Goal: Transaction & Acquisition: Purchase product/service

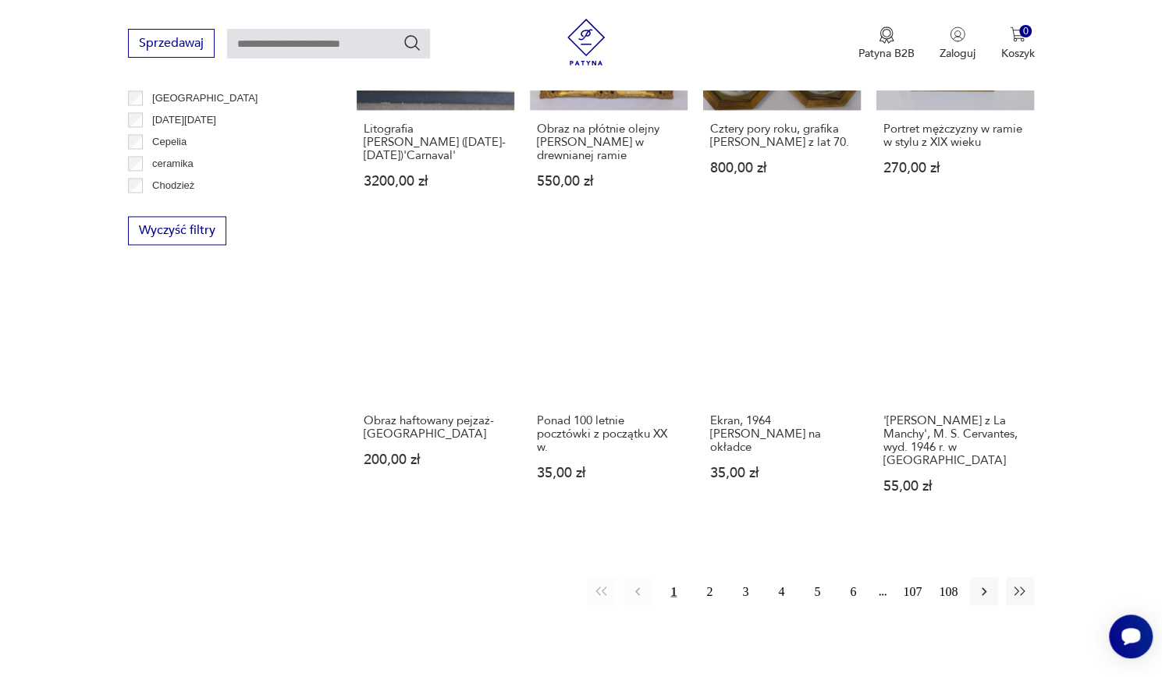
scroll to position [1350, 0]
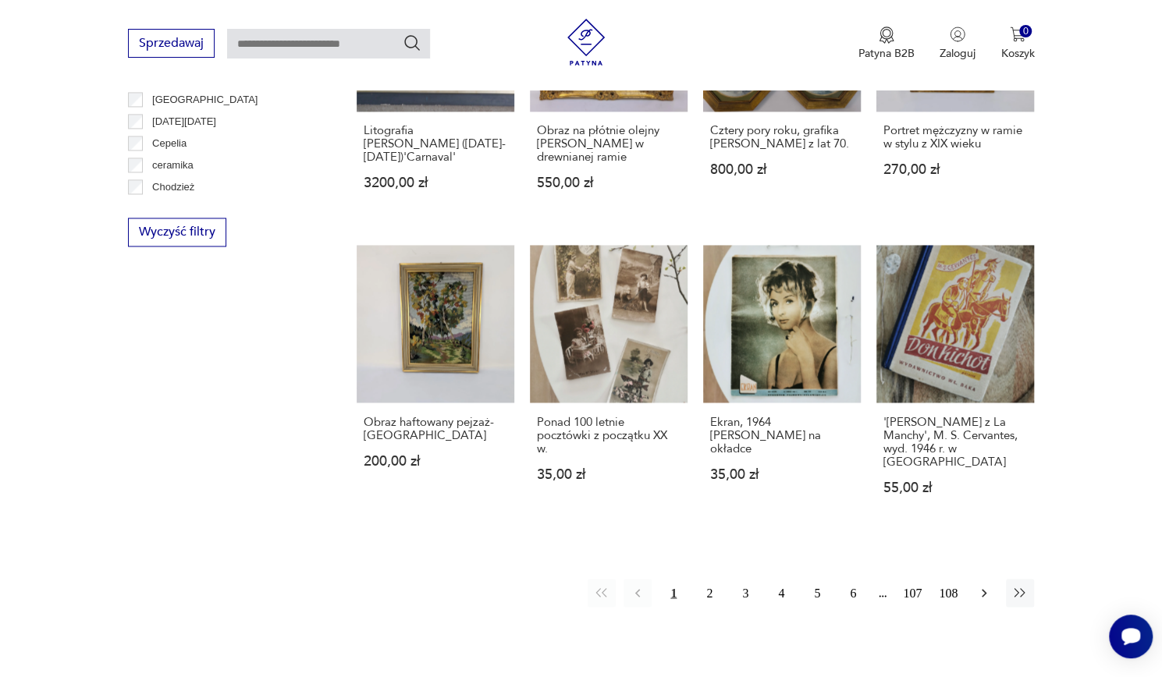
click at [983, 585] on icon "button" at bounding box center [984, 593] width 16 height 16
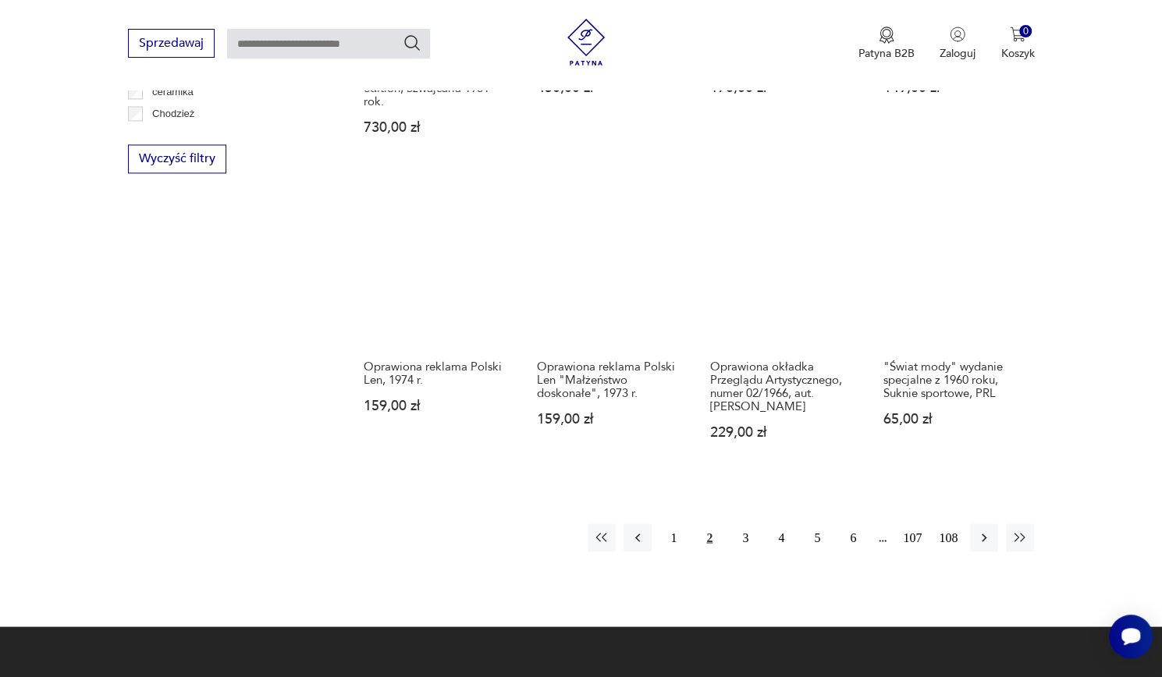
scroll to position [1428, 0]
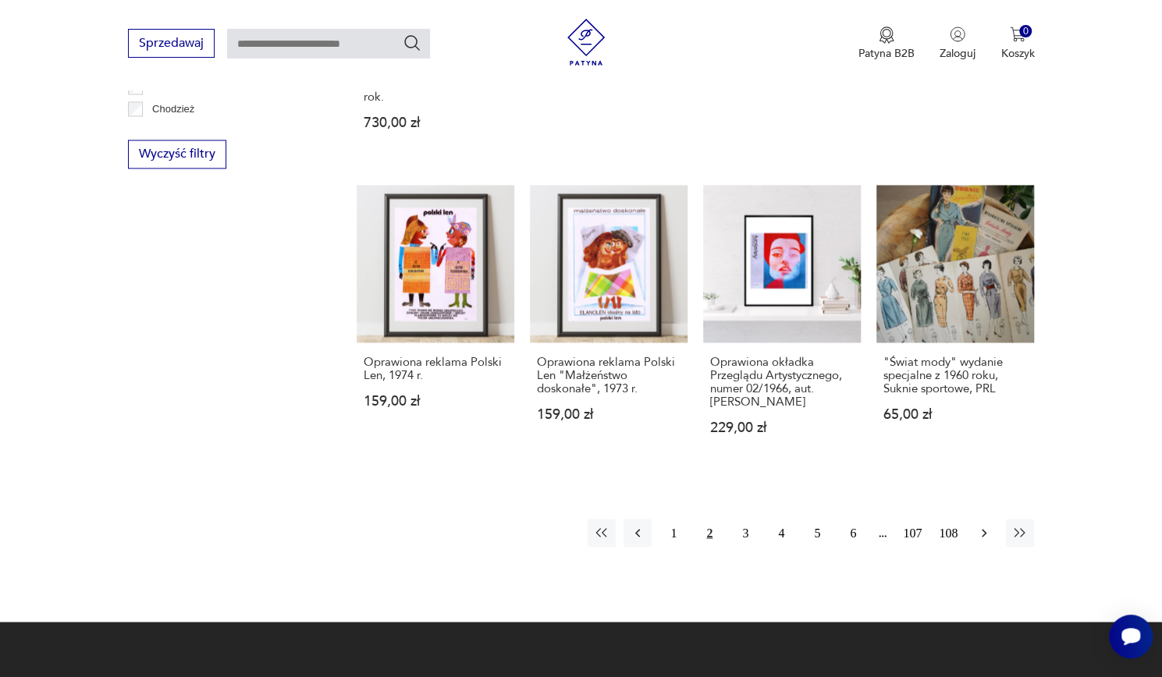
click at [983, 525] on icon "button" at bounding box center [984, 533] width 16 height 16
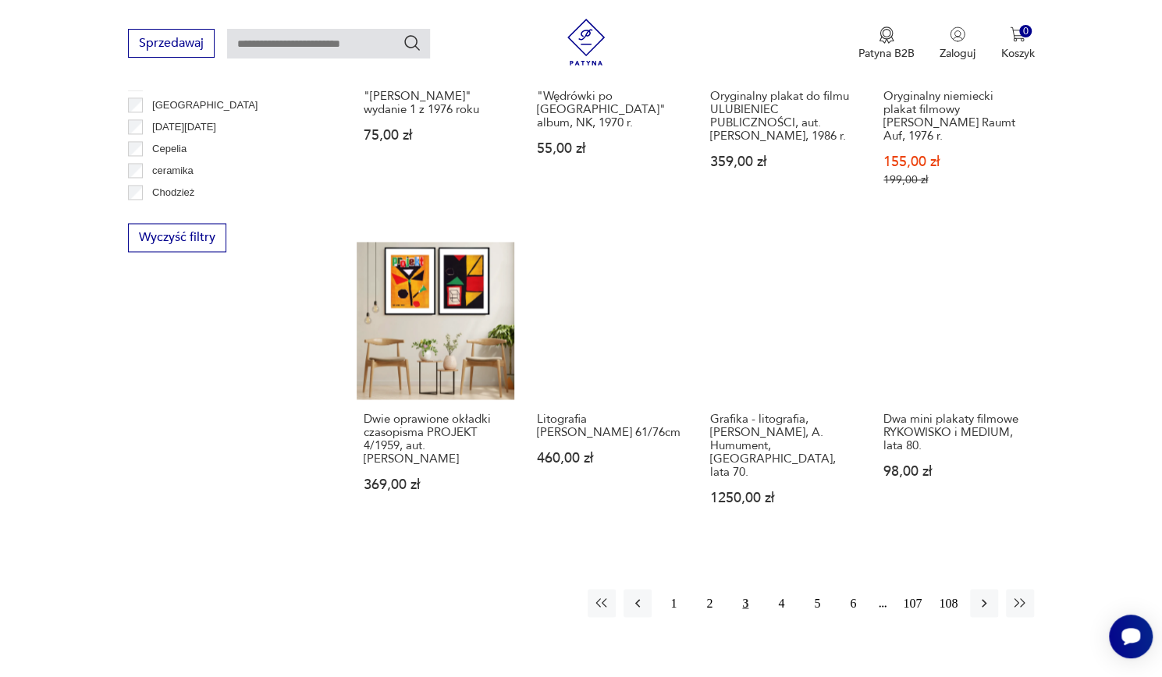
scroll to position [1352, 0]
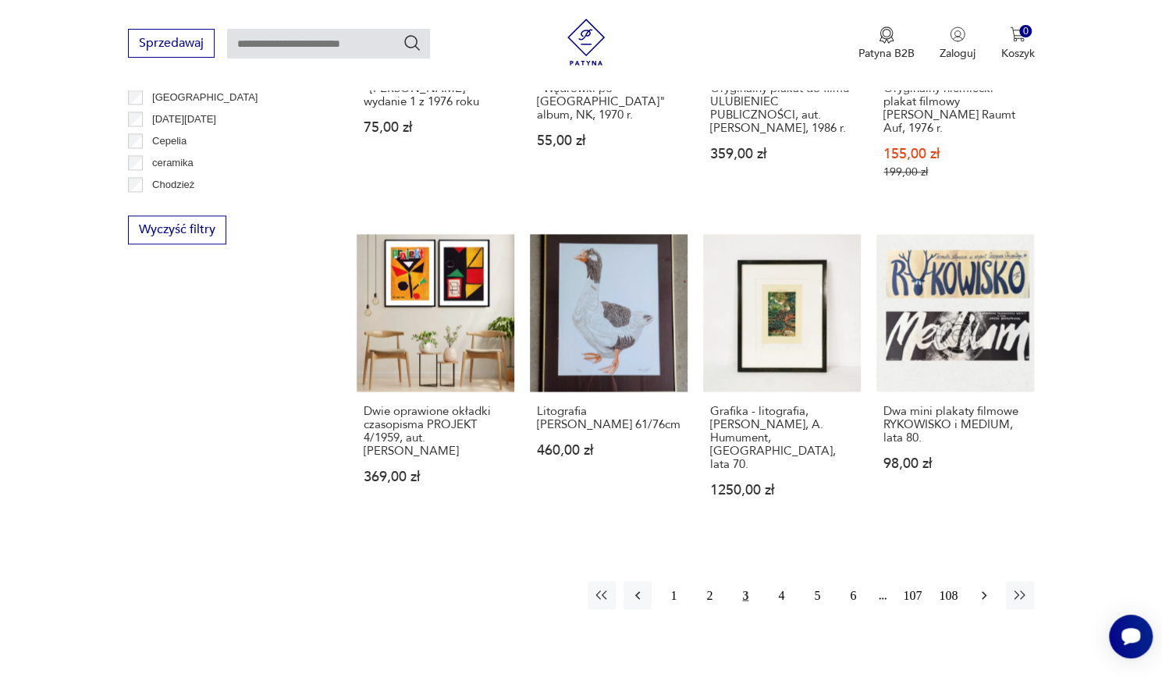
click at [983, 592] on icon "button" at bounding box center [984, 596] width 5 height 9
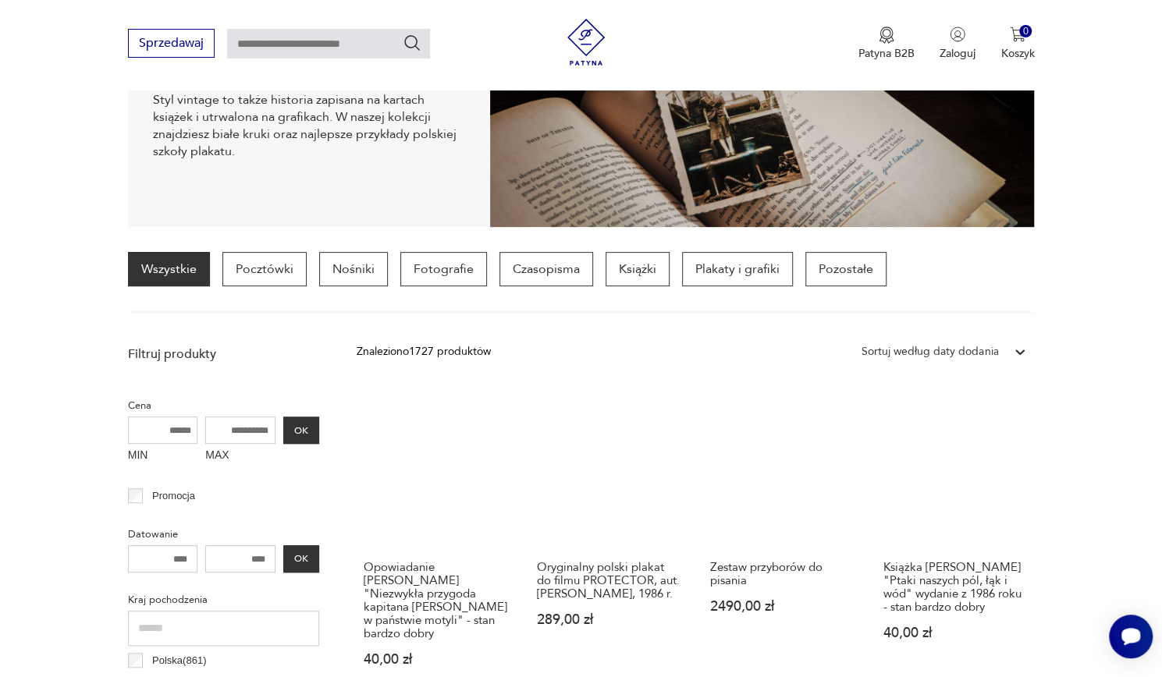
scroll to position [264, 0]
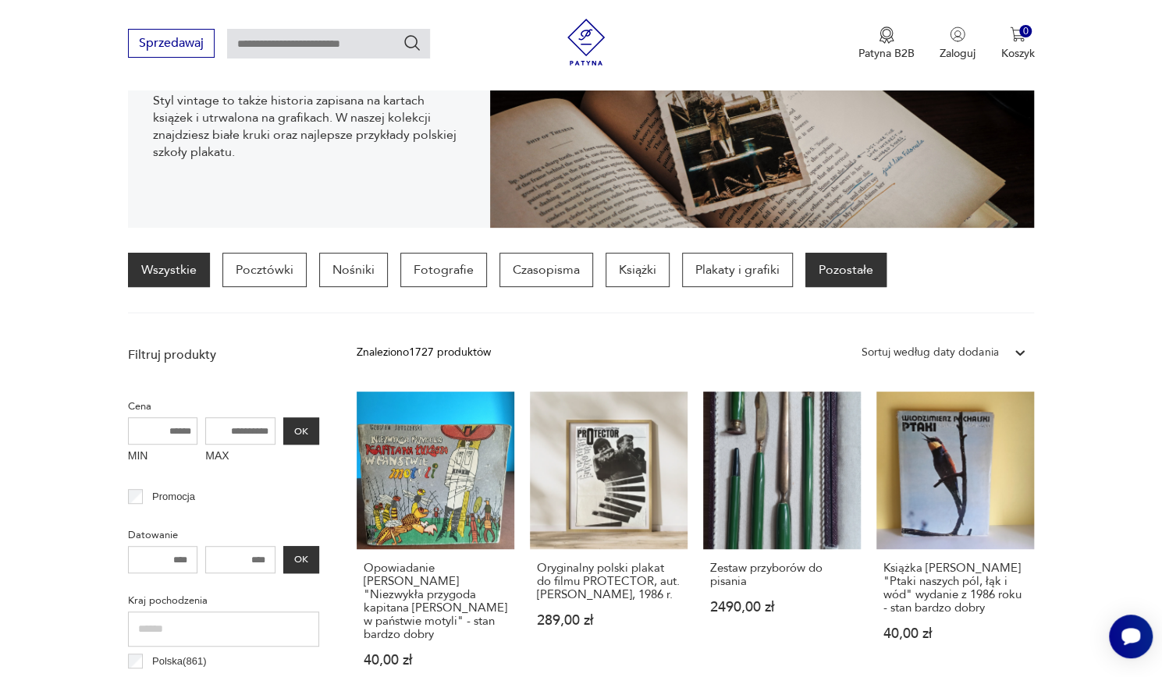
click at [835, 274] on p "Pozostałe" at bounding box center [845, 270] width 81 height 34
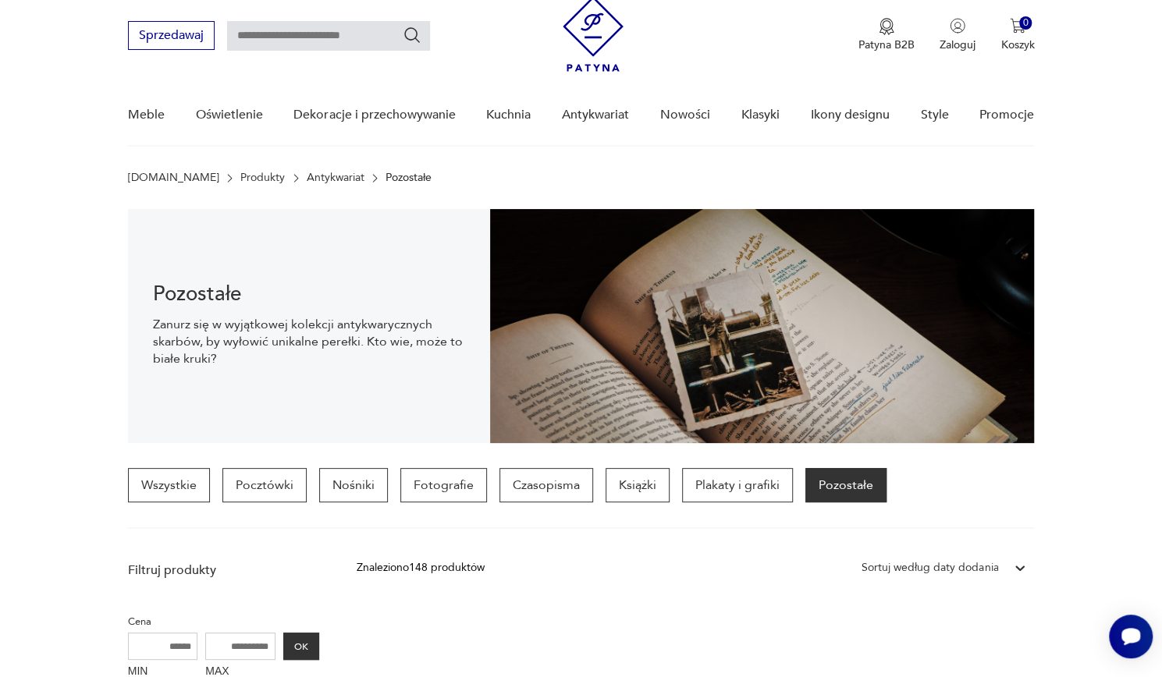
scroll to position [44, 0]
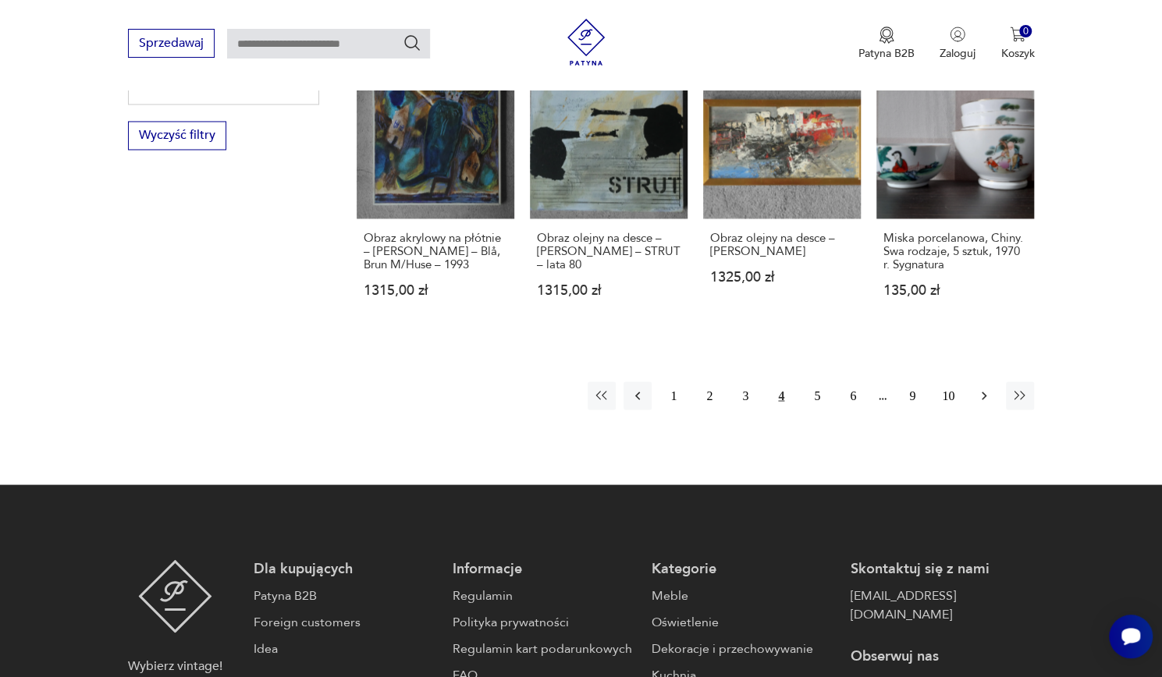
click at [989, 388] on icon "button" at bounding box center [984, 396] width 16 height 16
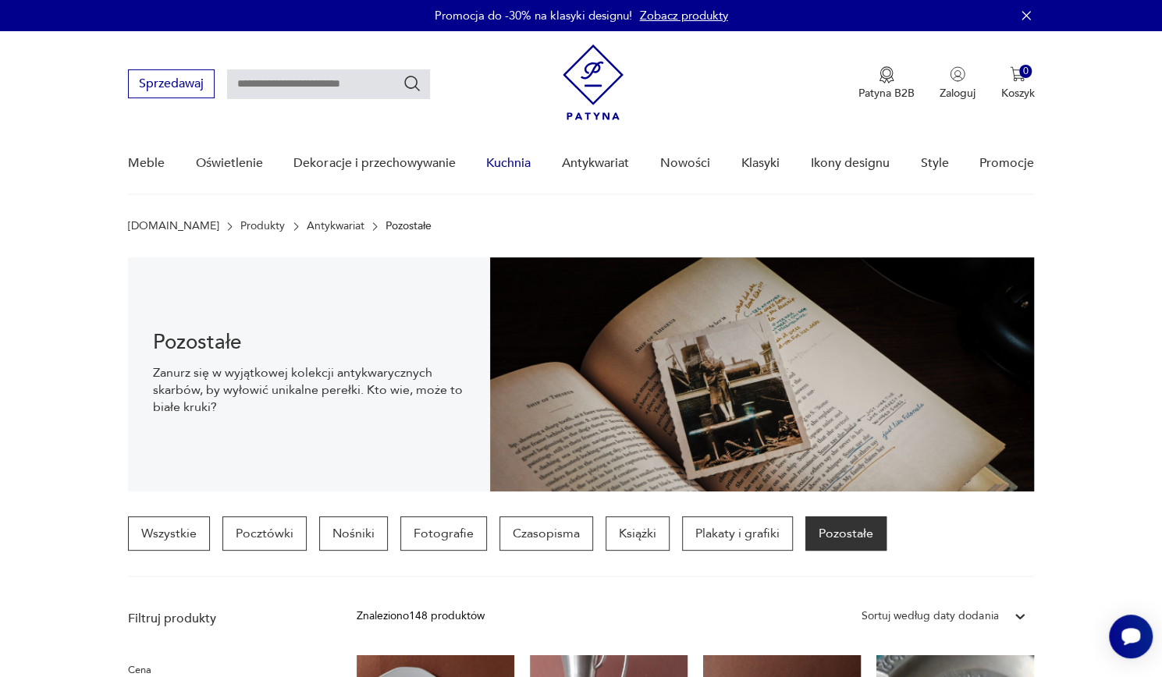
click at [493, 170] on link "Kuchnia" at bounding box center [508, 163] width 44 height 60
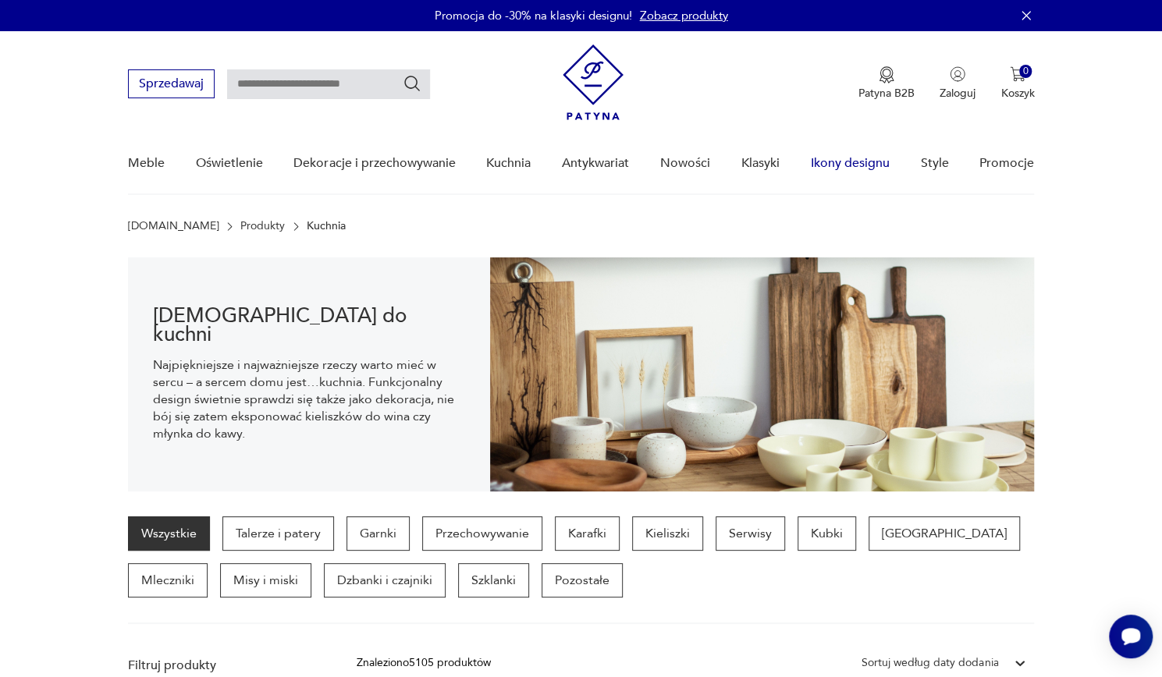
click at [863, 163] on link "Ikony designu" at bounding box center [849, 163] width 79 height 60
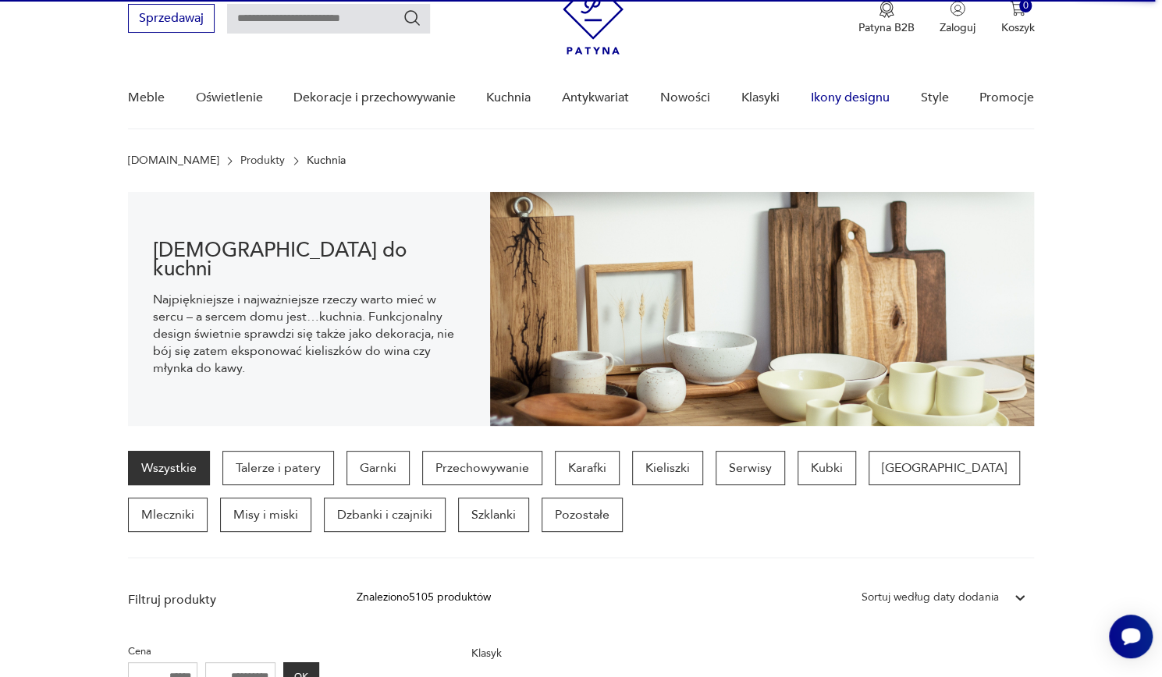
scroll to position [66, 0]
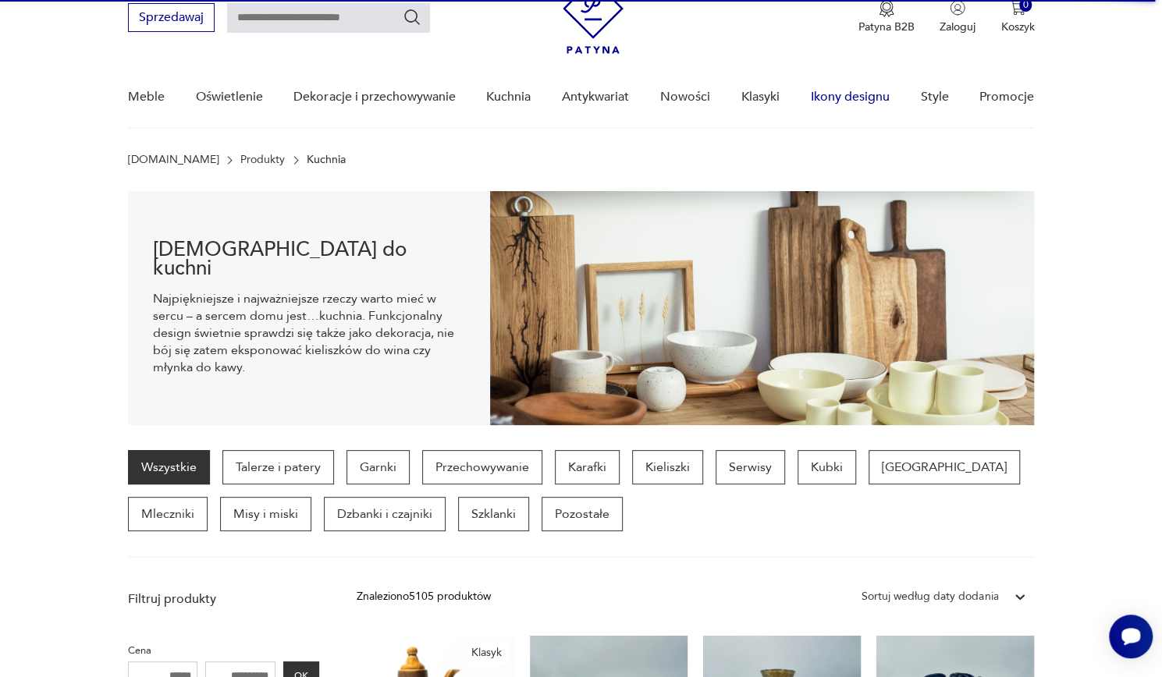
click at [855, 91] on link "Ikony designu" at bounding box center [849, 97] width 79 height 60
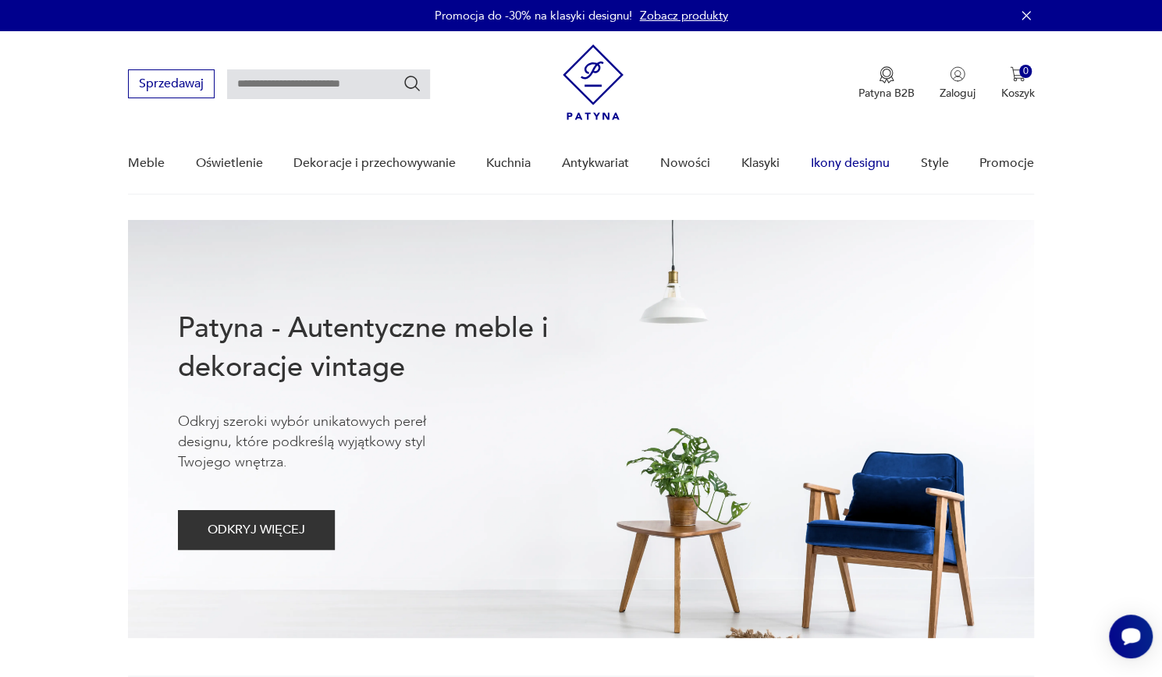
click at [866, 161] on link "Ikony designu" at bounding box center [849, 163] width 79 height 60
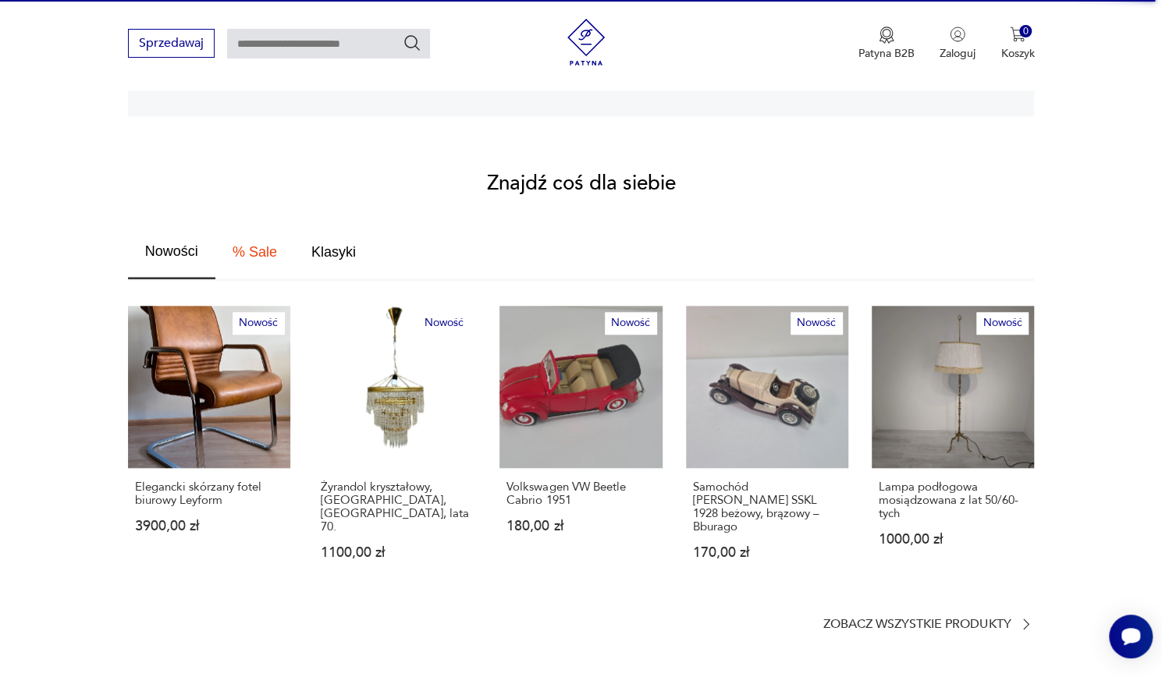
scroll to position [791, 0]
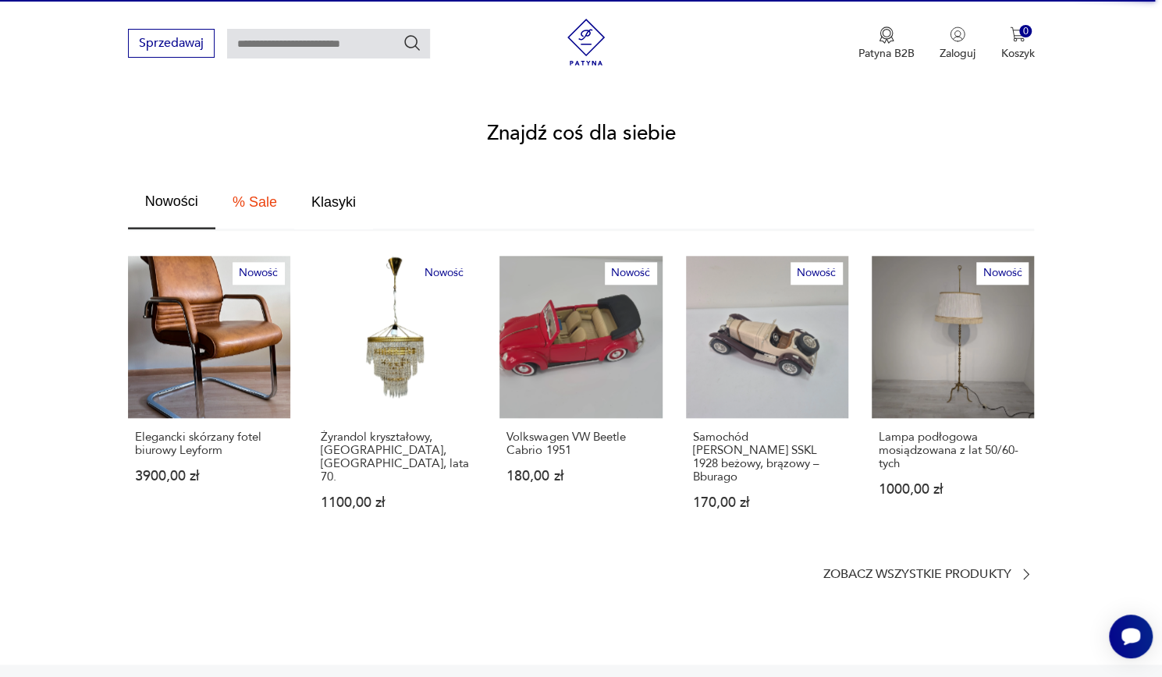
click at [323, 195] on span "Klasyki" at bounding box center [333, 202] width 44 height 14
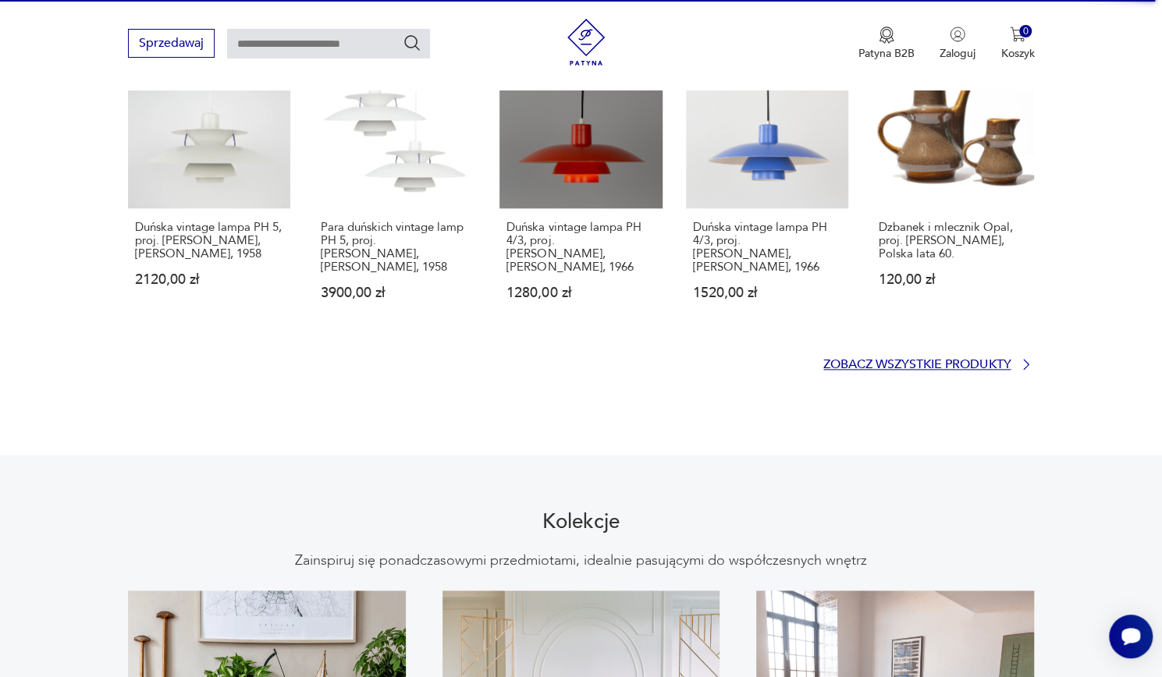
click at [922, 360] on p "Zobacz wszystkie produkty" at bounding box center [916, 365] width 187 height 10
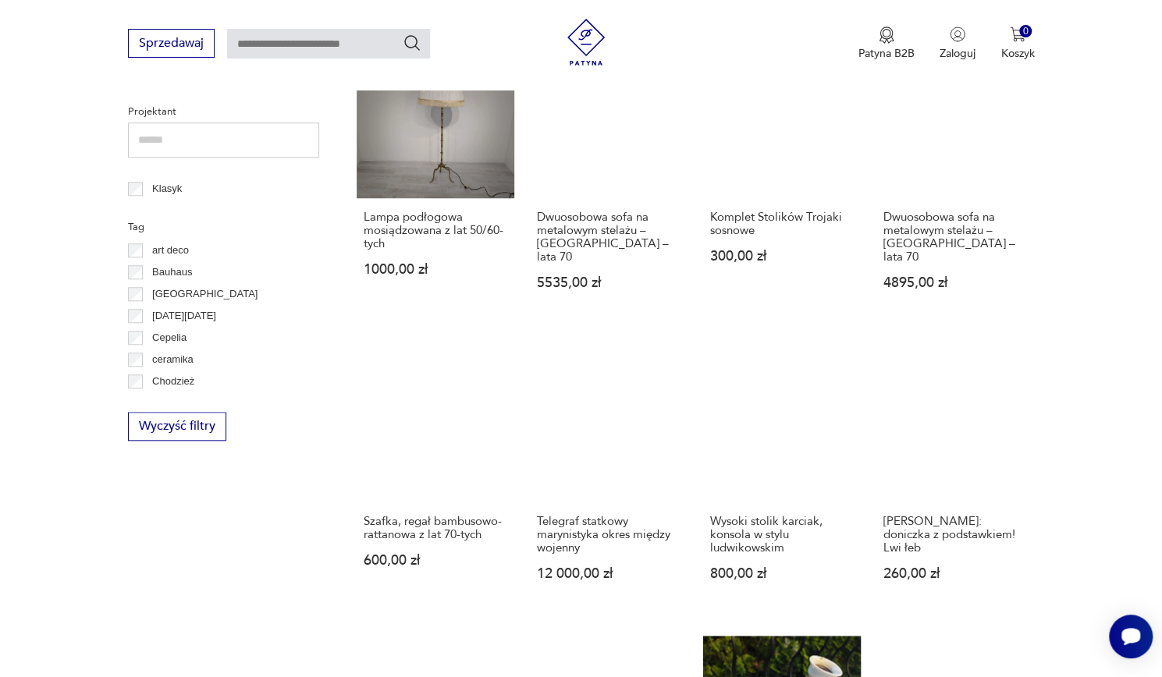
scroll to position [801, 0]
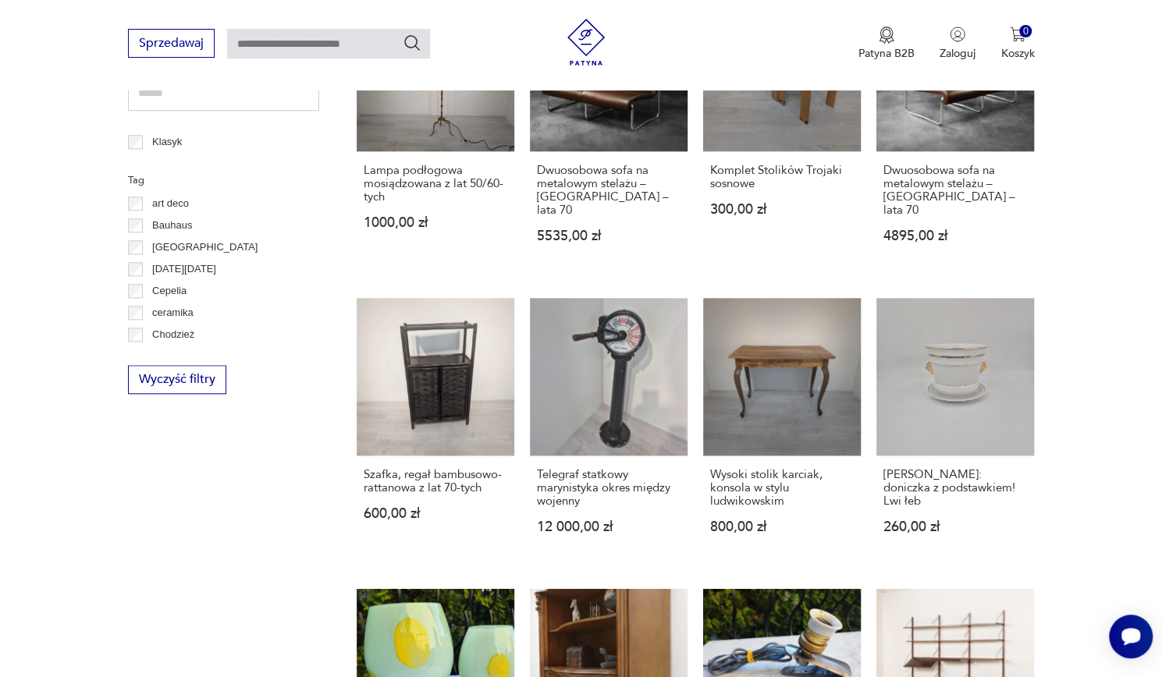
click at [159, 200] on p "art deco" at bounding box center [170, 203] width 37 height 17
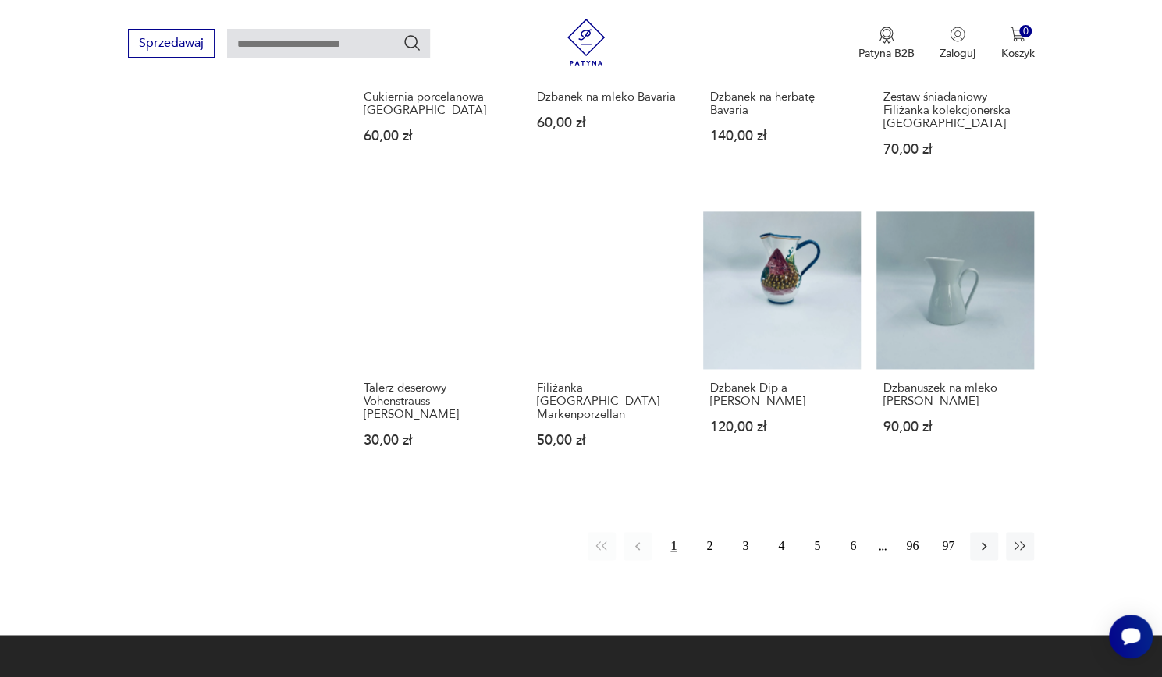
scroll to position [1122, 0]
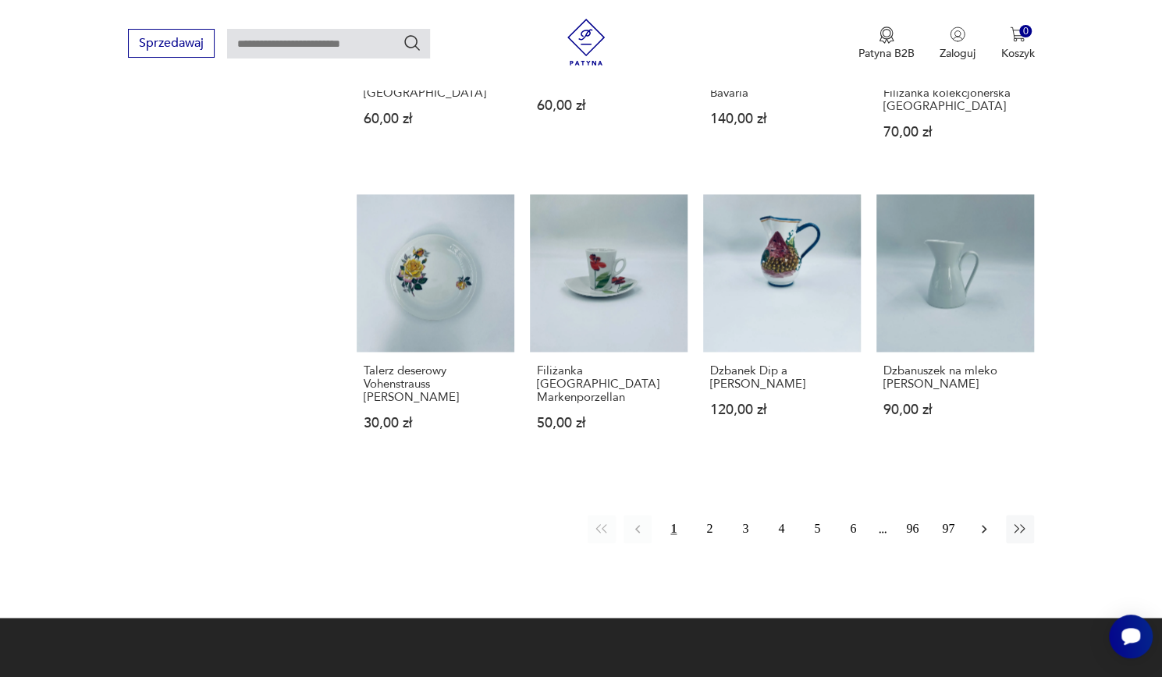
click at [983, 521] on icon "button" at bounding box center [984, 529] width 16 height 16
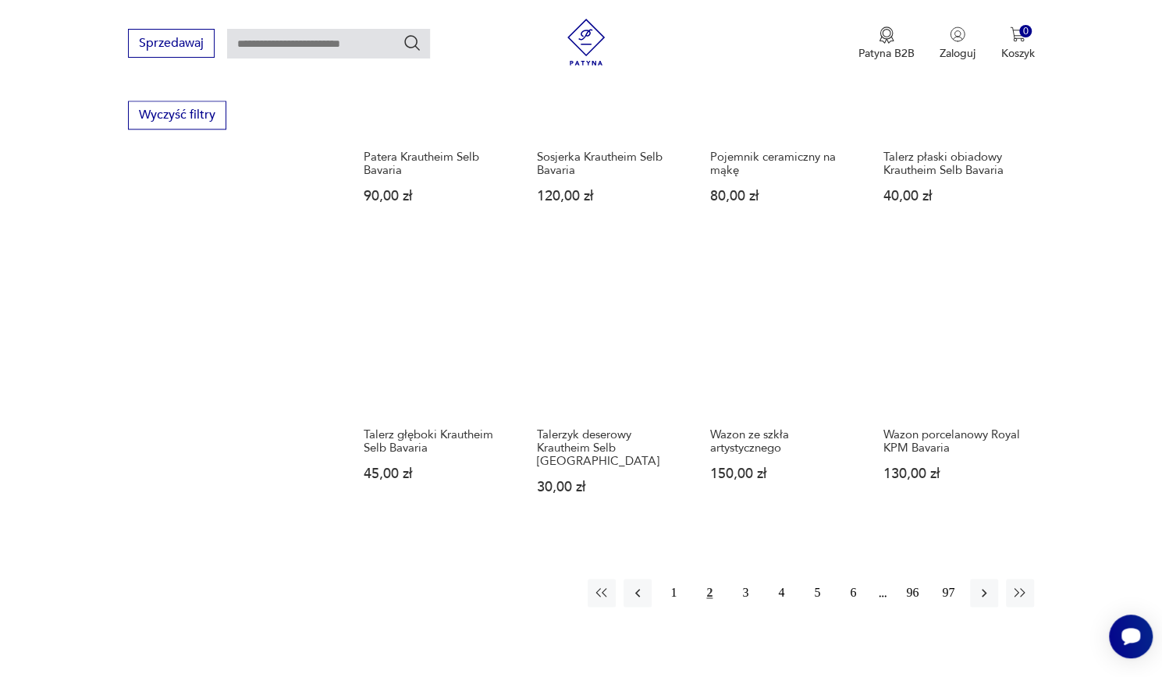
scroll to position [1214, 0]
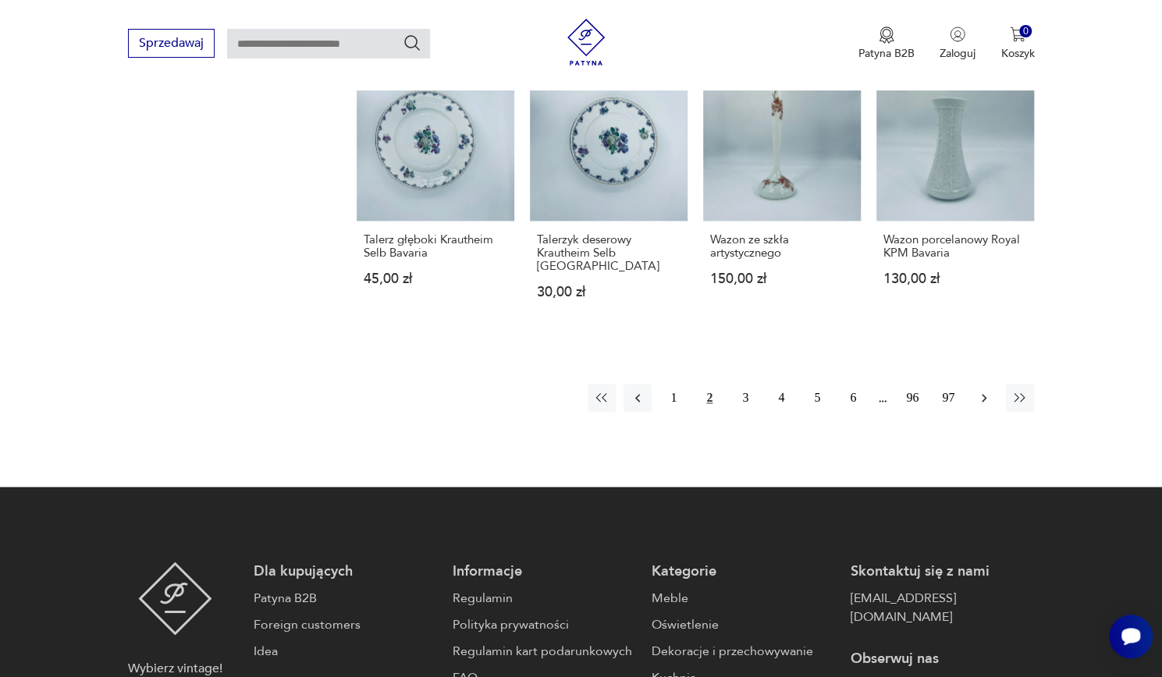
click at [986, 390] on icon "button" at bounding box center [984, 398] width 16 height 16
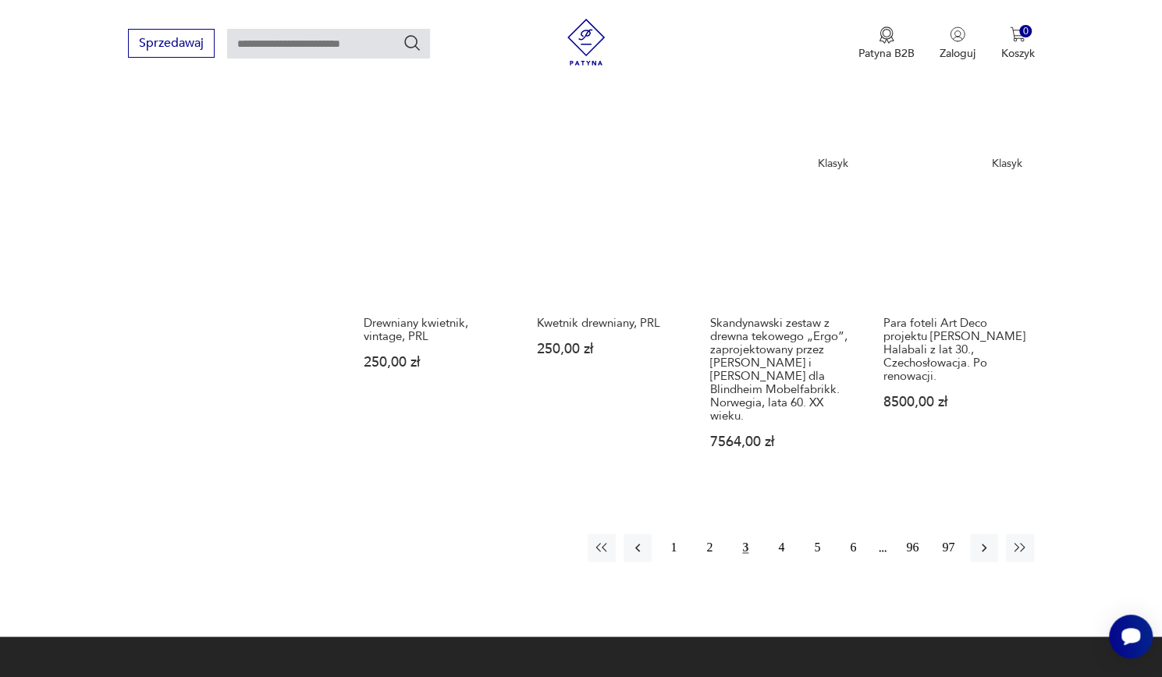
scroll to position [1270, 0]
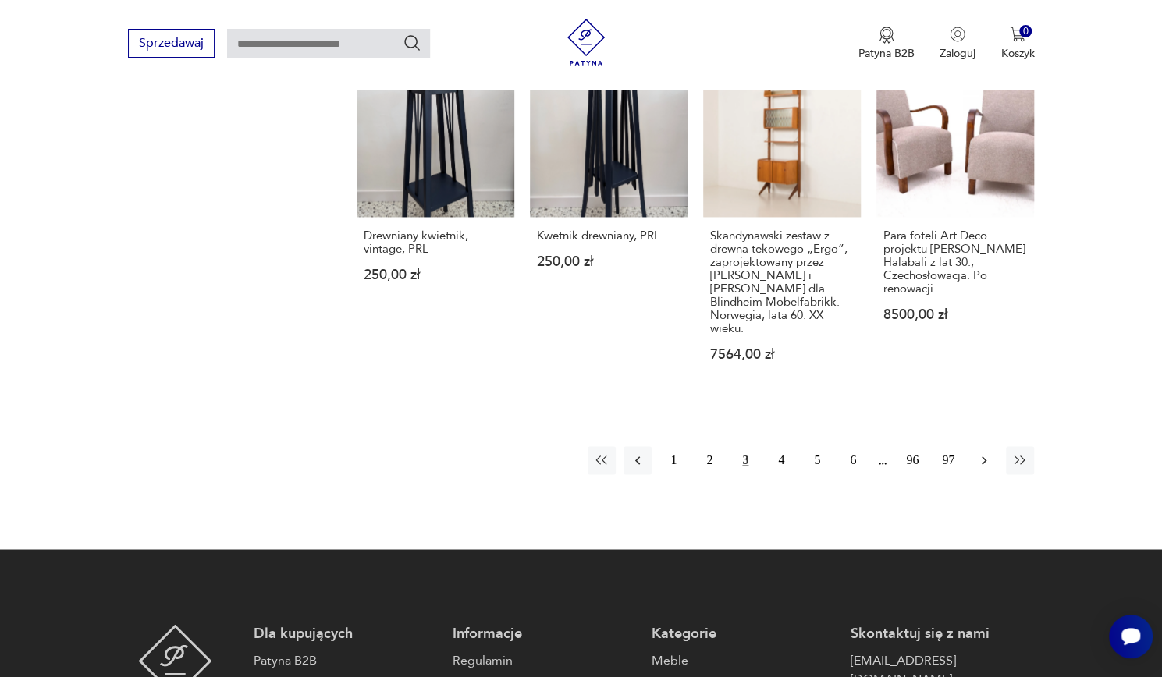
click at [983, 453] on icon "button" at bounding box center [984, 461] width 16 height 16
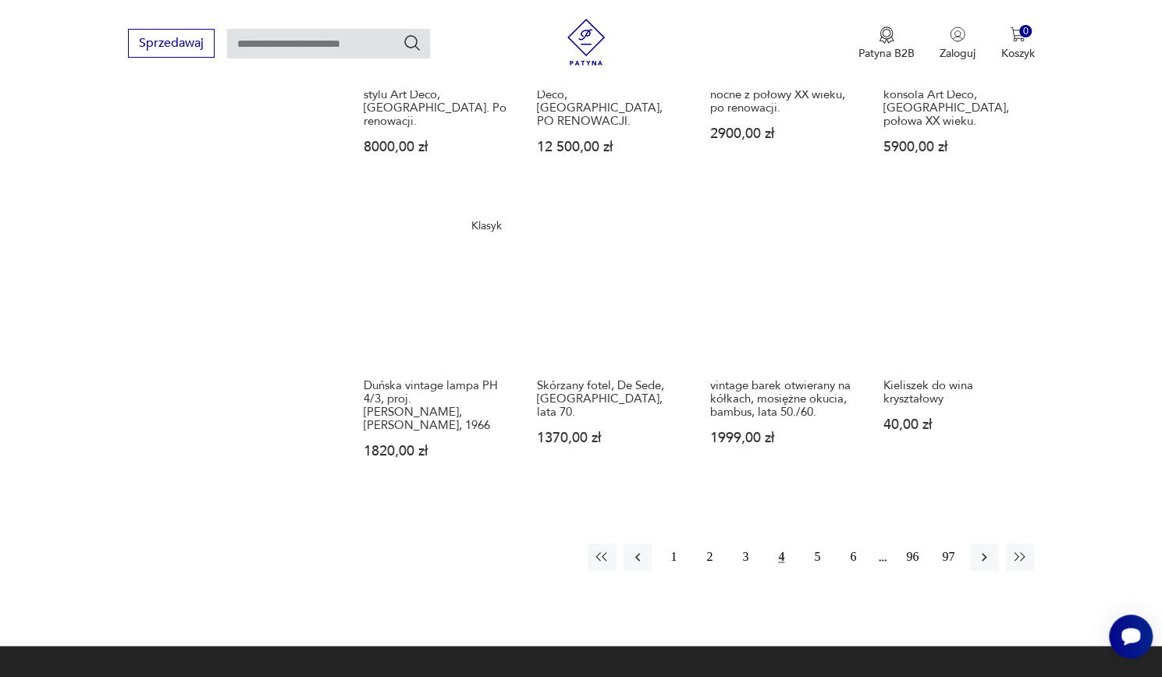
scroll to position [1181, 0]
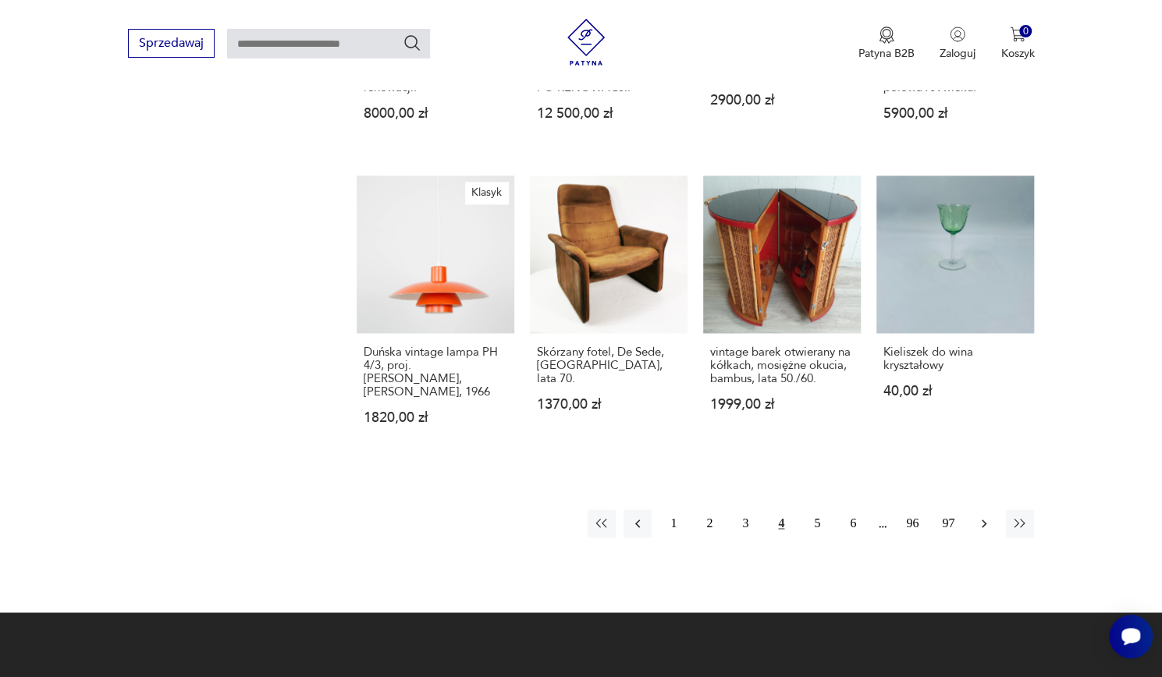
click at [988, 516] on icon "button" at bounding box center [984, 524] width 16 height 16
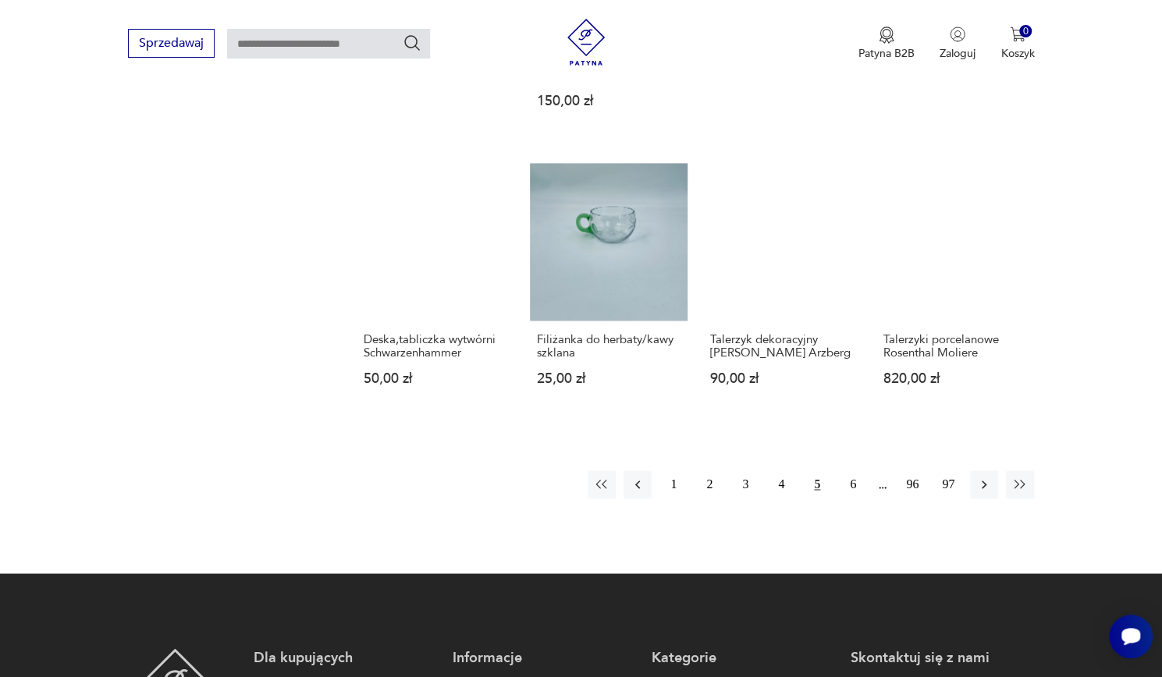
scroll to position [1167, 0]
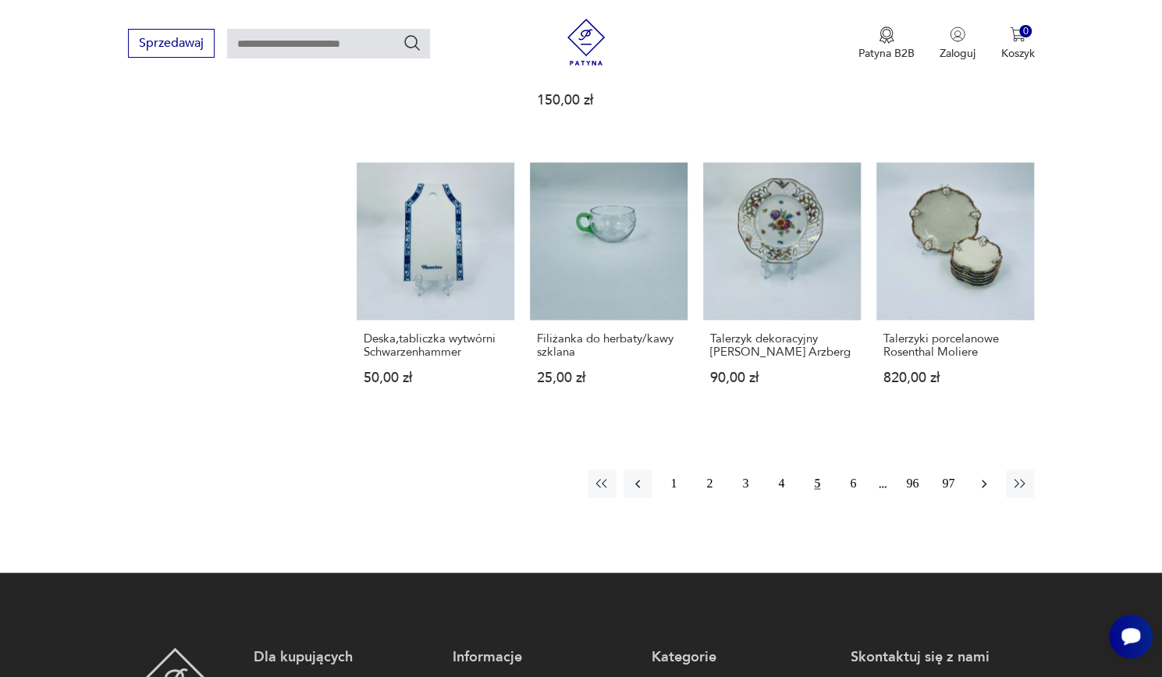
click at [983, 482] on icon "button" at bounding box center [984, 484] width 16 height 16
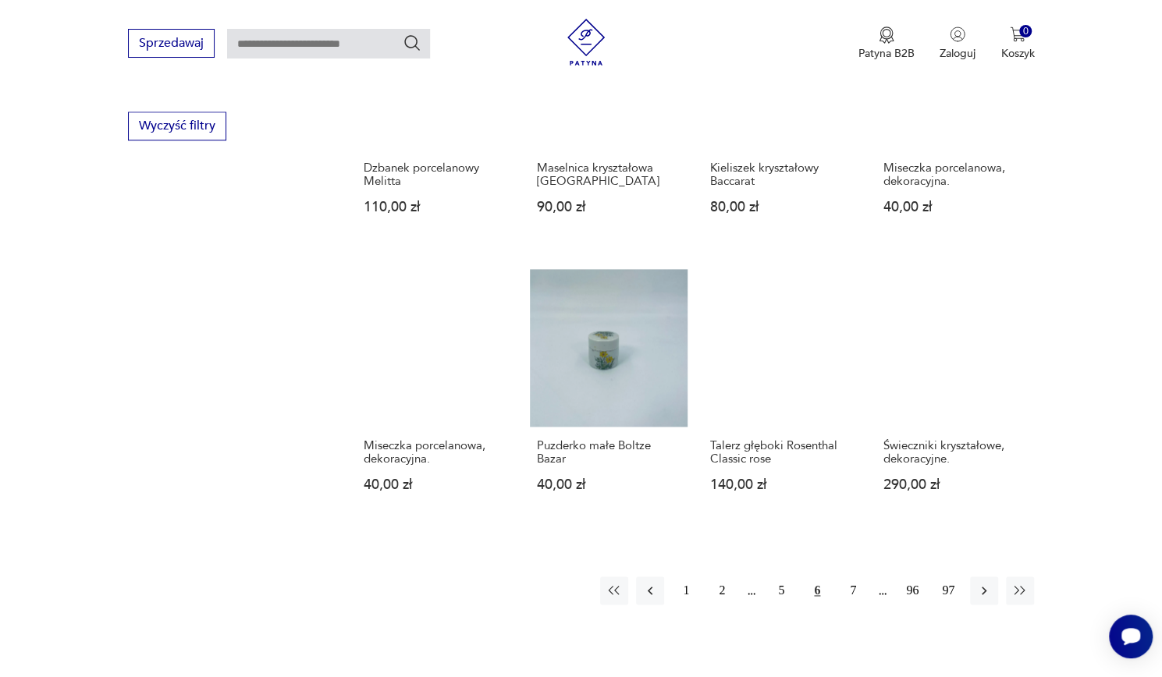
scroll to position [1010, 0]
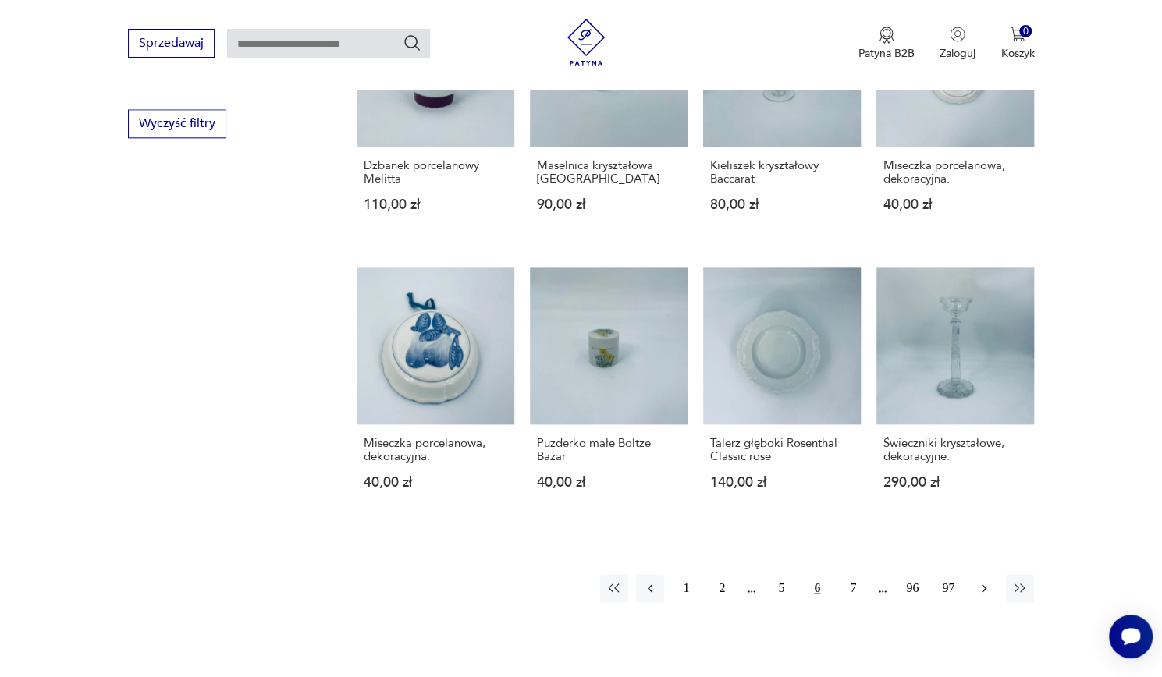
click at [985, 585] on icon "button" at bounding box center [984, 589] width 16 height 16
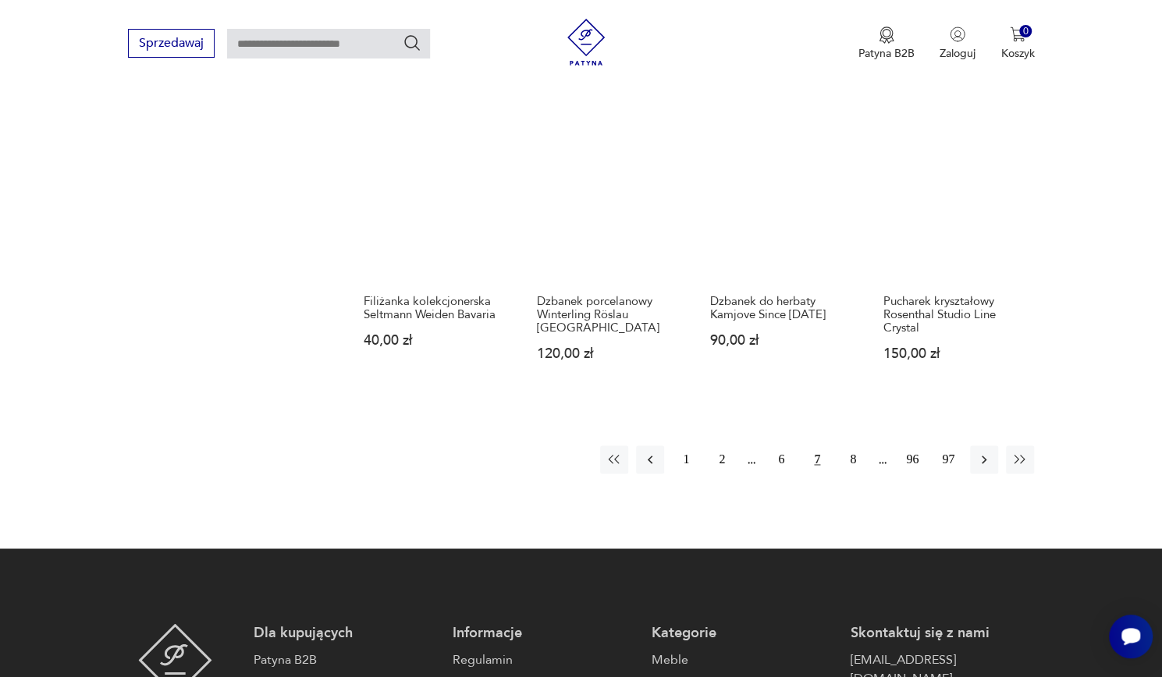
scroll to position [1166, 0]
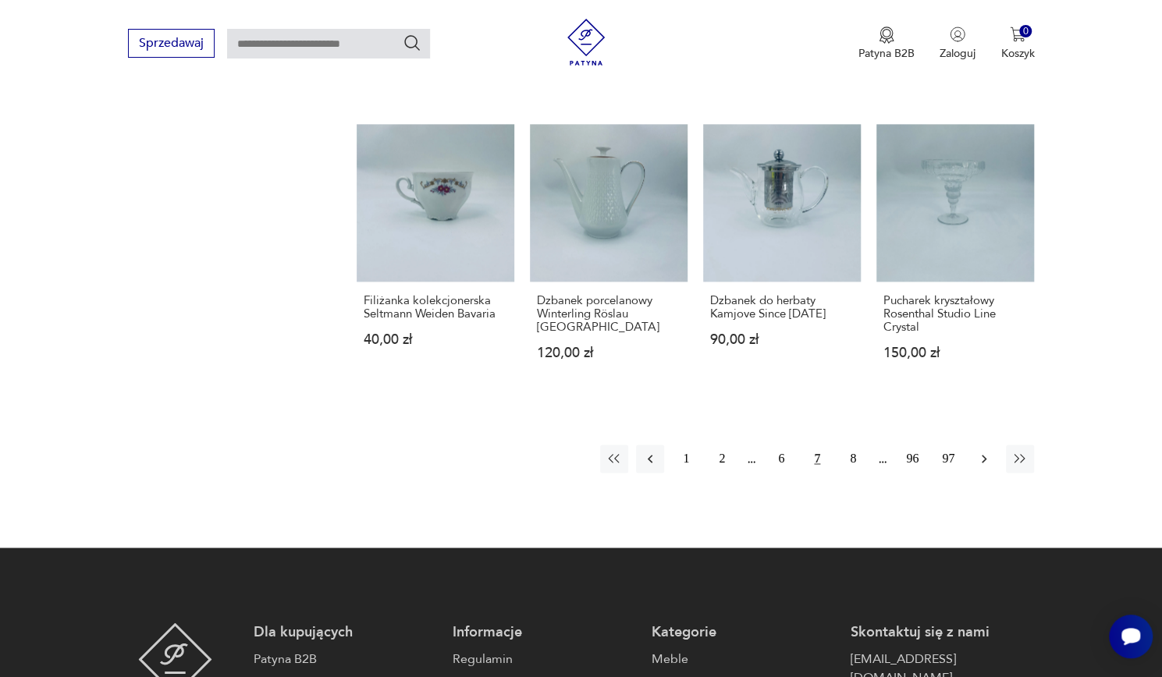
click at [986, 462] on icon "button" at bounding box center [984, 459] width 16 height 16
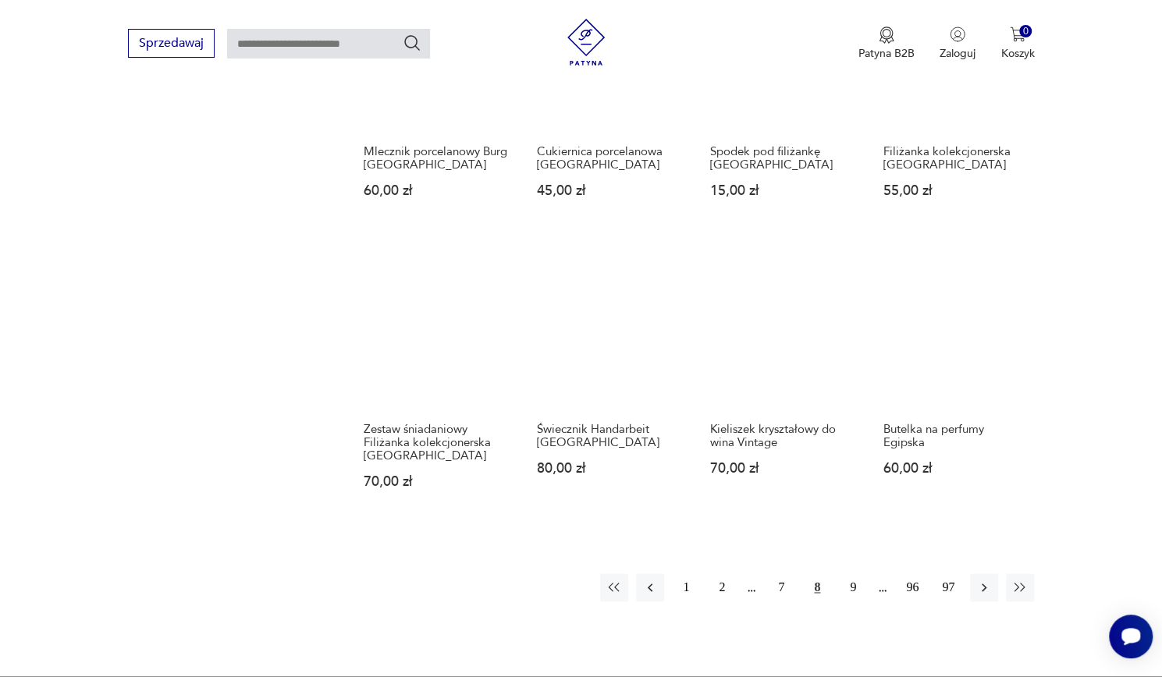
scroll to position [1078, 0]
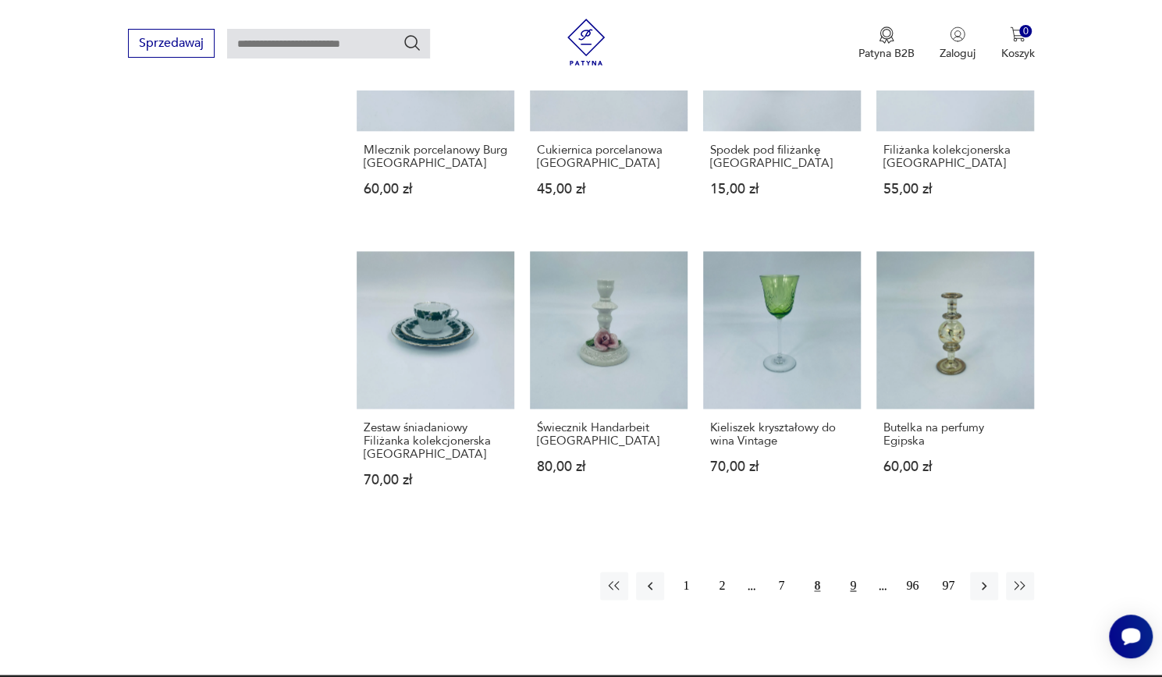
click at [852, 572] on button "9" at bounding box center [853, 586] width 28 height 28
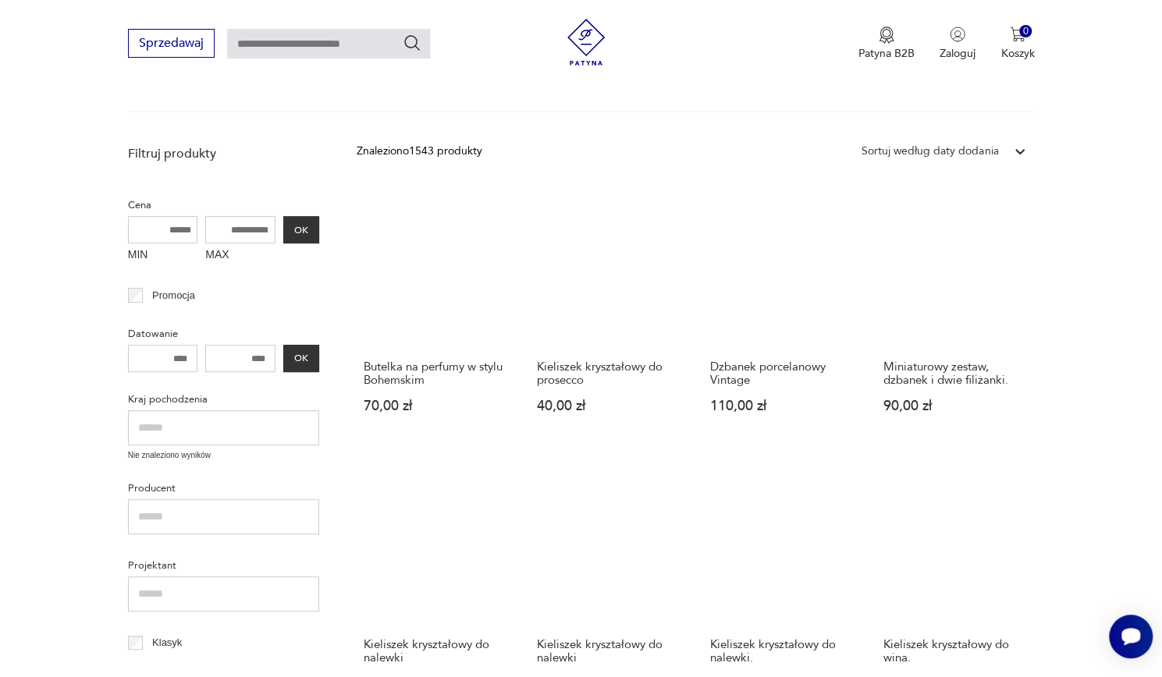
scroll to position [470, 0]
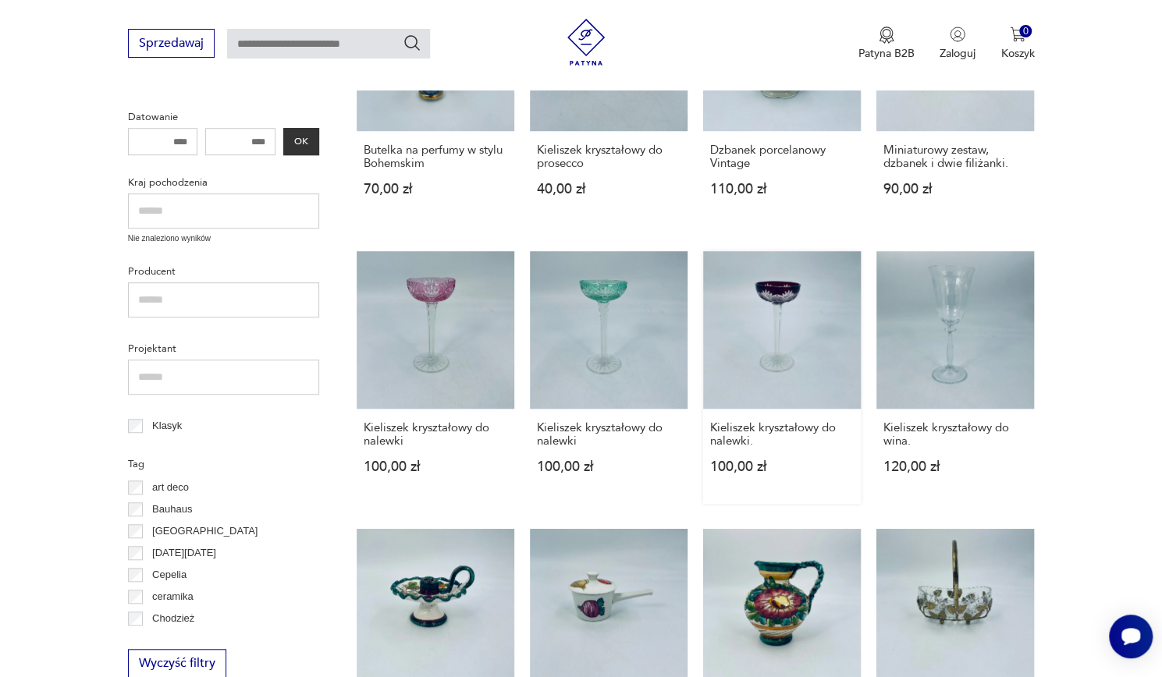
click at [781, 321] on link "Kieliszek kryształowy do nalewki. 100,00 zł" at bounding box center [782, 377] width 158 height 253
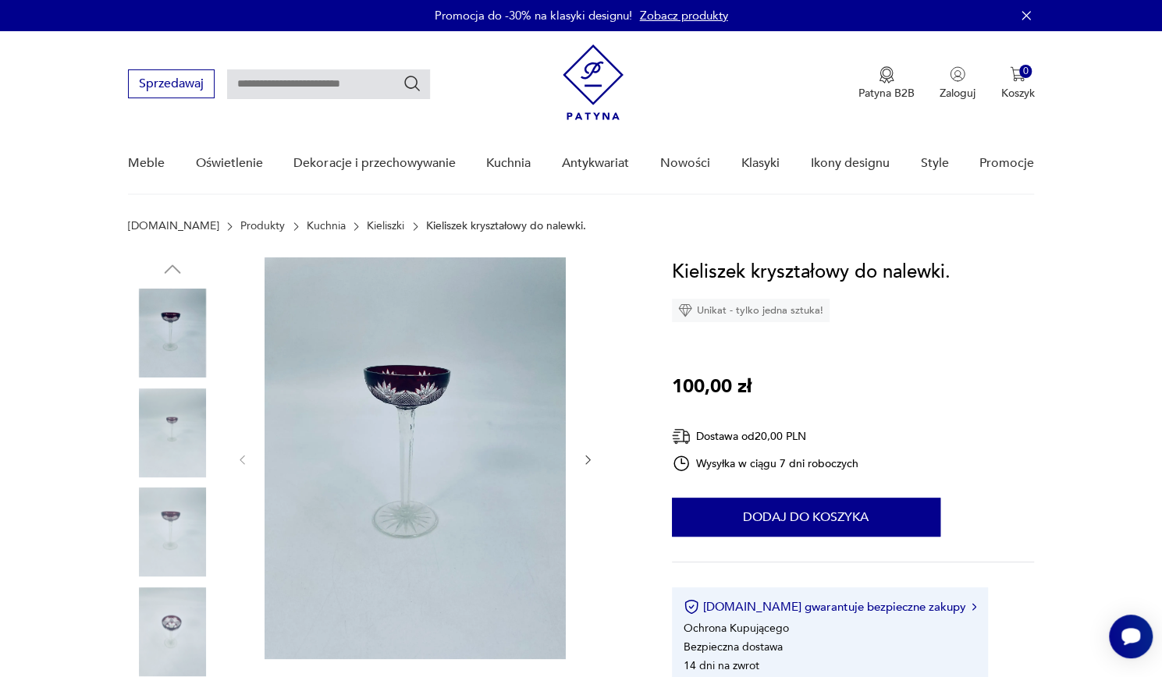
click at [588, 460] on icon "button" at bounding box center [587, 459] width 13 height 13
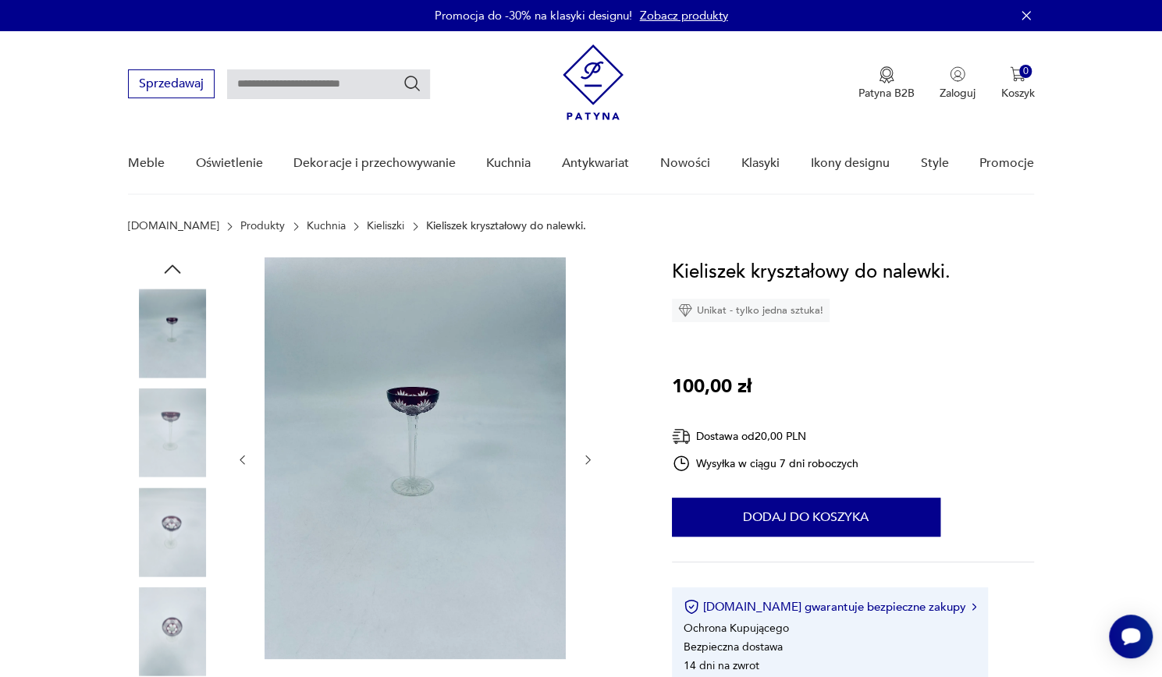
click at [593, 460] on icon "button" at bounding box center [587, 459] width 13 height 13
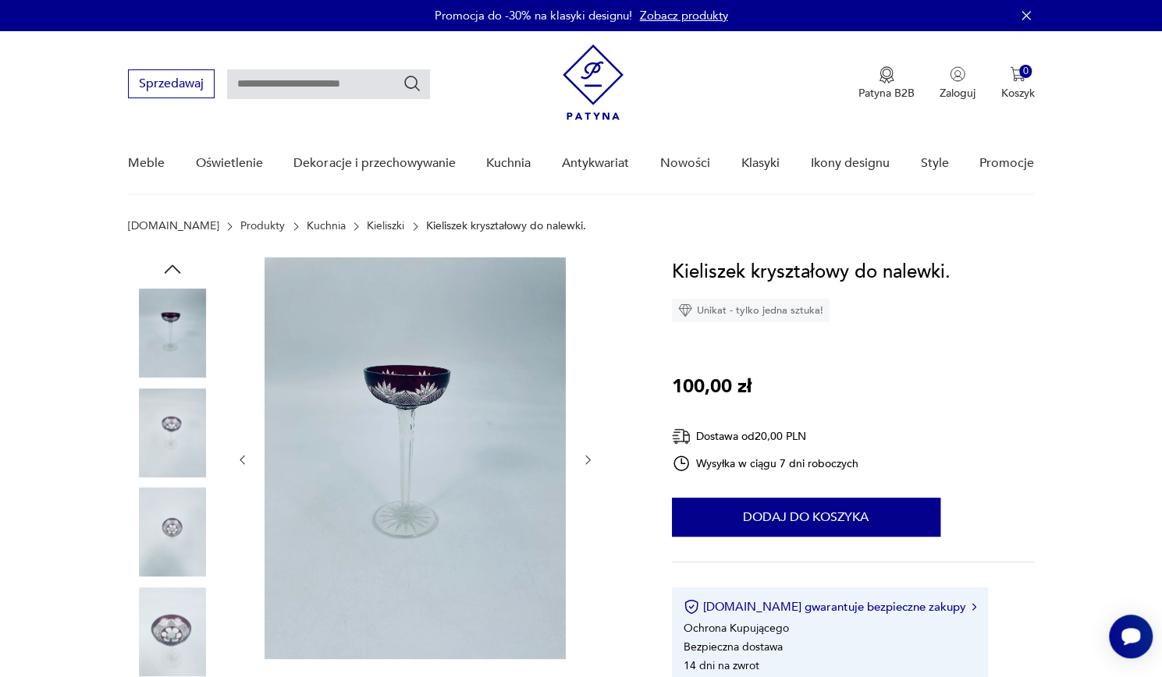
click at [593, 459] on icon "button" at bounding box center [587, 459] width 13 height 13
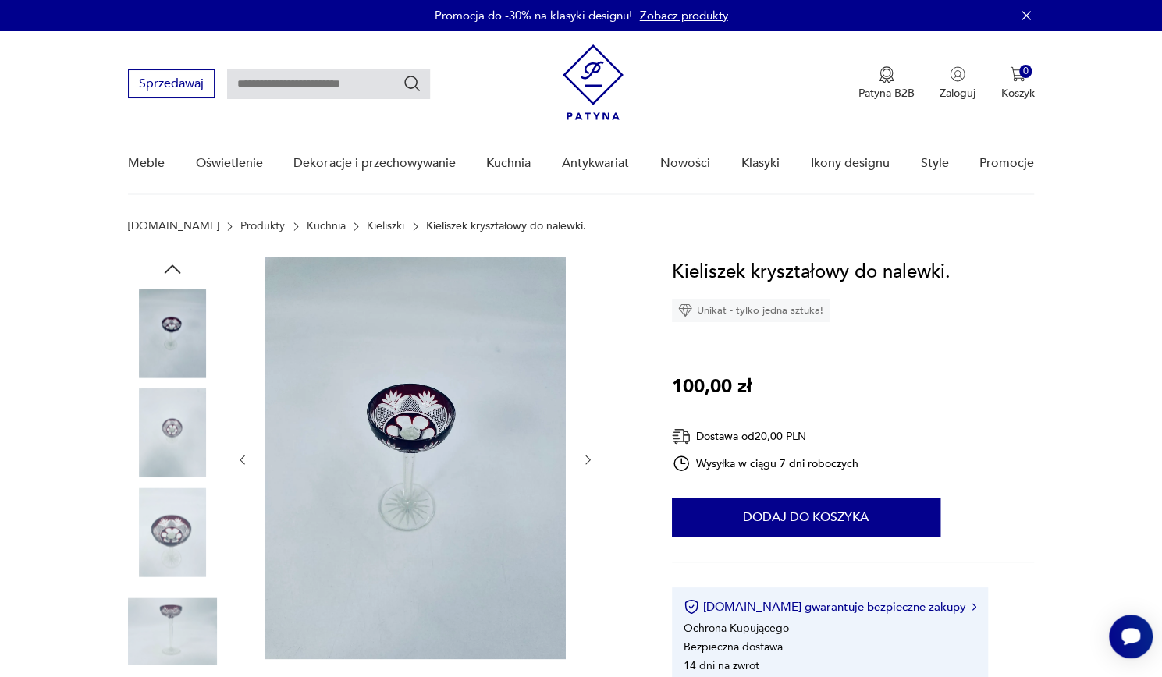
click at [610, 453] on div at bounding box center [381, 484] width 506 height 453
click at [592, 460] on icon "button" at bounding box center [587, 459] width 13 height 13
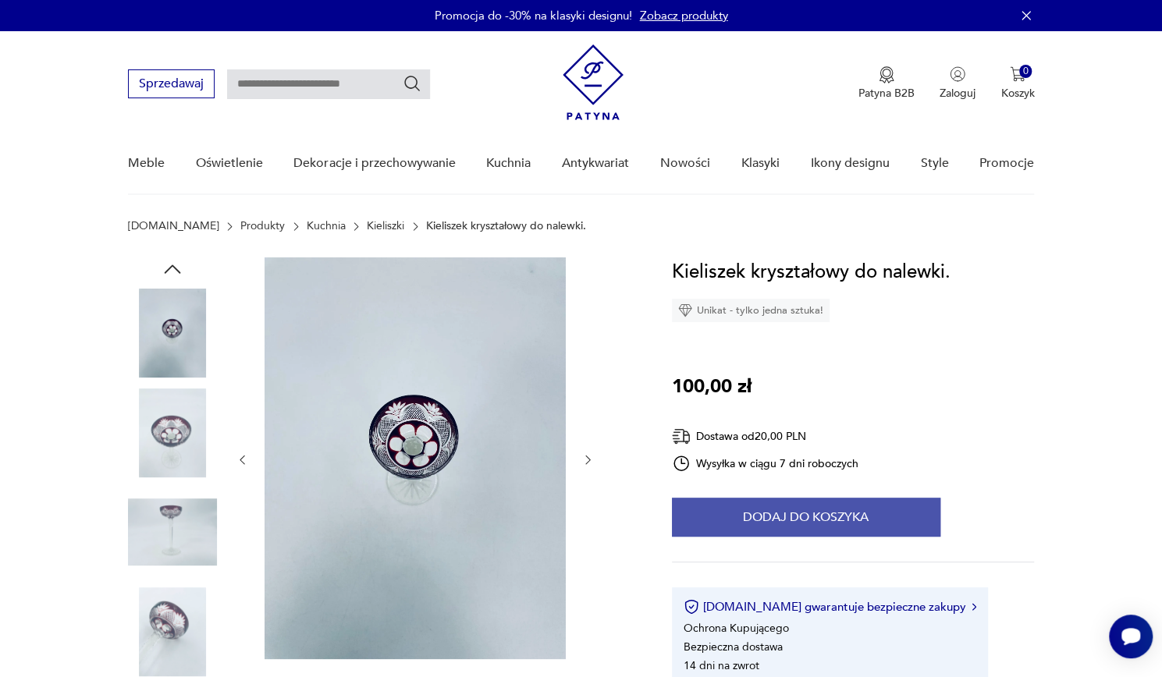
click at [849, 526] on button "Dodaj do koszyka" at bounding box center [806, 517] width 268 height 39
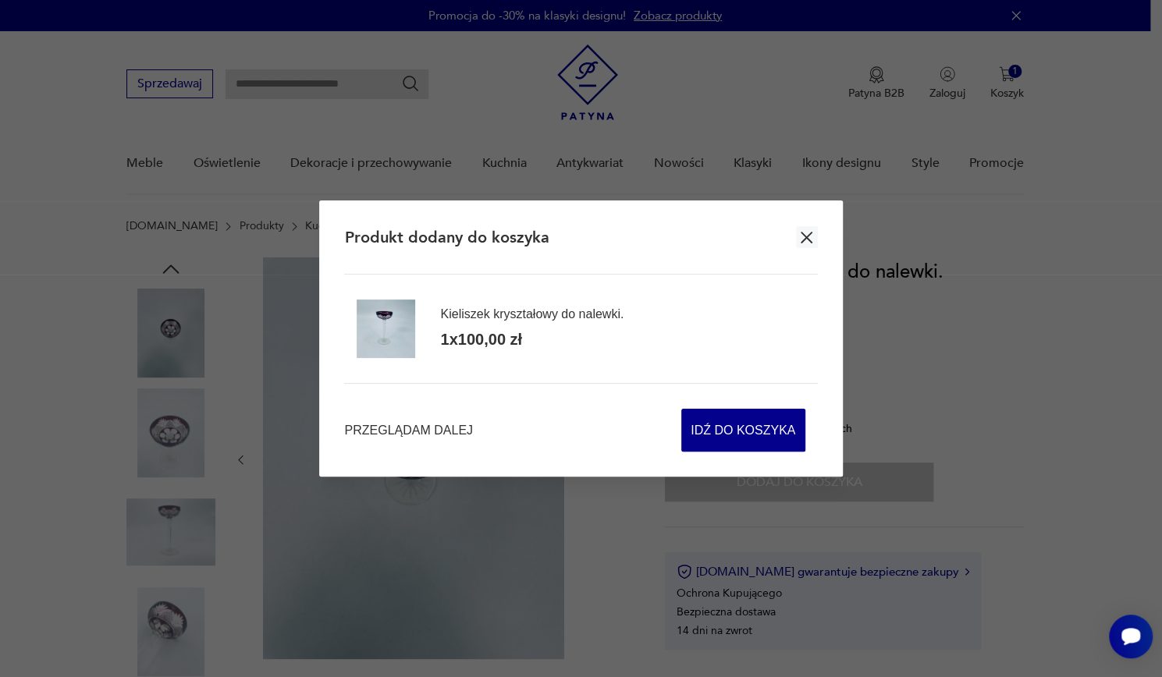
click at [798, 234] on icon "button" at bounding box center [807, 238] width 20 height 20
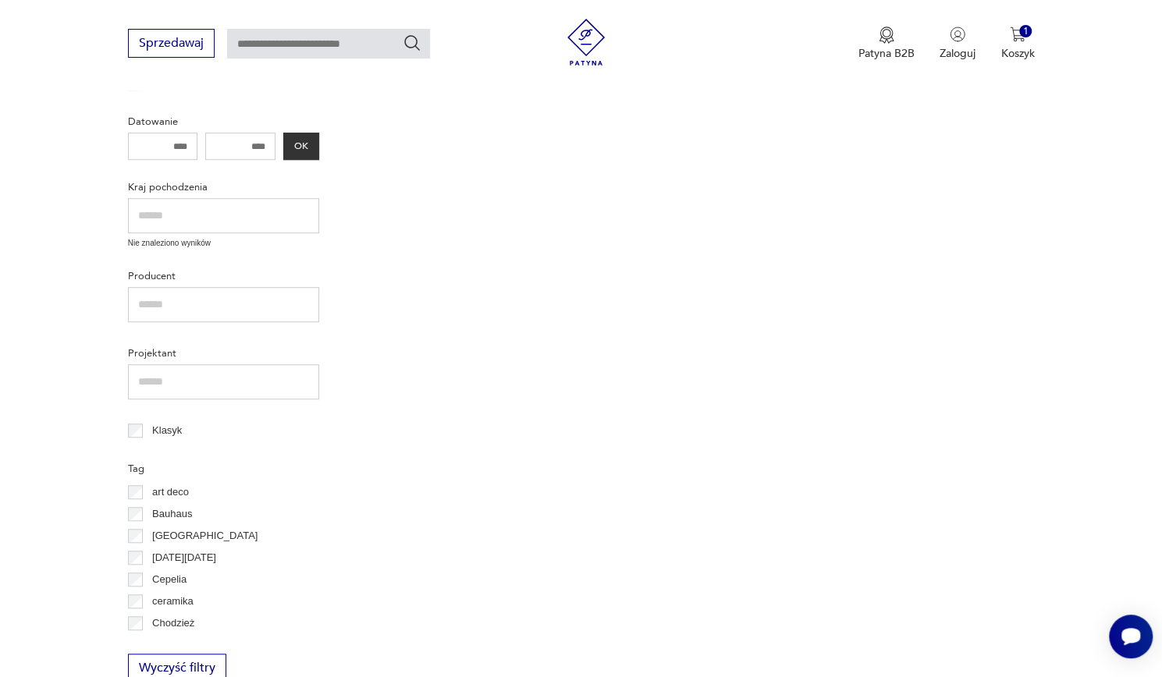
scroll to position [465, 0]
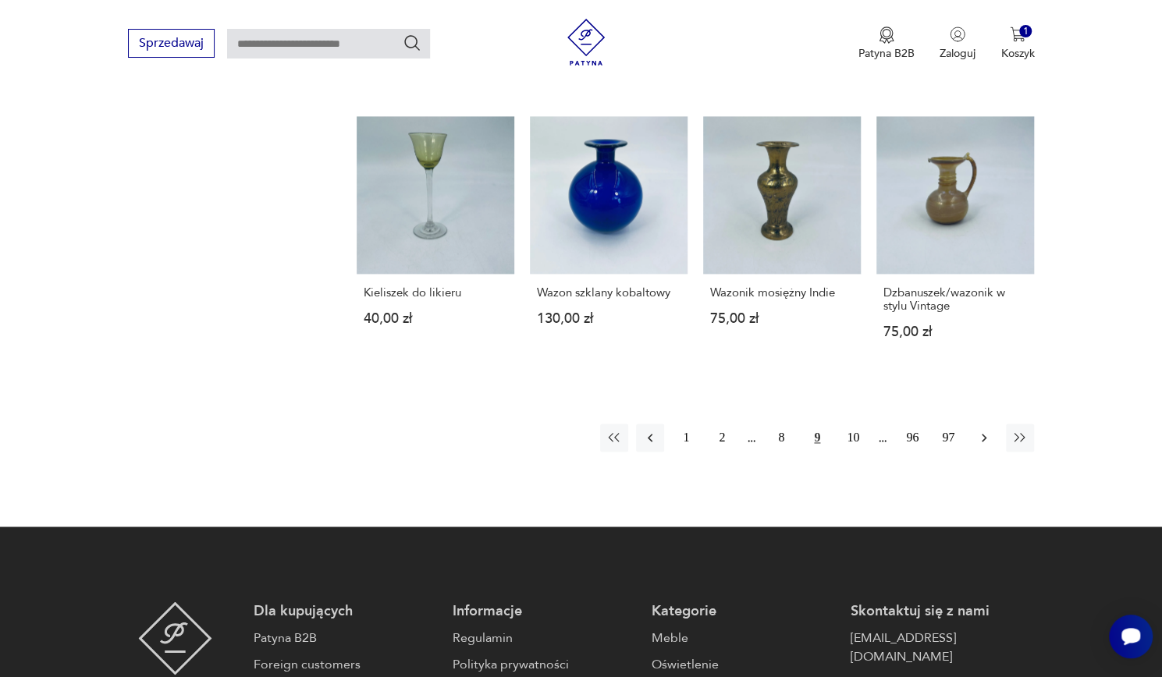
click at [984, 446] on button "button" at bounding box center [984, 438] width 28 height 28
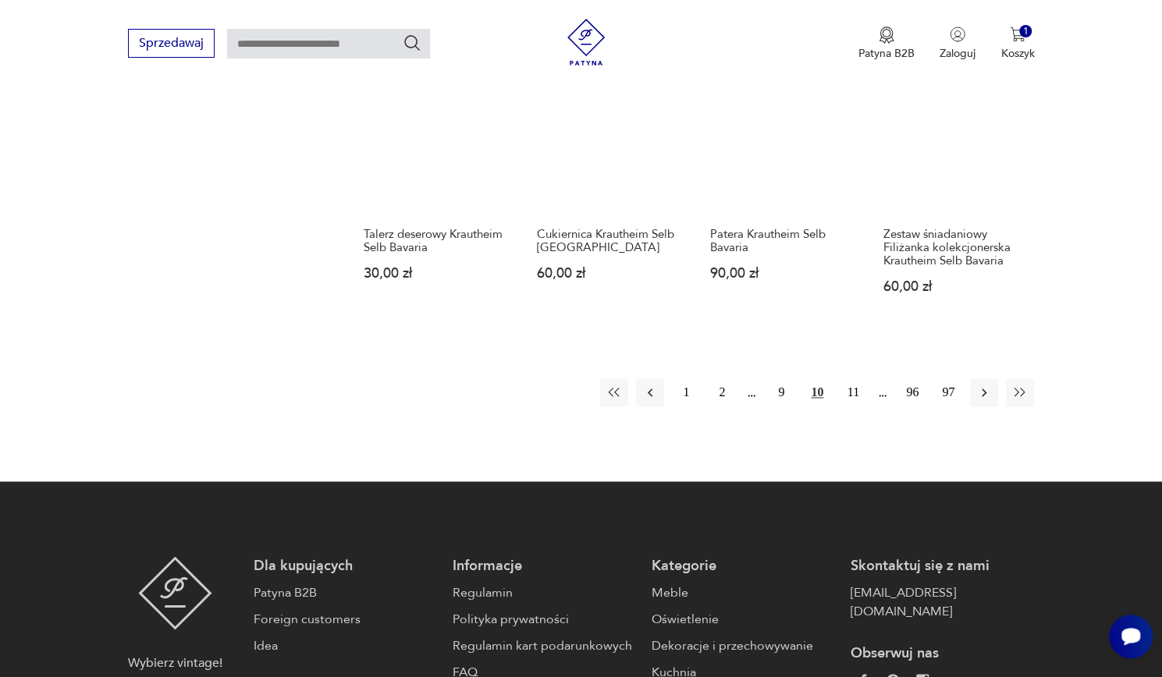
scroll to position [1245, 0]
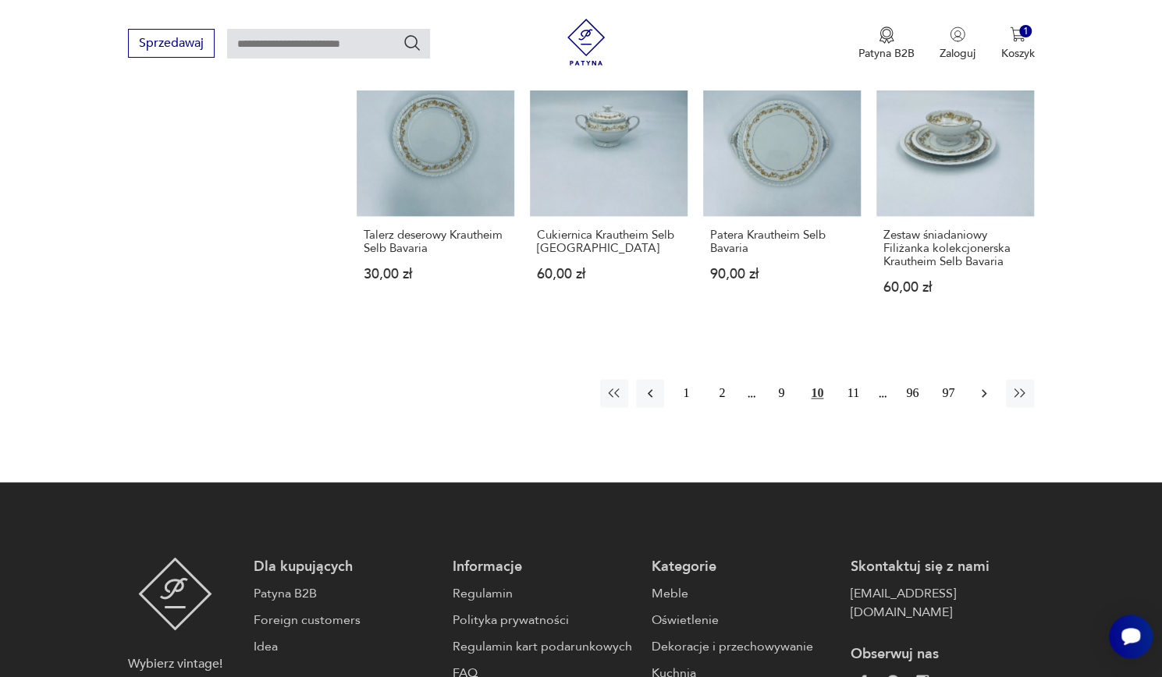
click at [985, 386] on icon "button" at bounding box center [984, 394] width 16 height 16
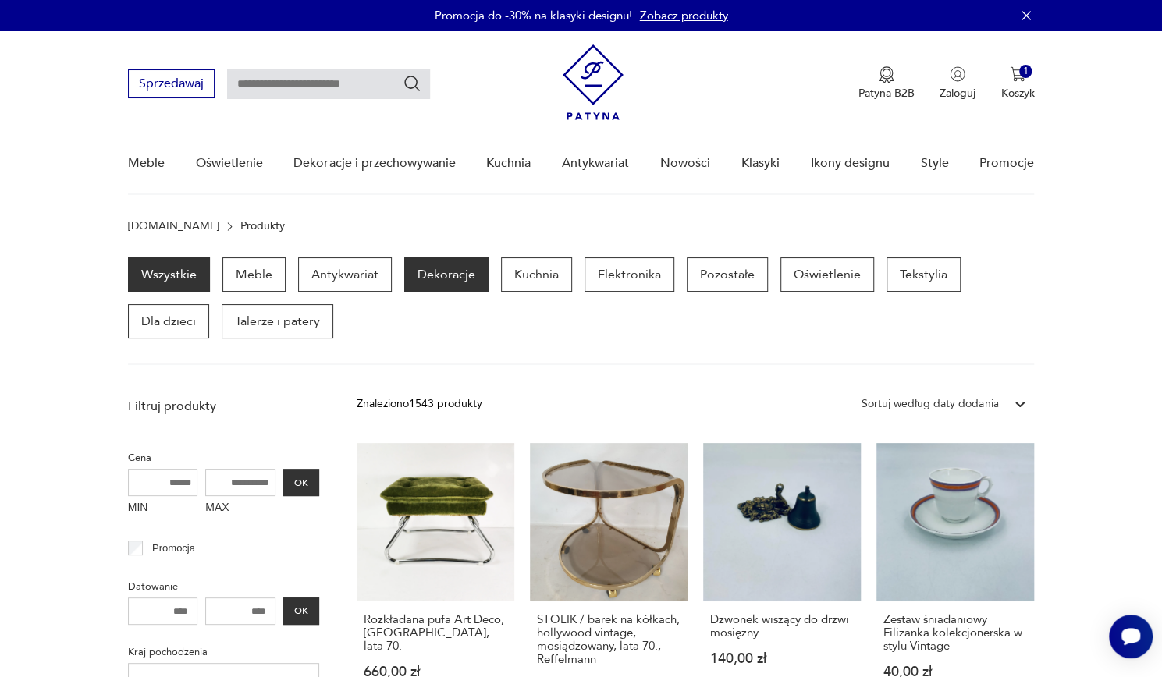
click at [432, 272] on p "Dekoracje" at bounding box center [446, 275] width 84 height 34
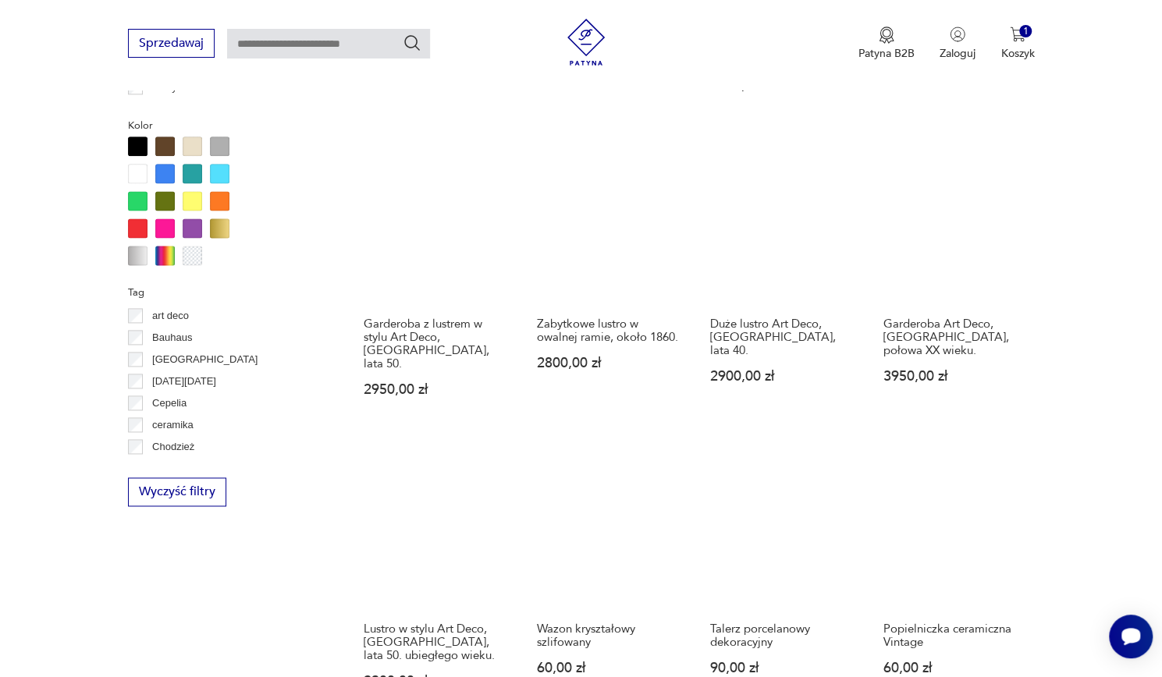
scroll to position [1140, 0]
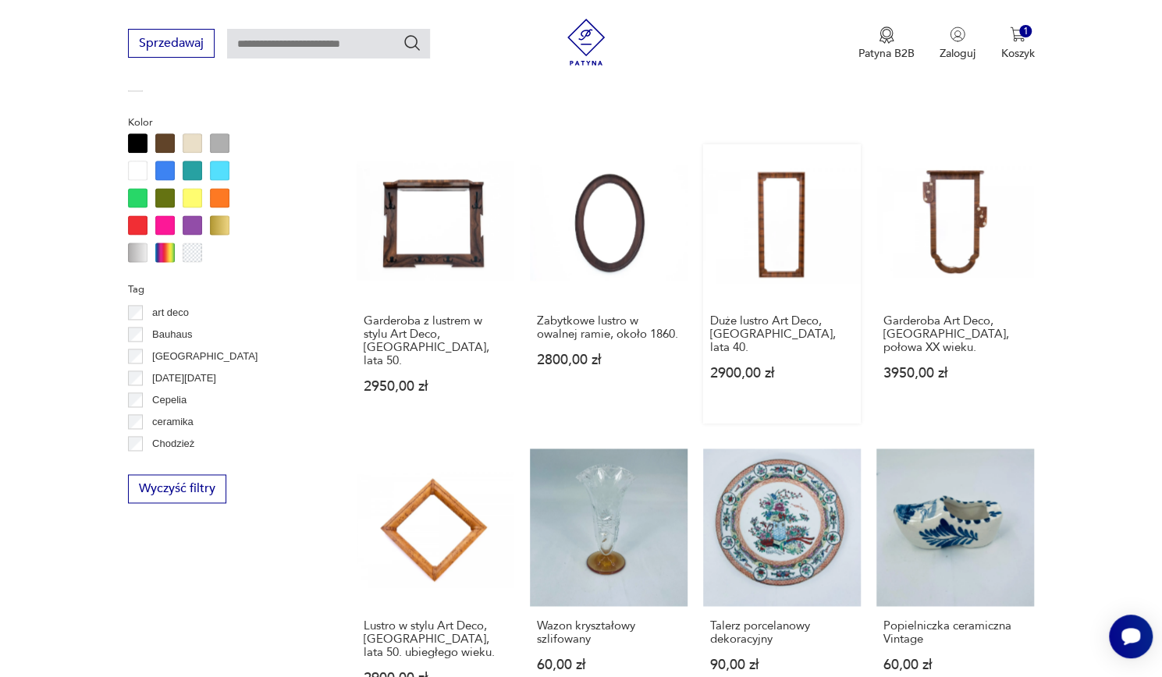
click at [782, 228] on link "Duże lustro Art Deco, [GEOGRAPHIC_DATA], lata 40. 2900,00 zł" at bounding box center [782, 283] width 158 height 279
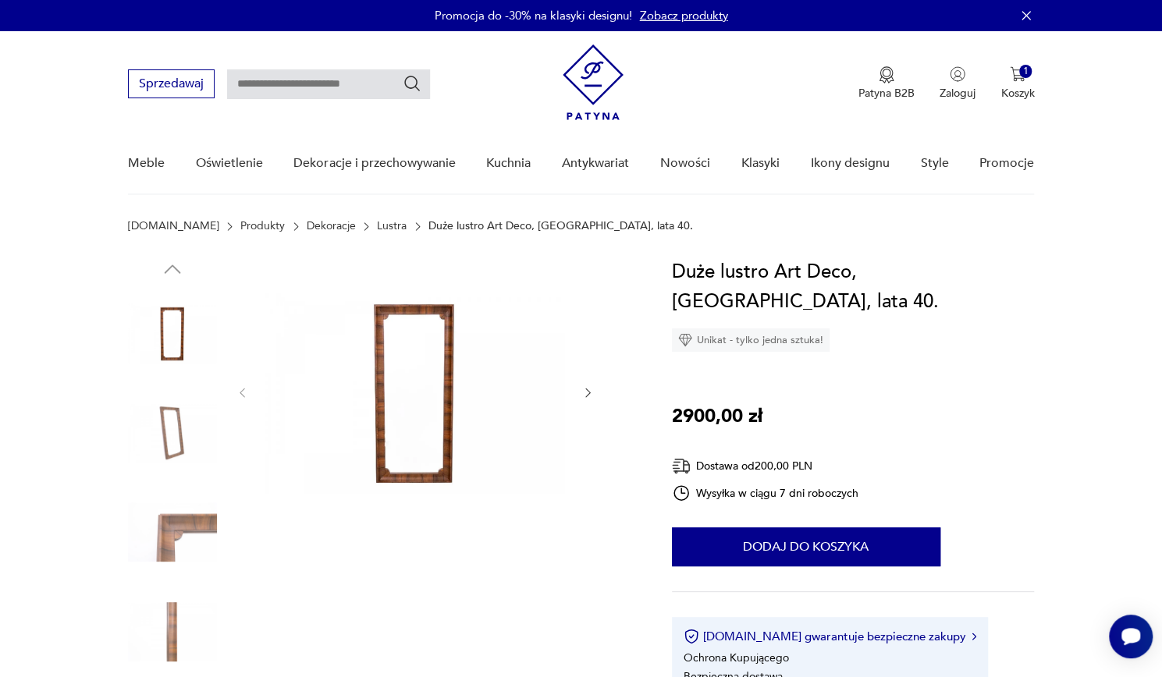
click at [588, 398] on icon "button" at bounding box center [587, 392] width 13 height 13
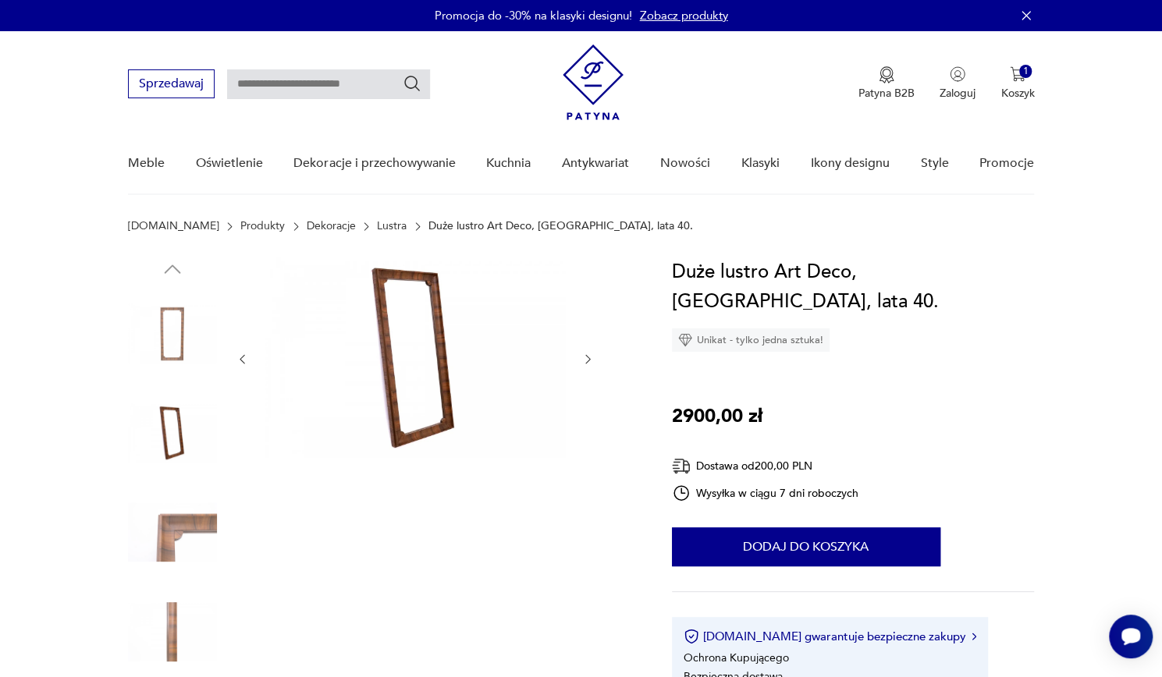
click at [588, 362] on icon "button" at bounding box center [587, 359] width 13 height 13
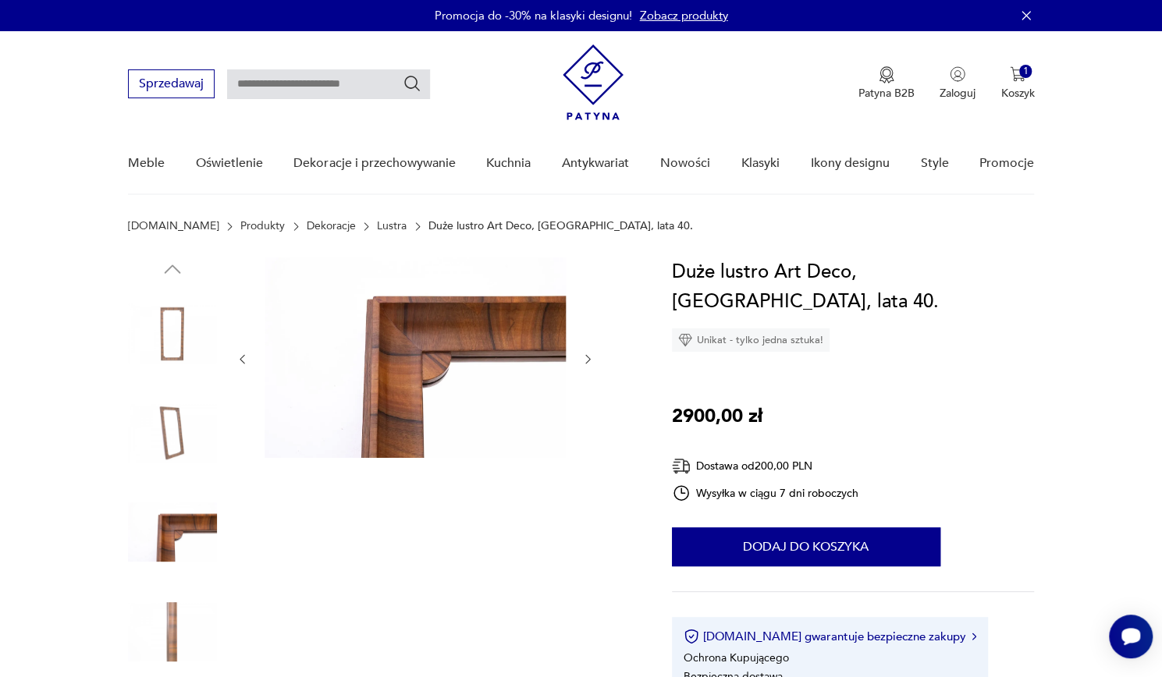
click at [588, 365] on icon "button" at bounding box center [587, 359] width 13 height 13
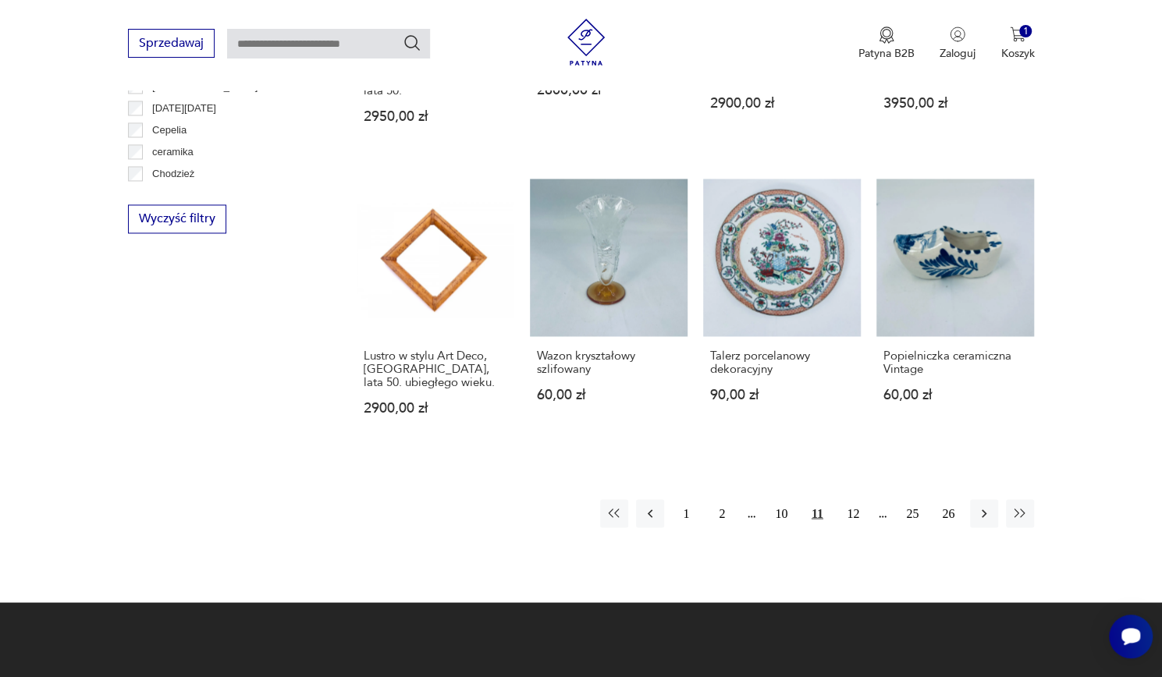
scroll to position [1411, 0]
click at [985, 505] on icon "button" at bounding box center [984, 513] width 16 height 16
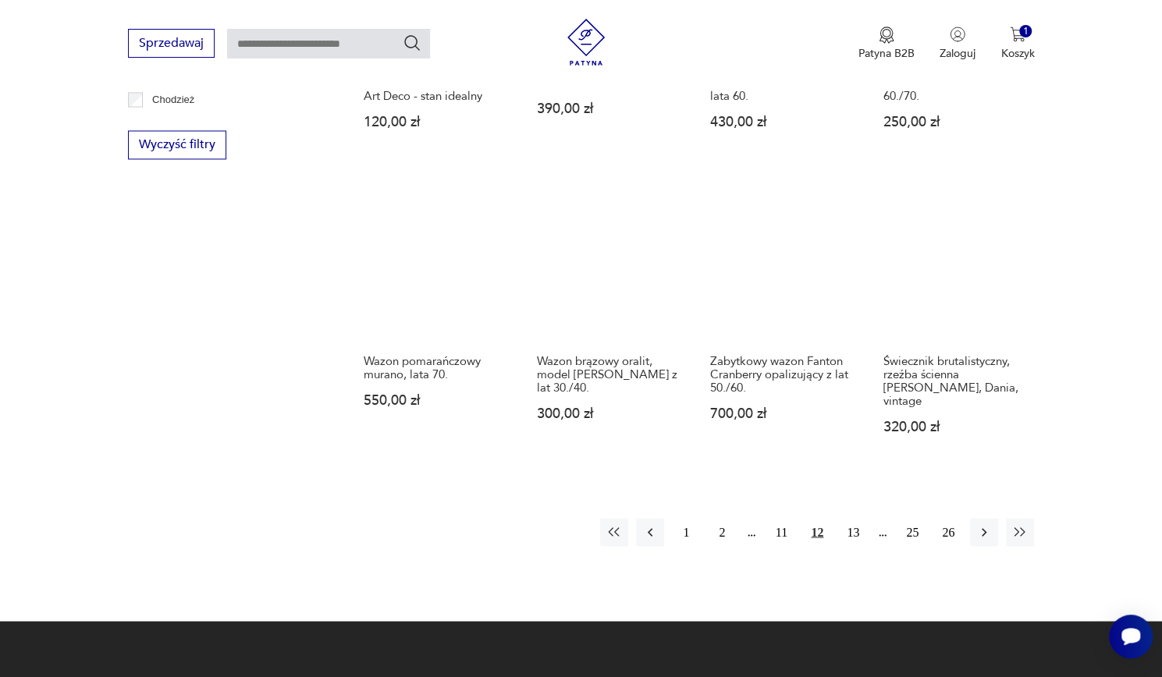
scroll to position [1486, 0]
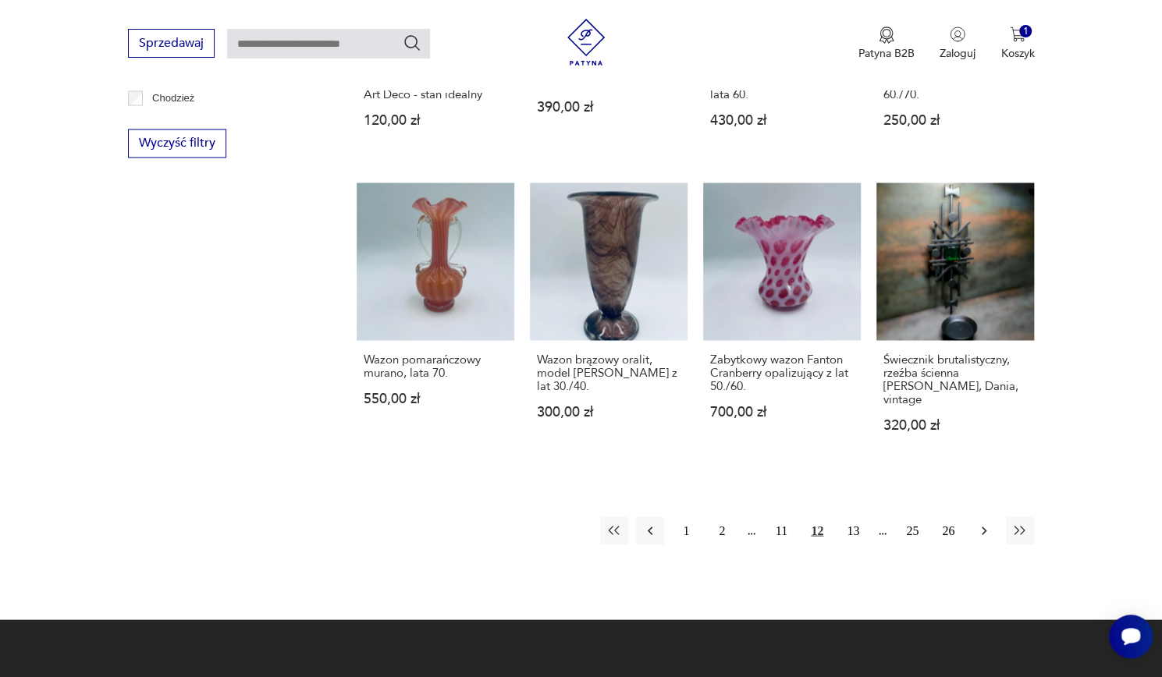
click at [983, 523] on icon "button" at bounding box center [984, 531] width 16 height 16
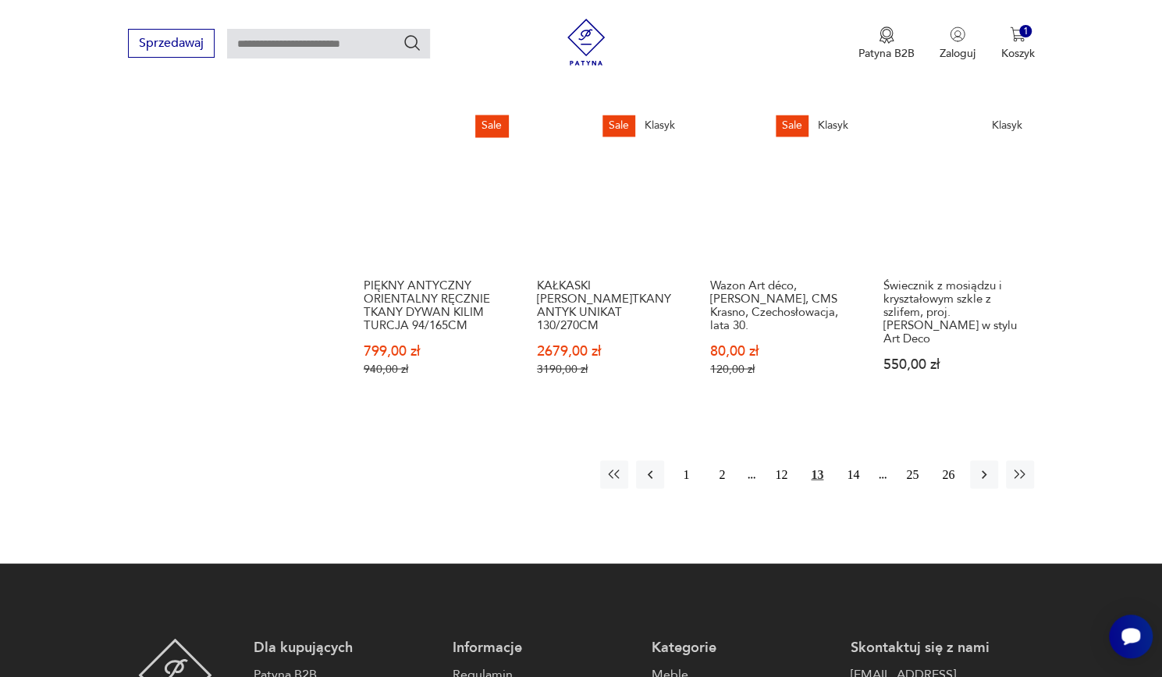
scroll to position [1571, 0]
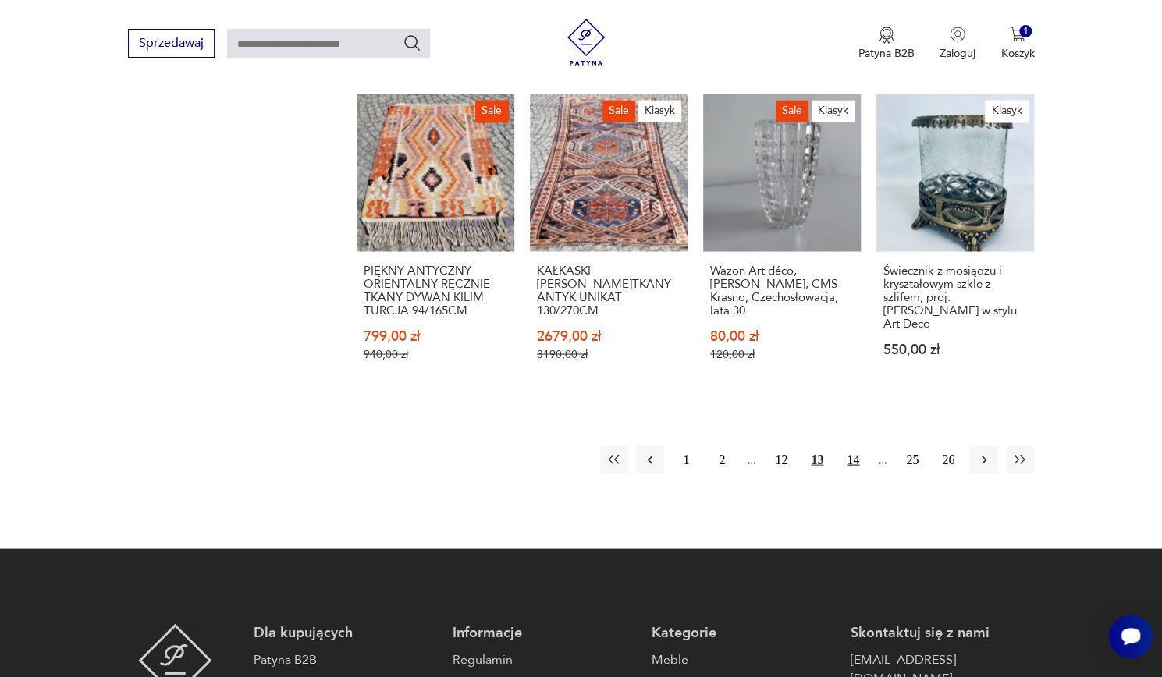
click at [862, 446] on button "14" at bounding box center [853, 460] width 28 height 28
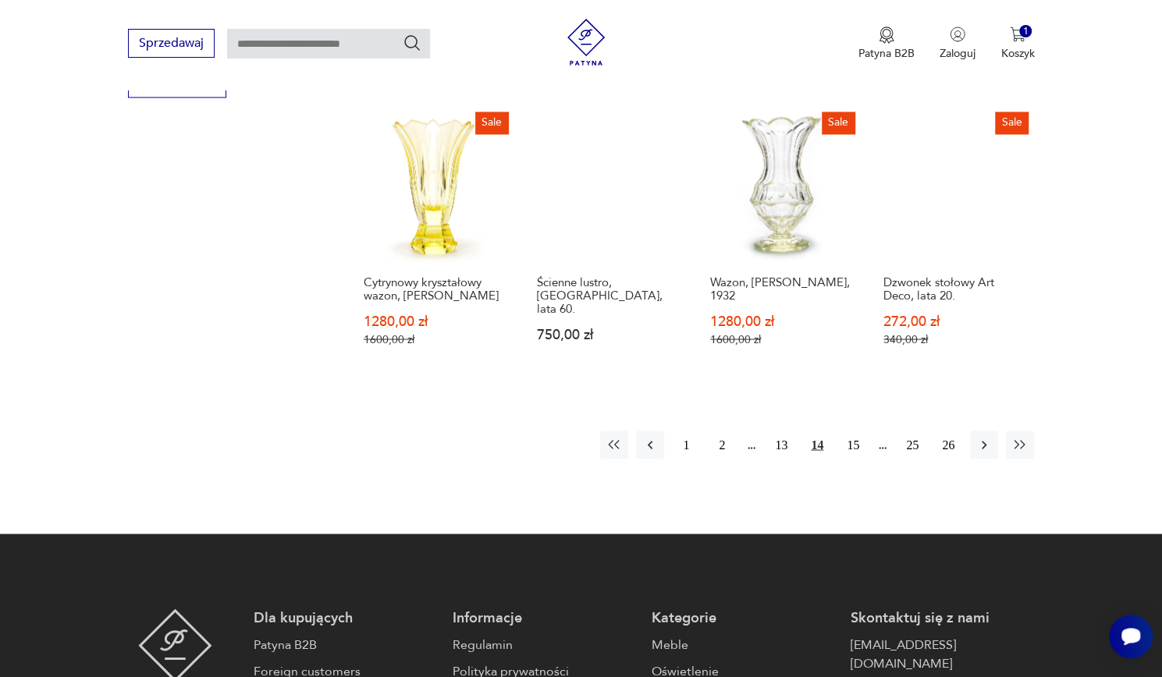
scroll to position [1548, 0]
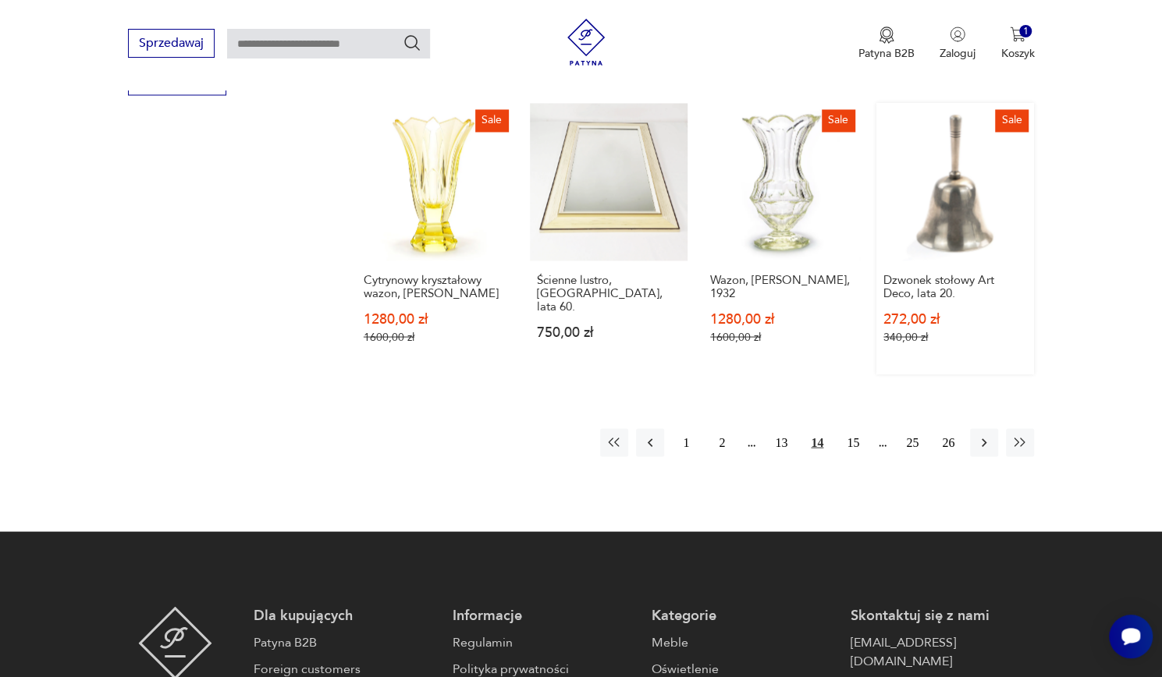
click at [961, 187] on link "Sale Dzwonek stołowy Art Deco, lata 20. 272,00 zł 340,00 zł" at bounding box center [955, 238] width 158 height 271
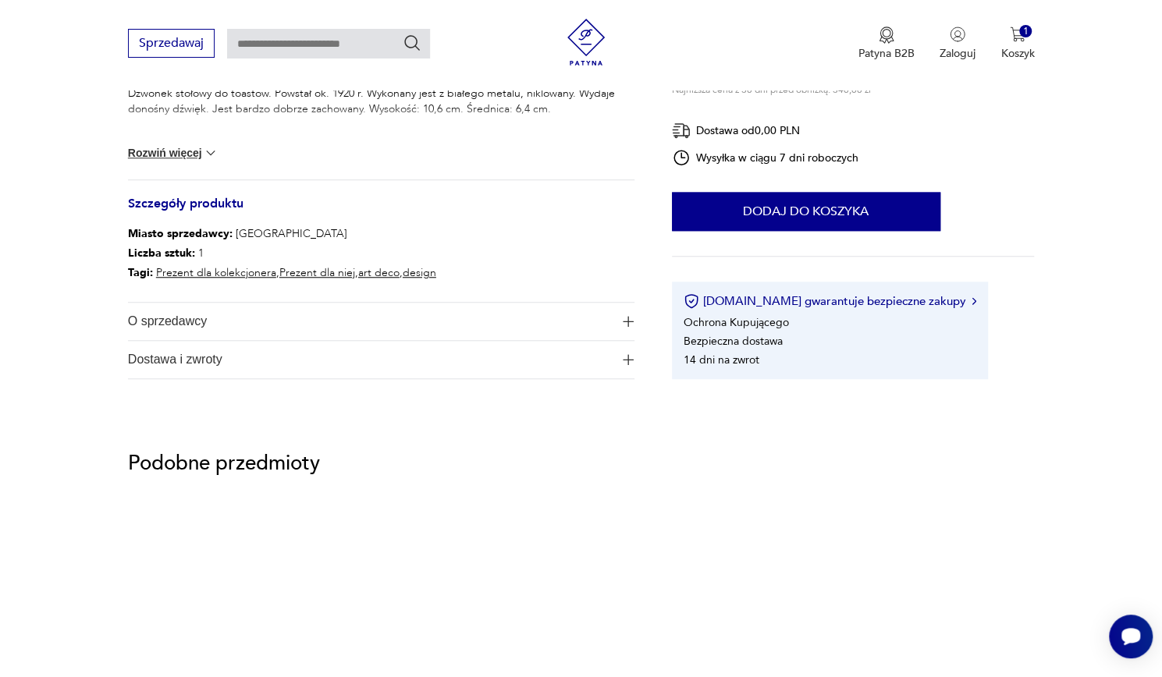
scroll to position [670, 0]
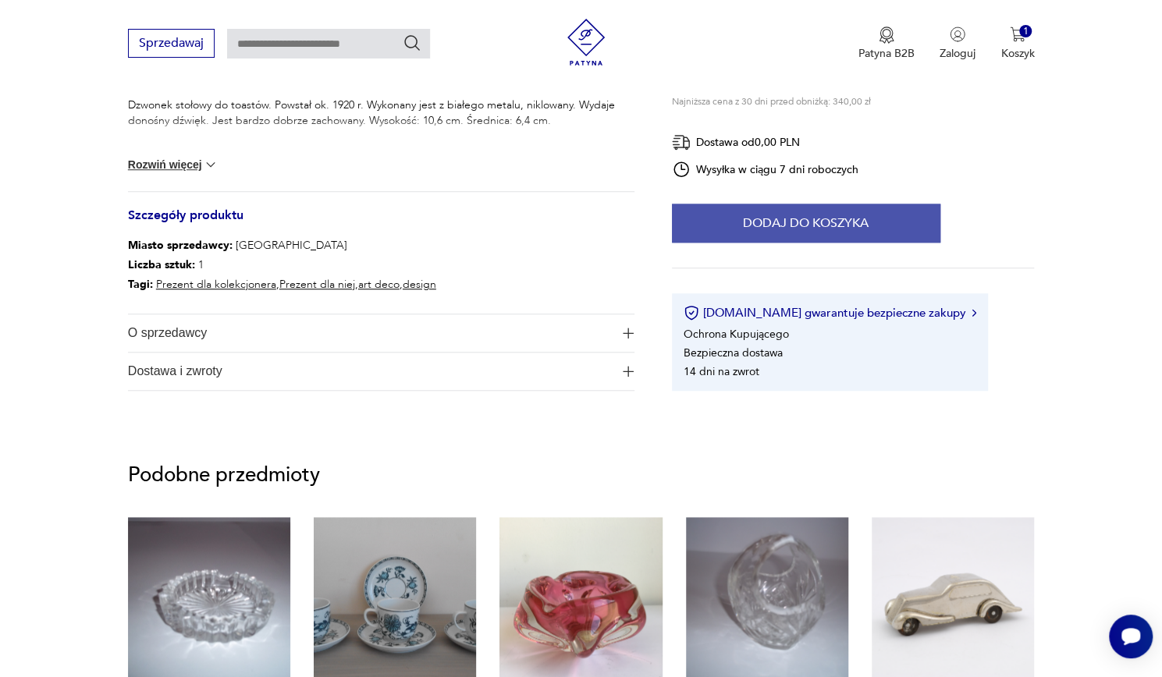
click at [850, 222] on button "Dodaj do koszyka" at bounding box center [806, 223] width 268 height 39
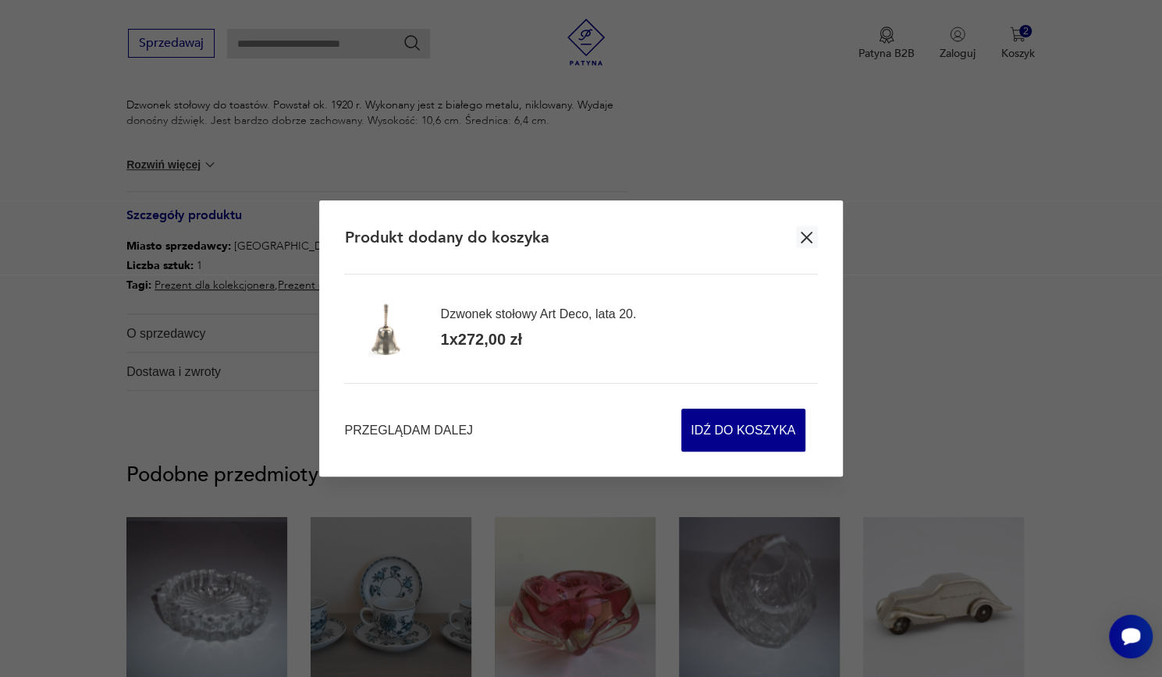
click at [805, 237] on icon "button" at bounding box center [807, 238] width 12 height 12
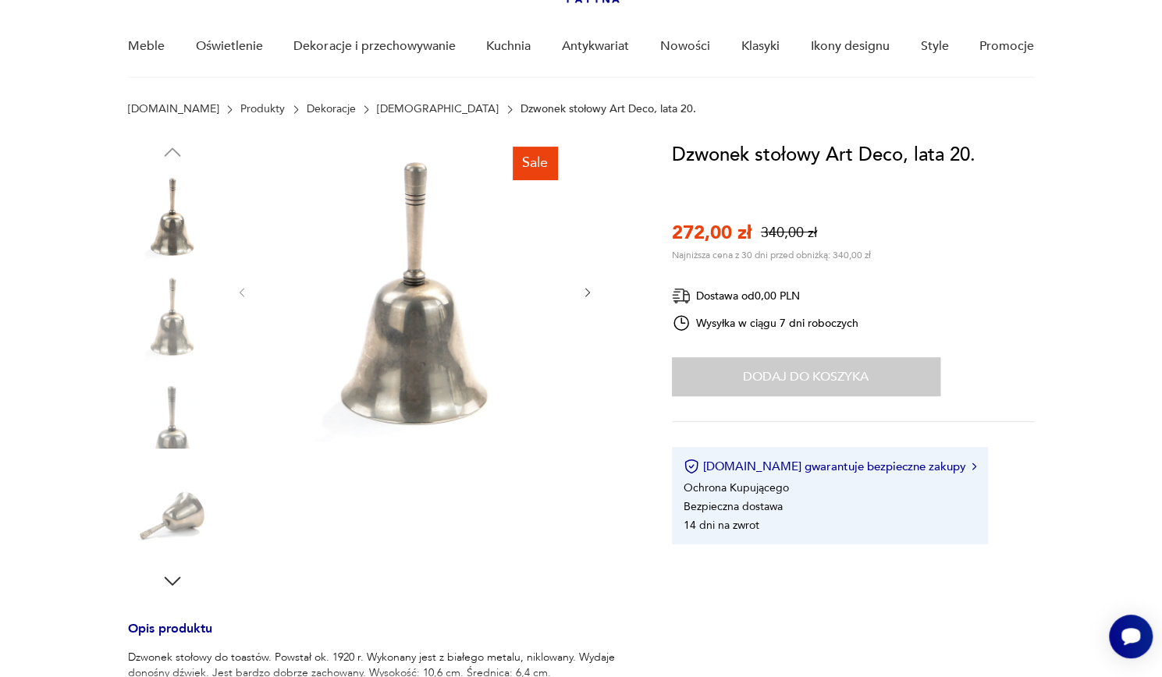
scroll to position [116, 0]
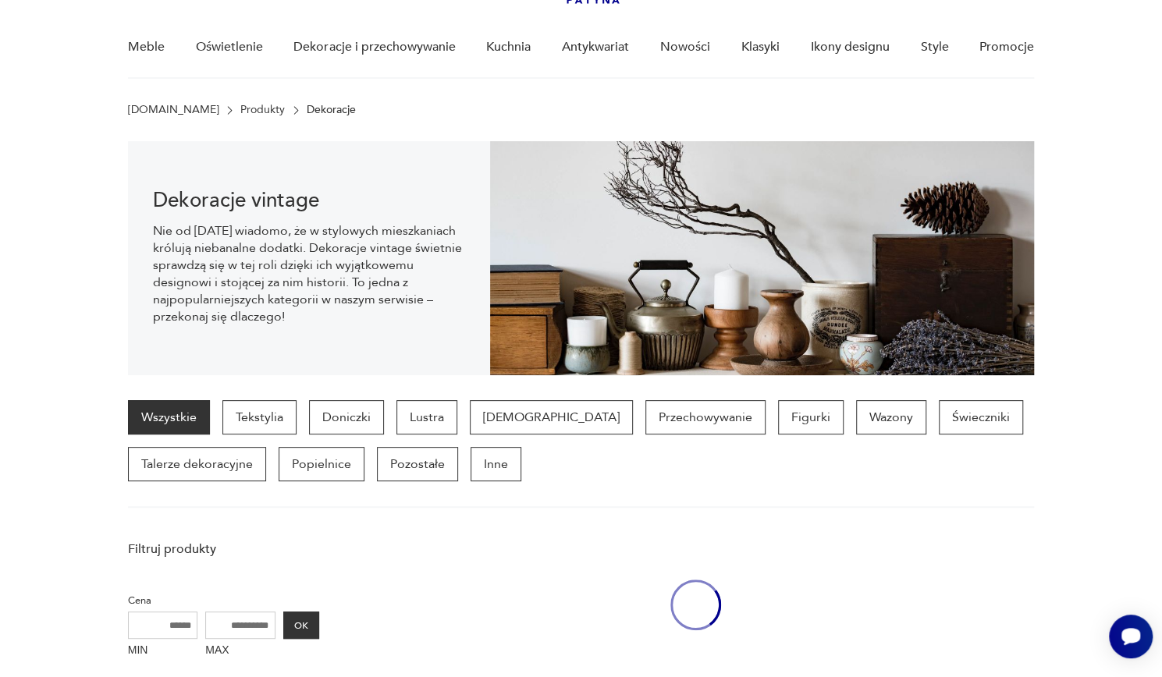
scroll to position [1495, 0]
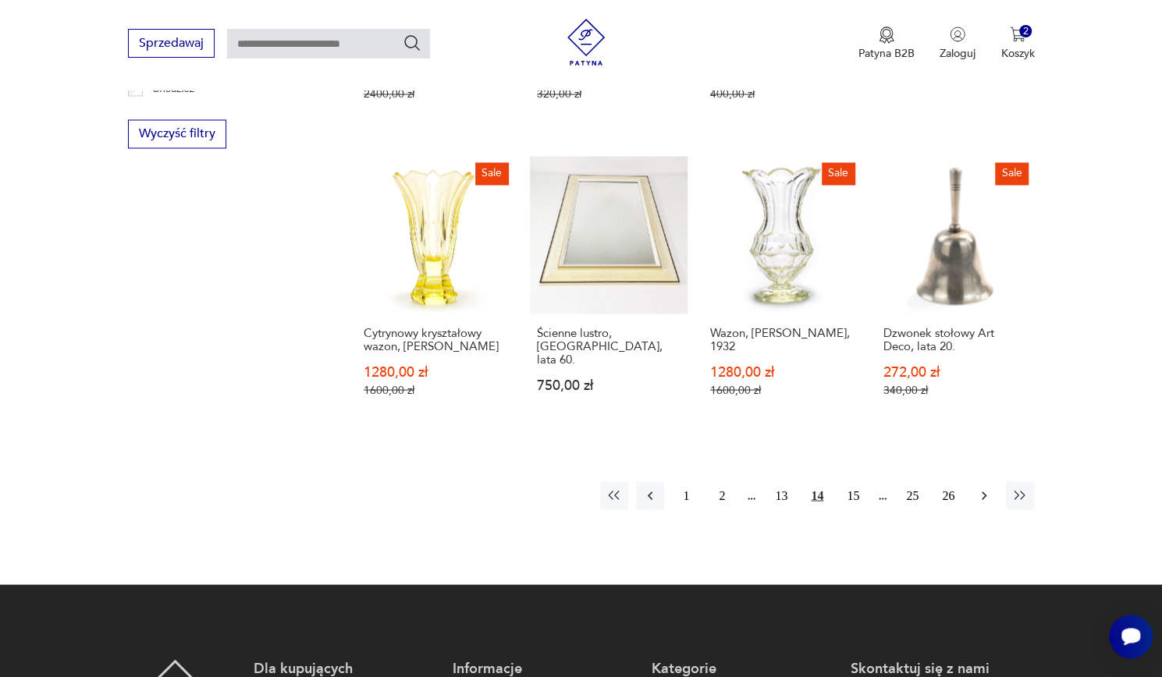
click at [988, 488] on icon "button" at bounding box center [984, 496] width 16 height 16
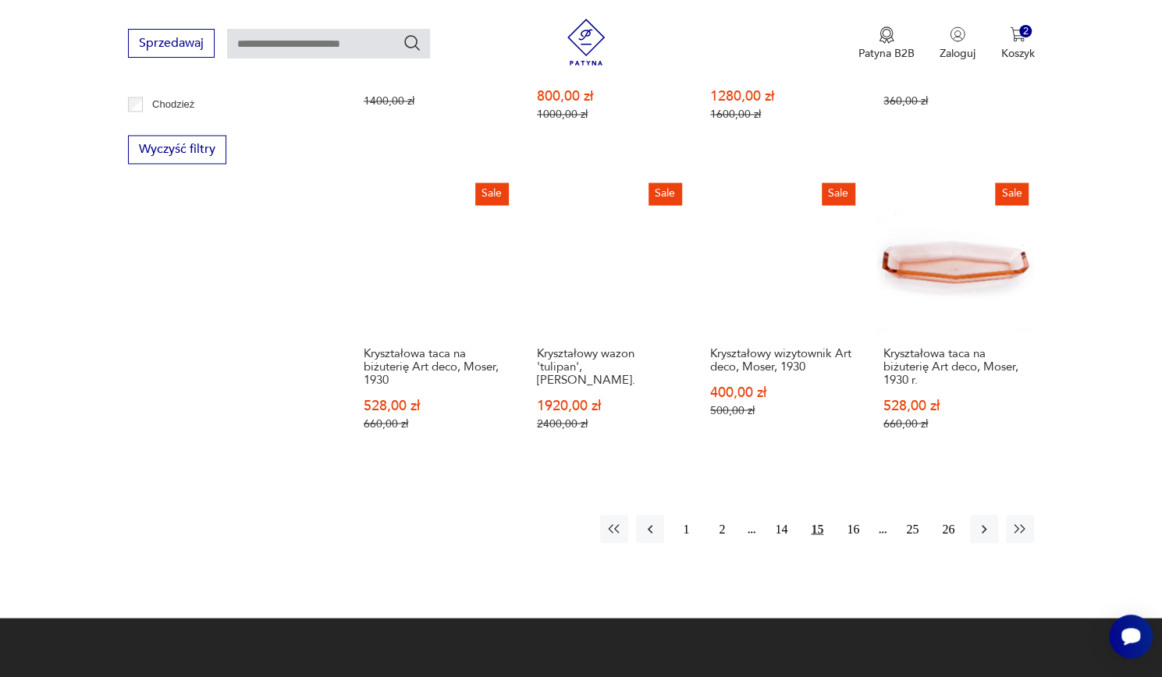
scroll to position [1484, 0]
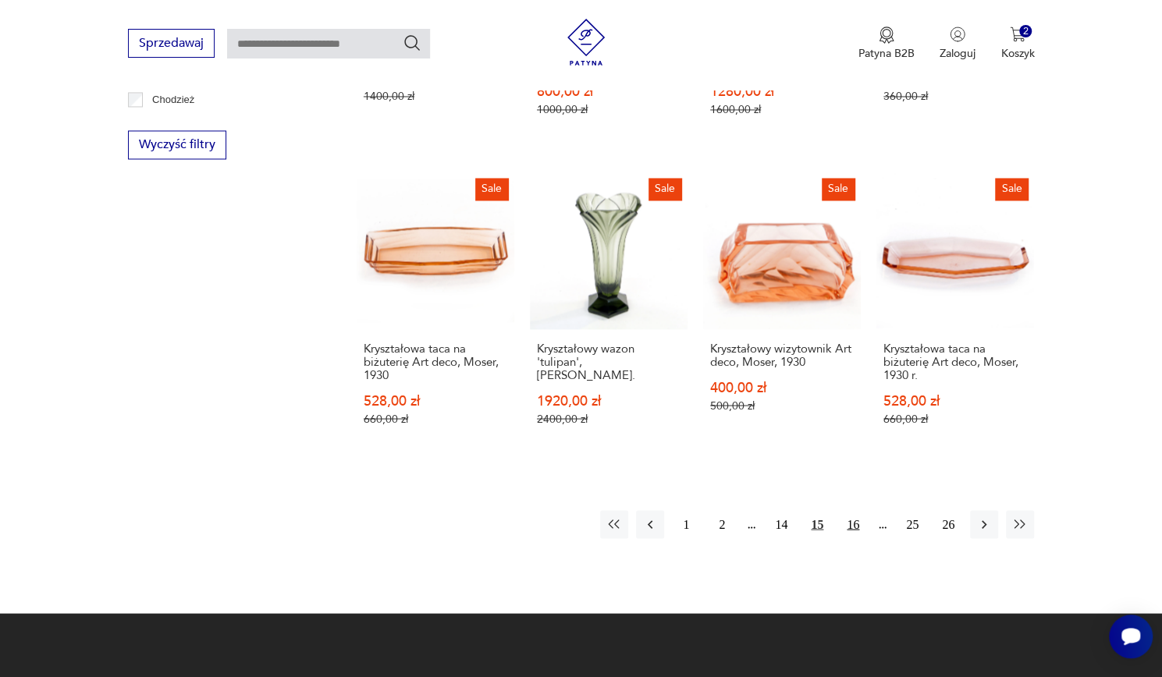
click at [855, 510] on button "16" at bounding box center [853, 524] width 28 height 28
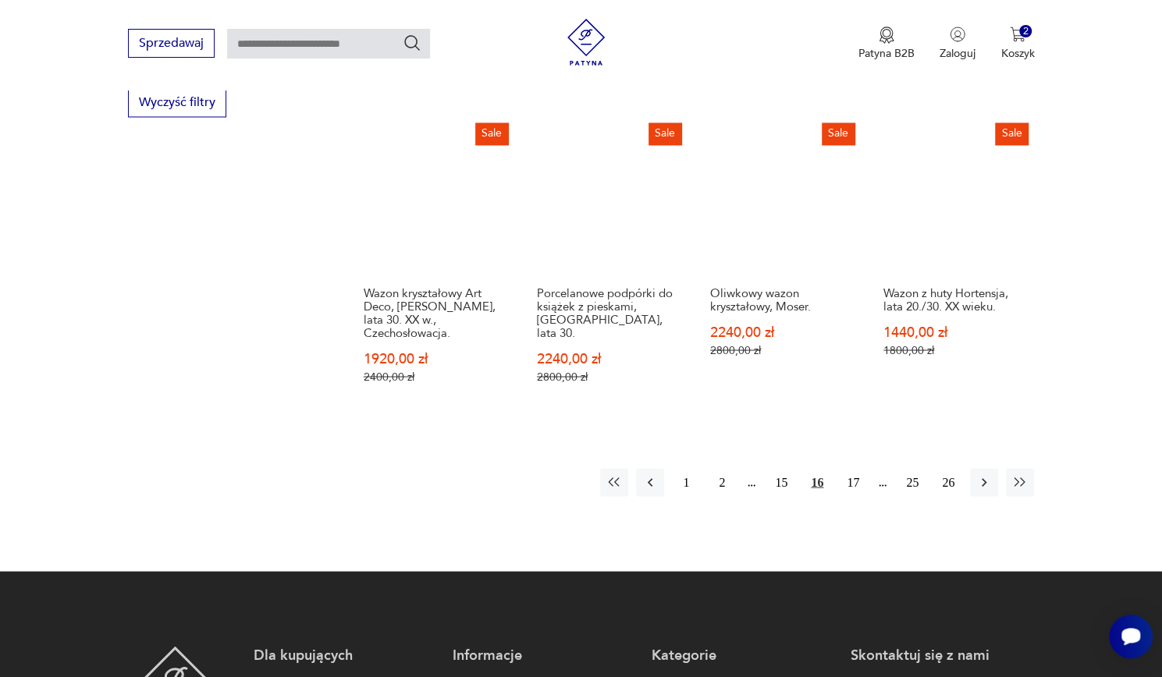
scroll to position [1524, 0]
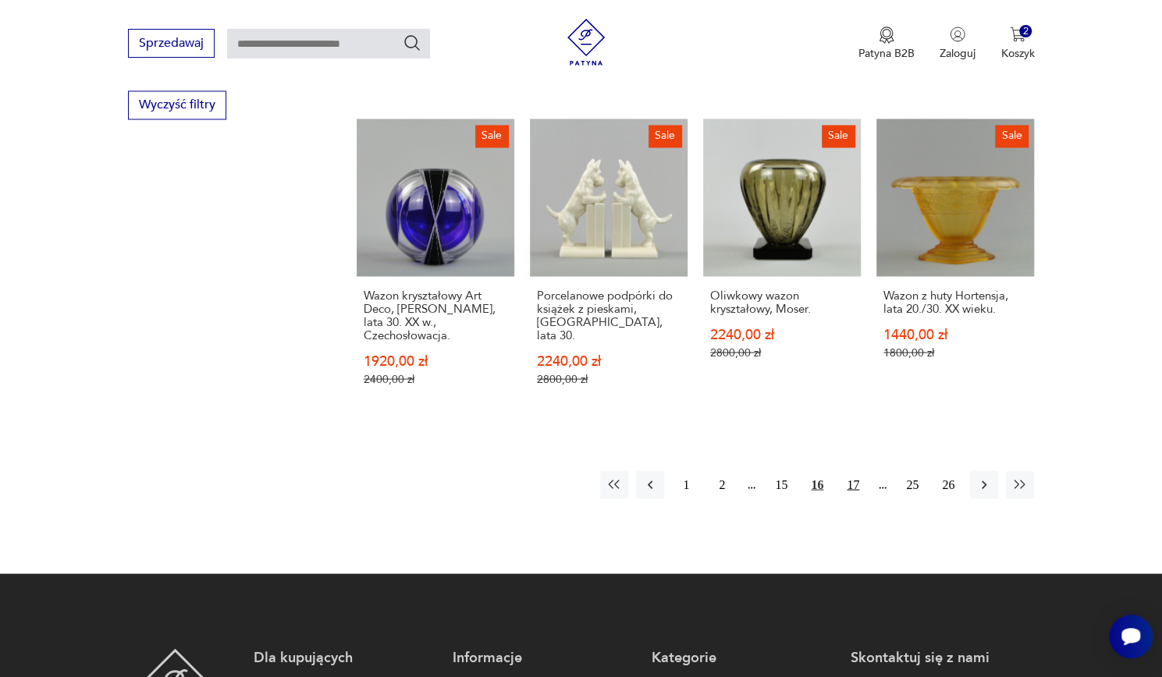
click at [854, 471] on button "17" at bounding box center [853, 485] width 28 height 28
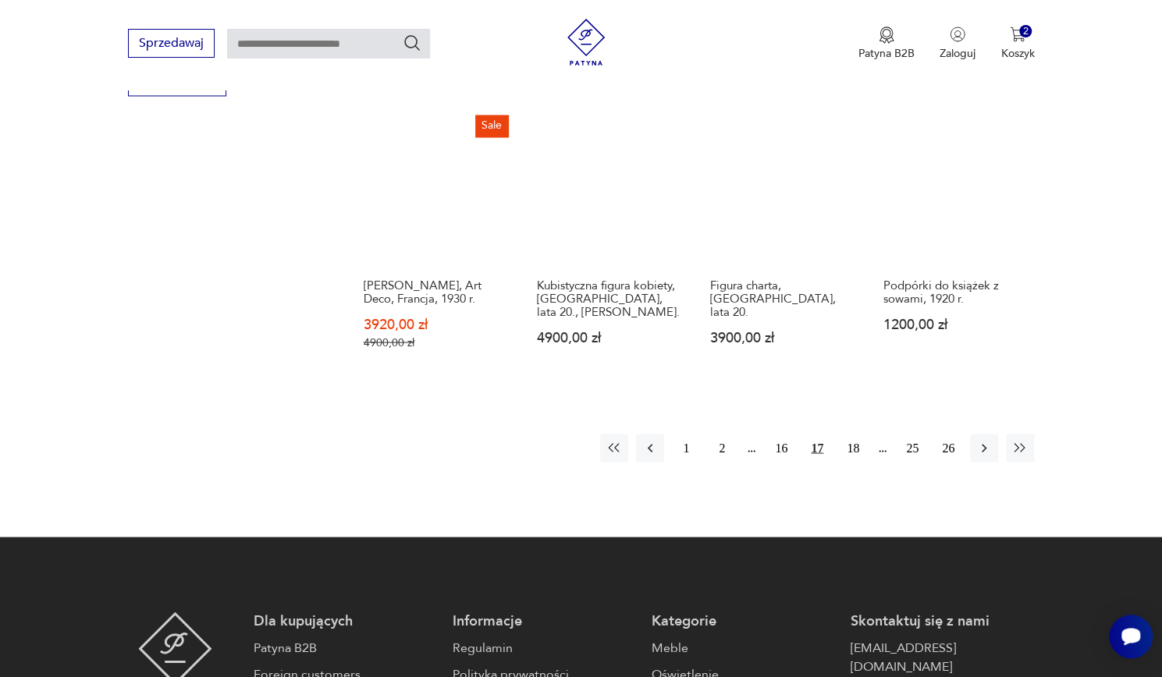
scroll to position [1550, 0]
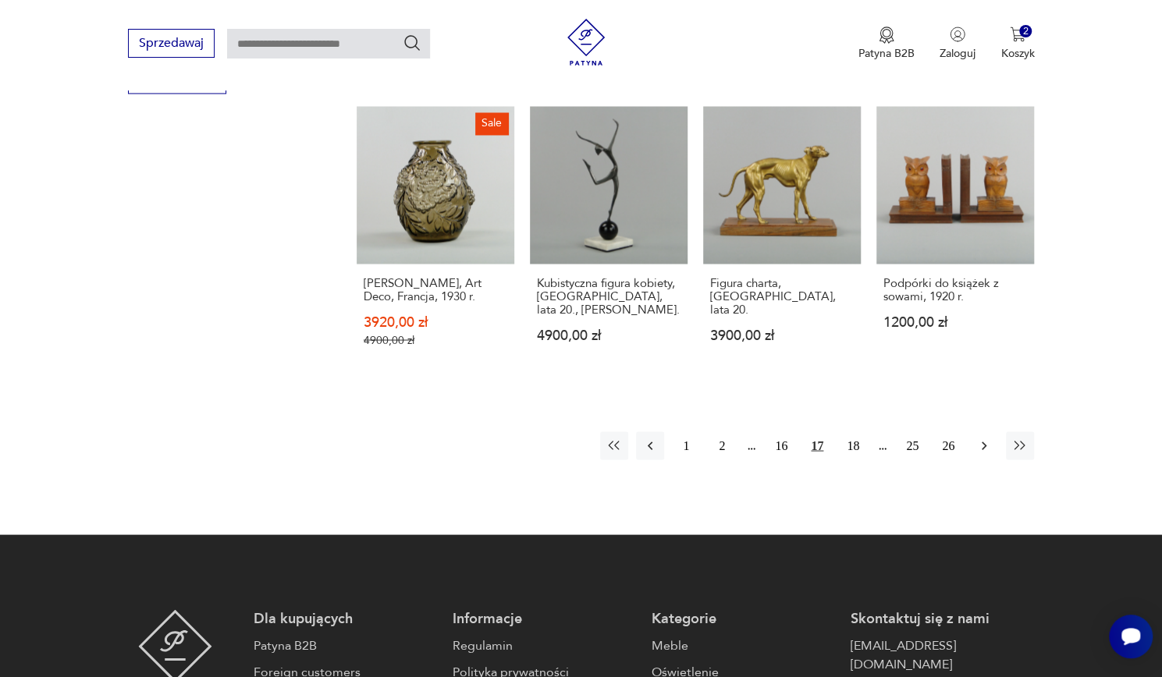
click at [983, 438] on icon "button" at bounding box center [984, 446] width 16 height 16
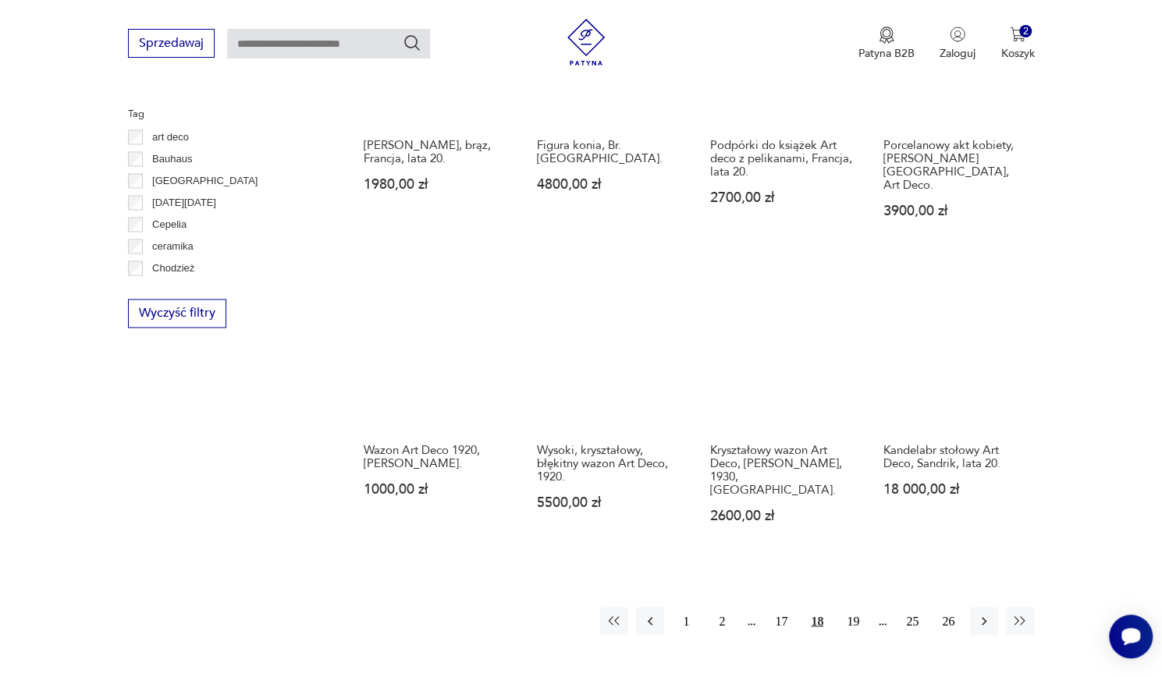
scroll to position [1317, 0]
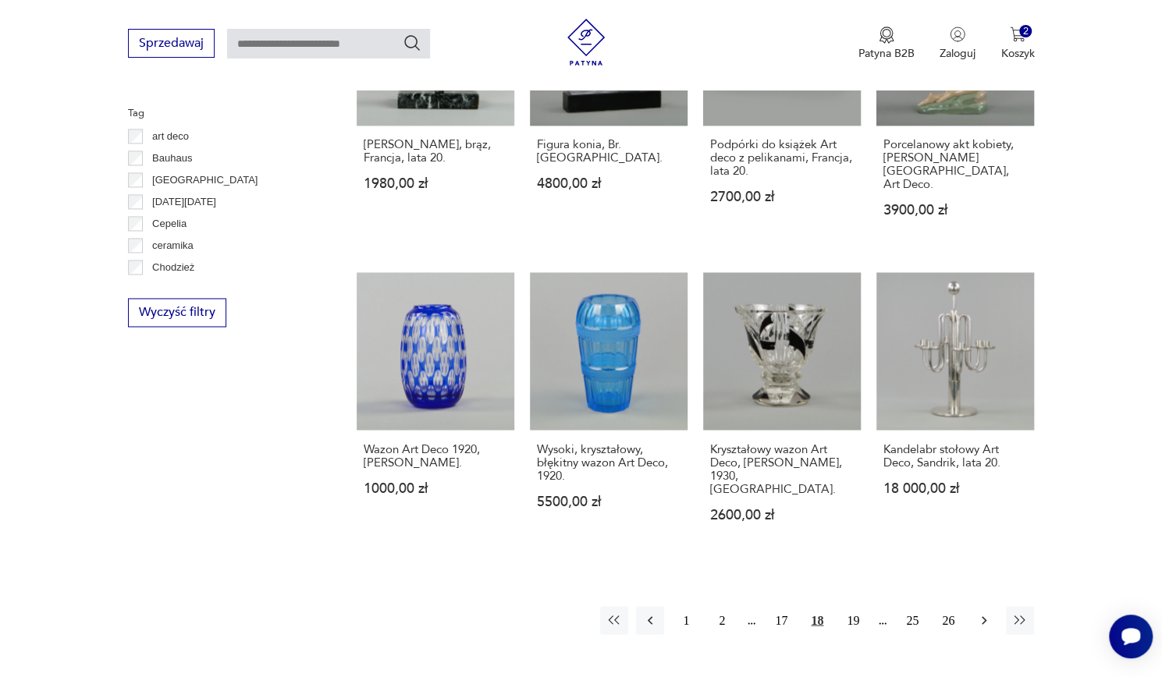
click at [986, 613] on icon "button" at bounding box center [984, 621] width 16 height 16
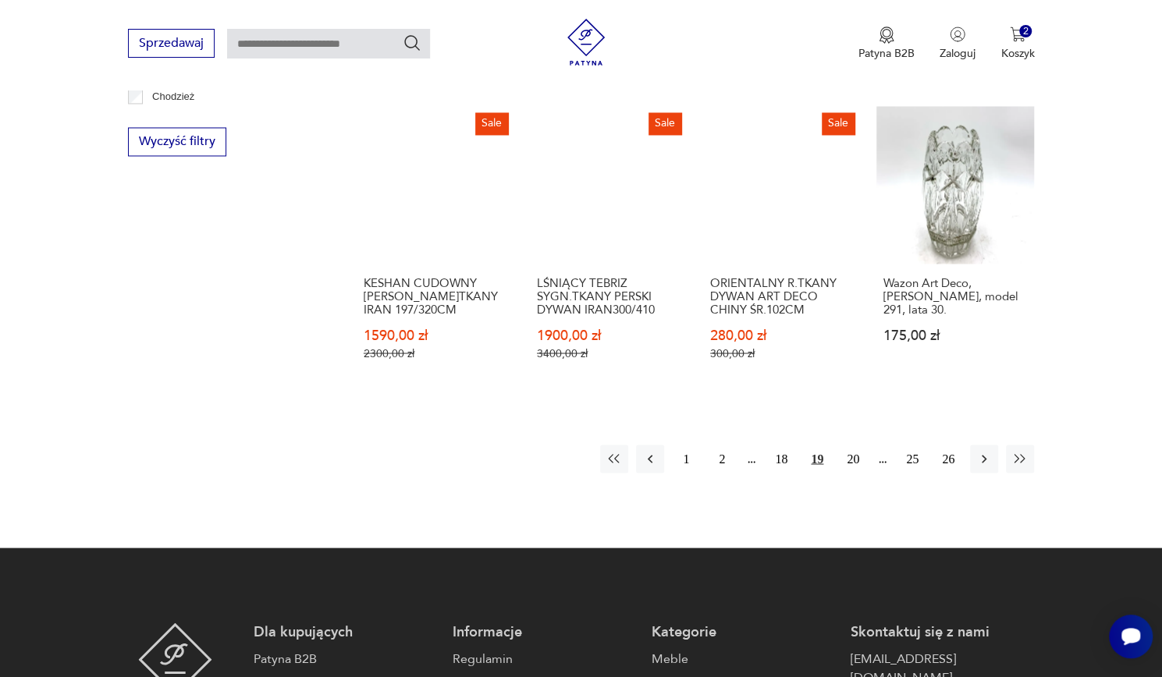
scroll to position [1488, 0]
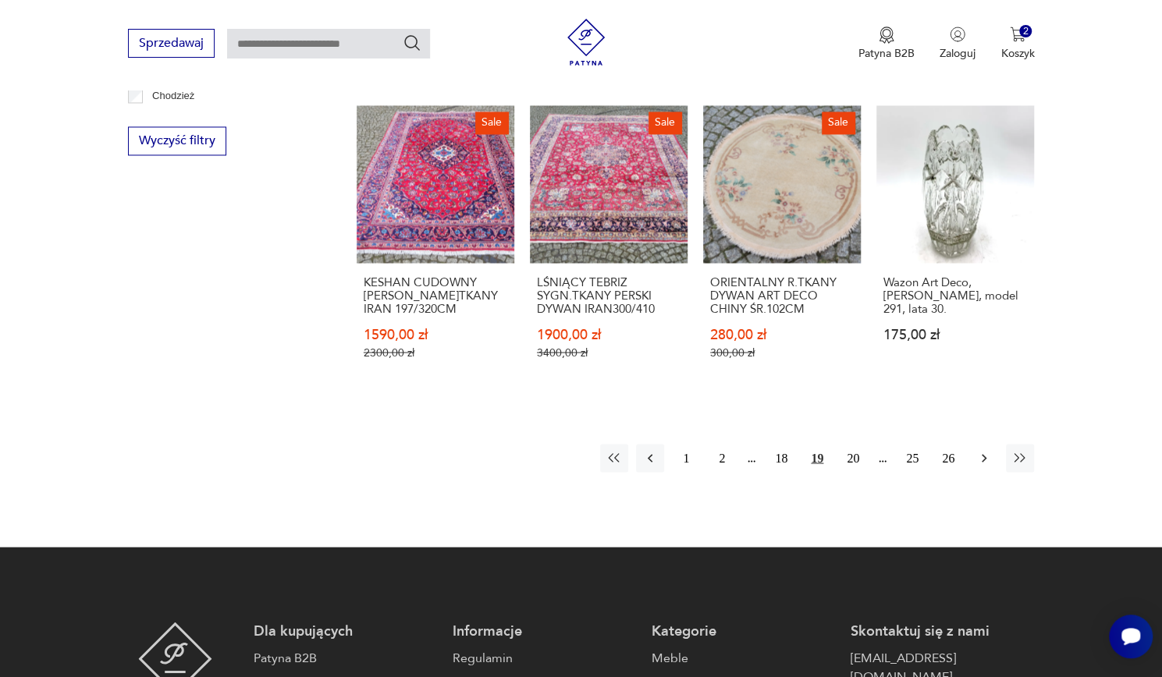
click at [982, 450] on icon "button" at bounding box center [984, 458] width 16 height 16
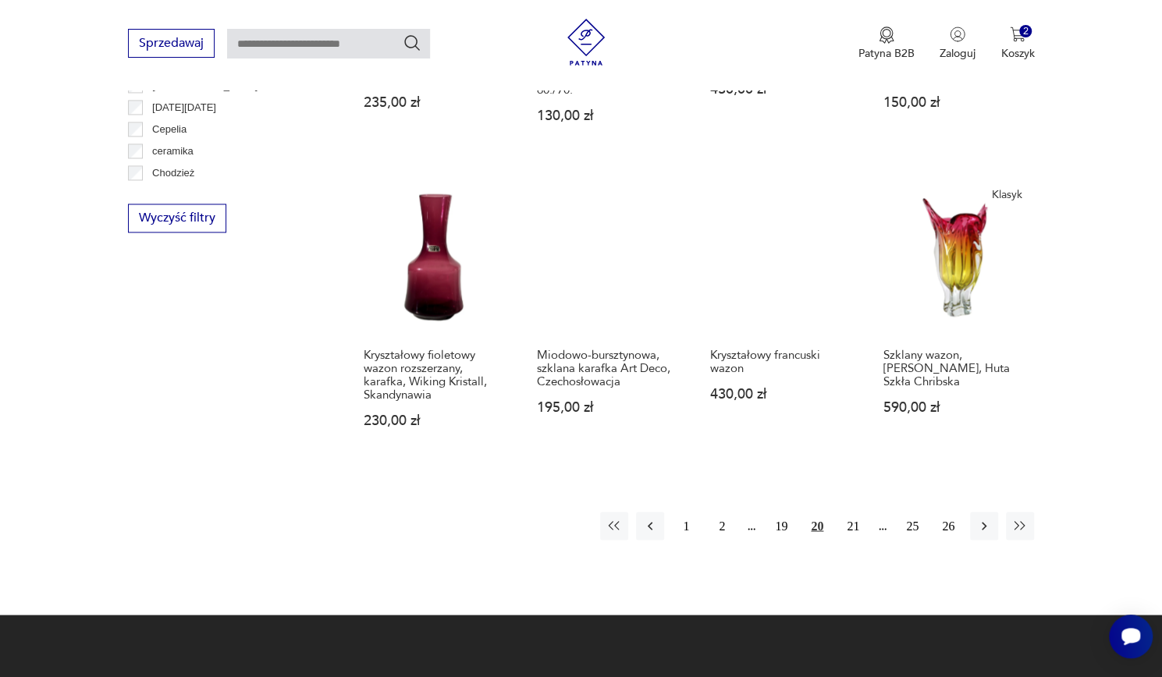
scroll to position [1414, 0]
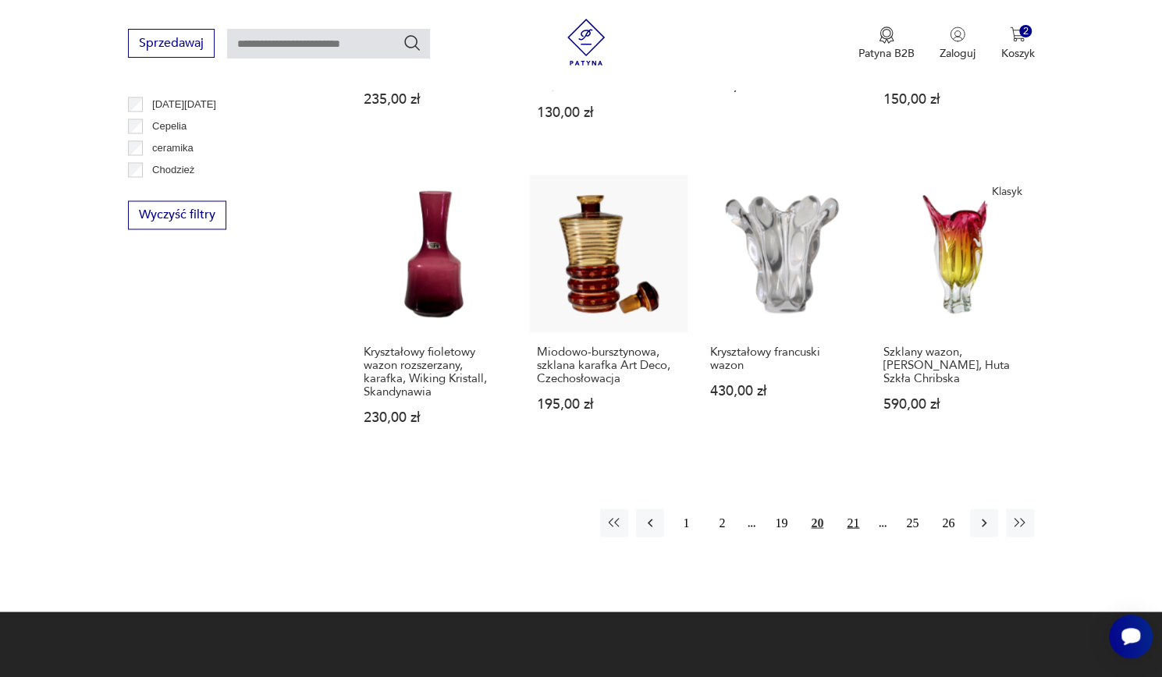
click at [849, 509] on button "21" at bounding box center [853, 523] width 28 height 28
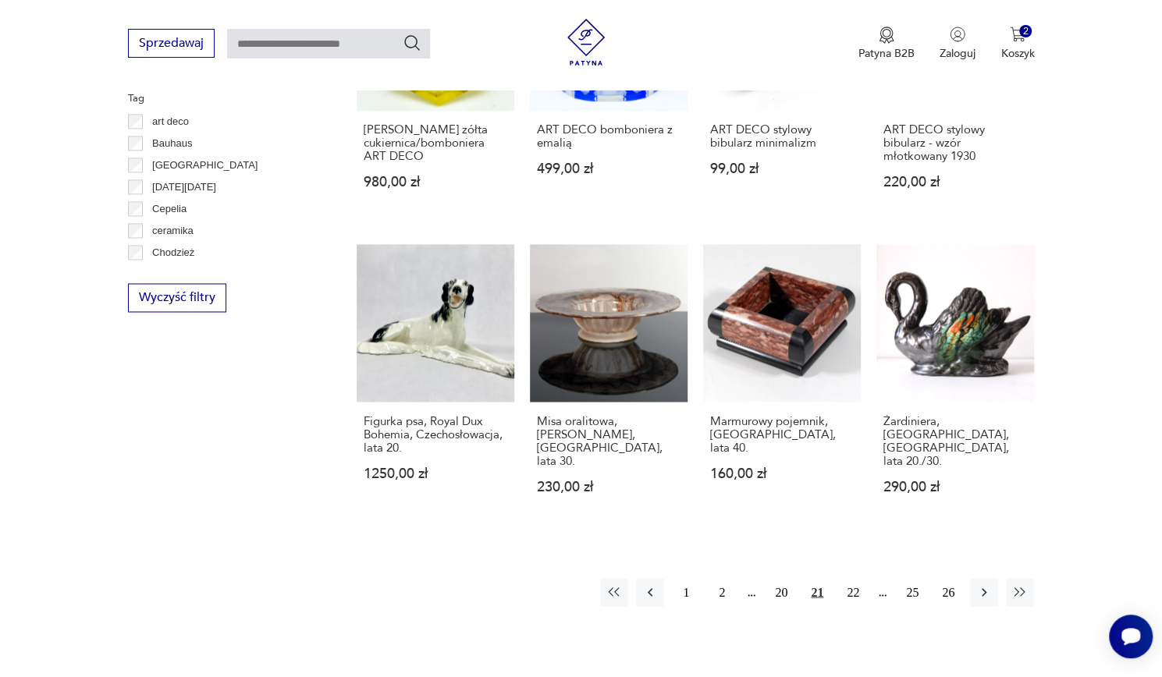
scroll to position [1335, 0]
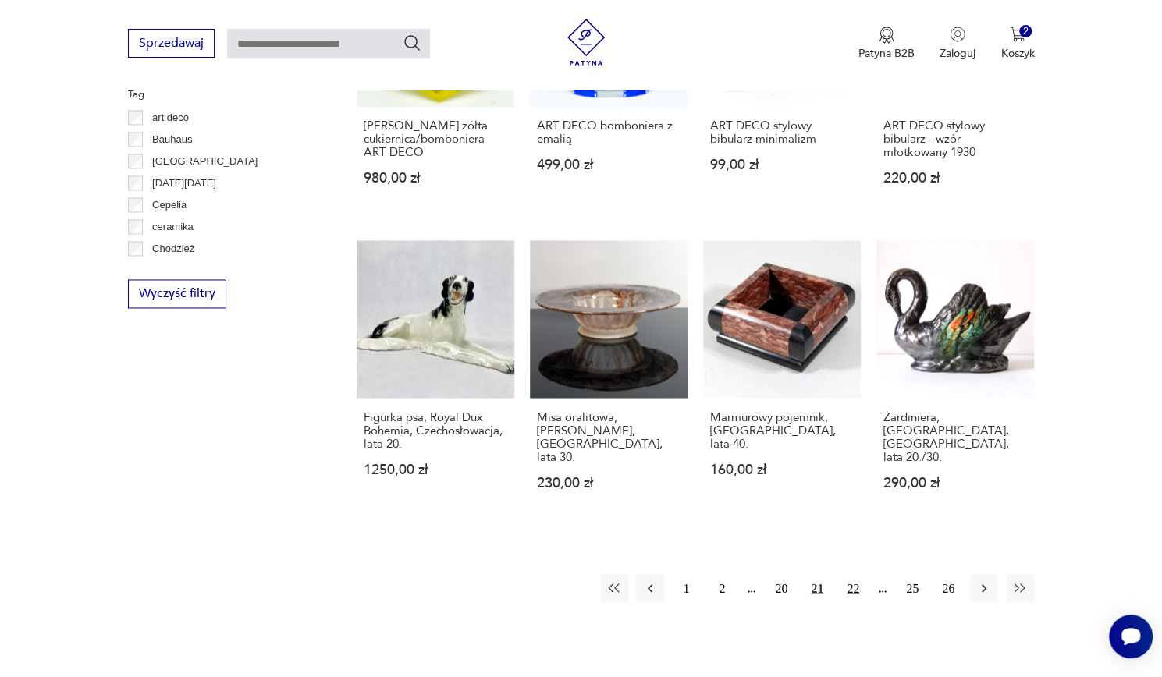
click at [852, 574] on button "22" at bounding box center [853, 588] width 28 height 28
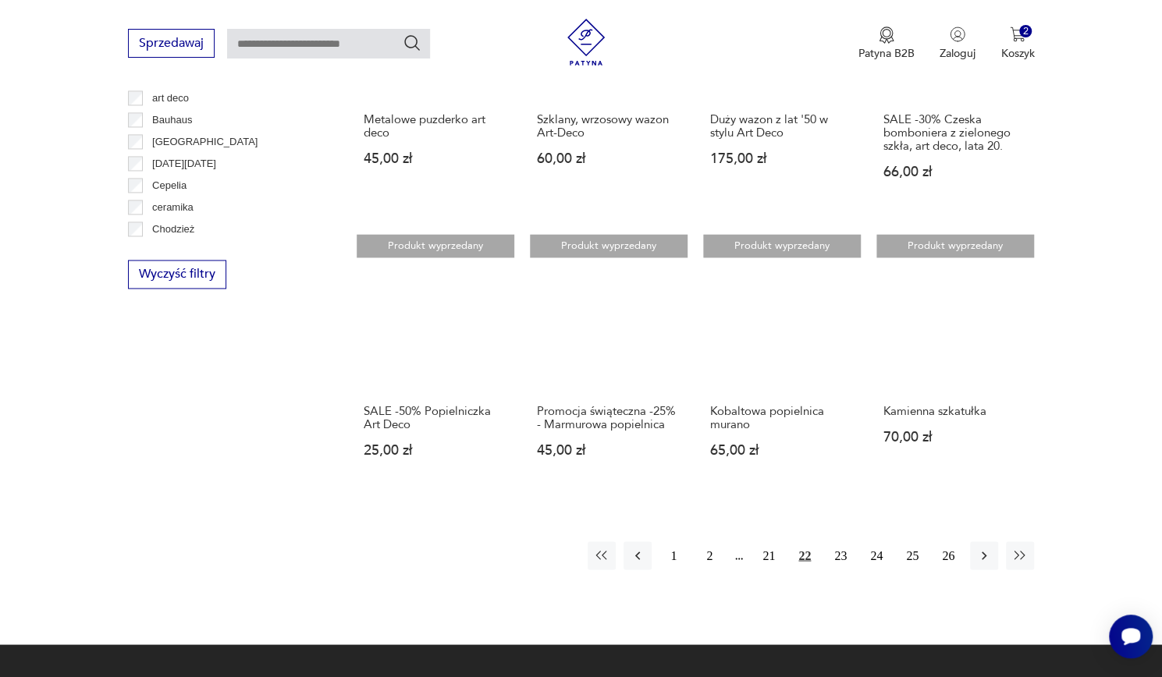
scroll to position [1356, 0]
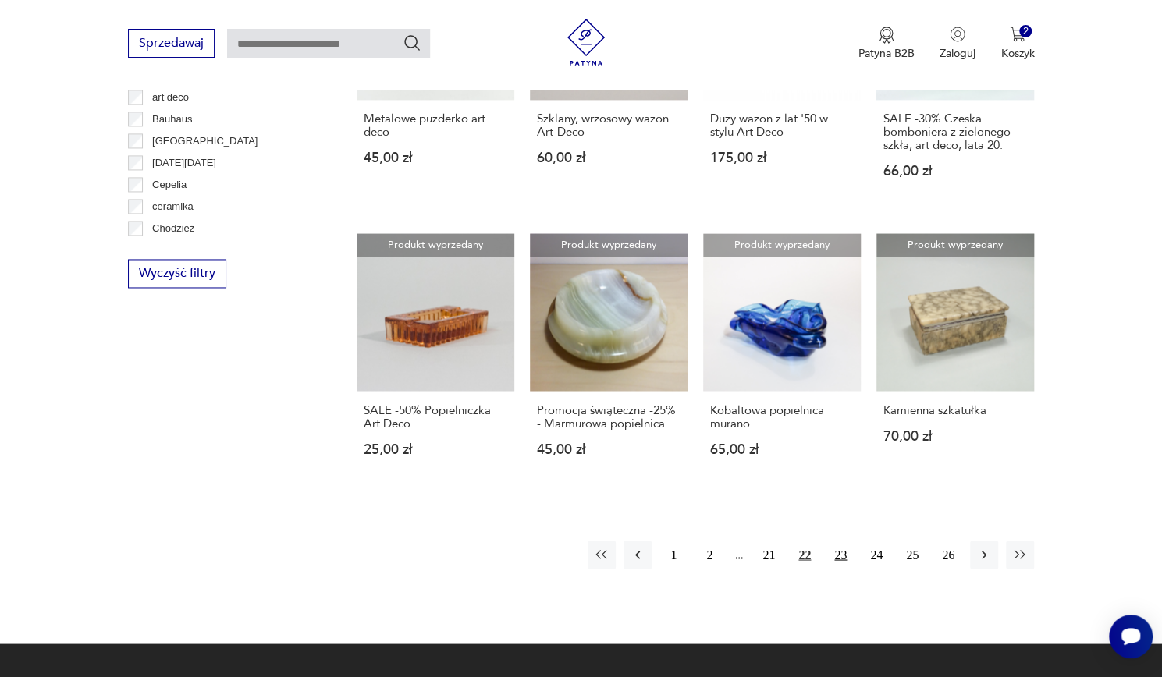
click at [842, 541] on button "23" at bounding box center [840, 555] width 28 height 28
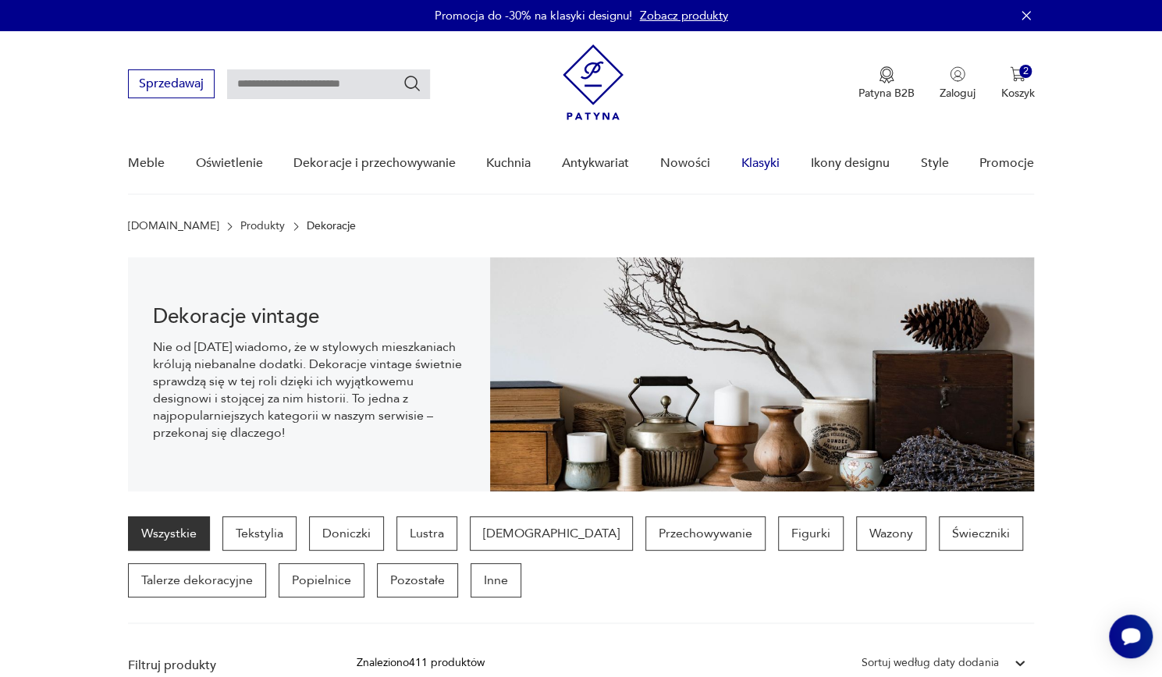
click at [760, 155] on link "Klasyki" at bounding box center [760, 163] width 38 height 60
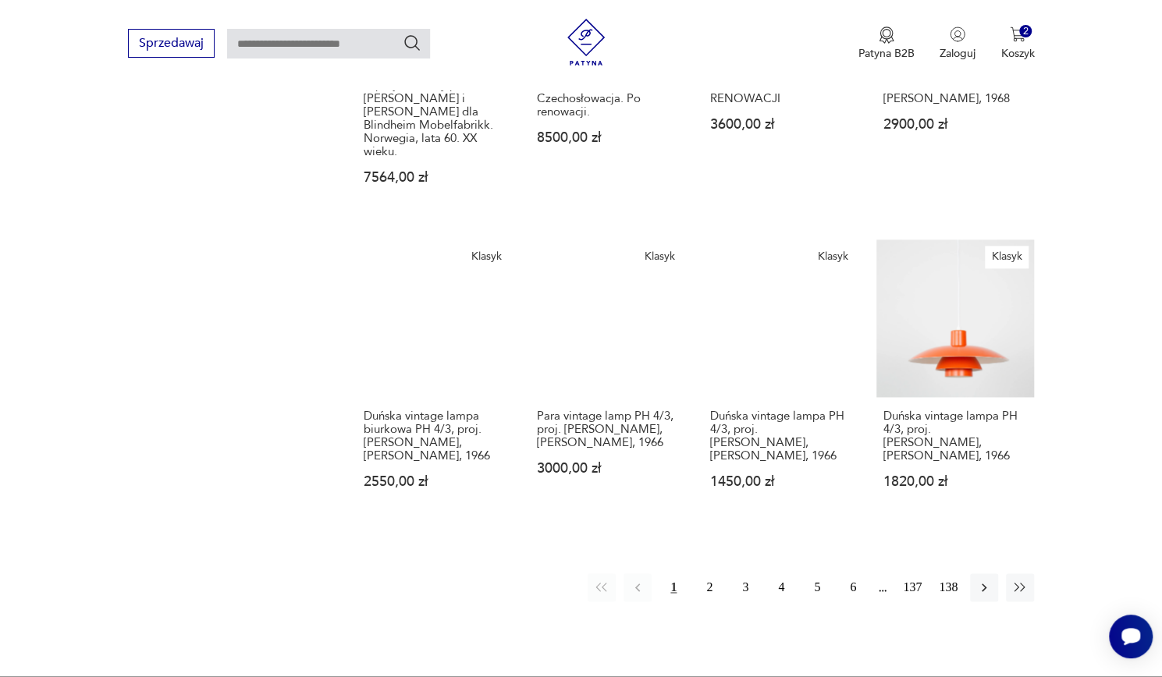
scroll to position [1128, 0]
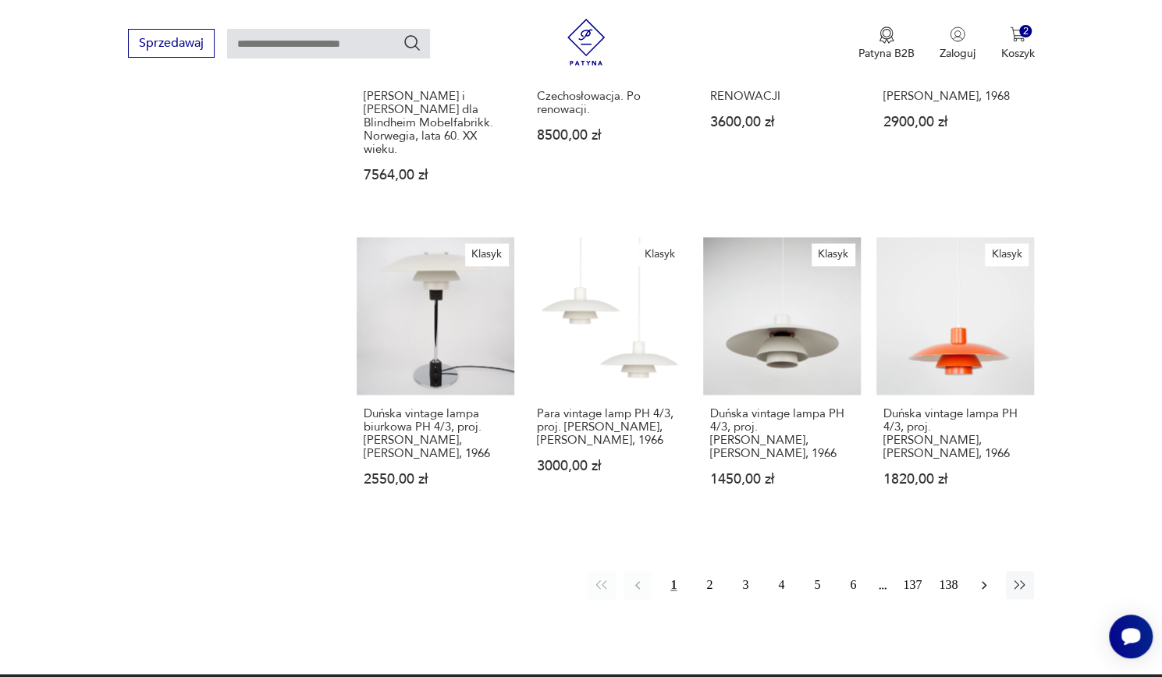
click at [983, 577] on icon "button" at bounding box center [984, 585] width 16 height 16
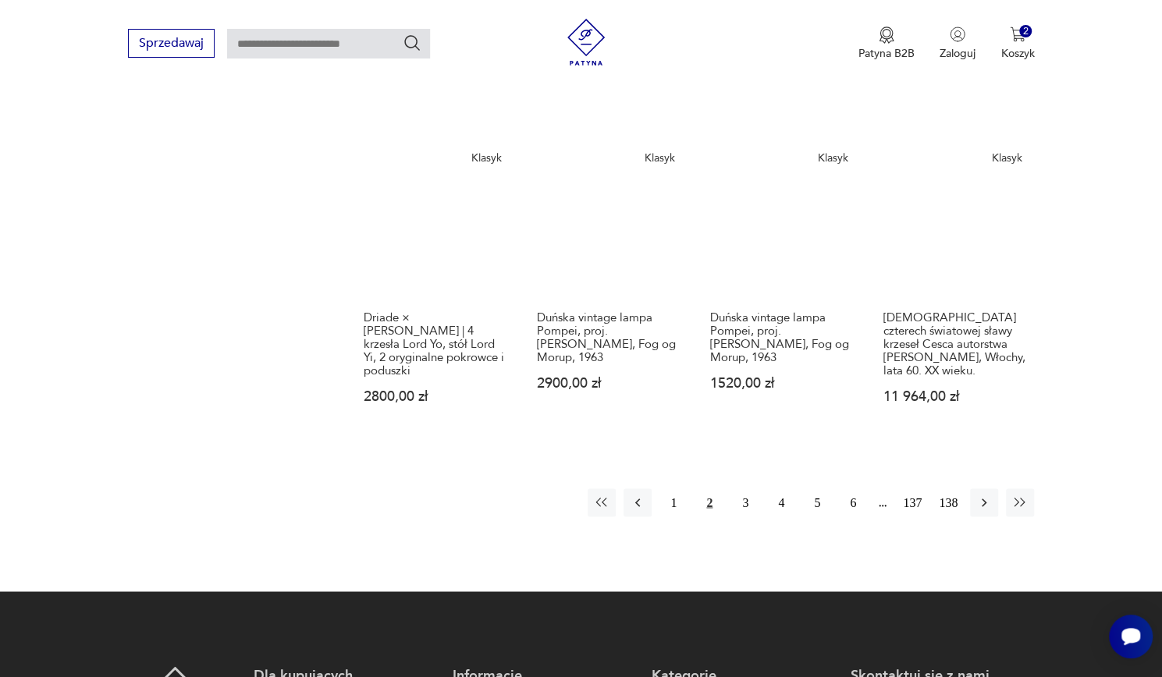
scroll to position [1244, 0]
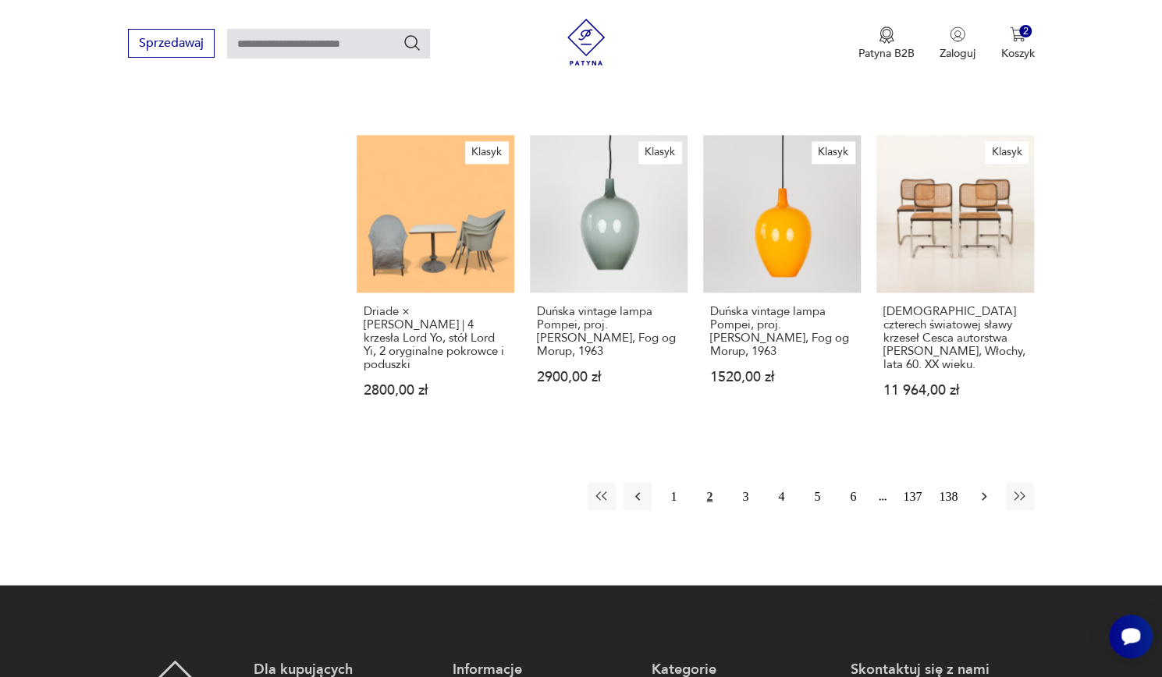
click at [981, 493] on icon "button" at bounding box center [984, 497] width 16 height 16
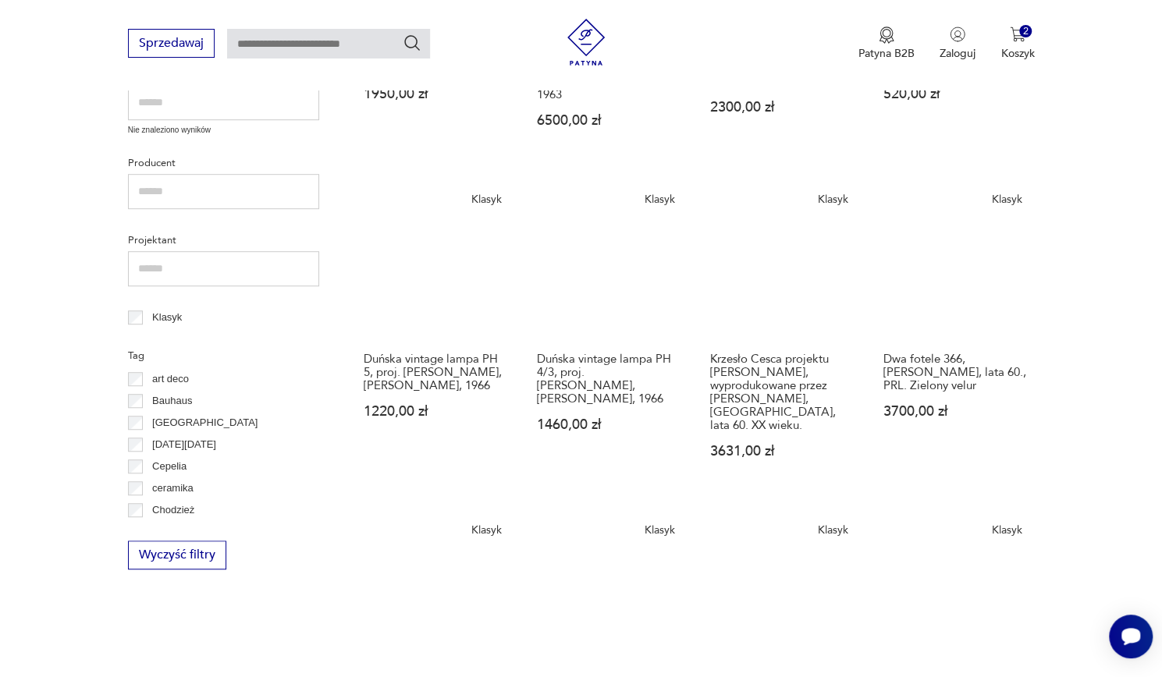
scroll to position [474, 0]
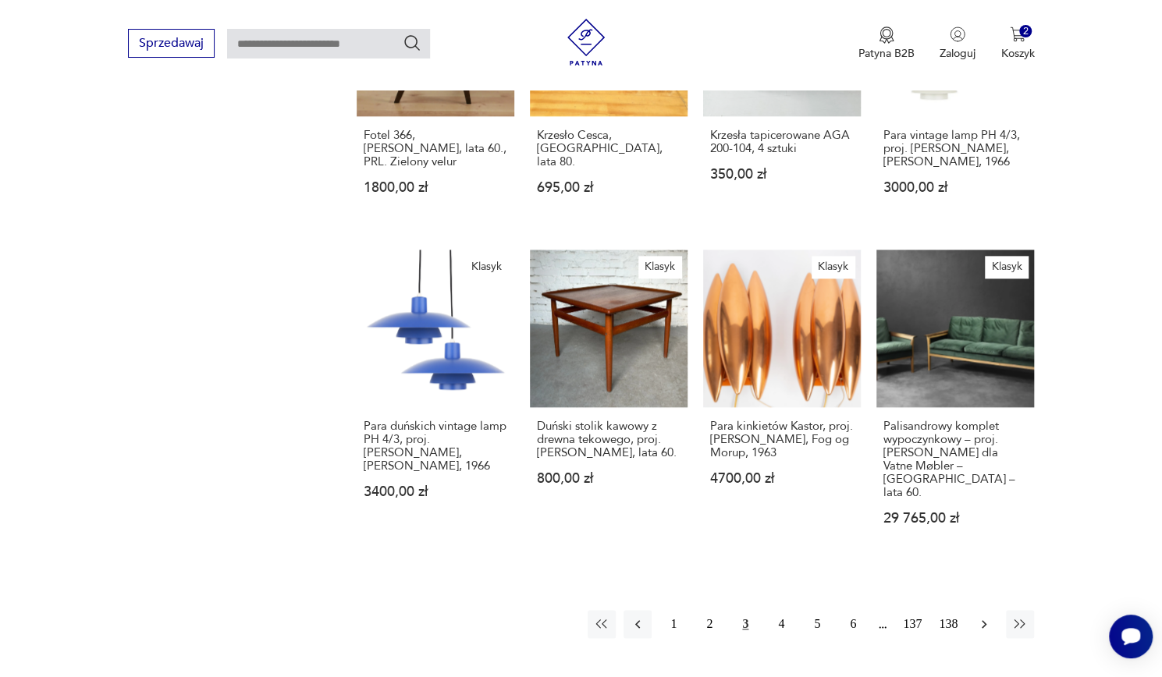
click at [985, 617] on icon "button" at bounding box center [984, 625] width 16 height 16
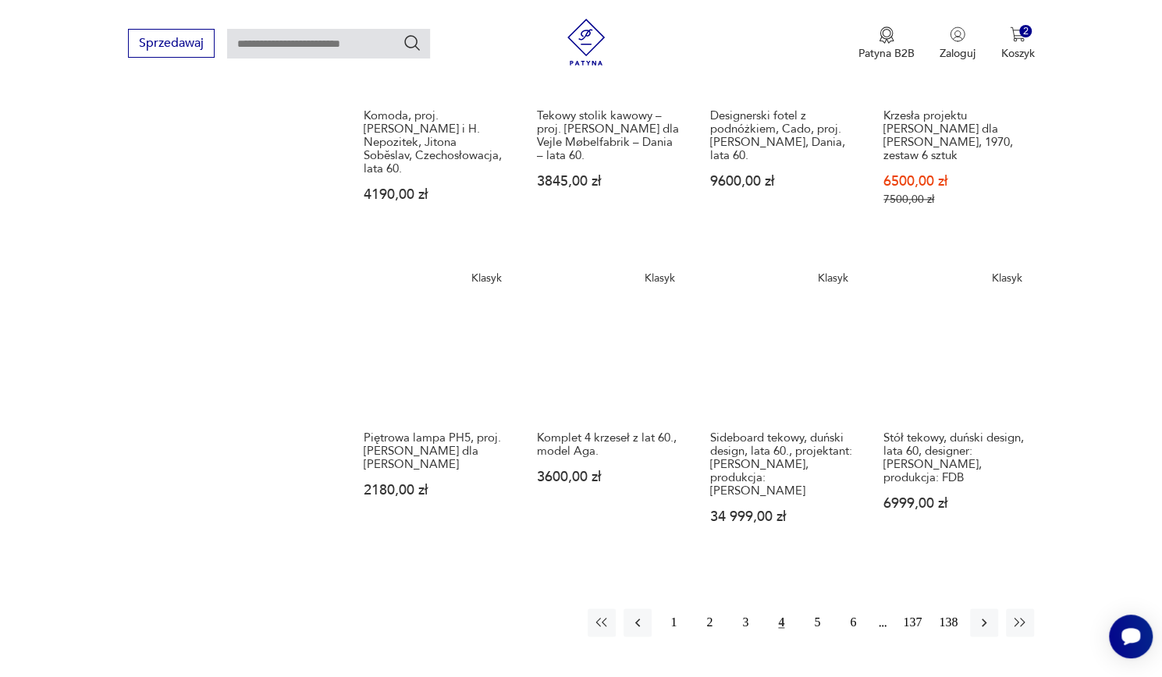
scroll to position [1192, 0]
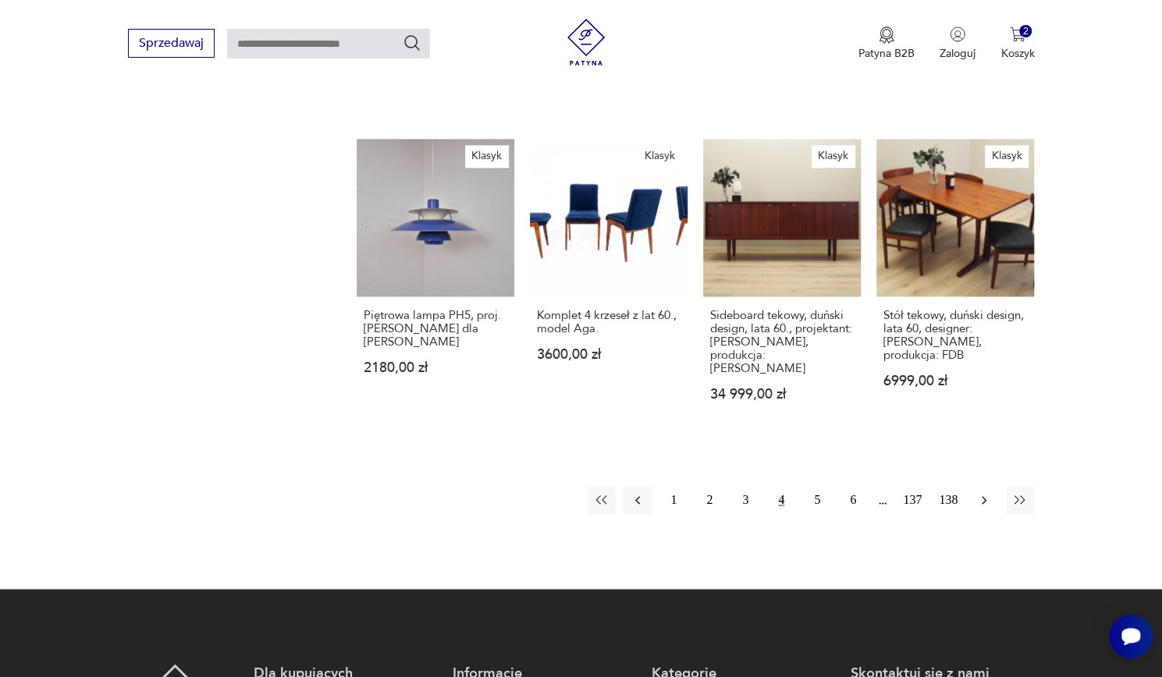
click at [985, 496] on icon "button" at bounding box center [984, 500] width 5 height 9
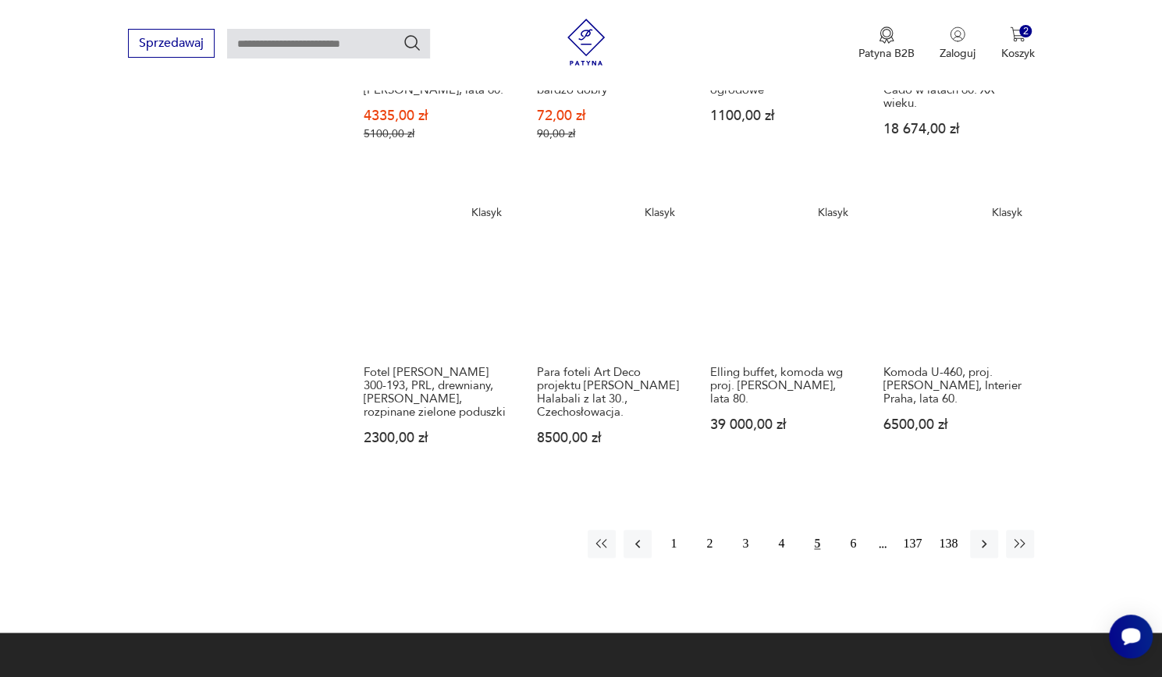
scroll to position [1125, 0]
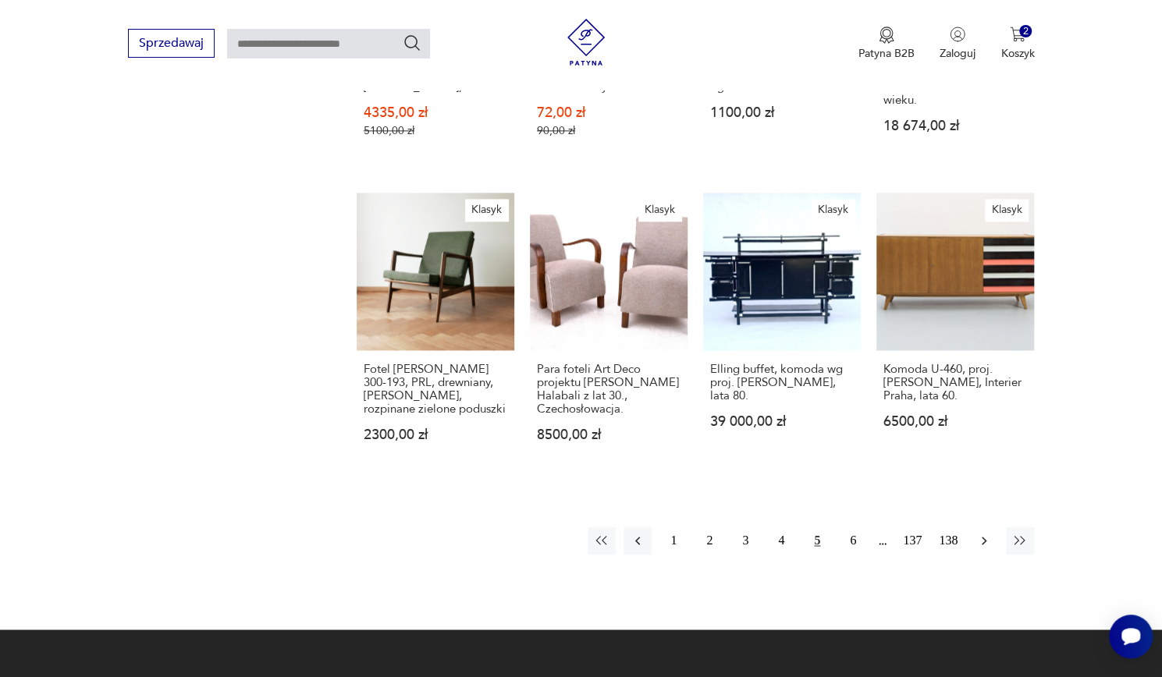
click at [983, 533] on icon "button" at bounding box center [984, 541] width 16 height 16
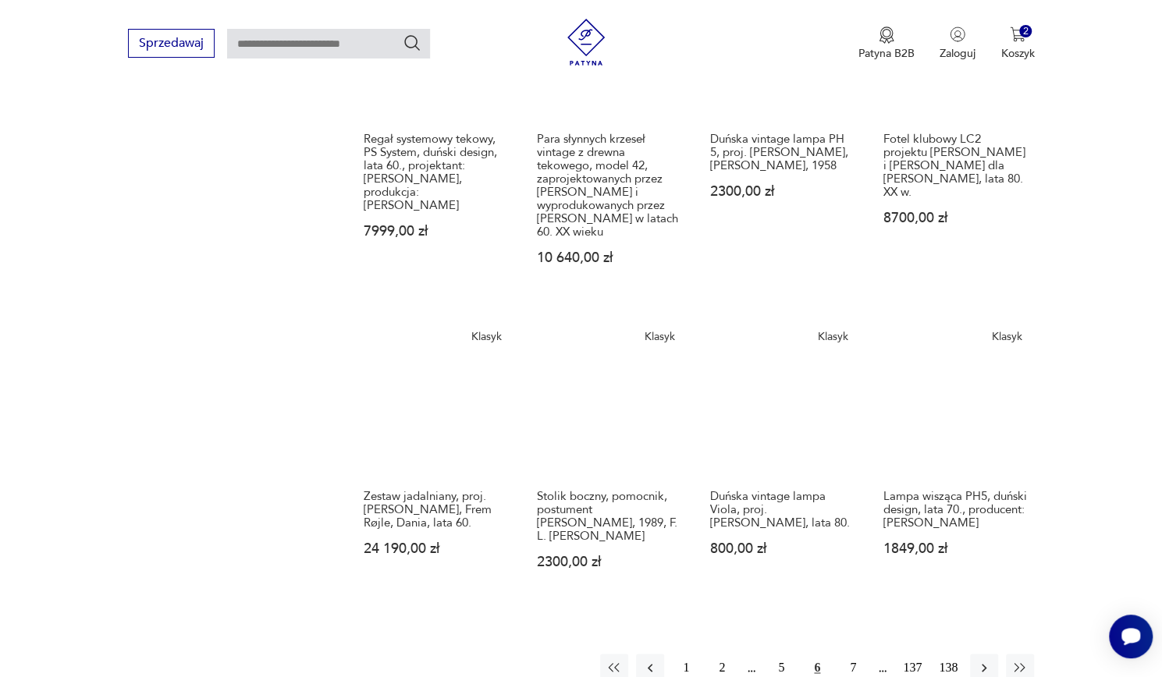
scroll to position [1047, 0]
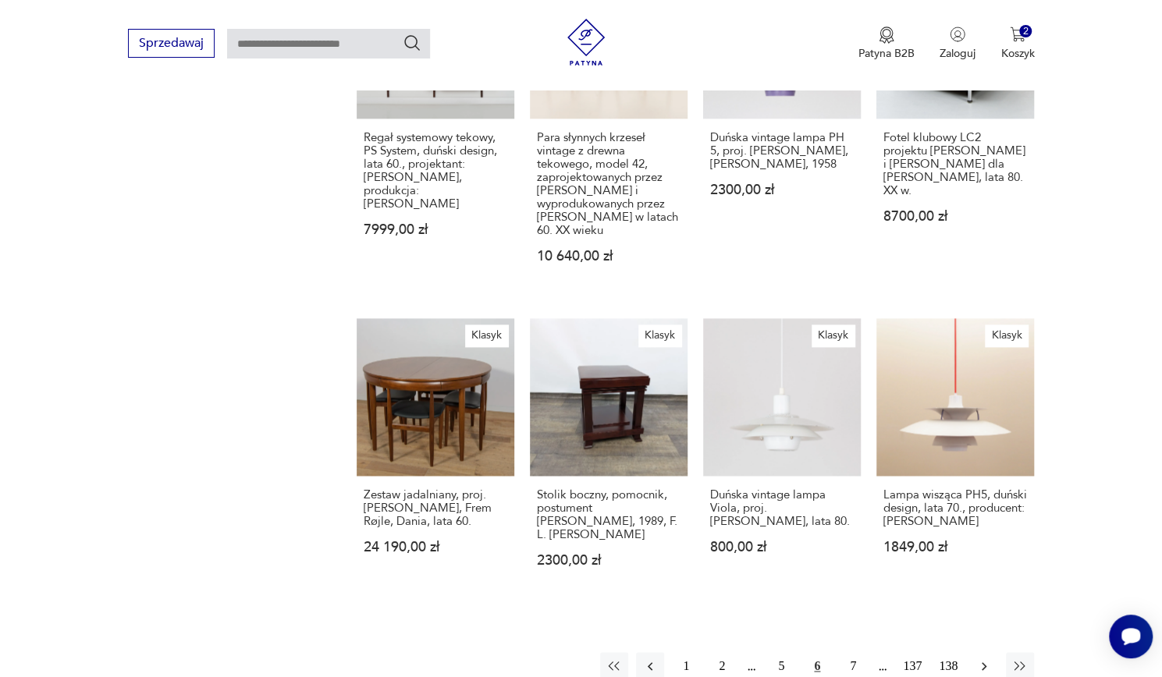
click at [981, 659] on icon "button" at bounding box center [984, 667] width 16 height 16
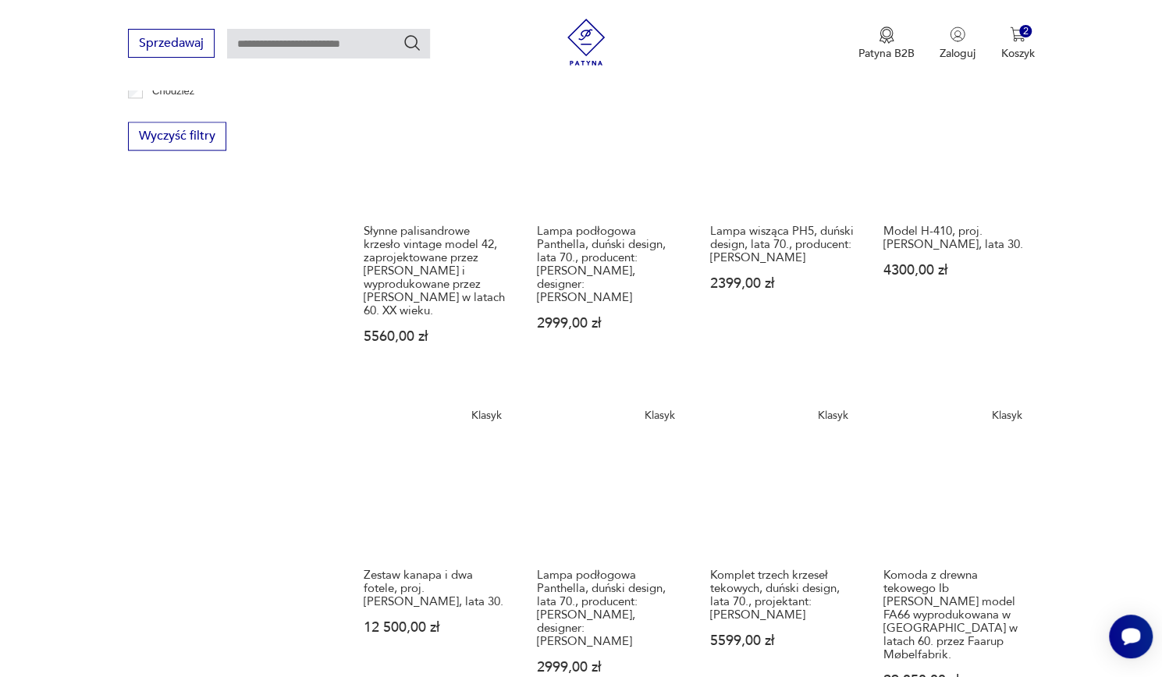
scroll to position [1055, 0]
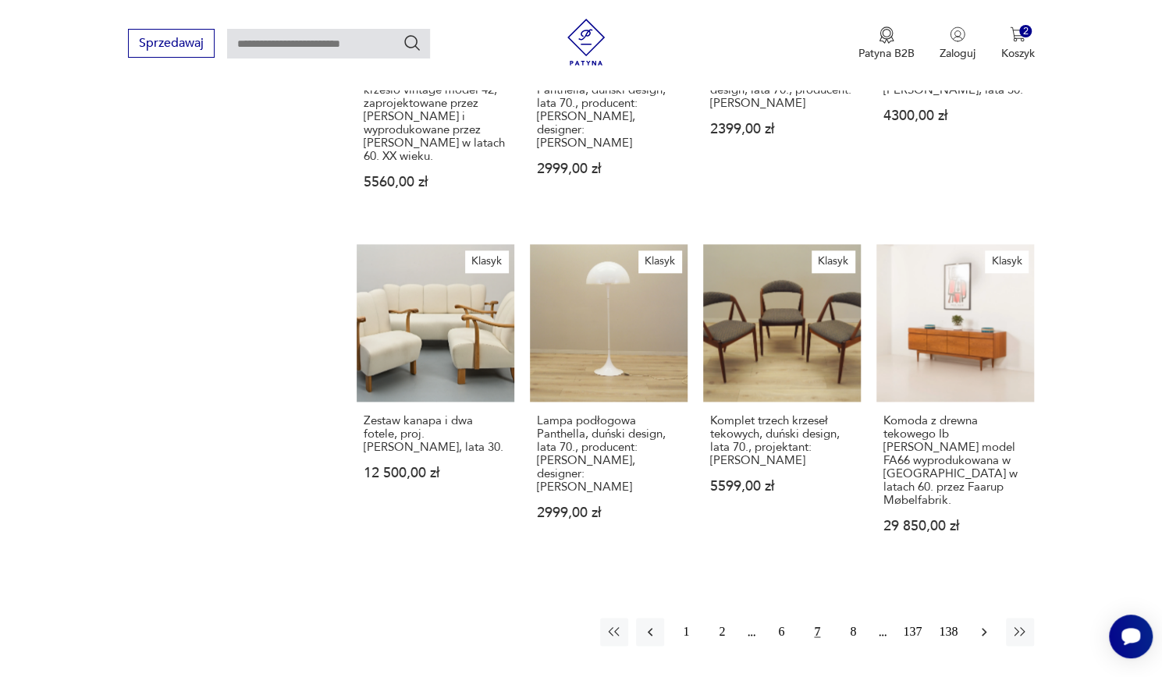
click at [984, 624] on icon "button" at bounding box center [984, 632] width 16 height 16
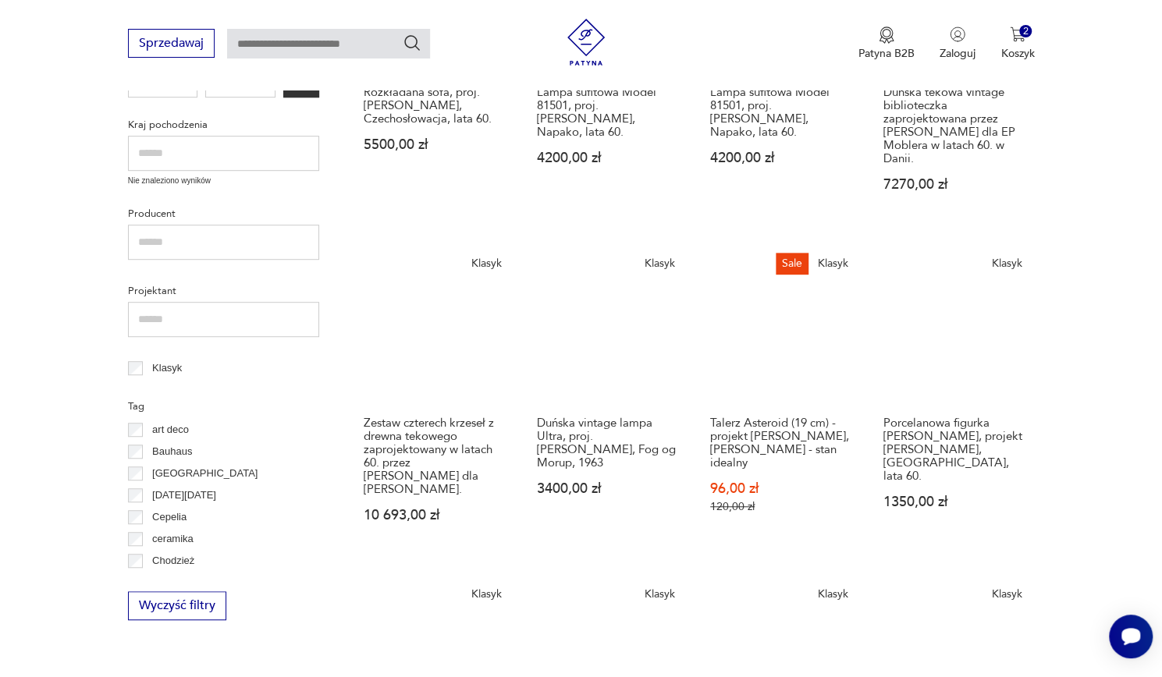
scroll to position [453, 0]
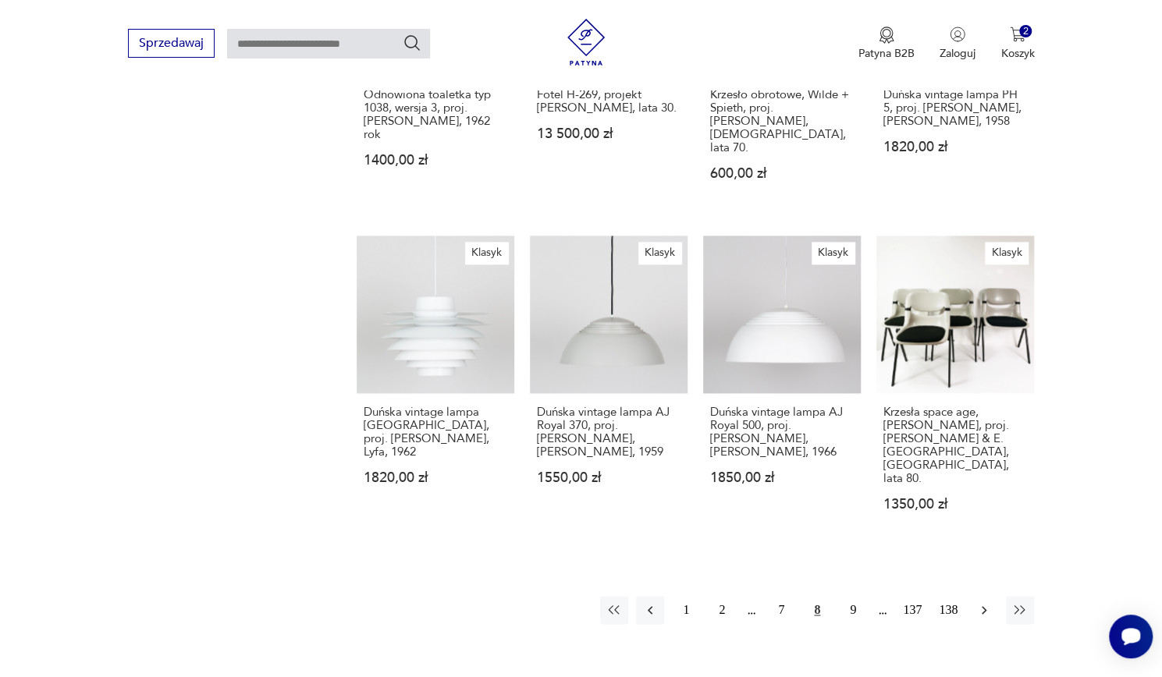
click at [986, 602] on icon "button" at bounding box center [984, 610] width 16 height 16
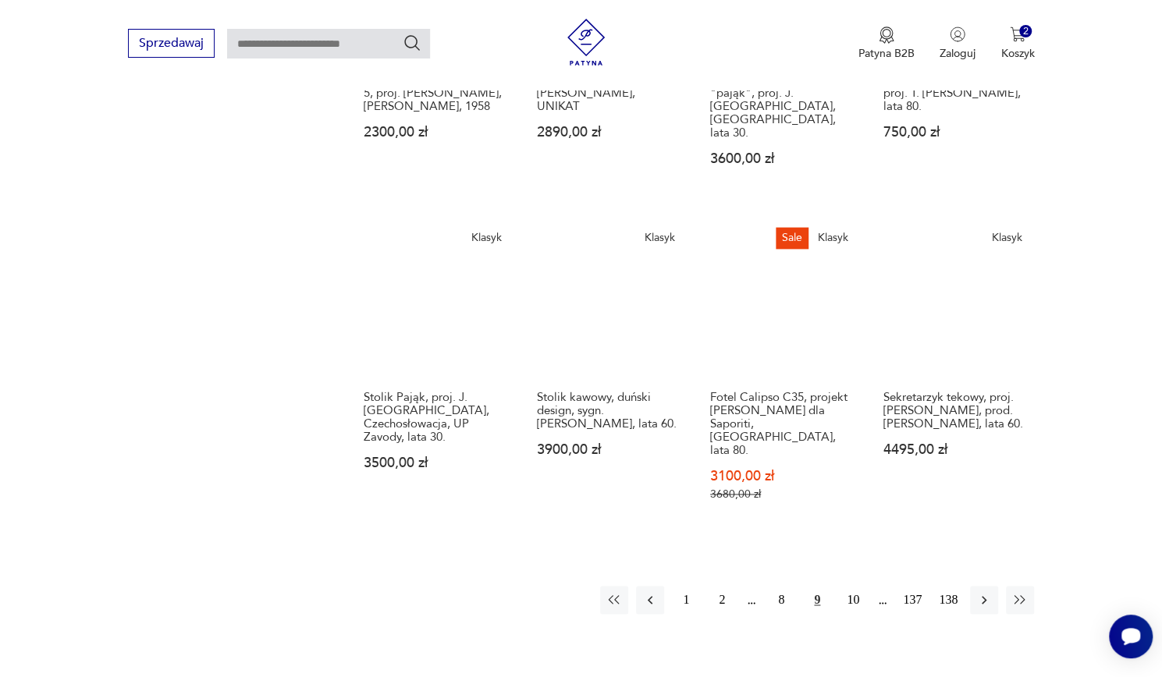
scroll to position [1124, 0]
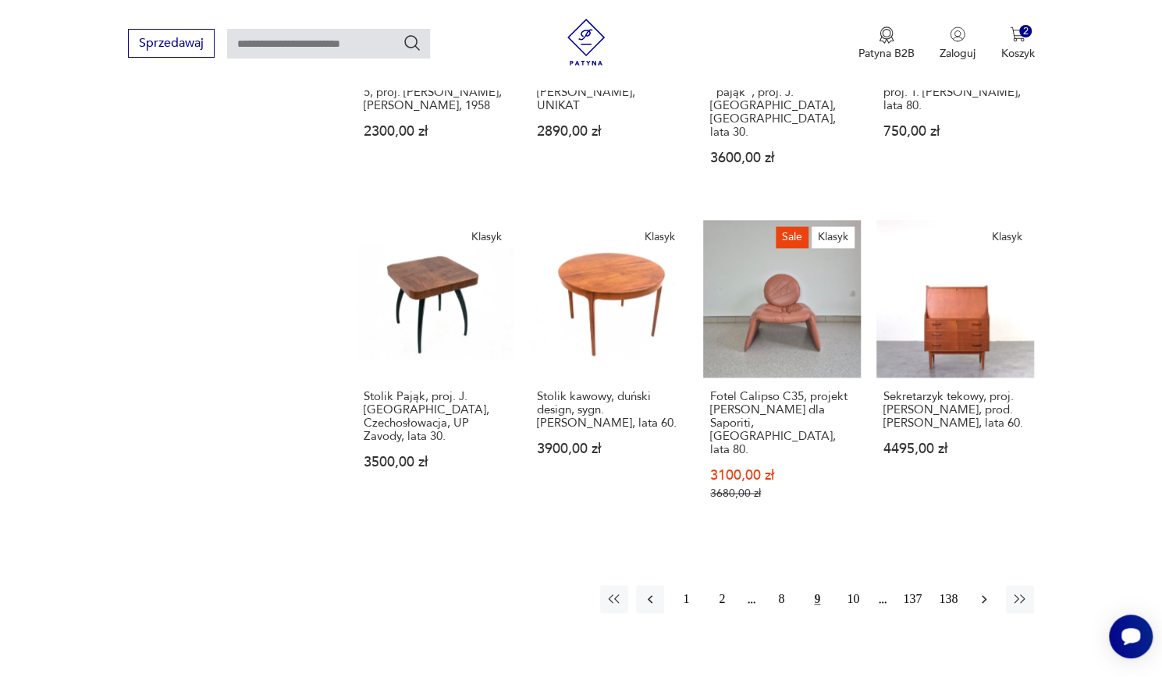
click at [986, 592] on icon "button" at bounding box center [984, 600] width 16 height 16
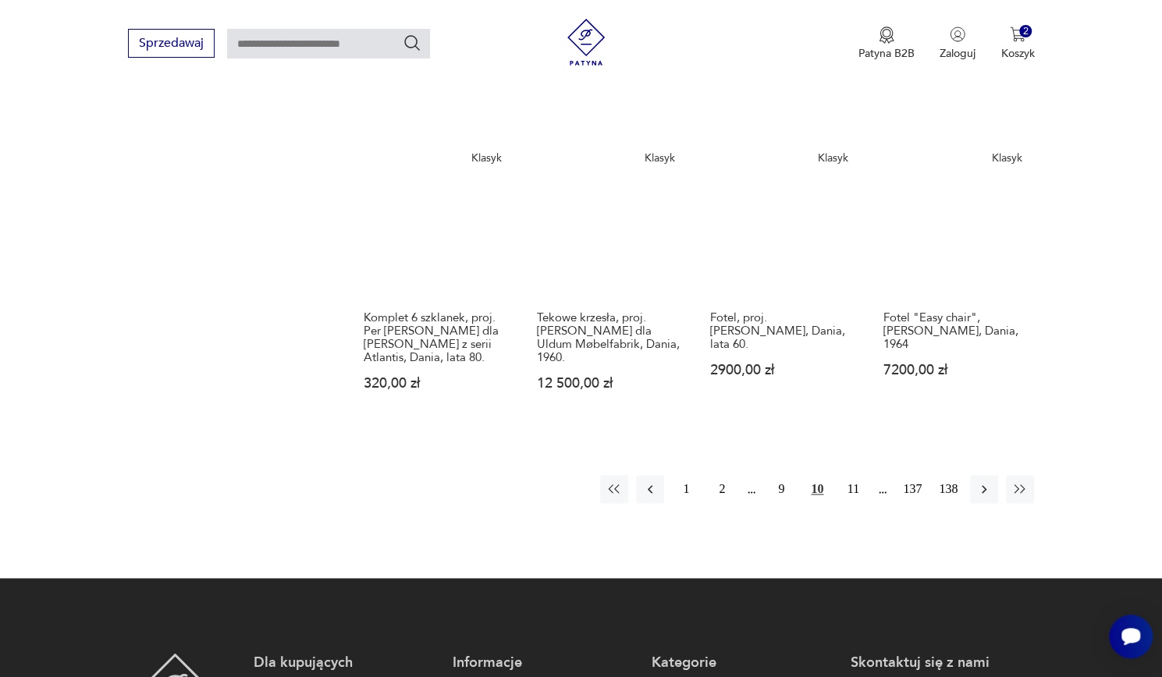
scroll to position [1142, 0]
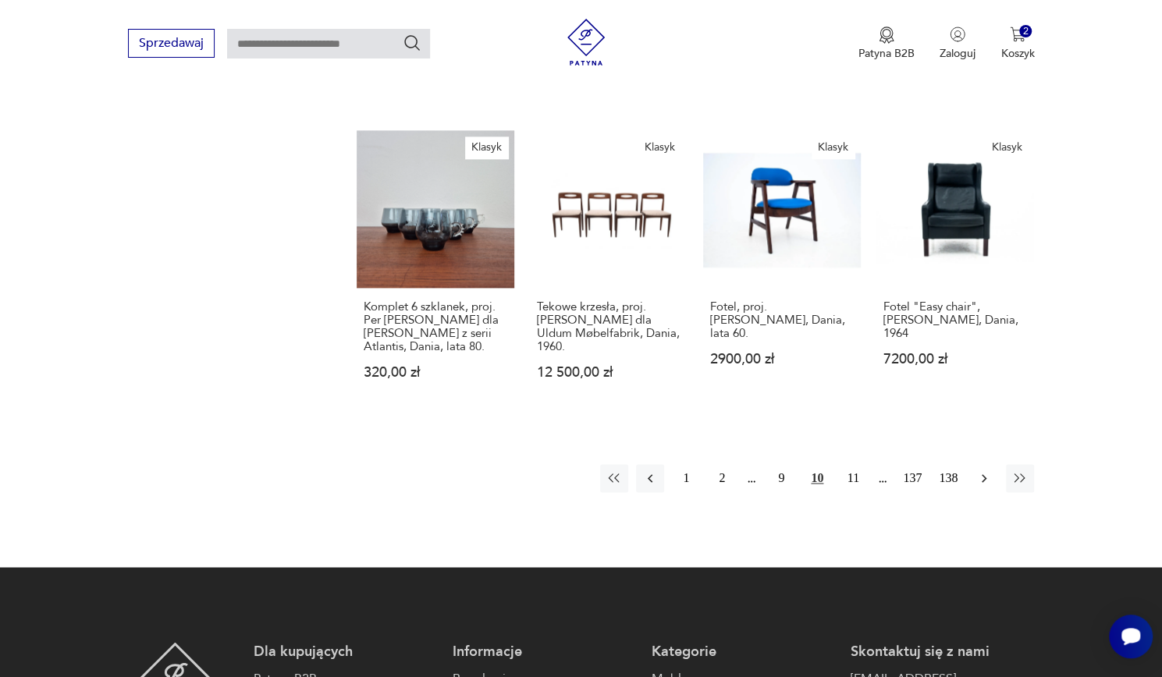
click at [983, 471] on icon "button" at bounding box center [984, 479] width 16 height 16
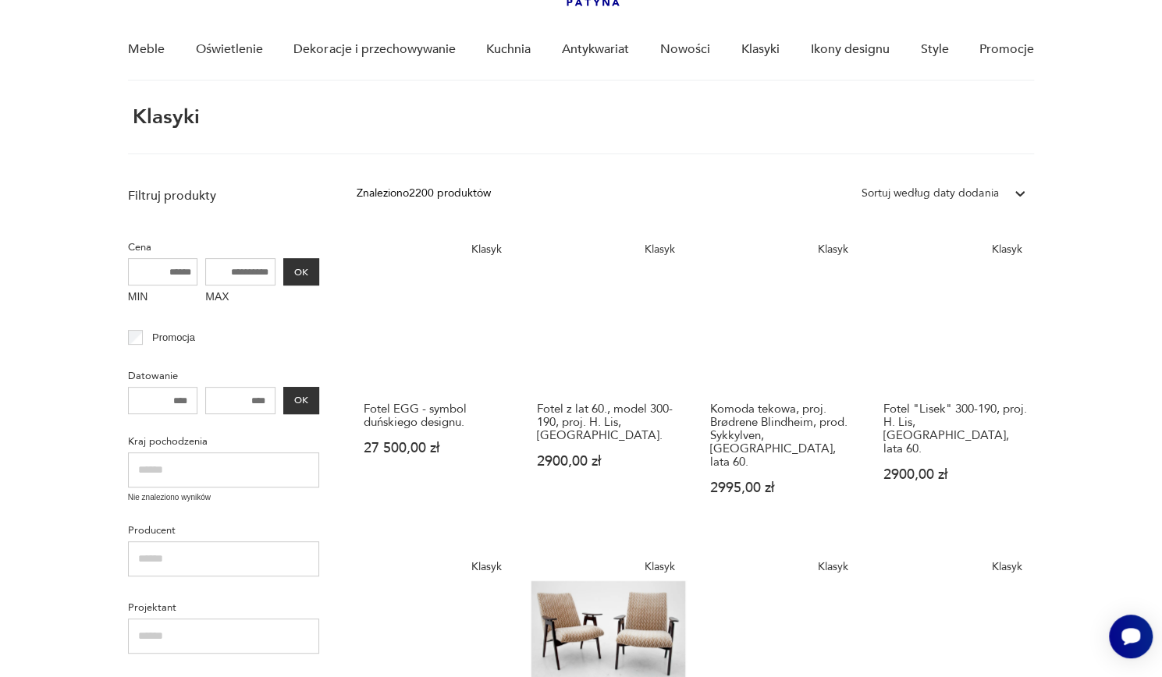
scroll to position [122, 0]
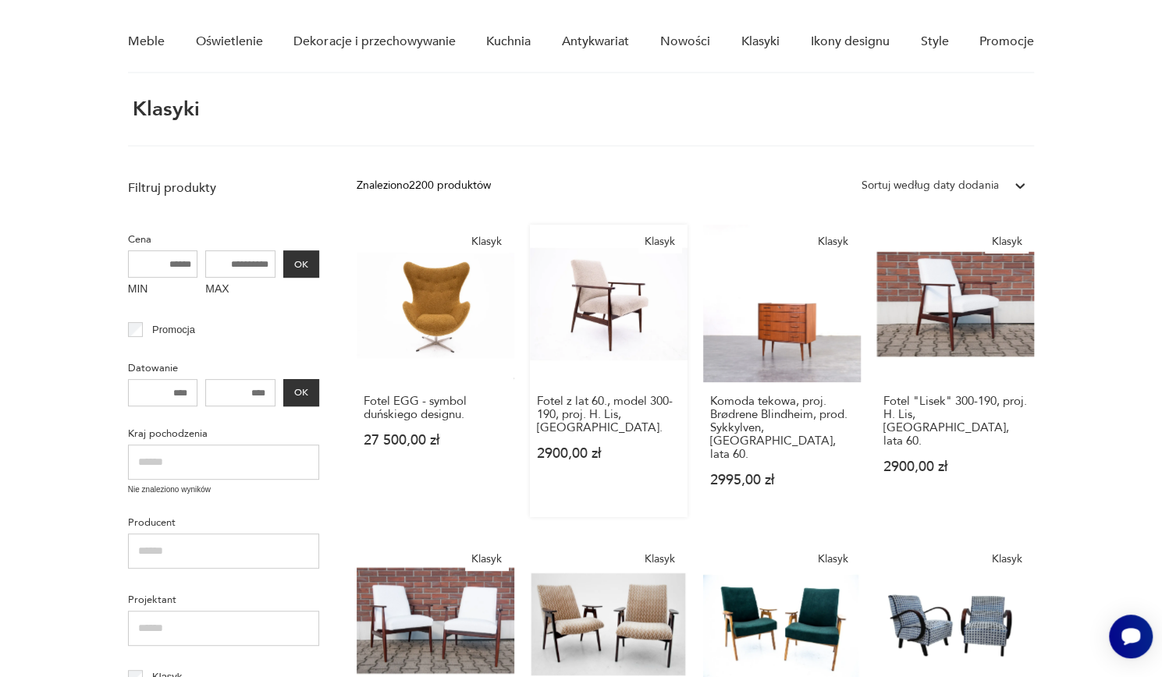
click at [623, 300] on link "Klasyk Fotel z lat 60., model 300-190, proj. H. Lis, [GEOGRAPHIC_DATA] 2900,00 …" at bounding box center [609, 371] width 158 height 293
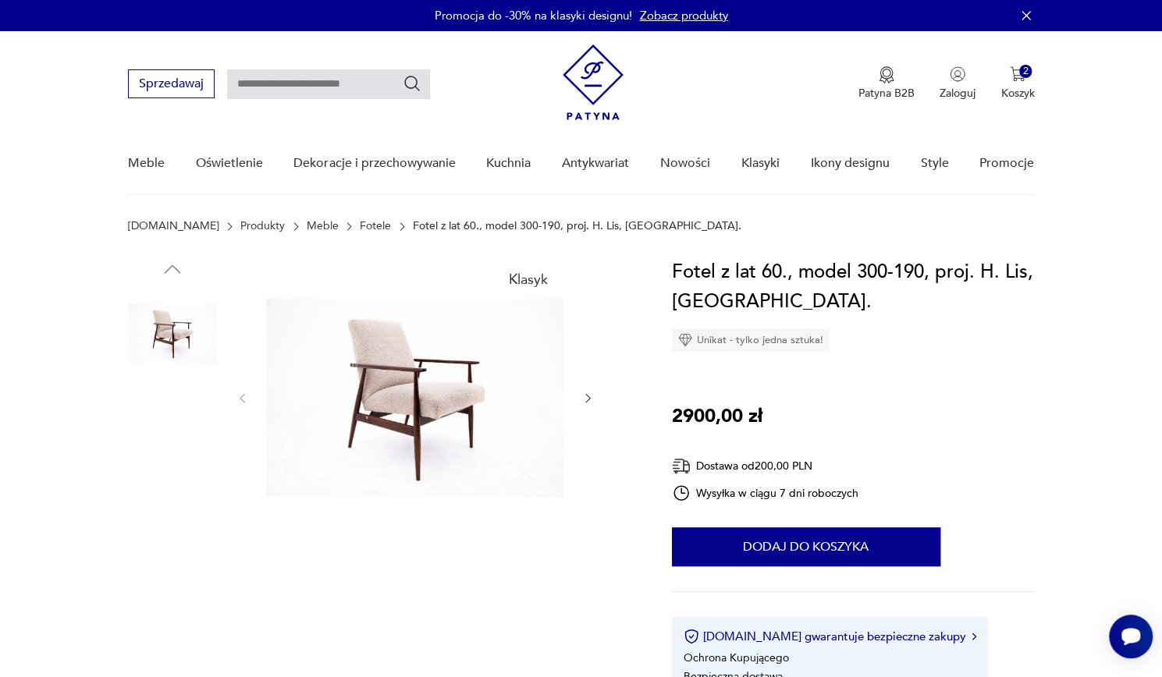
click at [172, 435] on img at bounding box center [172, 433] width 89 height 89
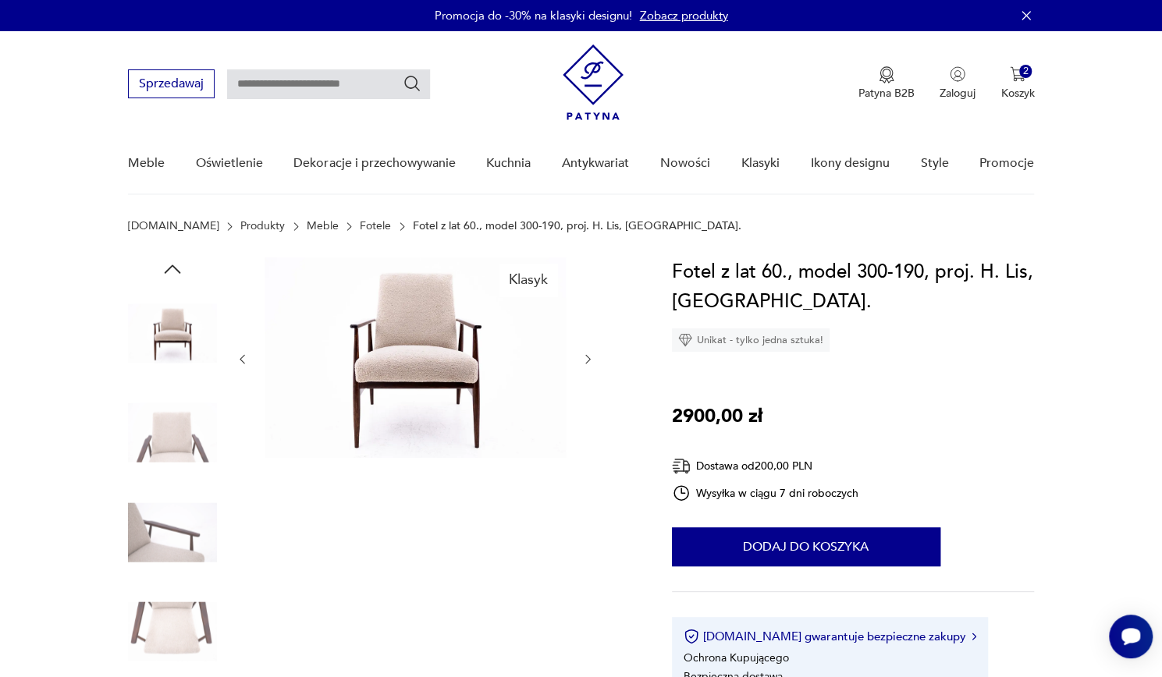
click at [169, 457] on img at bounding box center [172, 433] width 89 height 89
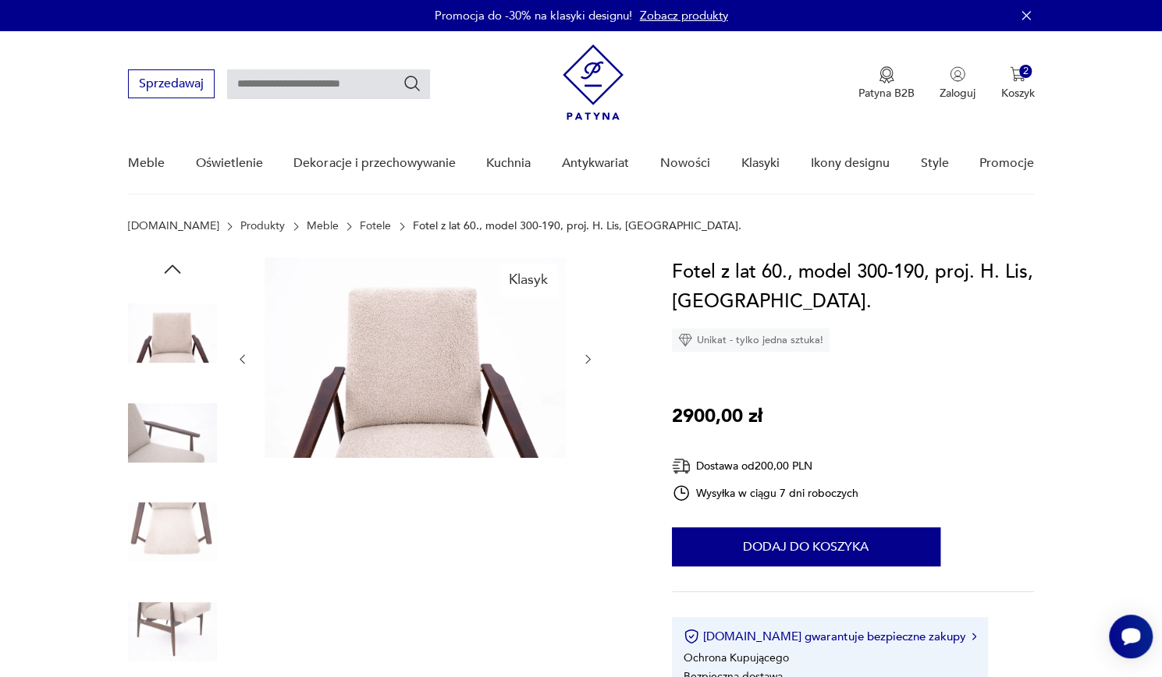
click at [156, 471] on img at bounding box center [172, 433] width 89 height 89
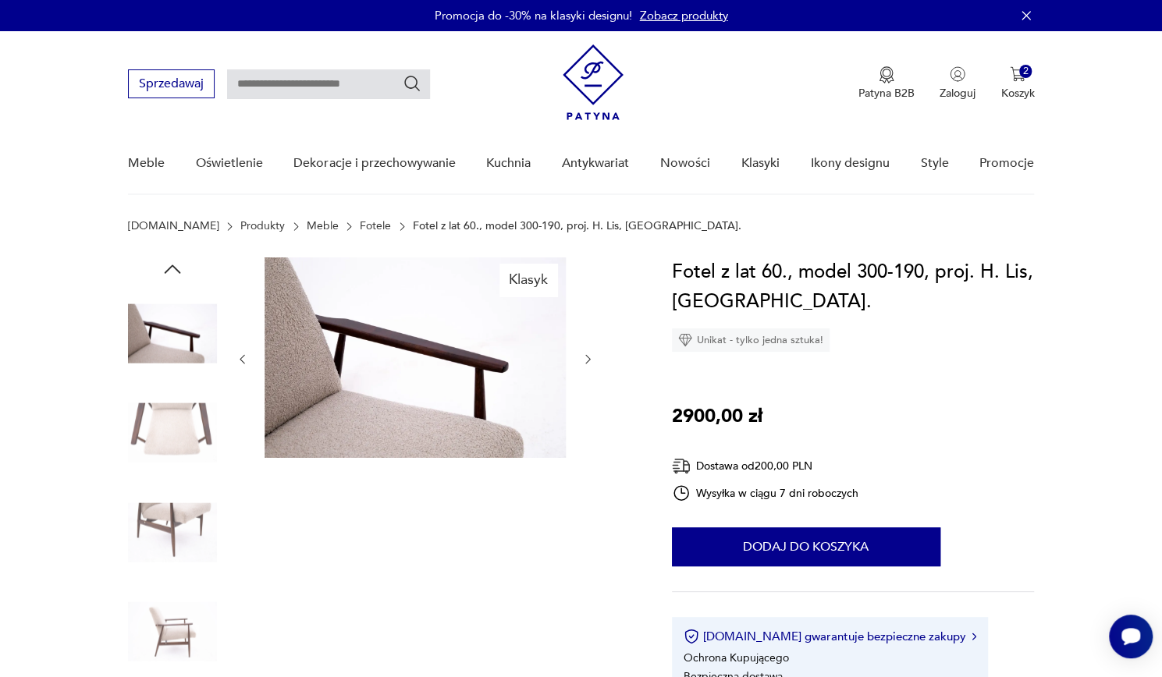
click at [155, 445] on img at bounding box center [172, 433] width 89 height 89
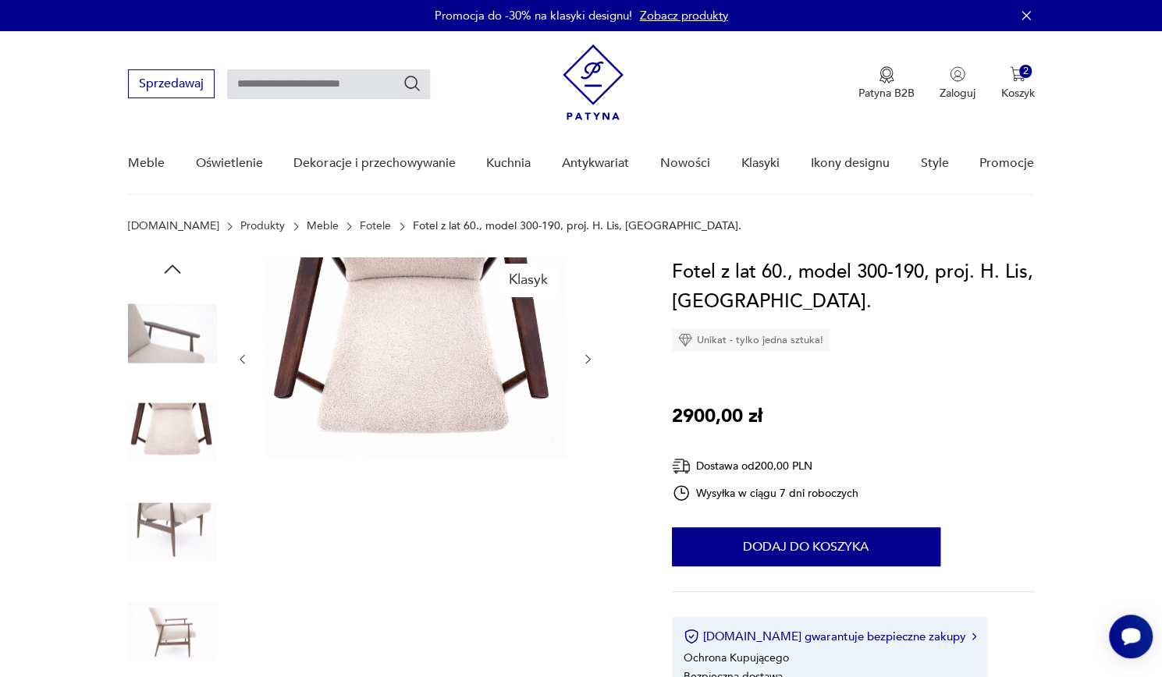
click at [150, 499] on img at bounding box center [172, 532] width 89 height 89
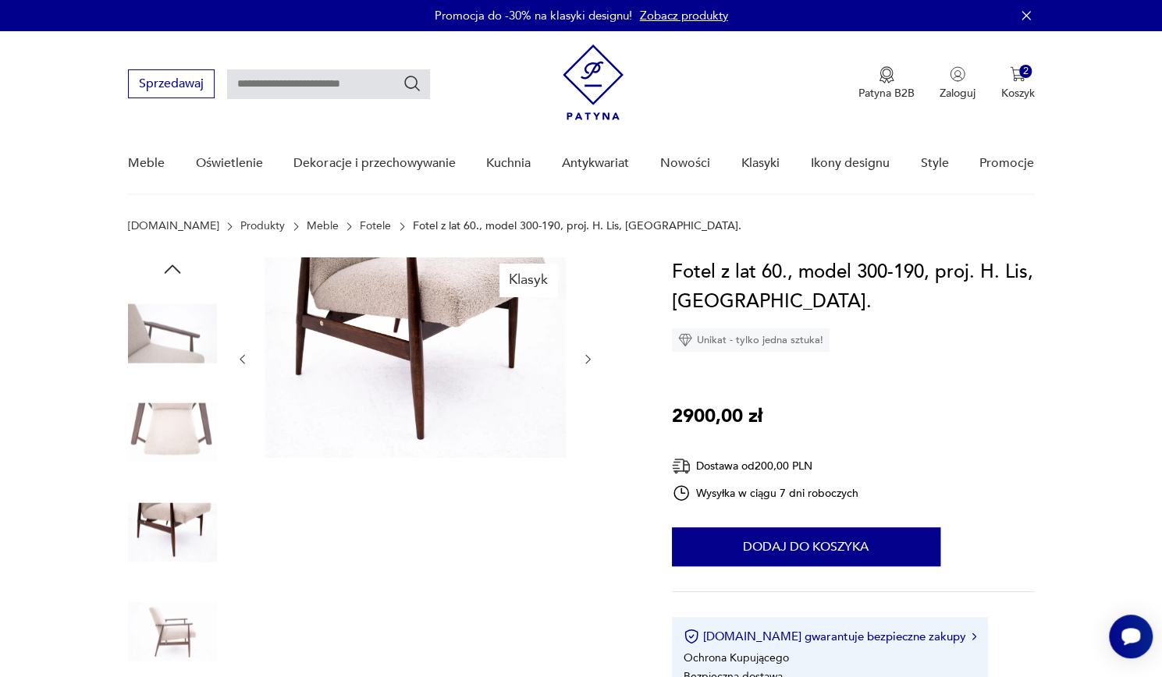
click at [145, 599] on img at bounding box center [172, 632] width 89 height 89
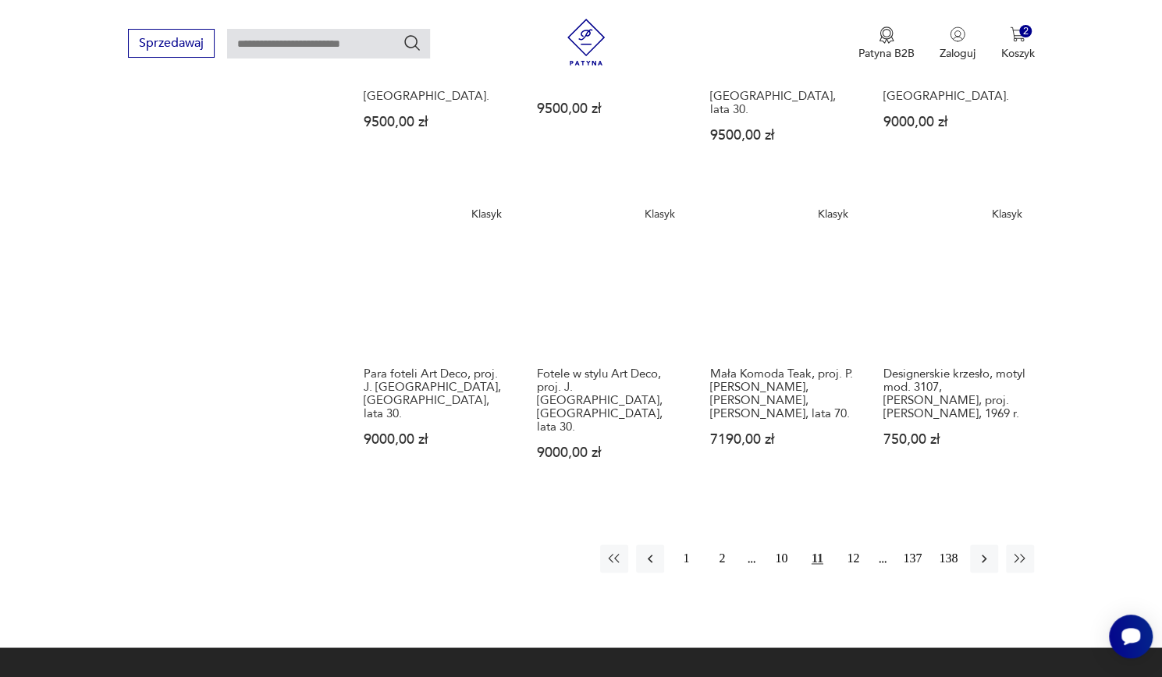
scroll to position [1109, 0]
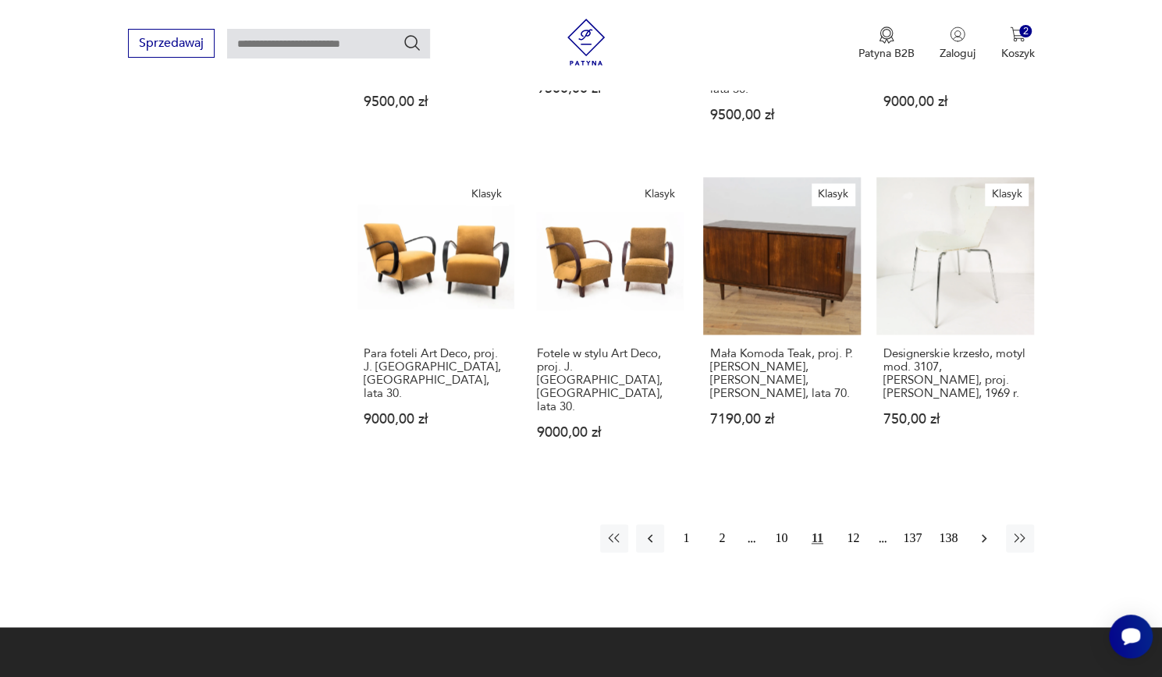
click at [983, 535] on icon "button" at bounding box center [984, 539] width 5 height 9
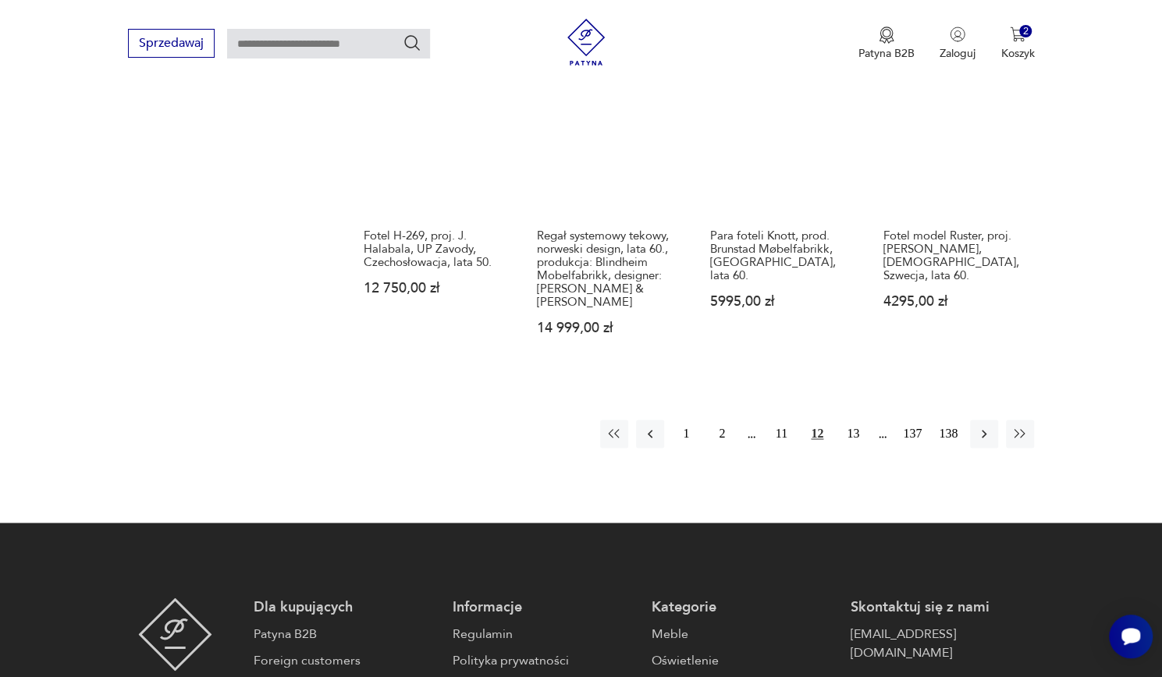
scroll to position [1285, 0]
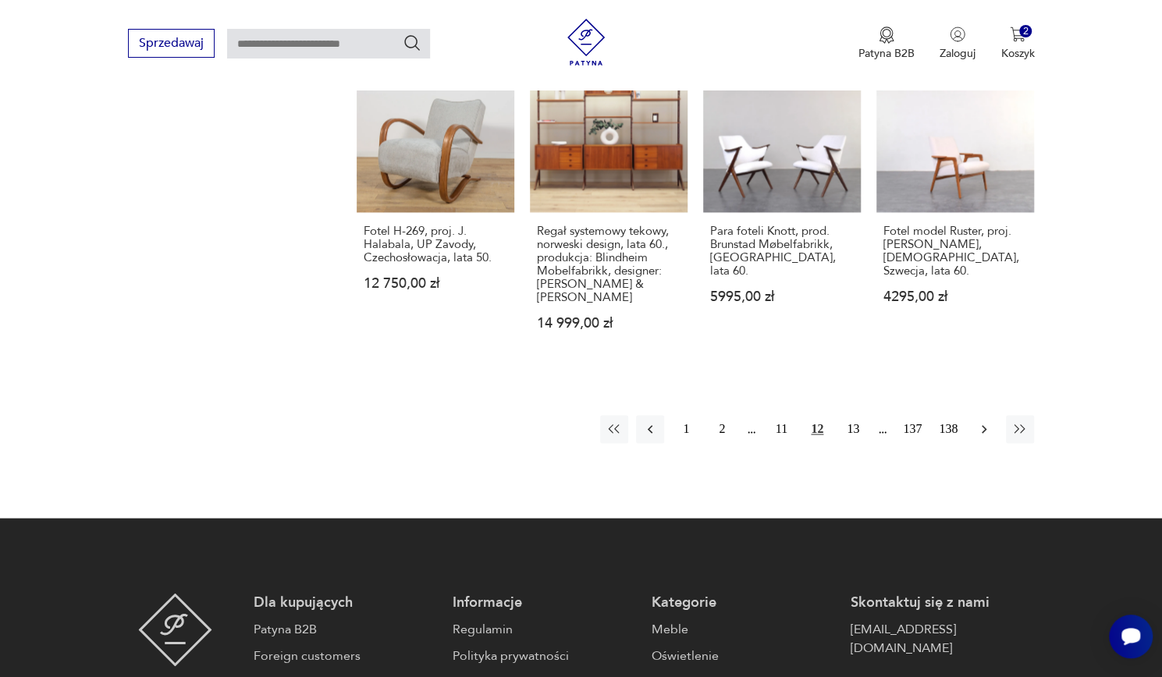
click at [983, 421] on icon "button" at bounding box center [984, 429] width 16 height 16
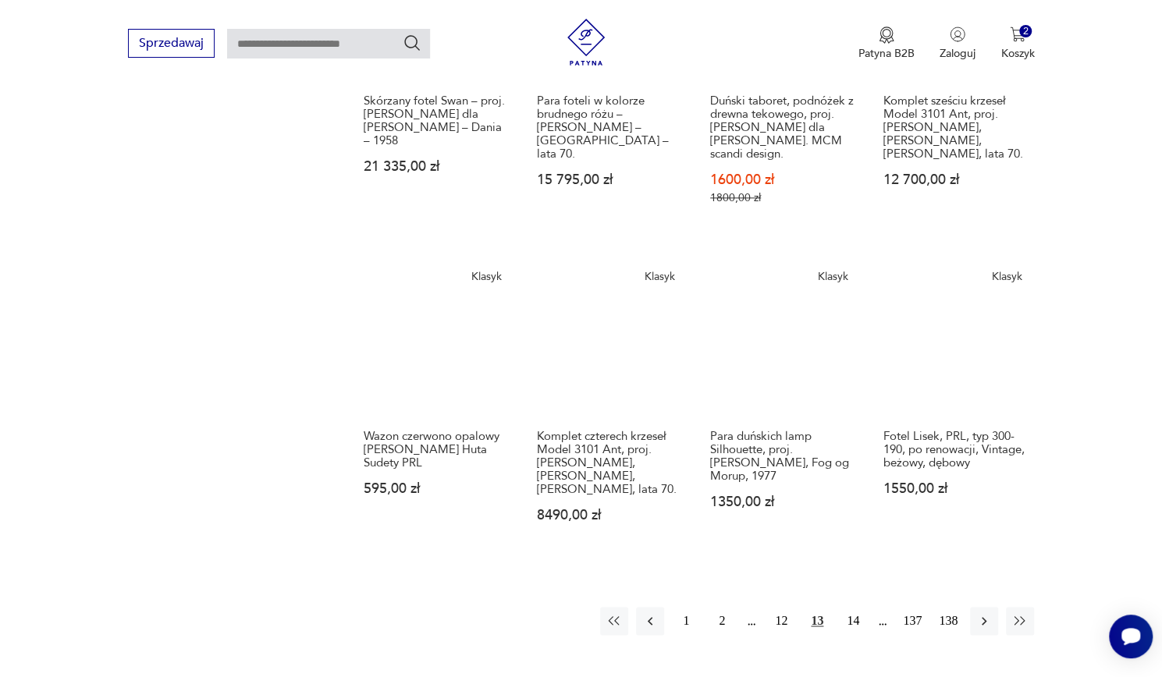
scroll to position [1072, 0]
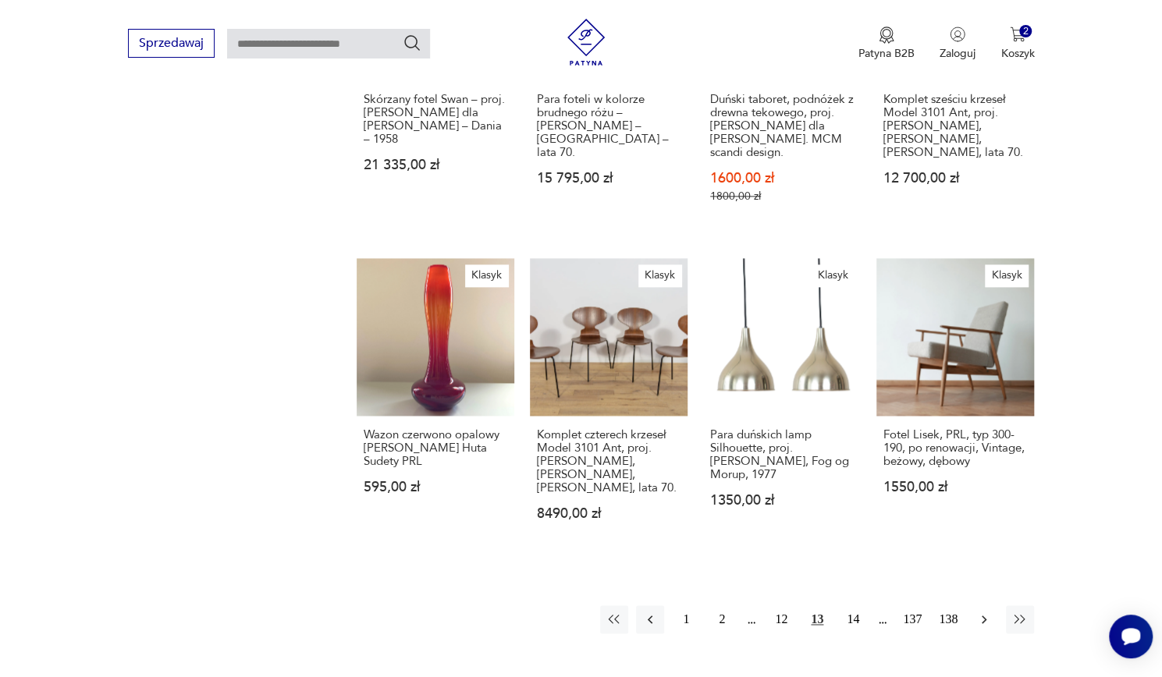
click at [983, 612] on icon "button" at bounding box center [984, 620] width 16 height 16
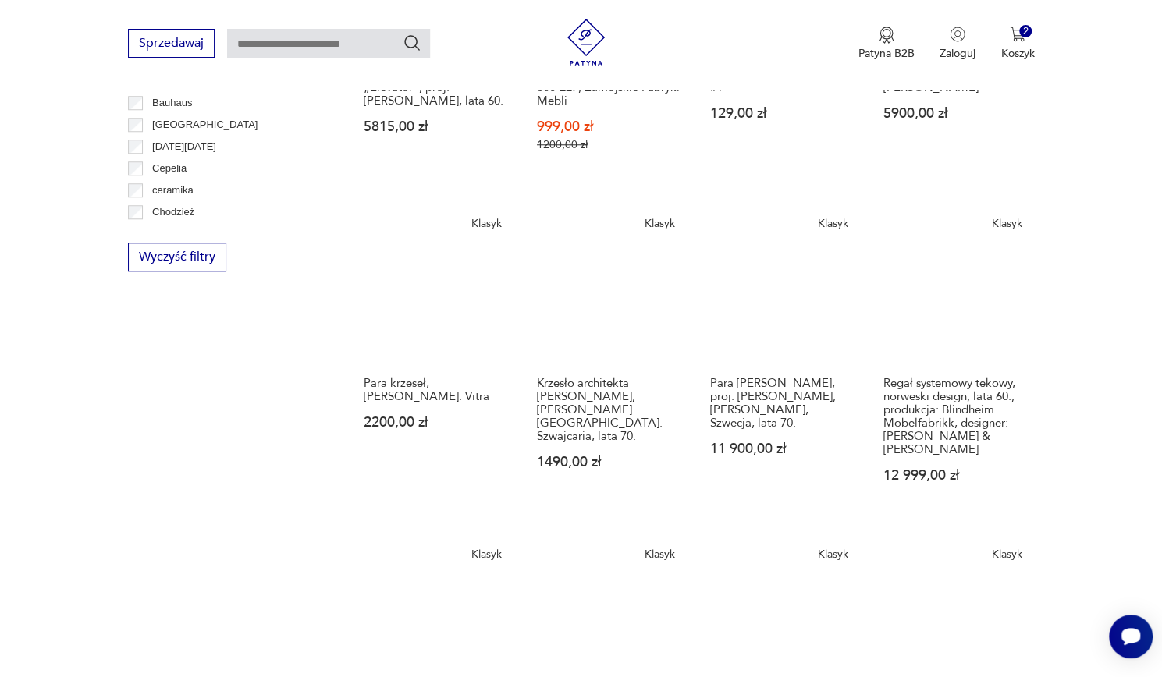
scroll to position [782, 0]
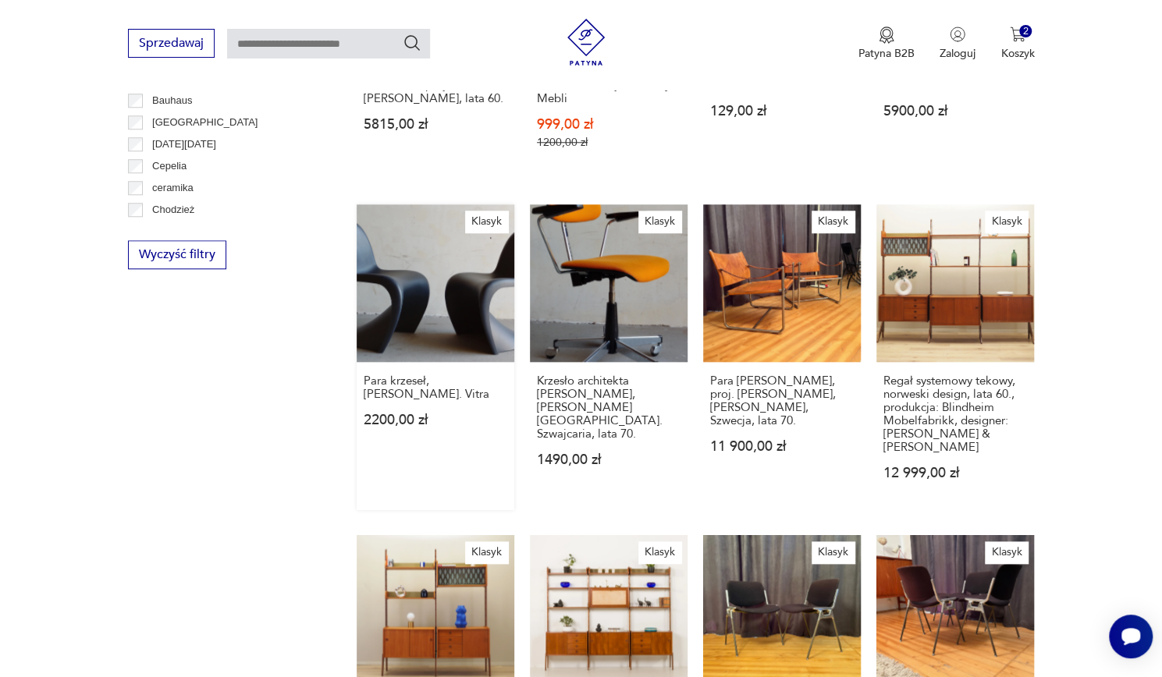
click at [396, 281] on link "Klasyk Para krzeseł, [PERSON_NAME]. Vitra 2200,00 zł" at bounding box center [436, 357] width 158 height 306
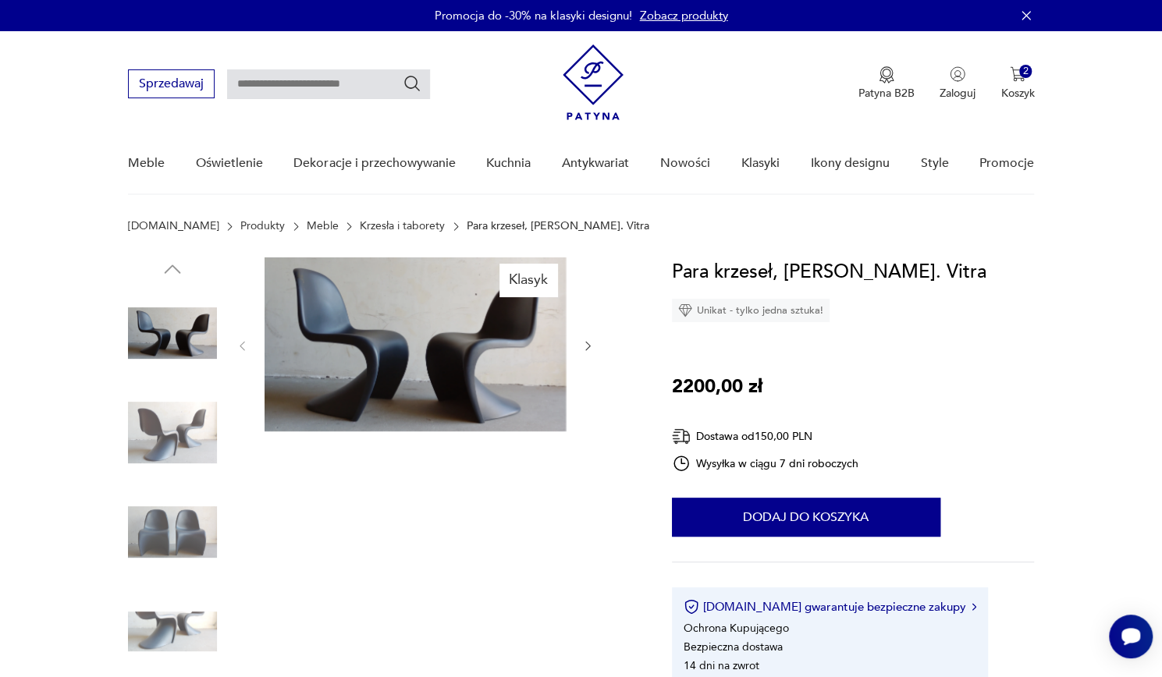
click at [164, 416] on img at bounding box center [172, 433] width 89 height 89
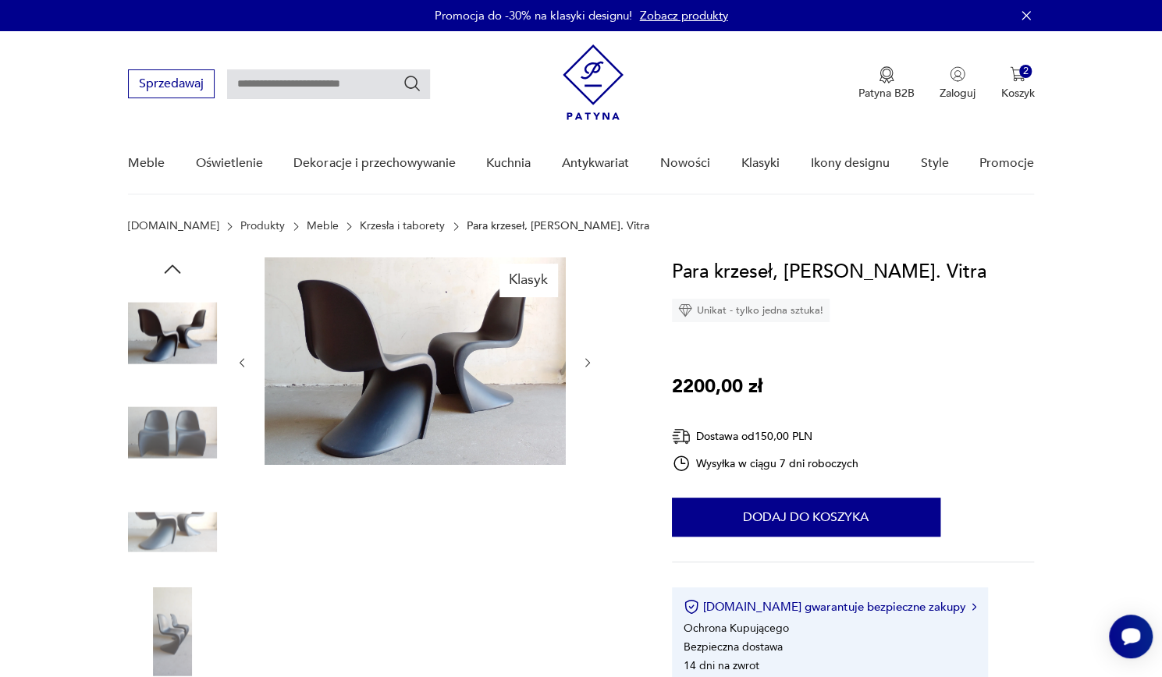
click at [154, 420] on img at bounding box center [172, 433] width 89 height 89
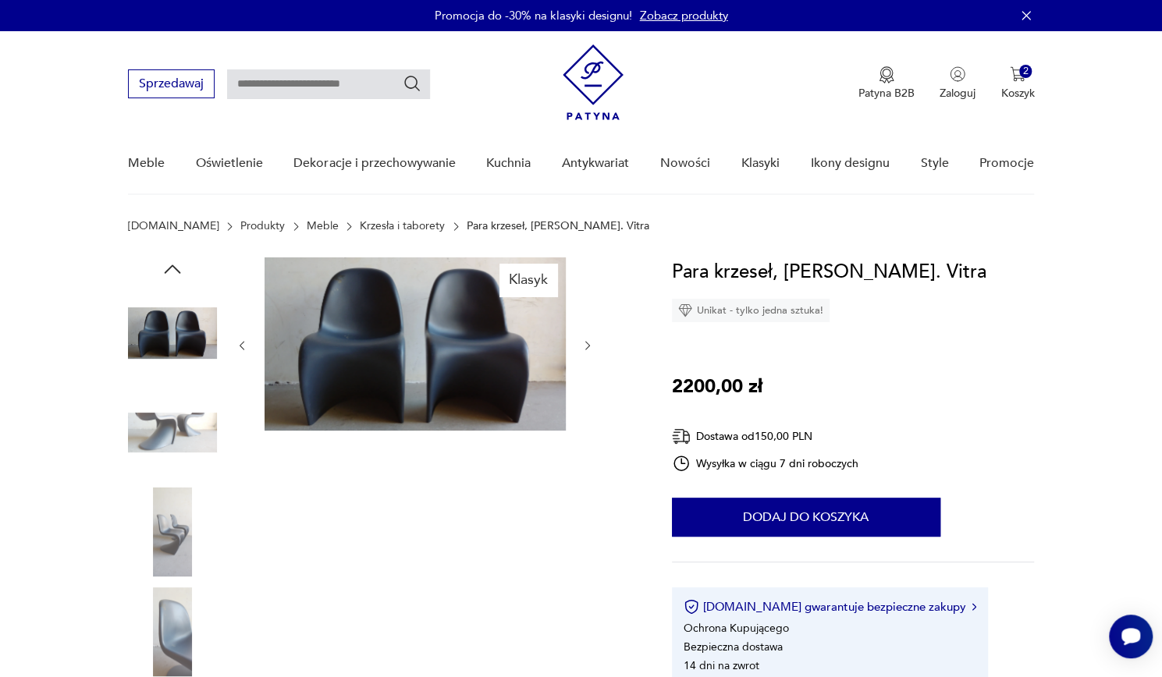
click at [150, 471] on img at bounding box center [172, 433] width 89 height 89
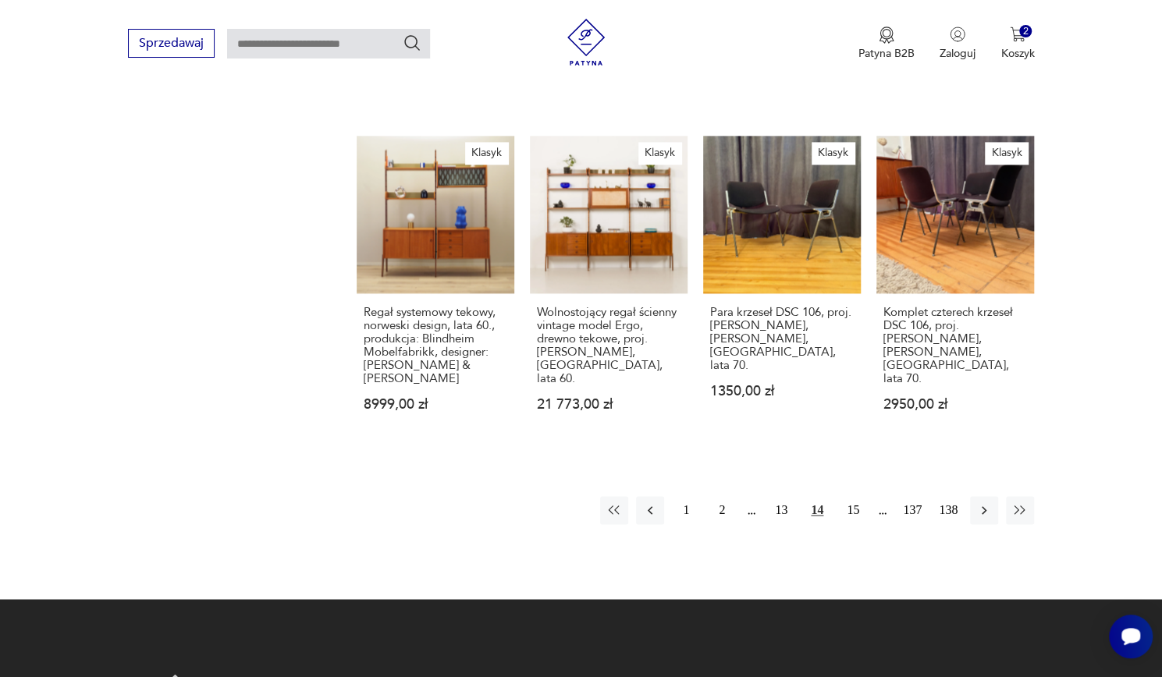
scroll to position [1183, 0]
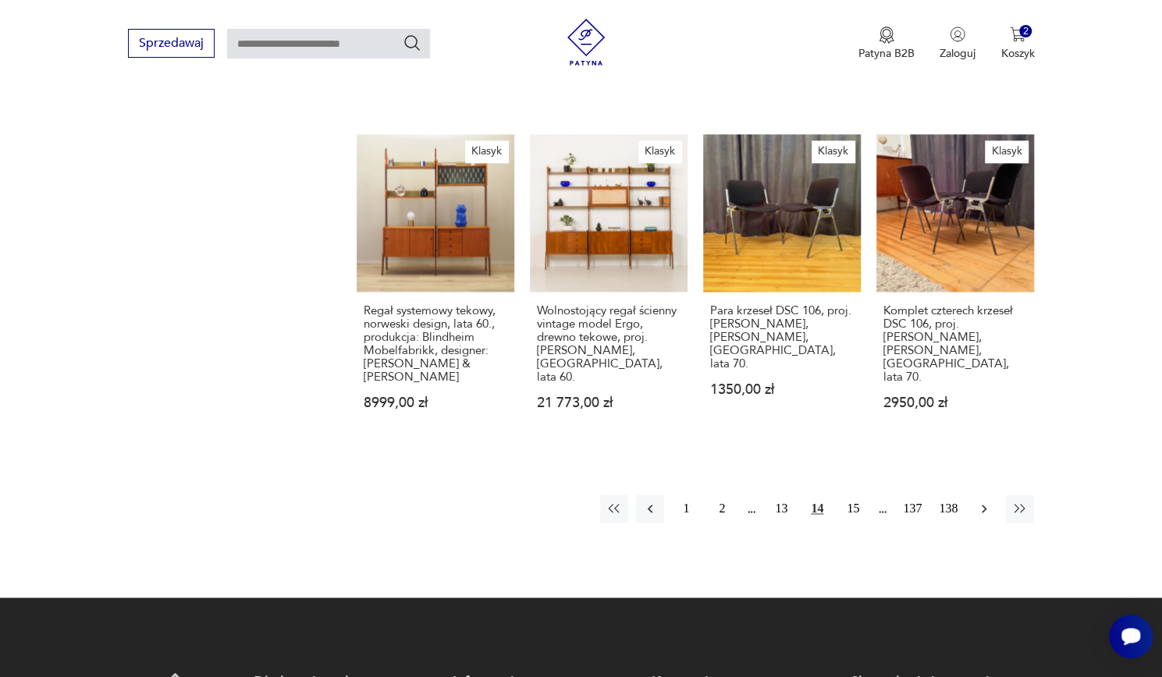
click at [989, 501] on icon "button" at bounding box center [984, 509] width 16 height 16
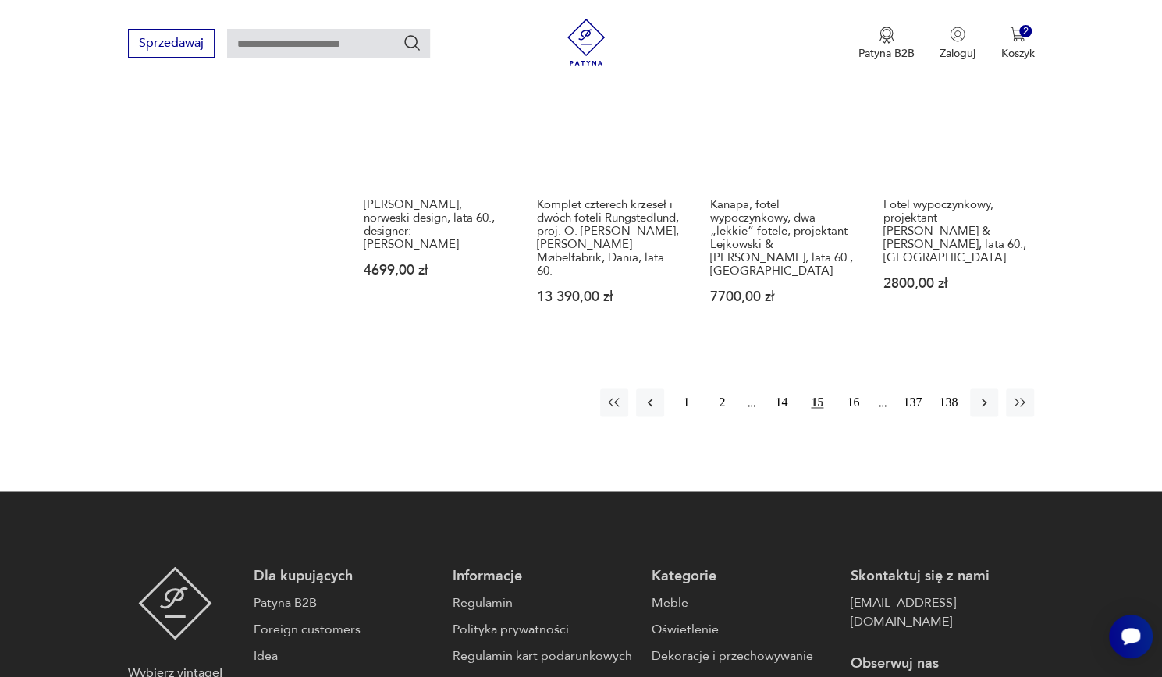
scroll to position [1246, 0]
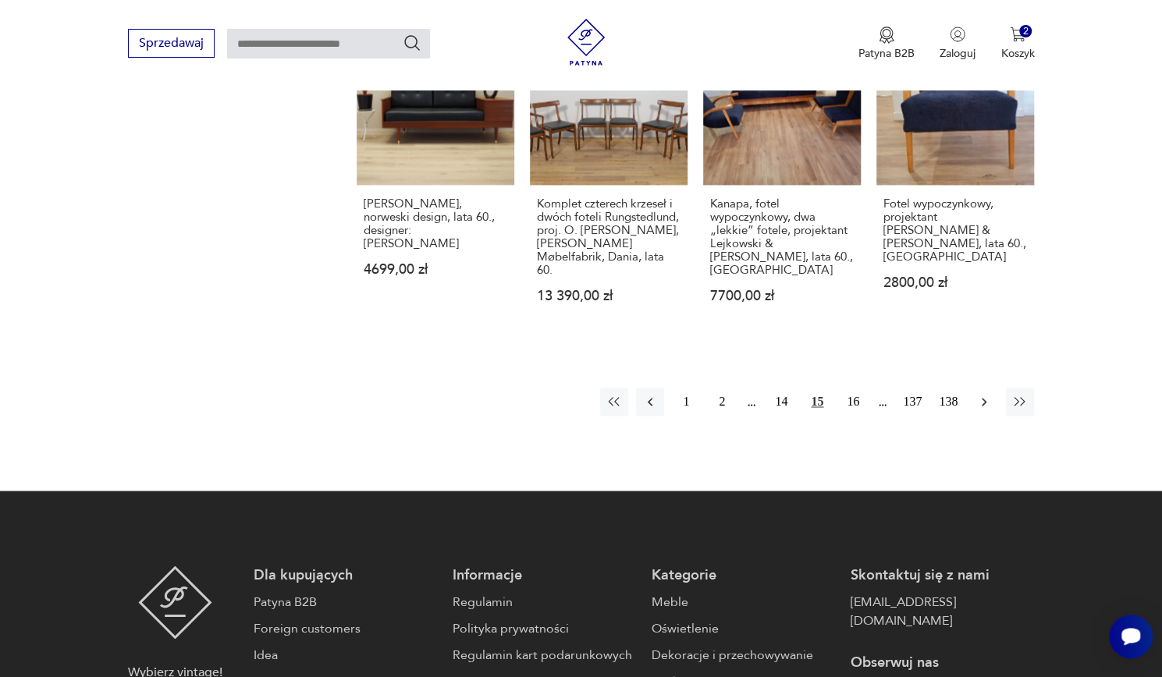
click at [990, 394] on icon "button" at bounding box center [984, 402] width 16 height 16
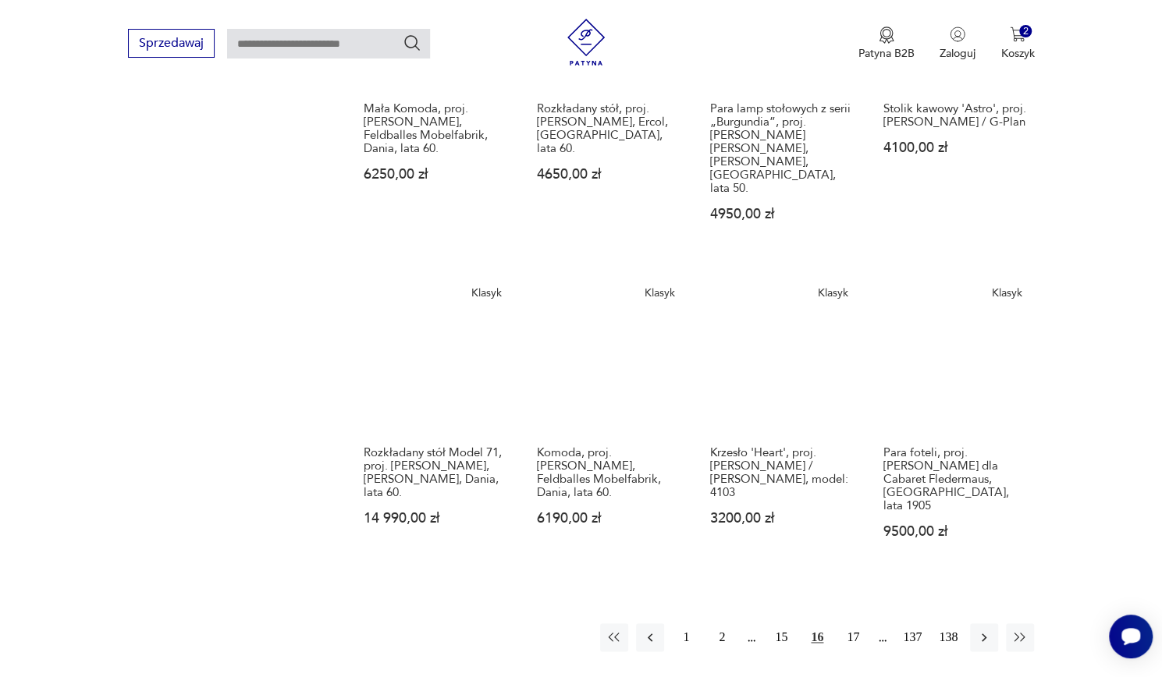
scroll to position [1057, 0]
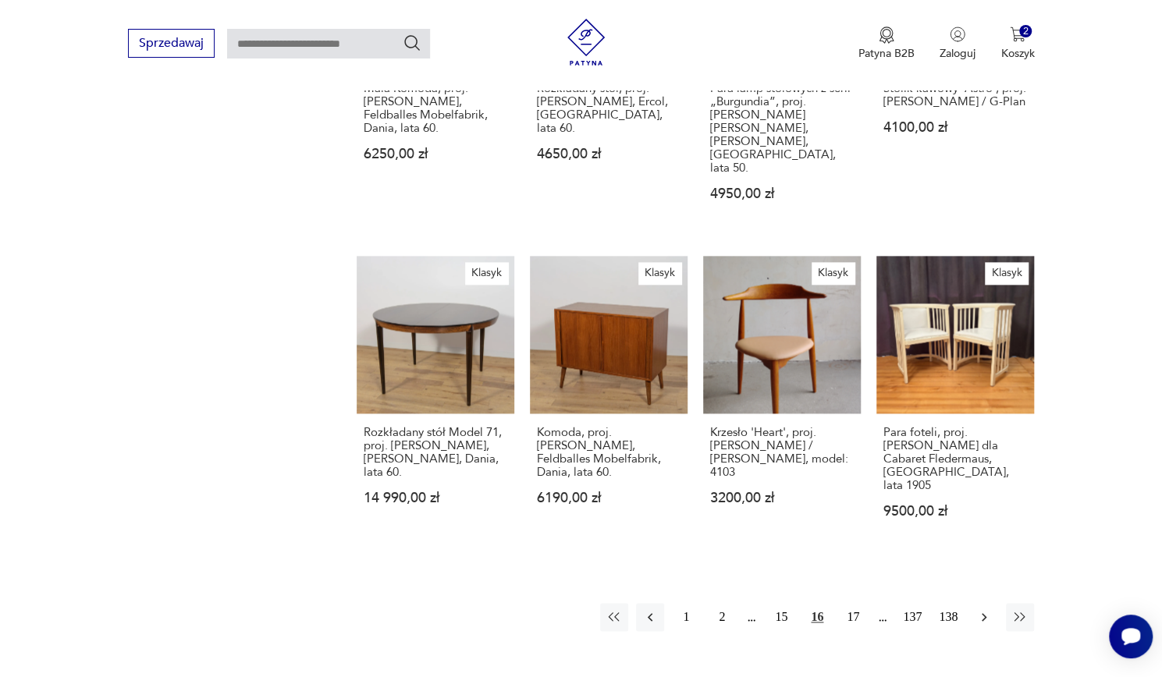
click at [983, 609] on icon "button" at bounding box center [984, 617] width 16 height 16
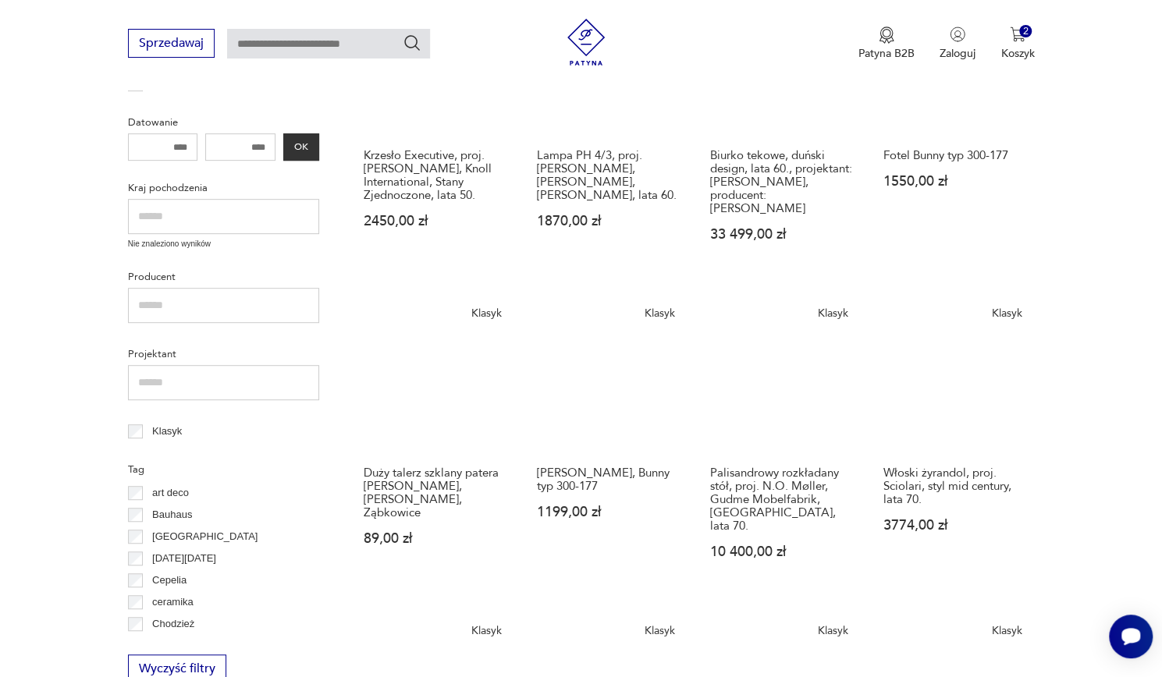
scroll to position [378, 0]
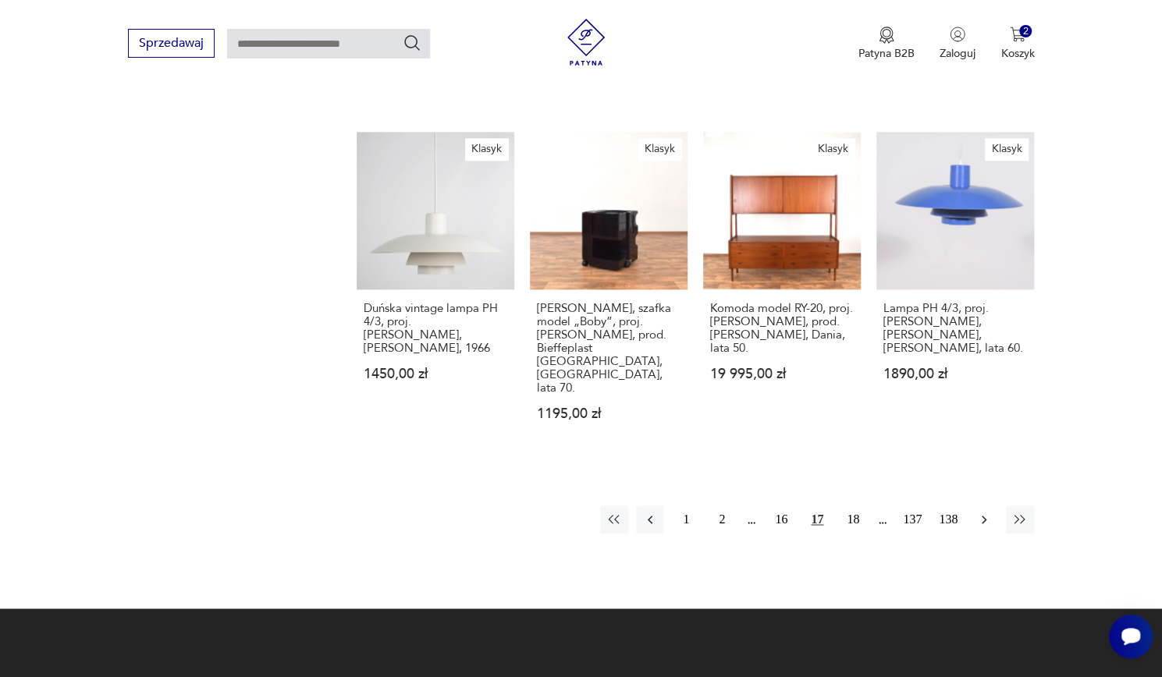
click at [983, 512] on icon "button" at bounding box center [984, 520] width 16 height 16
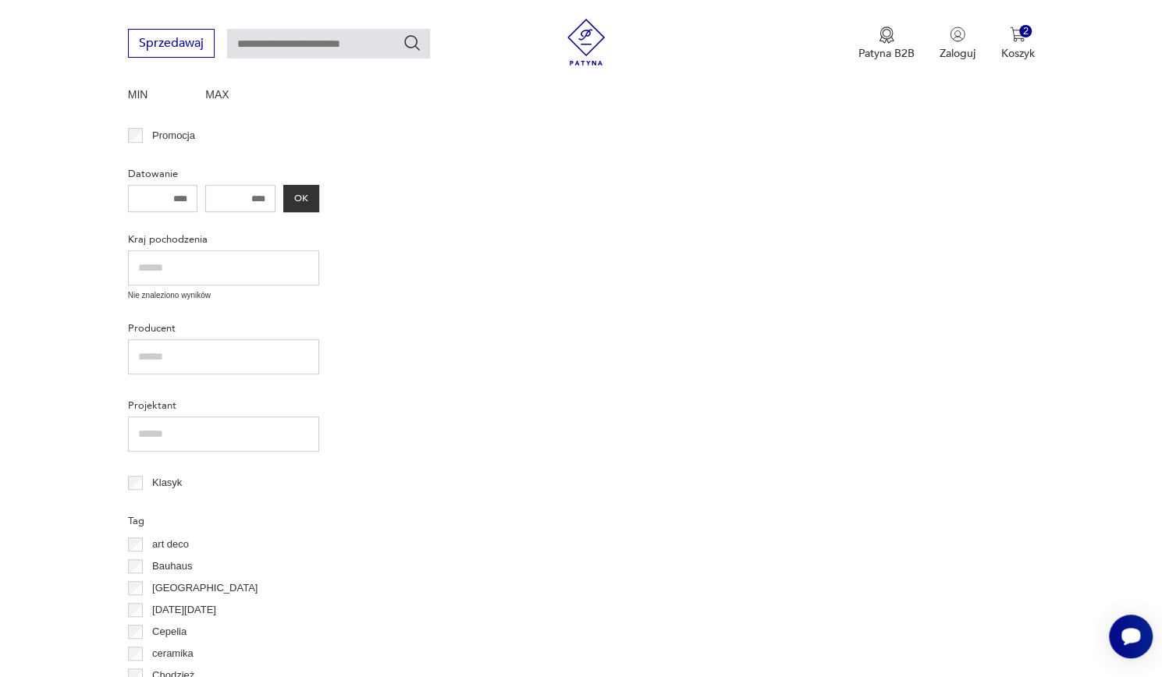
scroll to position [59, 0]
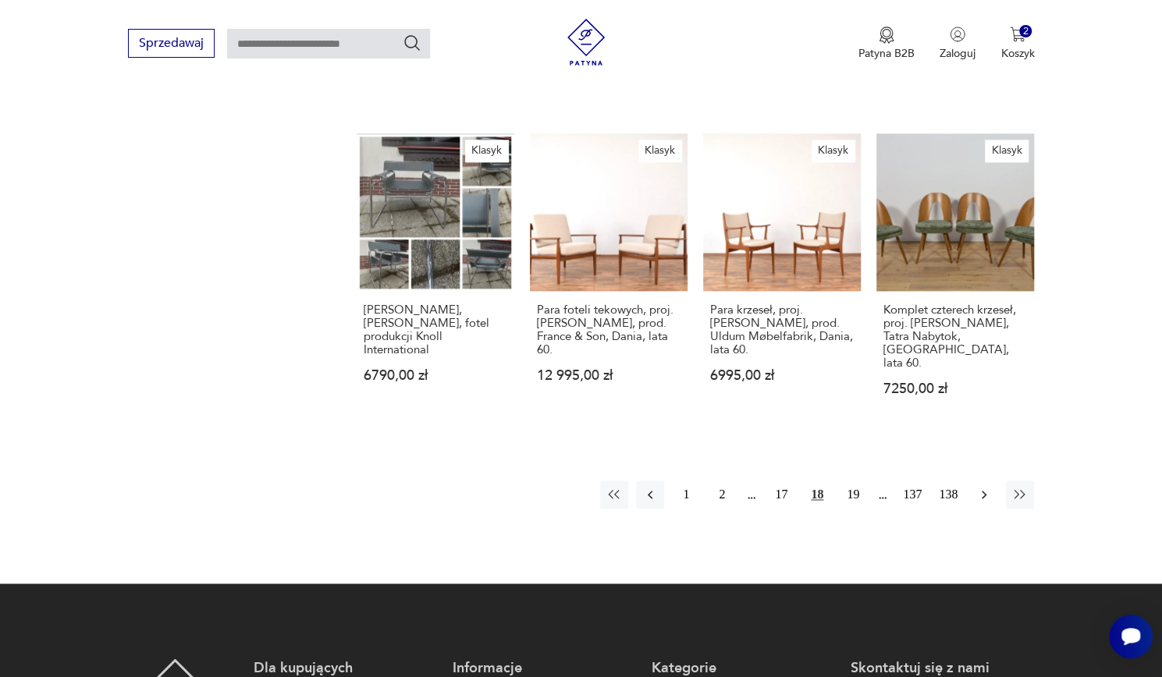
click at [983, 487] on icon "button" at bounding box center [984, 495] width 16 height 16
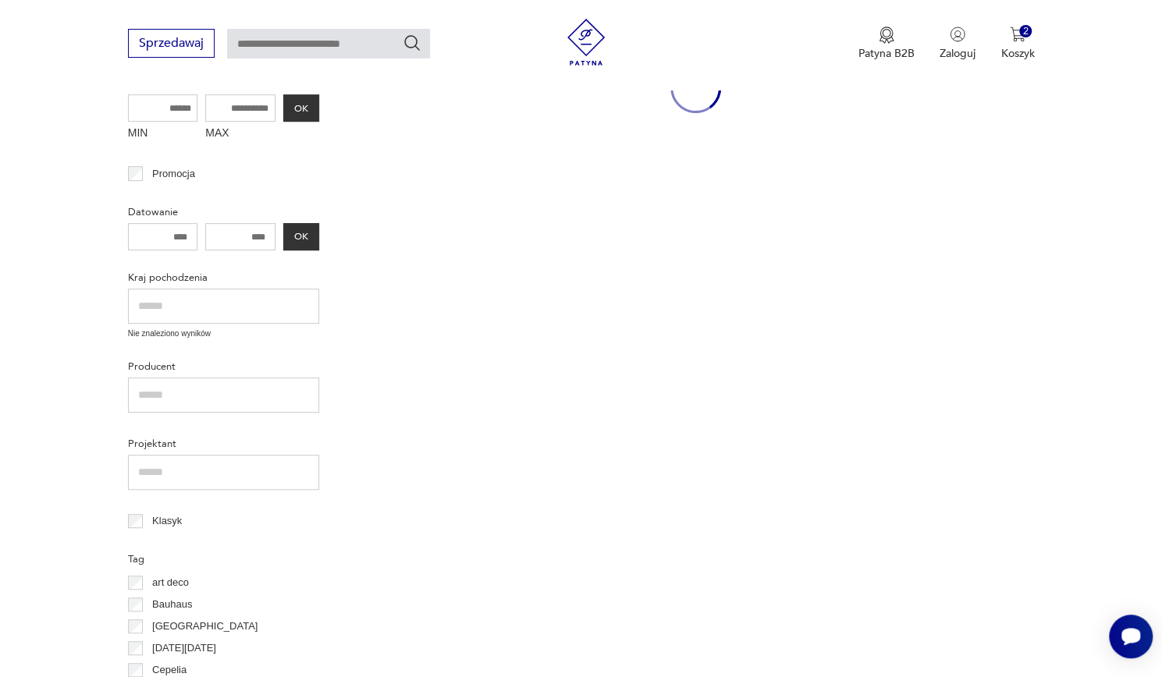
scroll to position [59, 0]
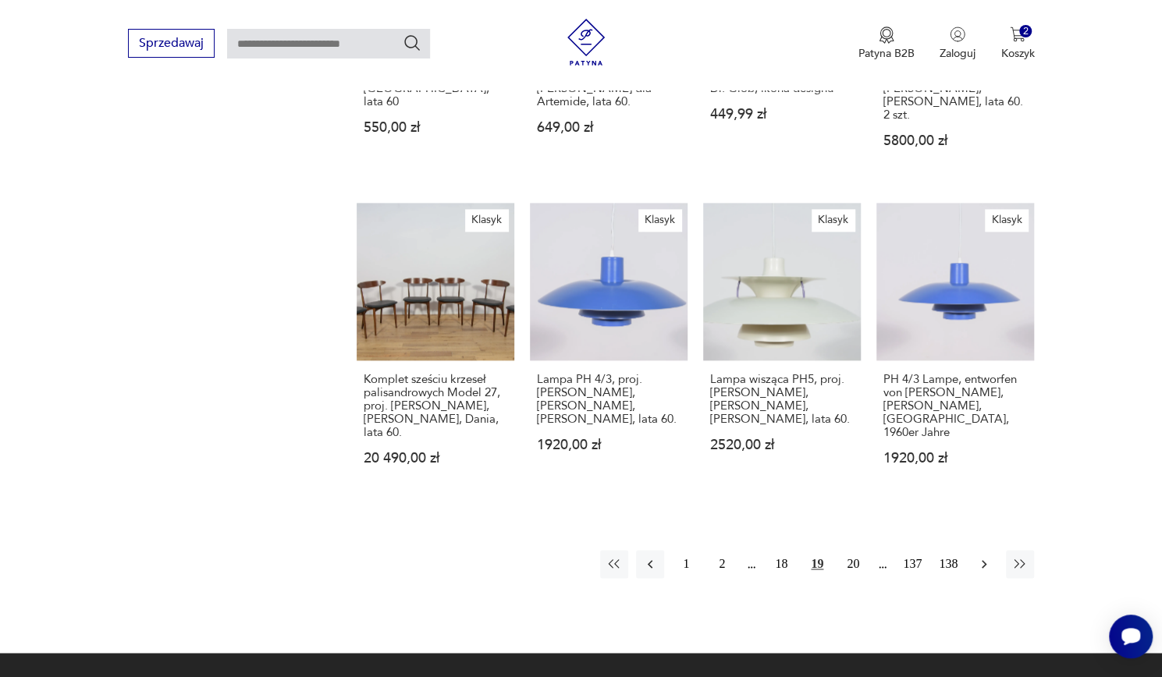
click at [987, 556] on icon "button" at bounding box center [984, 564] width 16 height 16
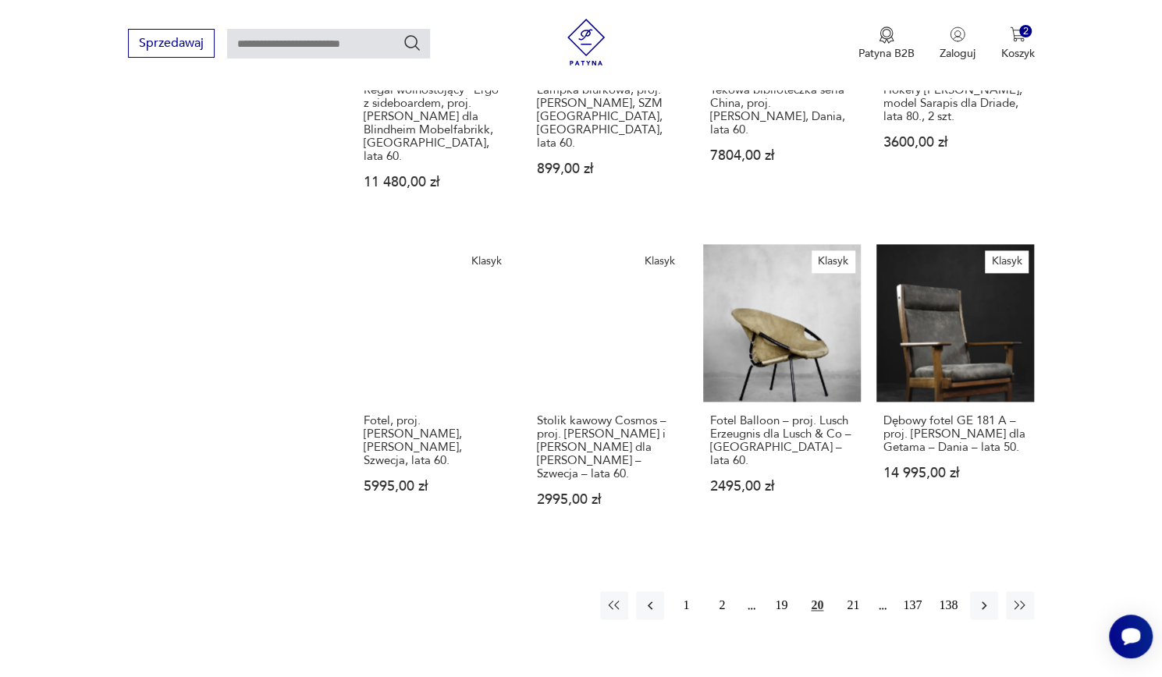
scroll to position [1075, 0]
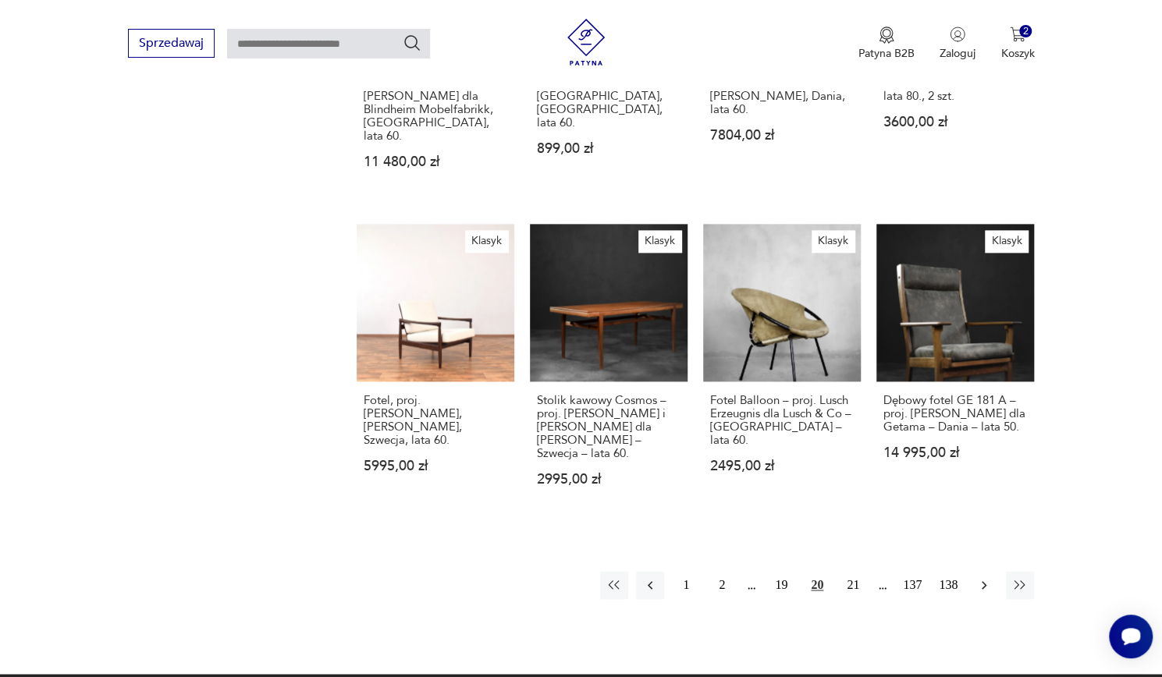
click at [983, 577] on icon "button" at bounding box center [984, 585] width 16 height 16
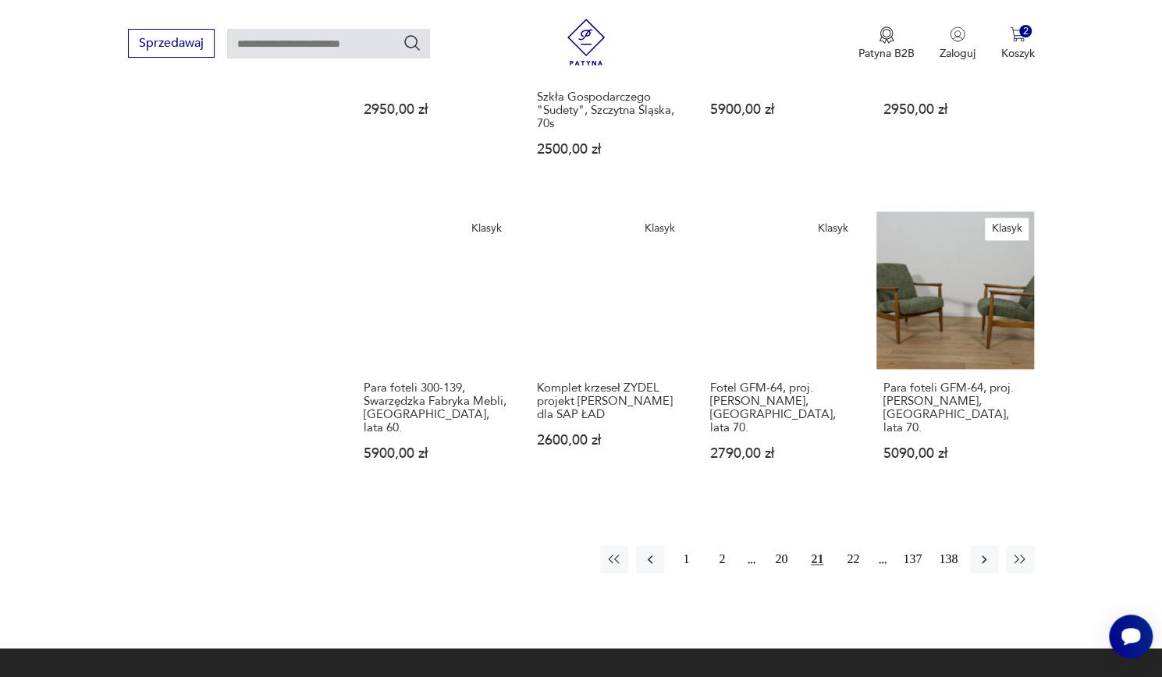
scroll to position [1115, 0]
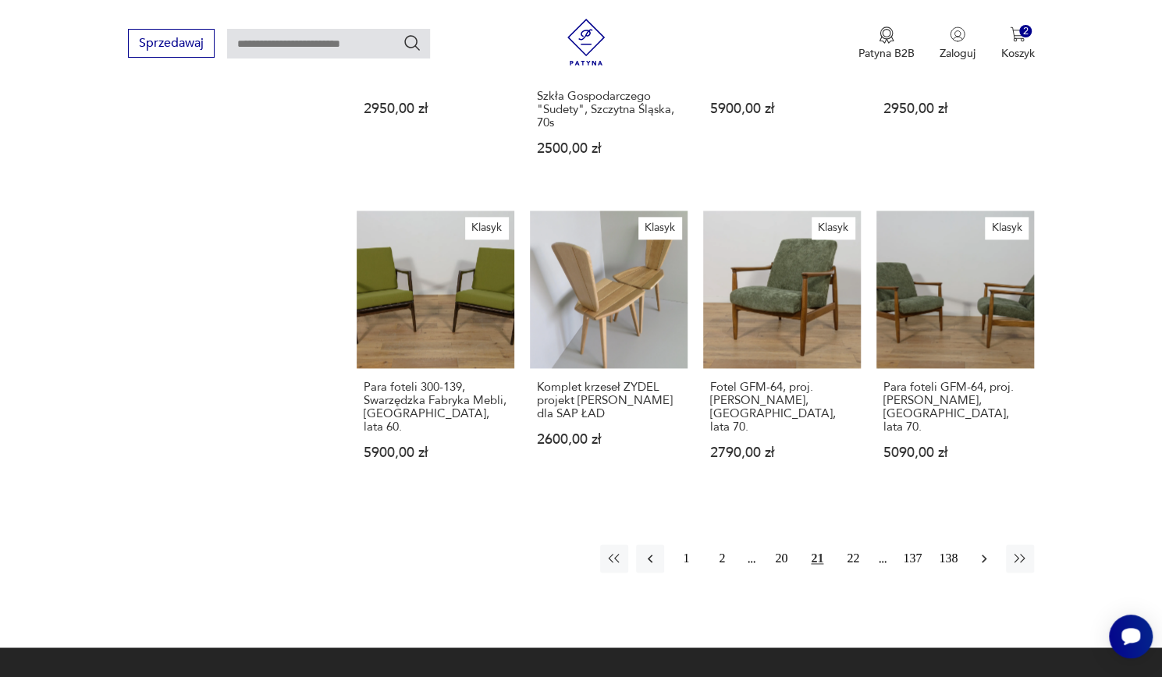
click at [983, 551] on icon "button" at bounding box center [984, 559] width 16 height 16
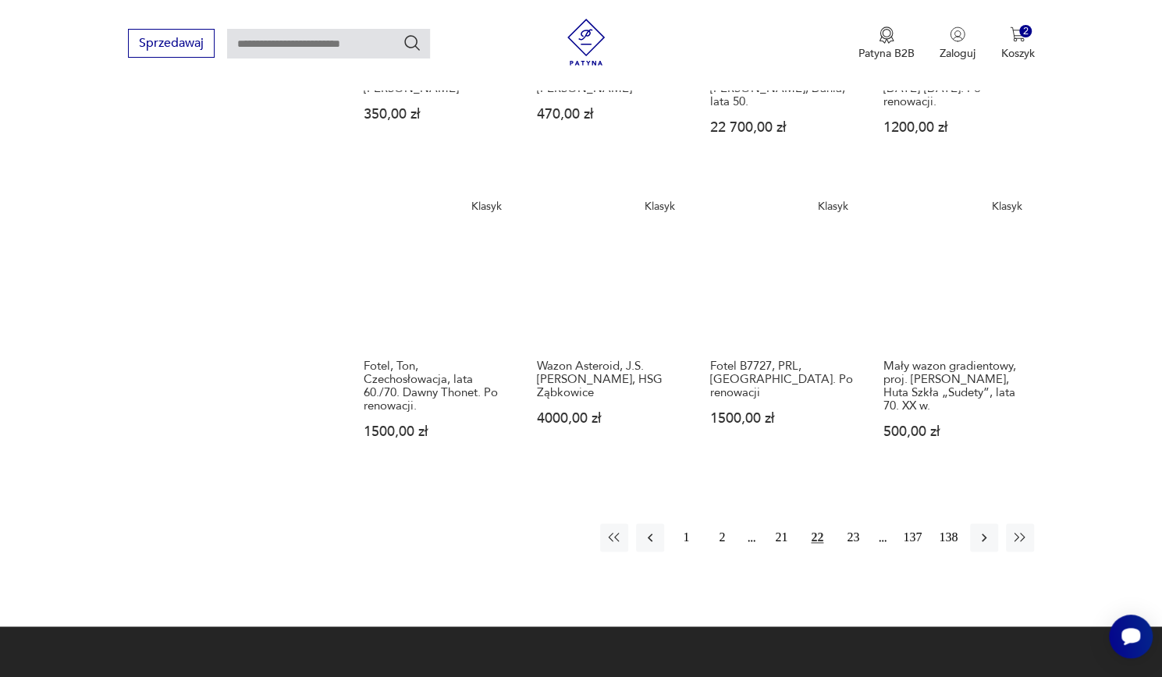
scroll to position [1111, 0]
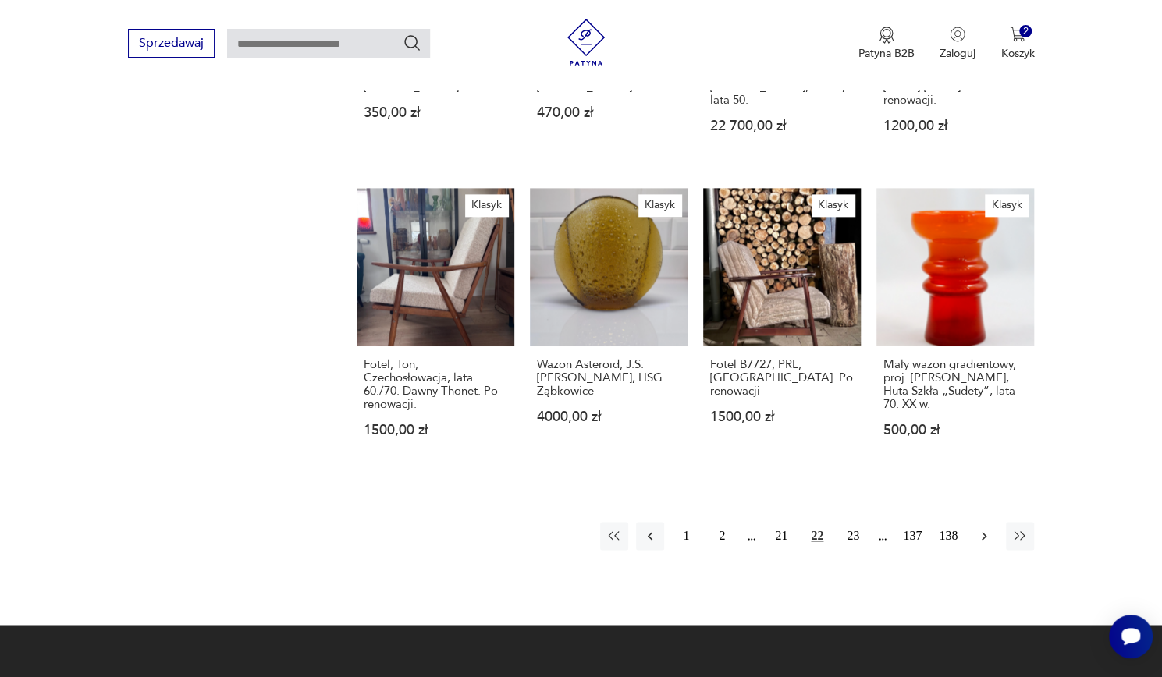
click at [983, 528] on icon "button" at bounding box center [984, 536] width 16 height 16
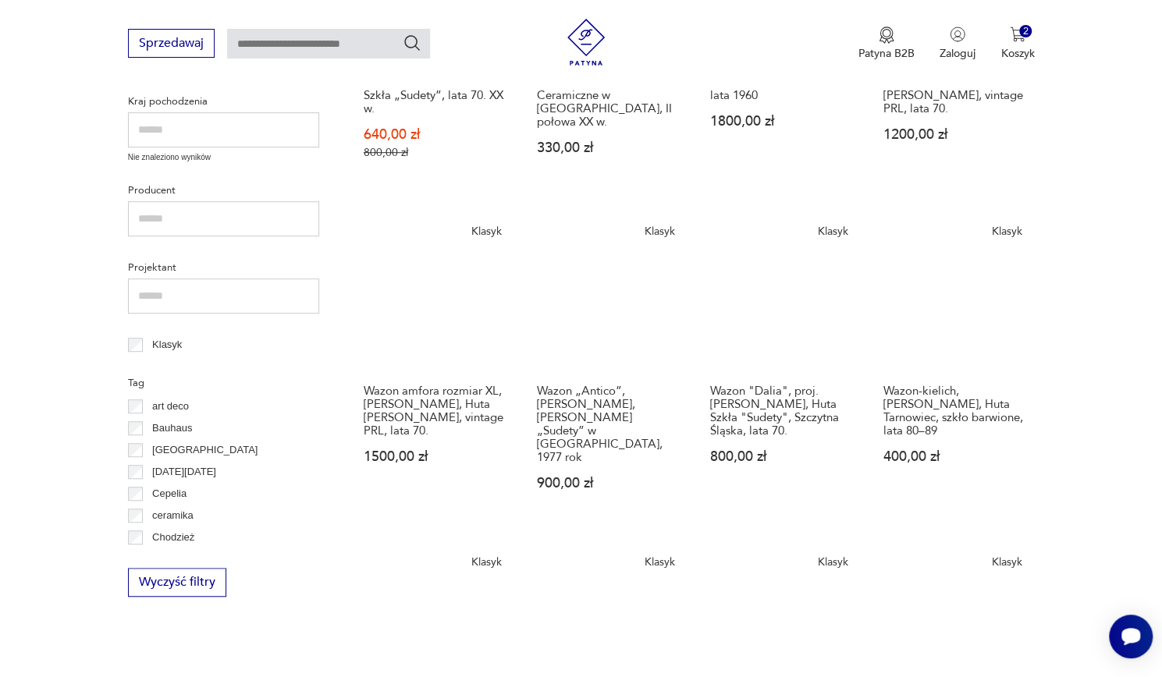
scroll to position [453, 0]
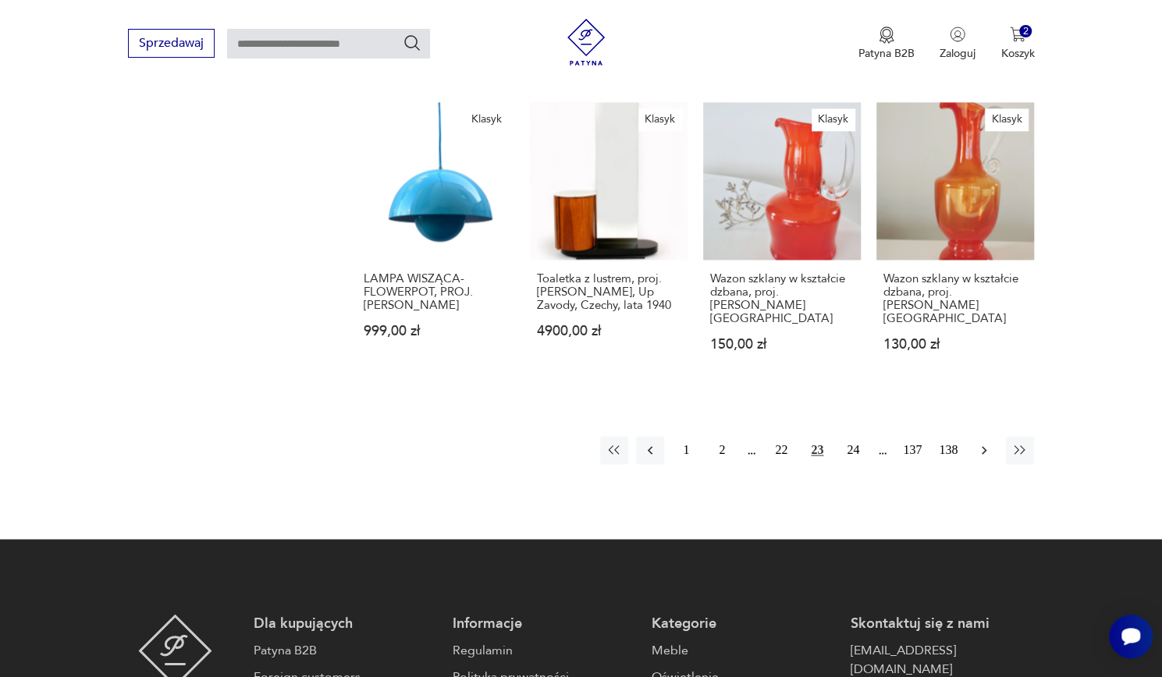
click at [988, 442] on icon "button" at bounding box center [984, 450] width 16 height 16
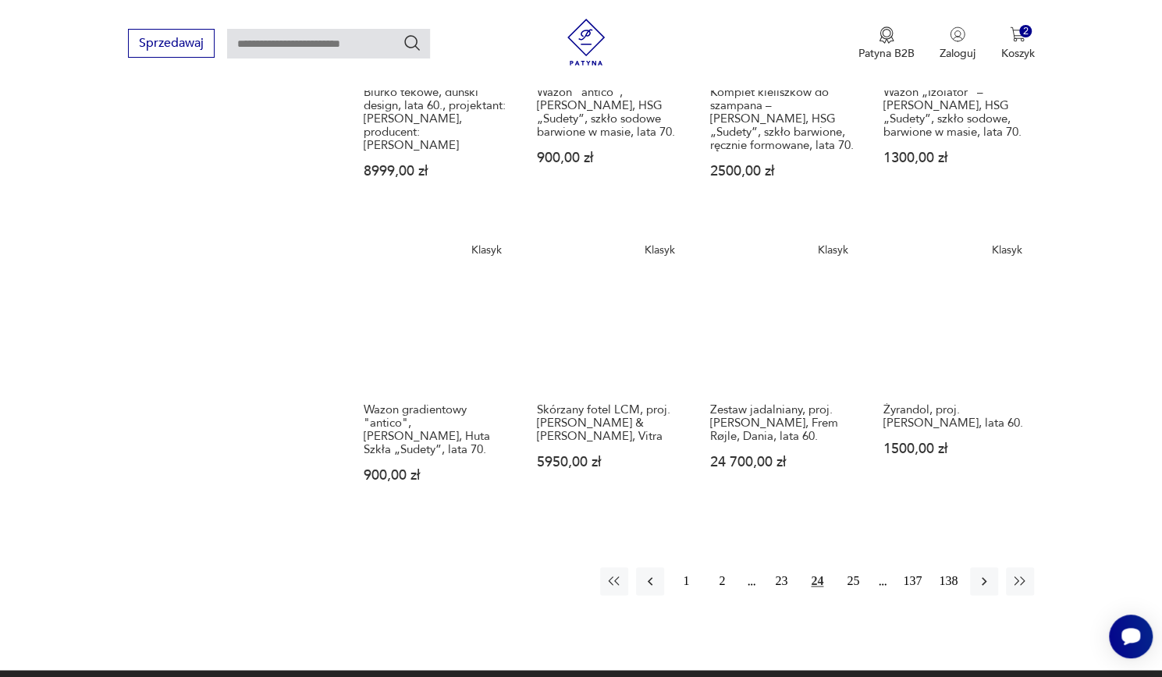
scroll to position [1061, 0]
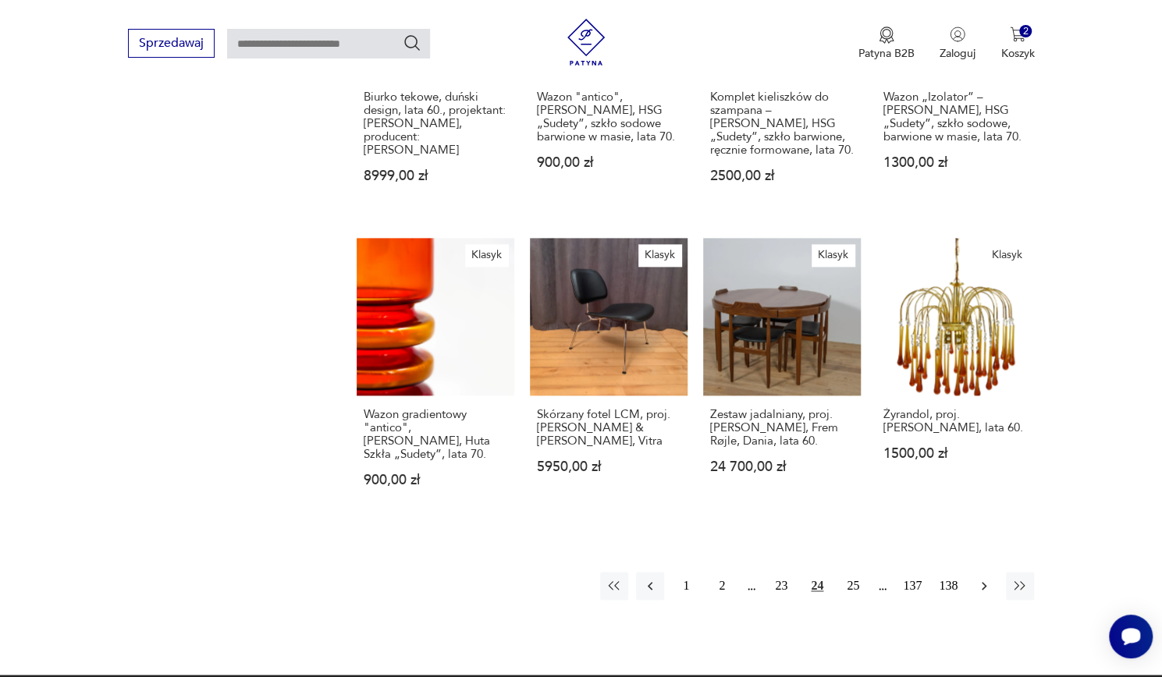
click at [983, 578] on icon "button" at bounding box center [984, 586] width 16 height 16
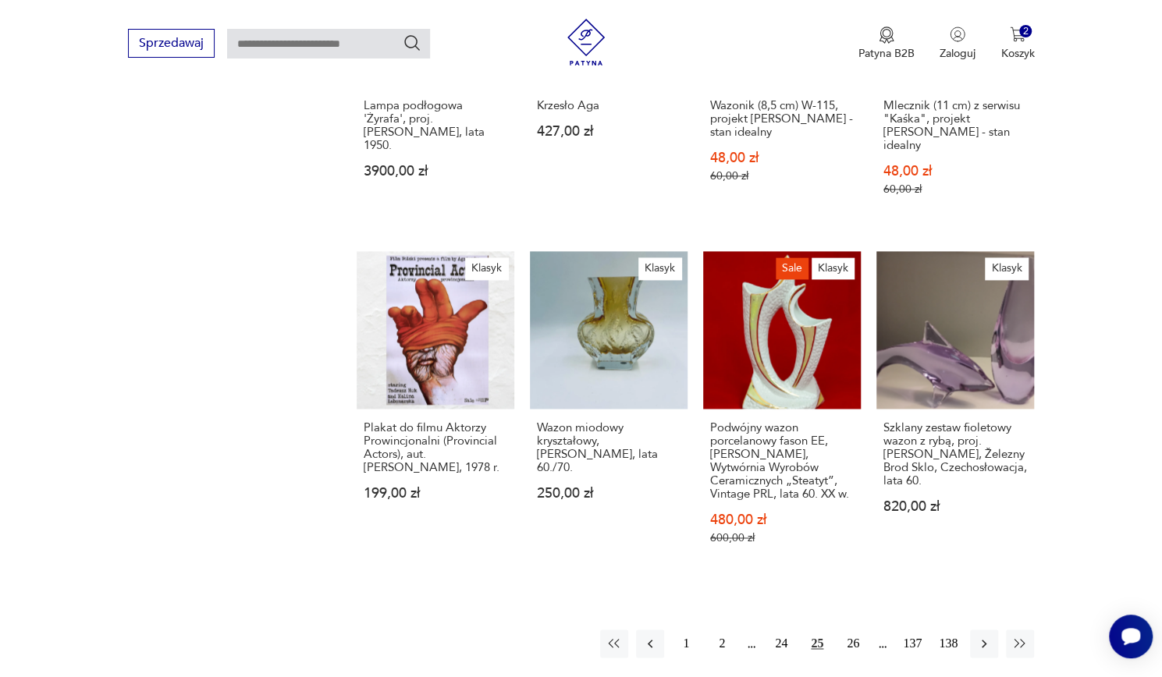
scroll to position [1174, 0]
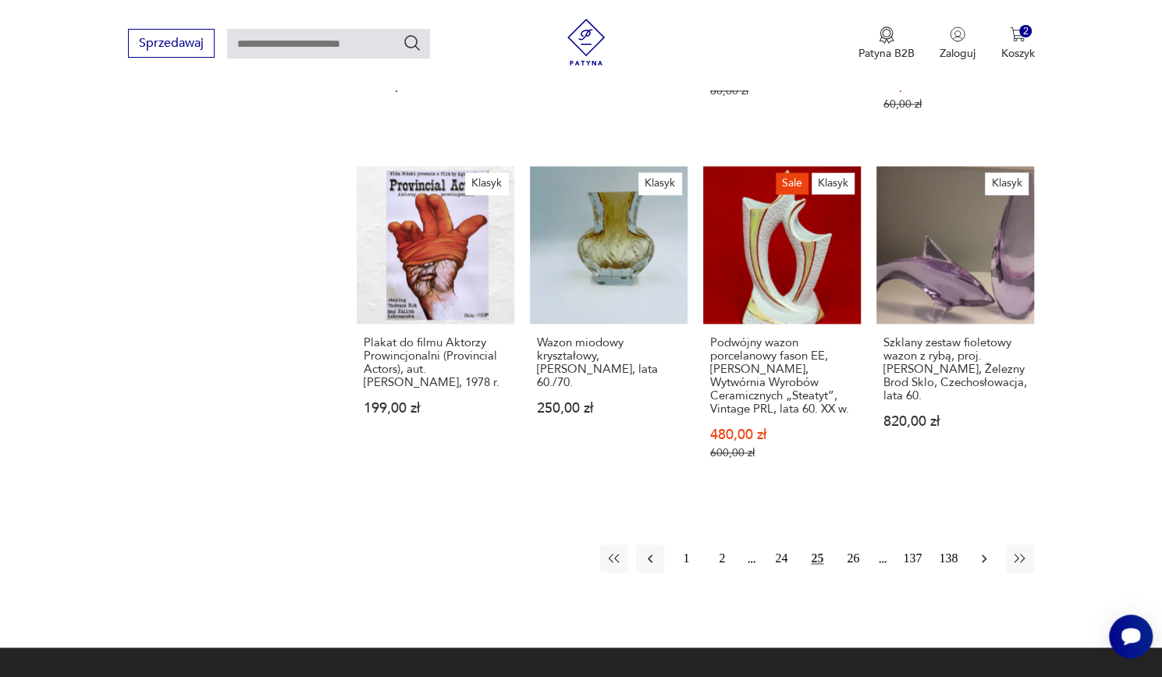
click at [996, 545] on button "button" at bounding box center [984, 559] width 28 height 28
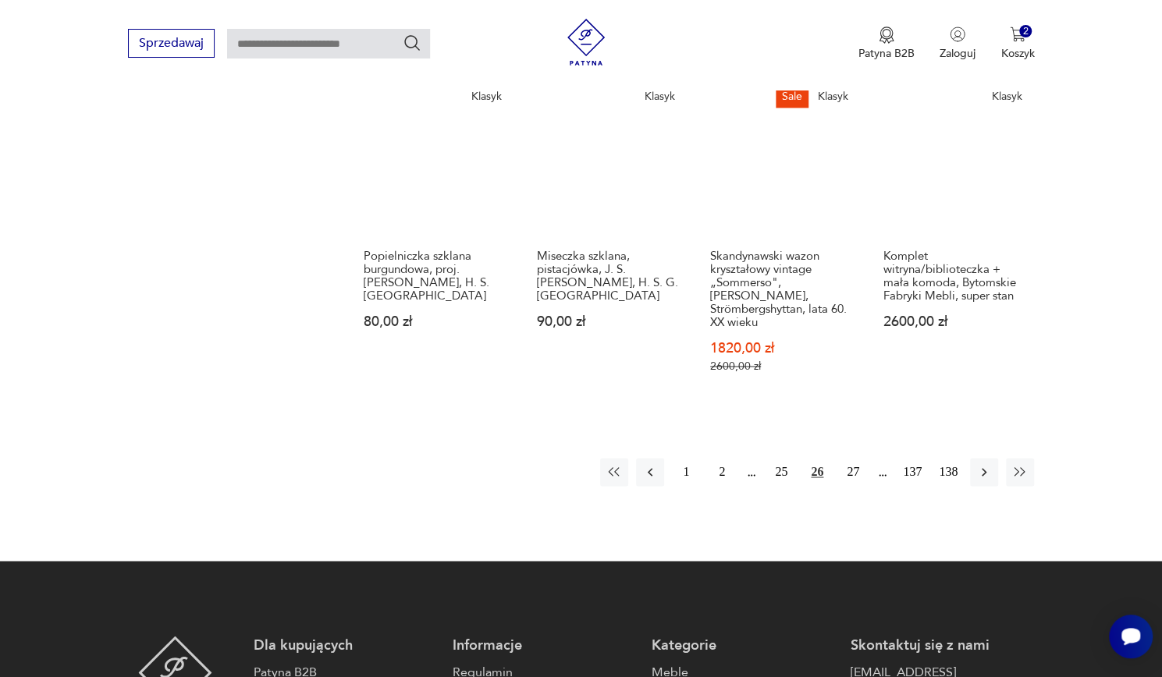
scroll to position [1250, 0]
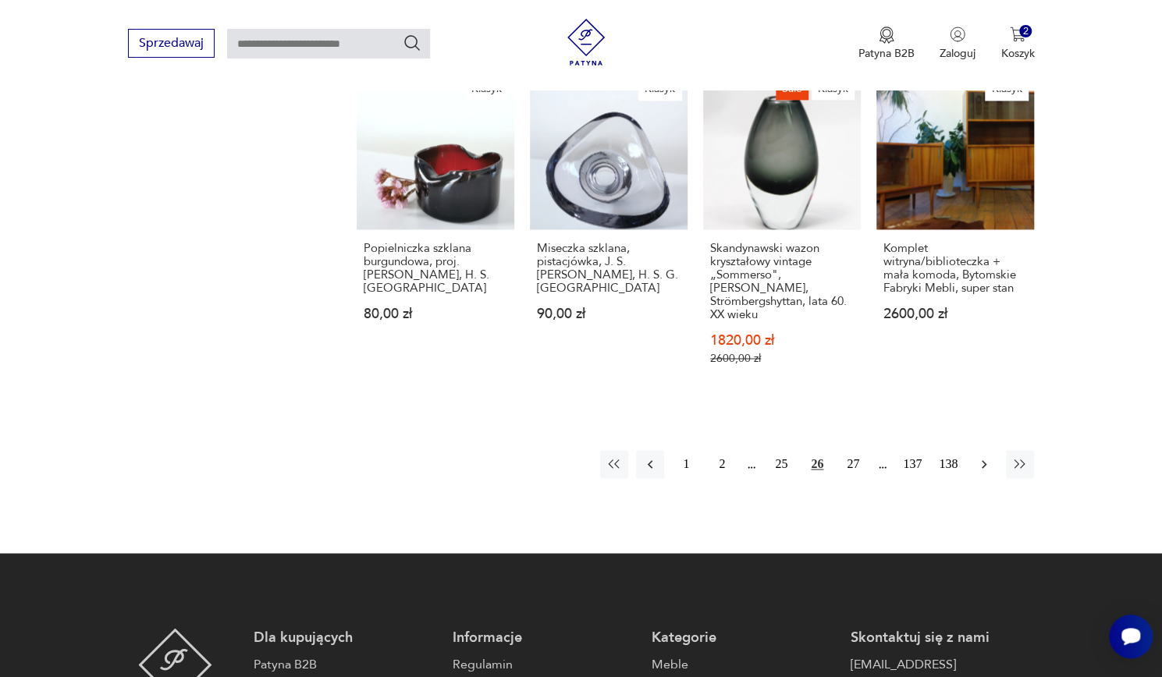
click at [983, 457] on icon "button" at bounding box center [984, 465] width 16 height 16
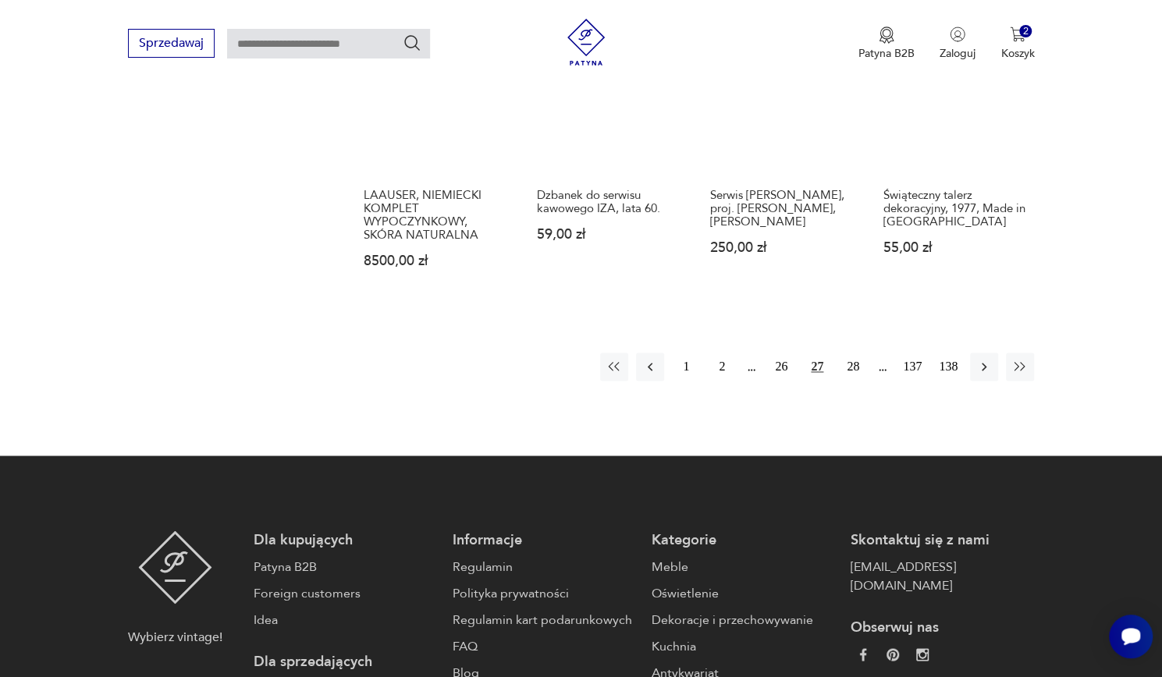
scroll to position [1260, 0]
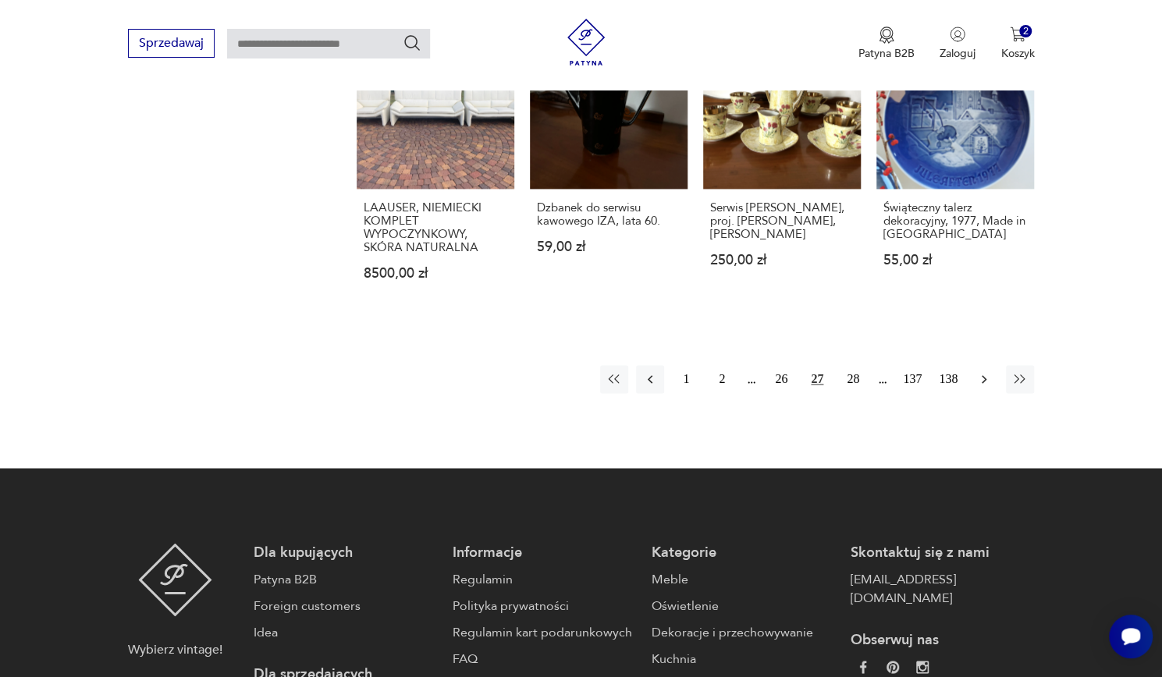
click at [988, 371] on icon "button" at bounding box center [984, 379] width 16 height 16
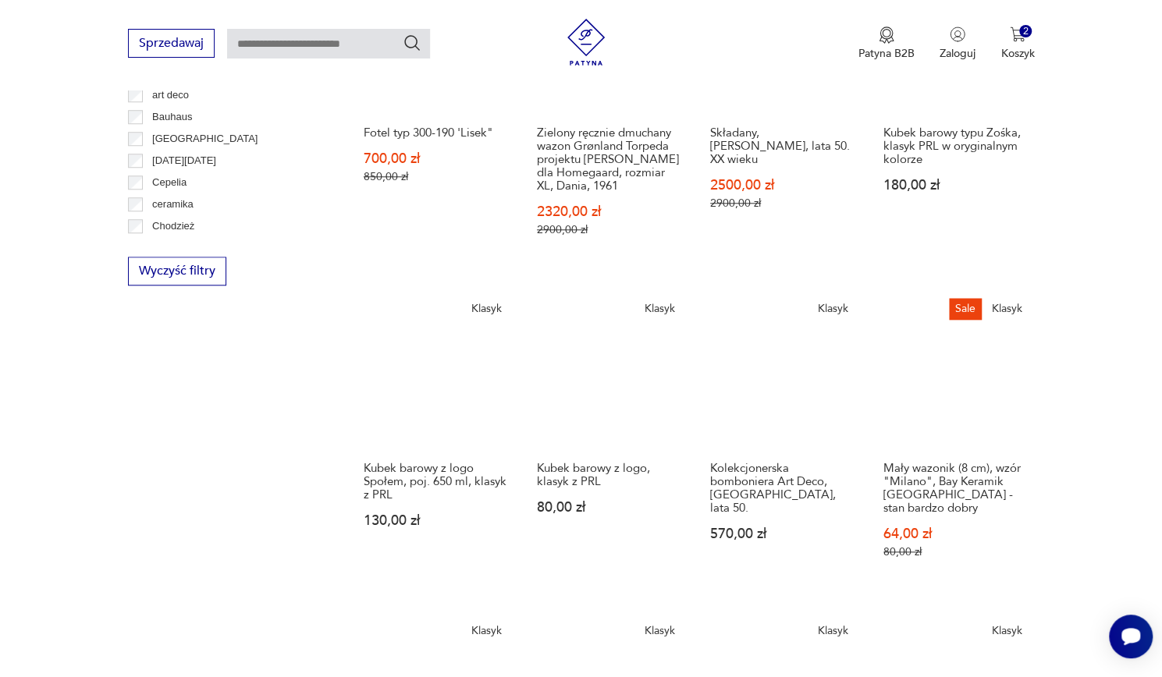
scroll to position [769, 0]
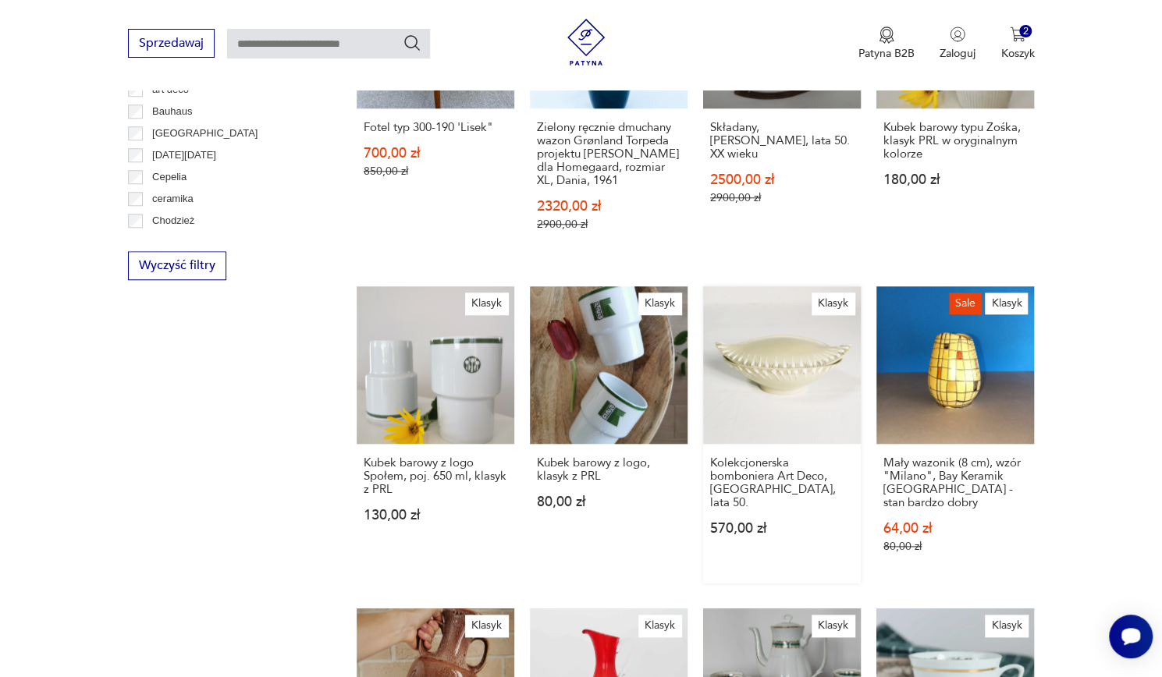
click at [792, 314] on link "Klasyk Kolekcjonerska bomboniera Art Deco, [GEOGRAPHIC_DATA], lata 50. 570,00 zł" at bounding box center [782, 434] width 158 height 297
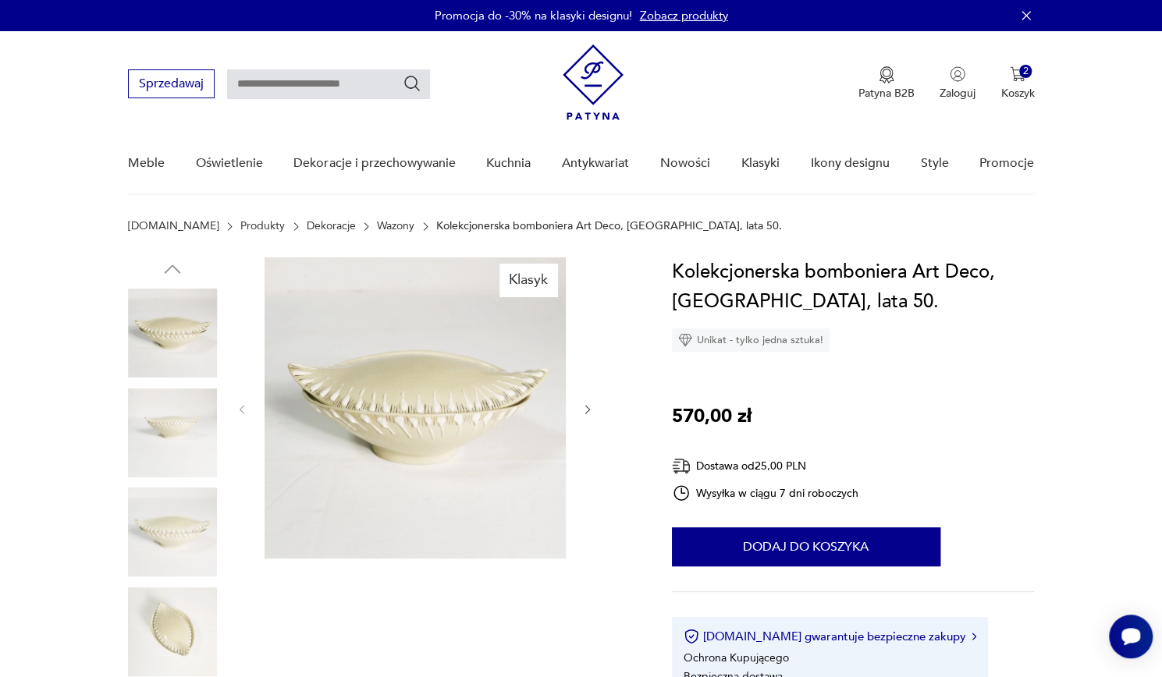
click at [158, 415] on img at bounding box center [172, 433] width 89 height 89
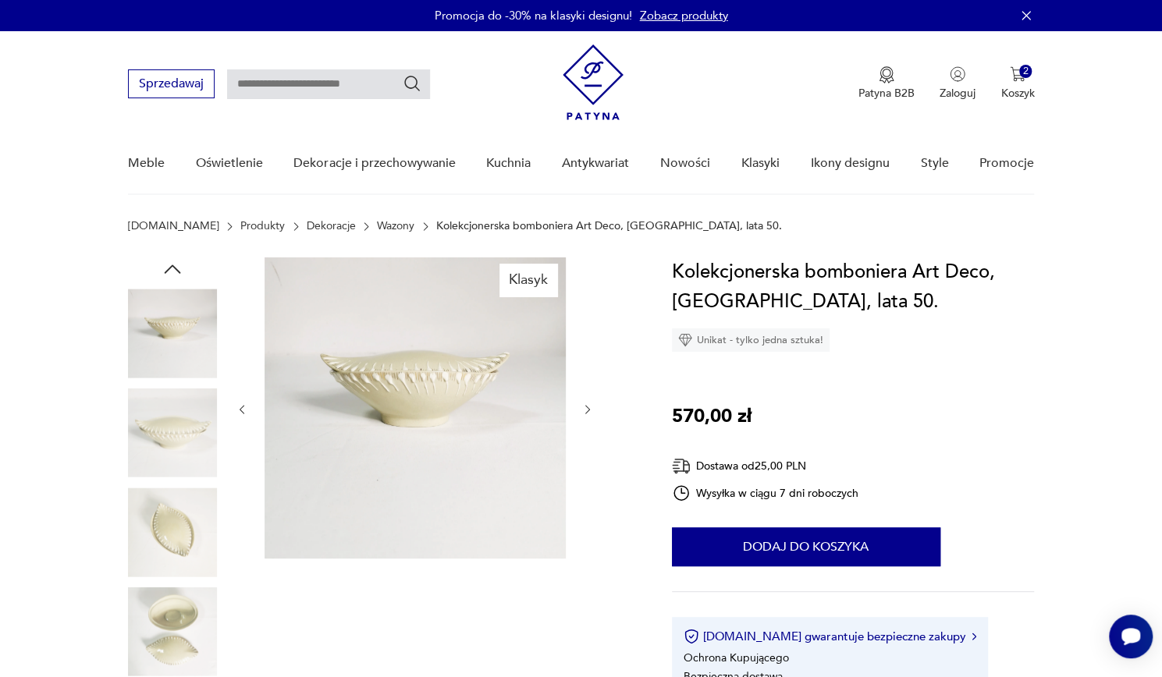
click at [155, 465] on img at bounding box center [172, 433] width 89 height 89
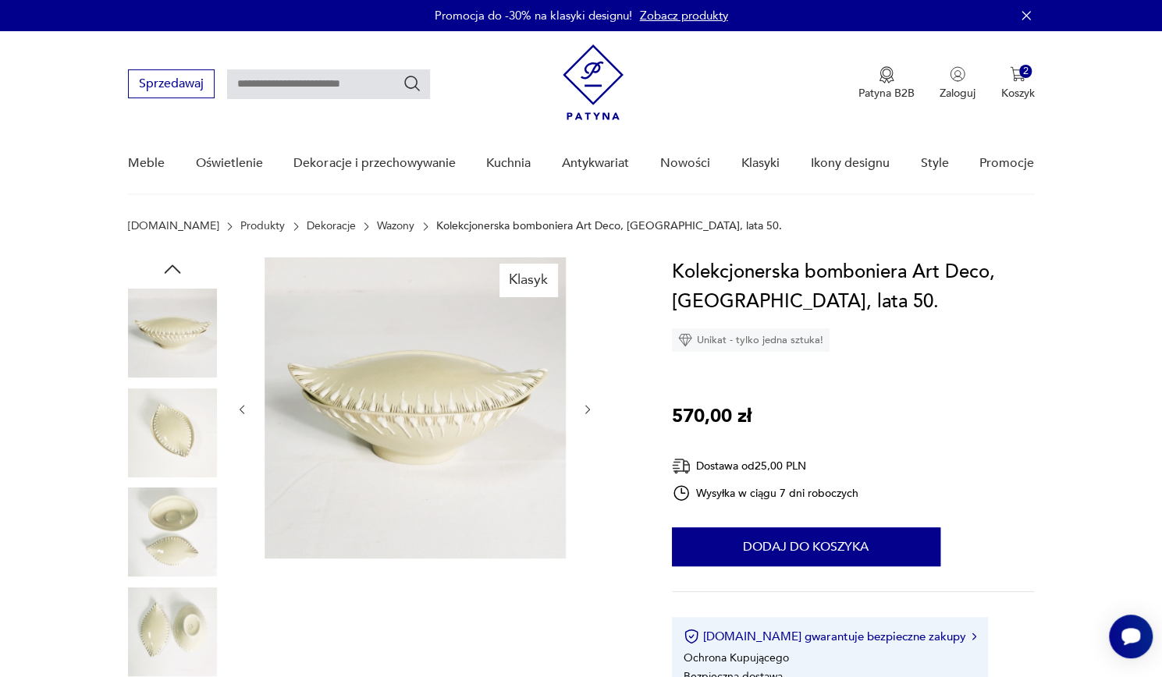
click at [159, 521] on img at bounding box center [172, 532] width 89 height 89
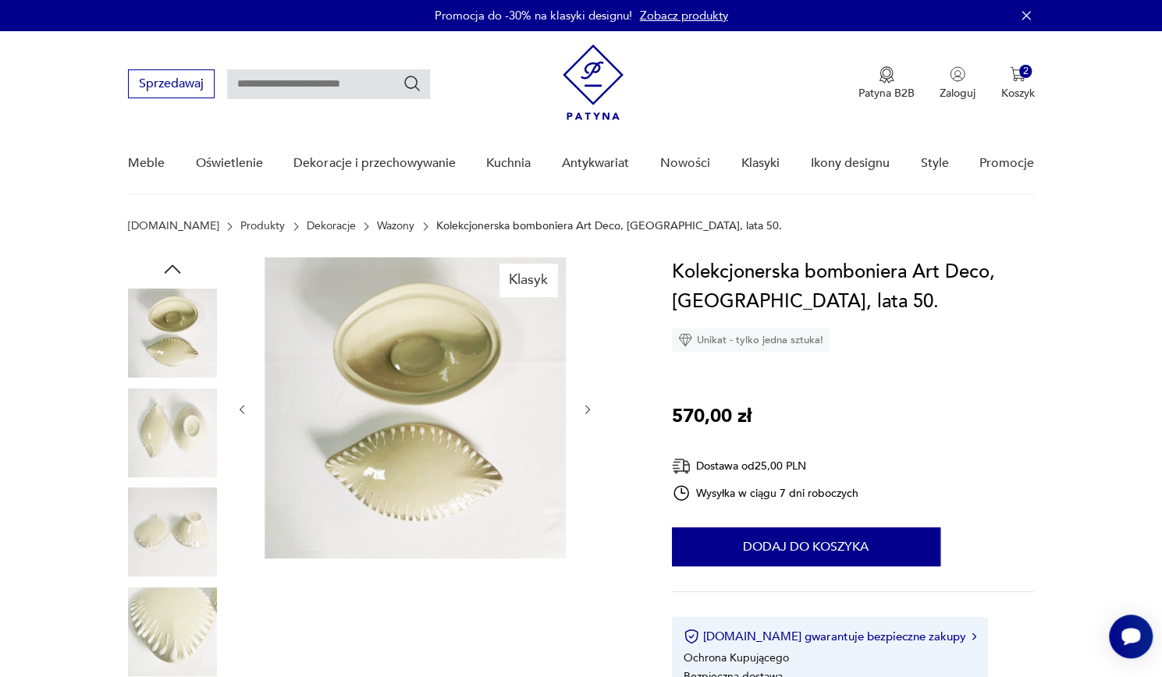
click at [155, 510] on img at bounding box center [172, 532] width 89 height 89
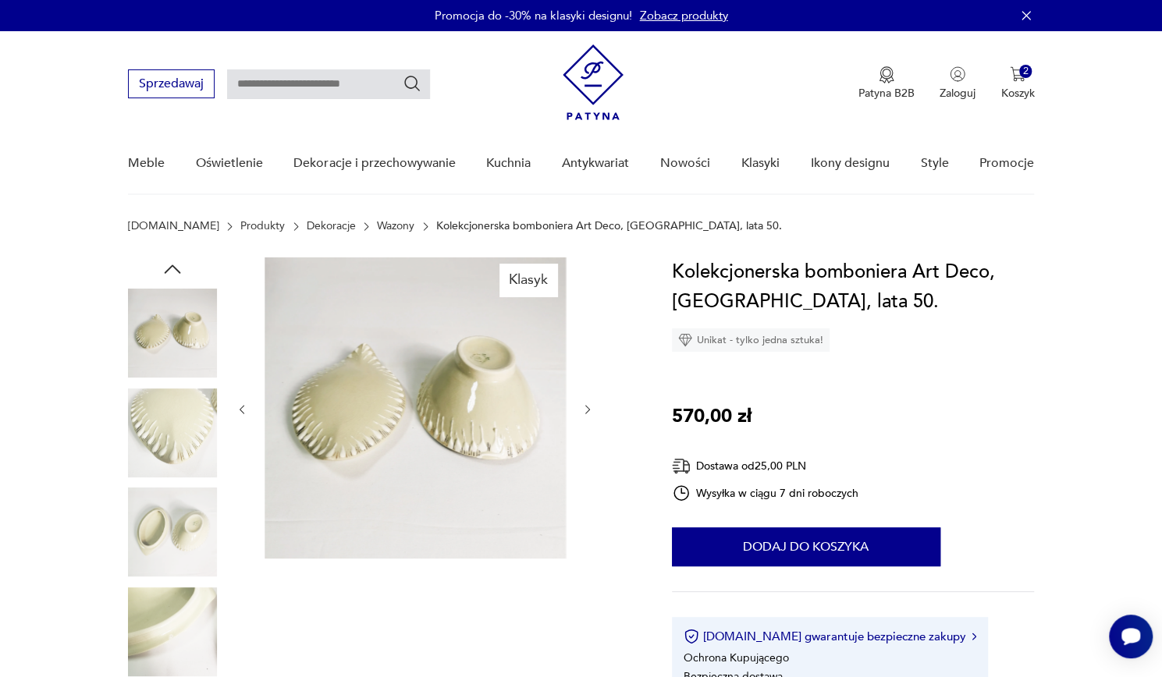
click at [156, 563] on img at bounding box center [172, 532] width 89 height 89
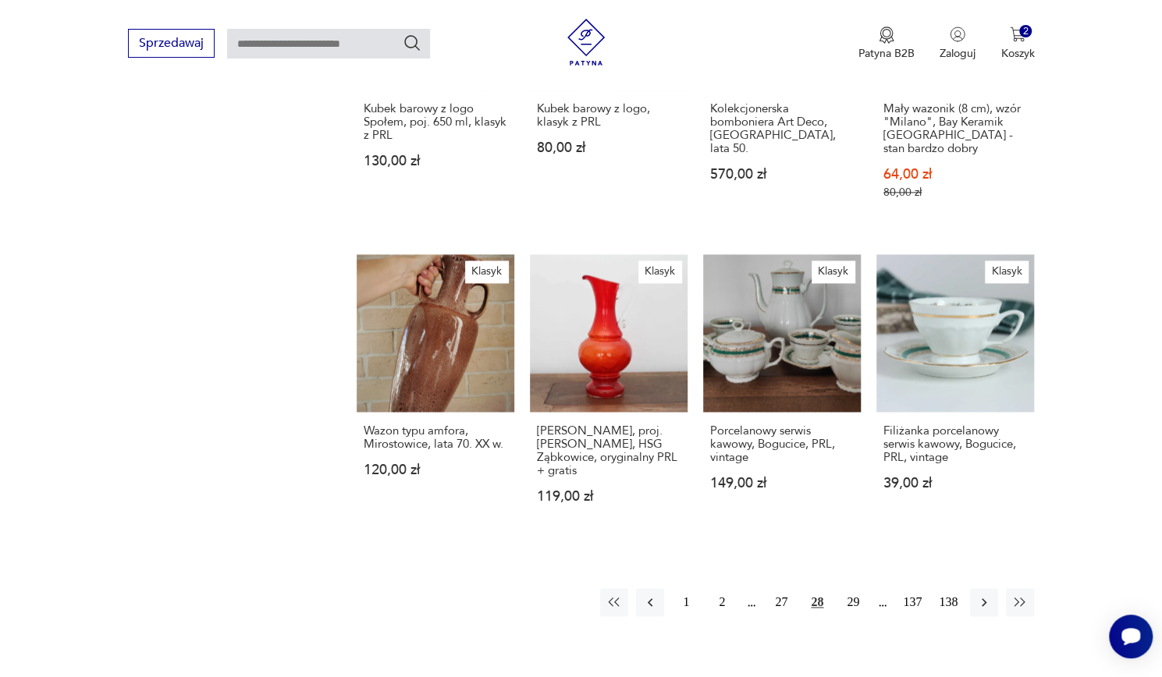
scroll to position [1121, 0]
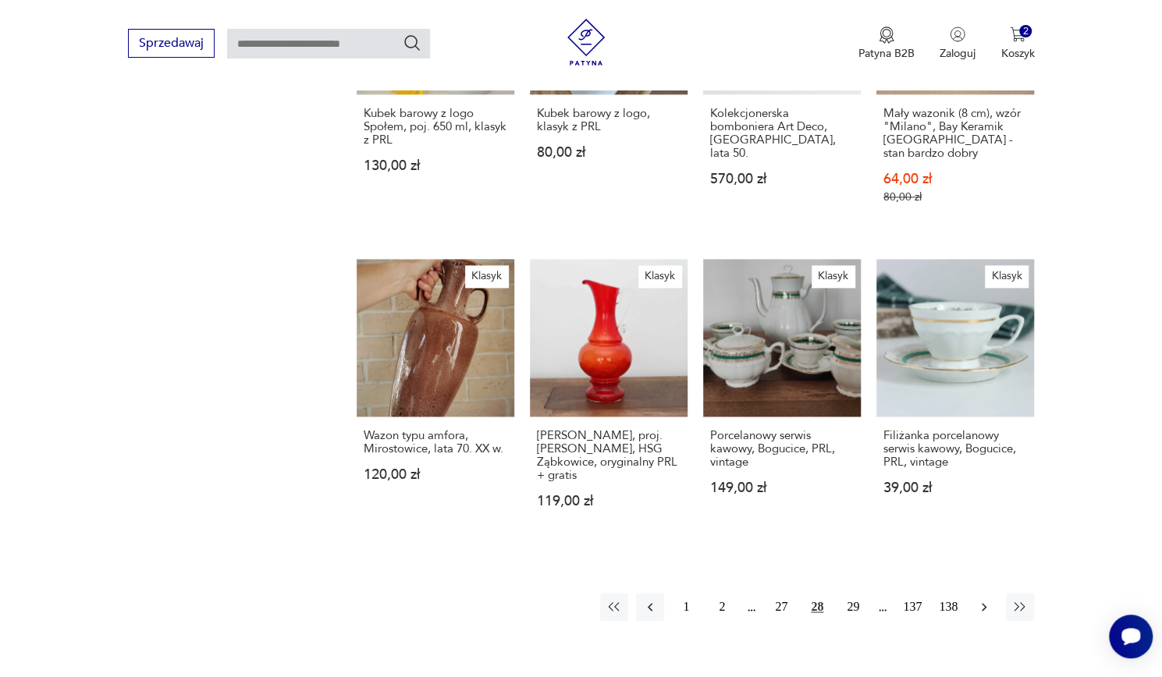
click at [986, 599] on icon "button" at bounding box center [984, 607] width 16 height 16
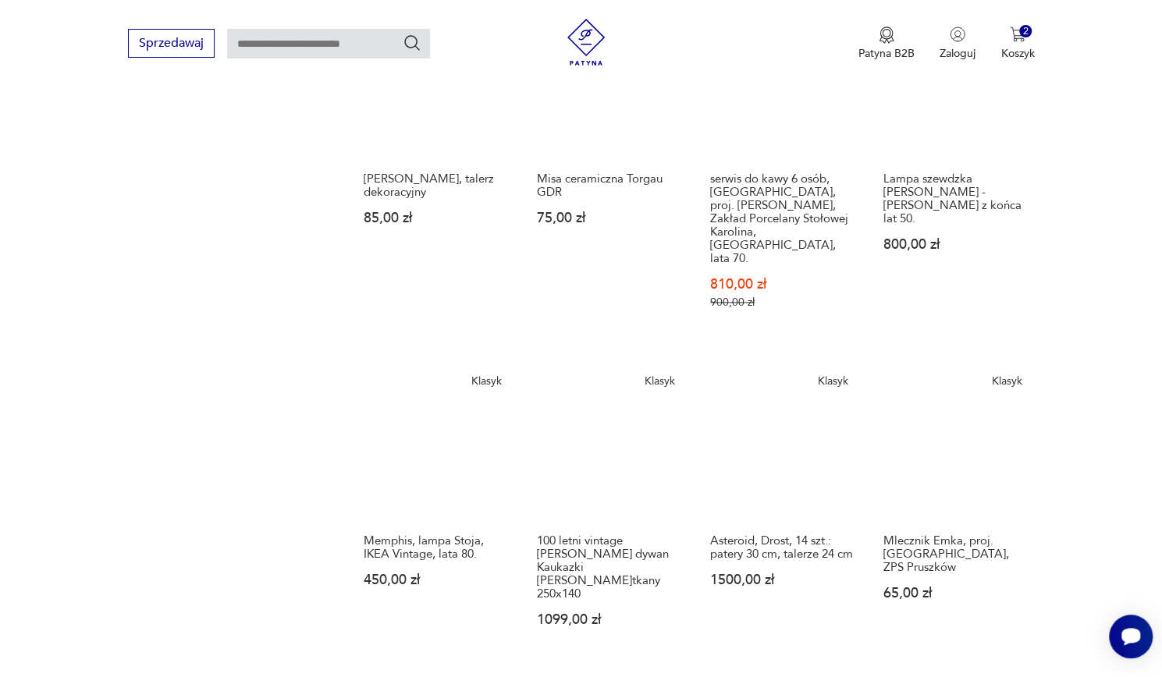
scroll to position [1026, 0]
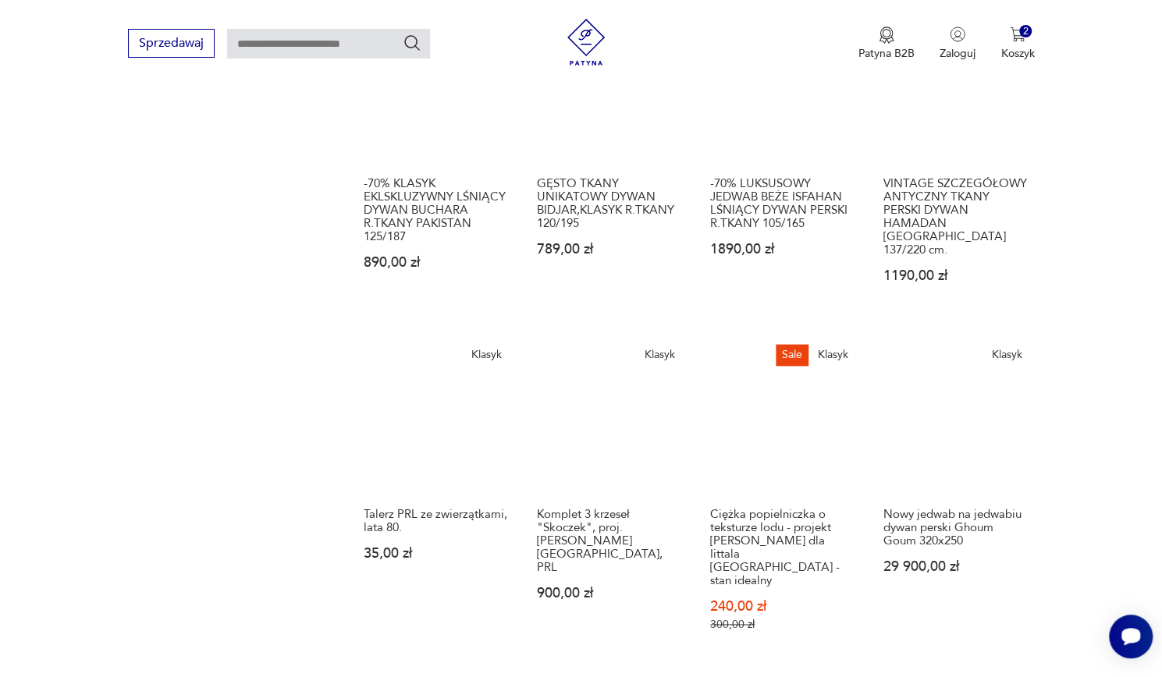
scroll to position [1011, 0]
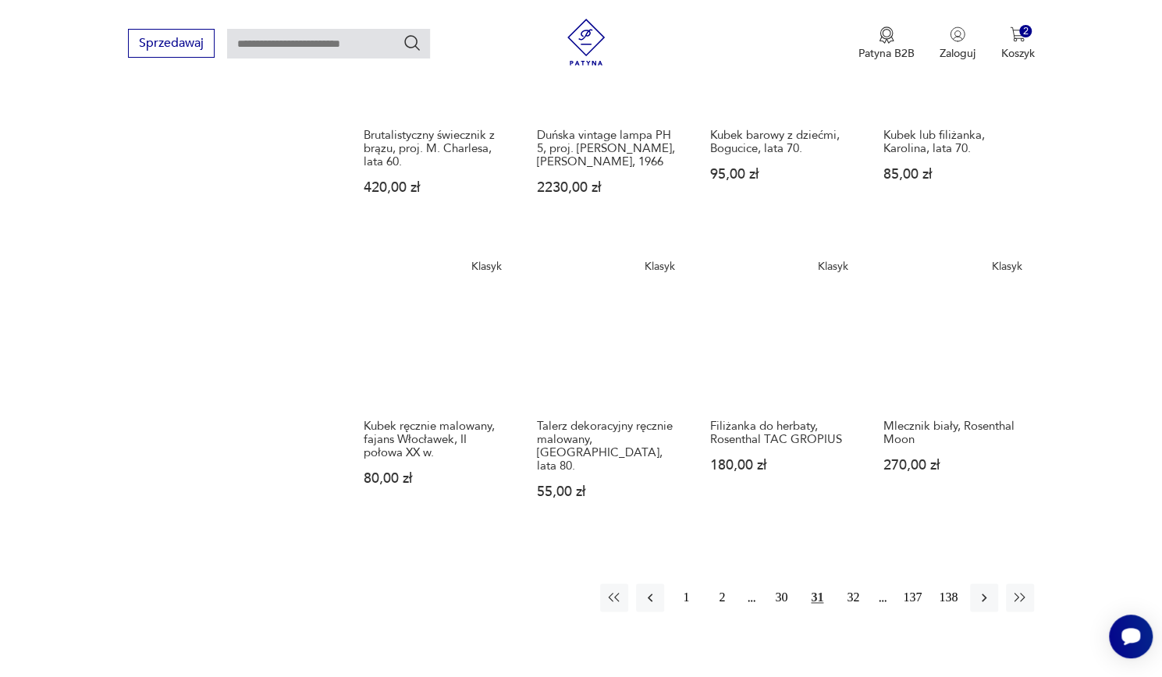
scroll to position [1019, 0]
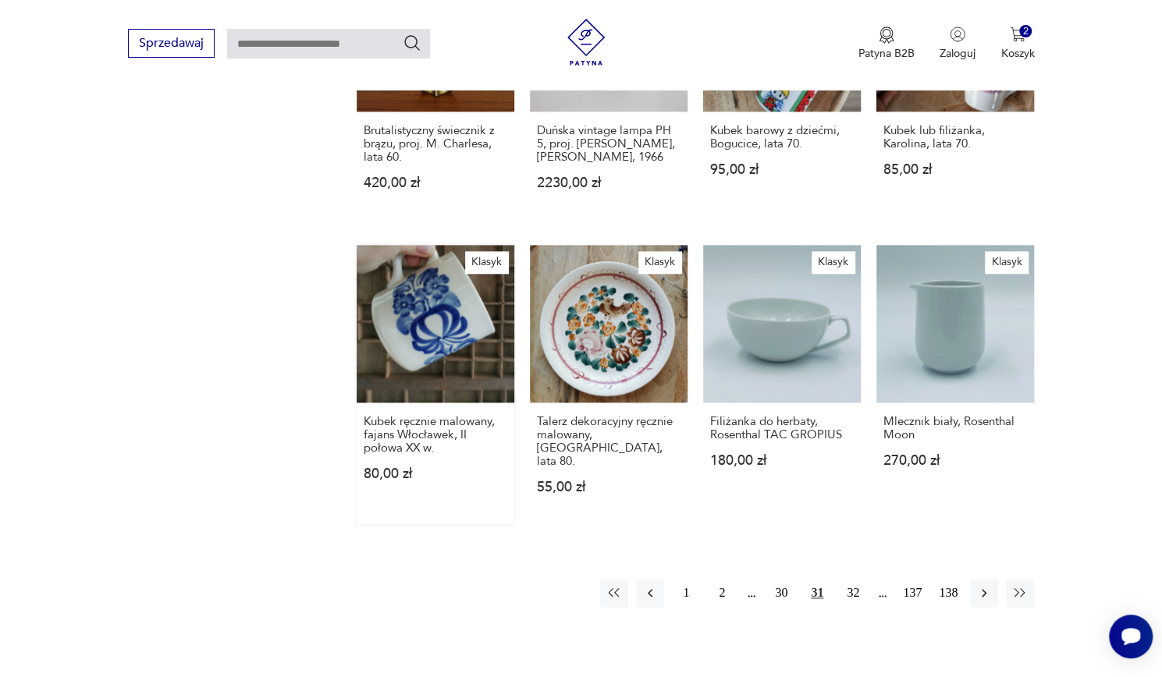
click at [414, 297] on link "Klasyk Kubek ręcznie malowany, fajans Włocławek, II połowa XX w. 80,00 zł" at bounding box center [436, 384] width 158 height 279
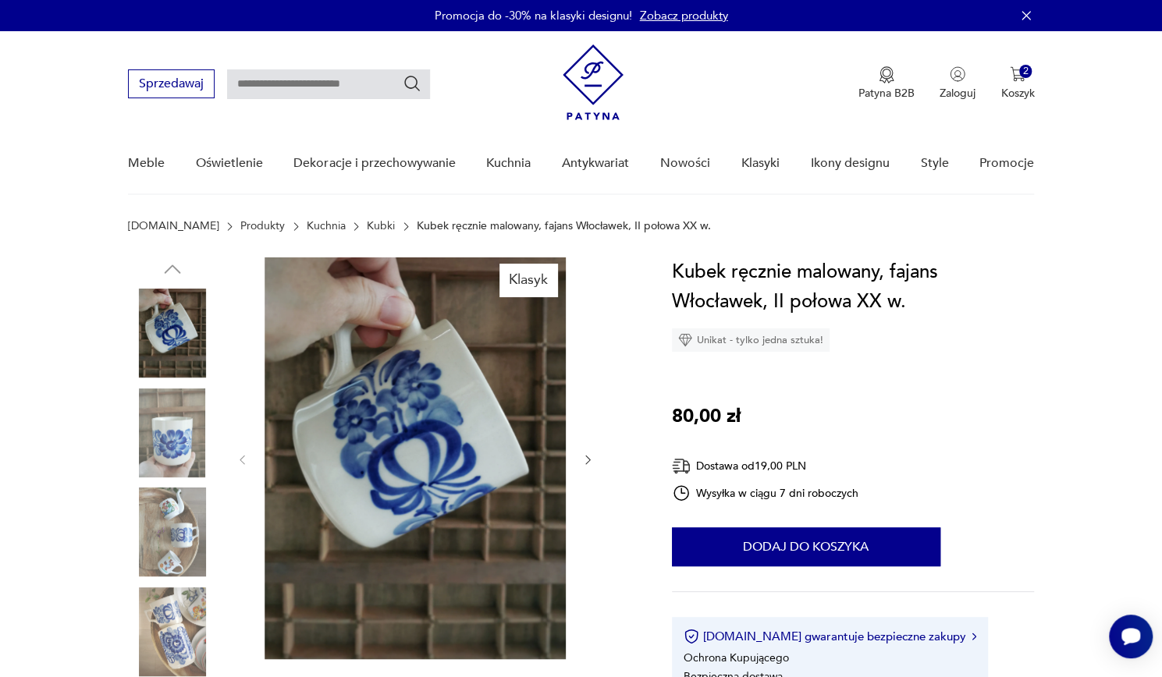
click at [170, 445] on img at bounding box center [172, 433] width 89 height 89
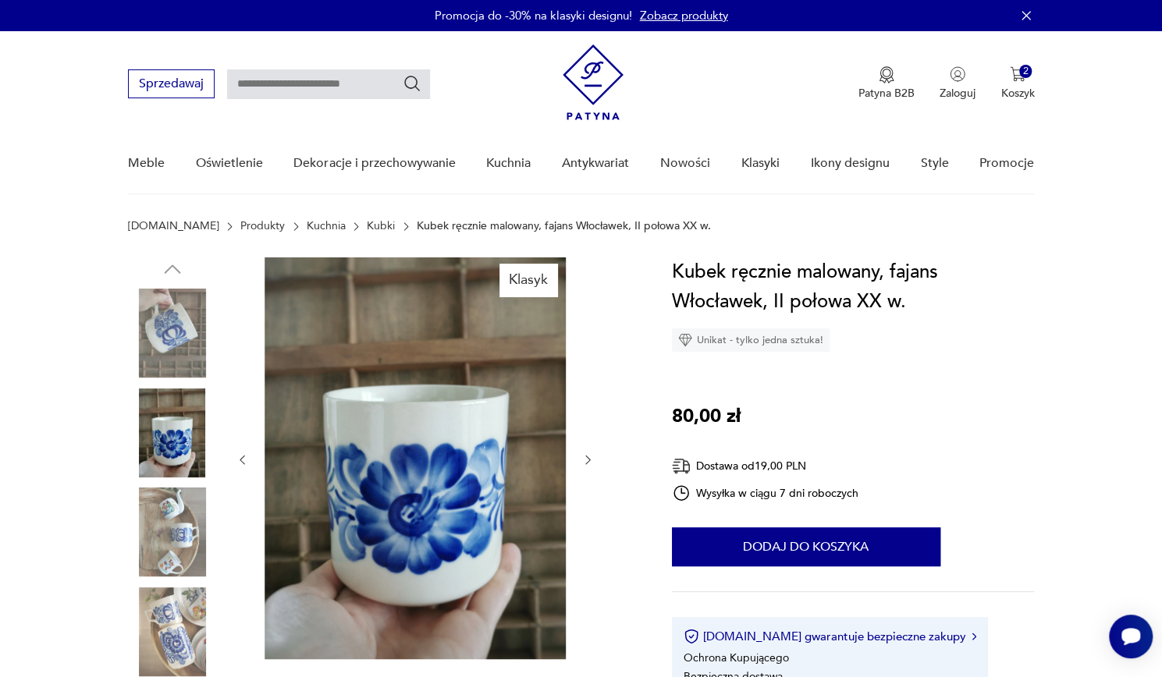
click at [172, 493] on img at bounding box center [172, 532] width 89 height 89
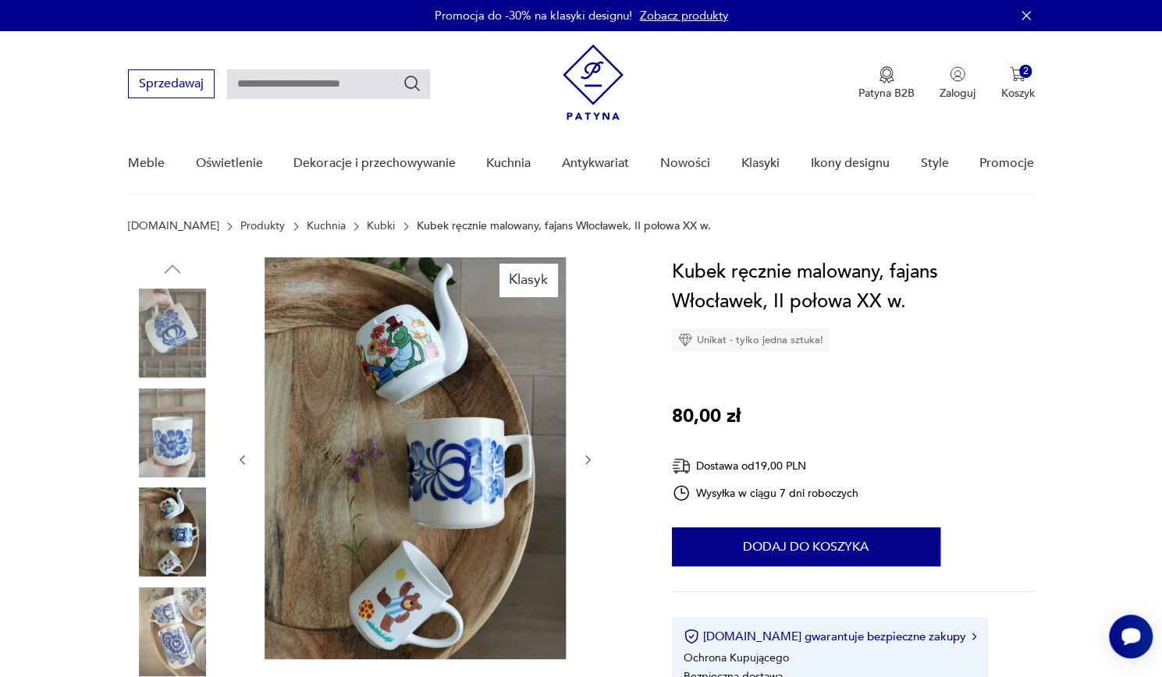
click at [155, 571] on img at bounding box center [172, 532] width 89 height 89
click at [159, 635] on img at bounding box center [172, 632] width 89 height 89
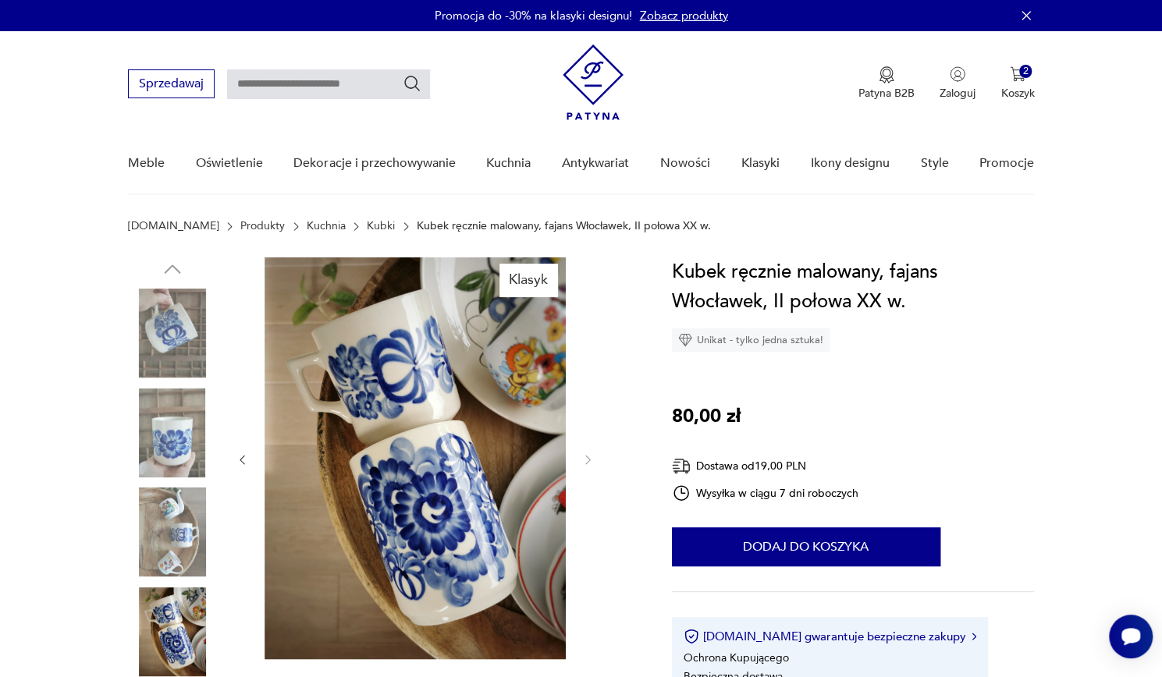
click at [168, 541] on img at bounding box center [172, 532] width 89 height 89
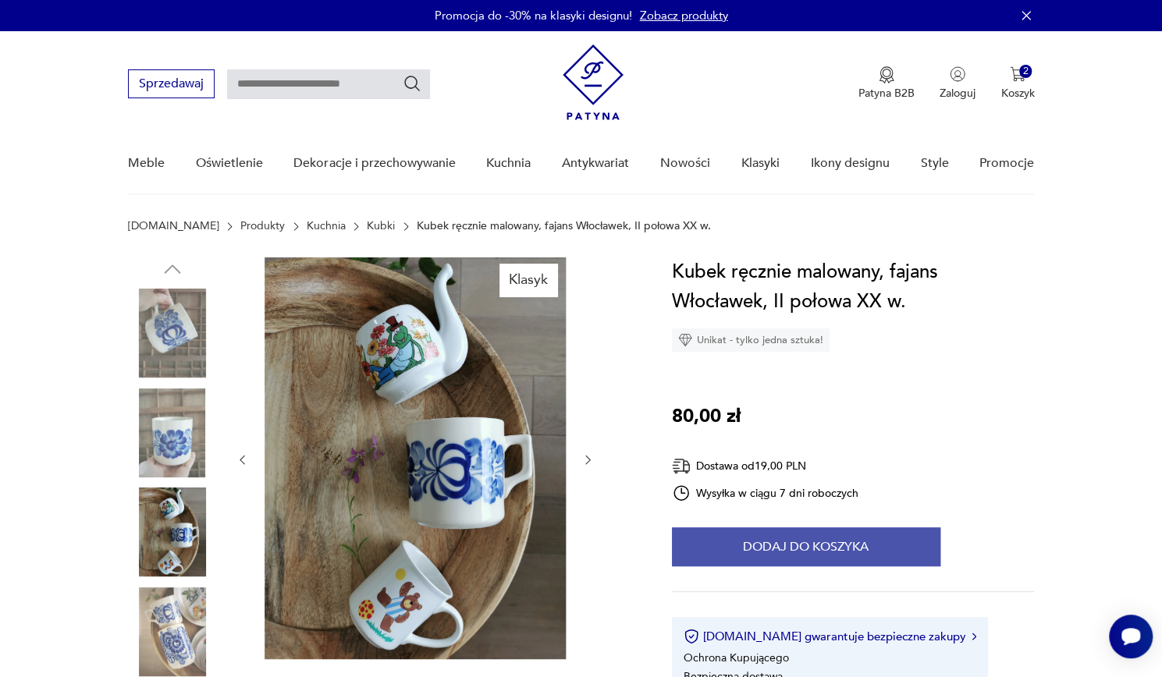
click at [869, 545] on button "Dodaj do koszyka" at bounding box center [806, 547] width 268 height 39
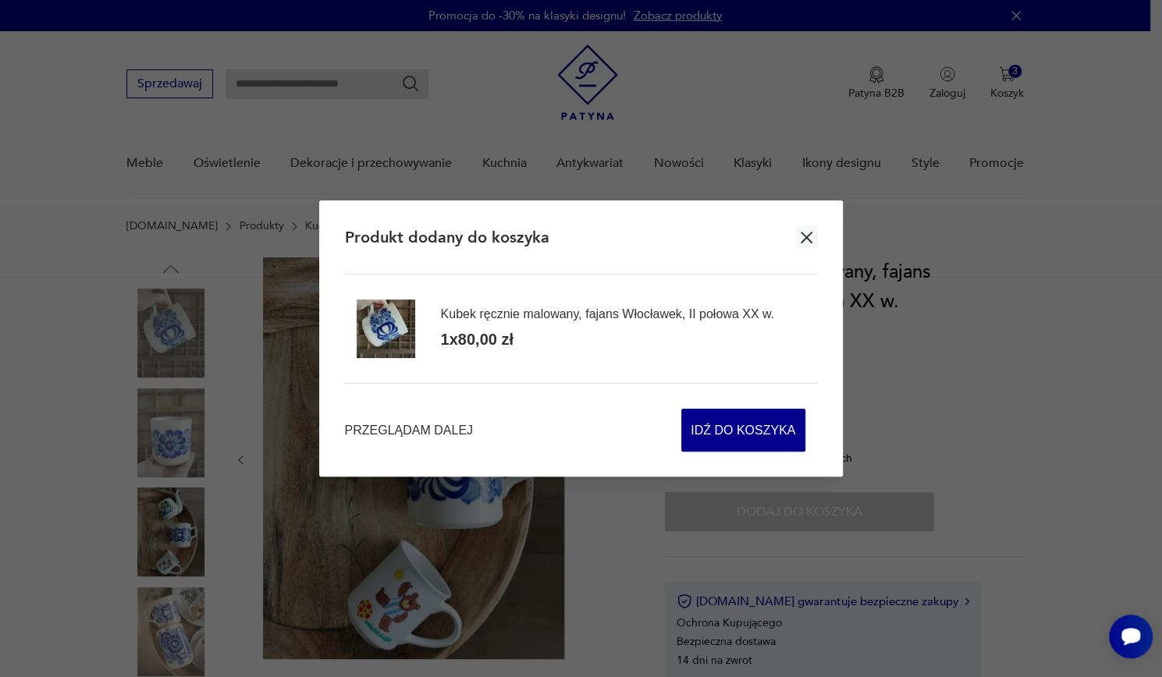
click at [807, 237] on icon "button" at bounding box center [807, 238] width 12 height 12
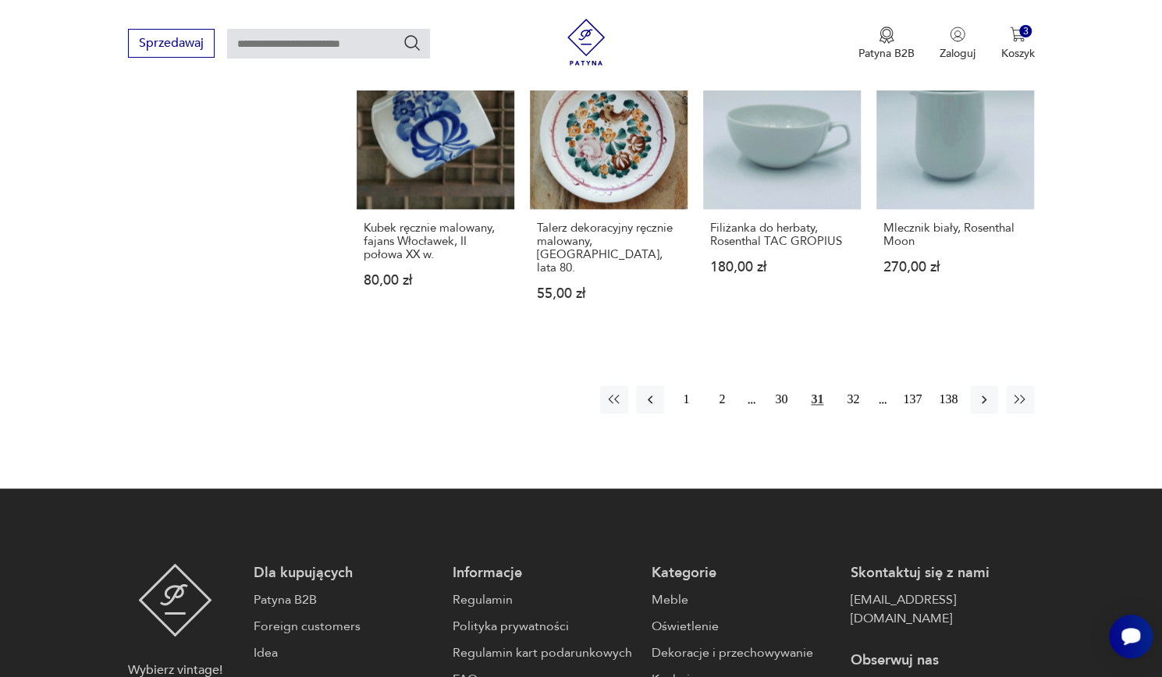
scroll to position [1221, 0]
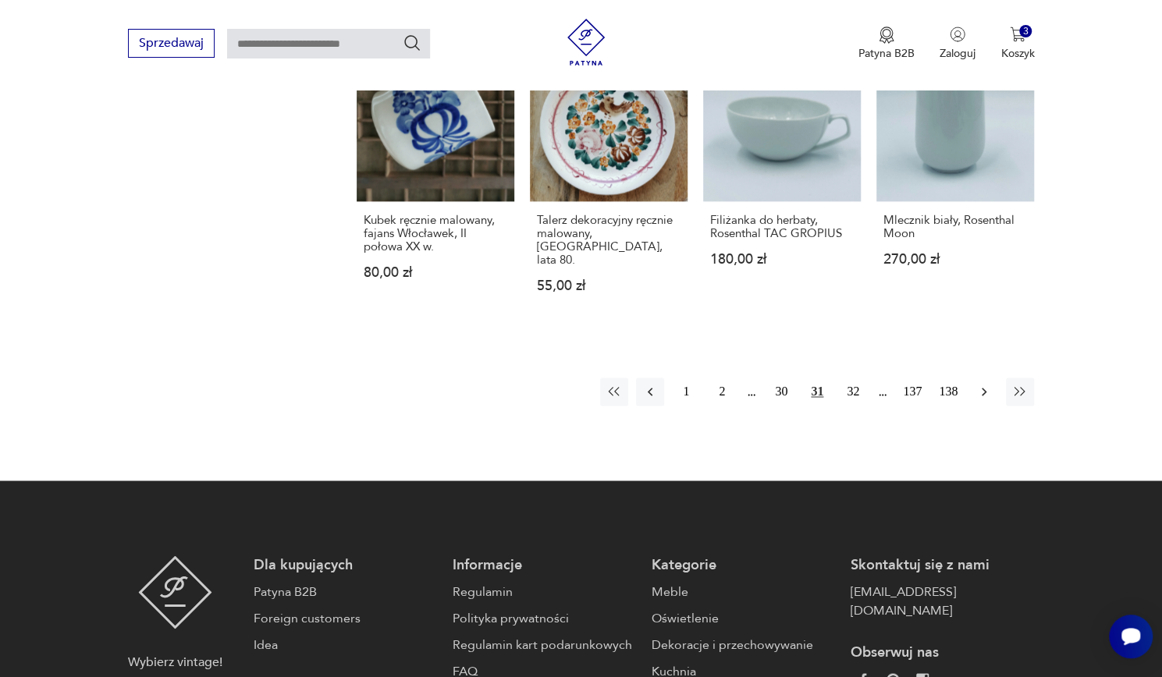
click at [983, 384] on icon "button" at bounding box center [984, 392] width 16 height 16
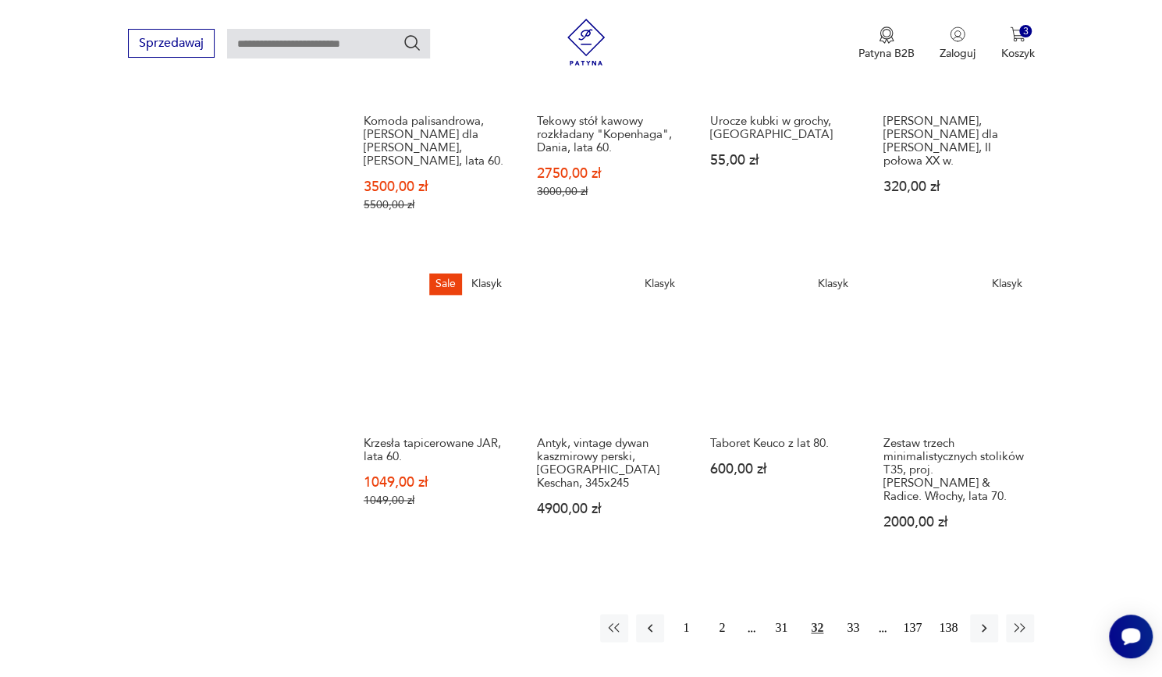
scroll to position [1043, 0]
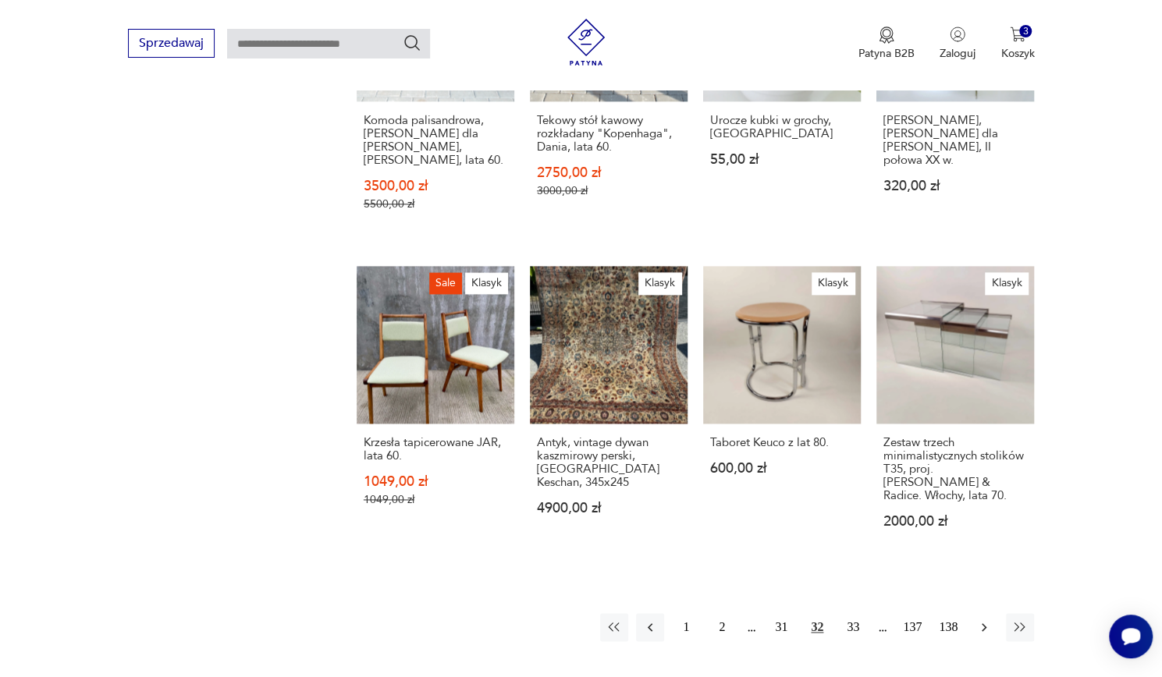
click at [987, 620] on icon "button" at bounding box center [984, 628] width 16 height 16
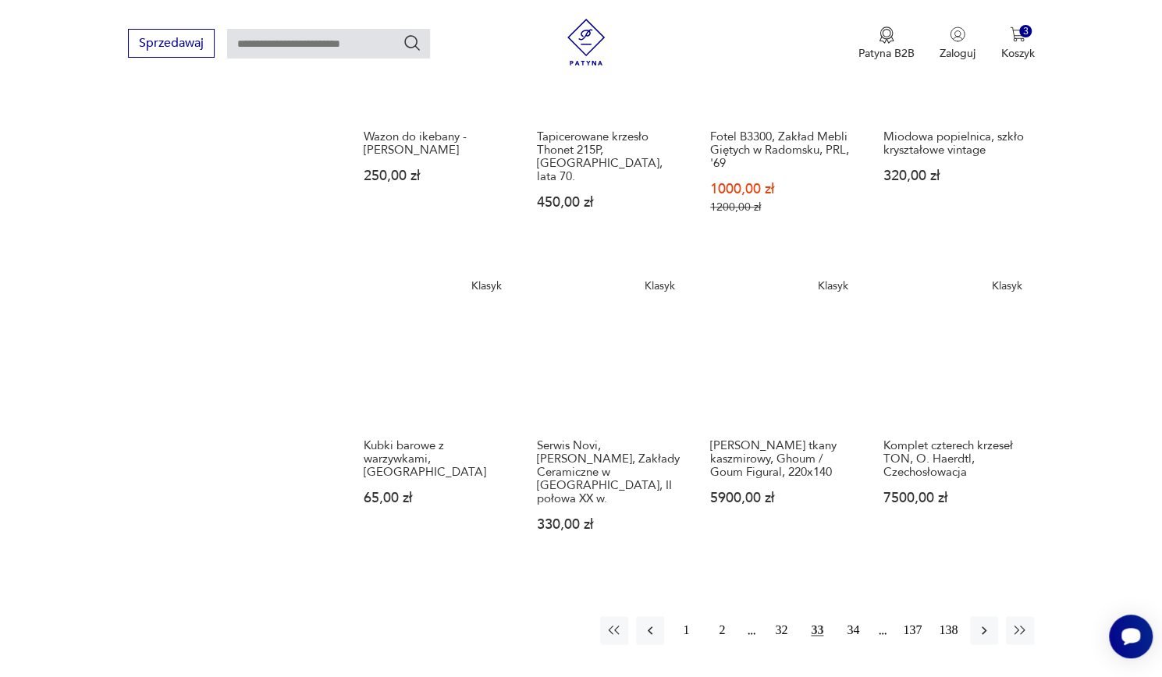
scroll to position [1014, 0]
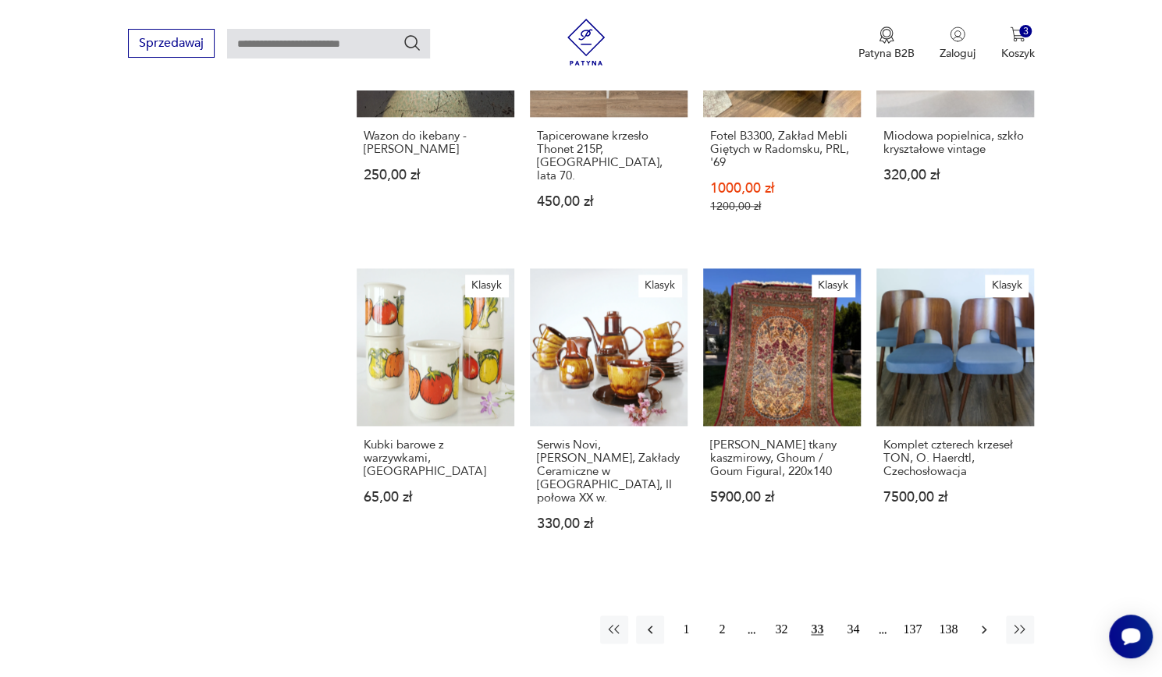
click at [983, 622] on icon "button" at bounding box center [984, 630] width 16 height 16
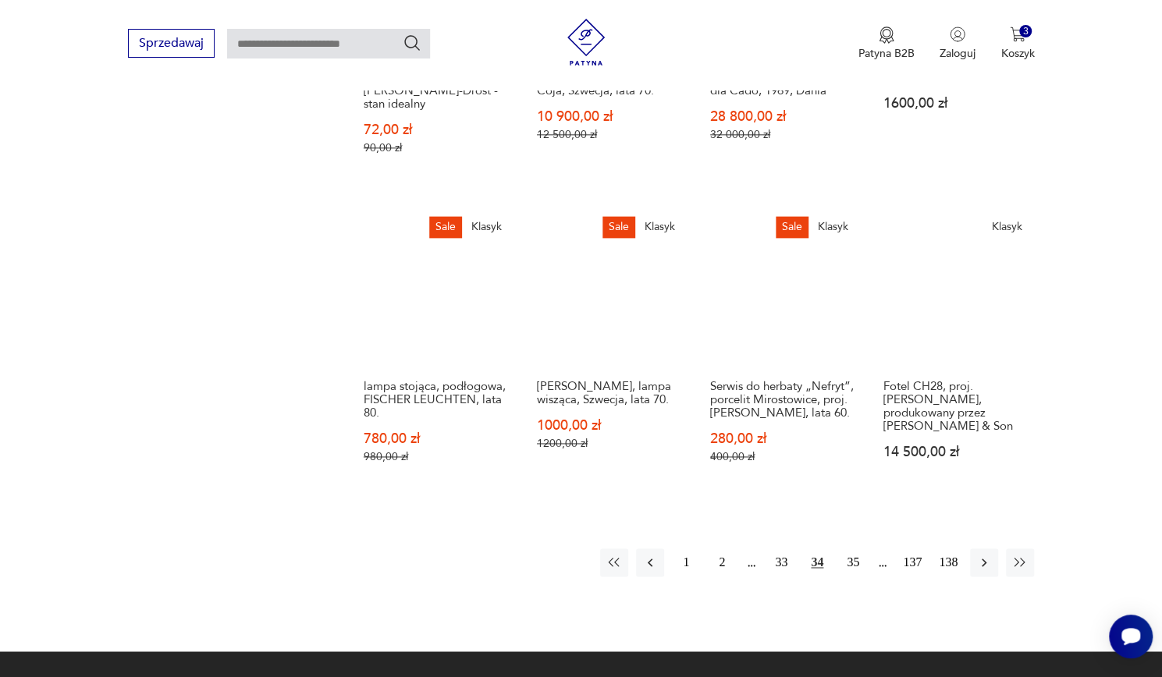
scroll to position [1100, 0]
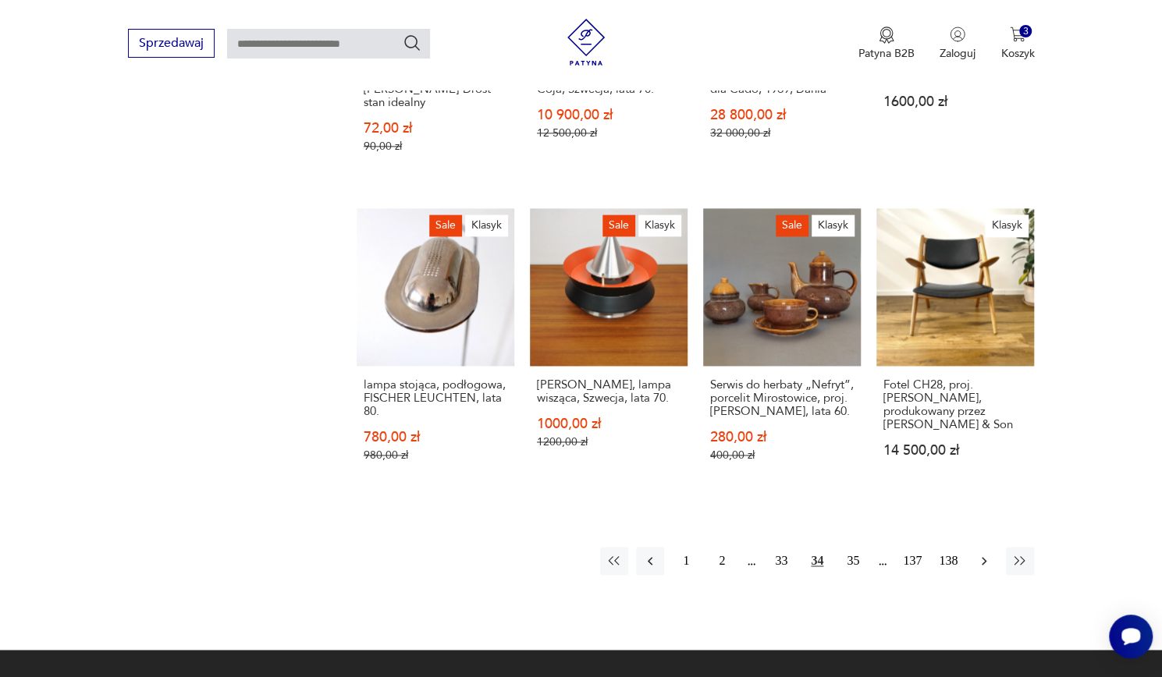
click at [984, 553] on icon "button" at bounding box center [984, 561] width 16 height 16
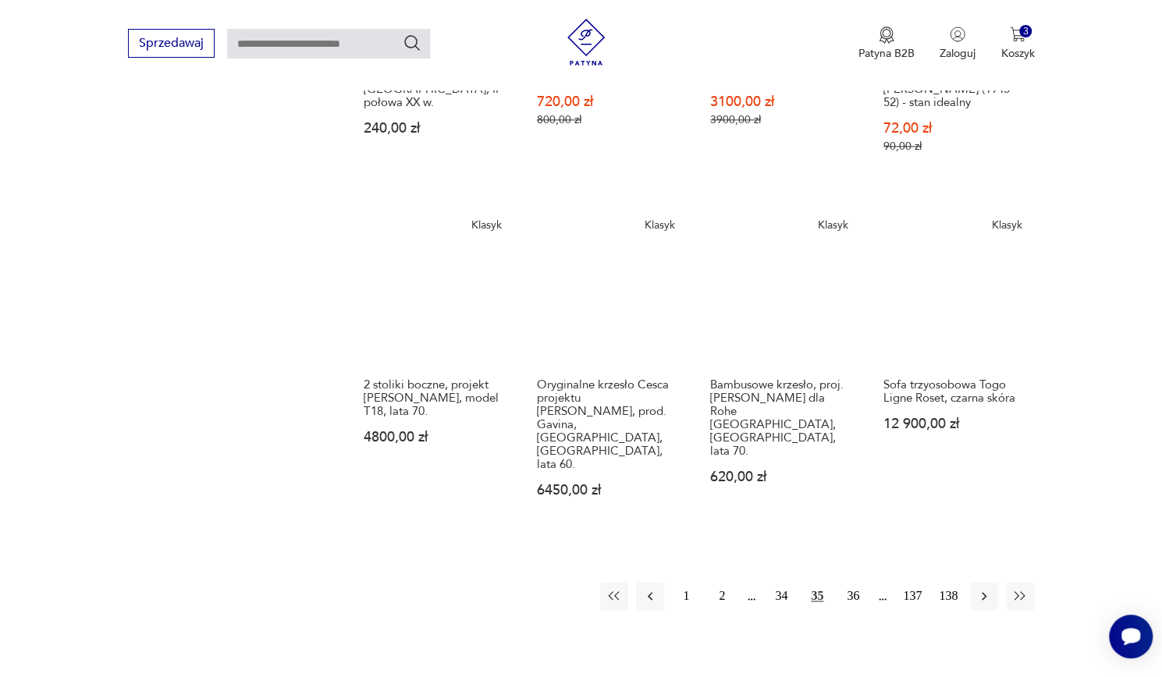
scroll to position [1128, 0]
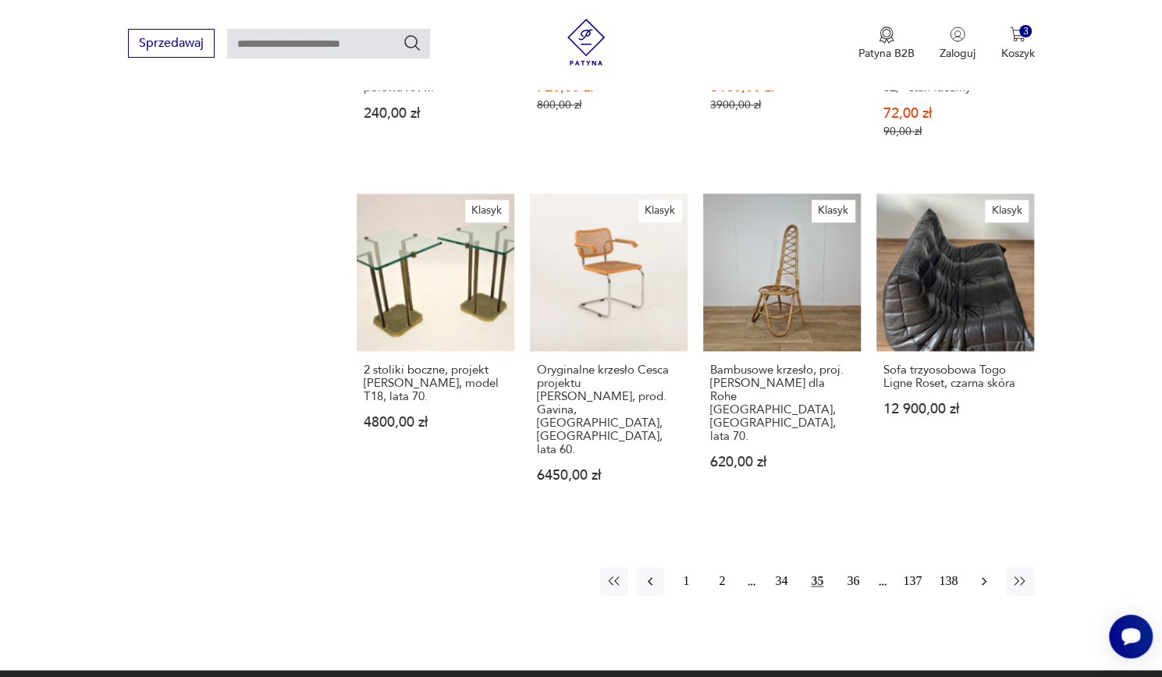
click at [982, 567] on button "button" at bounding box center [984, 581] width 28 height 28
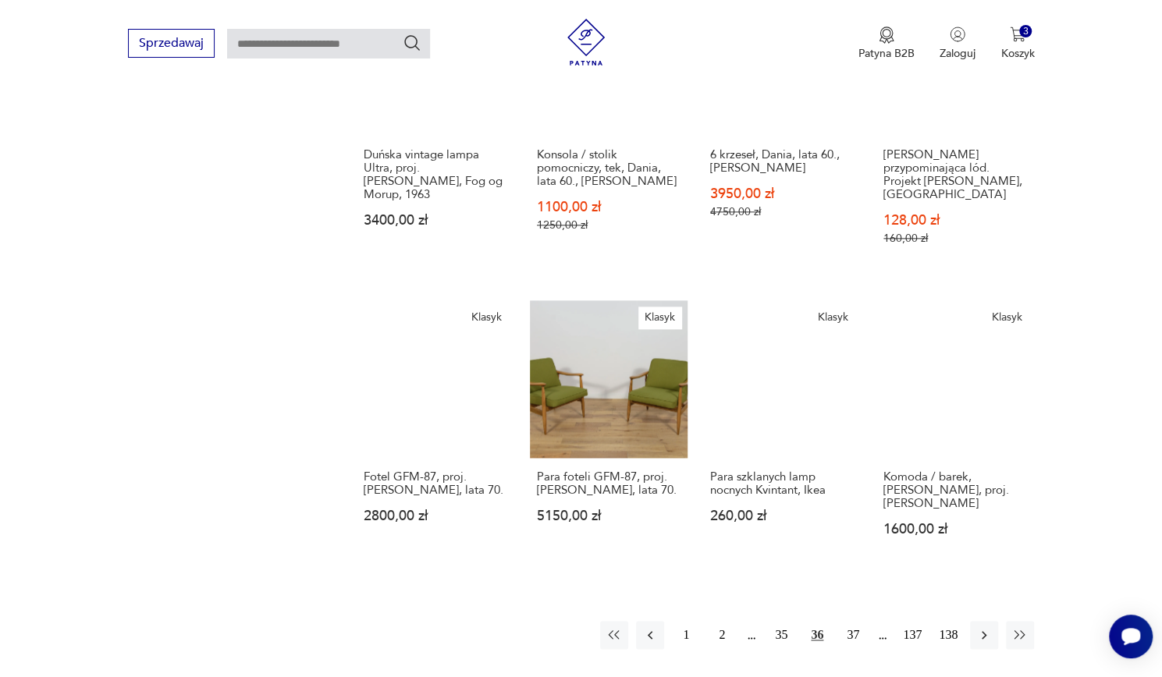
scroll to position [1032, 0]
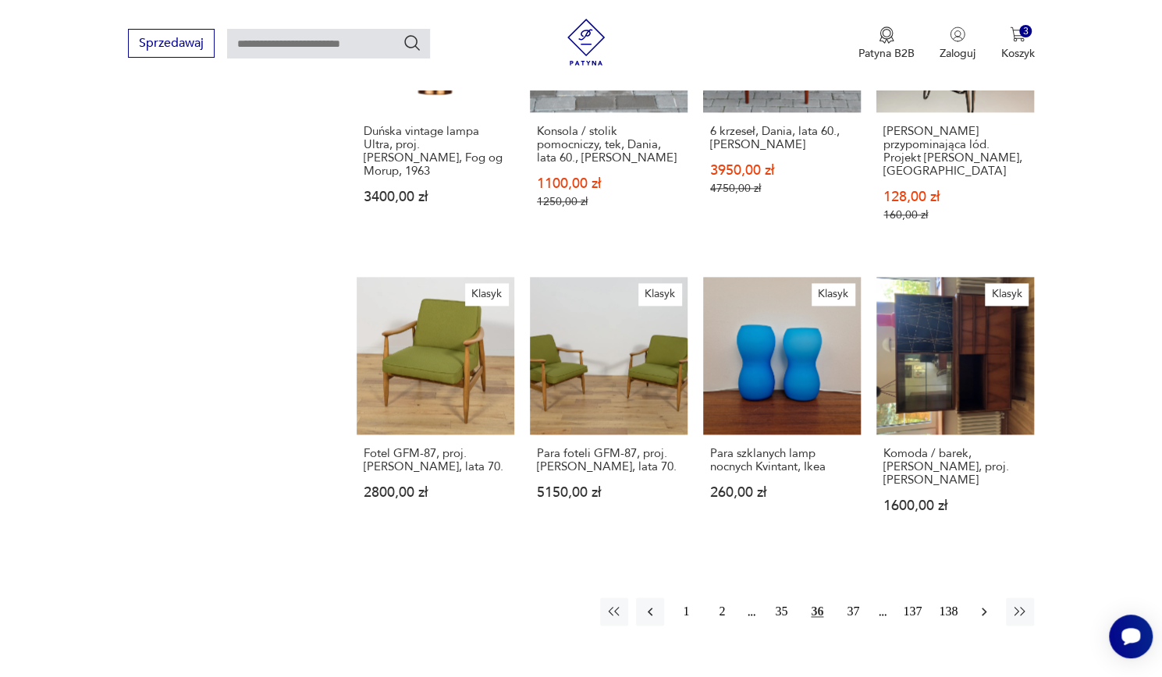
click at [983, 604] on icon "button" at bounding box center [984, 612] width 16 height 16
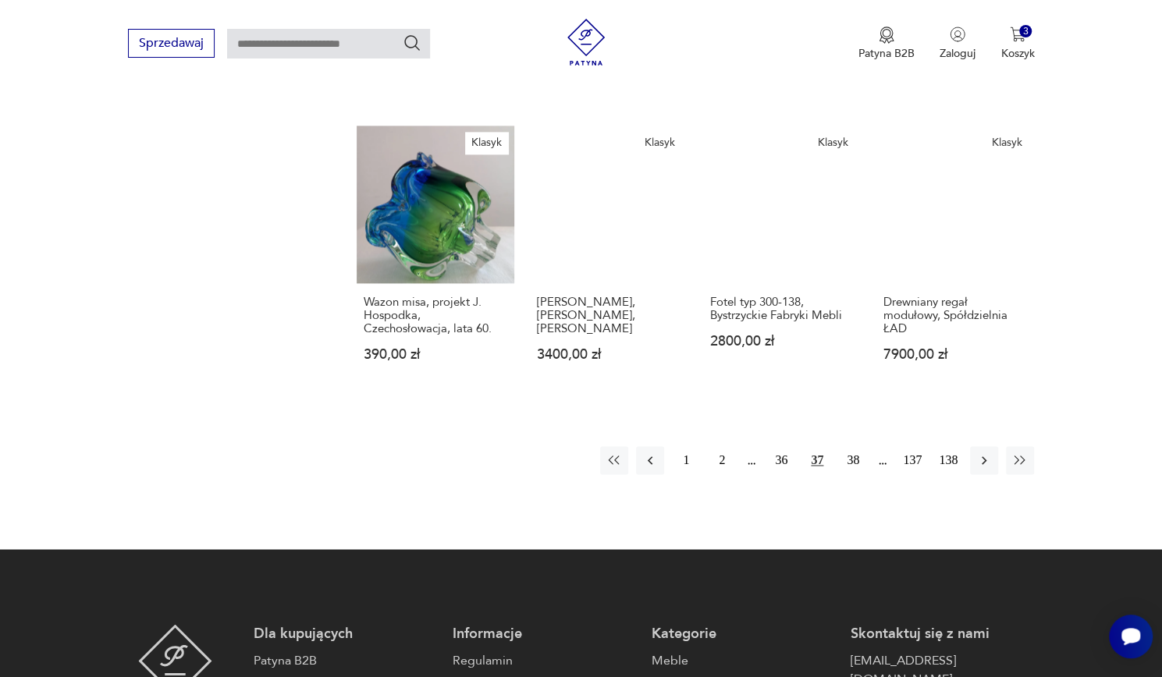
scroll to position [1206, 0]
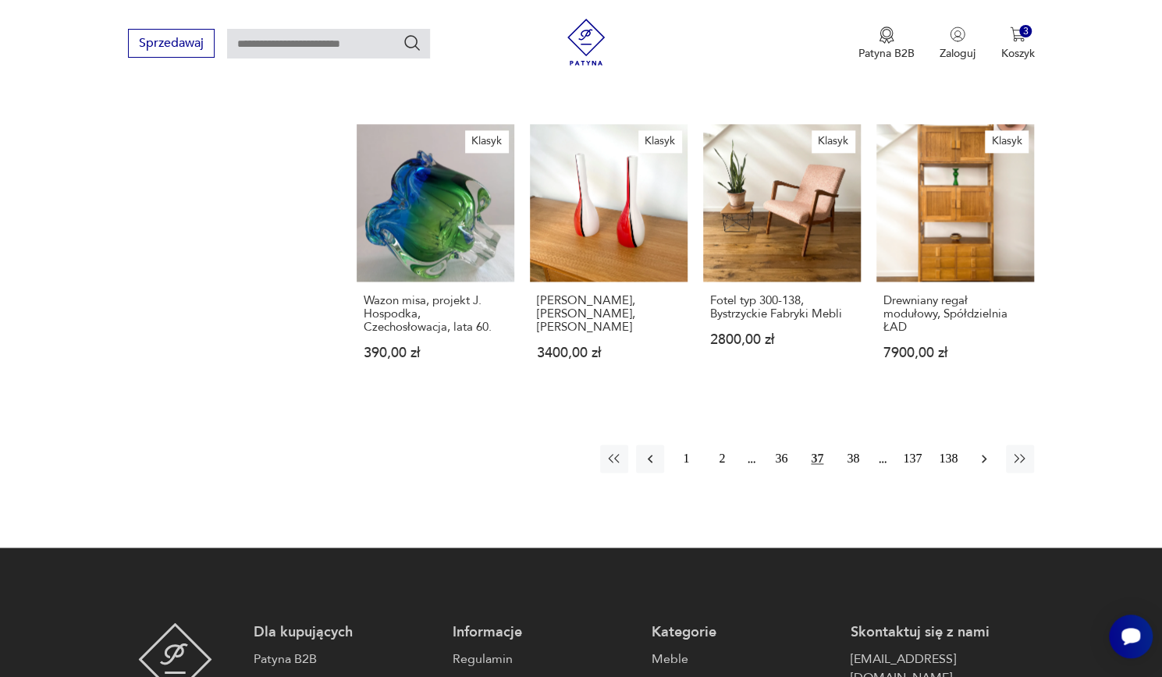
click at [990, 451] on icon "button" at bounding box center [984, 459] width 16 height 16
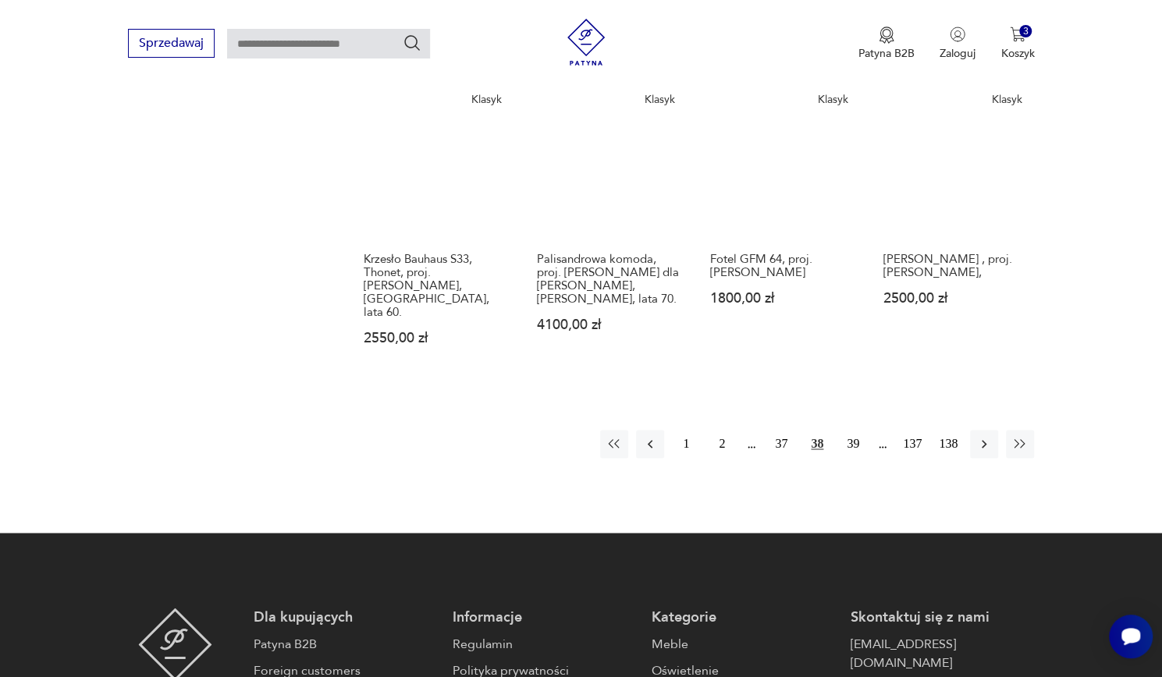
scroll to position [1249, 0]
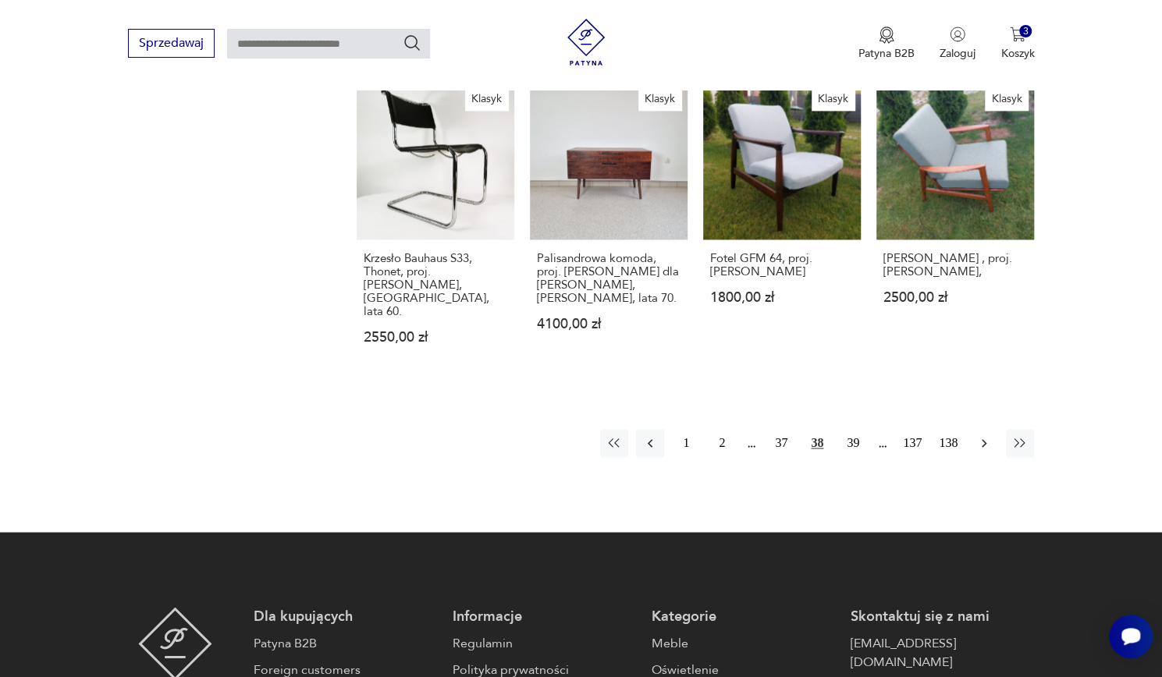
click at [981, 435] on icon "button" at bounding box center [984, 443] width 16 height 16
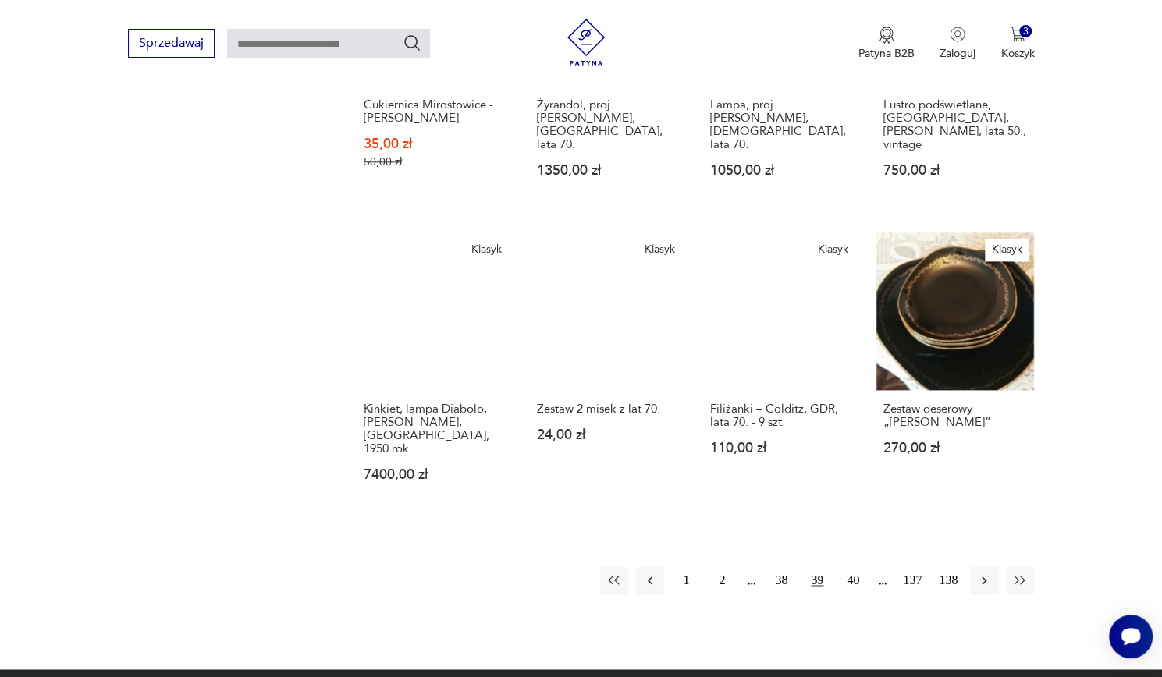
scroll to position [1058, 0]
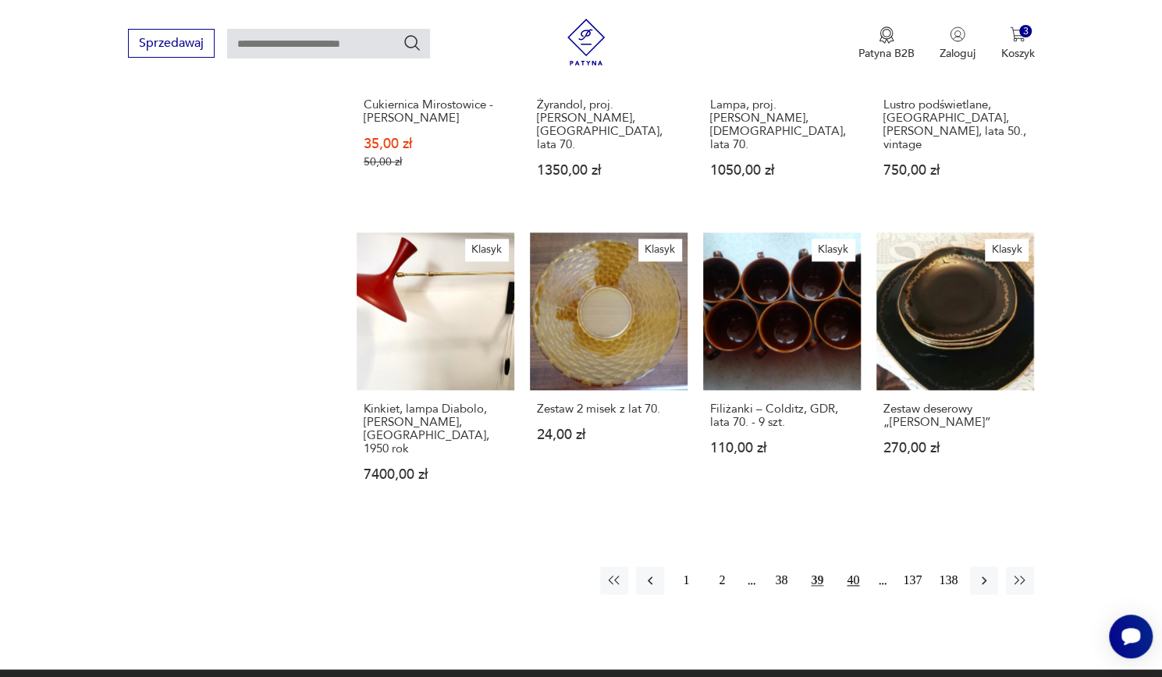
click at [860, 567] on button "40" at bounding box center [853, 581] width 28 height 28
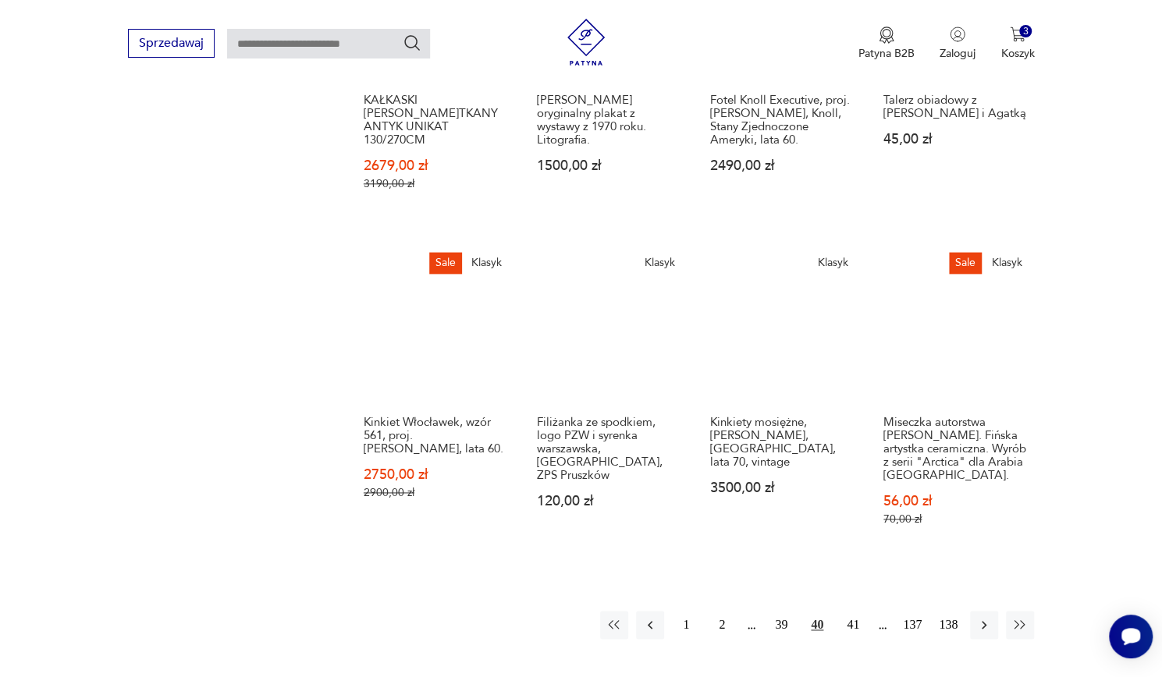
scroll to position [1064, 0]
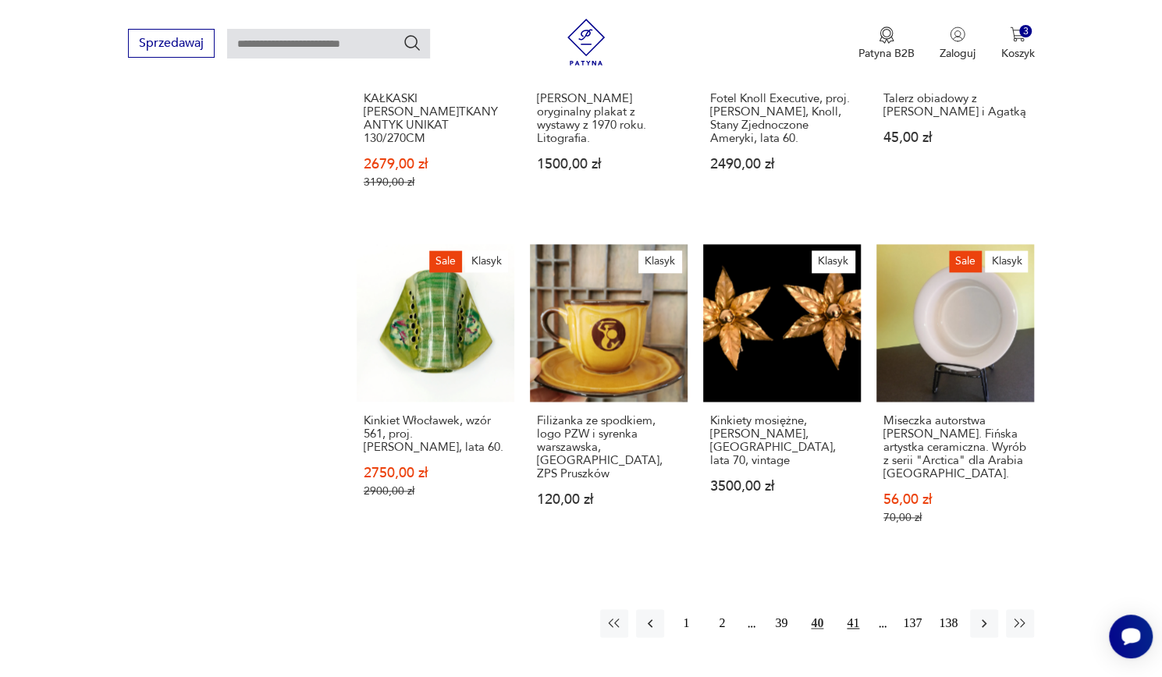
click at [855, 609] on button "41" at bounding box center [853, 623] width 28 height 28
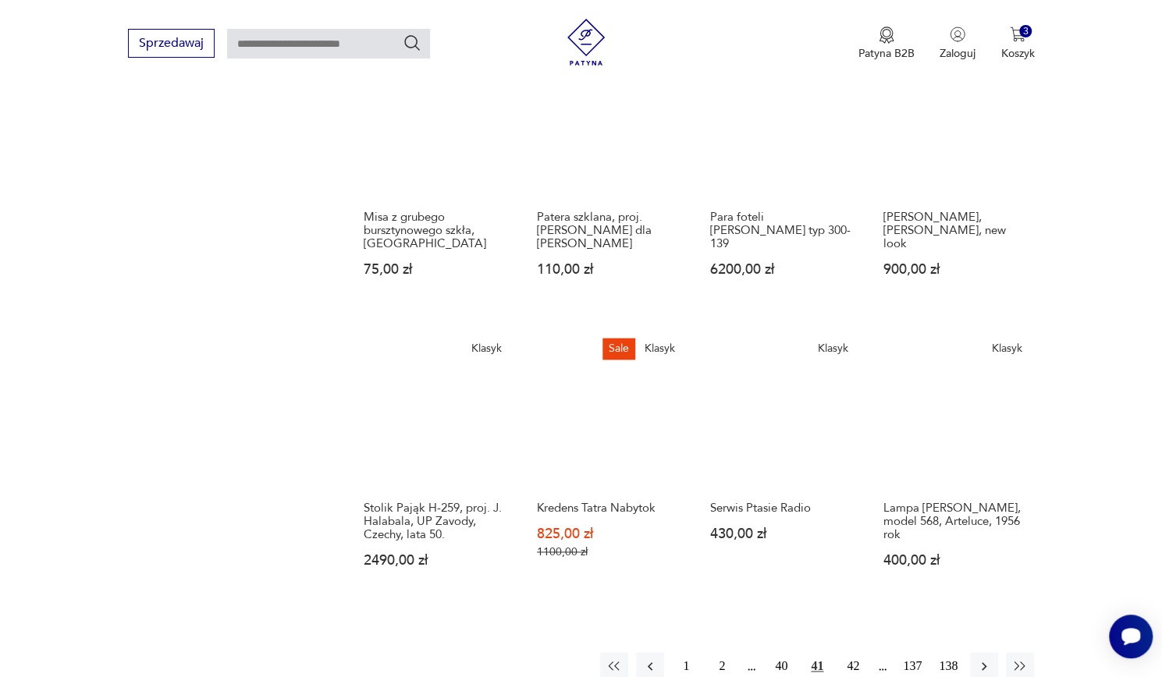
scroll to position [972, 0]
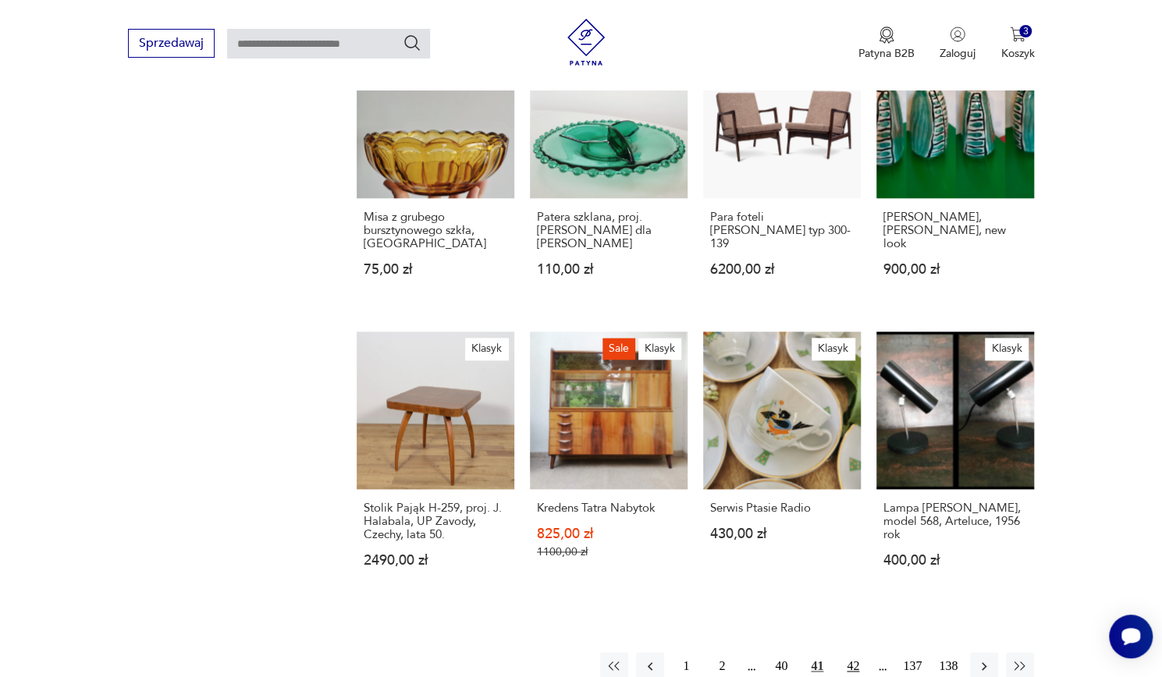
click at [861, 652] on button "42" at bounding box center [853, 666] width 28 height 28
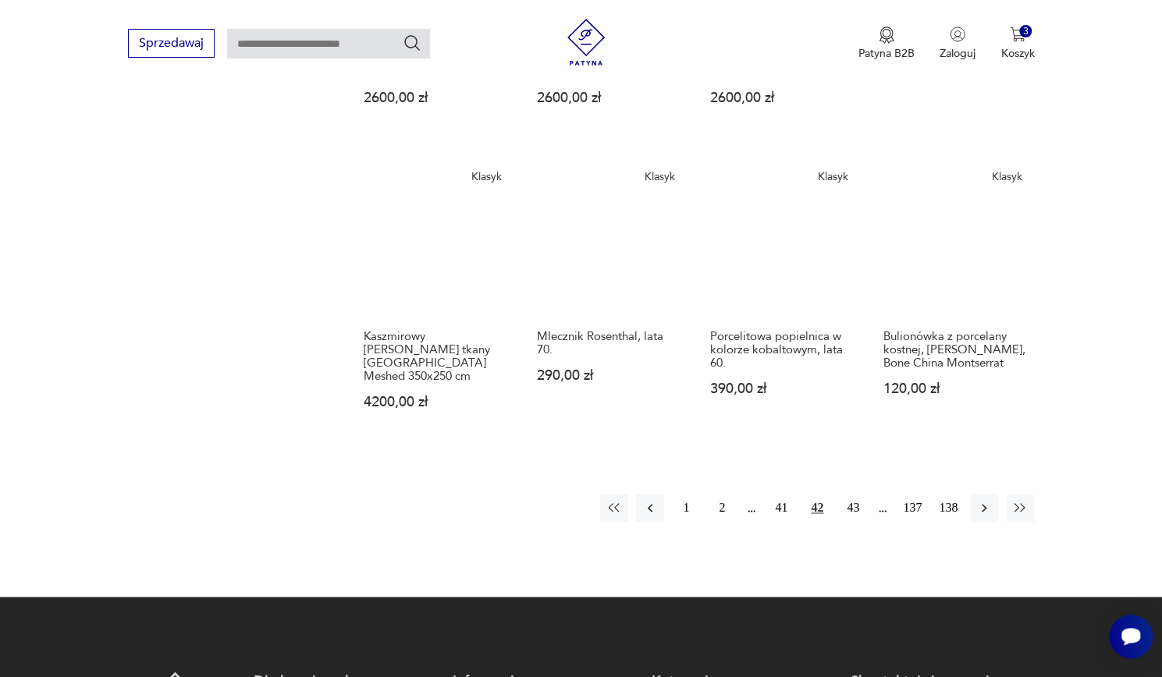
scroll to position [1116, 0]
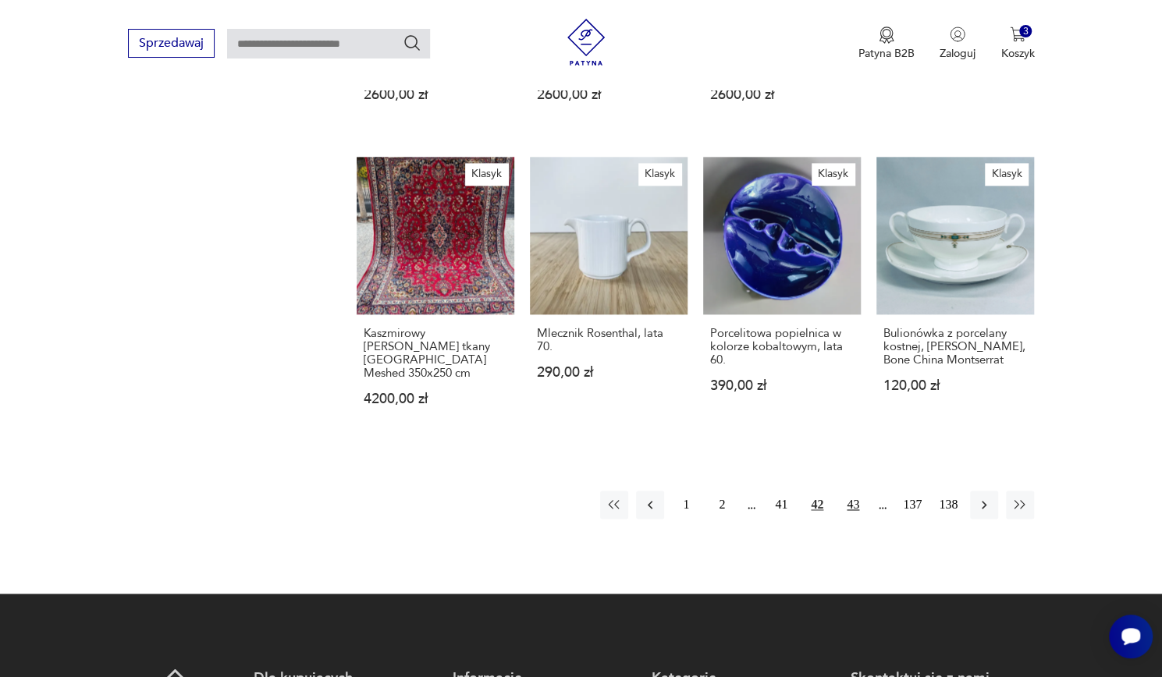
click at [862, 491] on button "43" at bounding box center [853, 505] width 28 height 28
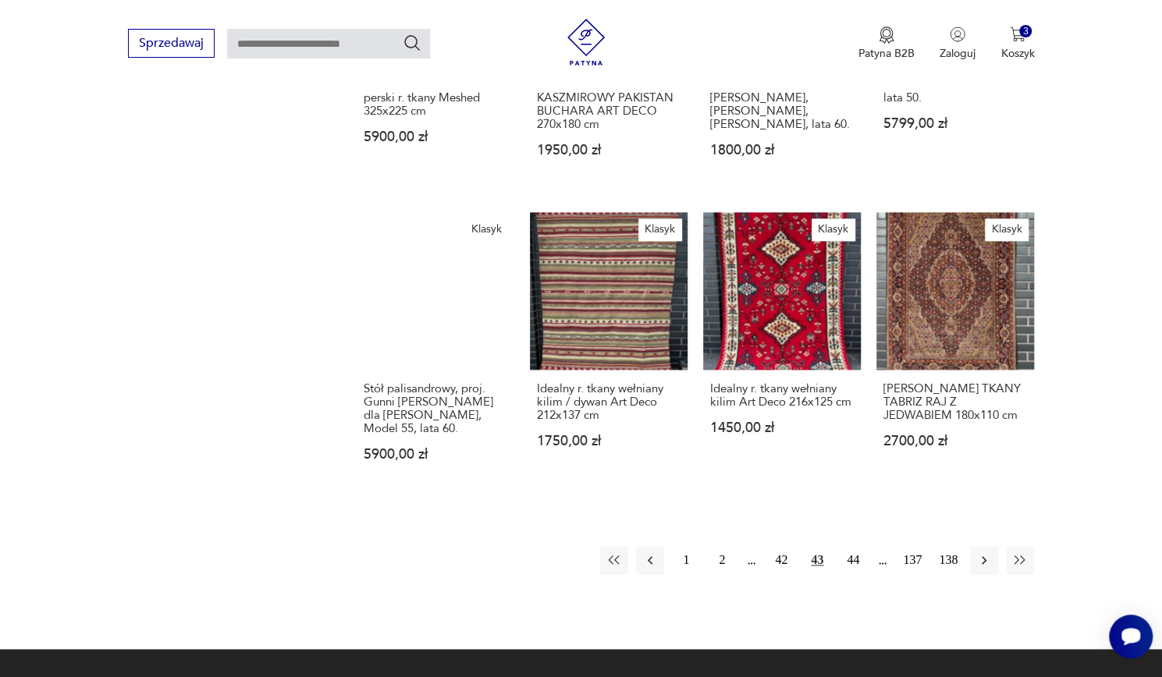
scroll to position [1159, 0]
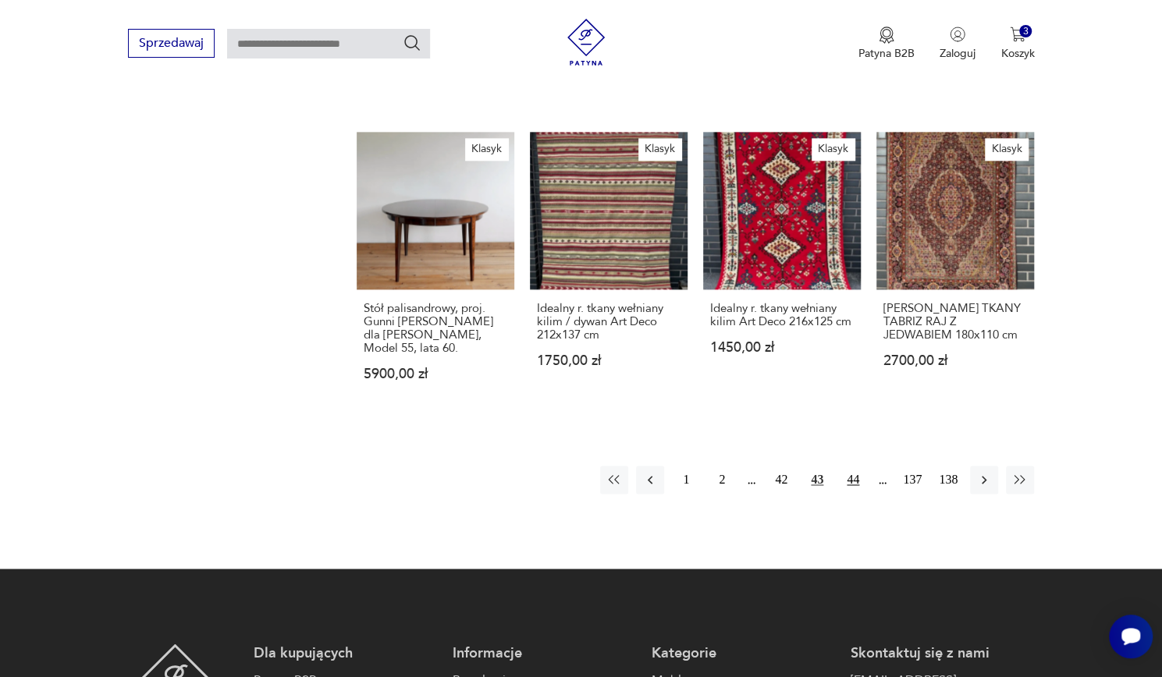
click at [854, 466] on button "44" at bounding box center [853, 480] width 28 height 28
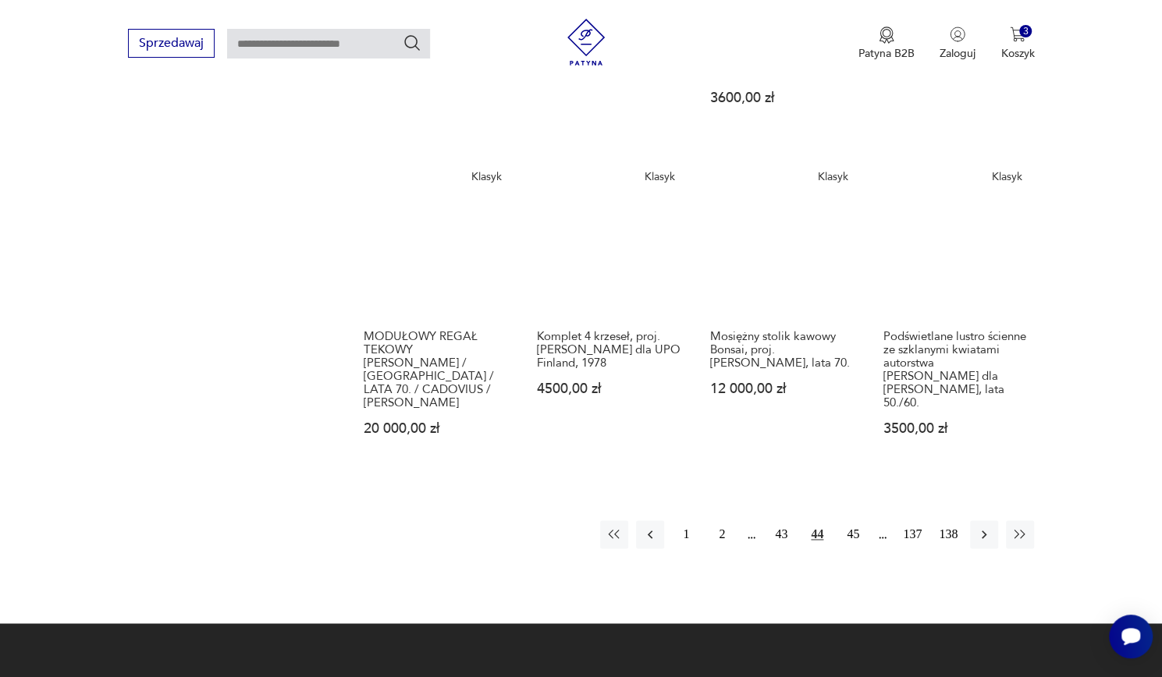
scroll to position [1107, 0]
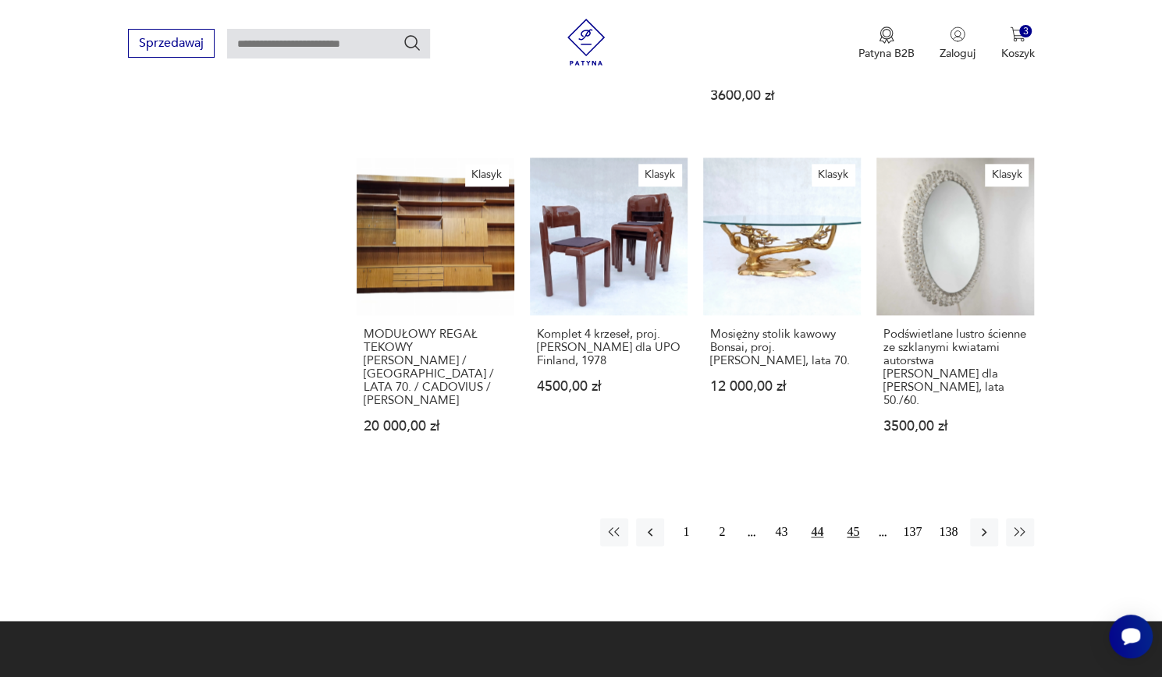
click at [854, 518] on button "45" at bounding box center [853, 532] width 28 height 28
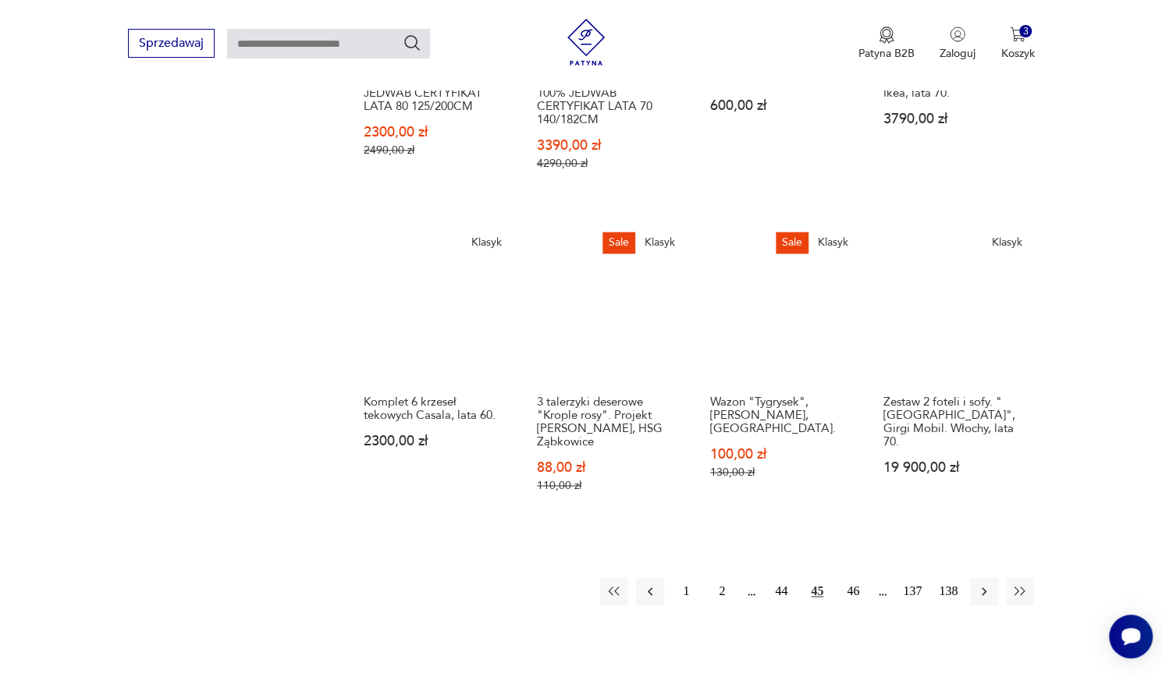
scroll to position [1133, 0]
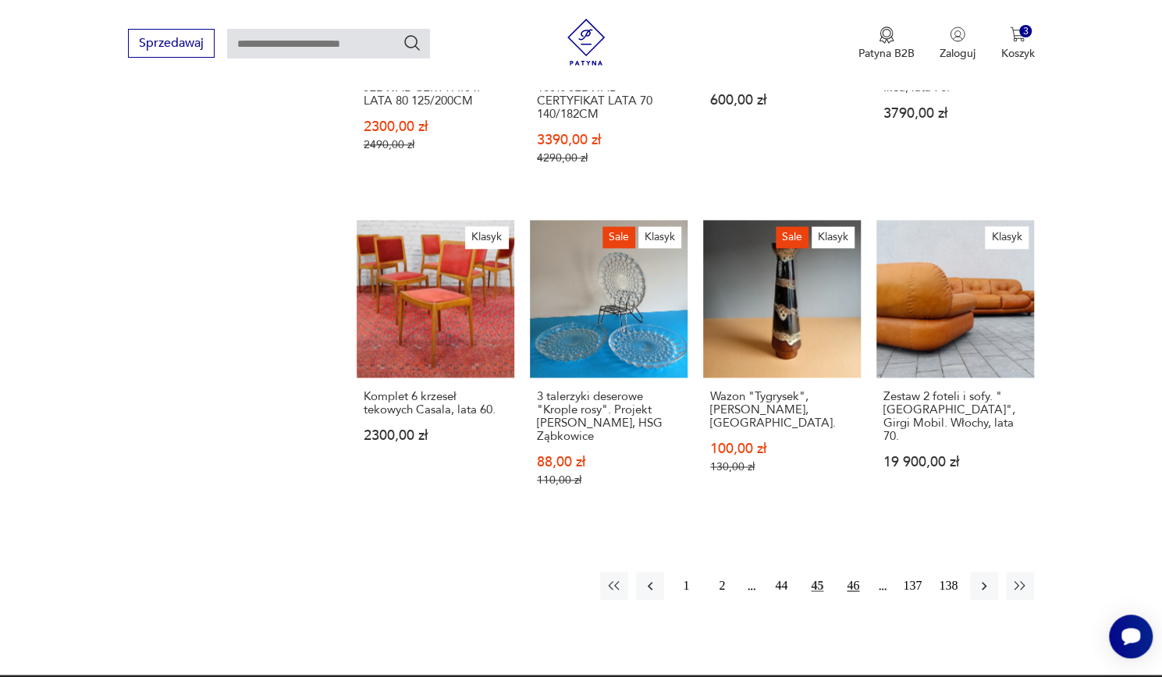
click at [863, 572] on button "46" at bounding box center [853, 586] width 28 height 28
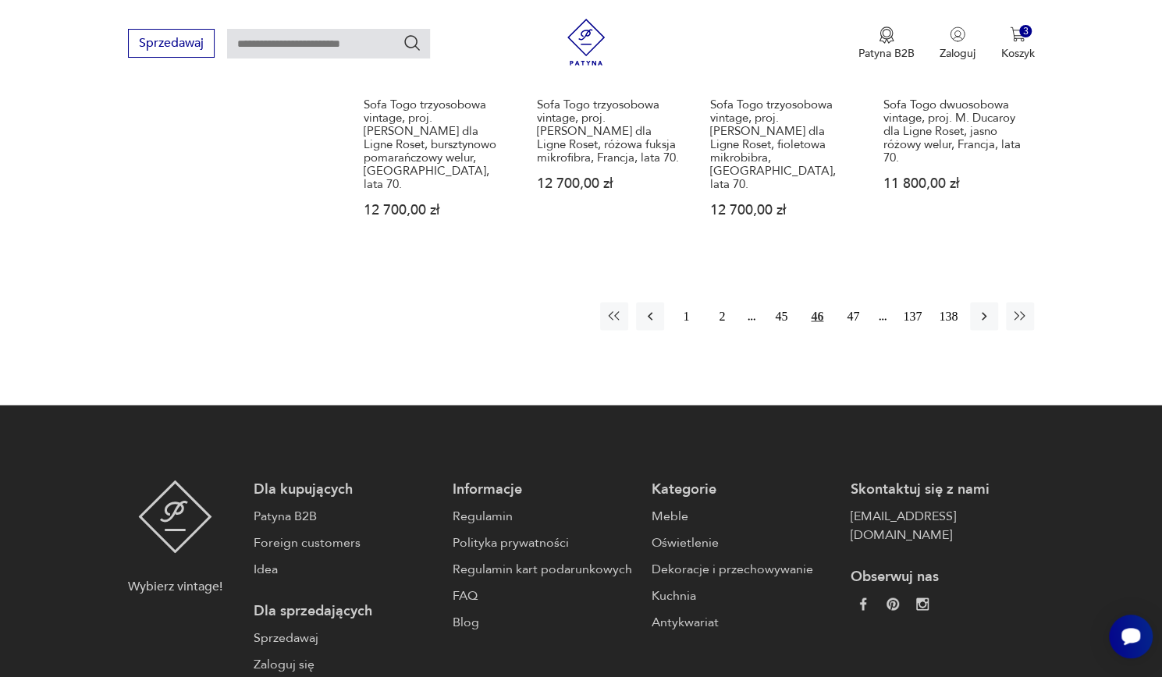
scroll to position [1452, 0]
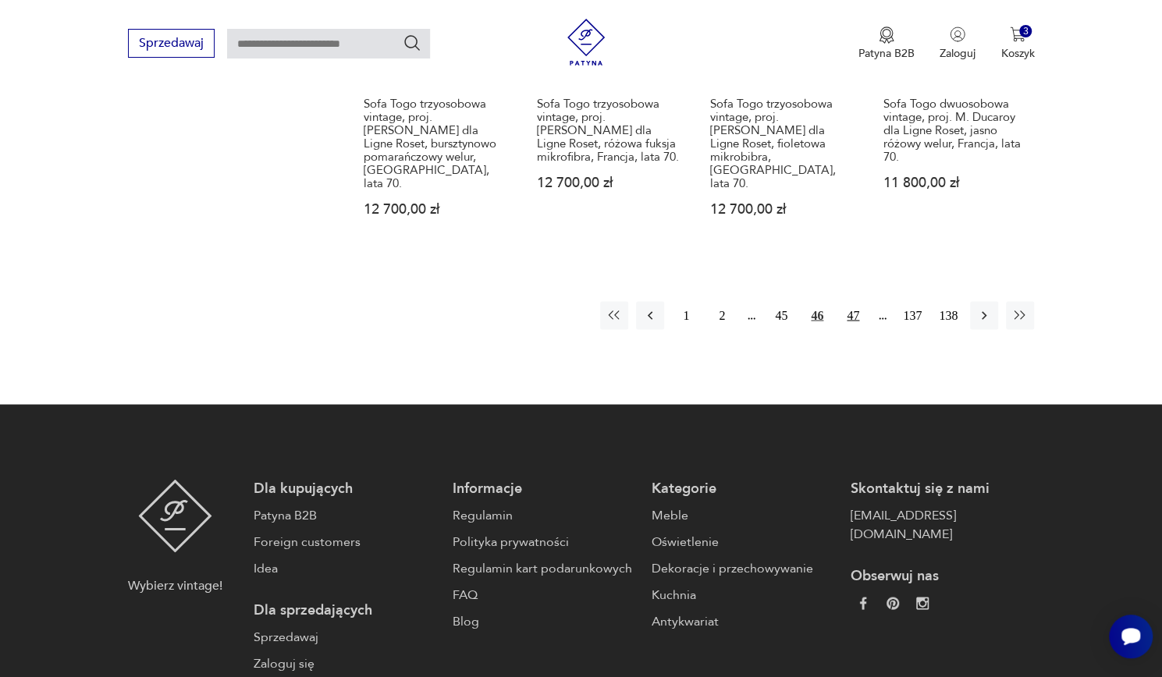
click at [855, 301] on button "47" at bounding box center [853, 315] width 28 height 28
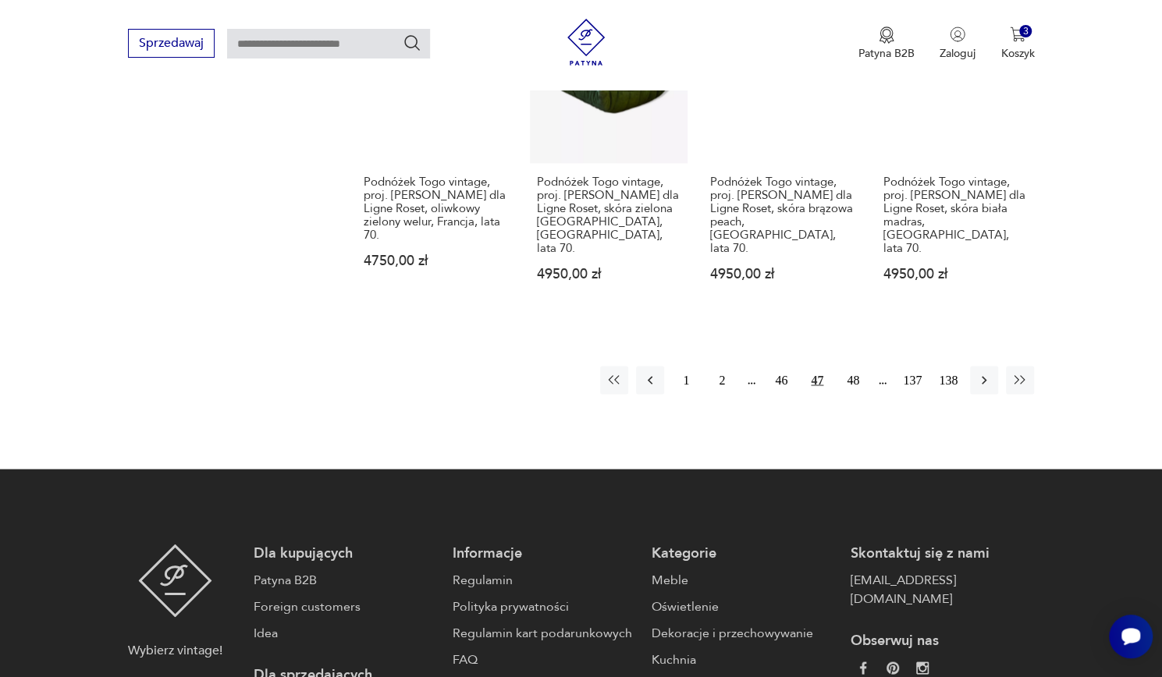
scroll to position [1376, 0]
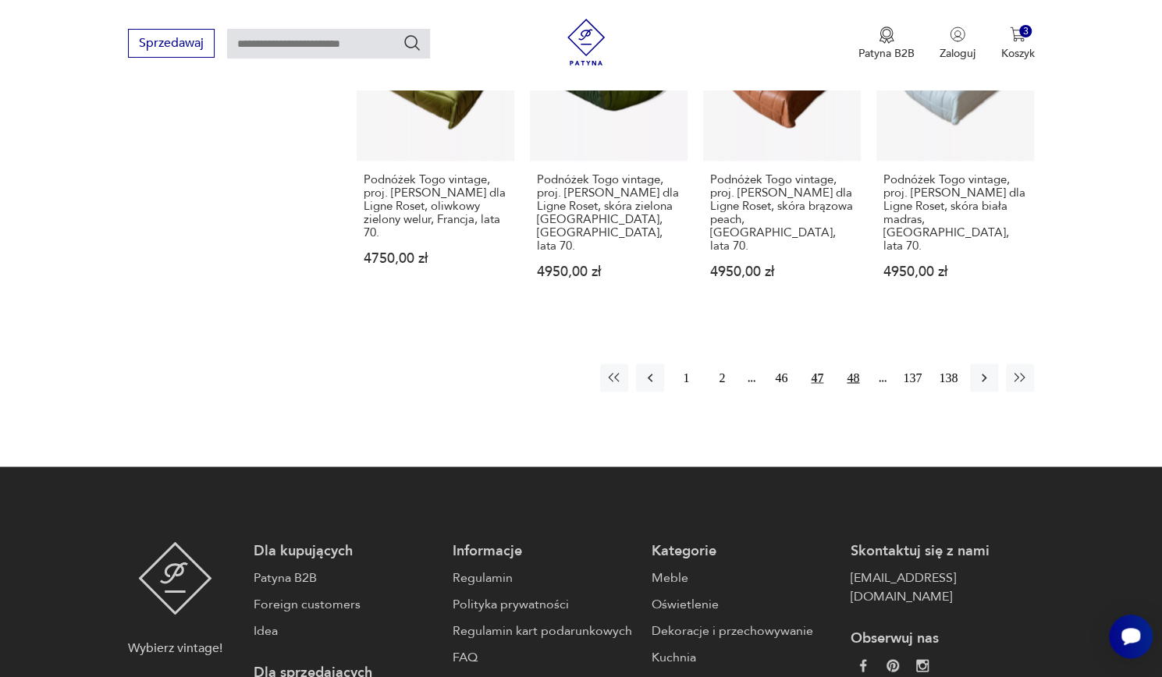
click at [858, 364] on button "48" at bounding box center [853, 378] width 28 height 28
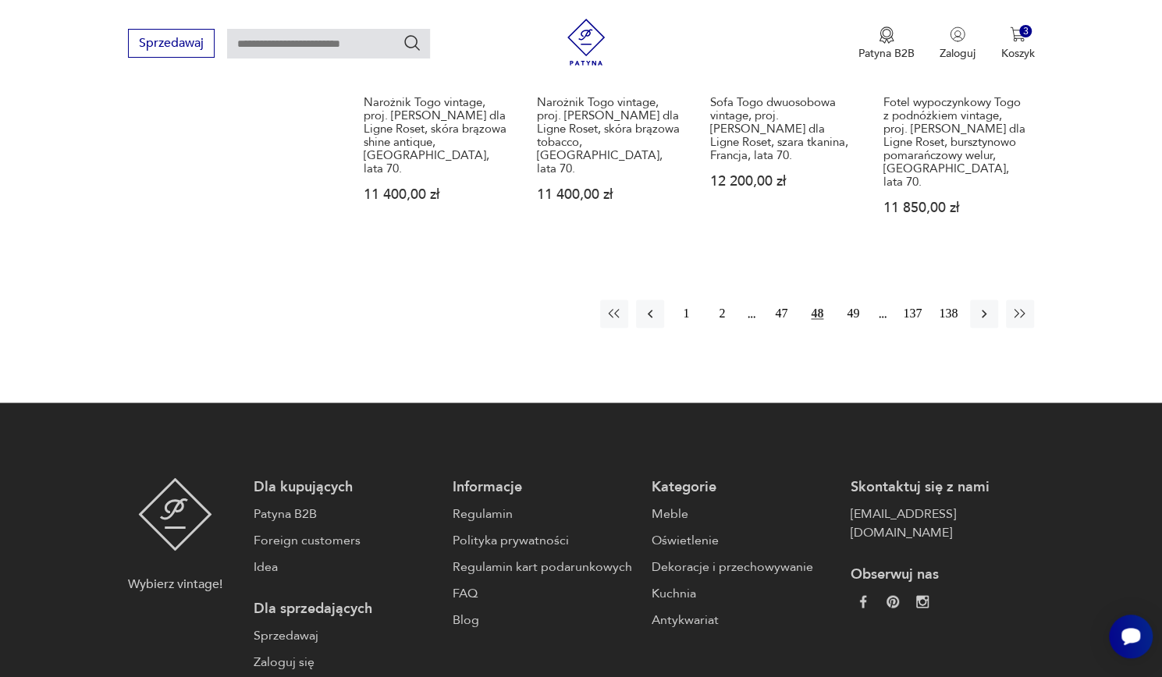
scroll to position [1413, 0]
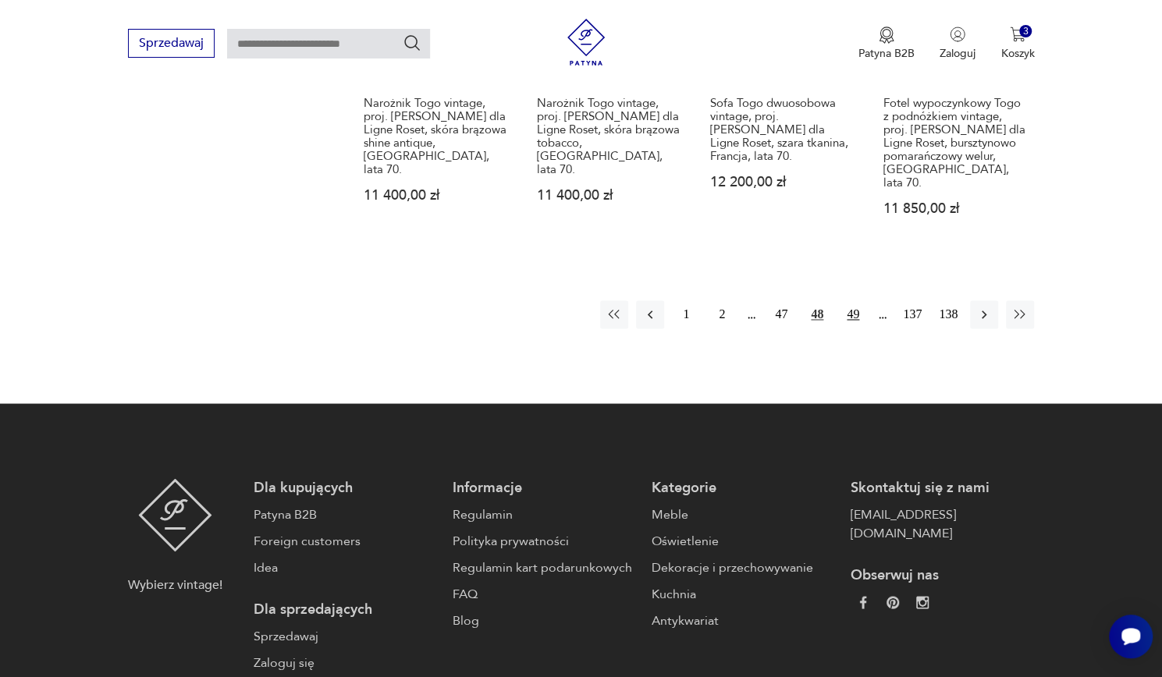
click at [858, 300] on button "49" at bounding box center [853, 314] width 28 height 28
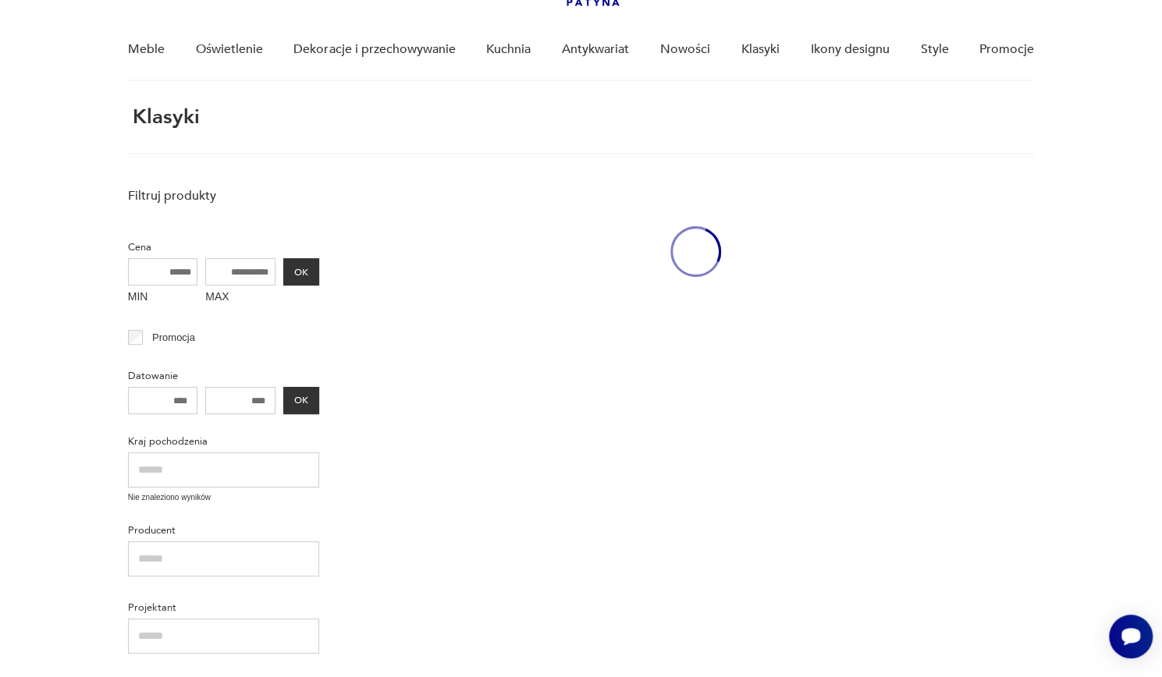
scroll to position [59, 0]
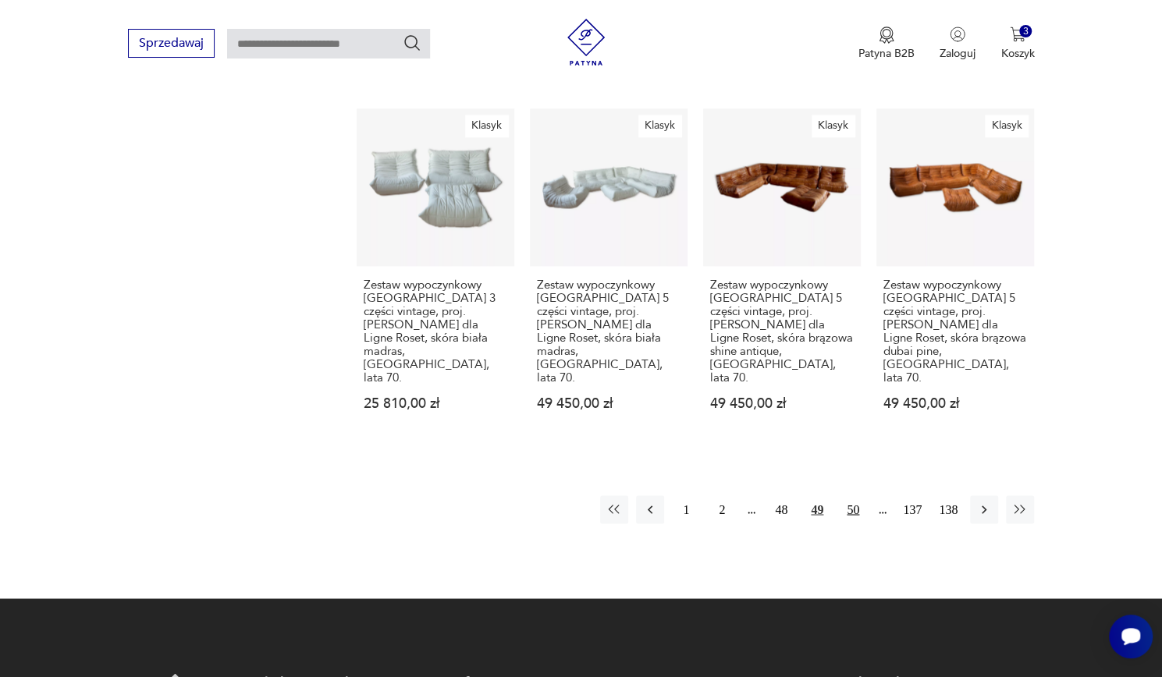
click at [857, 496] on button "50" at bounding box center [853, 510] width 28 height 28
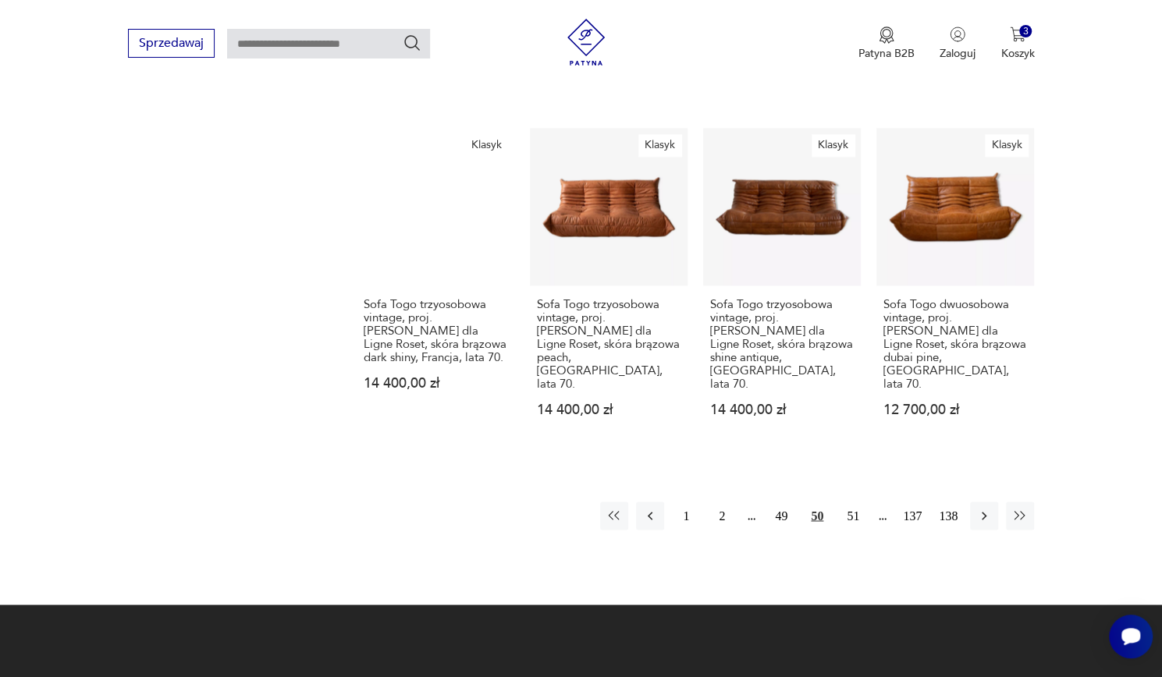
scroll to position [1265, 0]
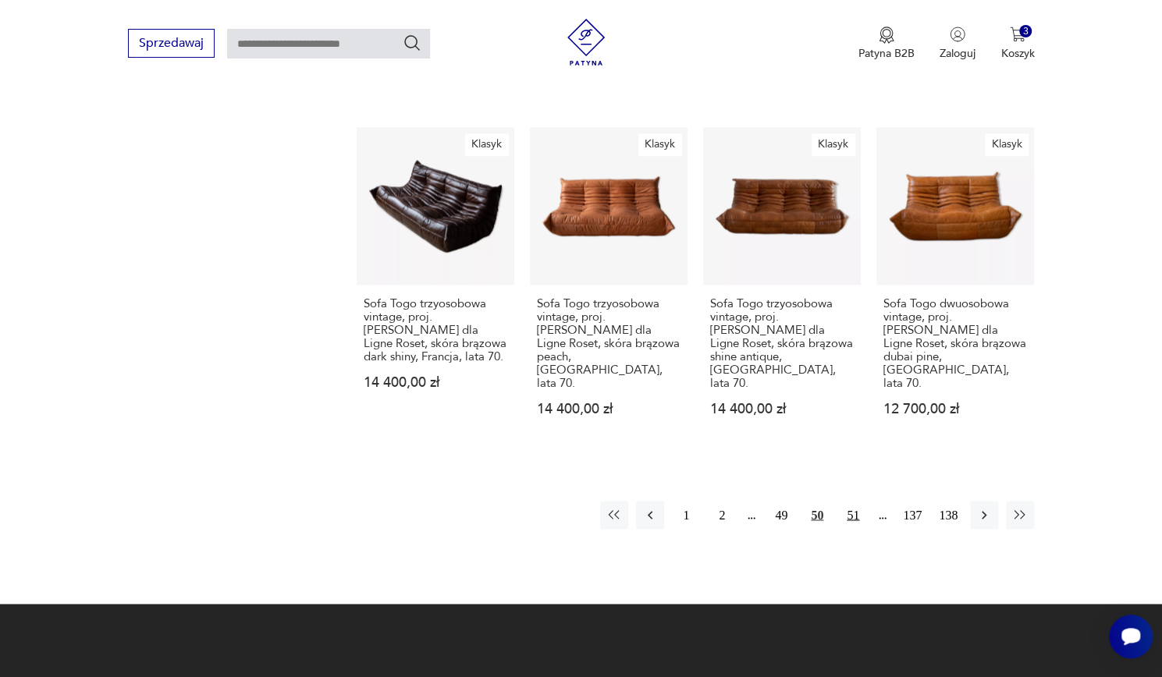
click at [853, 501] on button "51" at bounding box center [853, 515] width 28 height 28
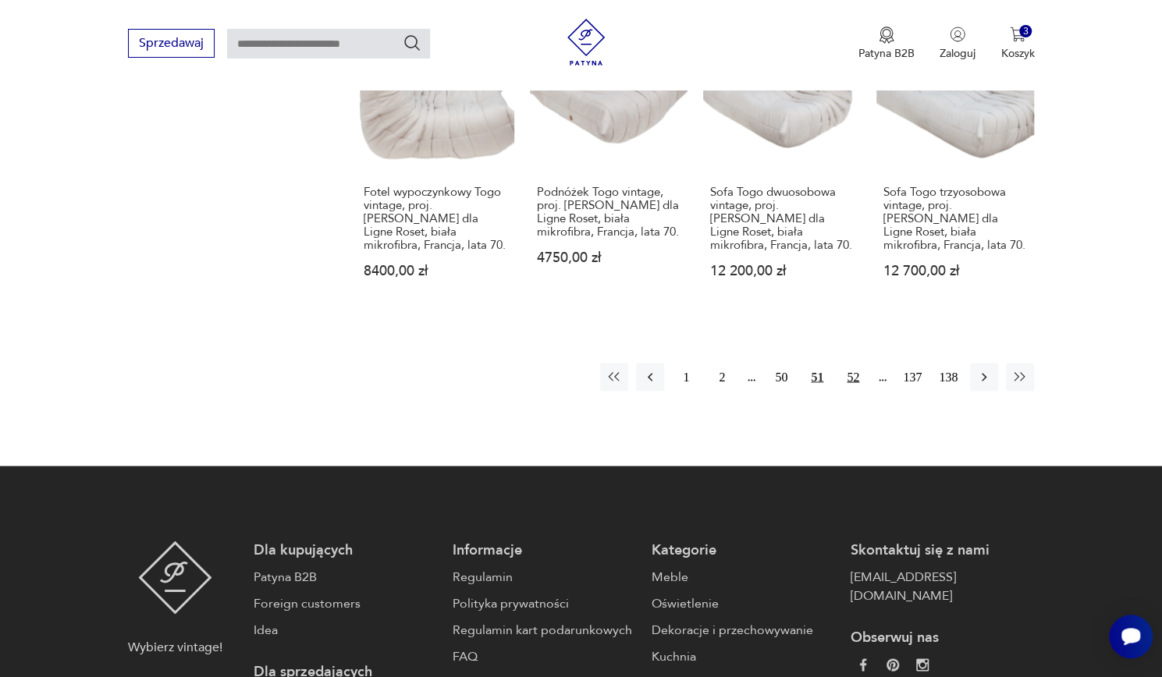
click at [854, 363] on button "52" at bounding box center [853, 377] width 28 height 28
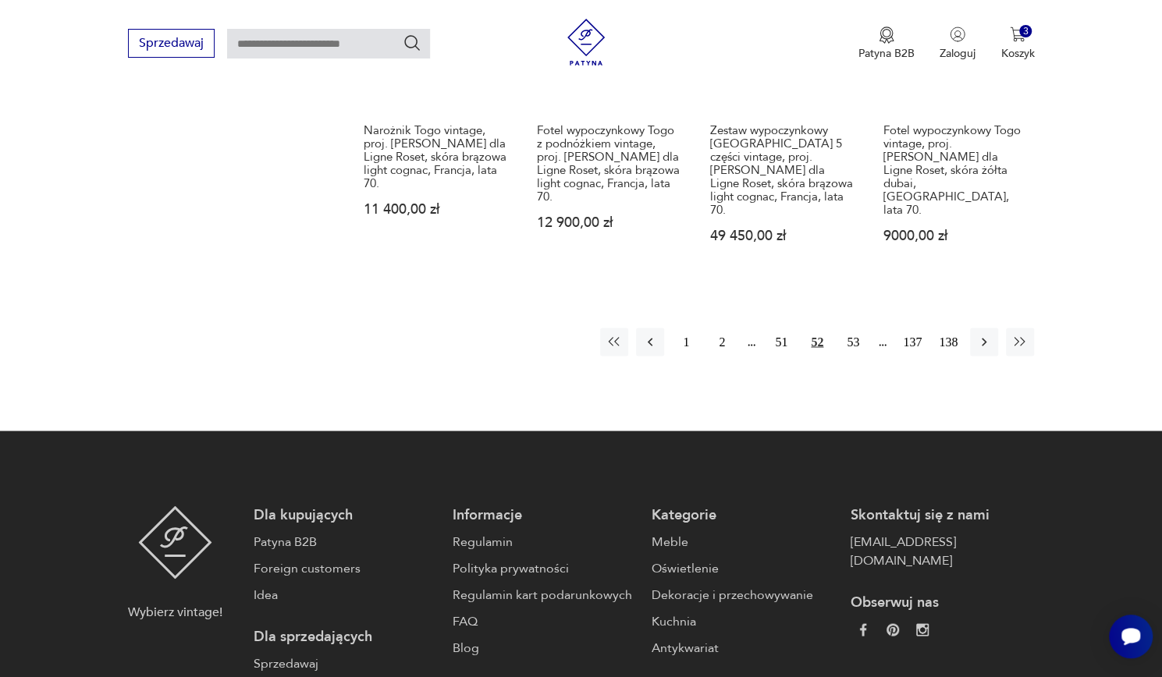
scroll to position [1411, 0]
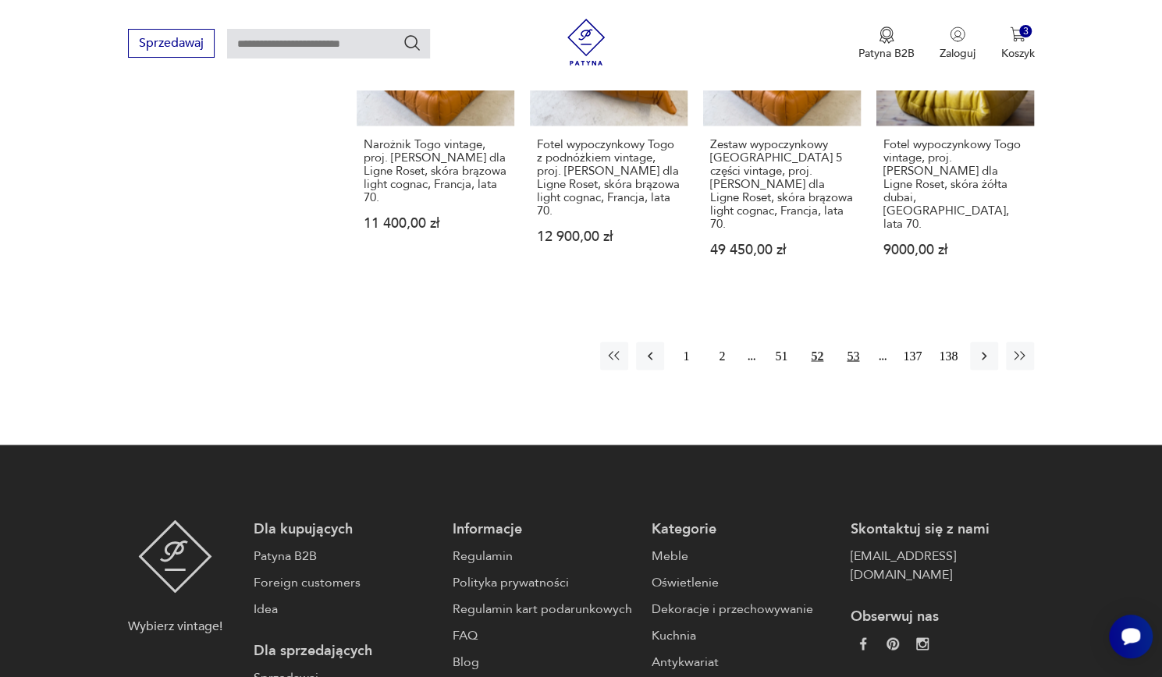
click at [854, 342] on button "53" at bounding box center [853, 356] width 28 height 28
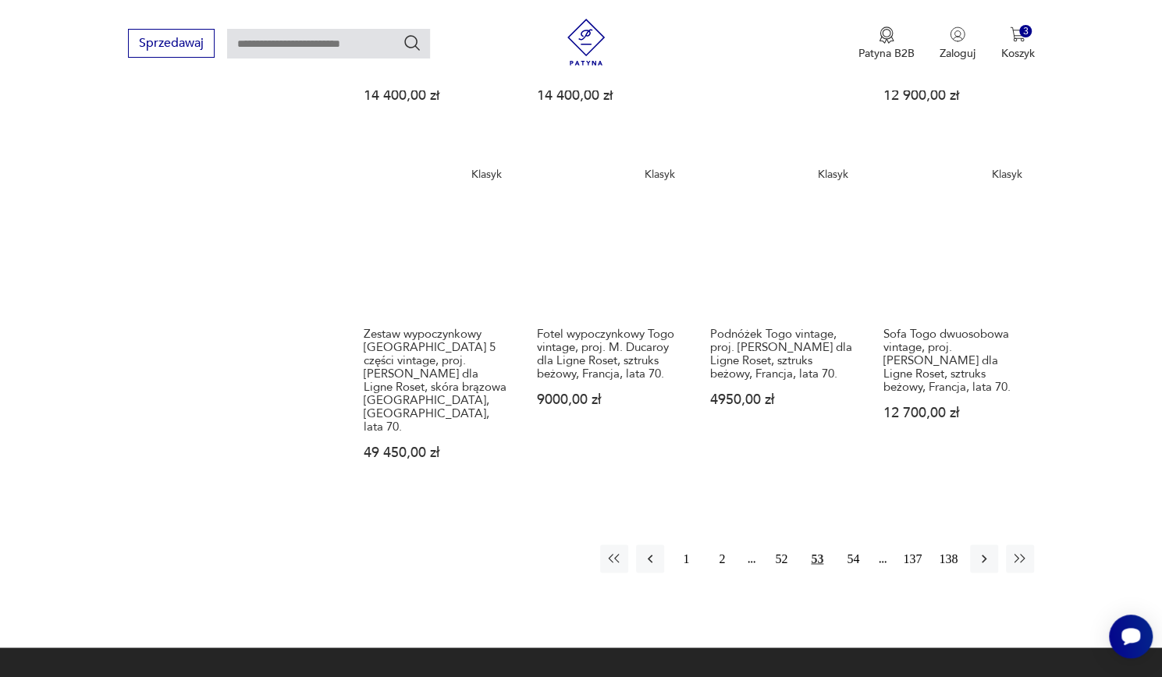
scroll to position [1244, 0]
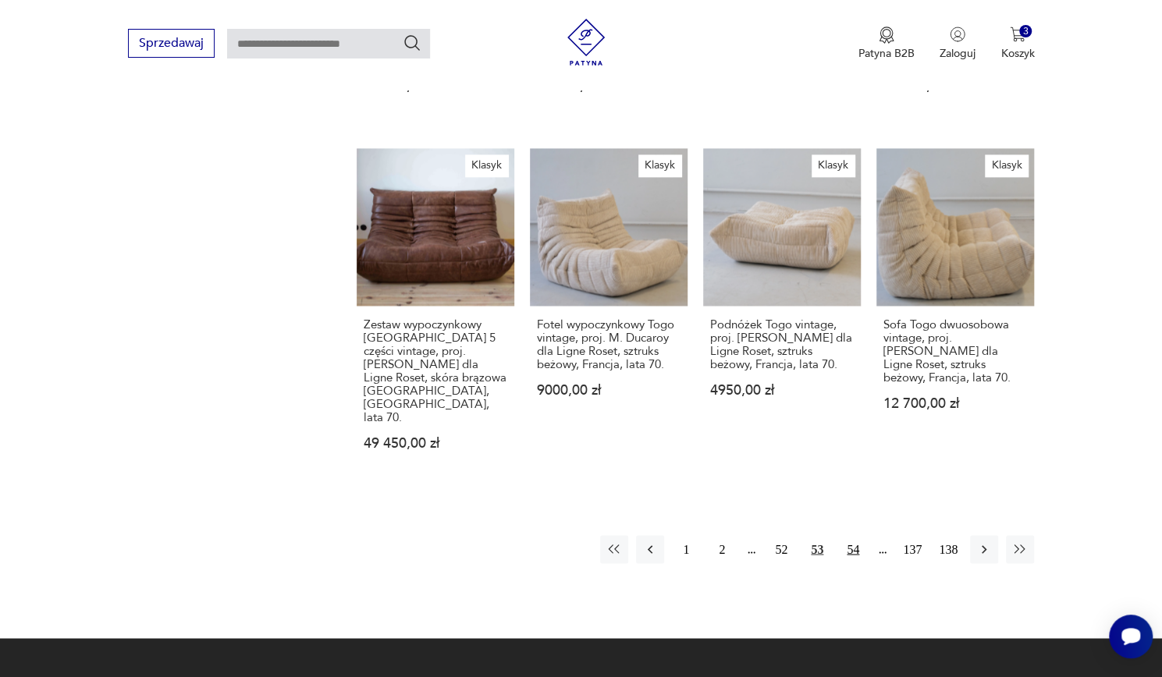
click at [858, 535] on button "54" at bounding box center [853, 549] width 28 height 28
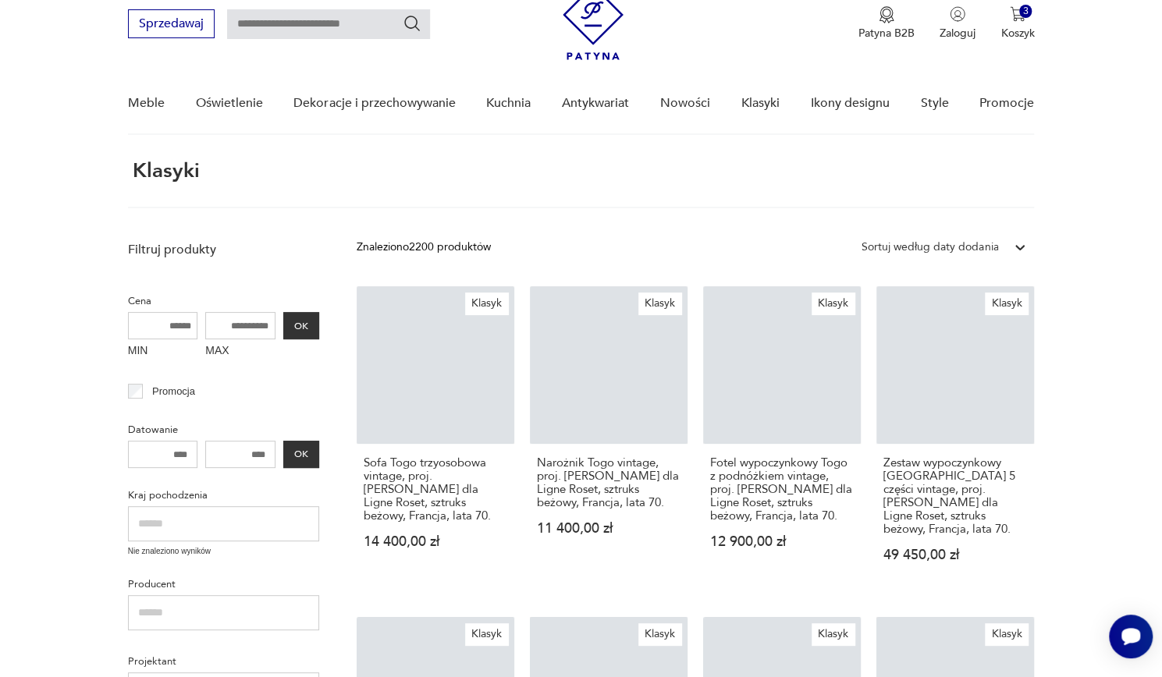
scroll to position [59, 0]
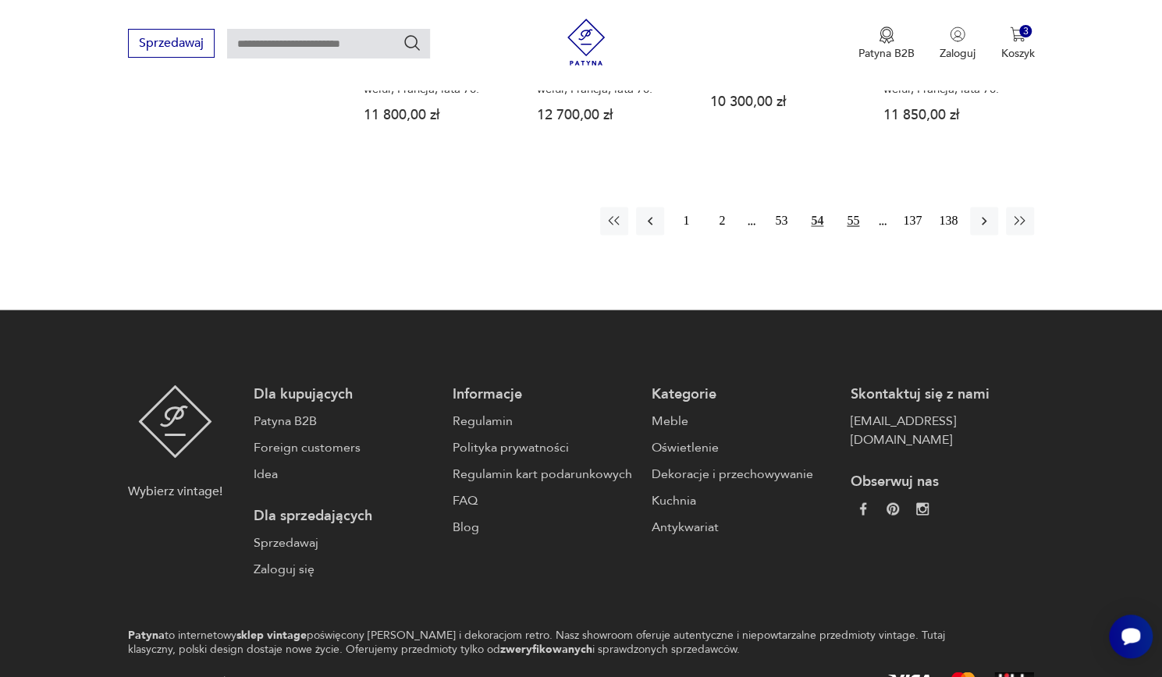
click at [852, 207] on button "55" at bounding box center [853, 221] width 28 height 28
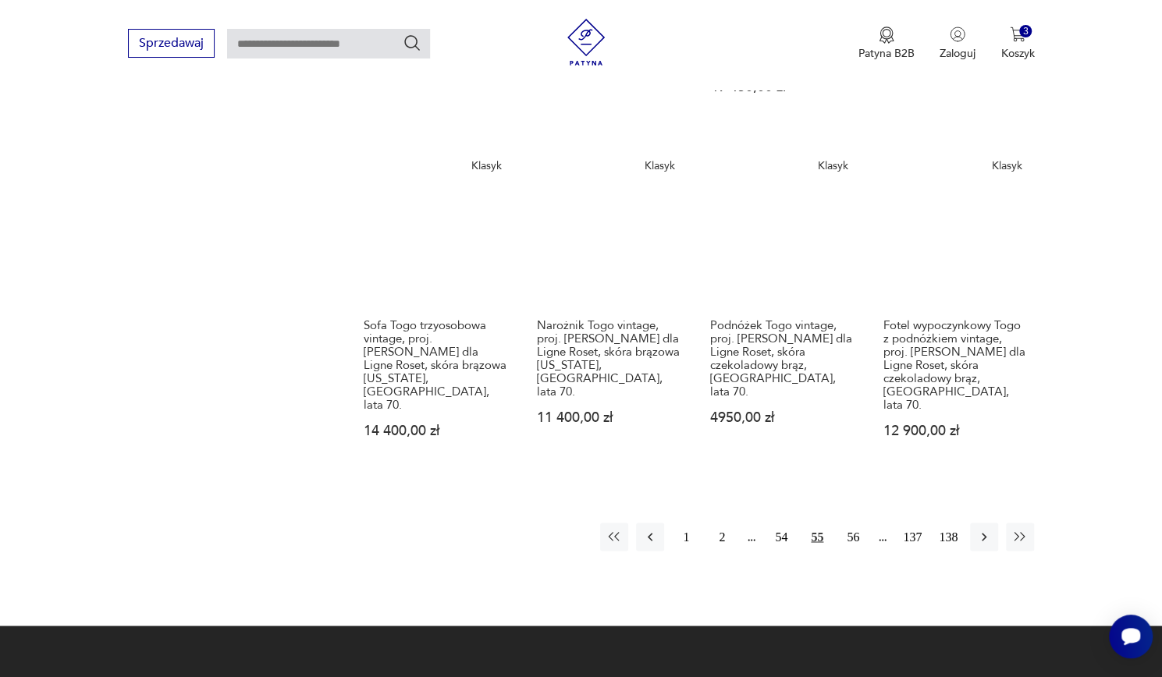
scroll to position [1258, 0]
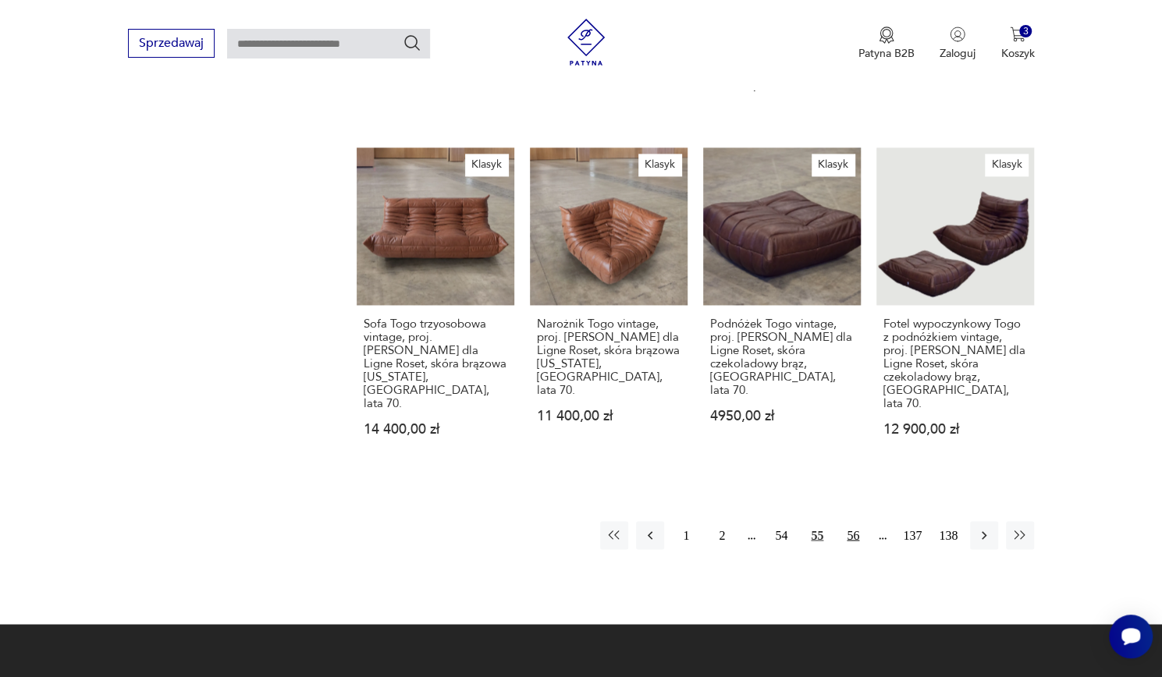
click at [858, 521] on button "56" at bounding box center [853, 535] width 28 height 28
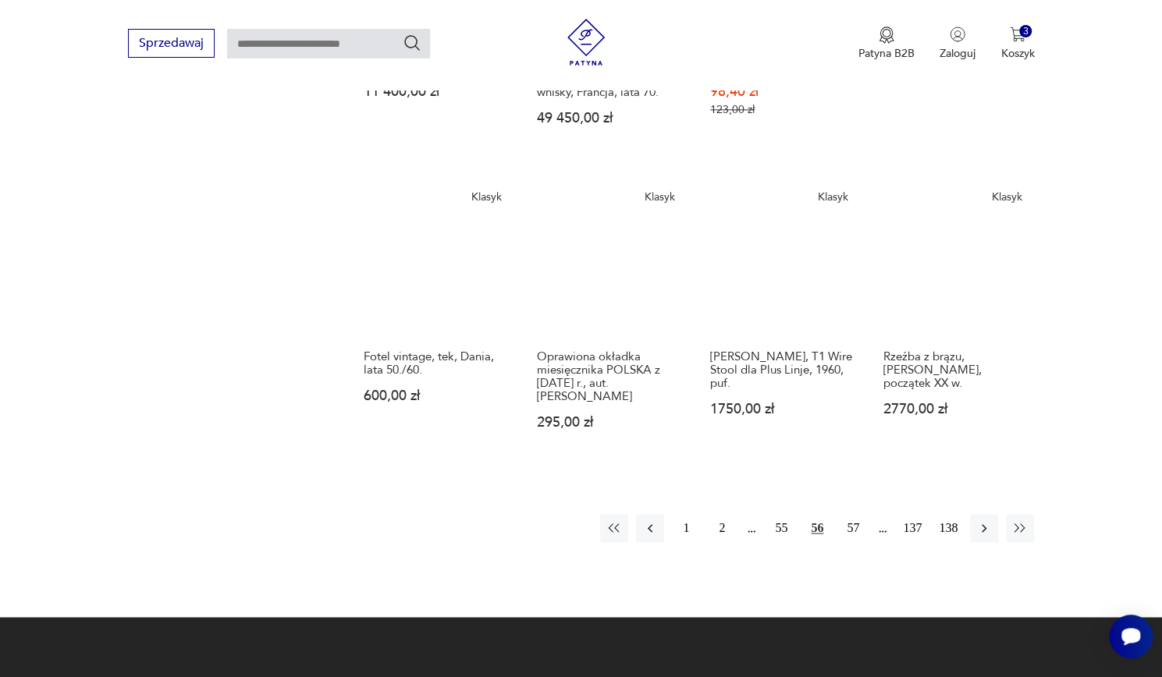
scroll to position [1223, 0]
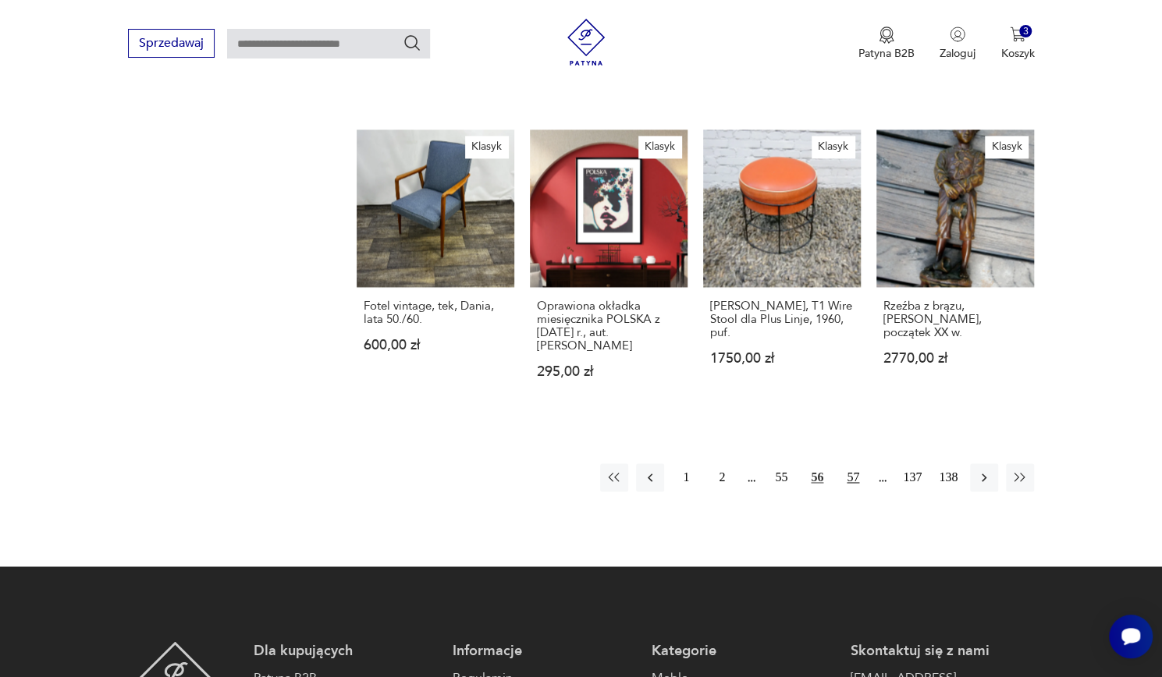
click at [854, 464] on button "57" at bounding box center [853, 478] width 28 height 28
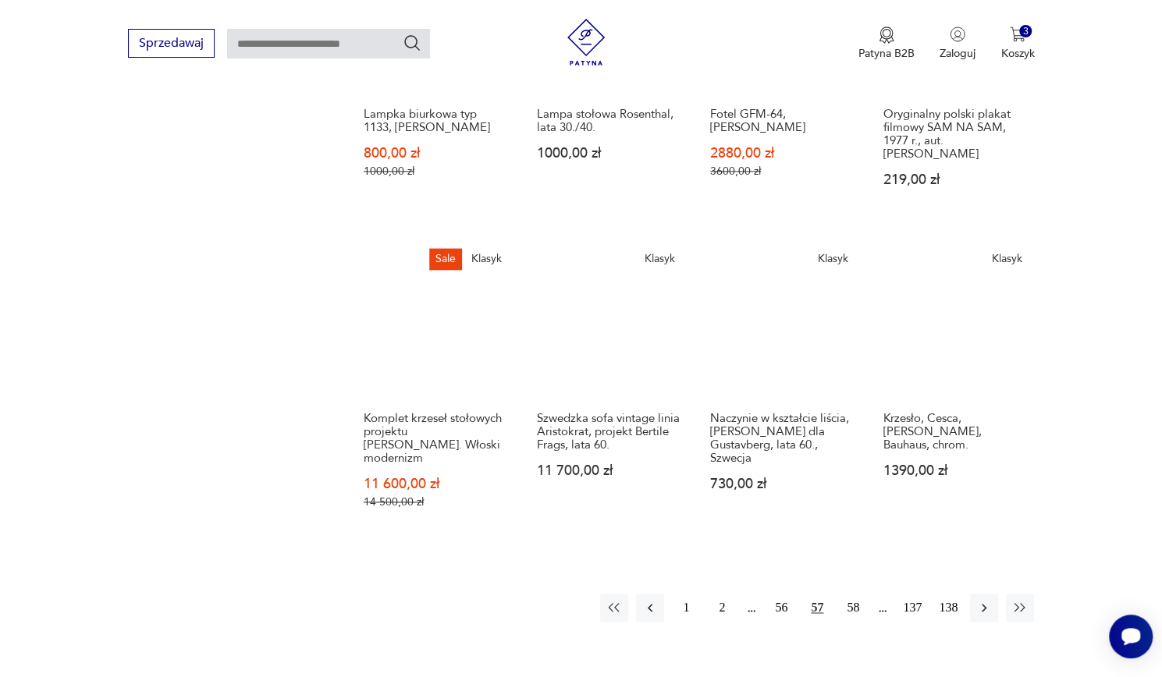
scroll to position [1038, 0]
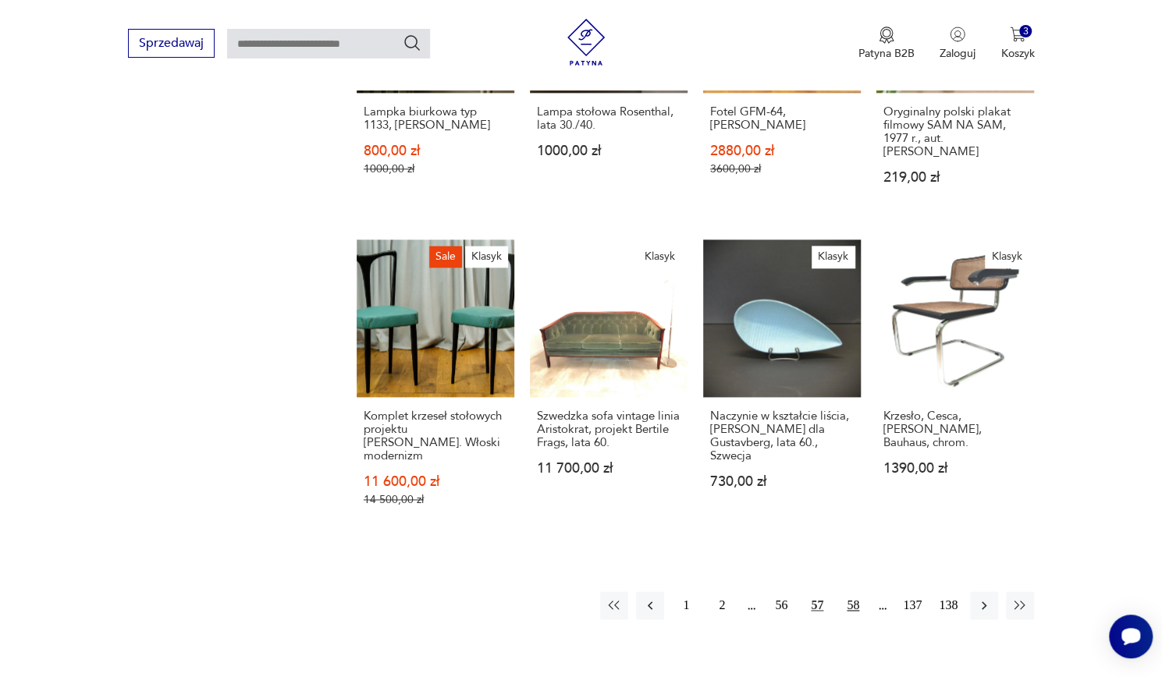
click at [861, 592] on button "58" at bounding box center [853, 606] width 28 height 28
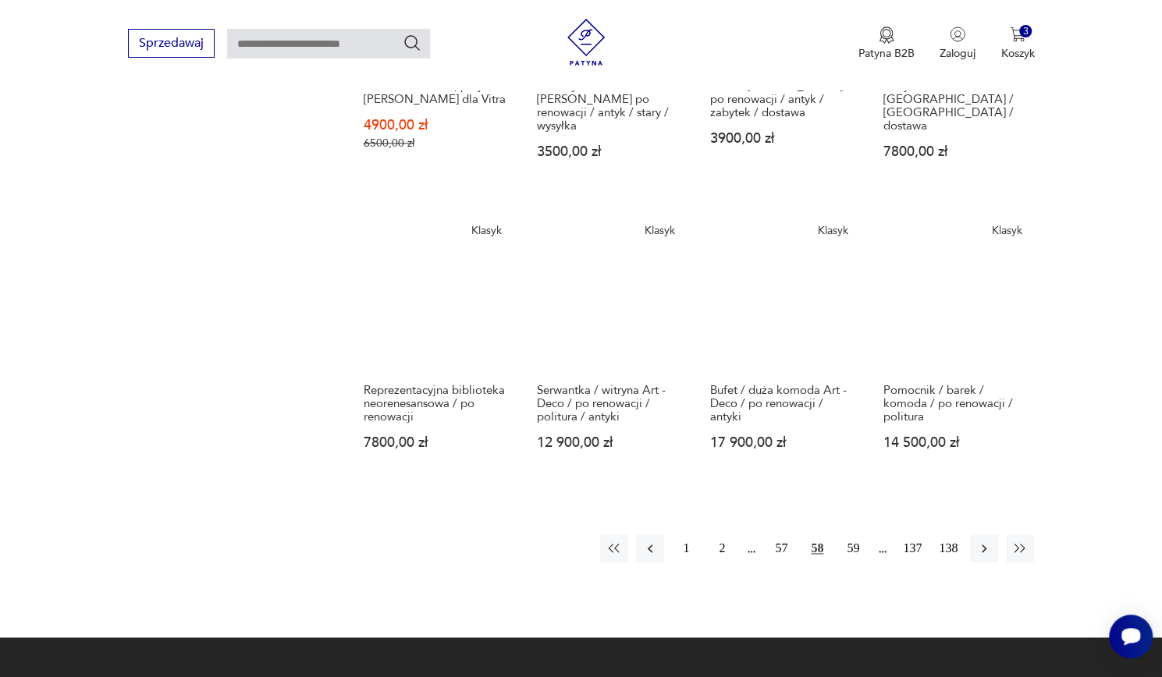
scroll to position [1060, 0]
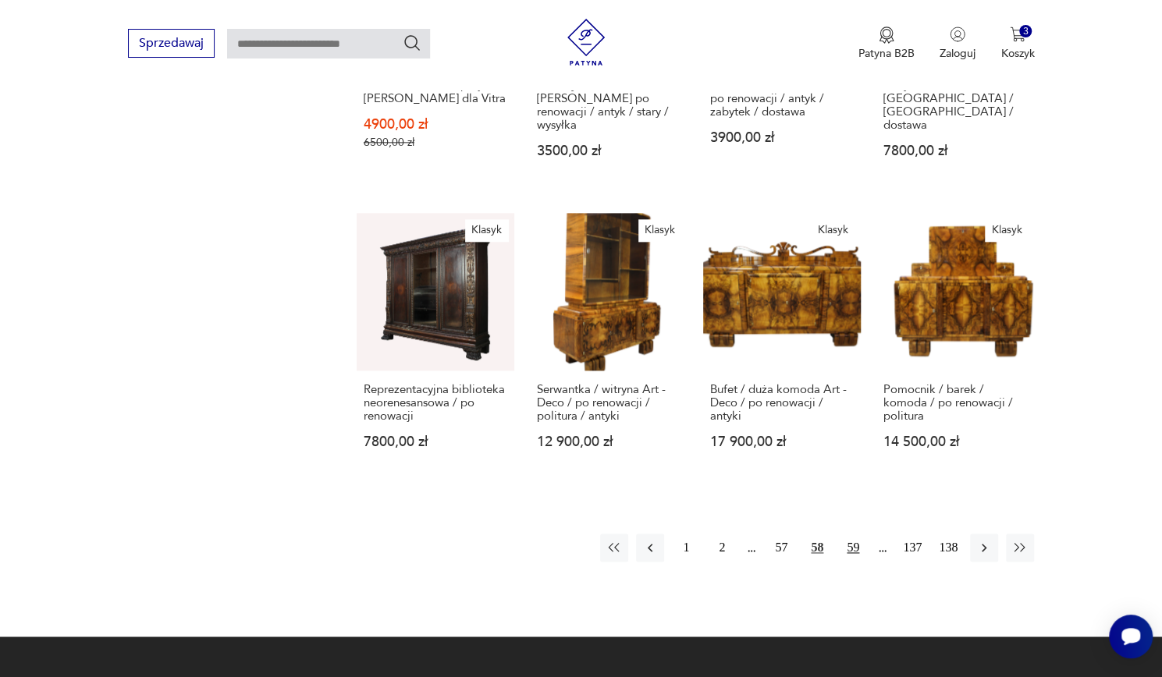
click at [855, 534] on button "59" at bounding box center [853, 548] width 28 height 28
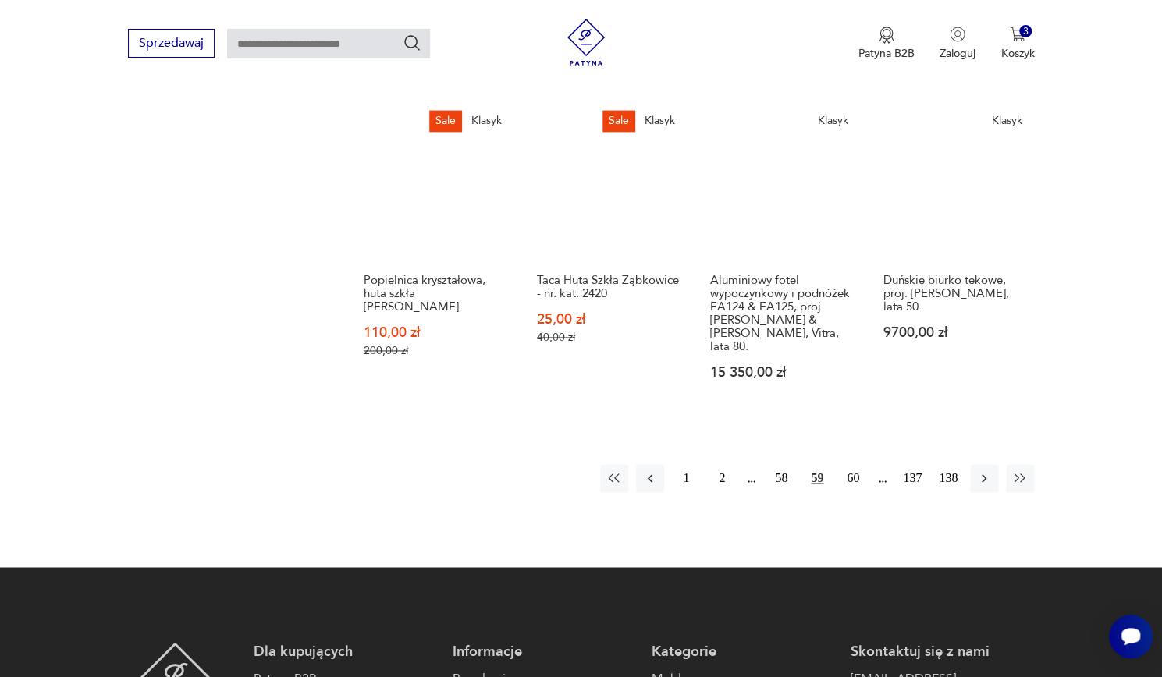
scroll to position [1174, 0]
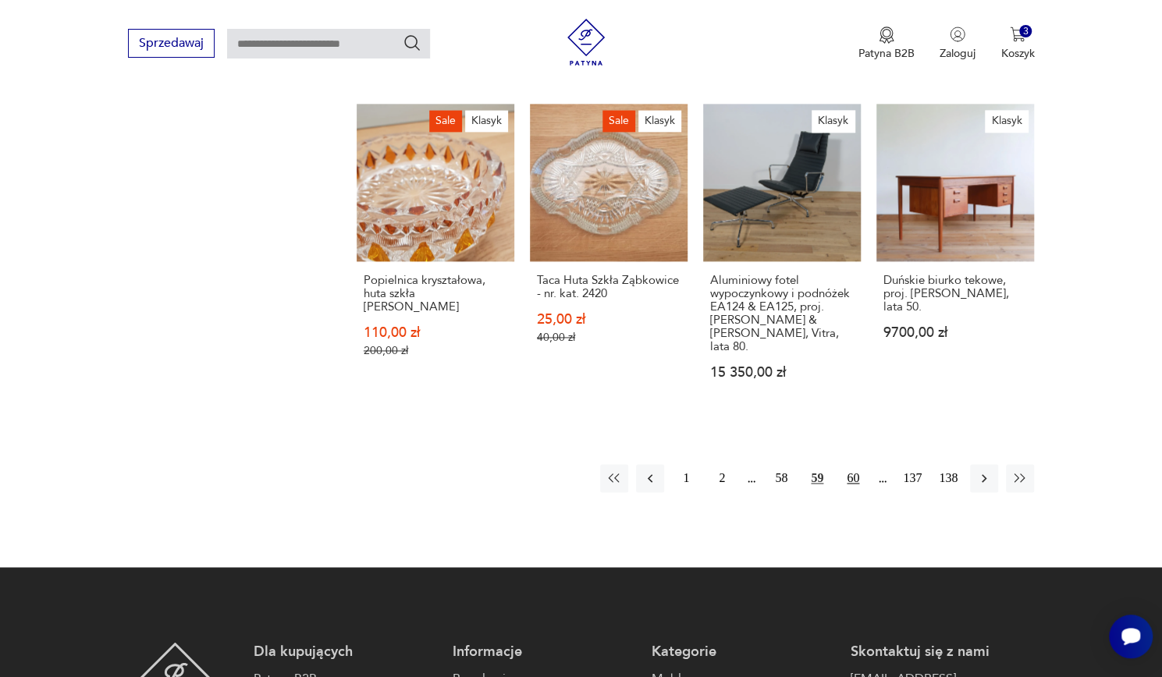
click at [852, 464] on button "60" at bounding box center [853, 478] width 28 height 28
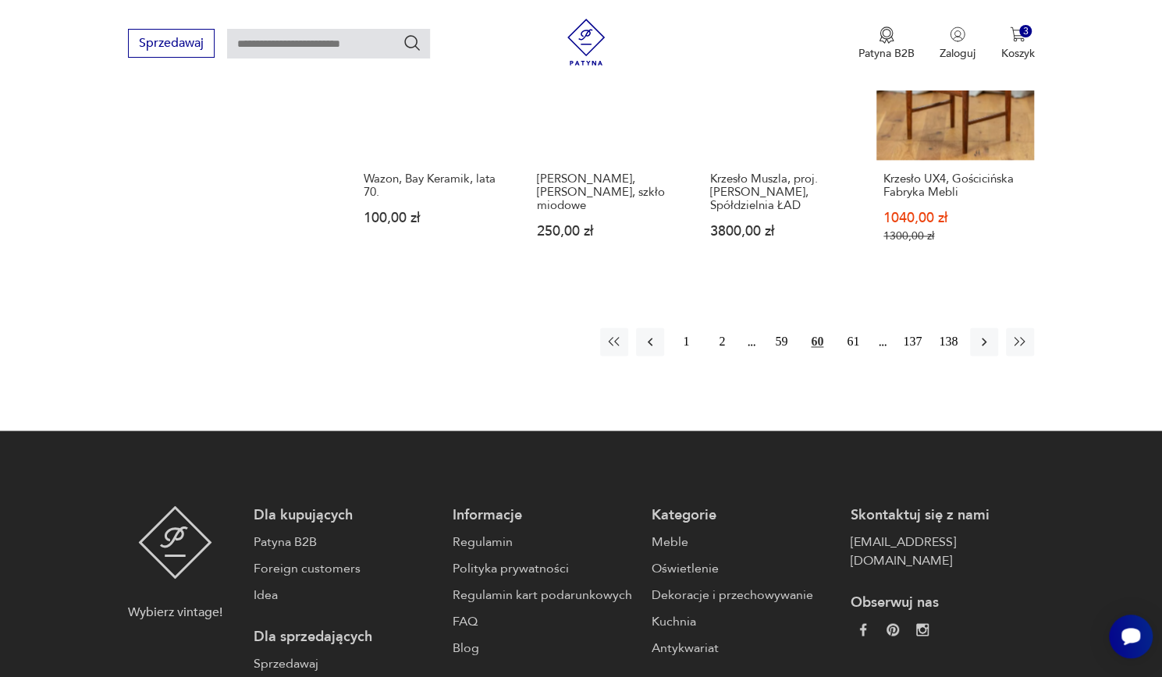
scroll to position [1249, 0]
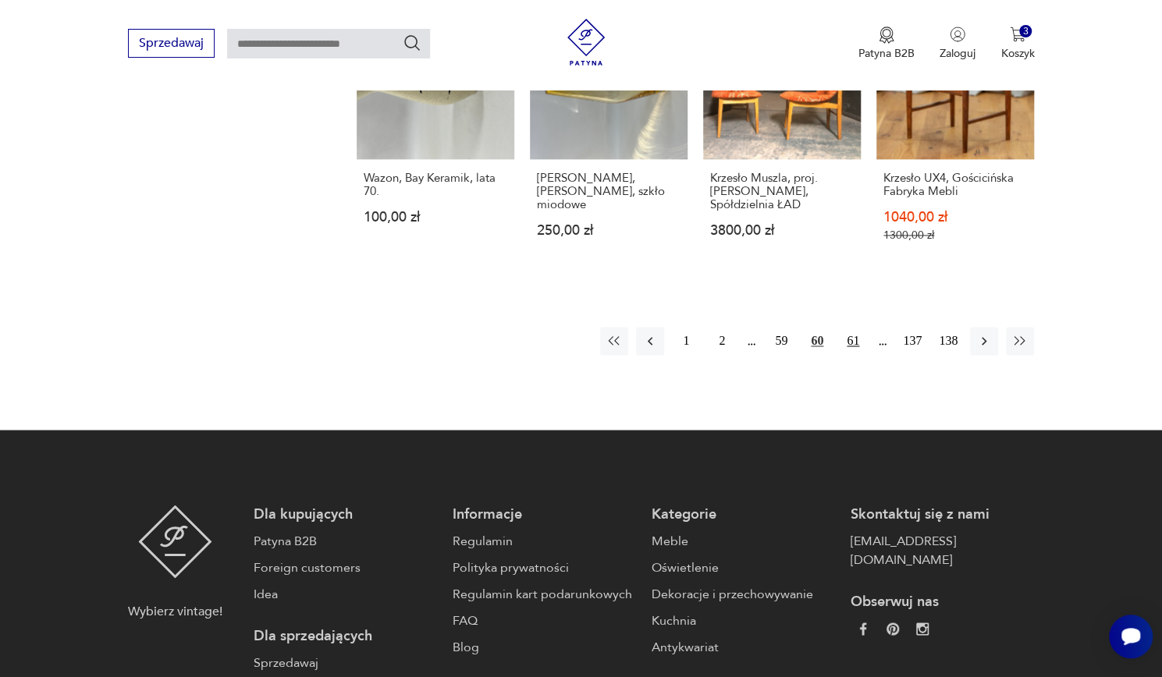
click at [852, 327] on button "61" at bounding box center [853, 341] width 28 height 28
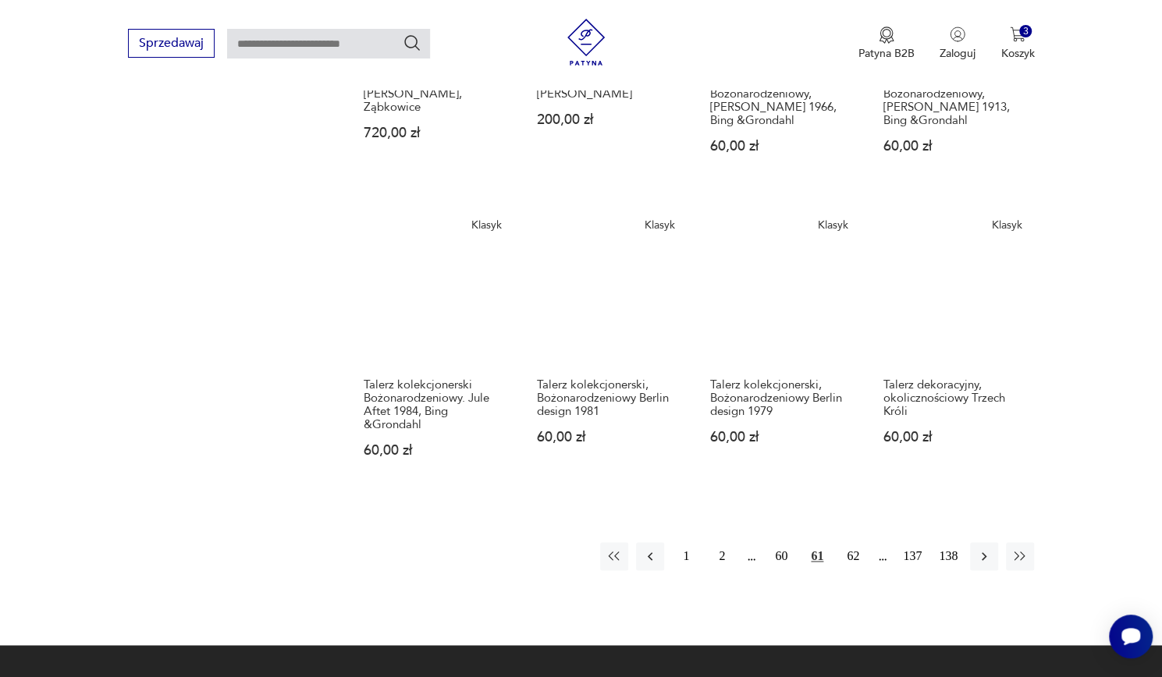
scroll to position [1093, 0]
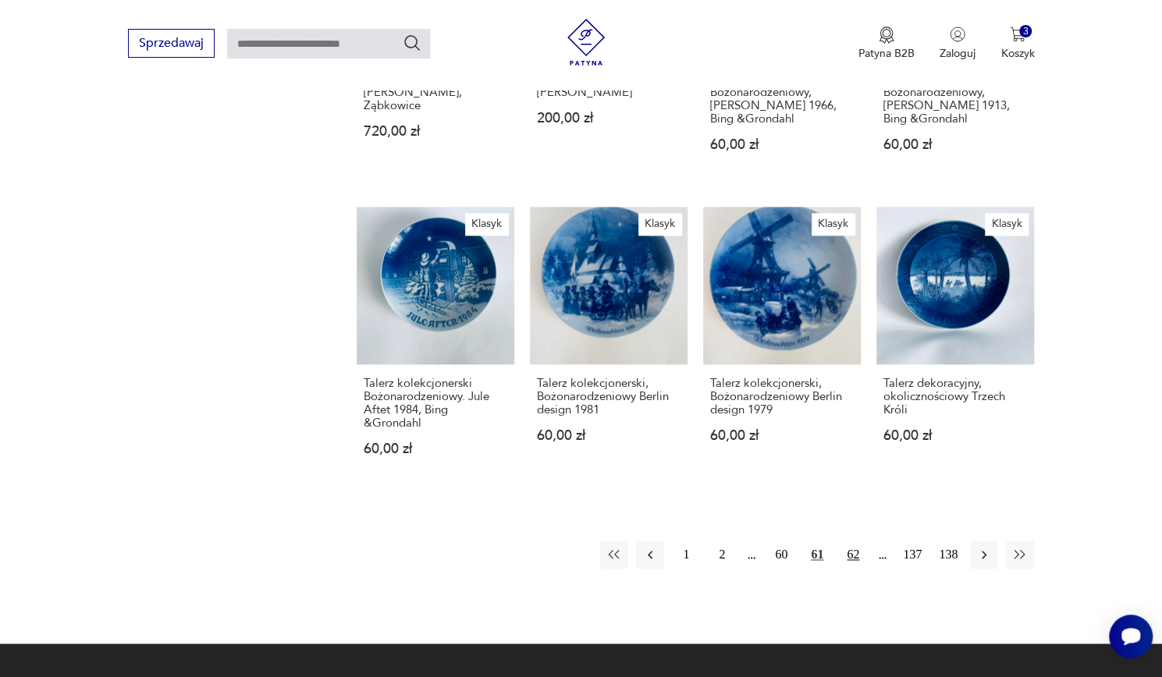
click at [854, 541] on button "62" at bounding box center [853, 555] width 28 height 28
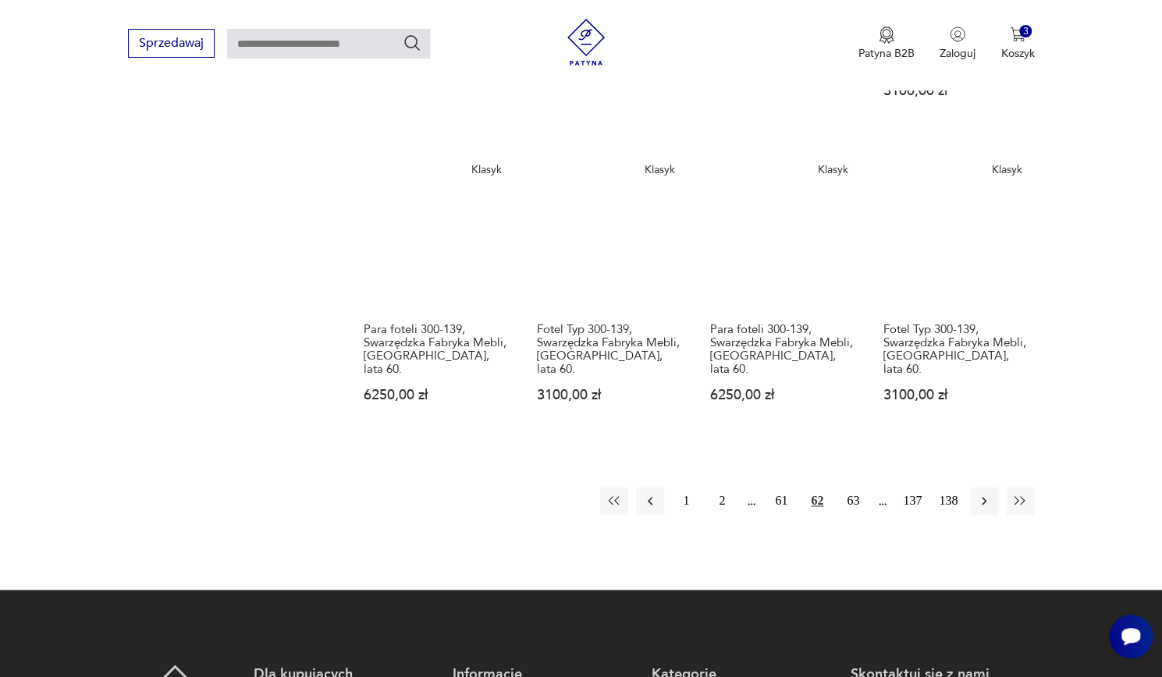
scroll to position [1100, 0]
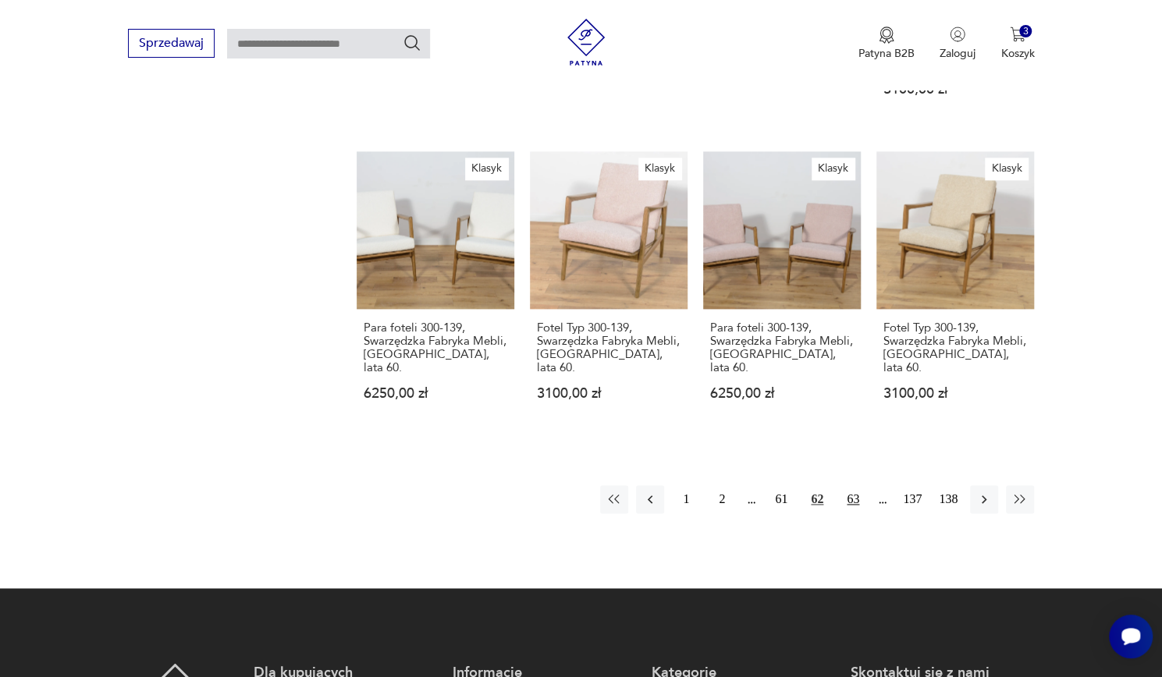
click at [854, 489] on button "63" at bounding box center [853, 499] width 28 height 28
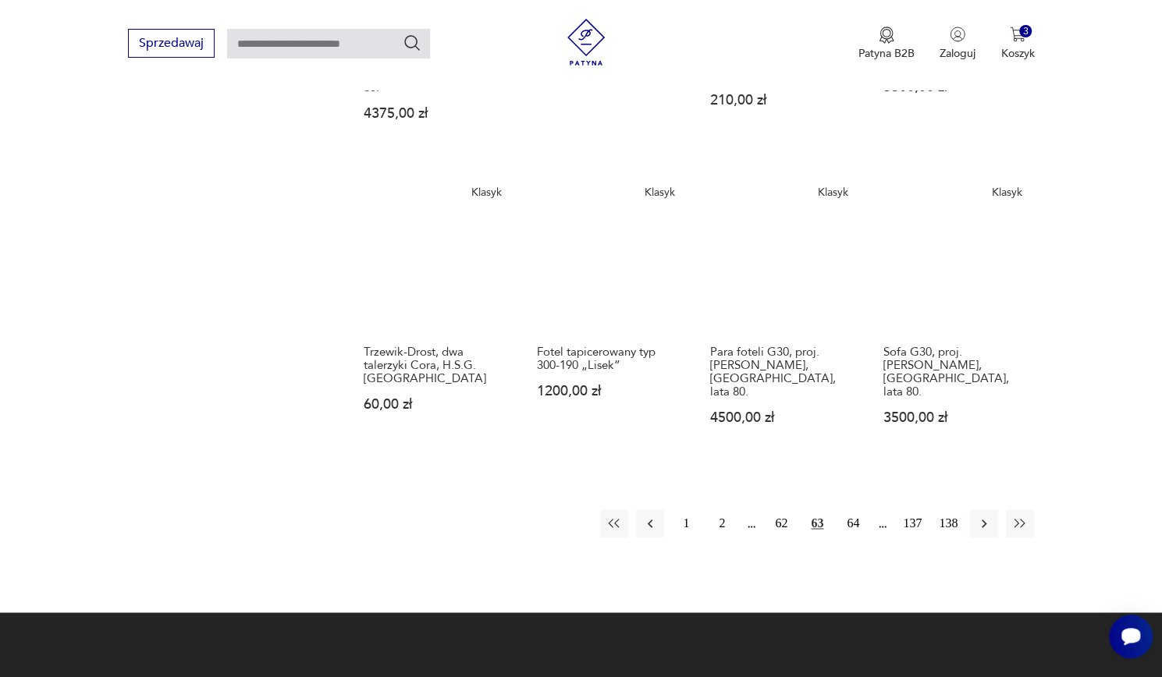
scroll to position [1128, 0]
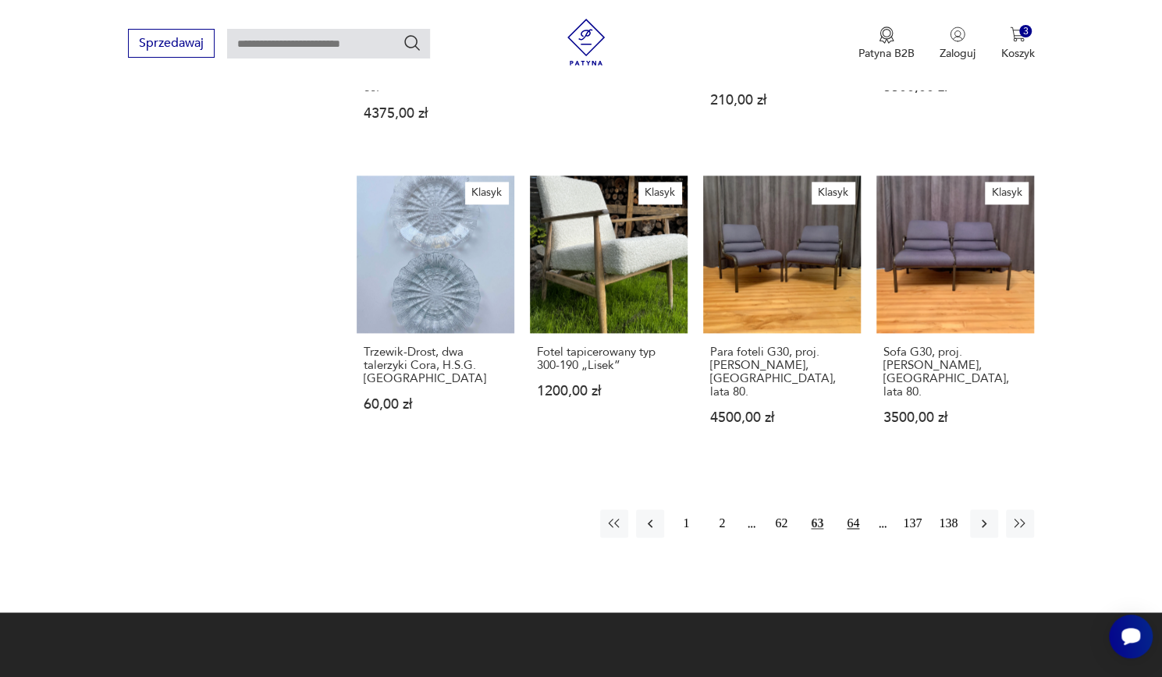
click at [844, 510] on button "64" at bounding box center [853, 524] width 28 height 28
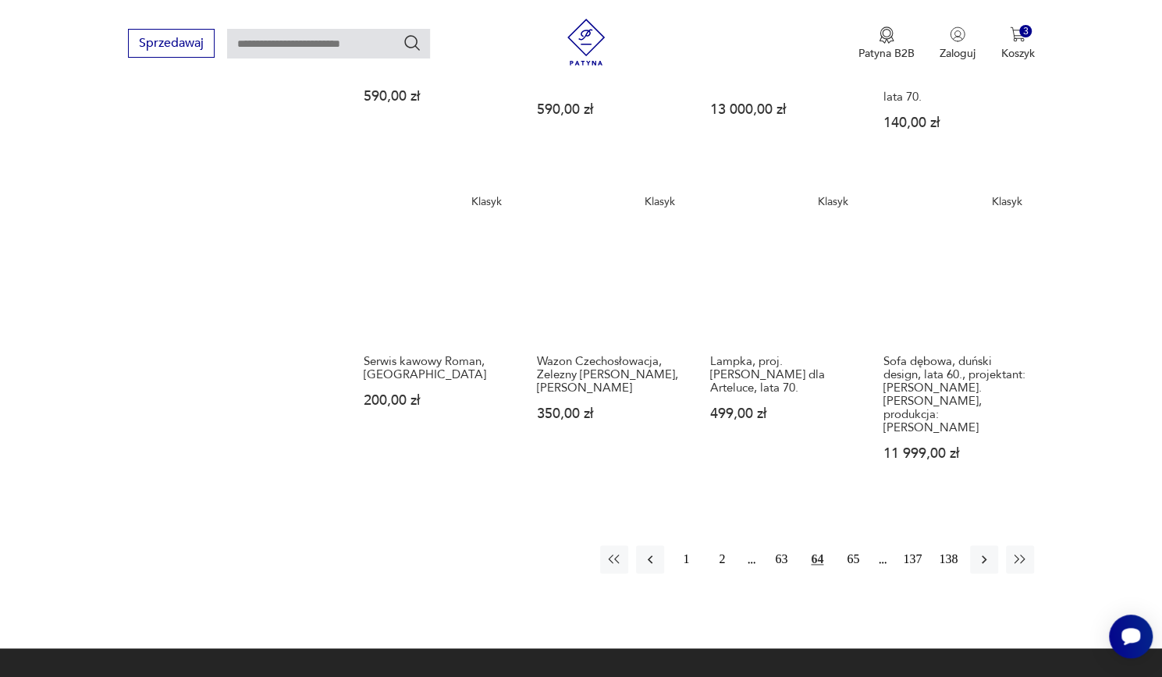
scroll to position [1149, 0]
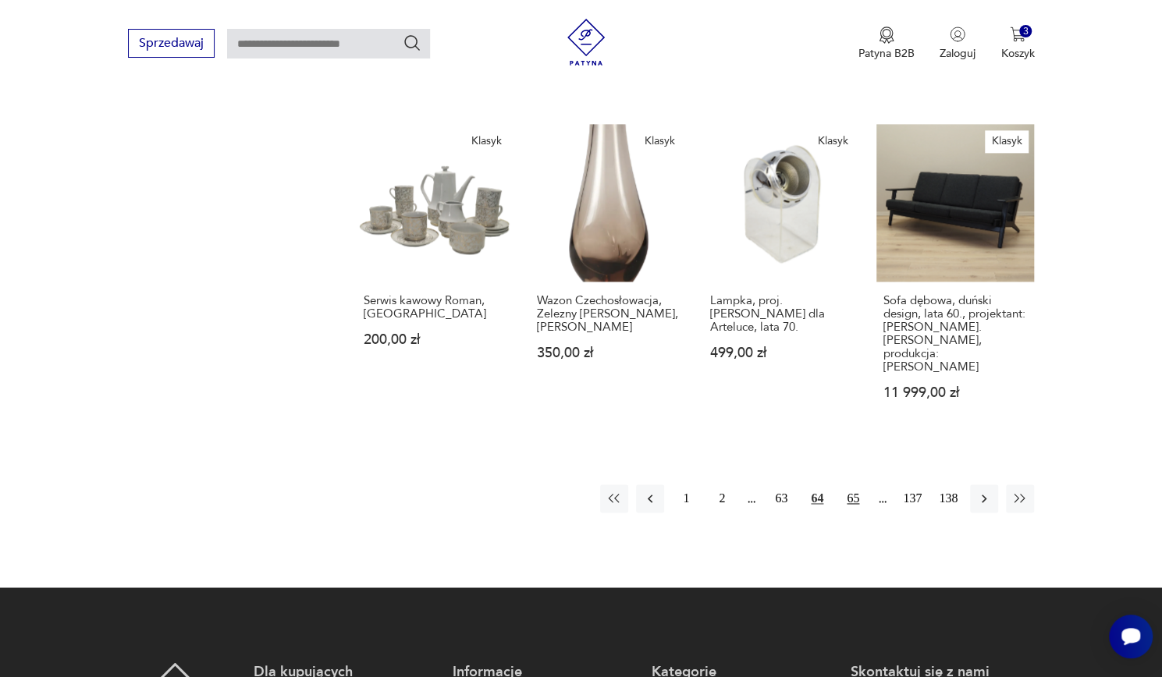
click at [857, 485] on button "65" at bounding box center [853, 499] width 28 height 28
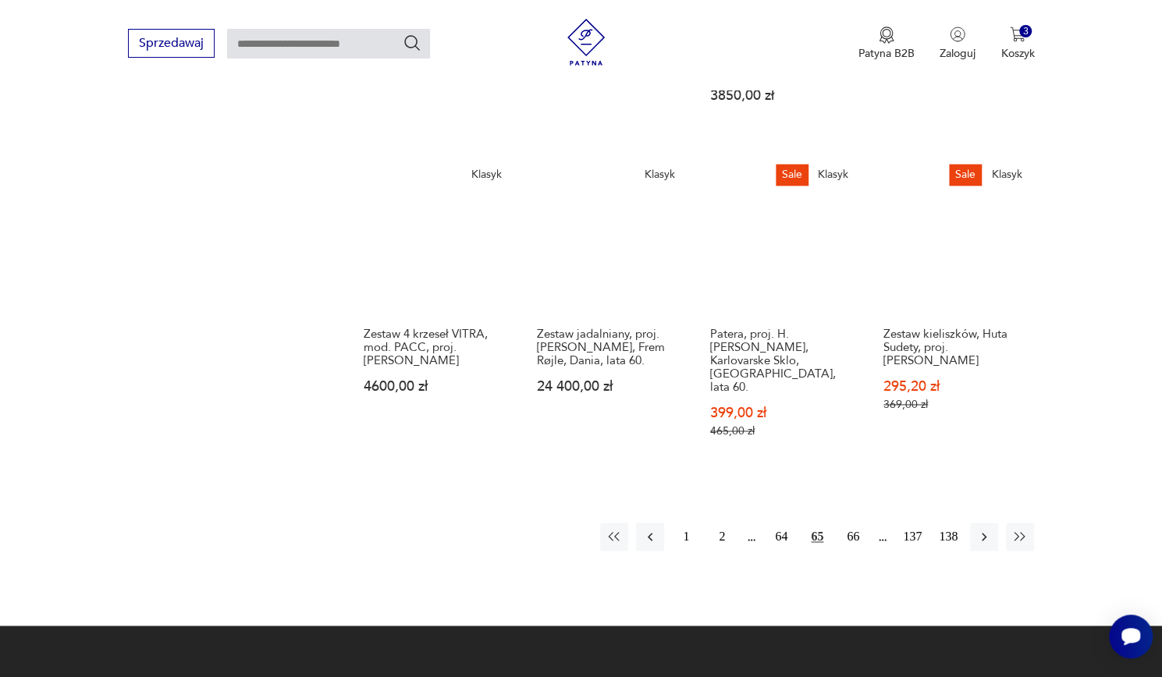
scroll to position [1147, 0]
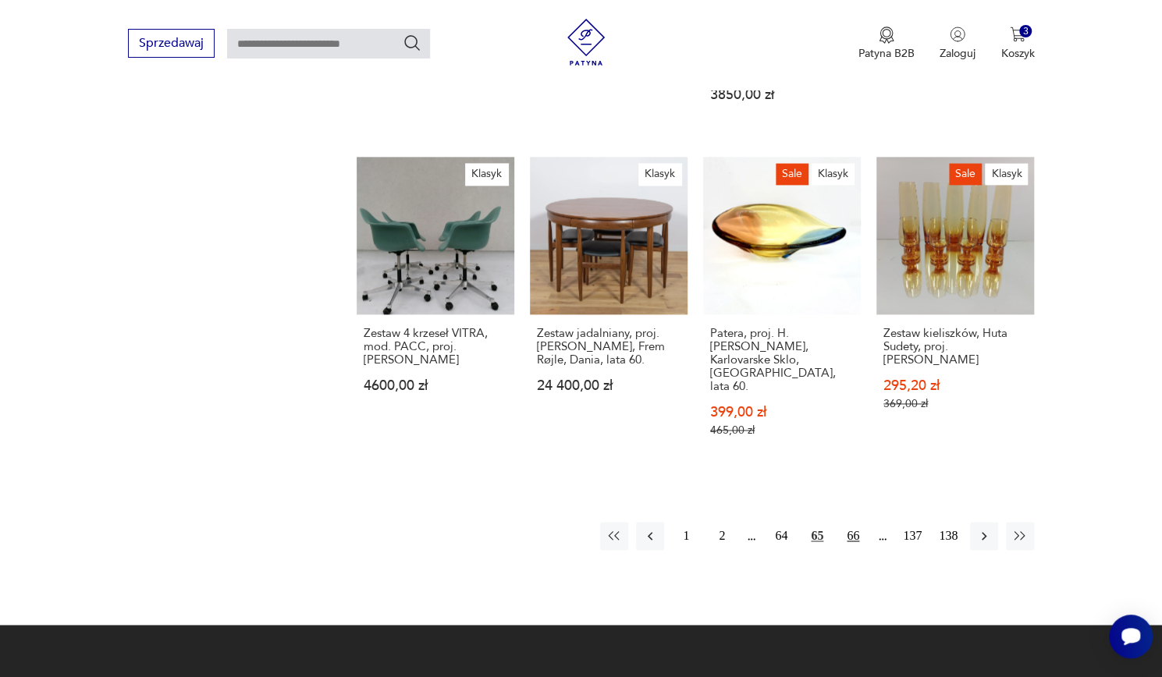
click at [853, 522] on button "66" at bounding box center [853, 536] width 28 height 28
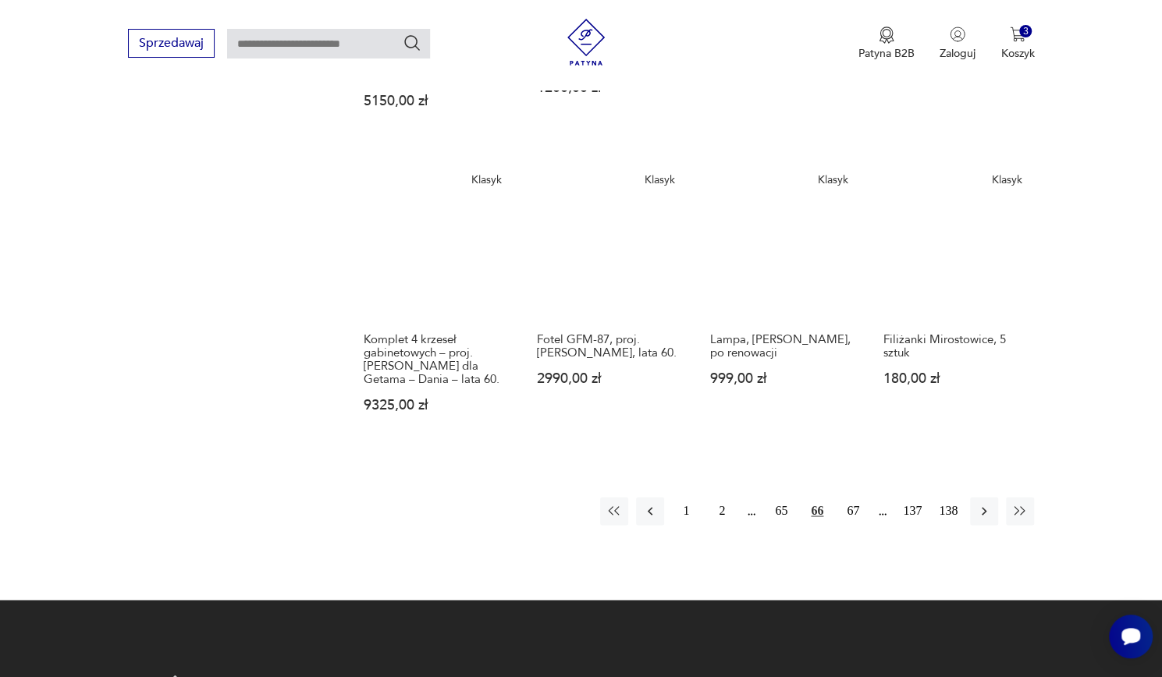
scroll to position [1125, 0]
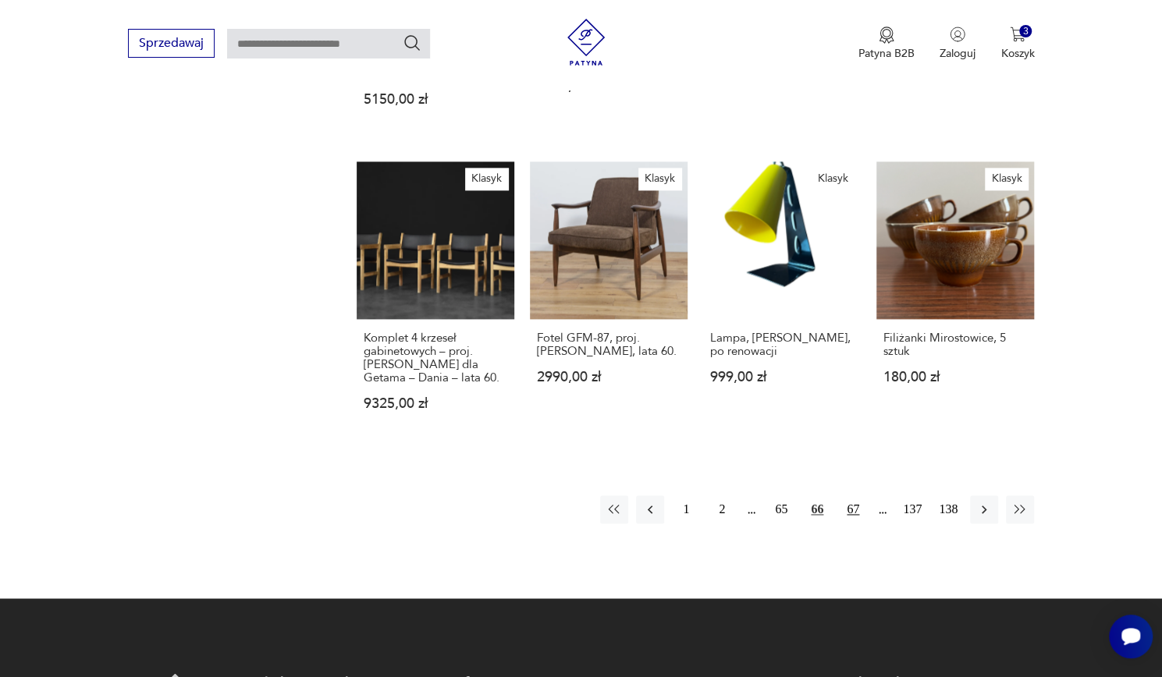
click at [855, 496] on button "67" at bounding box center [853, 510] width 28 height 28
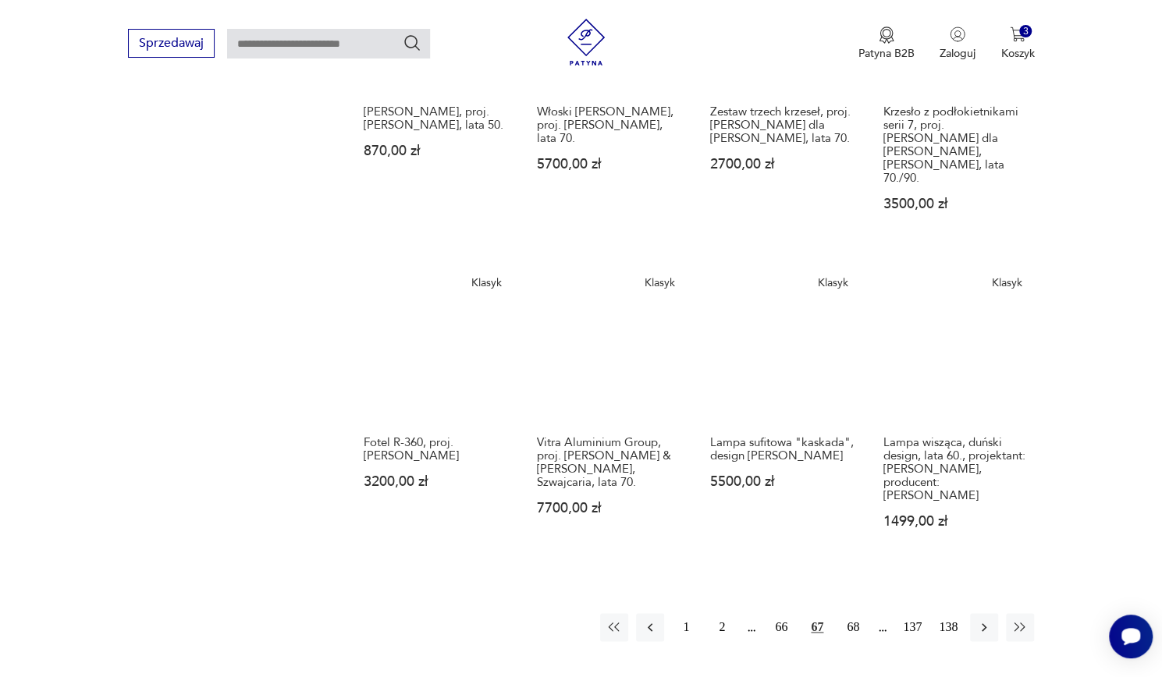
scroll to position [1075, 0]
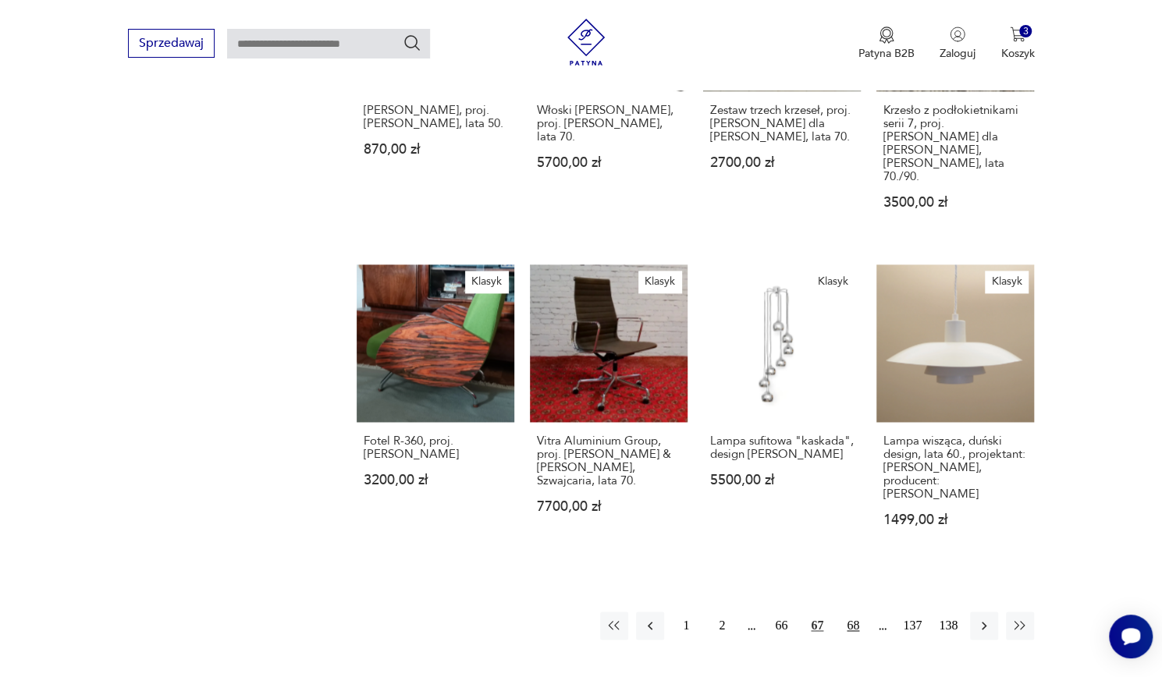
click at [852, 612] on button "68" at bounding box center [853, 626] width 28 height 28
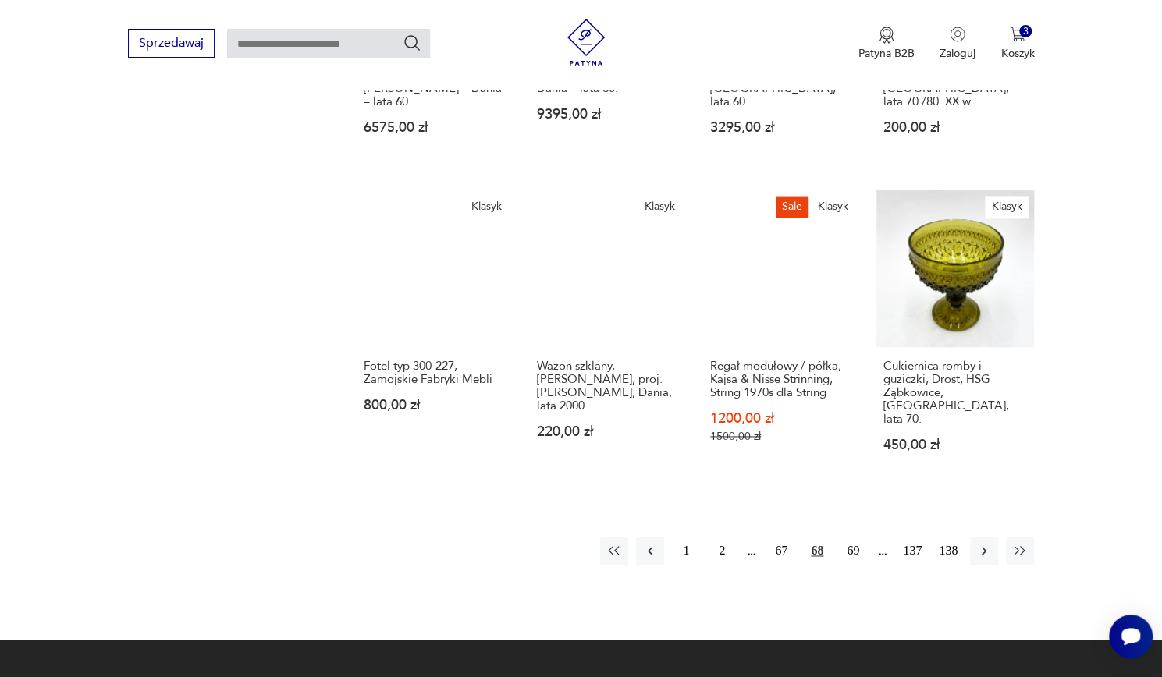
scroll to position [1120, 0]
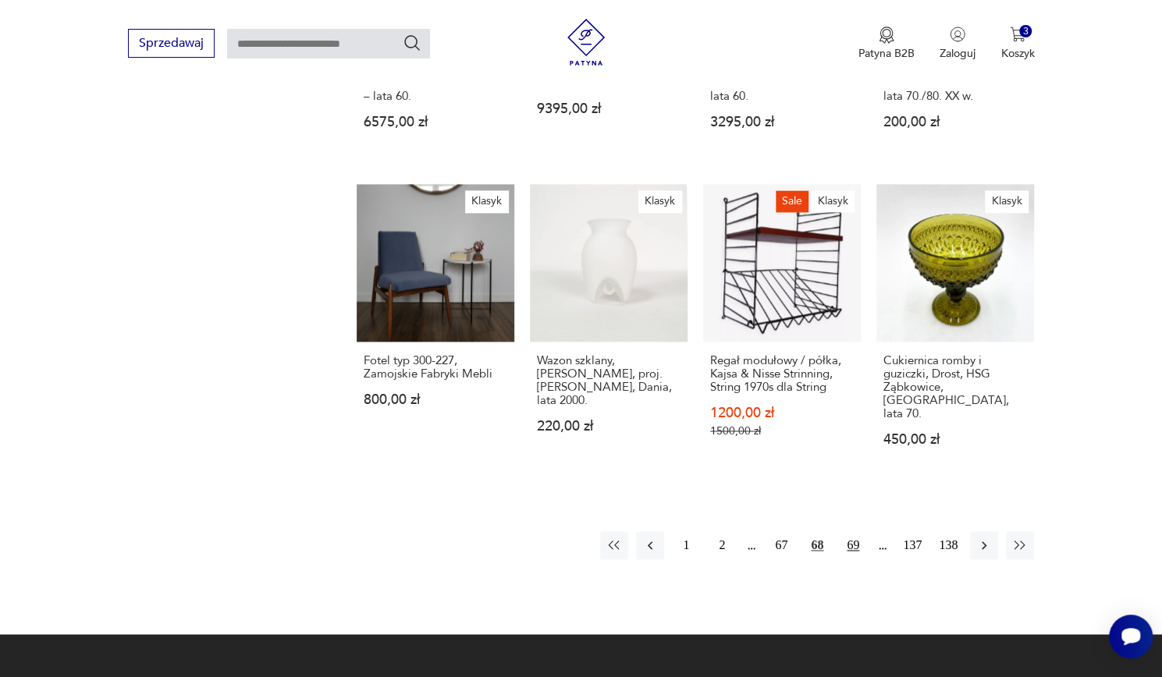
click at [856, 531] on button "69" at bounding box center [853, 545] width 28 height 28
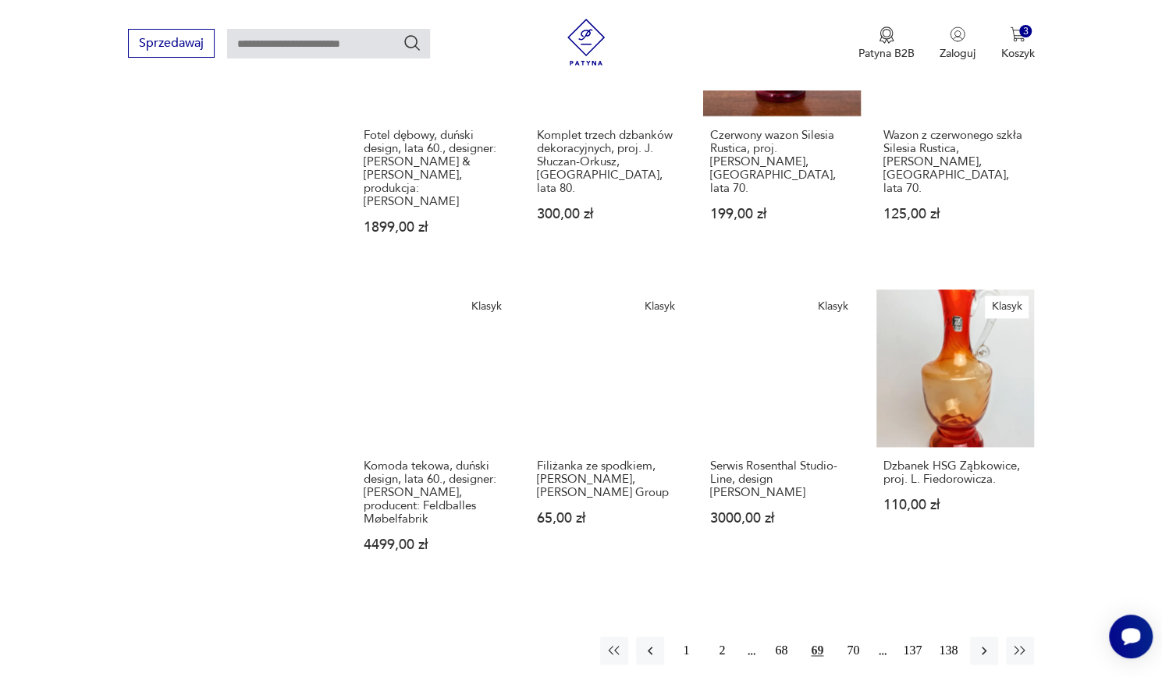
scroll to position [1024, 0]
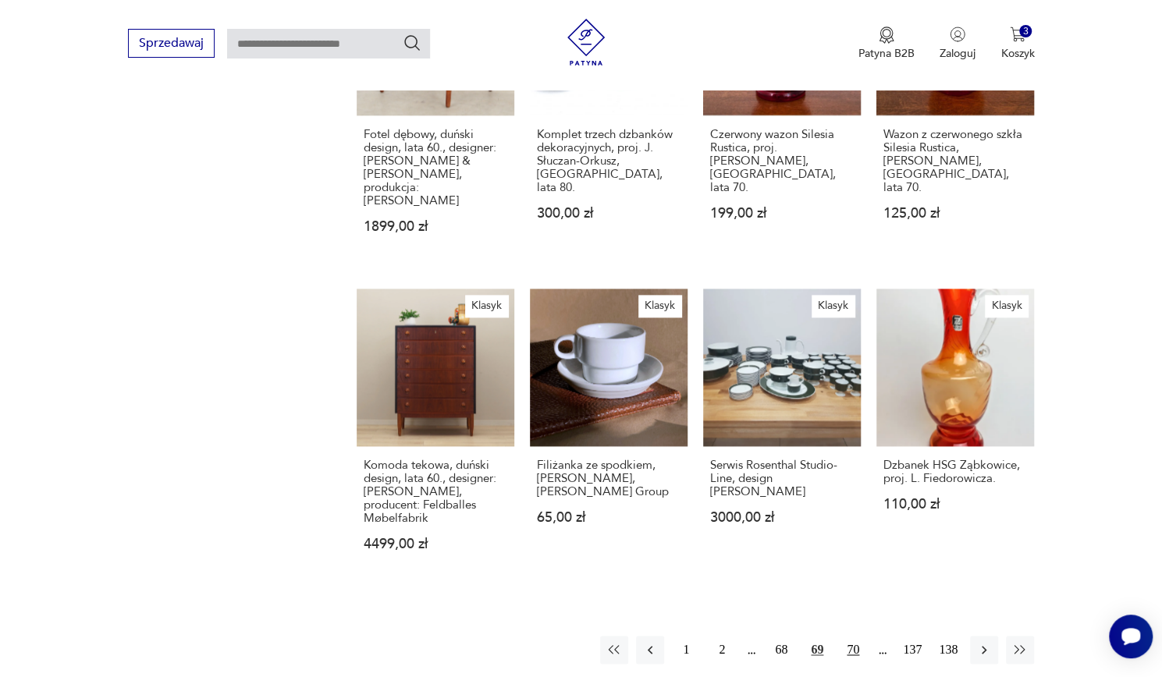
click at [852, 636] on button "70" at bounding box center [853, 650] width 28 height 28
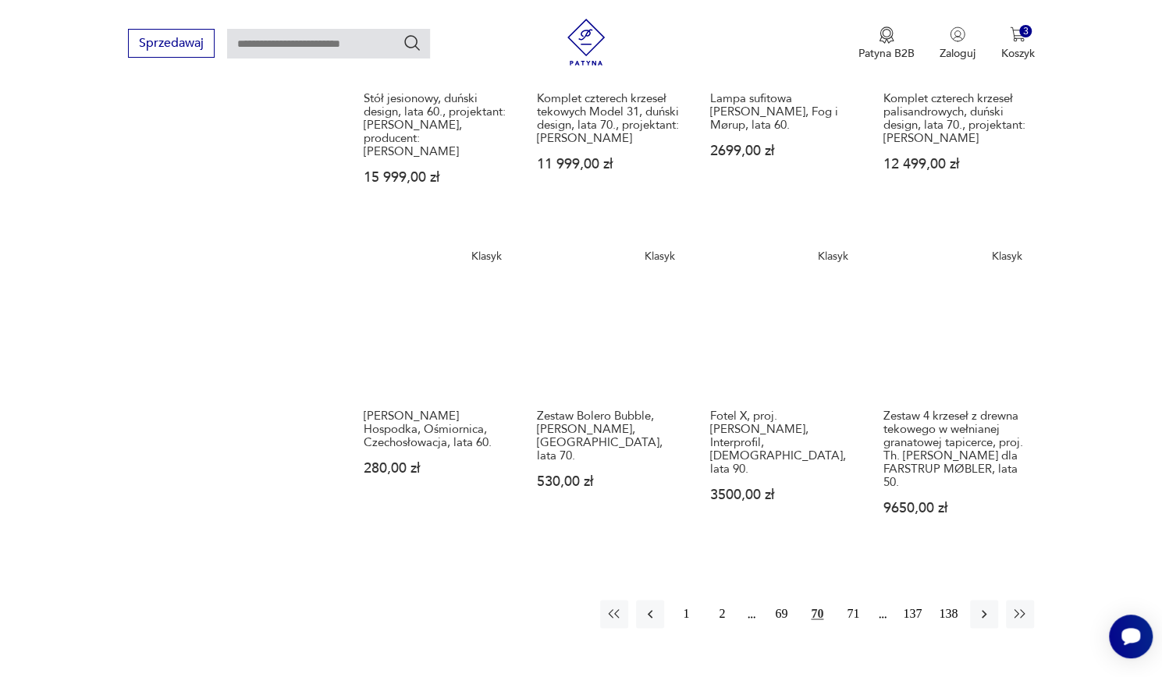
scroll to position [1083, 0]
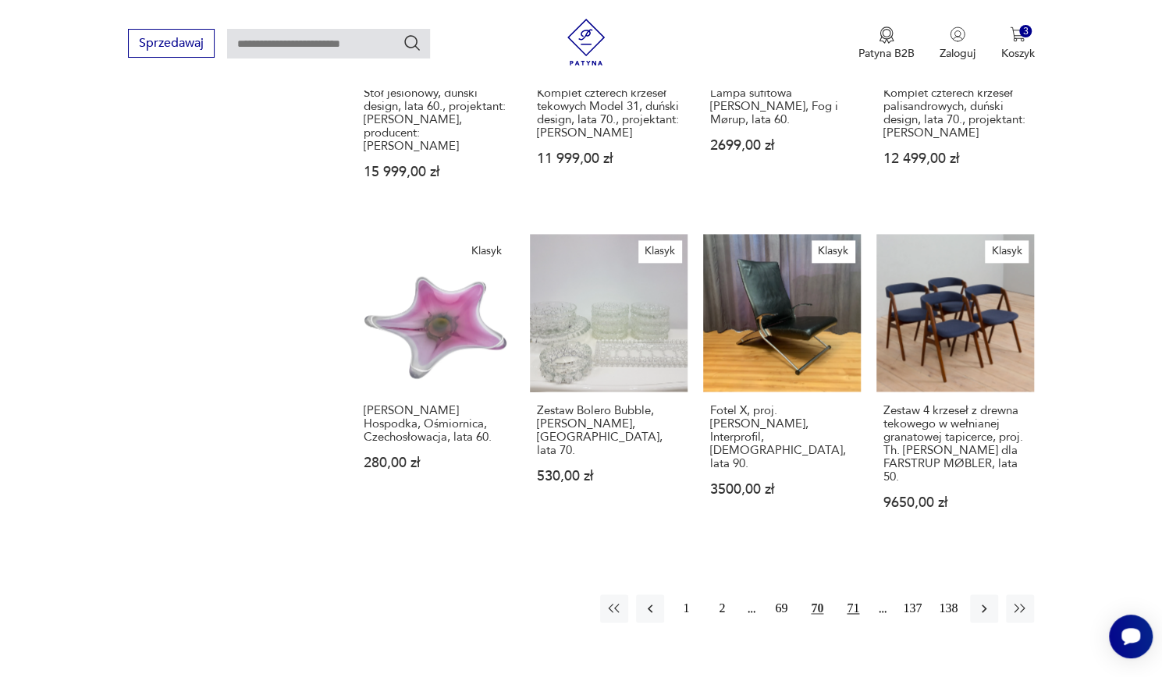
click at [855, 595] on button "71" at bounding box center [853, 609] width 28 height 28
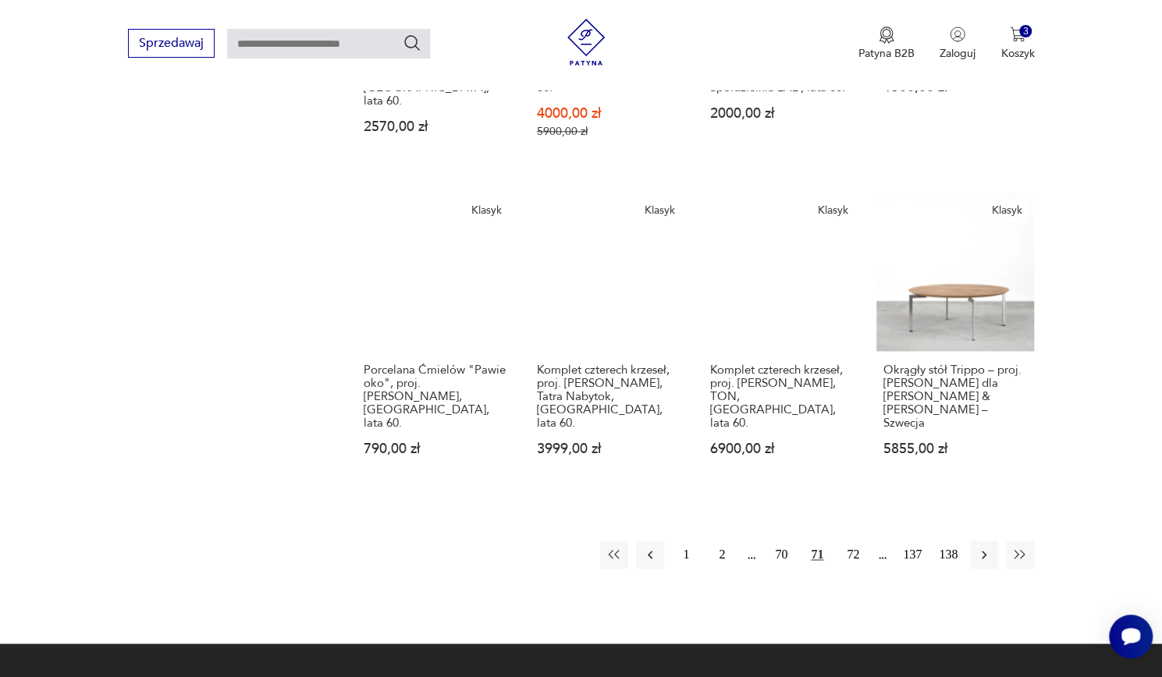
scroll to position [1182, 0]
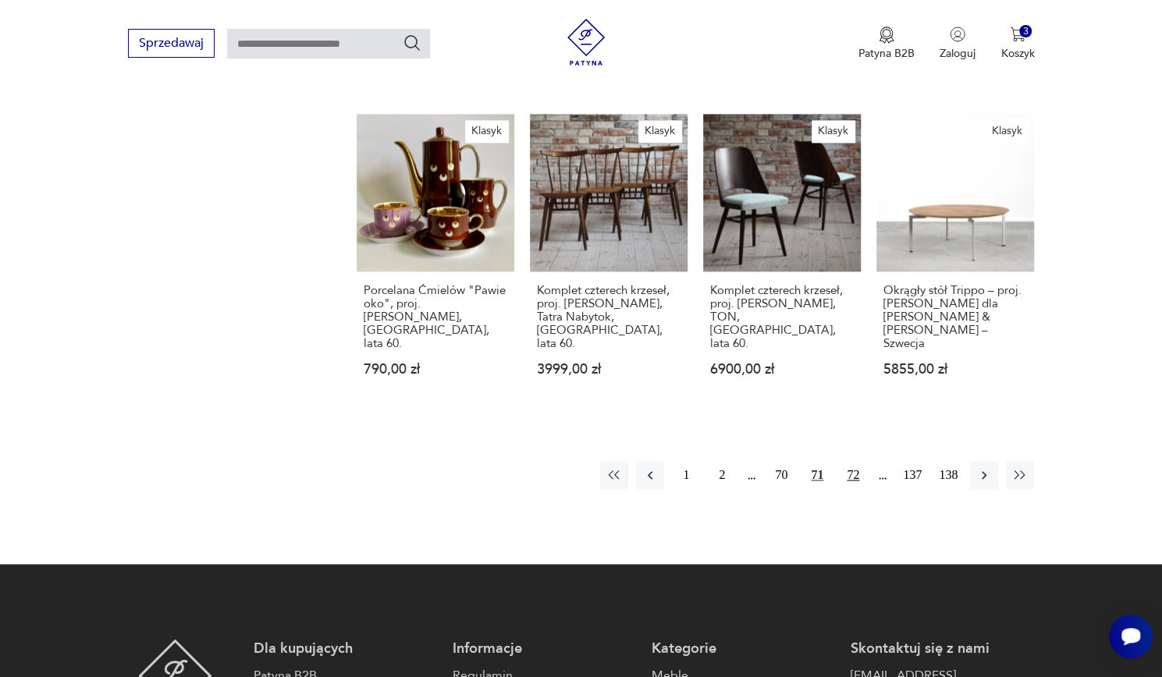
click at [849, 461] on button "72" at bounding box center [853, 475] width 28 height 28
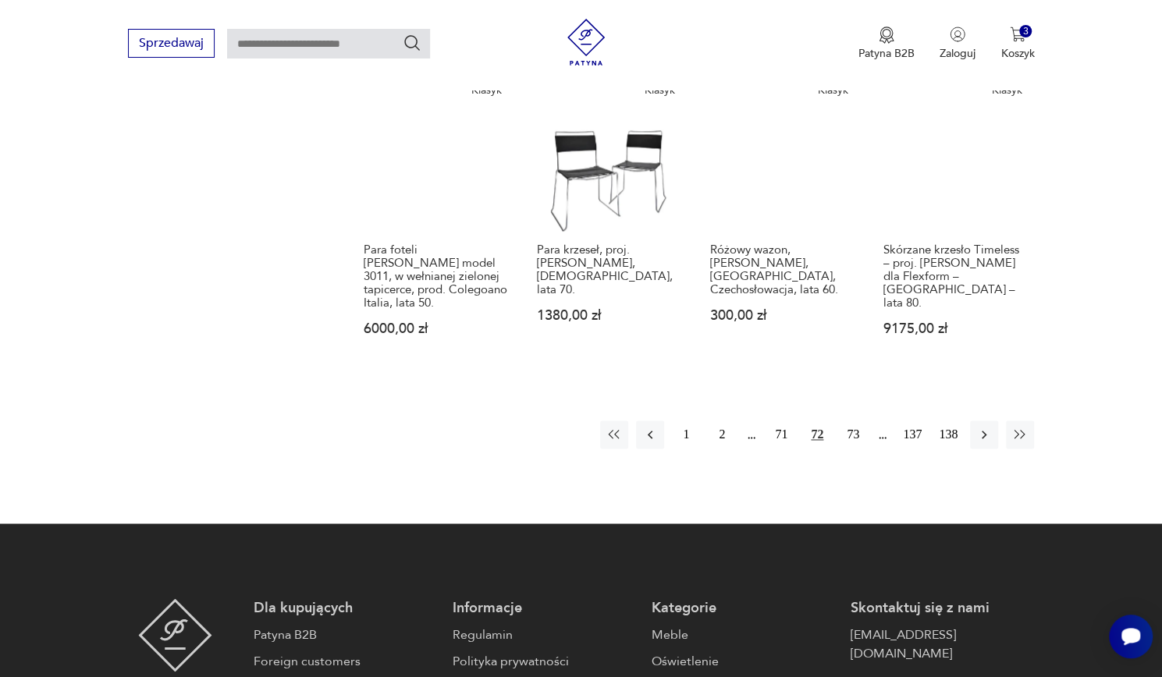
scroll to position [1254, 0]
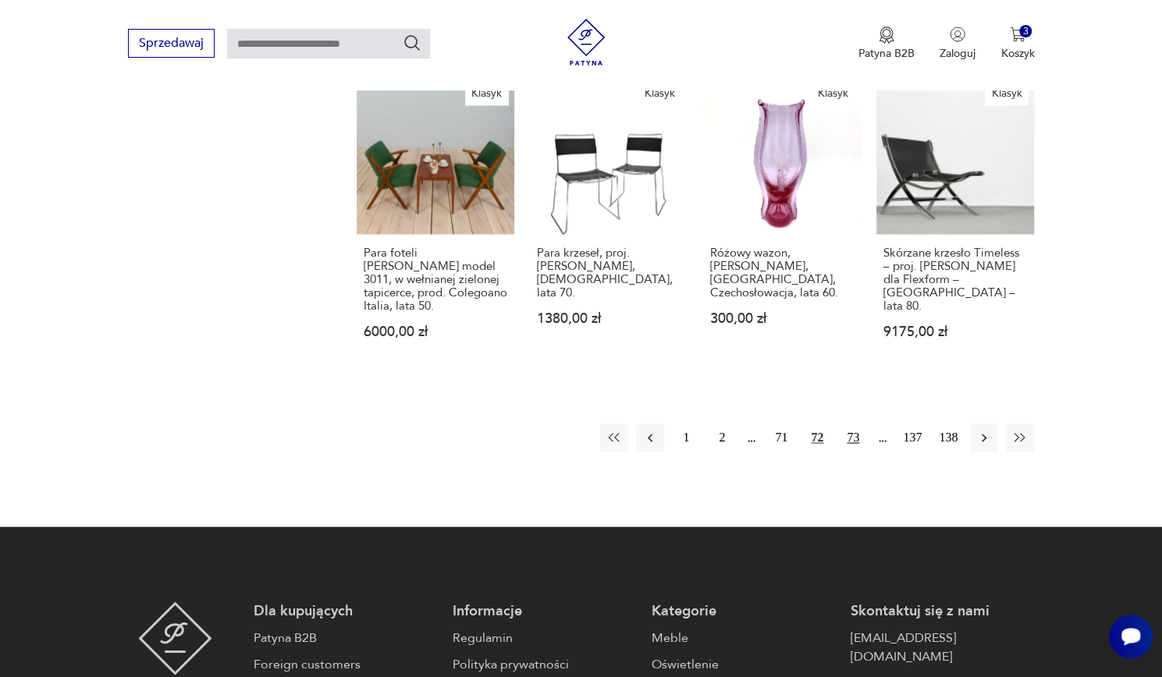
click at [861, 424] on button "73" at bounding box center [853, 438] width 28 height 28
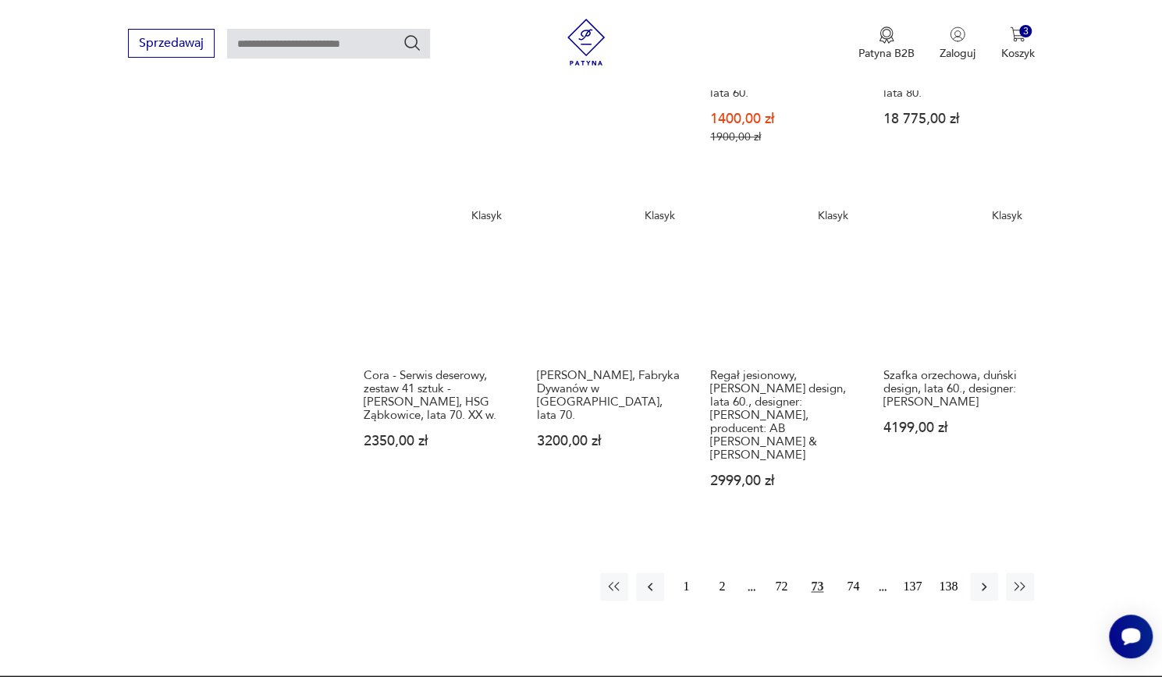
scroll to position [1132, 0]
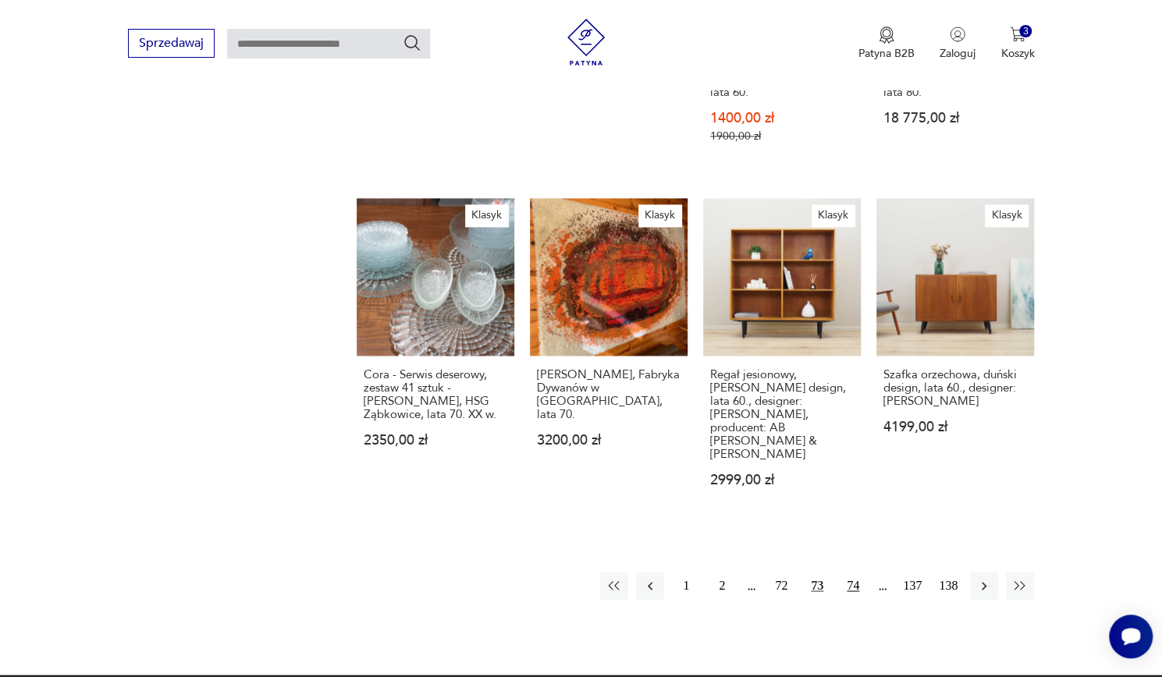
click at [855, 572] on button "74" at bounding box center [853, 586] width 28 height 28
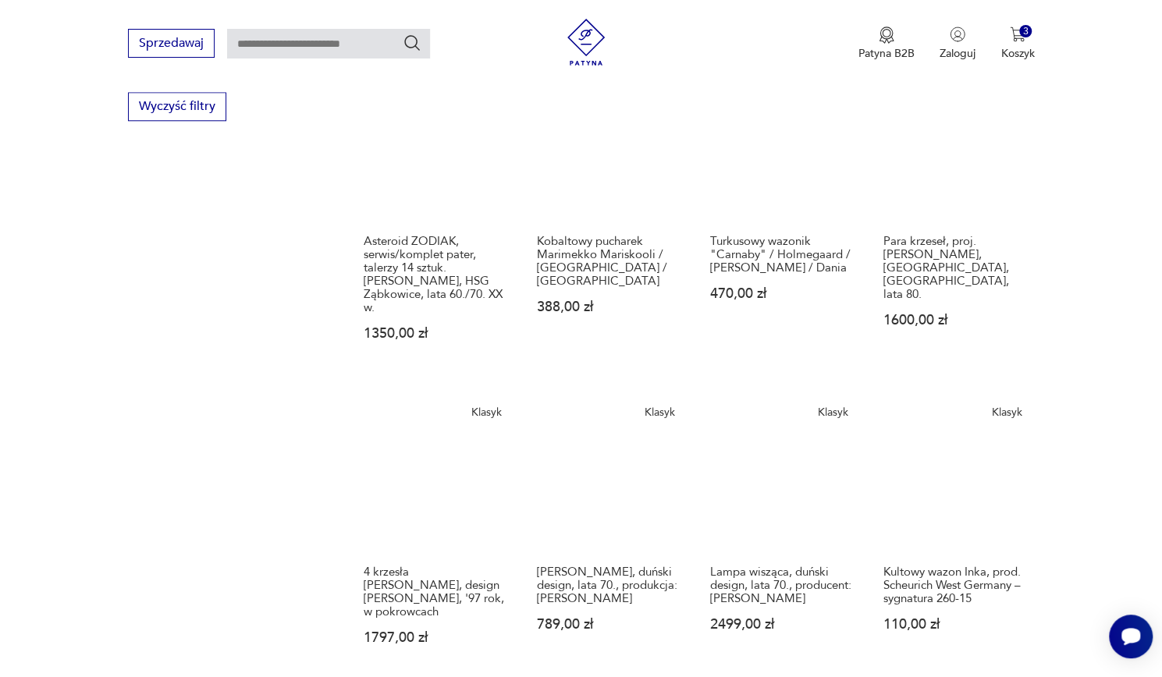
scroll to position [942, 0]
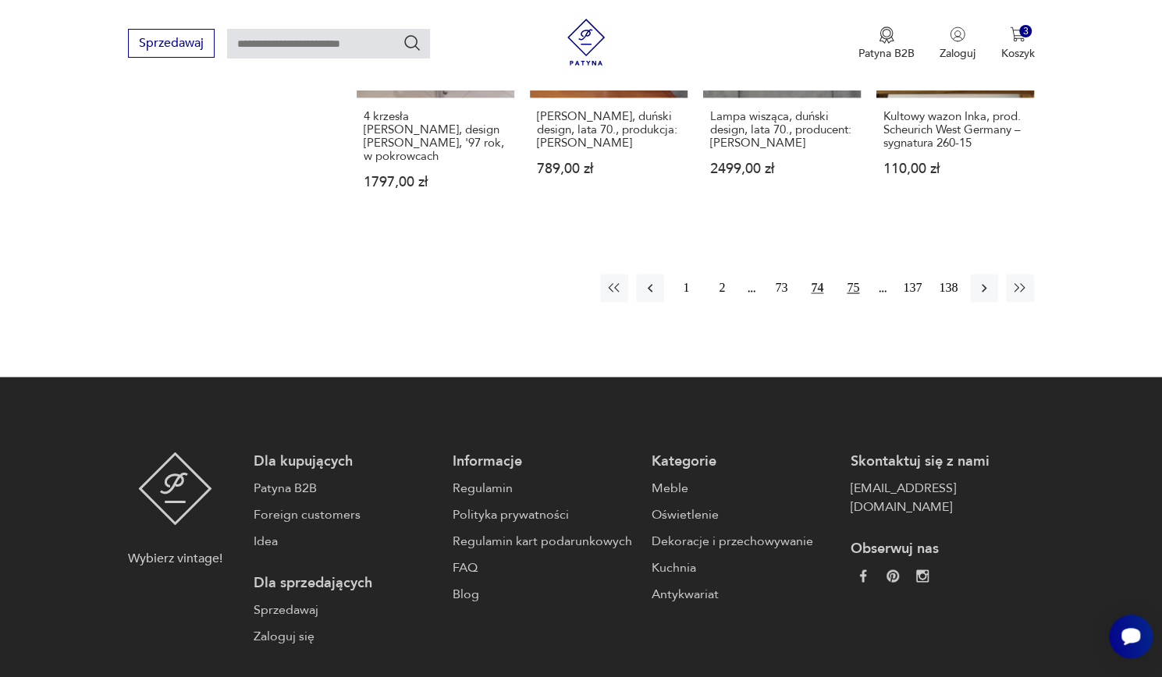
click at [851, 274] on button "75" at bounding box center [853, 288] width 28 height 28
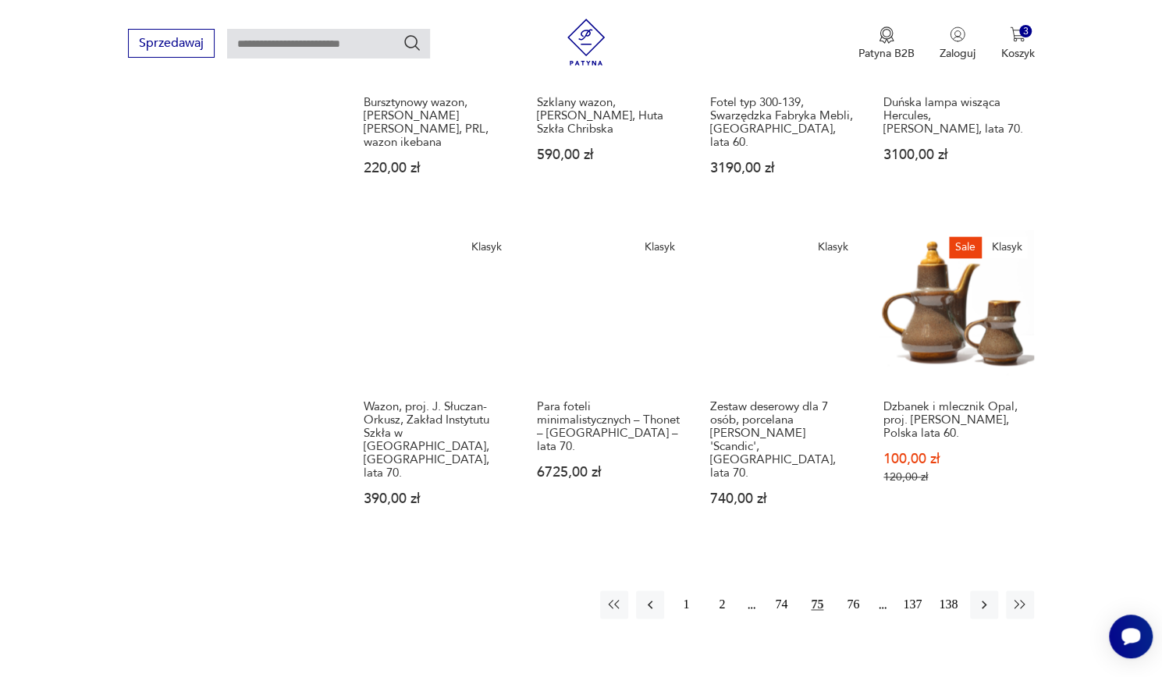
scroll to position [1096, 0]
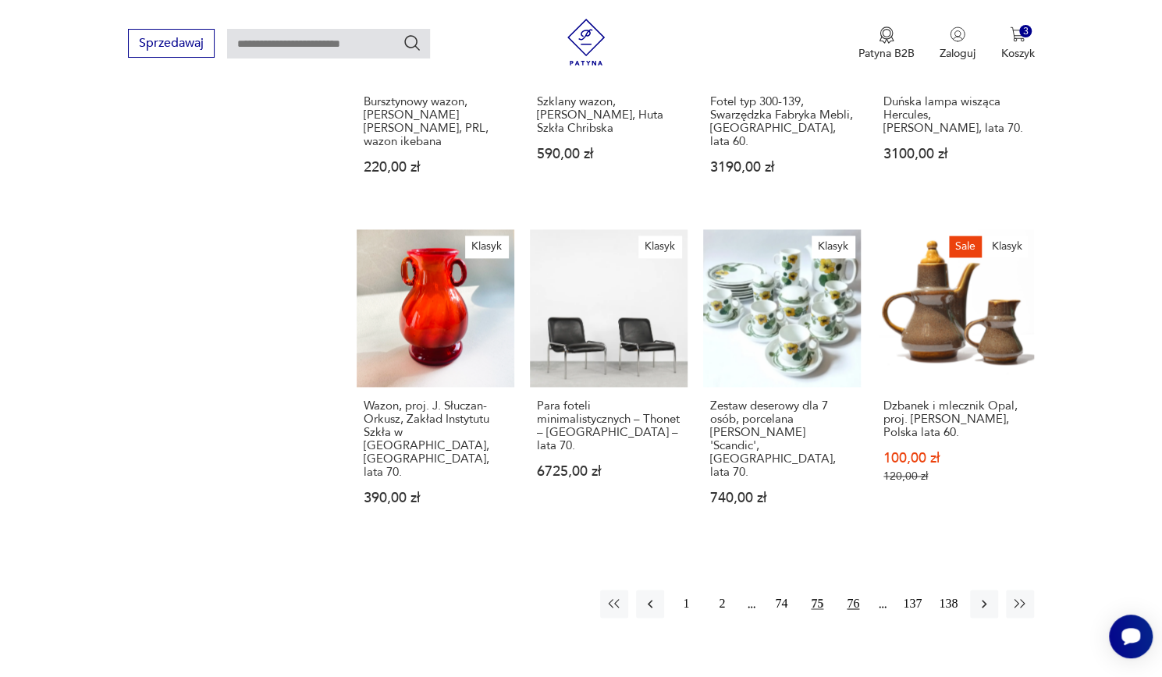
click at [853, 590] on button "76" at bounding box center [853, 604] width 28 height 28
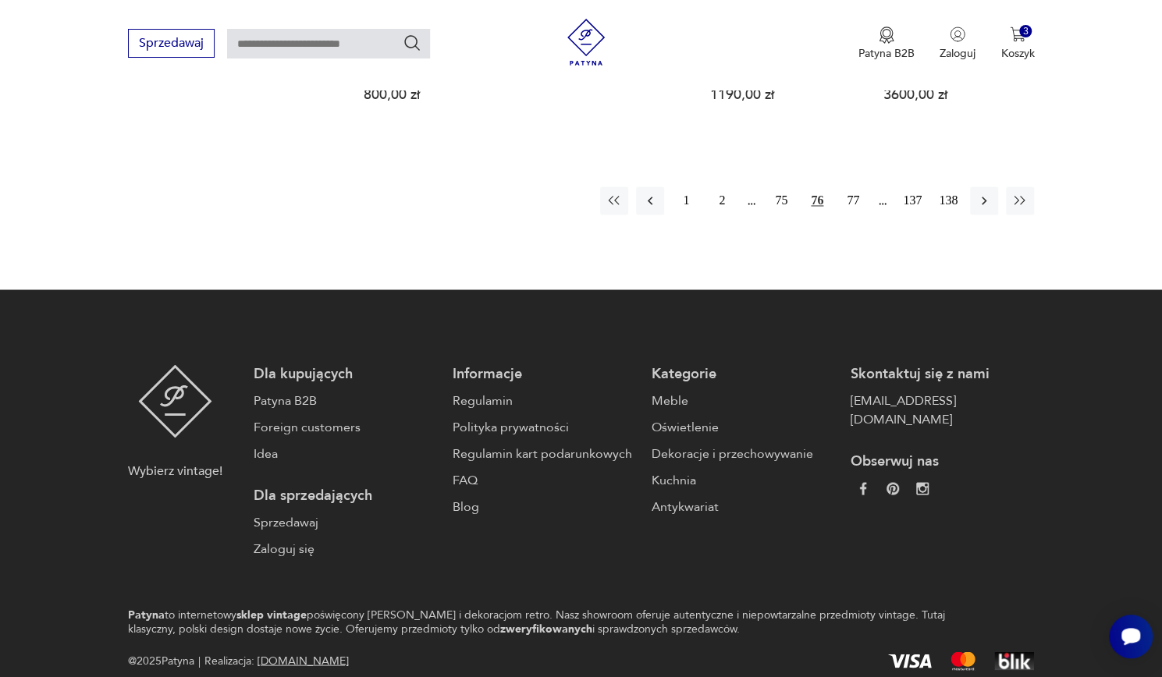
scroll to position [1462, 0]
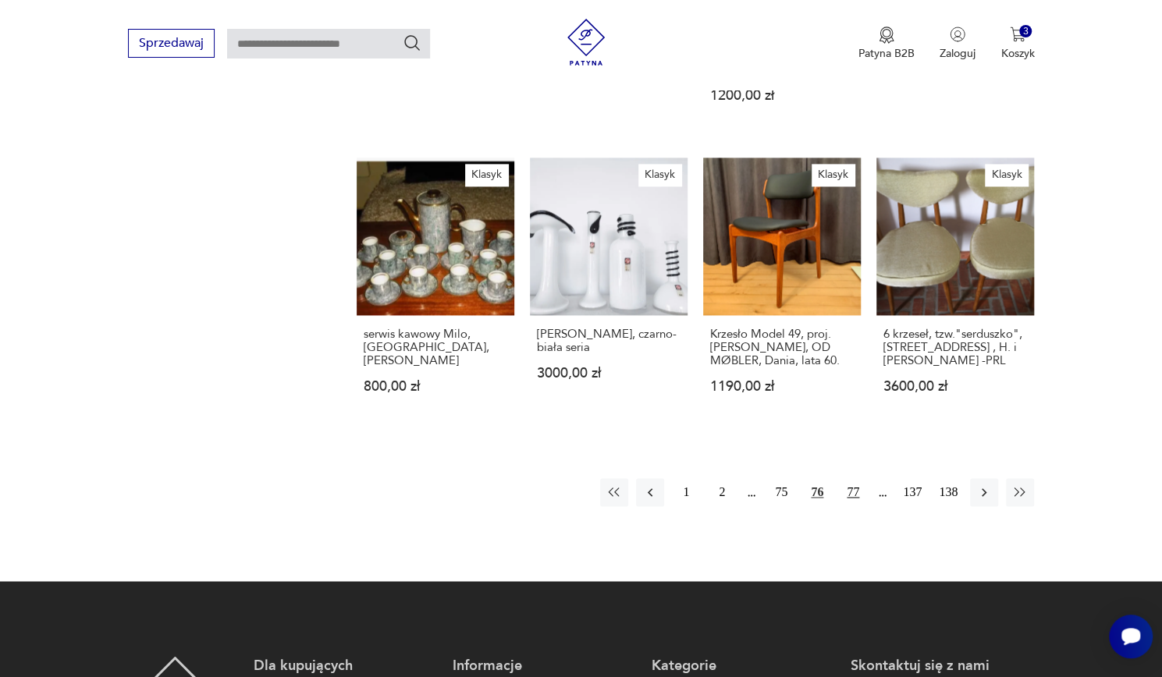
click at [854, 478] on button "77" at bounding box center [853, 492] width 28 height 28
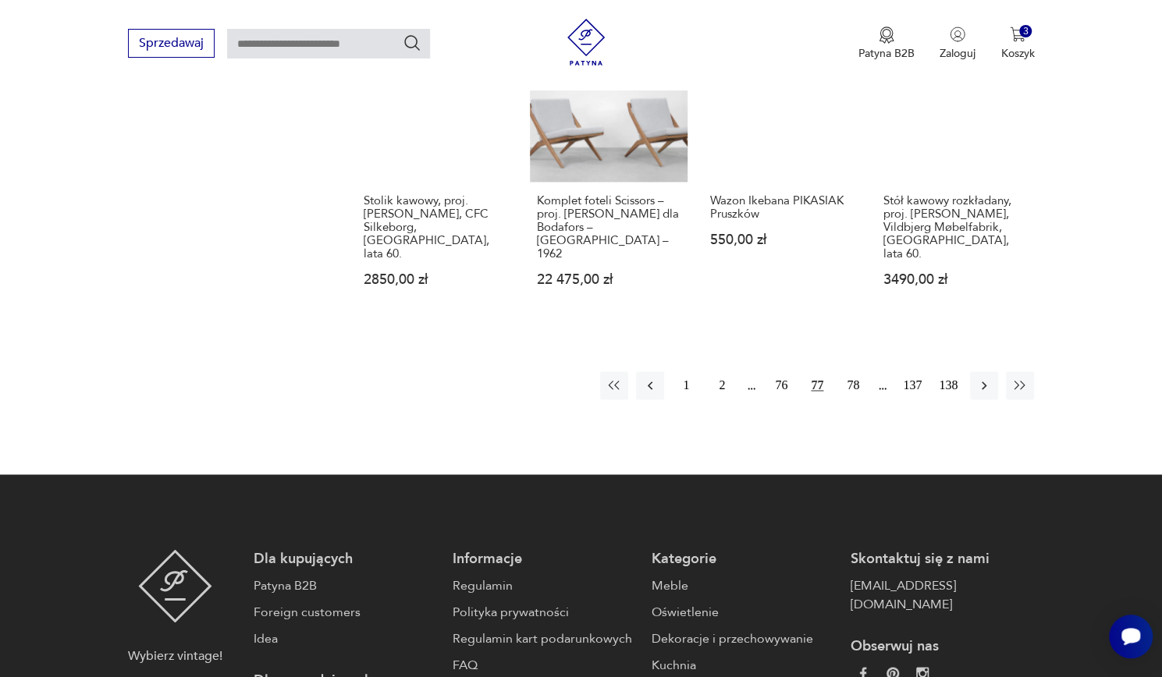
scroll to position [1308, 0]
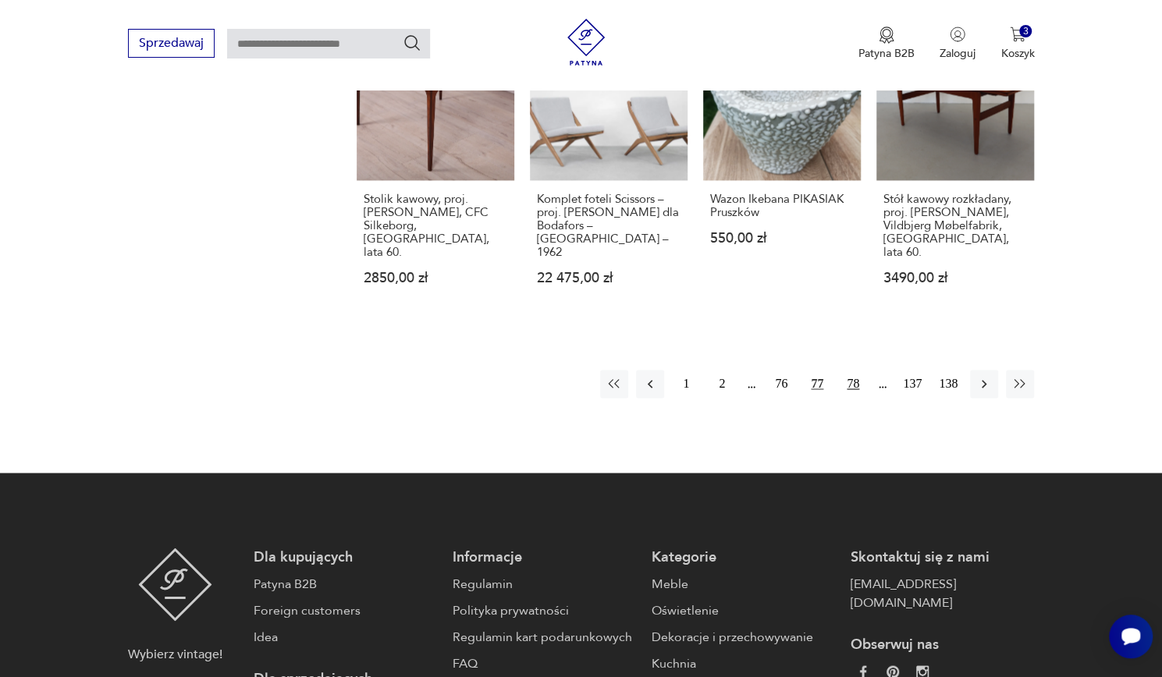
click at [858, 370] on button "78" at bounding box center [853, 384] width 28 height 28
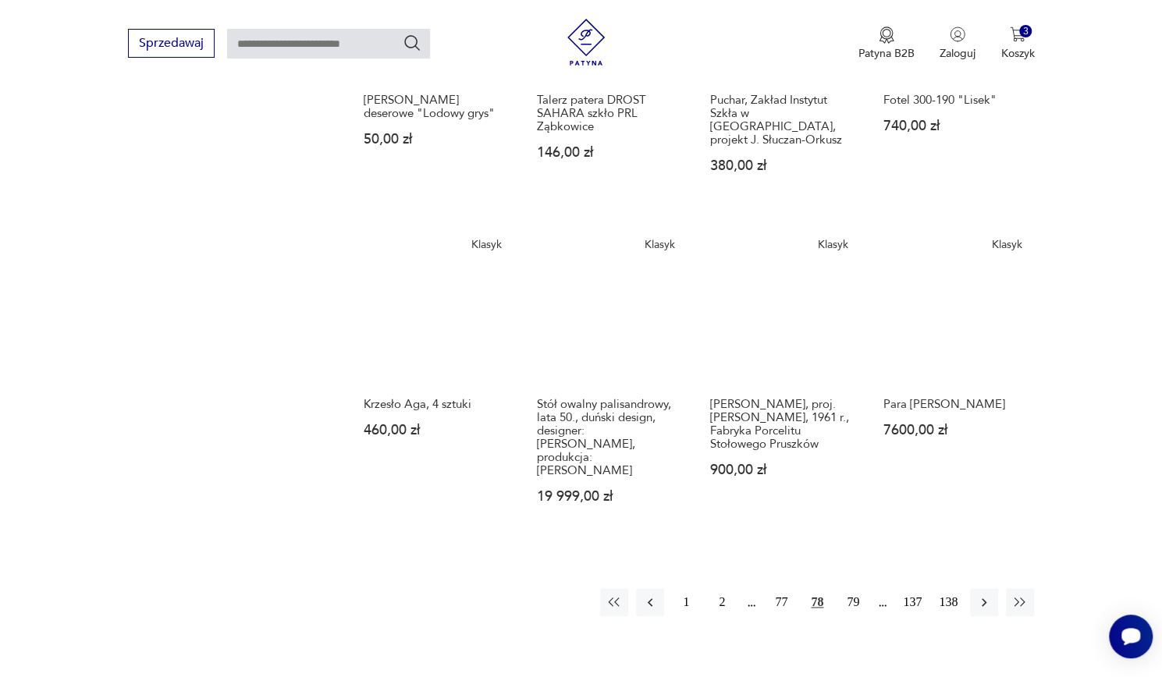
scroll to position [1046, 0]
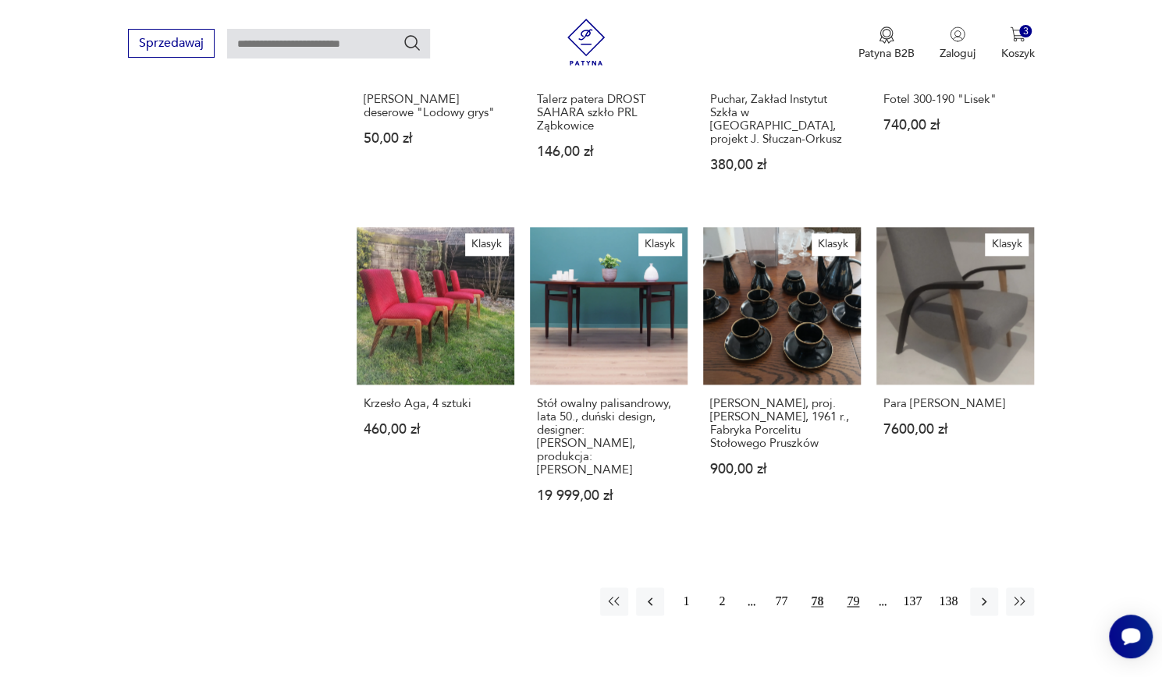
click at [862, 588] on button "79" at bounding box center [853, 602] width 28 height 28
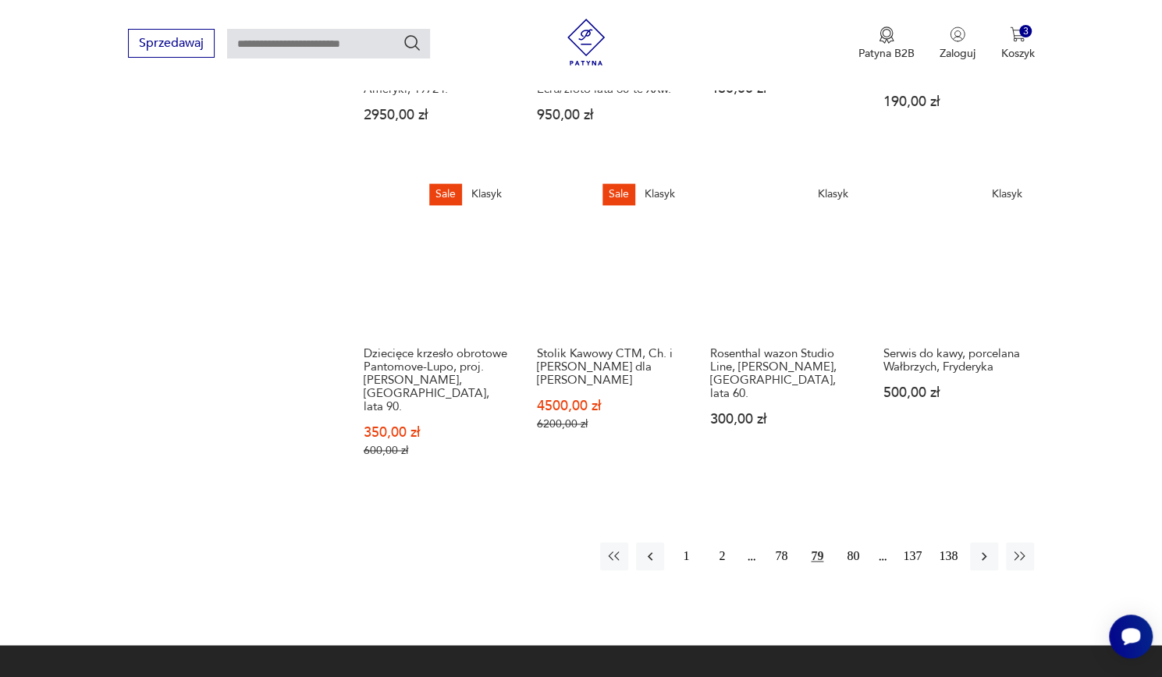
scroll to position [1136, 0]
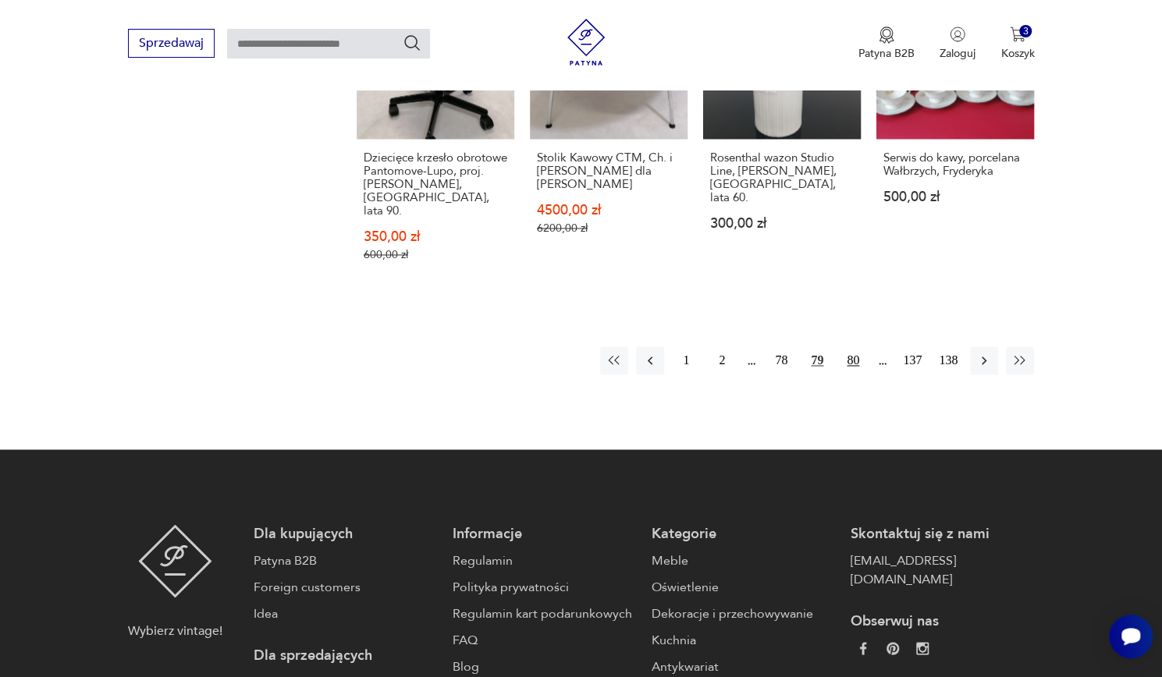
click at [853, 346] on button "80" at bounding box center [853, 360] width 28 height 28
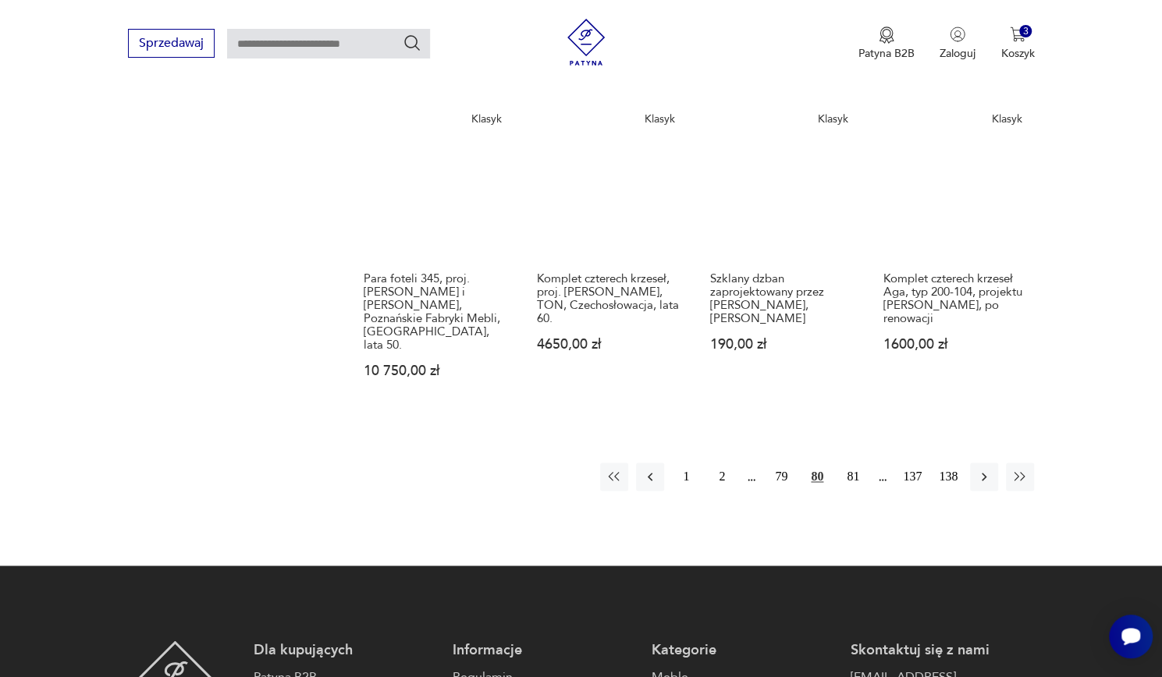
scroll to position [1171, 0]
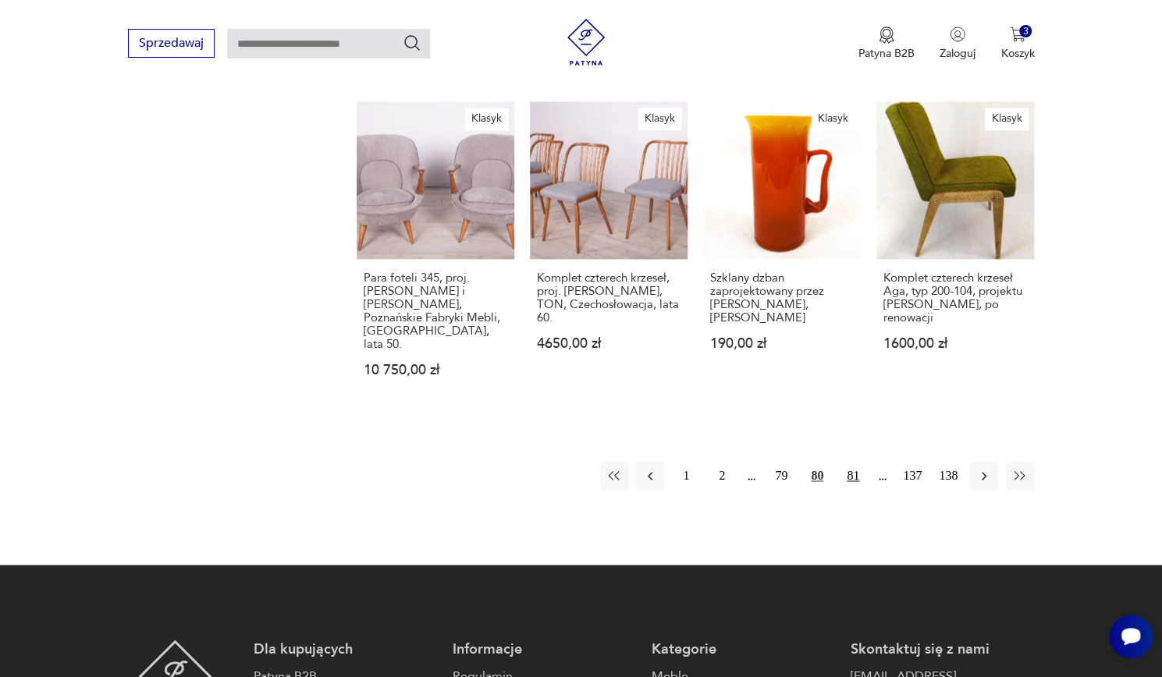
click at [852, 462] on button "81" at bounding box center [853, 476] width 28 height 28
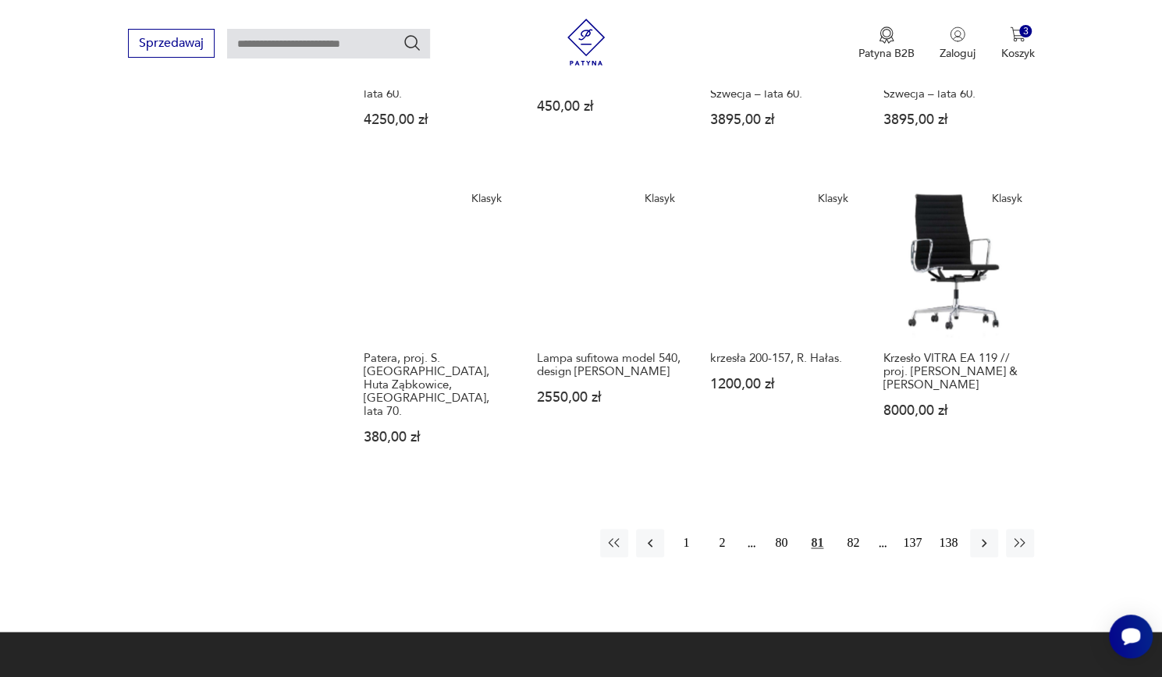
scroll to position [1091, 0]
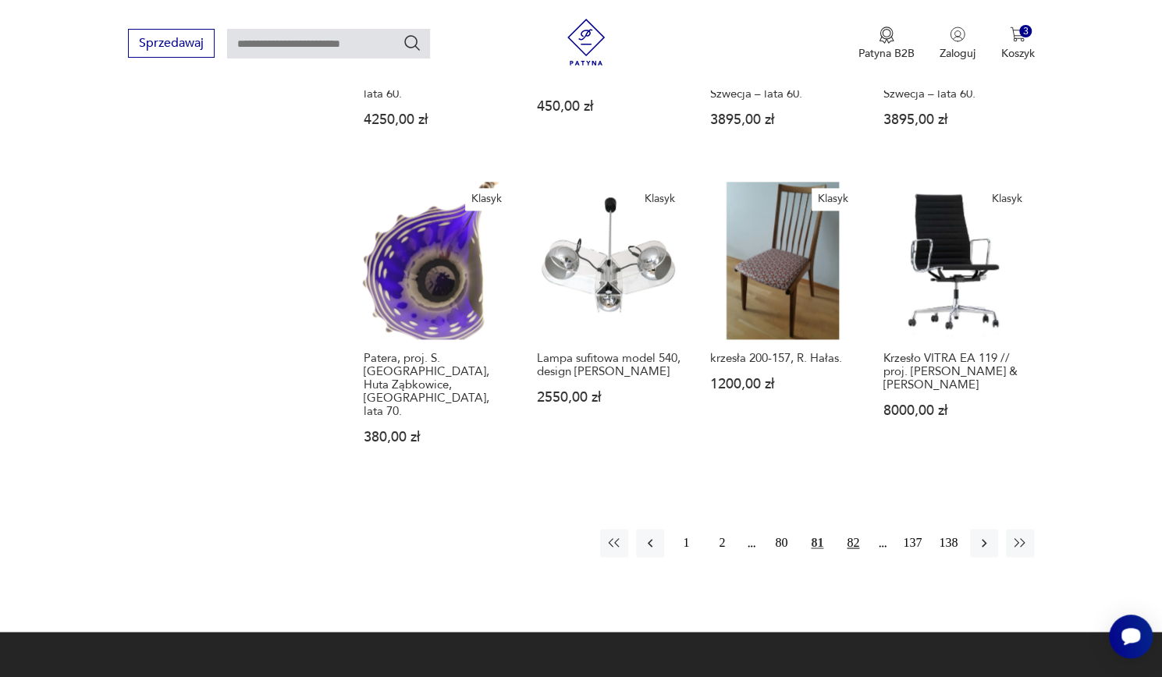
click at [857, 529] on button "82" at bounding box center [853, 543] width 28 height 28
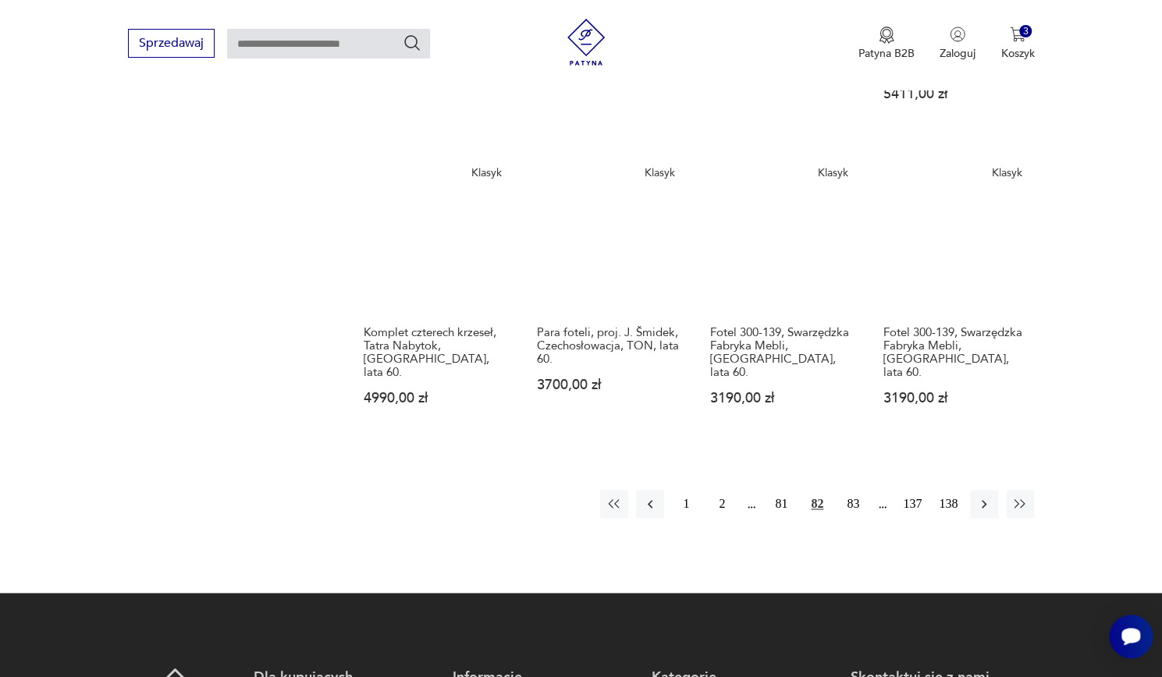
scroll to position [1149, 0]
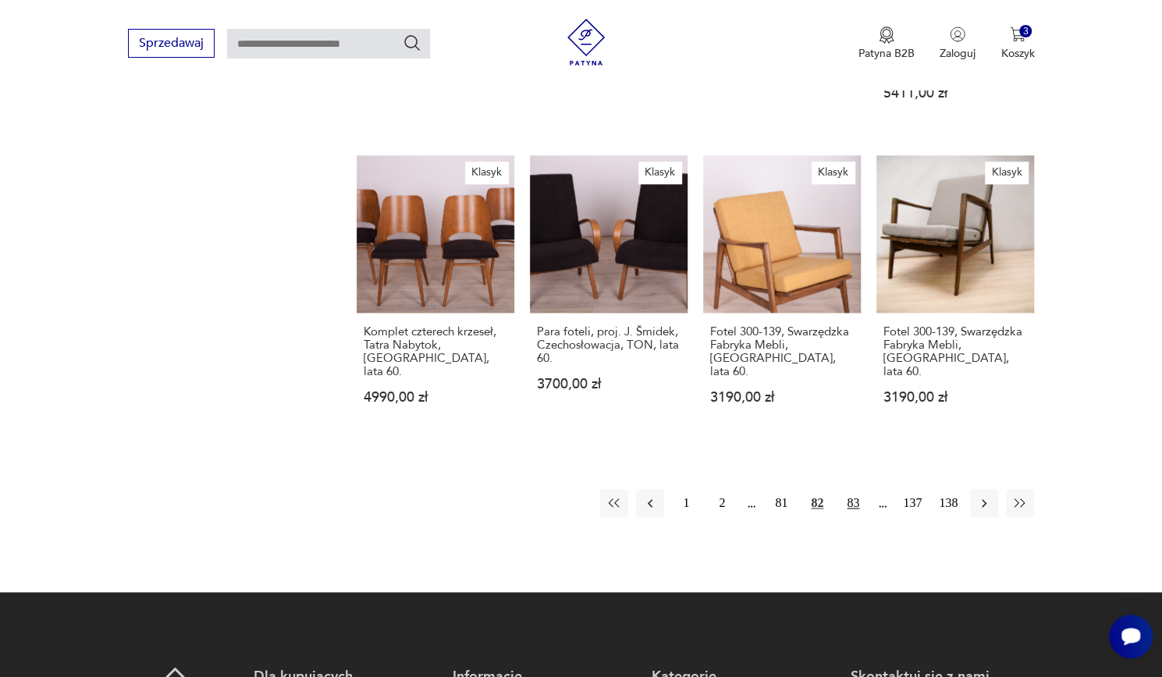
click at [858, 489] on button "83" at bounding box center [853, 503] width 28 height 28
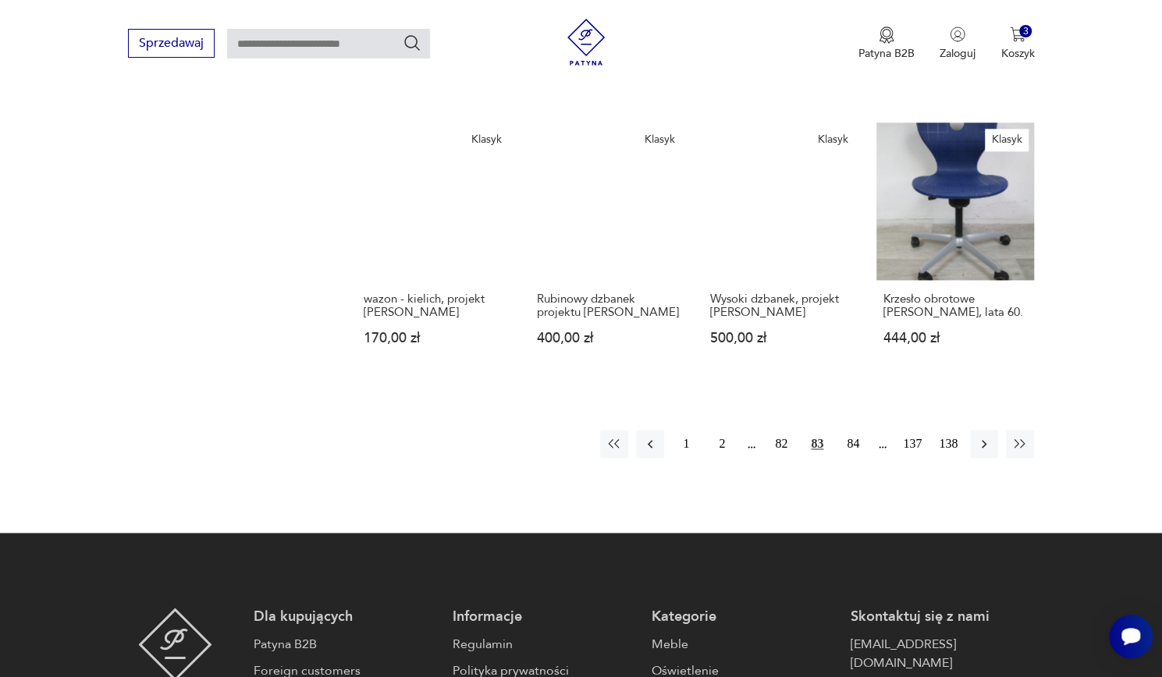
scroll to position [1100, 0]
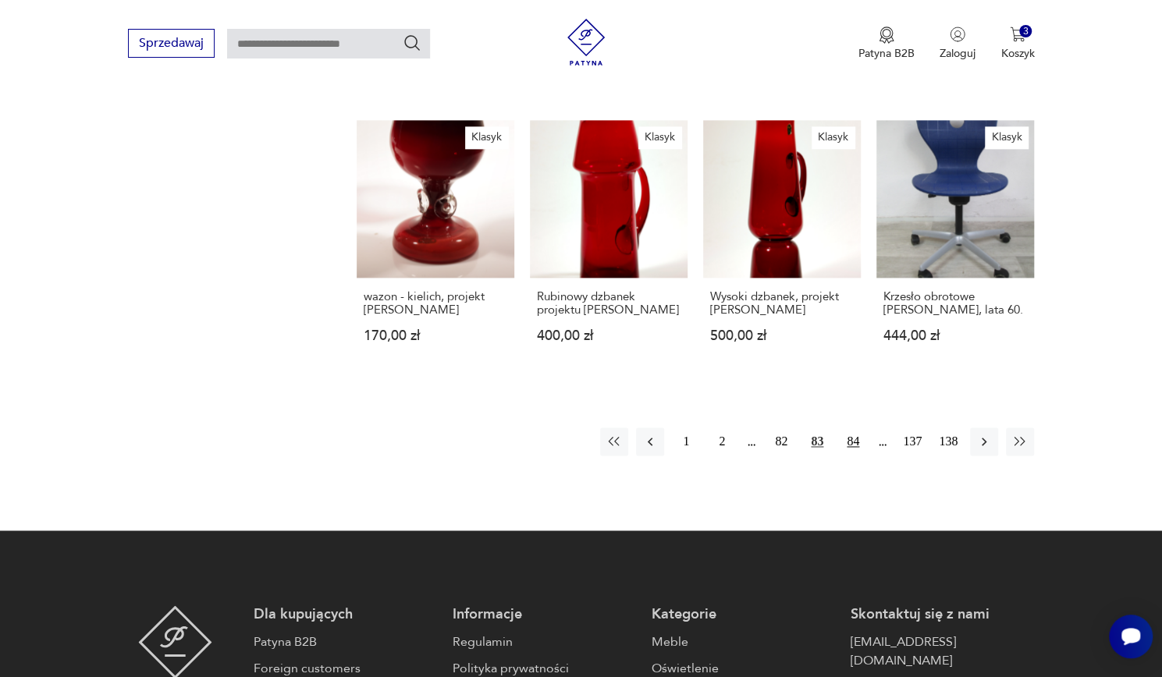
click at [856, 443] on button "84" at bounding box center [853, 442] width 28 height 28
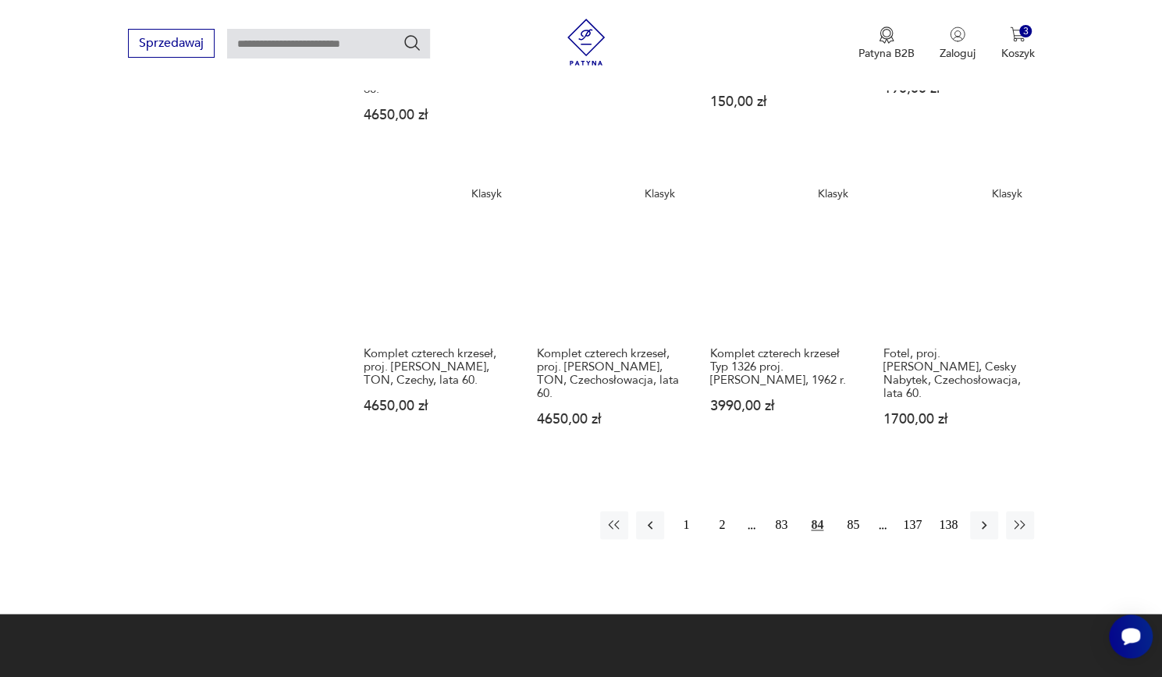
scroll to position [1083, 0]
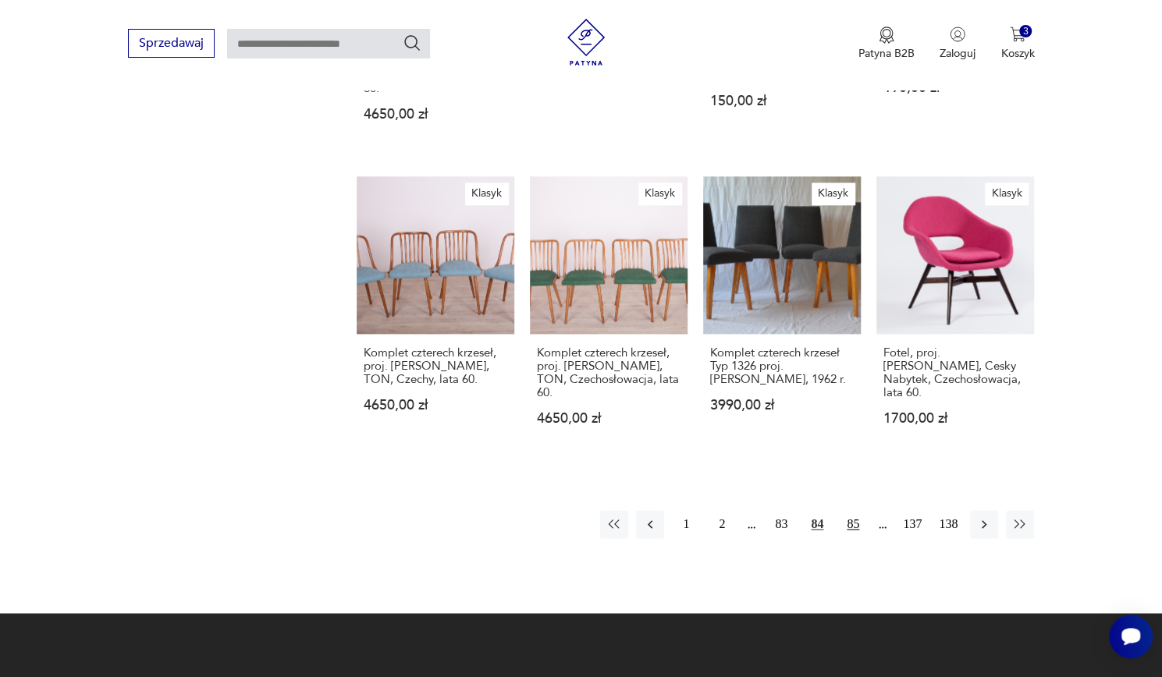
click at [852, 510] on button "85" at bounding box center [853, 524] width 28 height 28
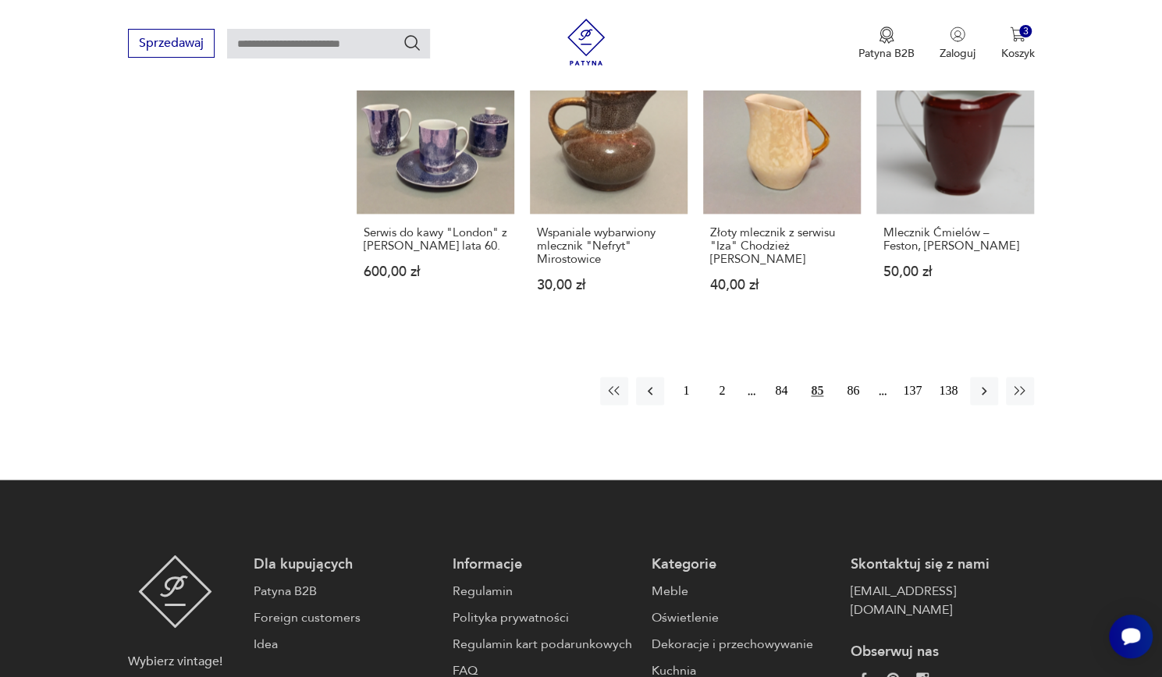
scroll to position [1231, 0]
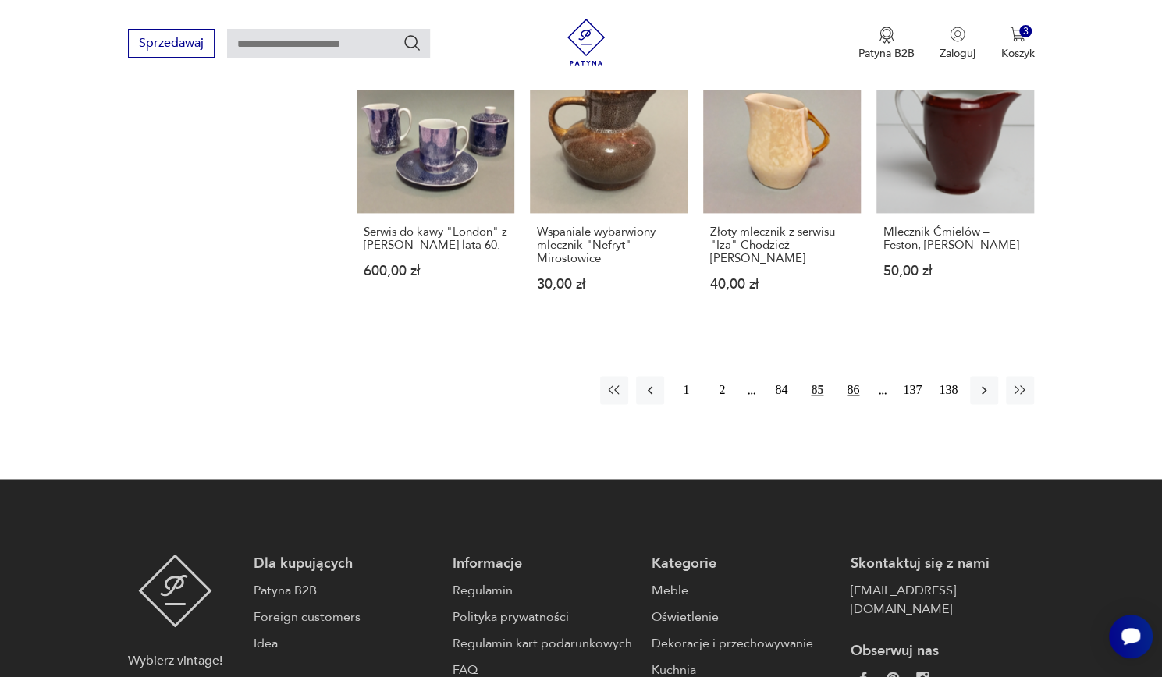
click at [856, 376] on button "86" at bounding box center [853, 390] width 28 height 28
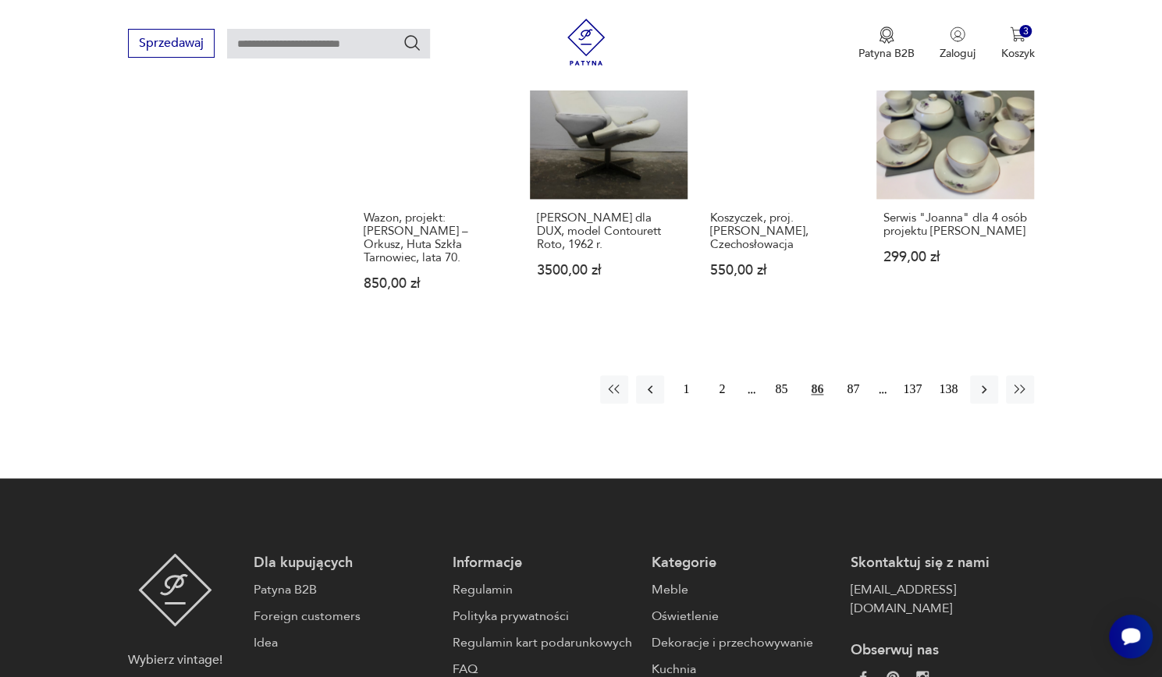
scroll to position [1232, 0]
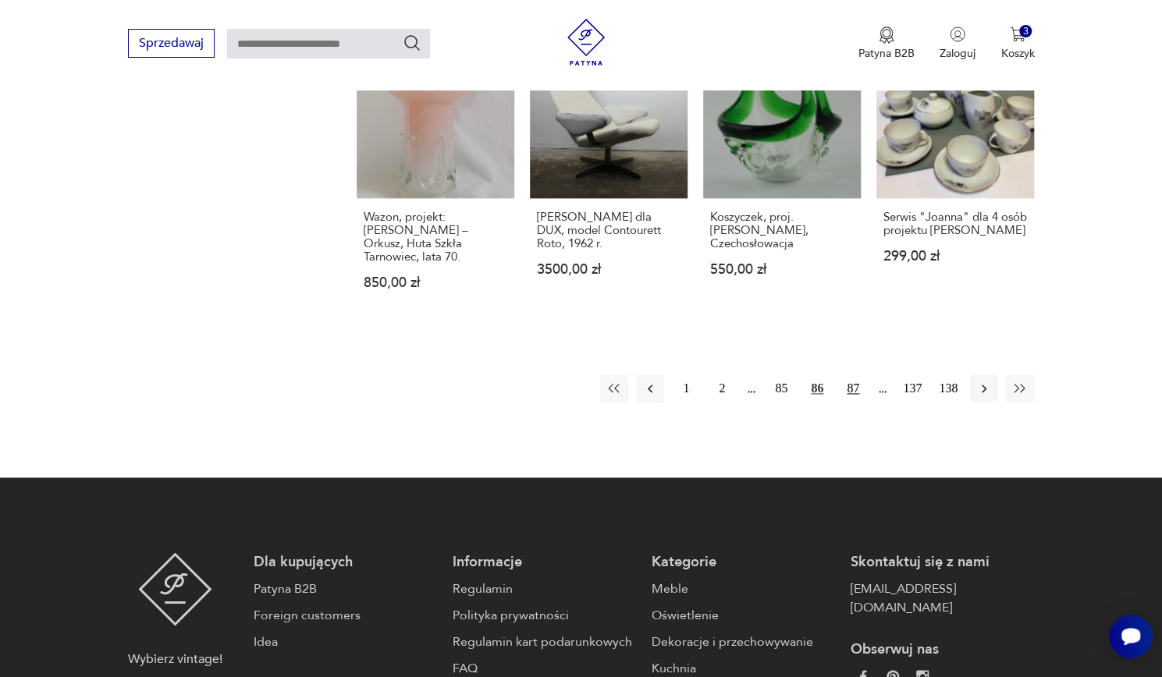
click at [855, 375] on button "87" at bounding box center [853, 389] width 28 height 28
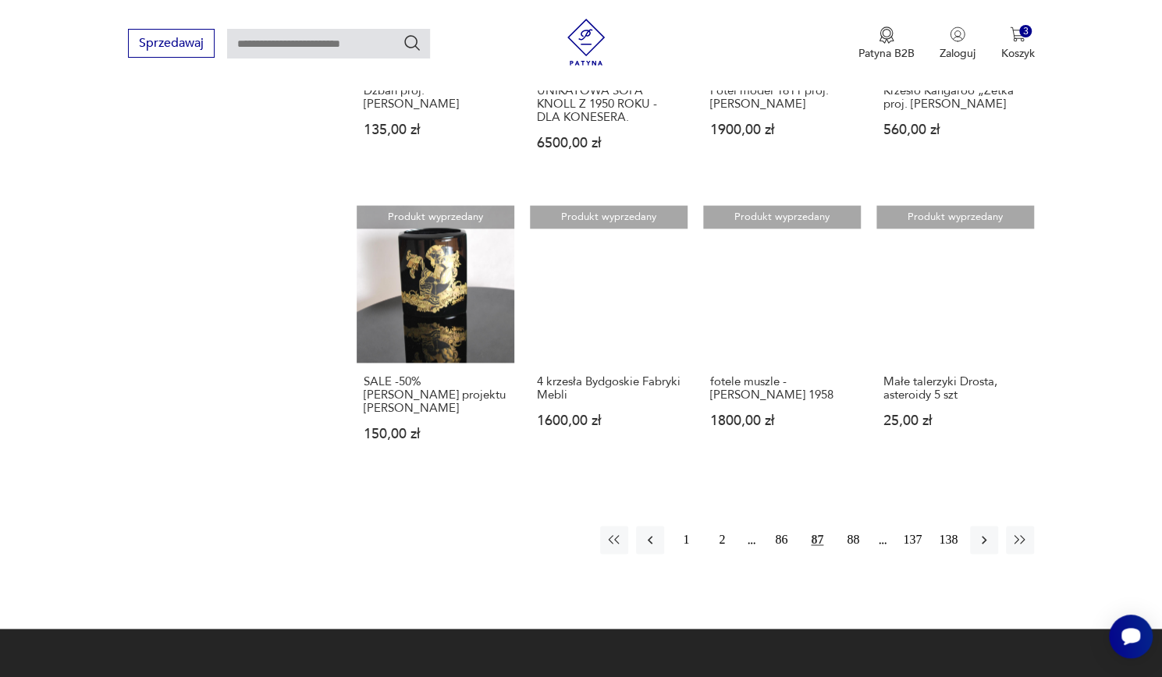
scroll to position [1089, 0]
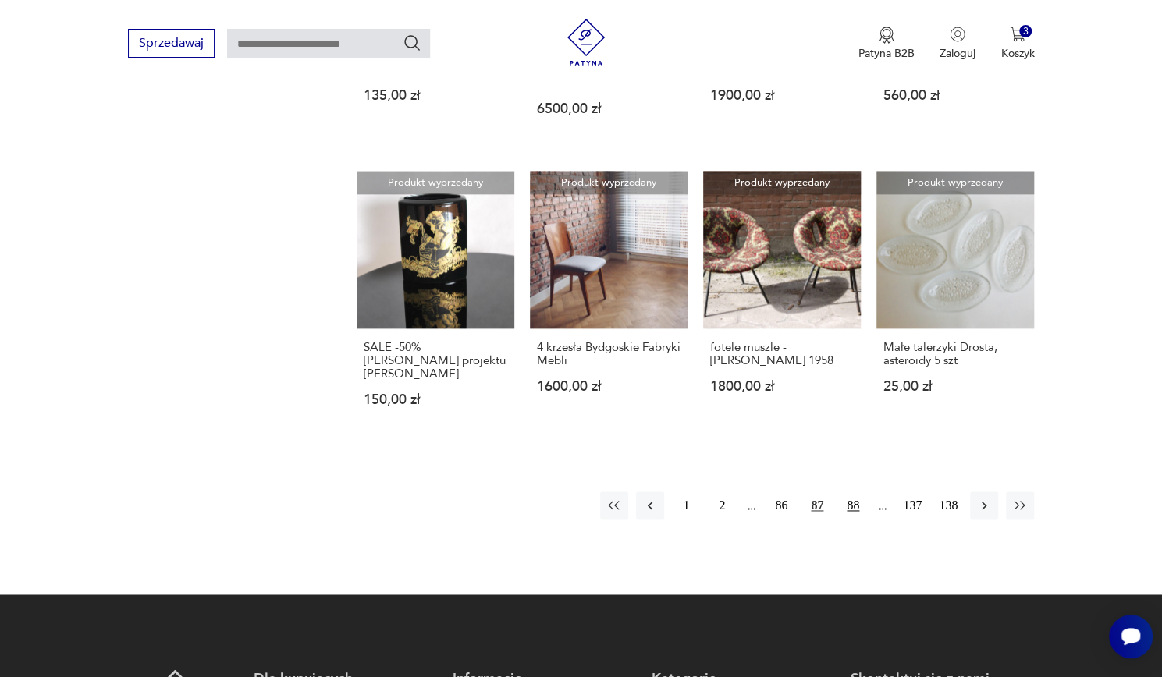
click at [848, 493] on button "88" at bounding box center [853, 506] width 28 height 28
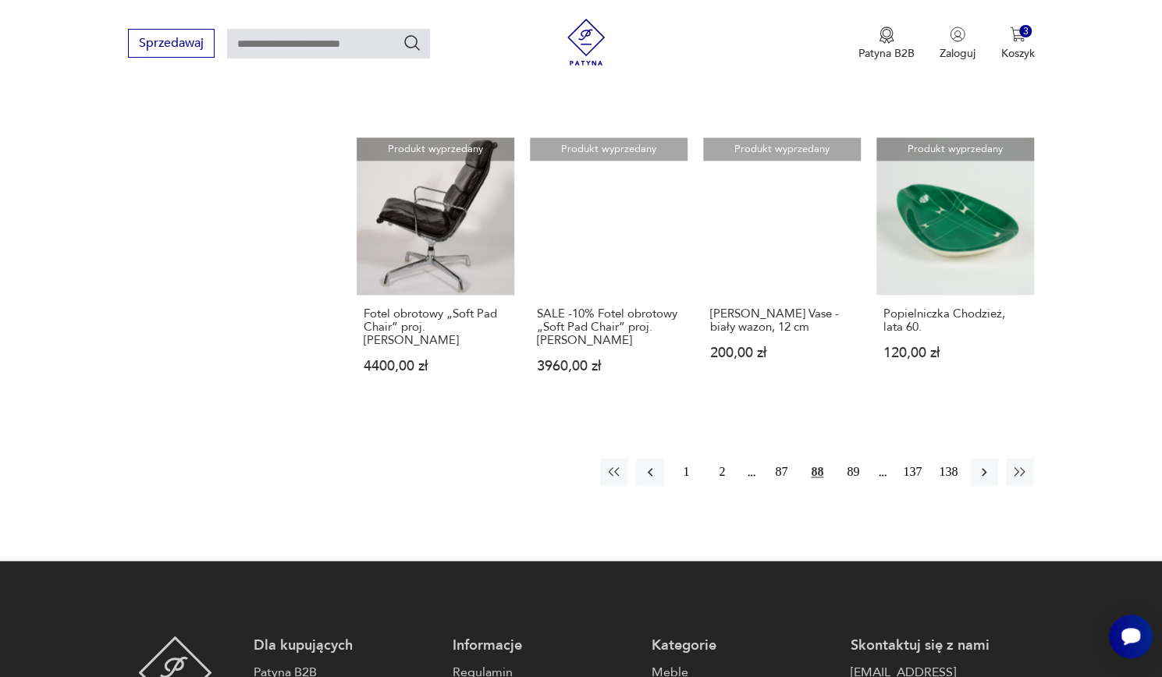
scroll to position [1100, 0]
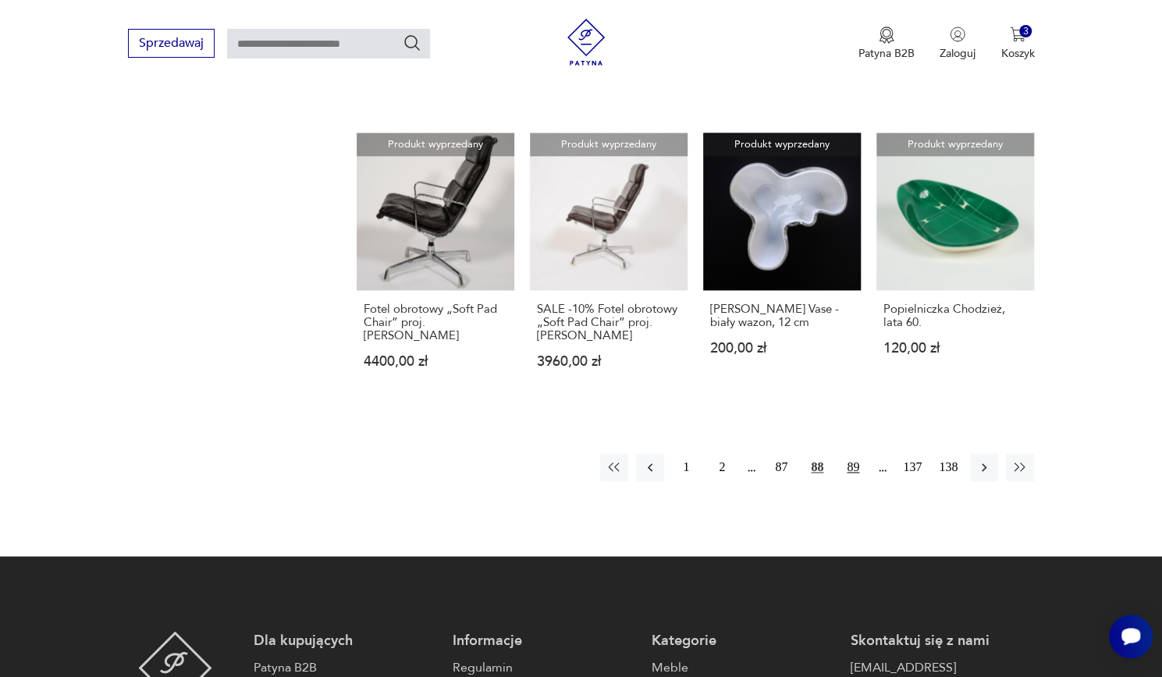
click at [865, 471] on button "89" at bounding box center [853, 467] width 28 height 28
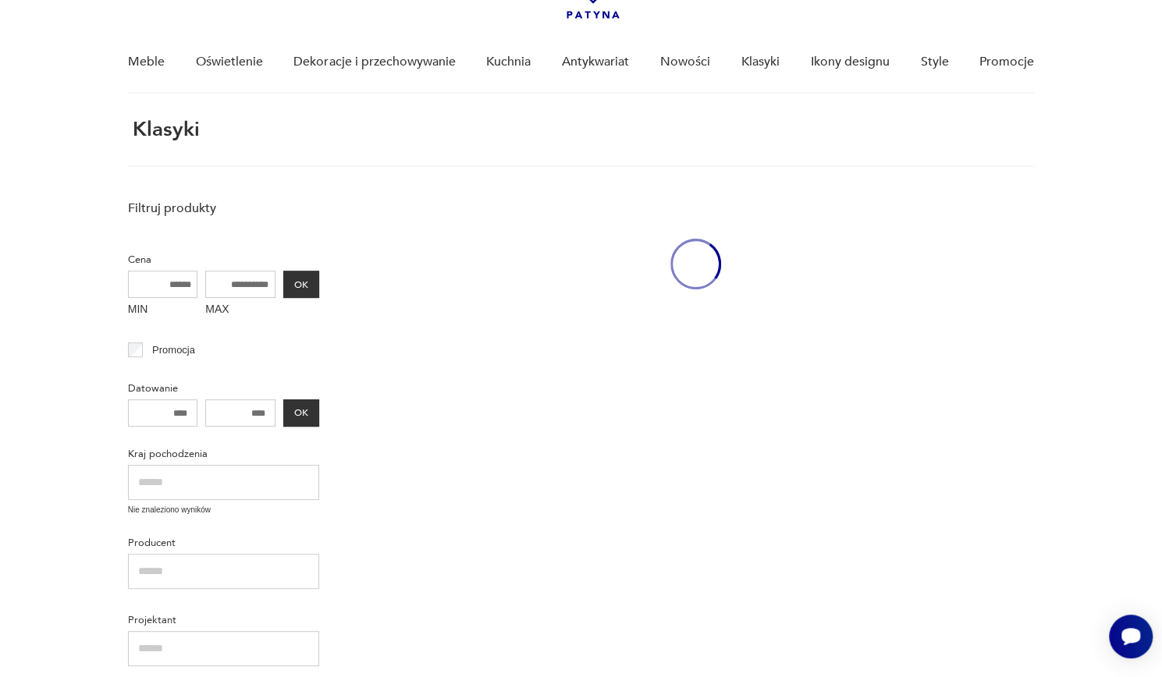
scroll to position [59, 0]
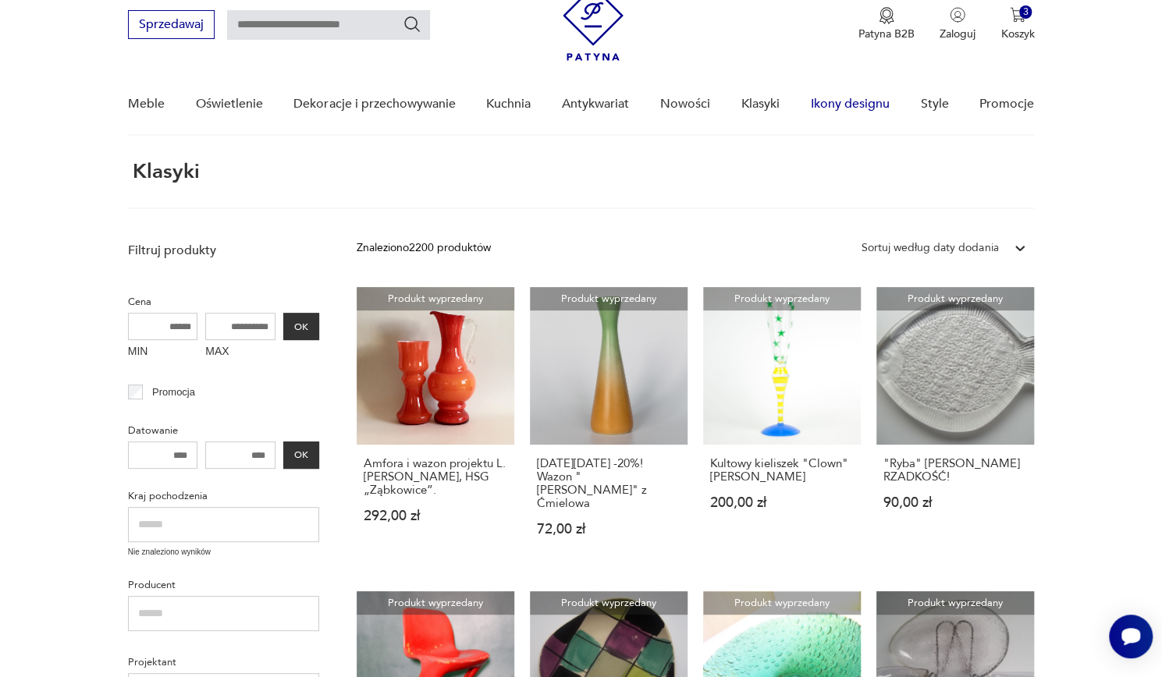
click at [871, 108] on link "Ikony designu" at bounding box center [849, 104] width 79 height 60
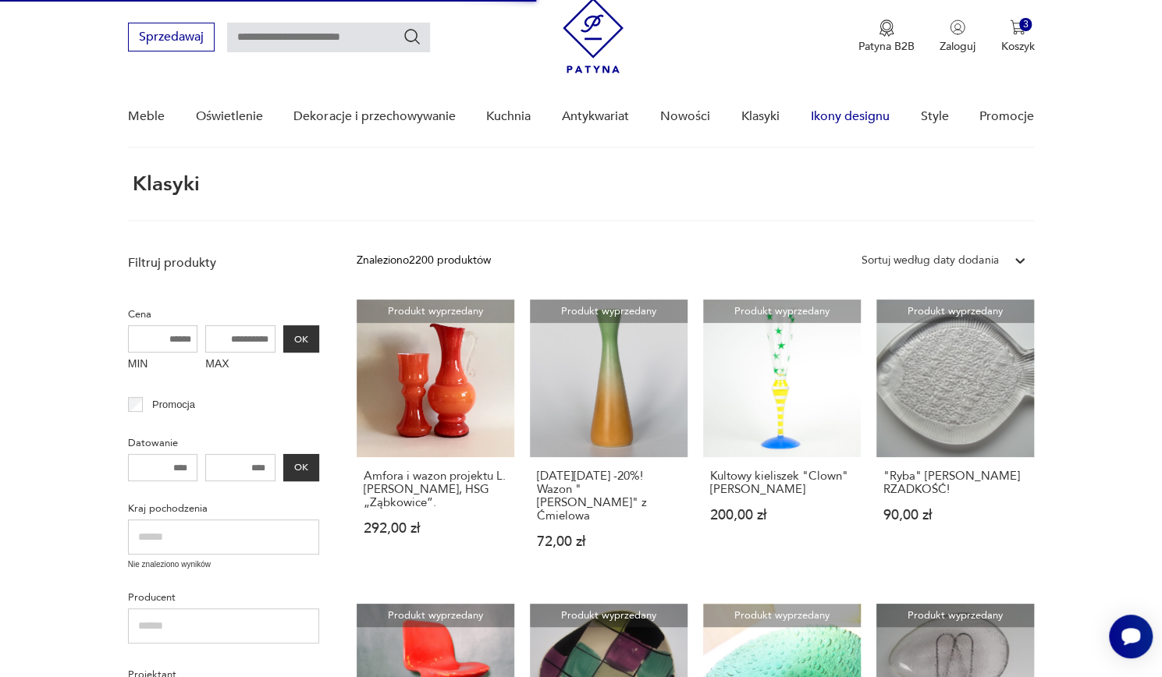
scroll to position [0, 0]
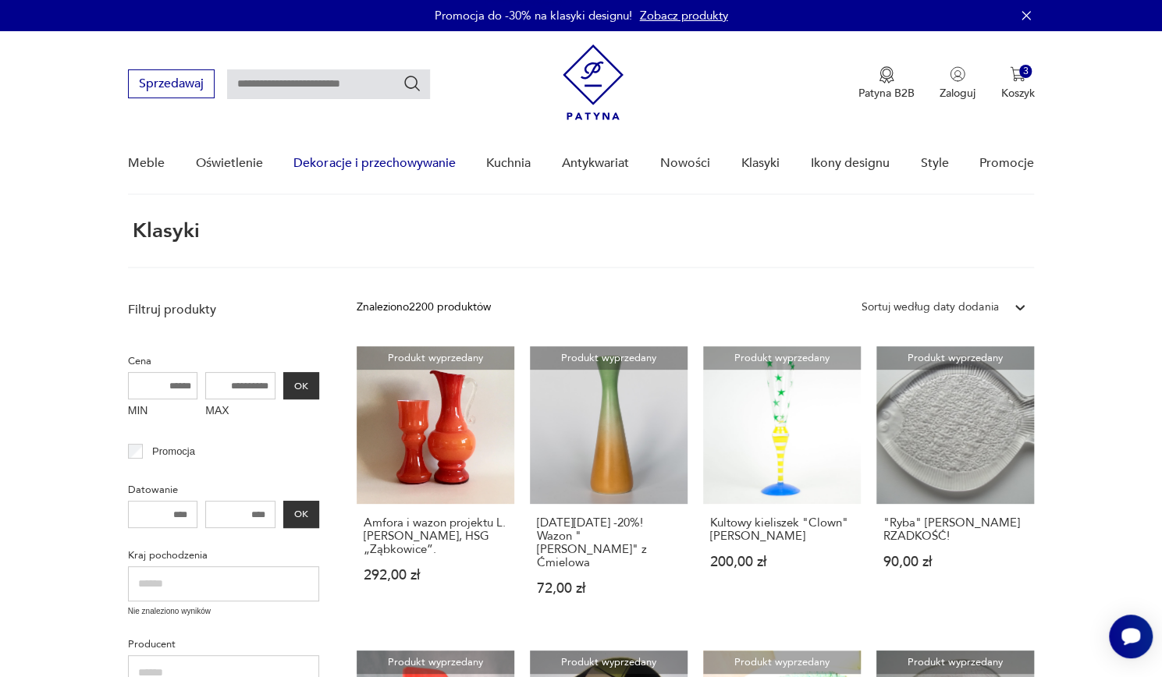
click at [351, 154] on link "Dekoracje i przechowywanie" at bounding box center [374, 163] width 162 height 60
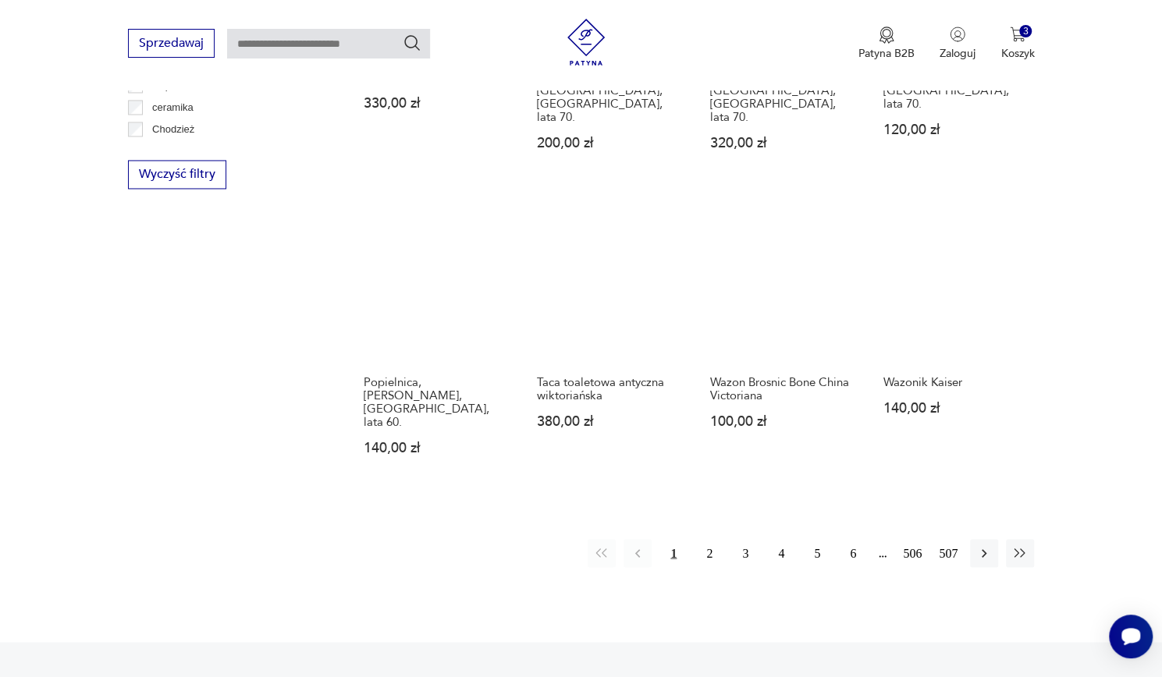
scroll to position [1455, 0]
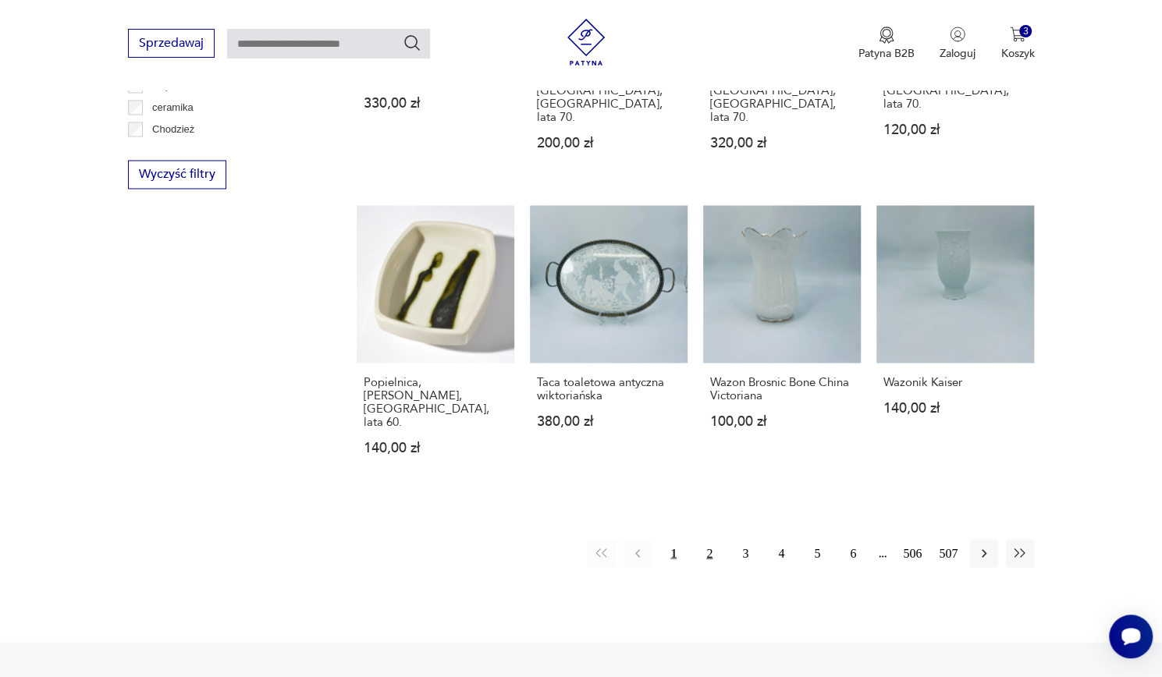
click at [709, 539] on button "2" at bounding box center [709, 553] width 28 height 28
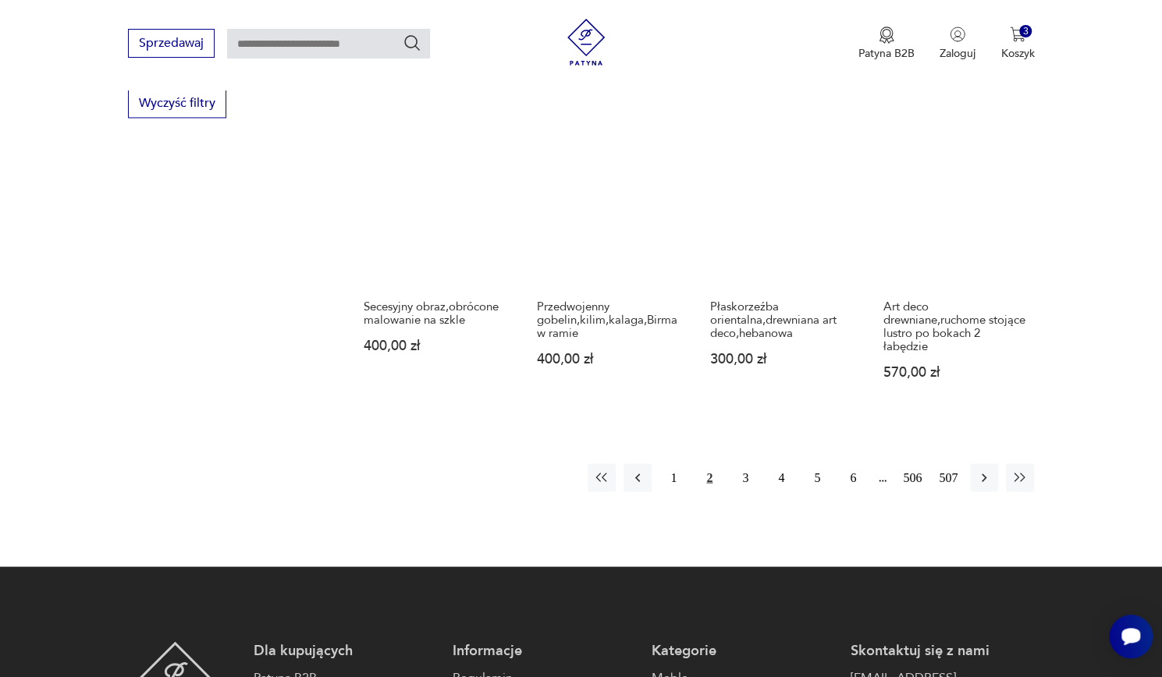
scroll to position [1527, 0]
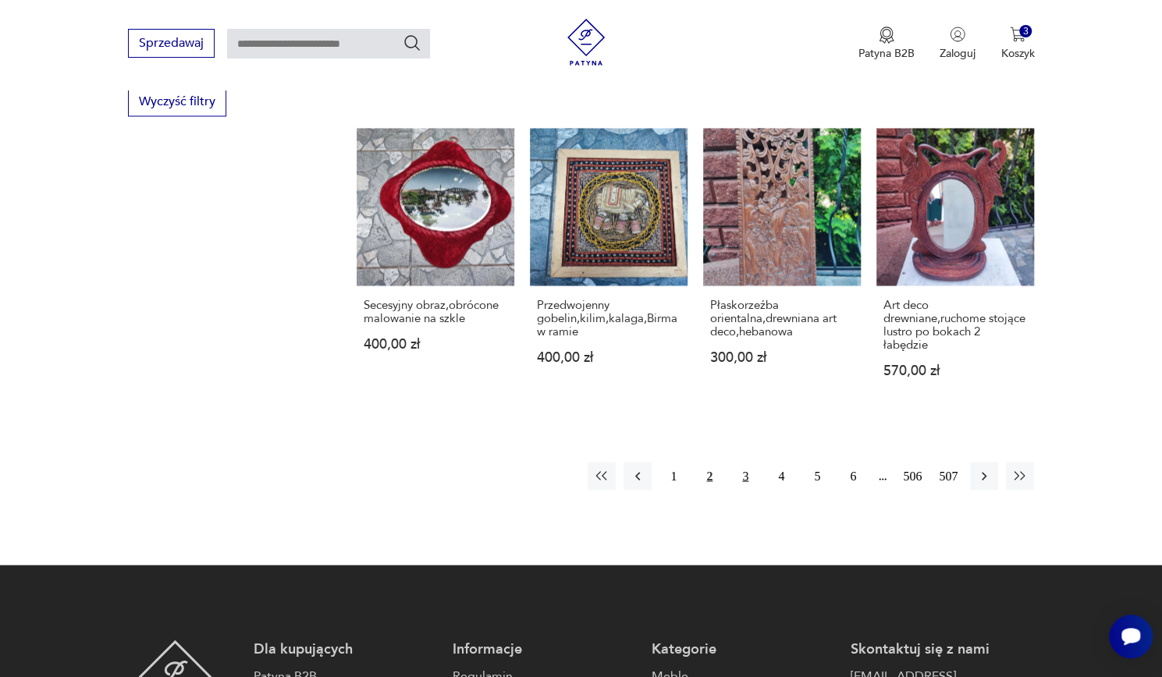
click at [744, 462] on button "3" at bounding box center [745, 476] width 28 height 28
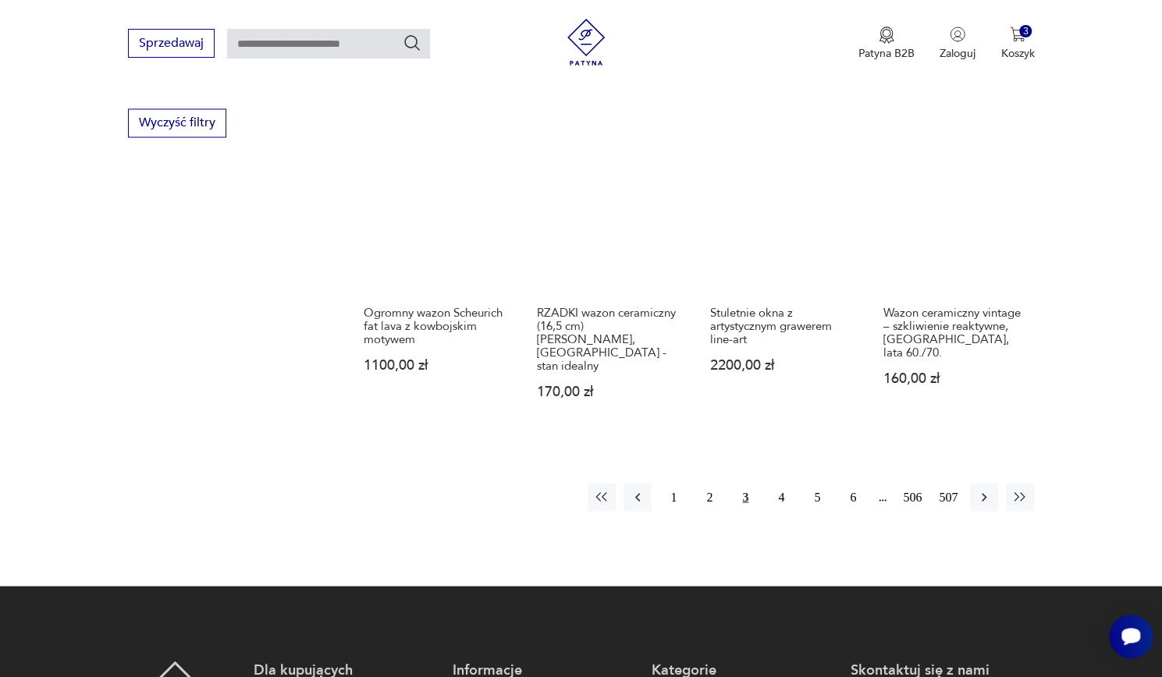
scroll to position [1506, 0]
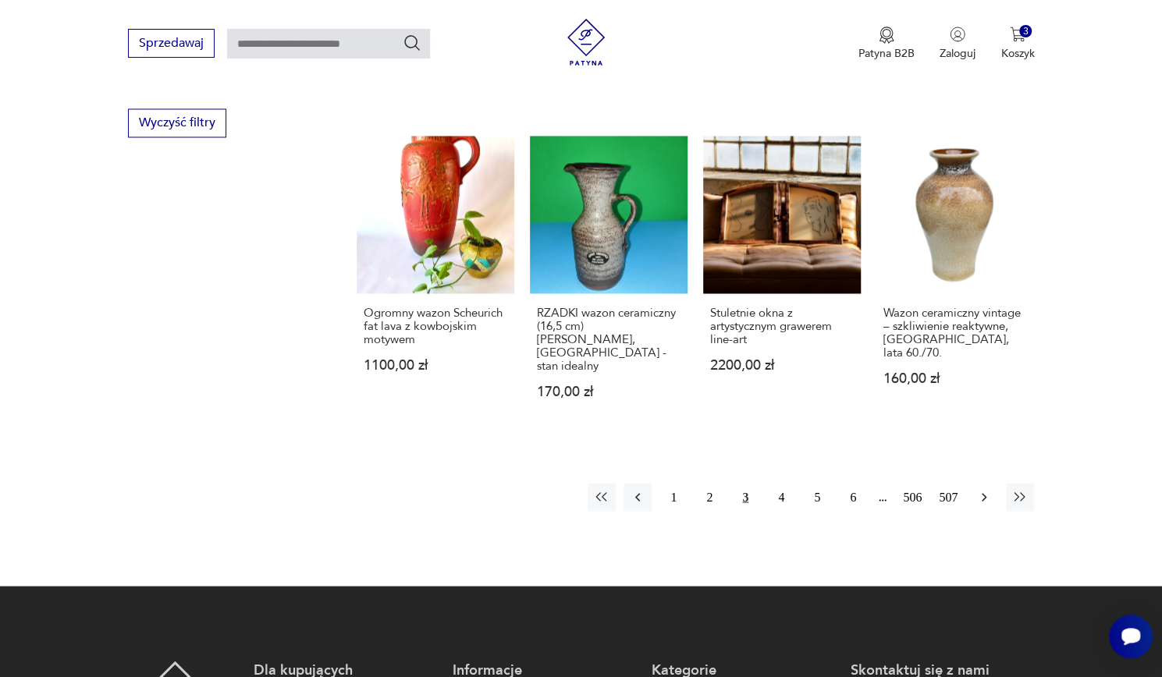
click at [995, 483] on button "button" at bounding box center [984, 497] width 28 height 28
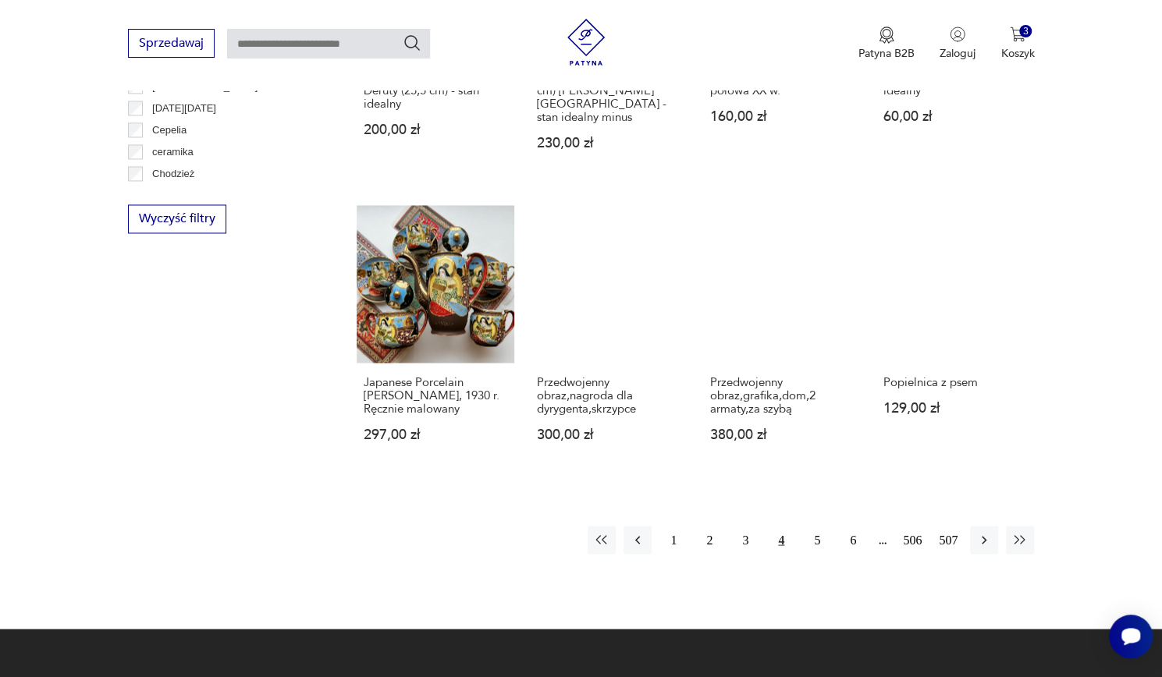
scroll to position [1413, 0]
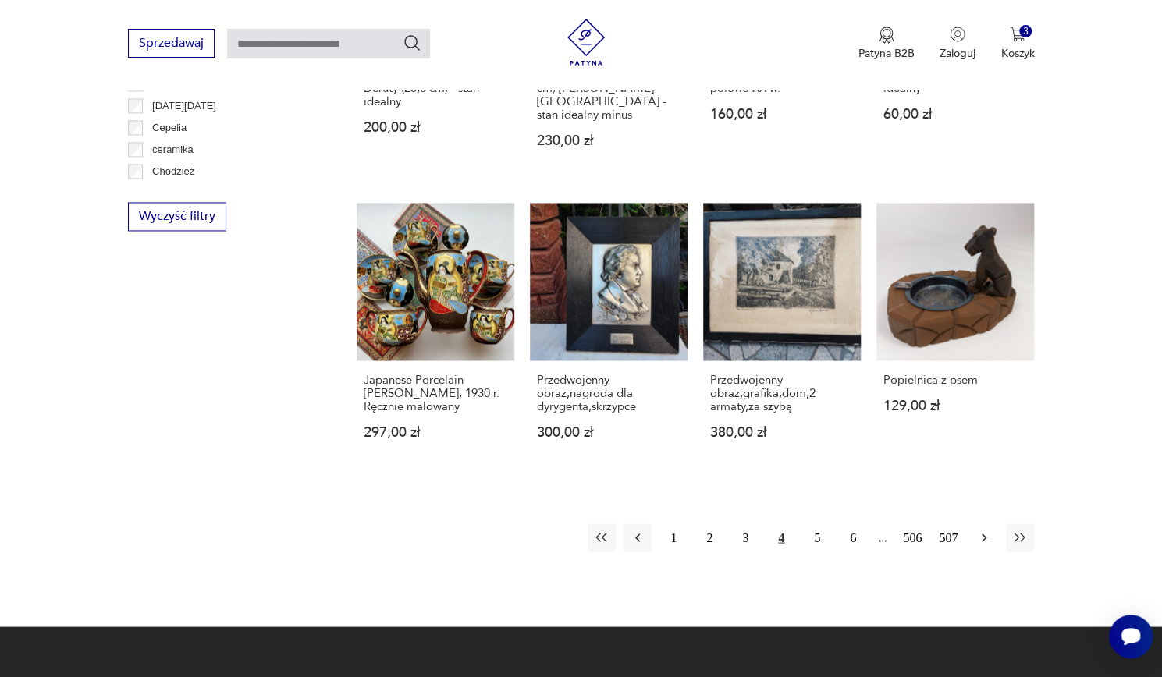
click at [982, 530] on icon "button" at bounding box center [984, 538] width 16 height 16
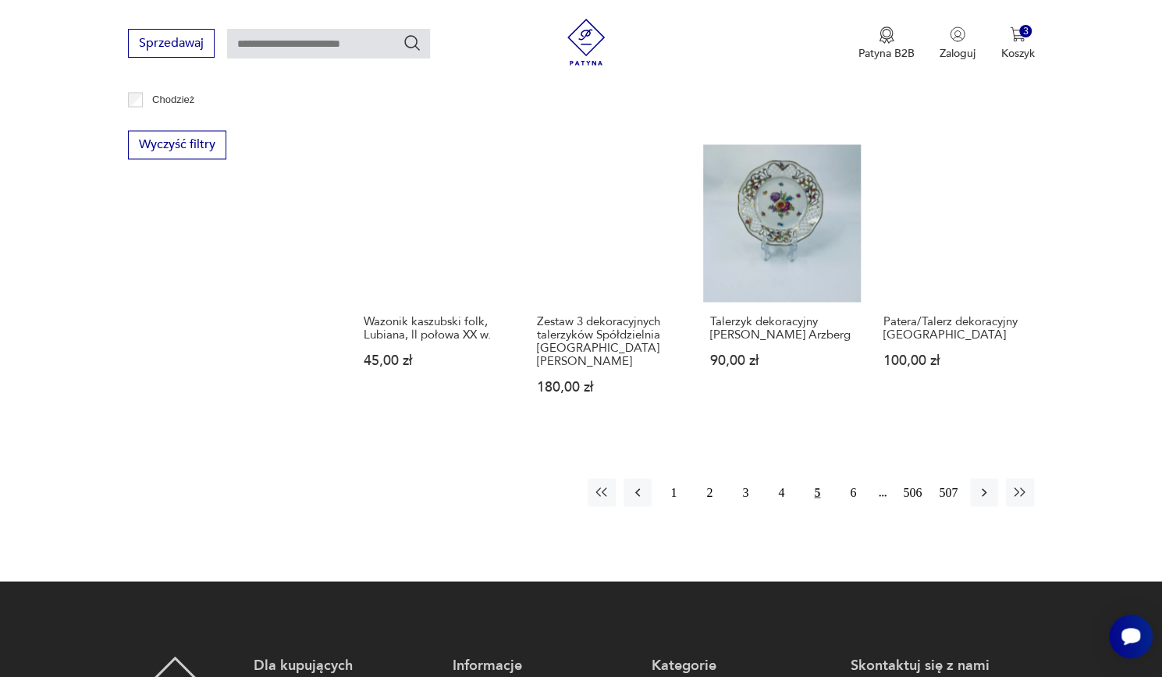
scroll to position [1486, 0]
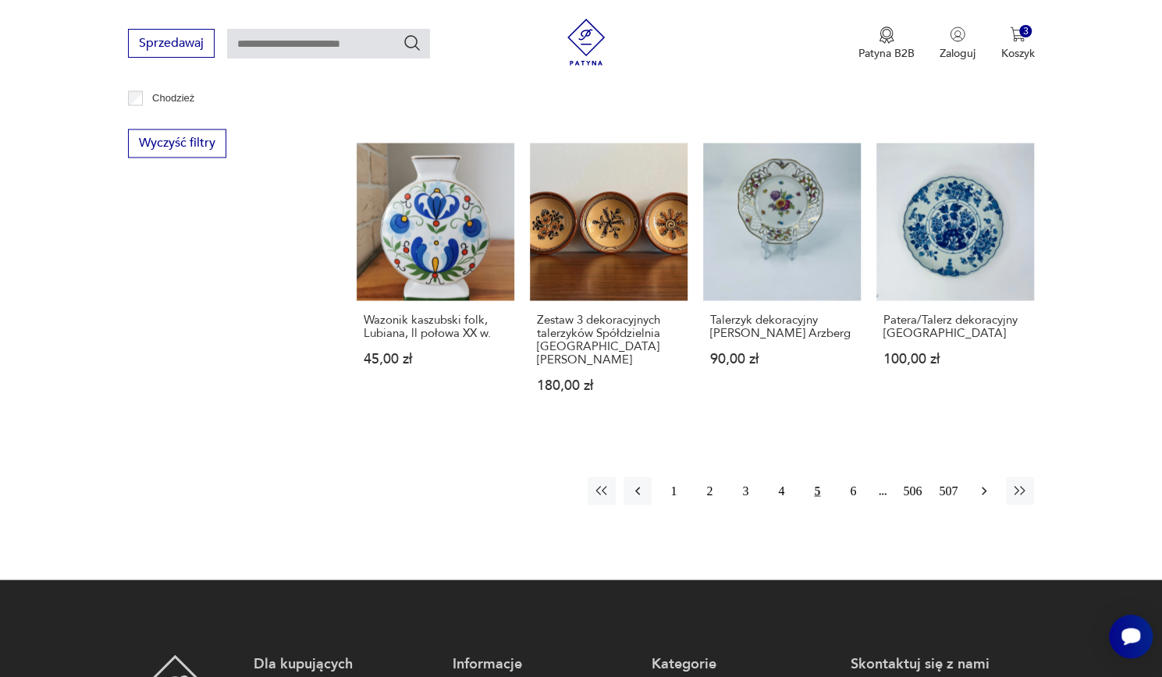
click at [988, 483] on icon "button" at bounding box center [984, 491] width 16 height 16
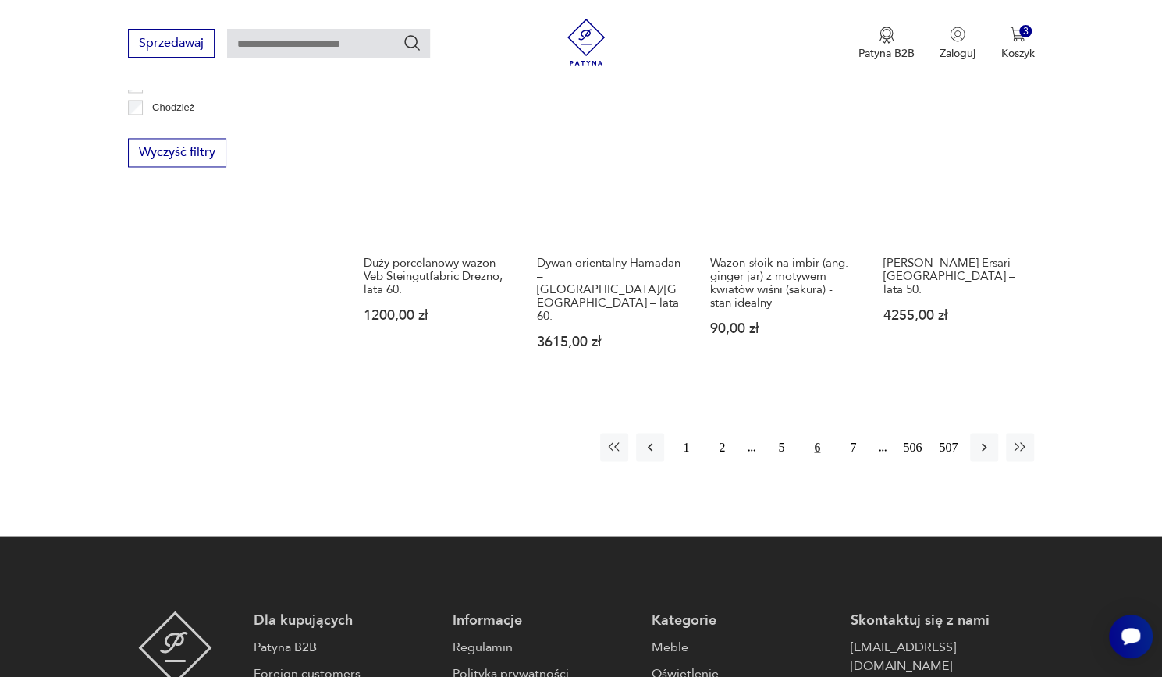
scroll to position [1481, 0]
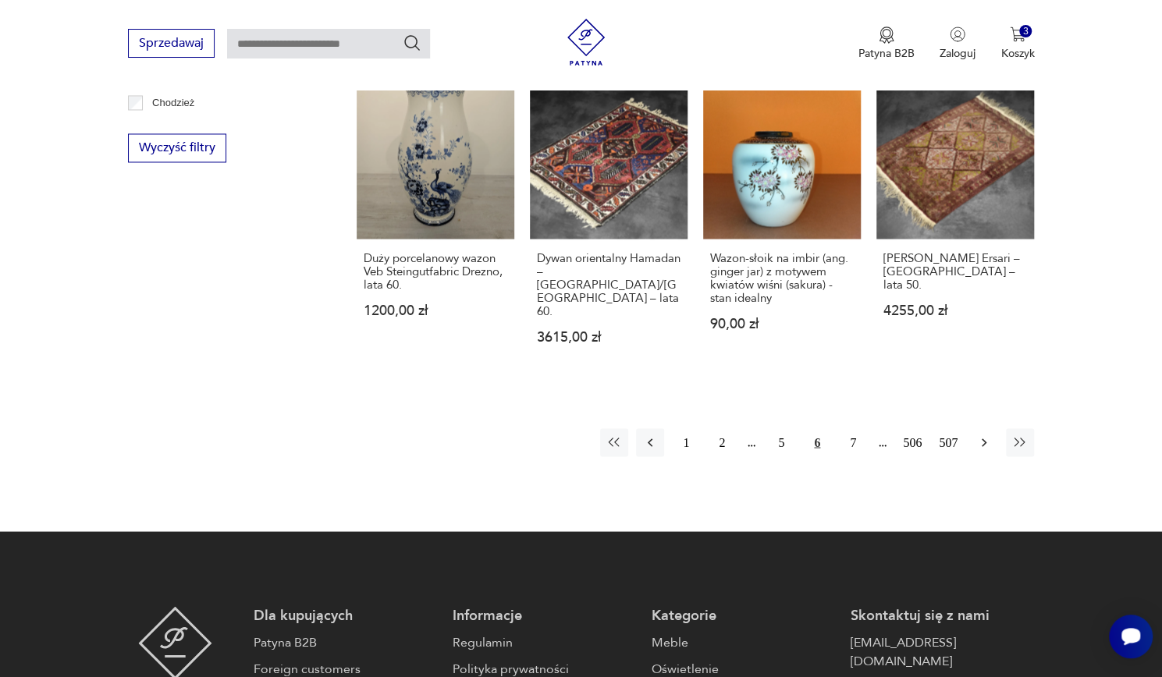
click at [984, 435] on icon "button" at bounding box center [984, 443] width 16 height 16
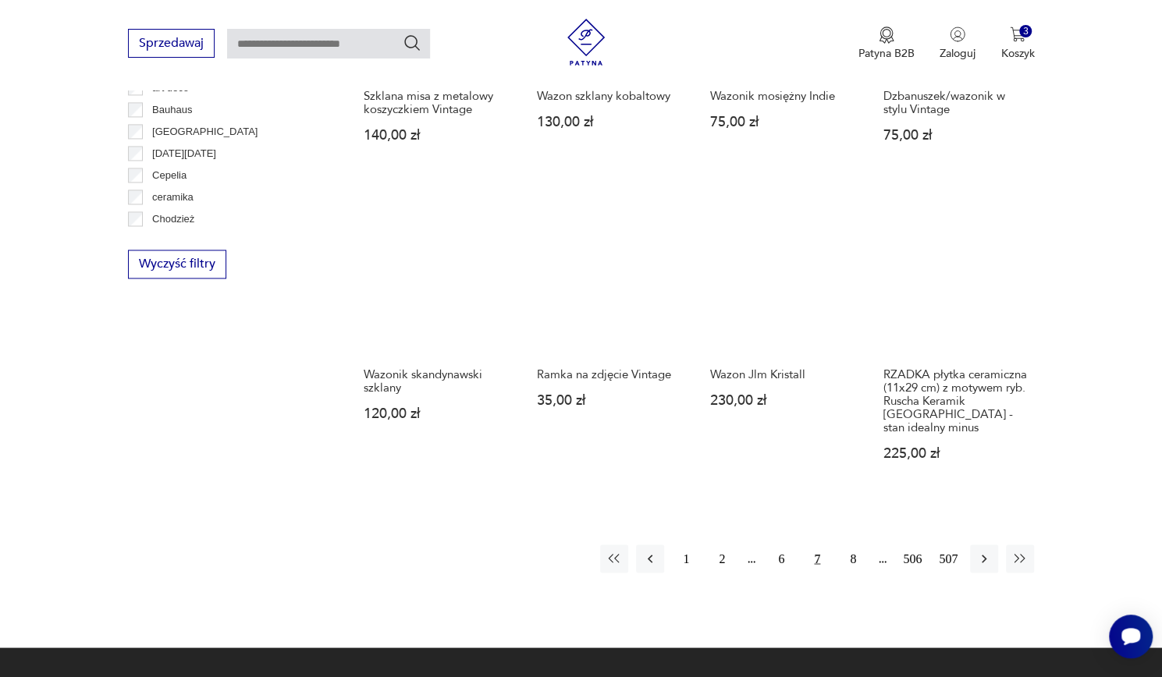
scroll to position [1366, 0]
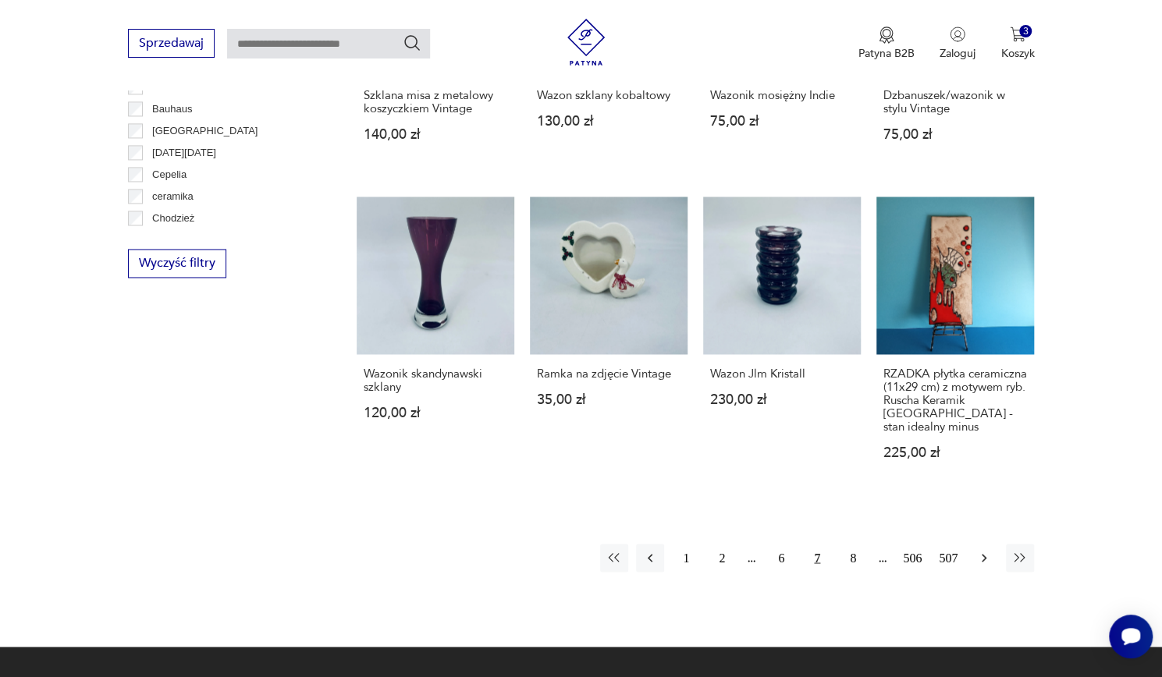
click at [985, 550] on icon "button" at bounding box center [984, 558] width 16 height 16
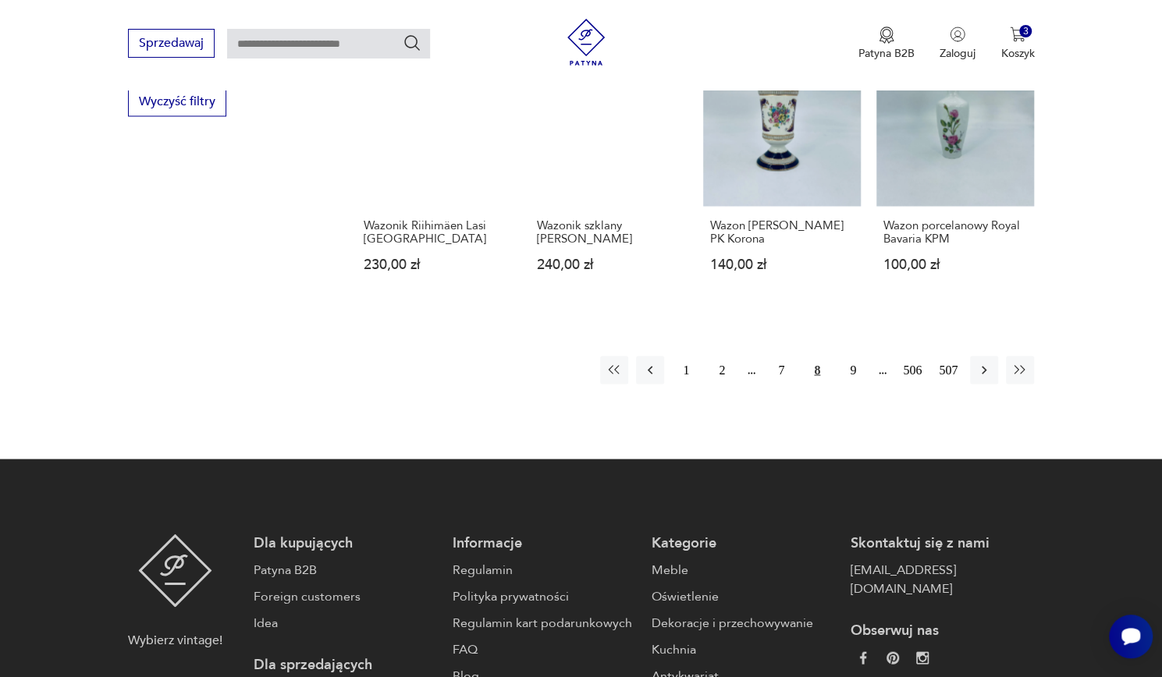
scroll to position [1528, 0]
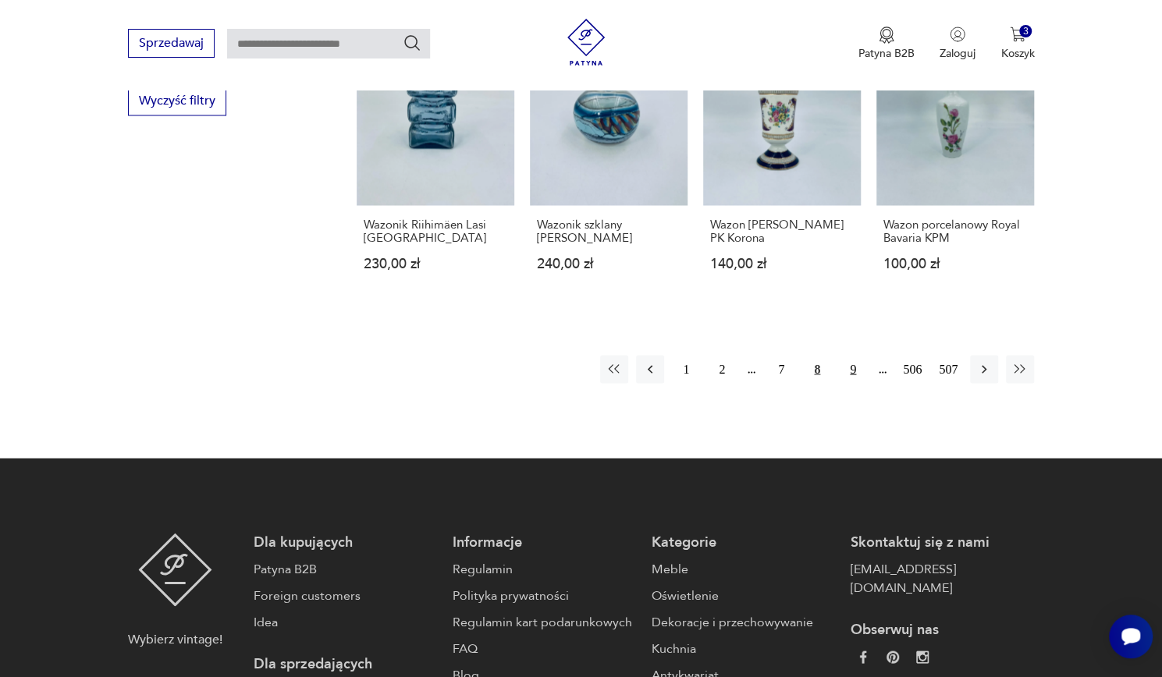
click at [865, 373] on button "9" at bounding box center [853, 369] width 28 height 28
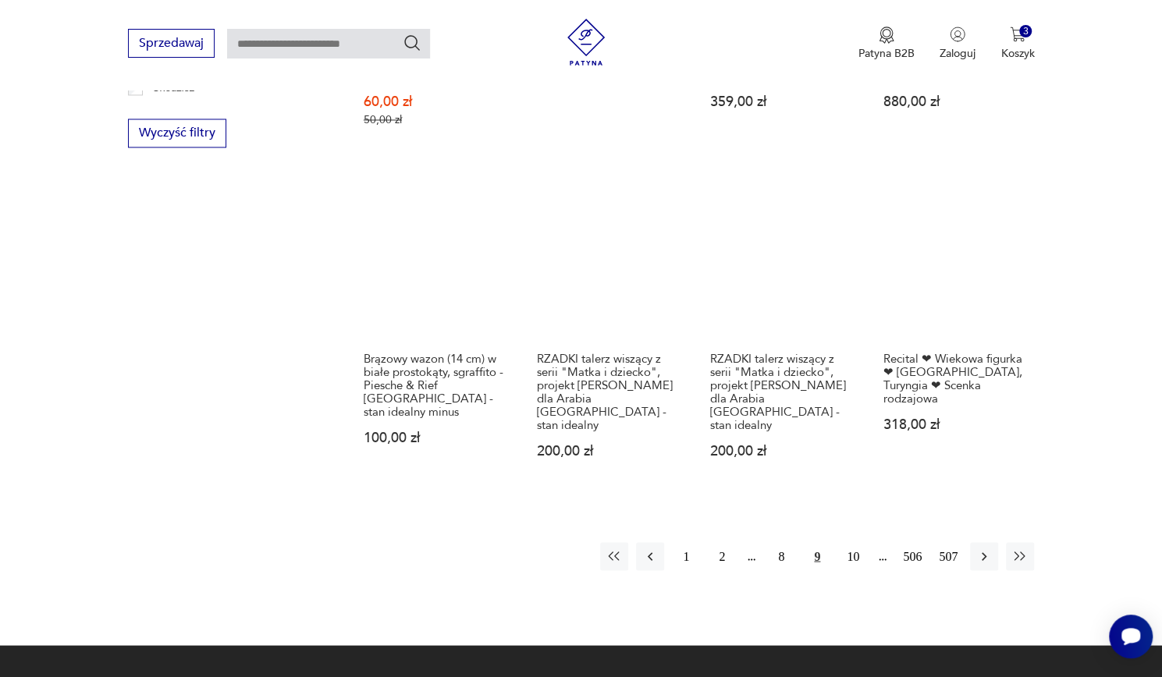
scroll to position [1497, 0]
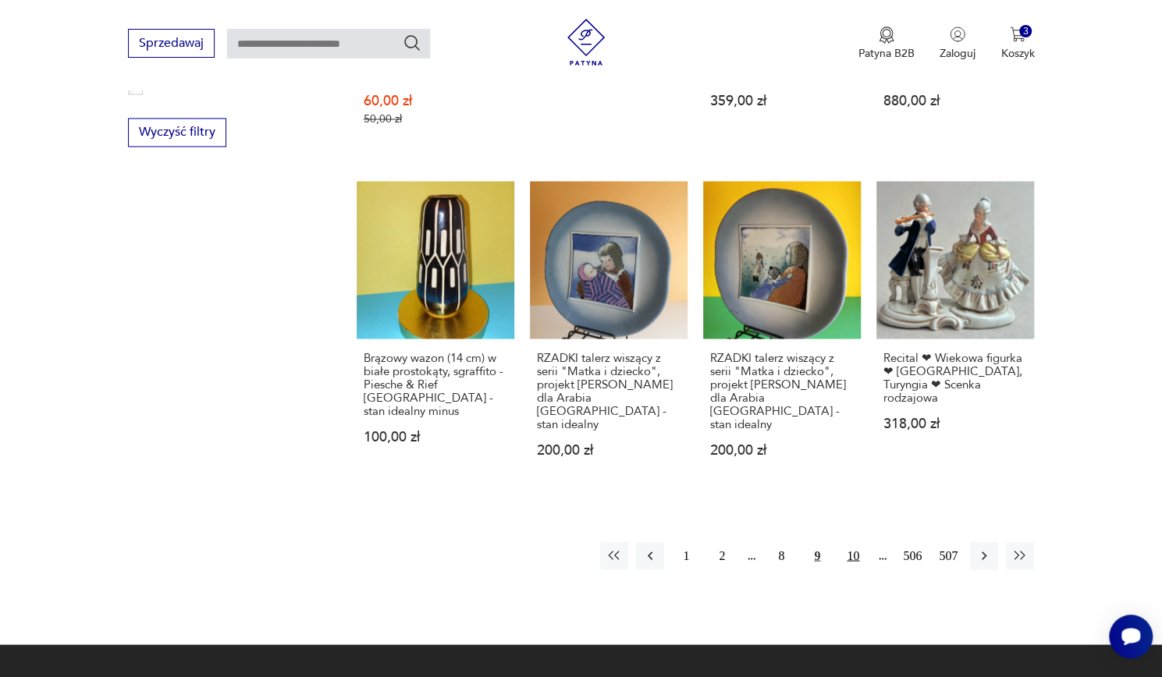
click at [852, 542] on button "10" at bounding box center [853, 556] width 28 height 28
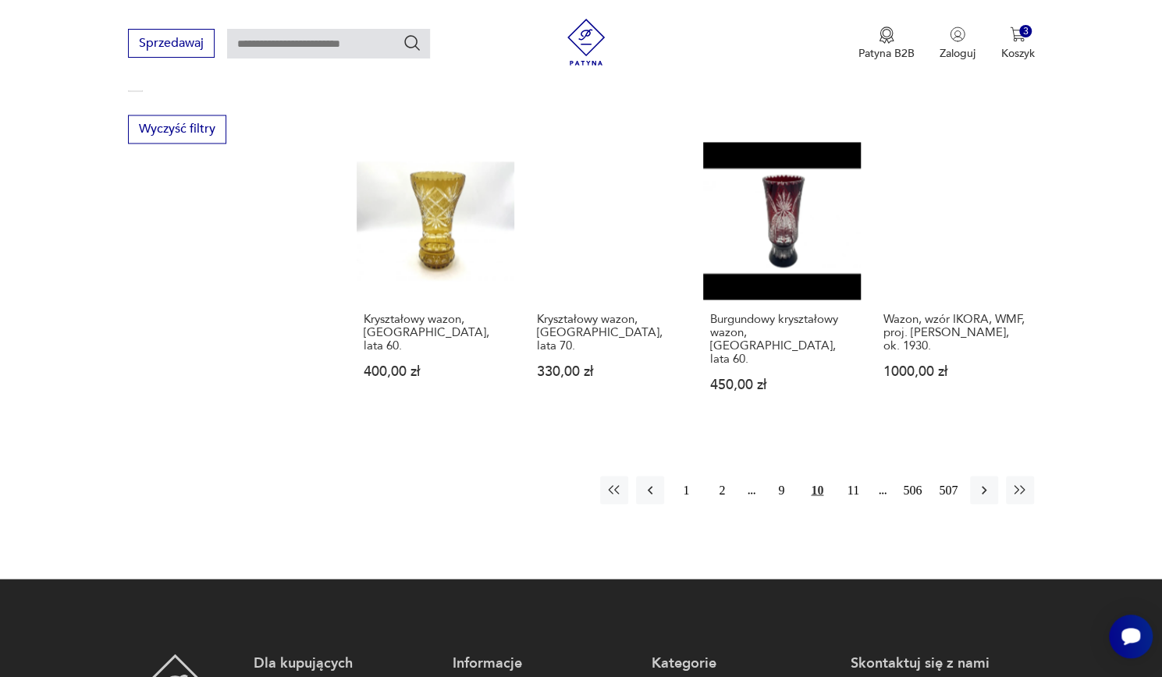
scroll to position [1508, 0]
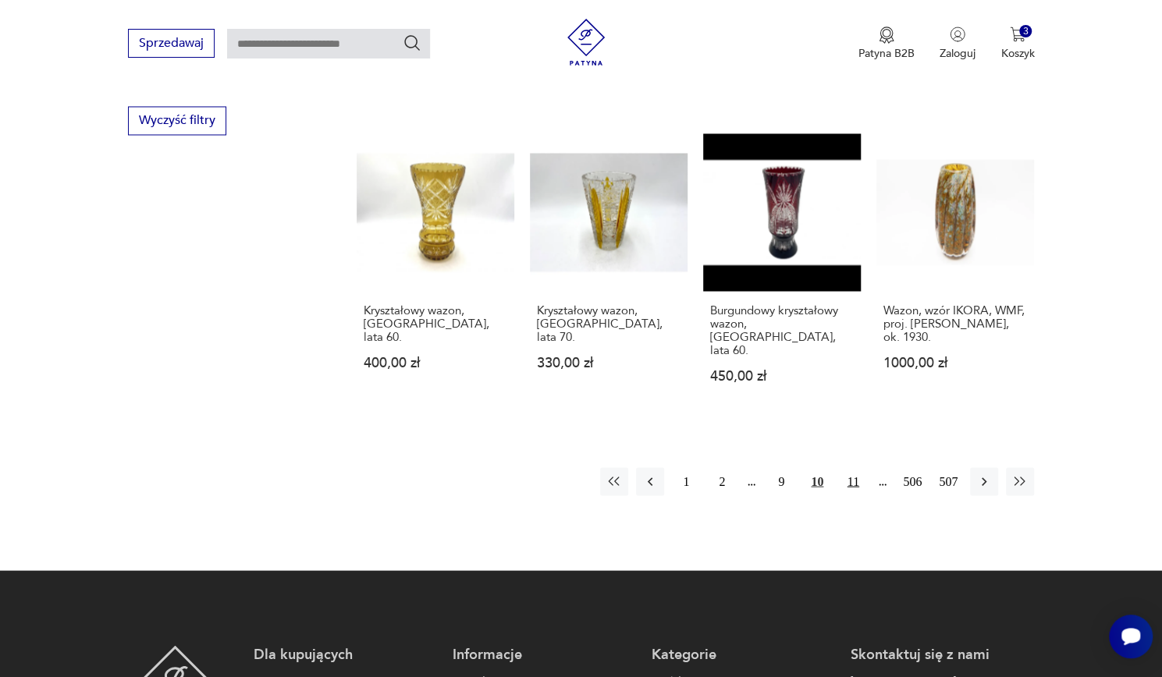
click at [858, 467] on button "11" at bounding box center [853, 481] width 28 height 28
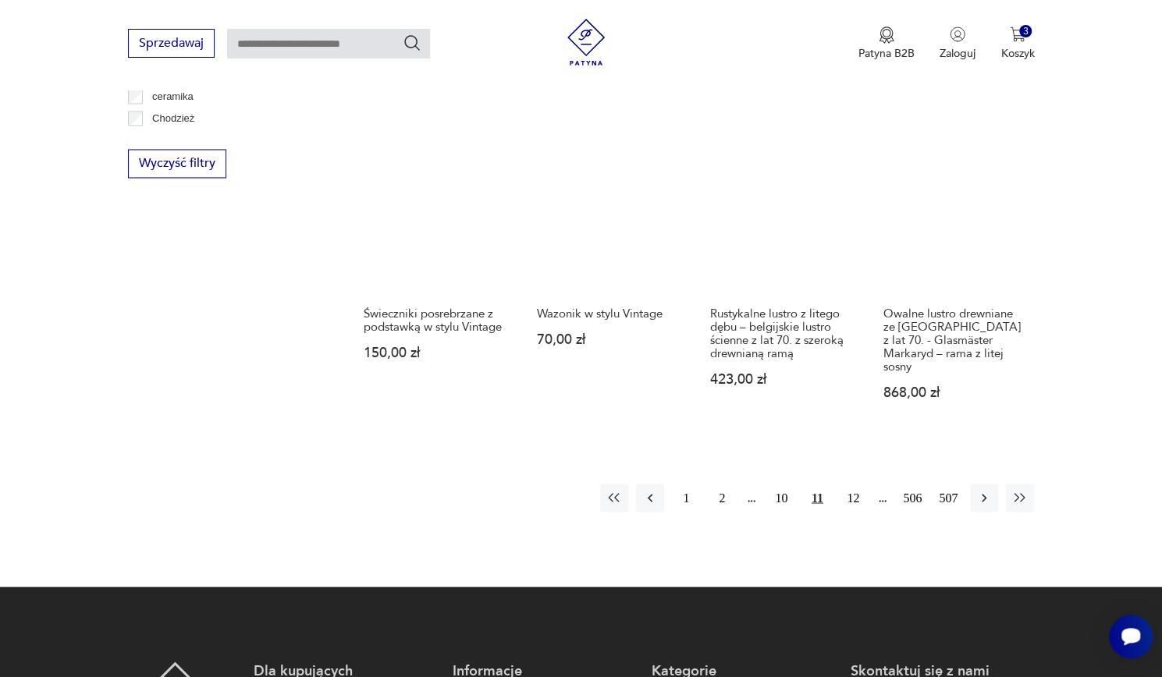
scroll to position [1483, 0]
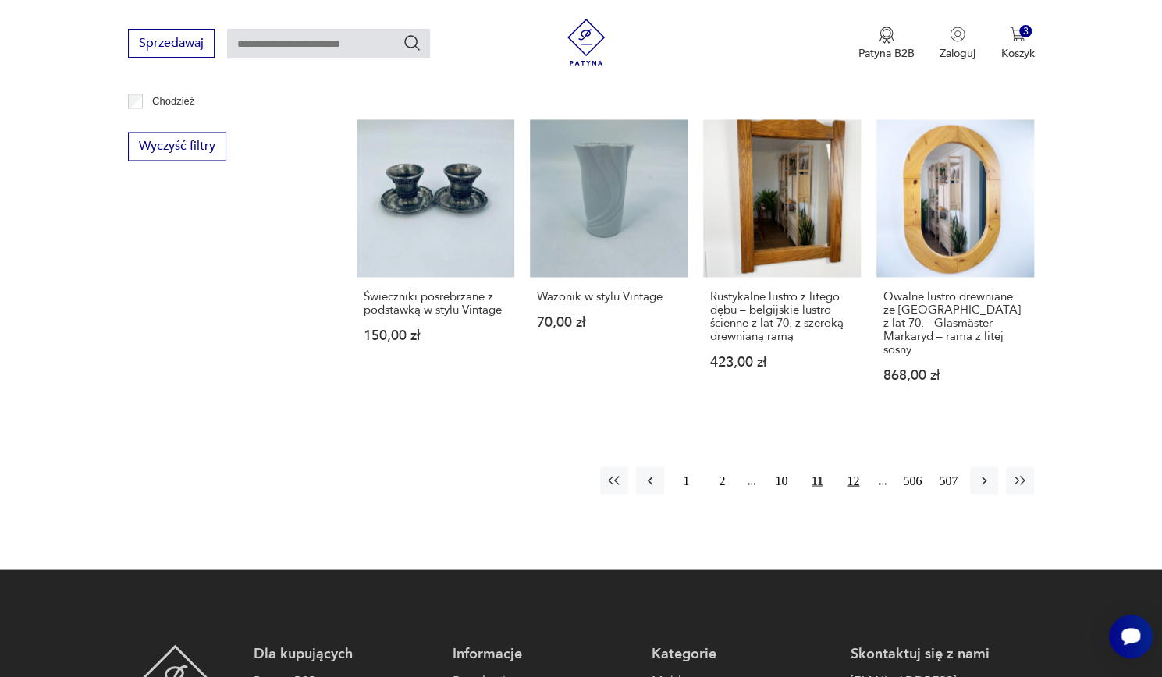
click at [852, 467] on button "12" at bounding box center [853, 481] width 28 height 28
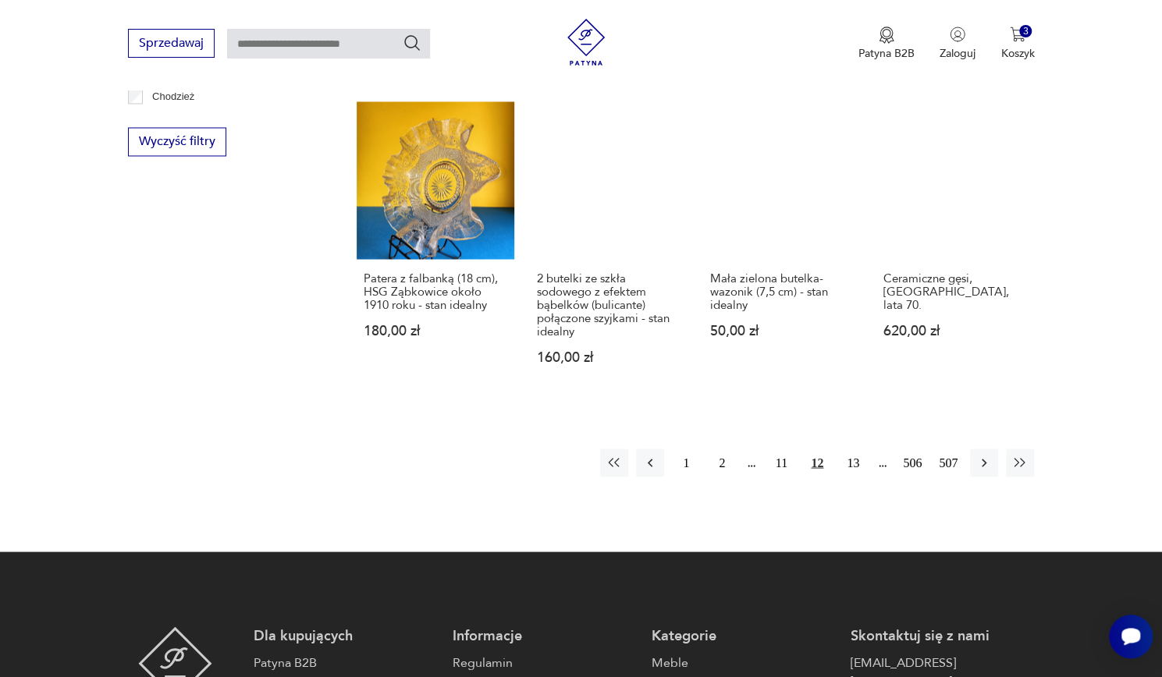
scroll to position [1494, 0]
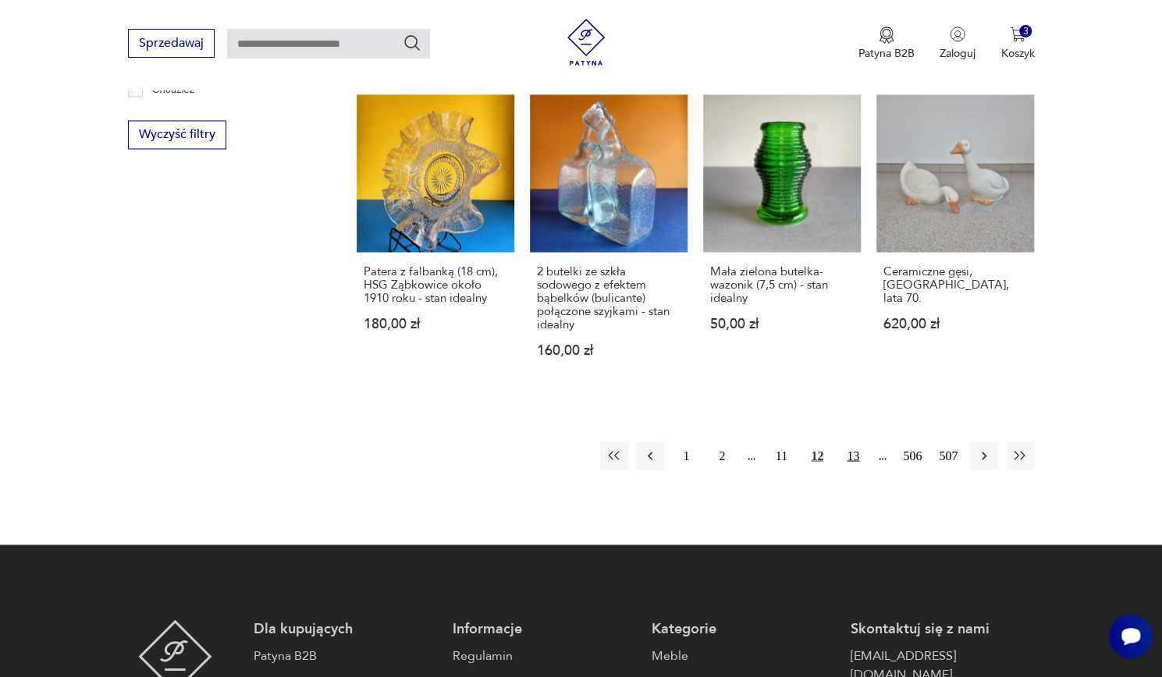
click at [855, 442] on button "13" at bounding box center [853, 456] width 28 height 28
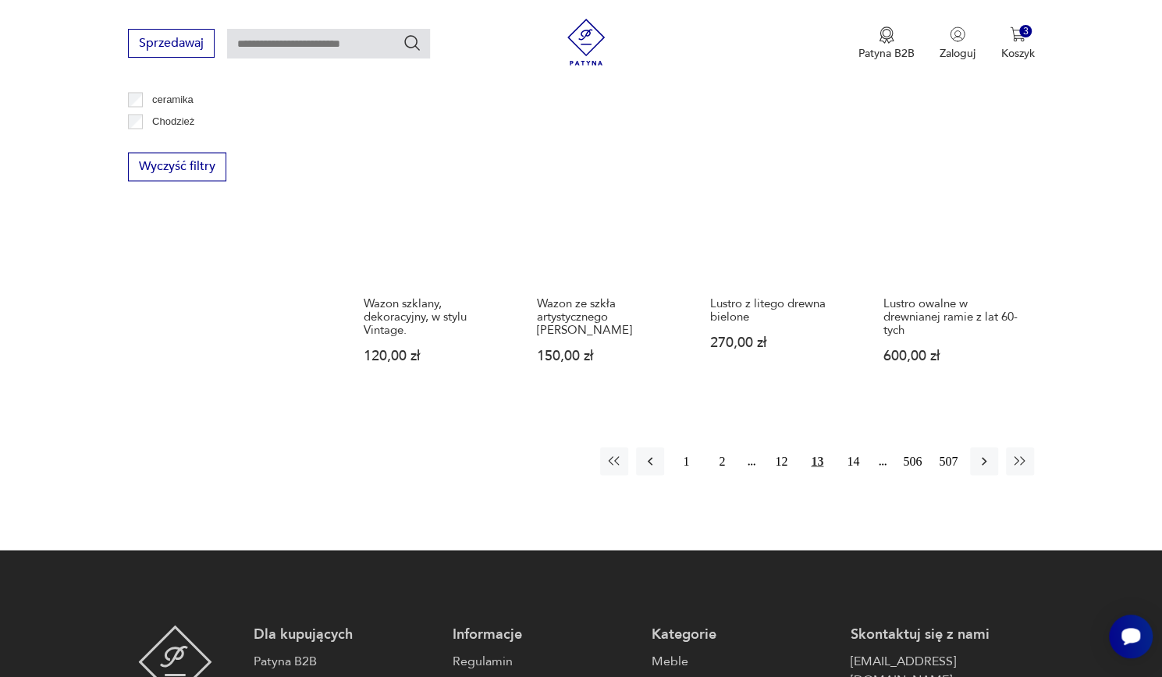
scroll to position [1478, 0]
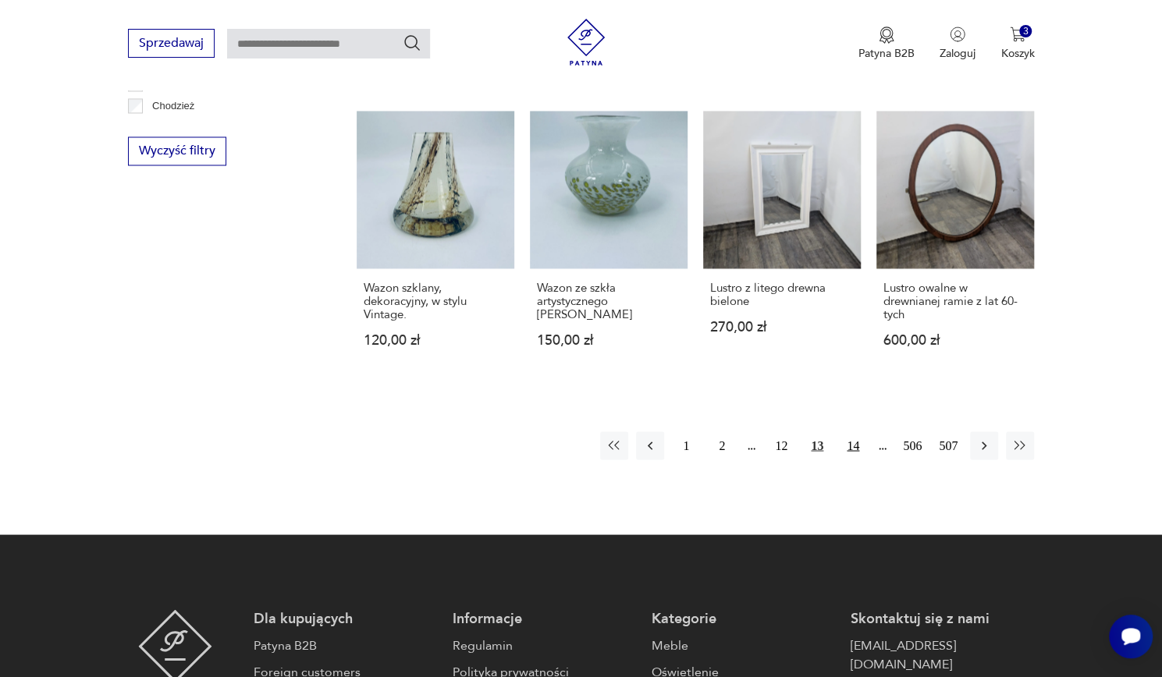
click at [864, 434] on button "14" at bounding box center [853, 446] width 28 height 28
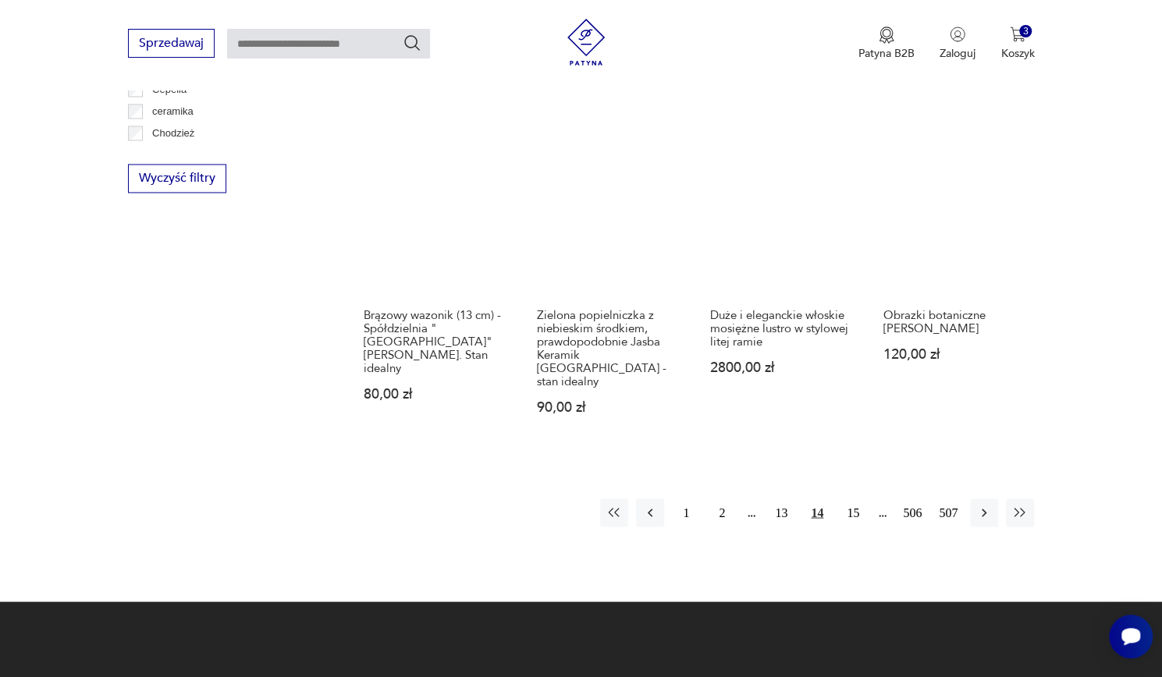
scroll to position [1452, 0]
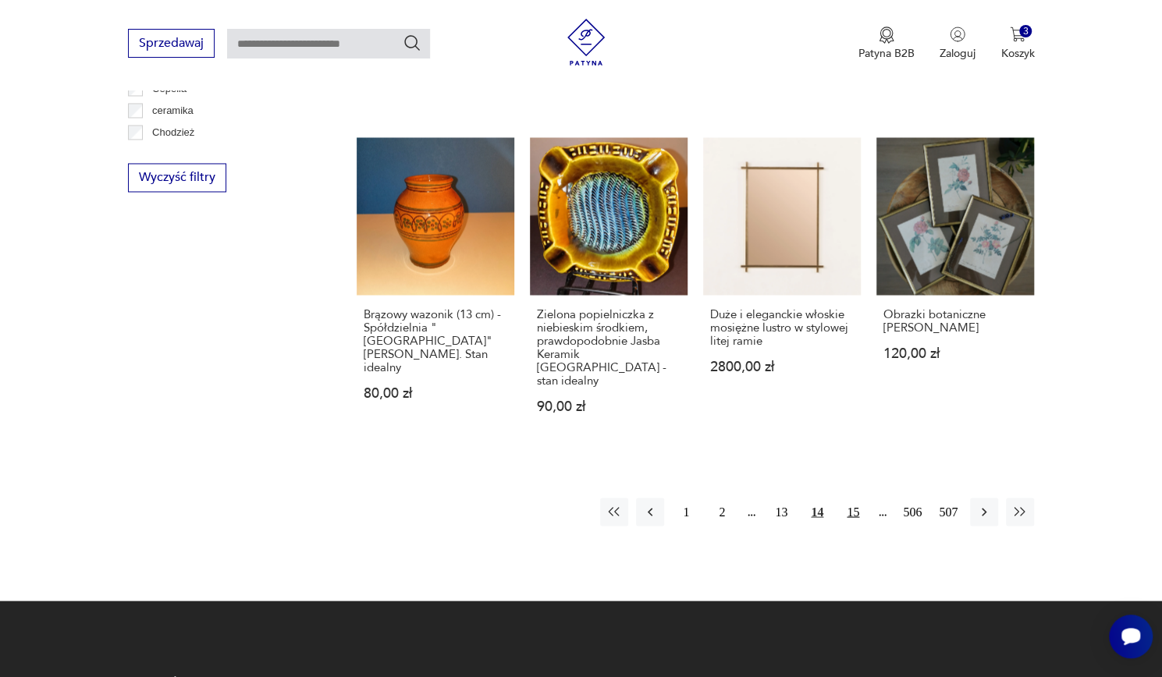
click at [851, 498] on button "15" at bounding box center [853, 512] width 28 height 28
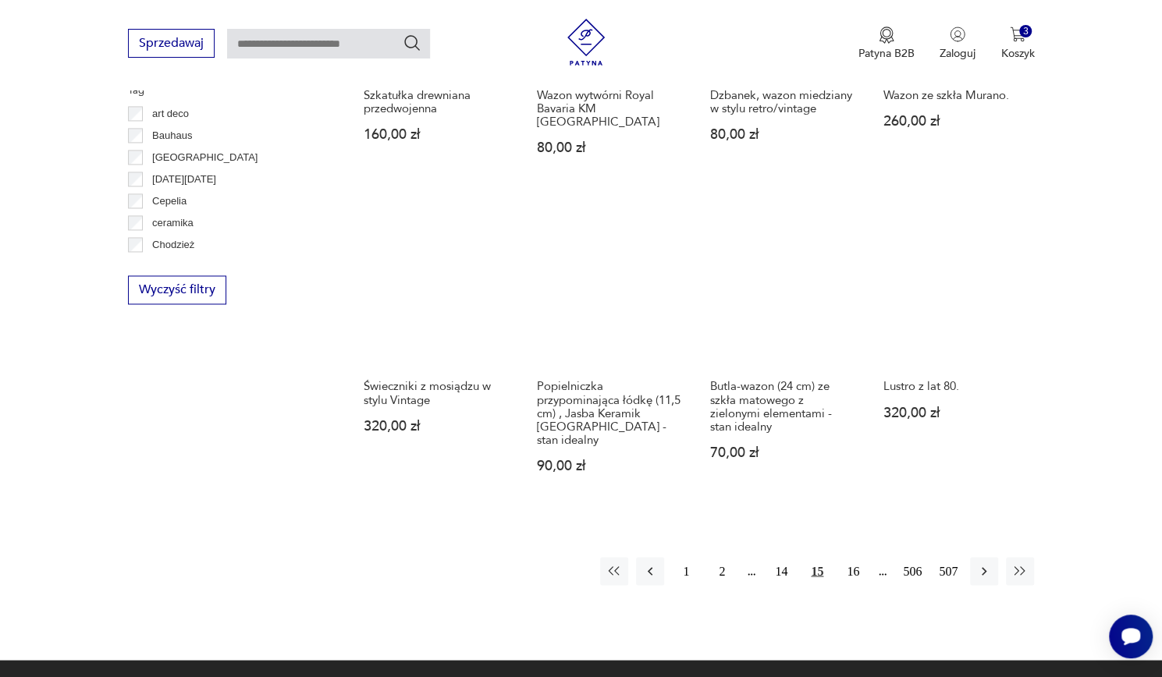
scroll to position [1340, 0]
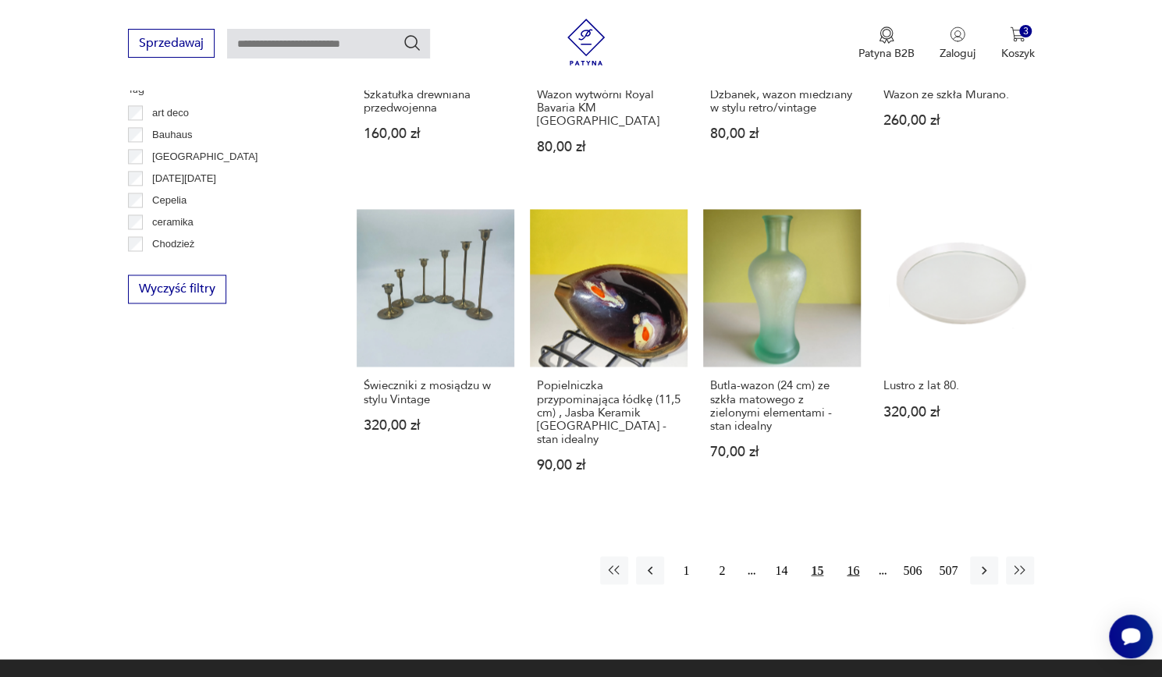
click at [863, 556] on button "16" at bounding box center [853, 570] width 28 height 28
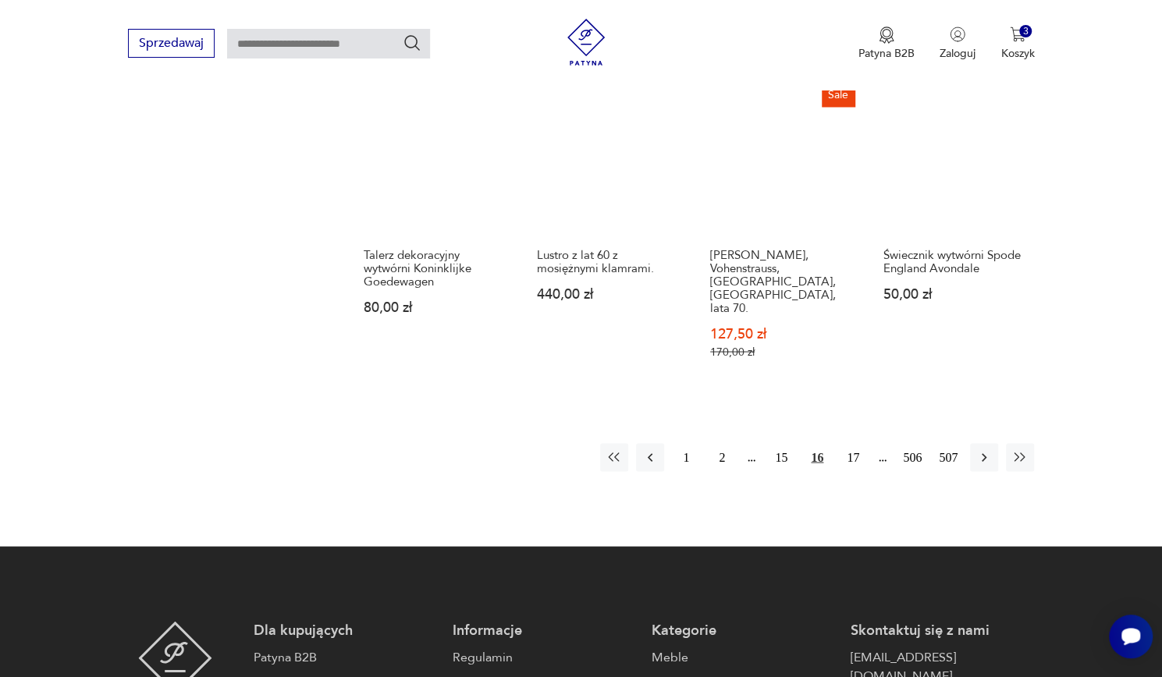
scroll to position [1577, 0]
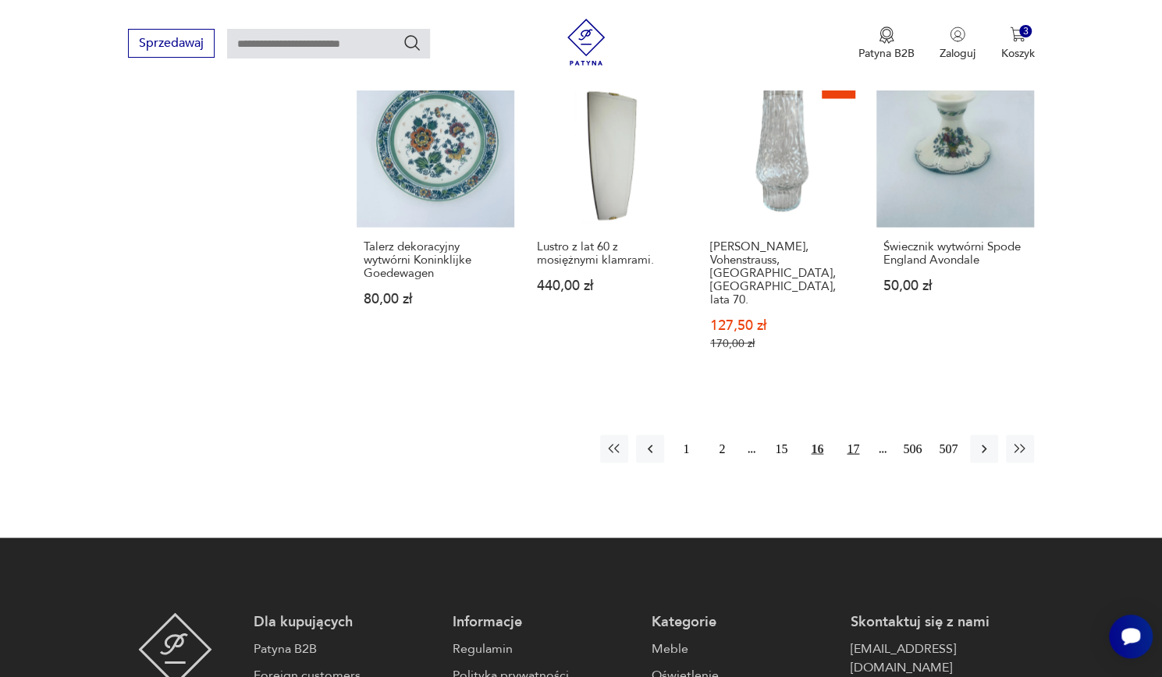
click at [866, 435] on button "17" at bounding box center [853, 449] width 28 height 28
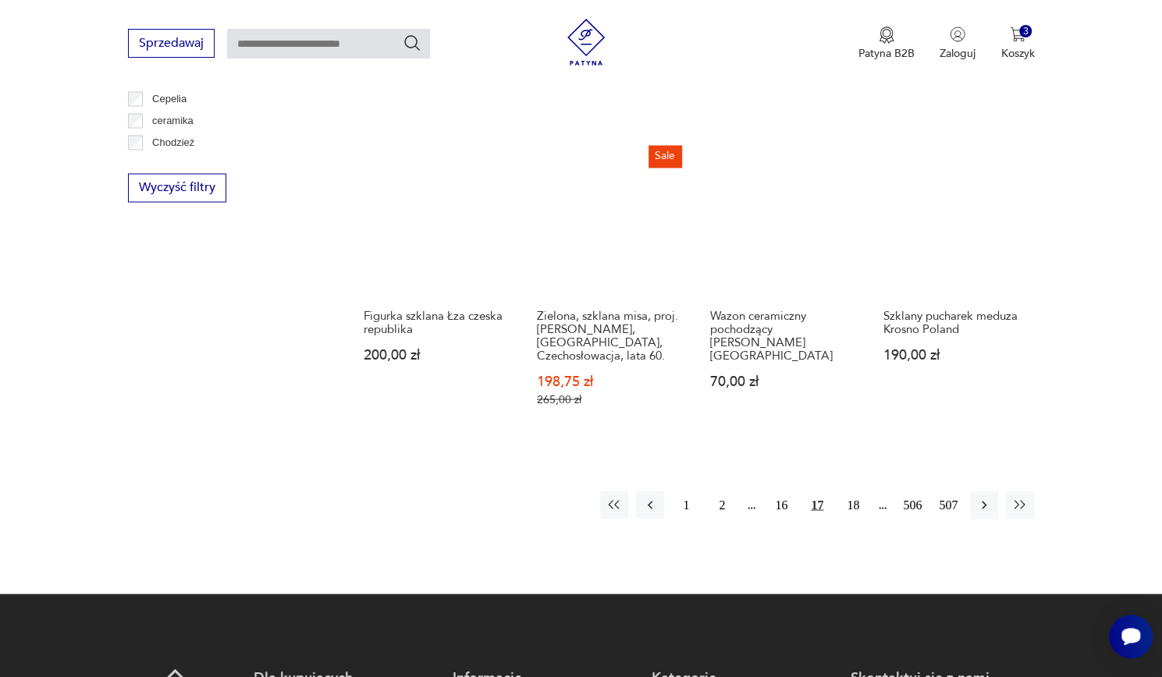
scroll to position [1431, 0]
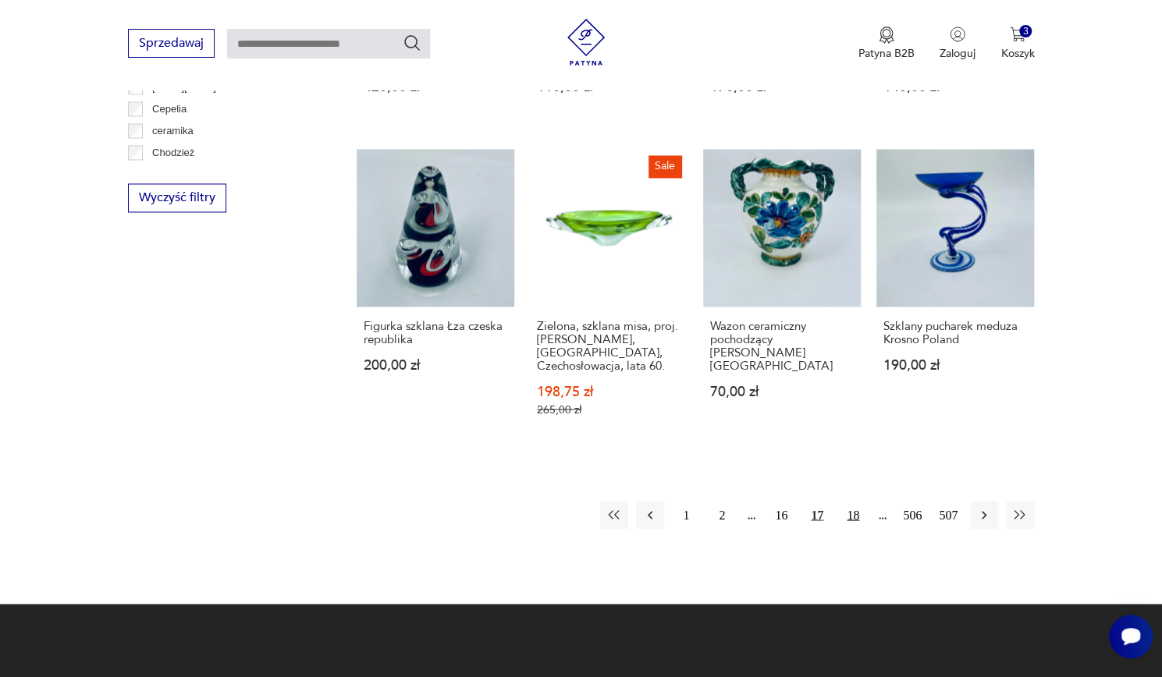
click at [853, 501] on button "18" at bounding box center [853, 515] width 28 height 28
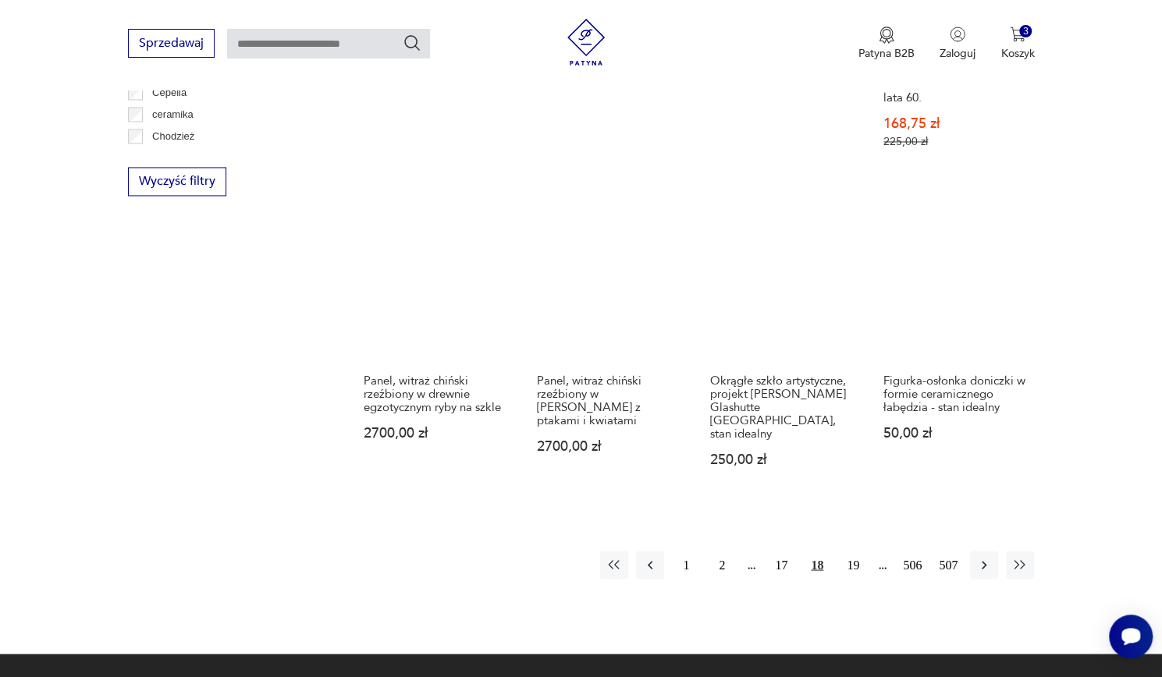
scroll to position [1456, 0]
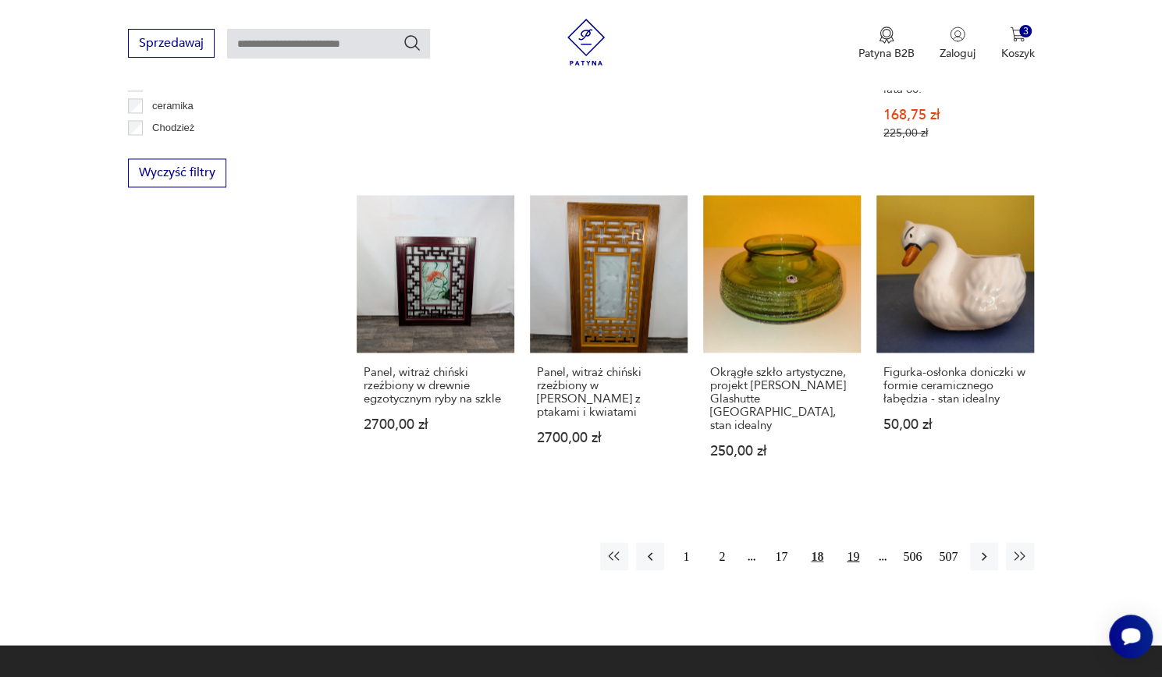
click at [863, 542] on button "19" at bounding box center [853, 556] width 28 height 28
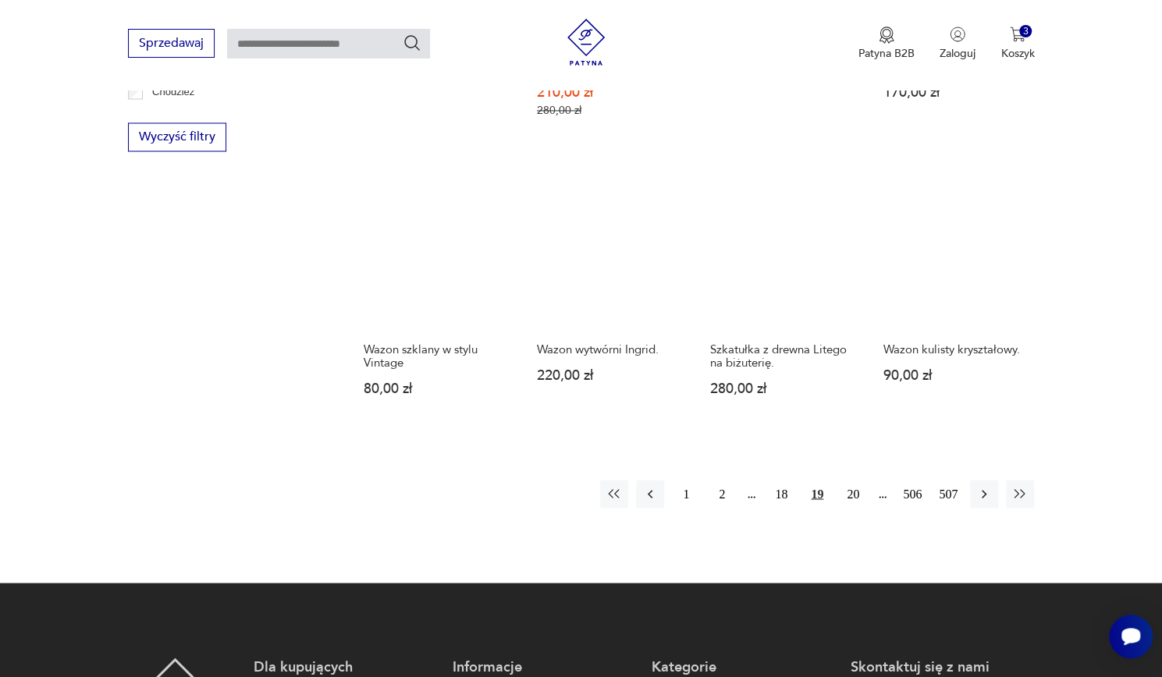
scroll to position [1494, 0]
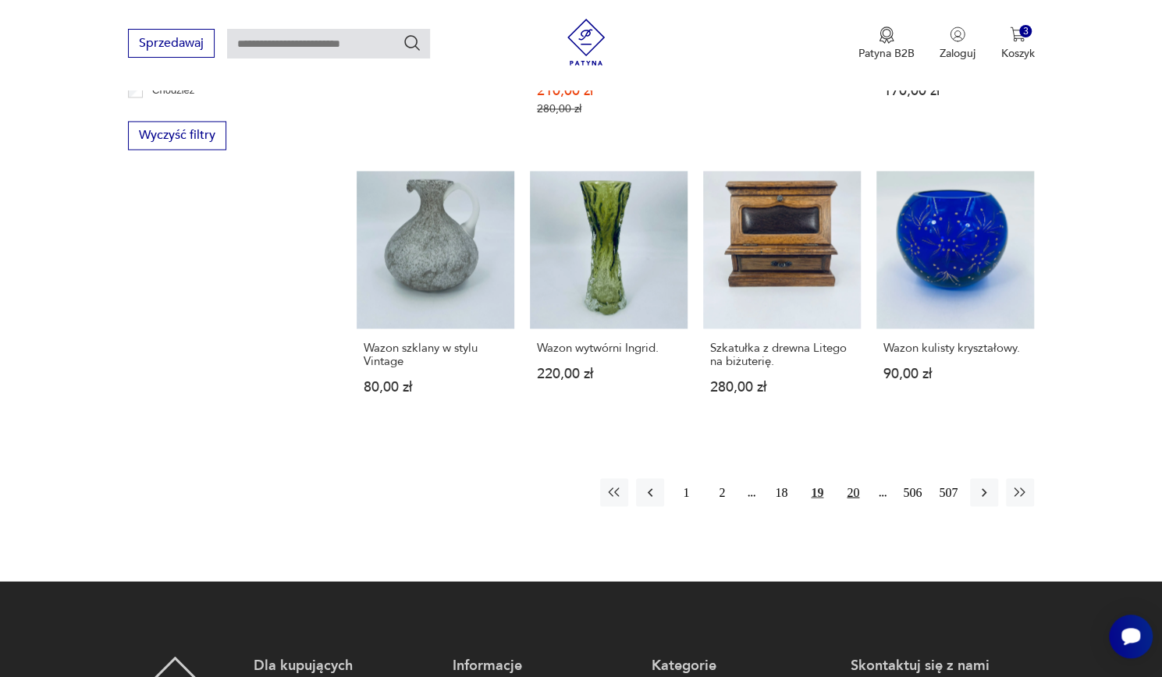
click at [865, 478] on button "20" at bounding box center [853, 492] width 28 height 28
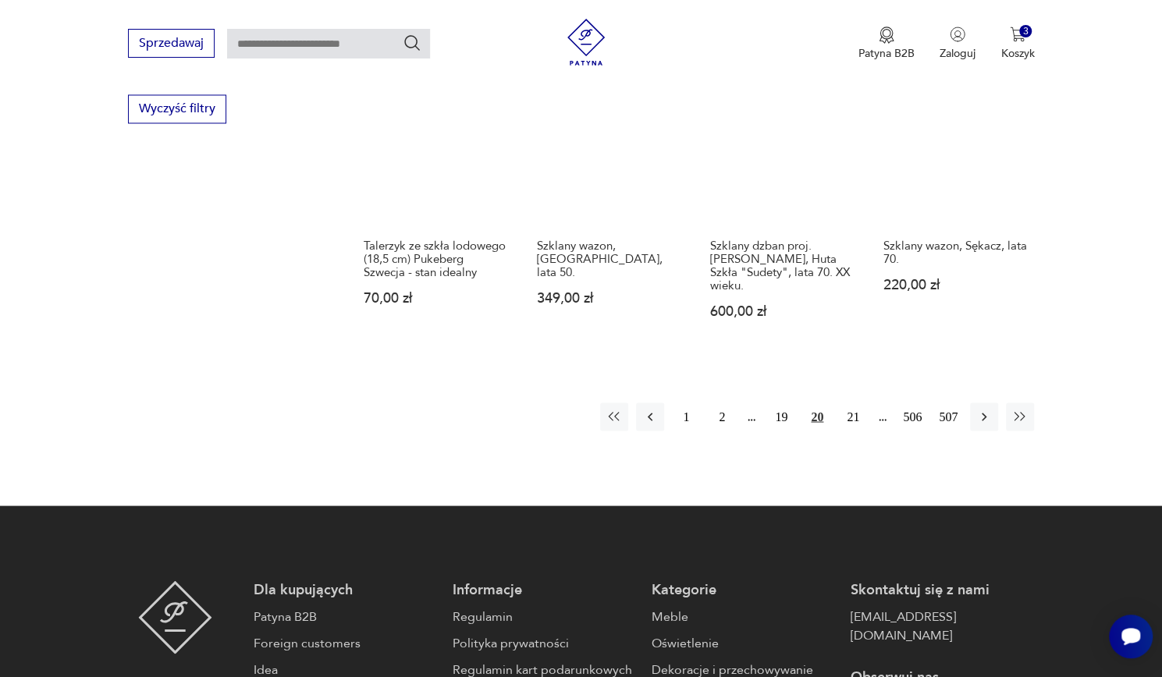
scroll to position [1521, 0]
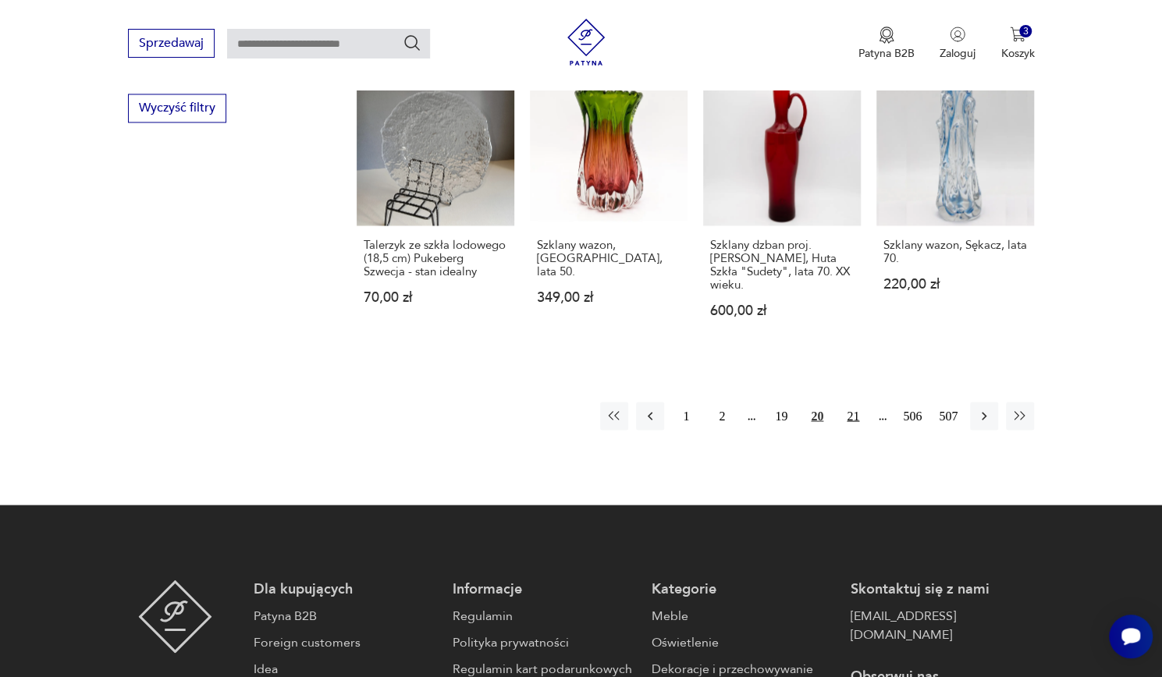
click at [865, 404] on button "21" at bounding box center [853, 416] width 28 height 28
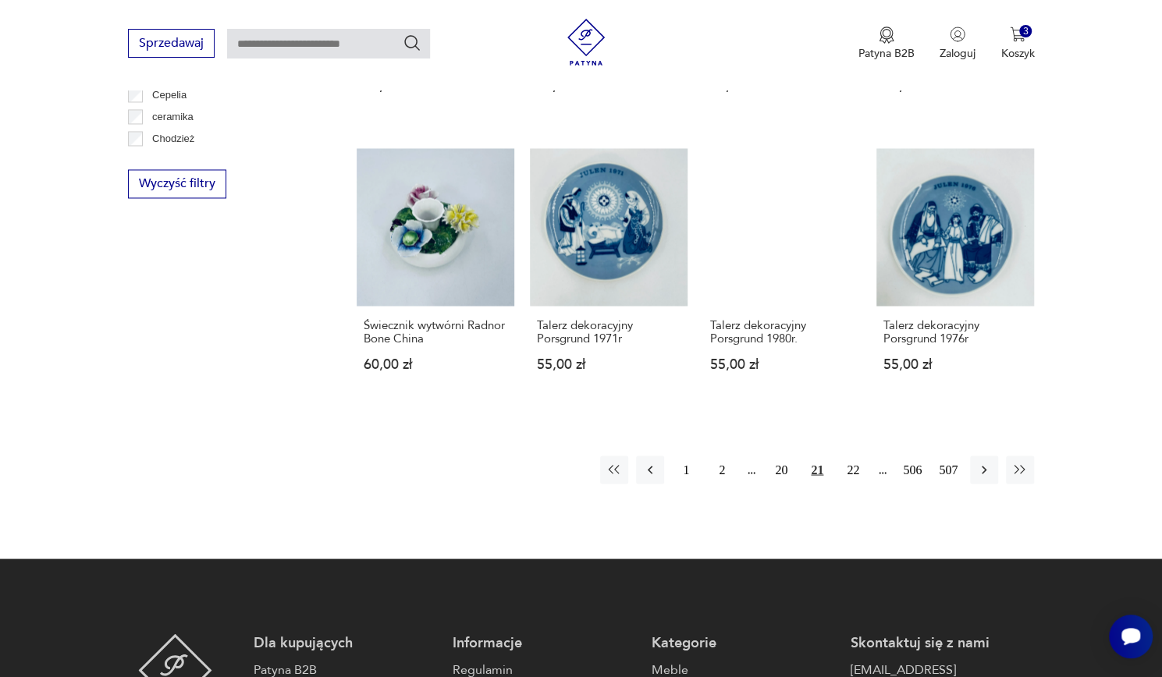
scroll to position [1447, 0]
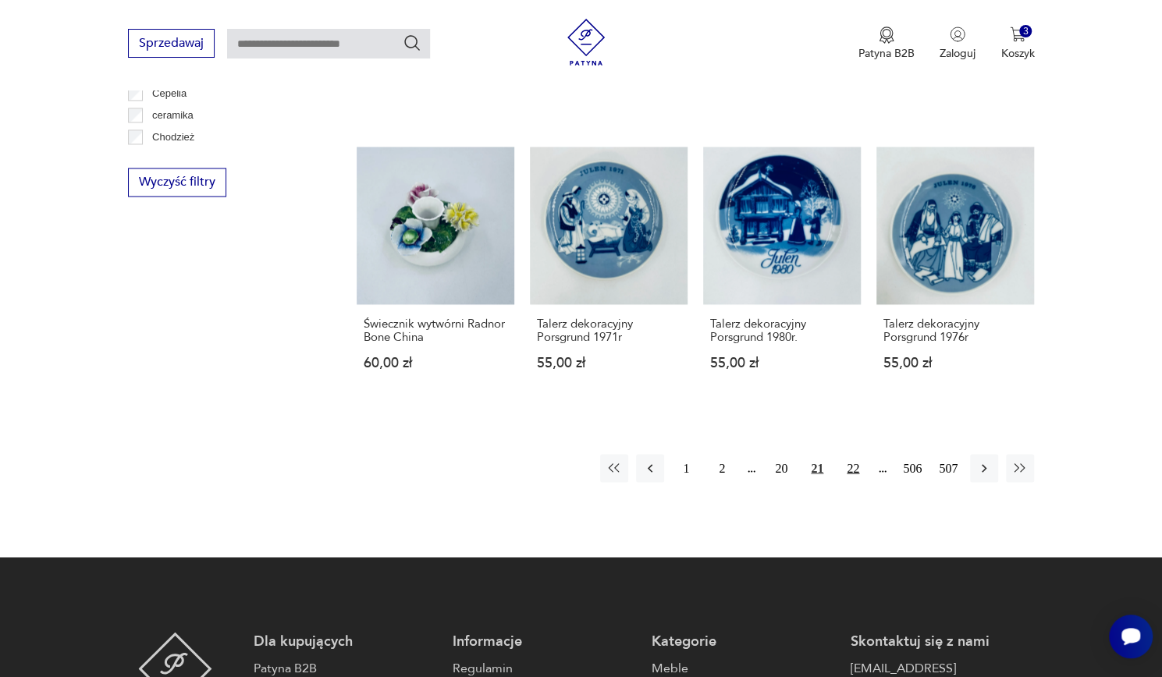
click at [855, 454] on button "22" at bounding box center [853, 468] width 28 height 28
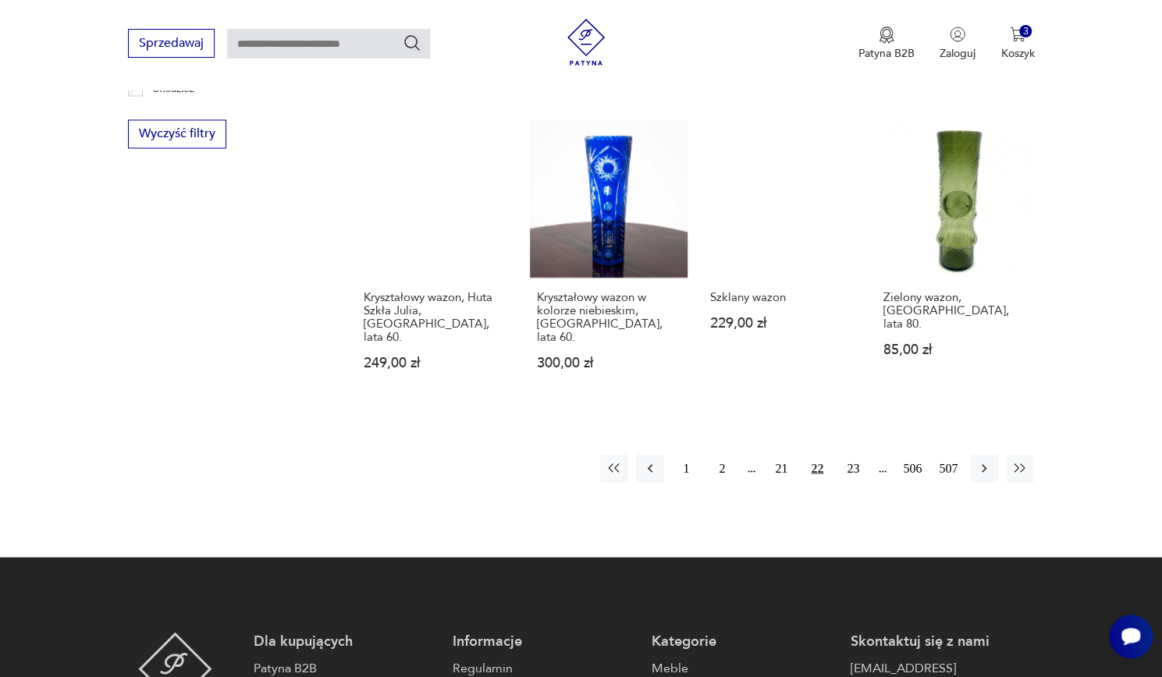
scroll to position [1497, 0]
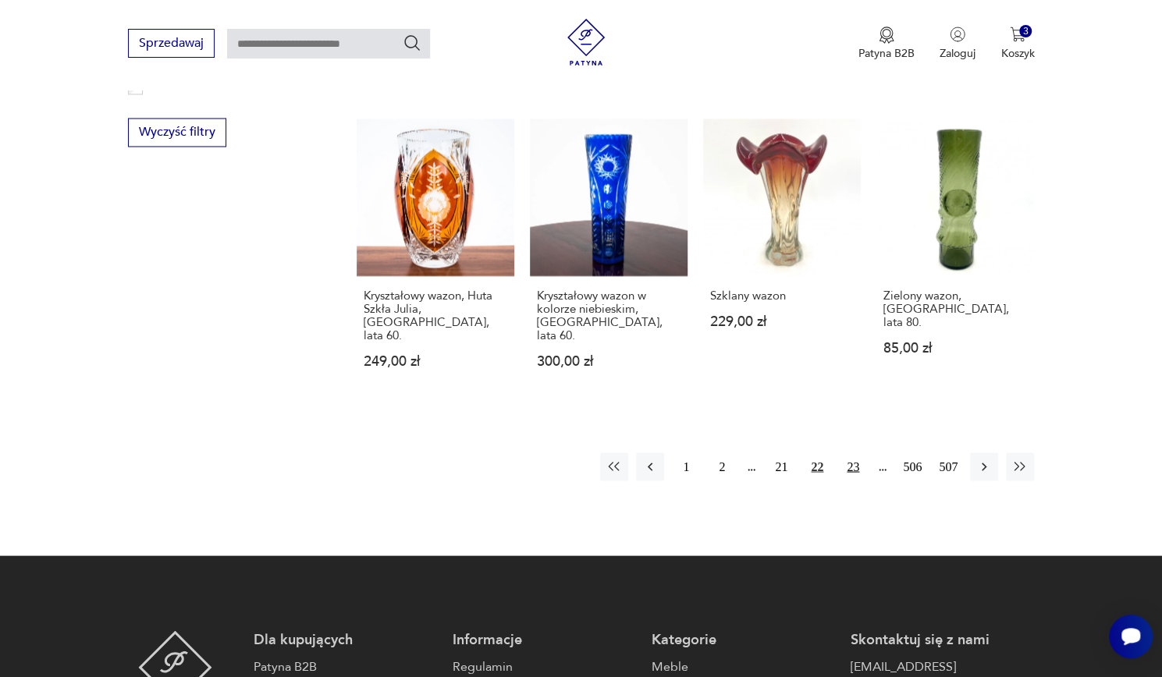
click at [853, 453] on button "23" at bounding box center [853, 467] width 28 height 28
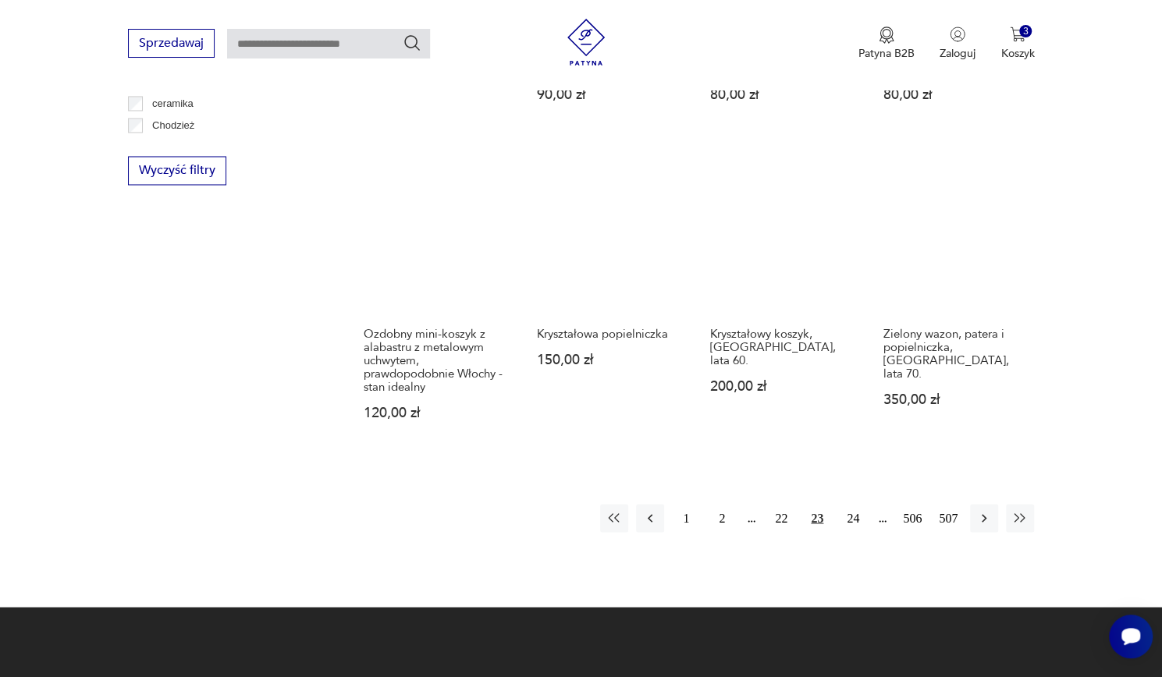
scroll to position [1459, 0]
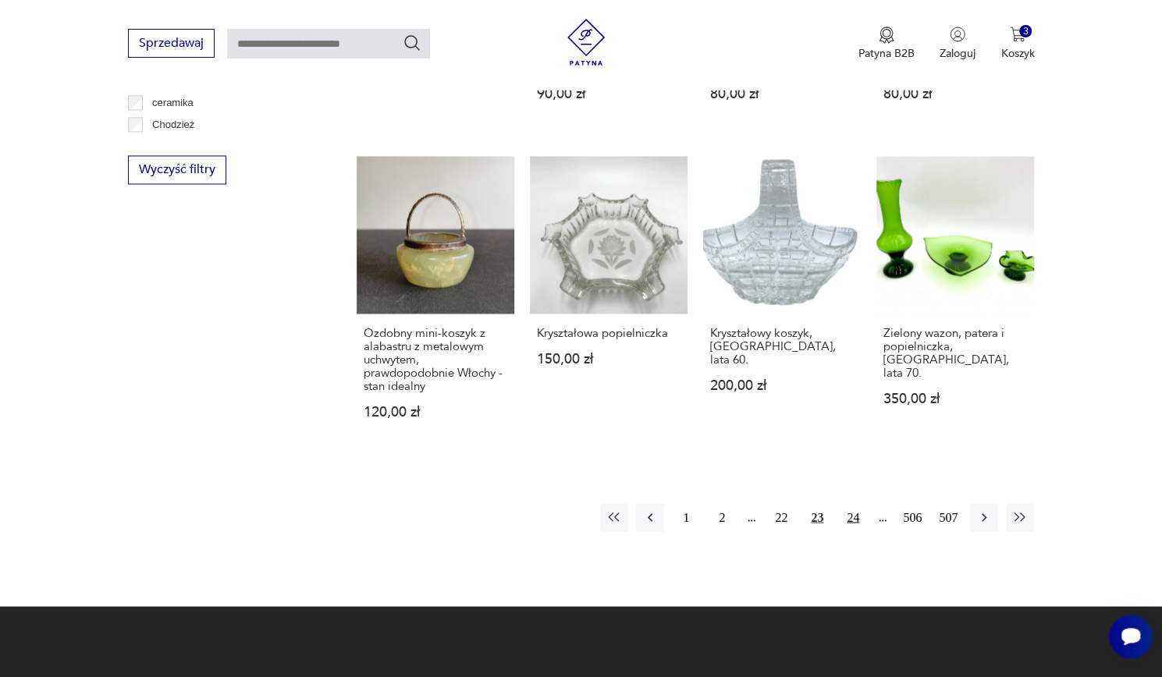
click at [852, 503] on button "24" at bounding box center [853, 517] width 28 height 28
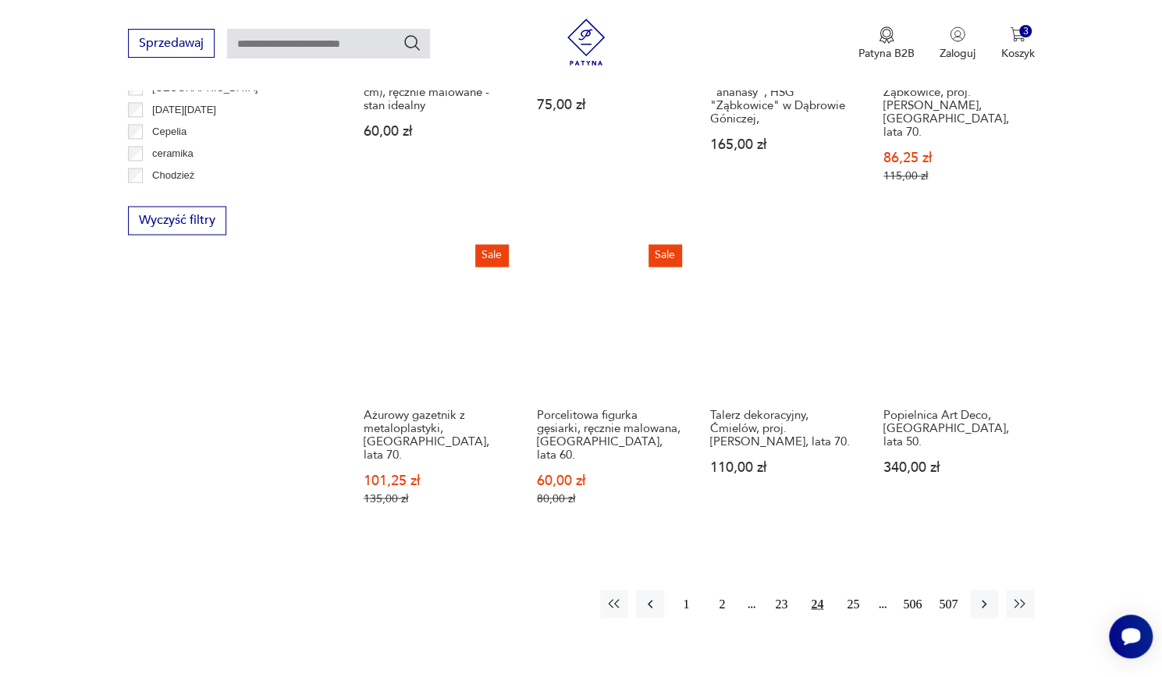
scroll to position [1409, 0]
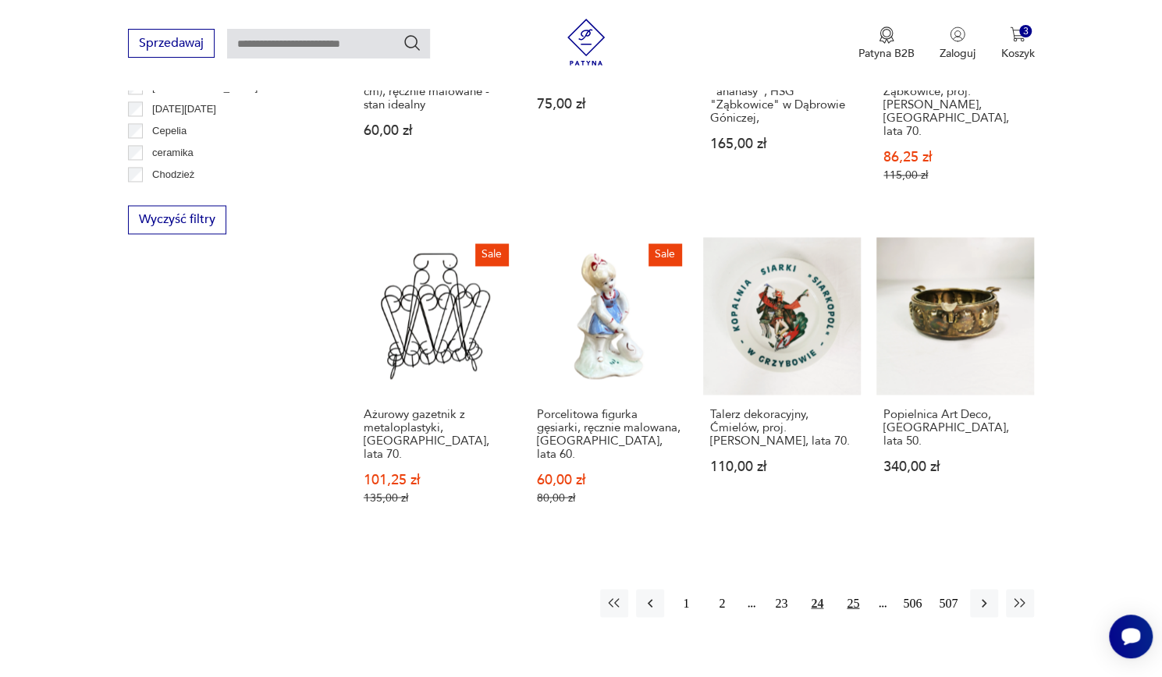
click at [856, 589] on button "25" at bounding box center [853, 603] width 28 height 28
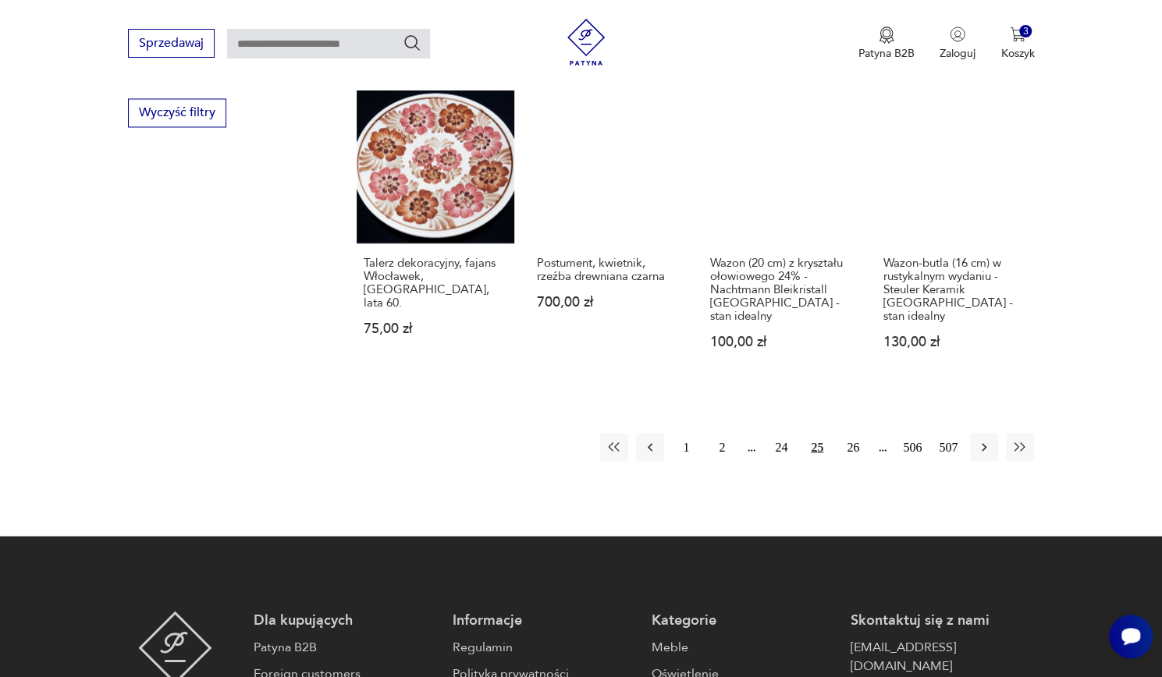
scroll to position [1517, 0]
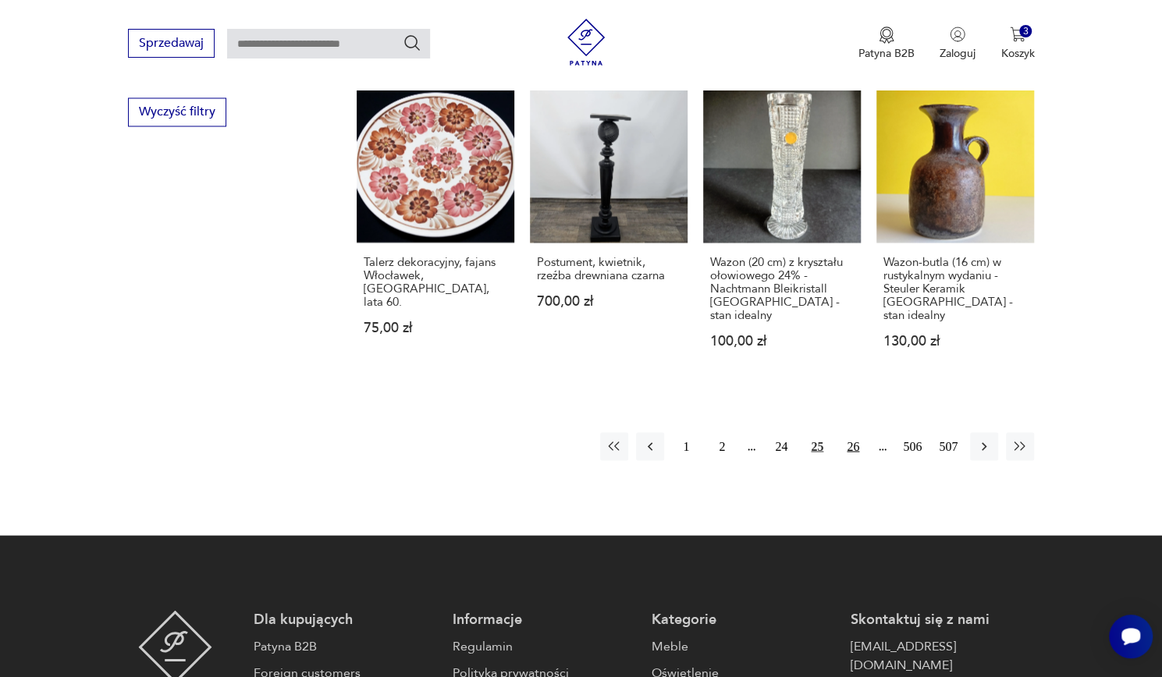
click at [855, 432] on button "26" at bounding box center [853, 446] width 28 height 28
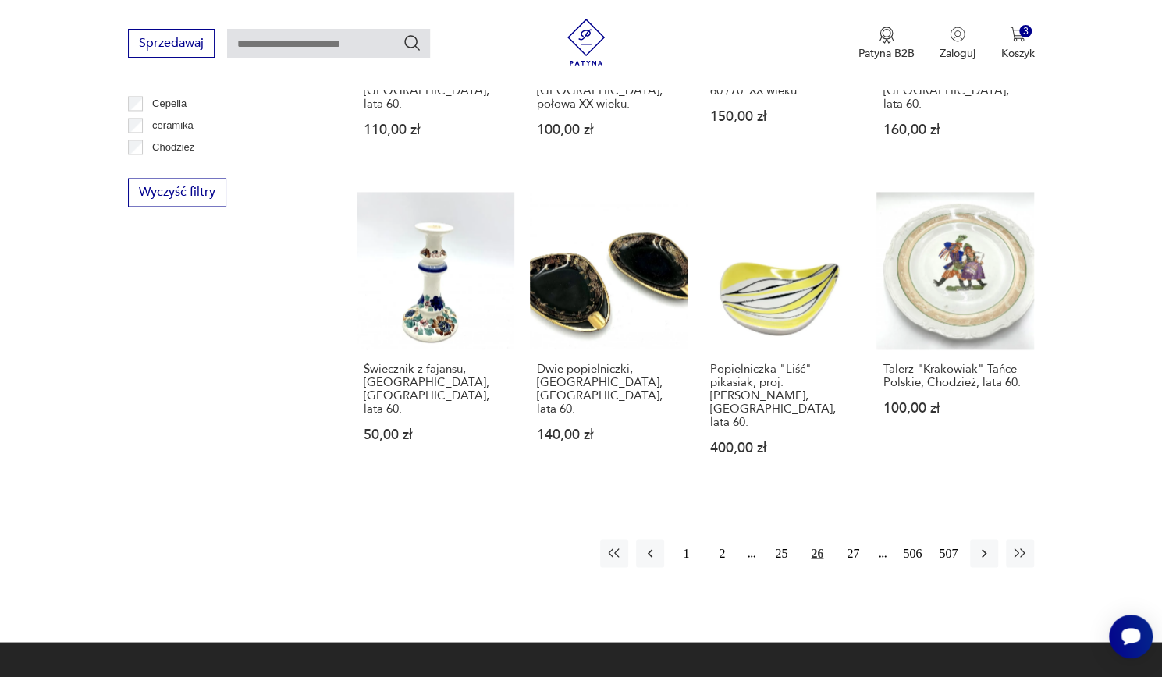
scroll to position [1441, 0]
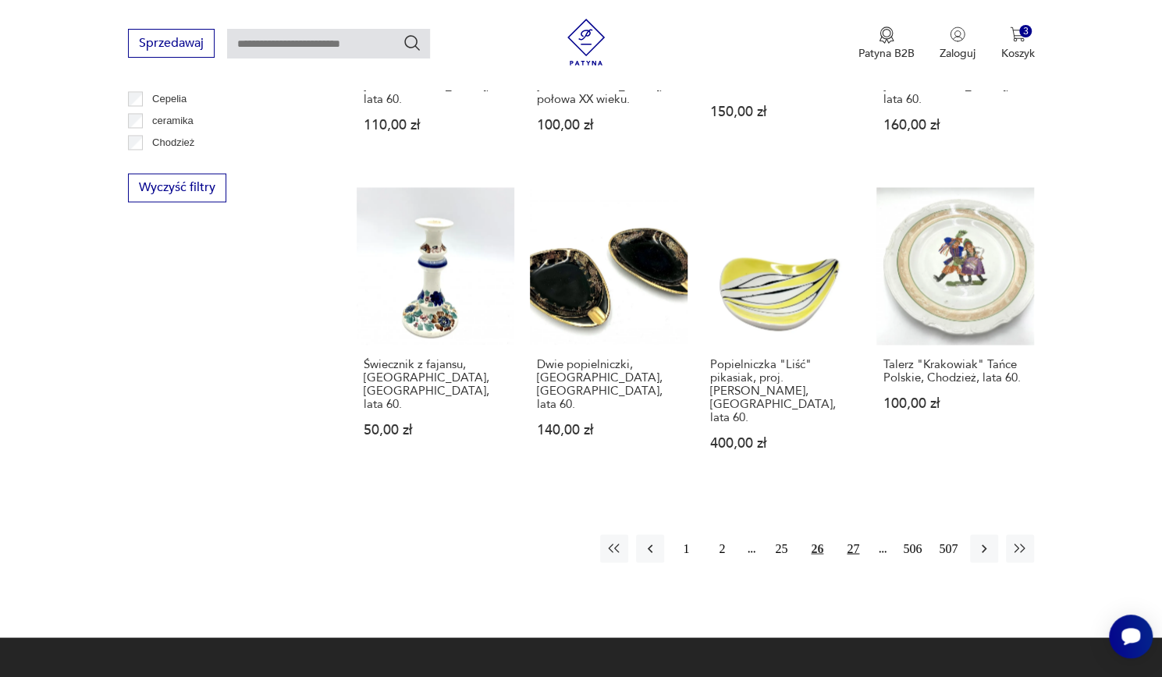
click at [854, 535] on button "27" at bounding box center [853, 549] width 28 height 28
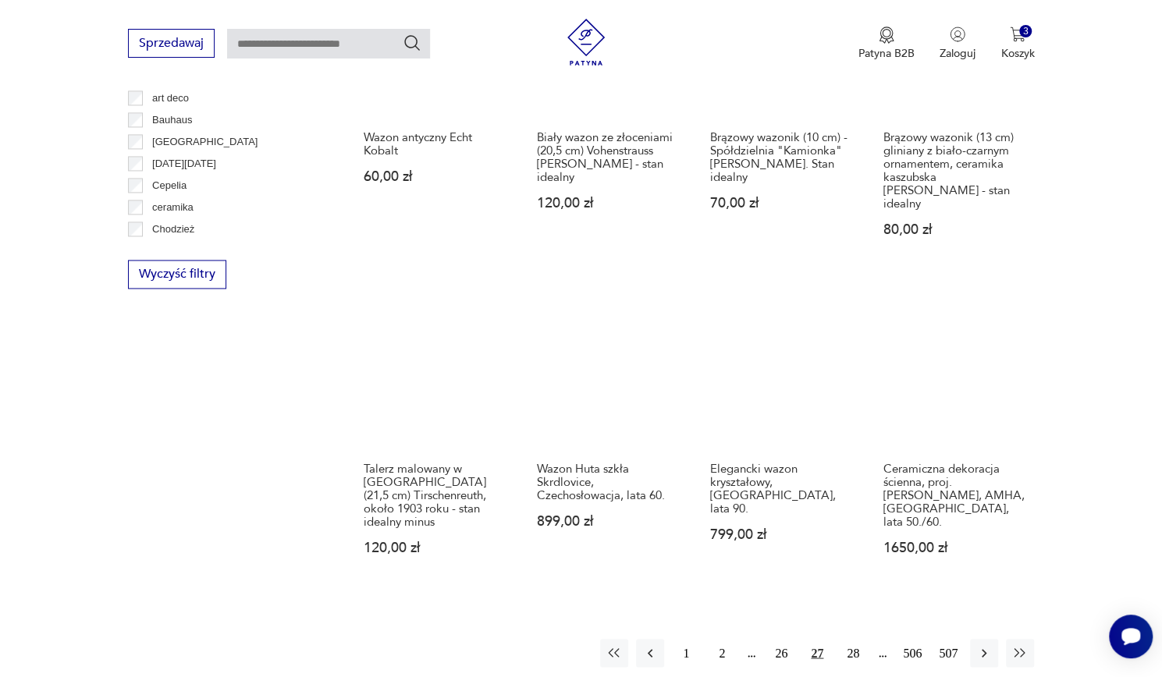
scroll to position [1356, 0]
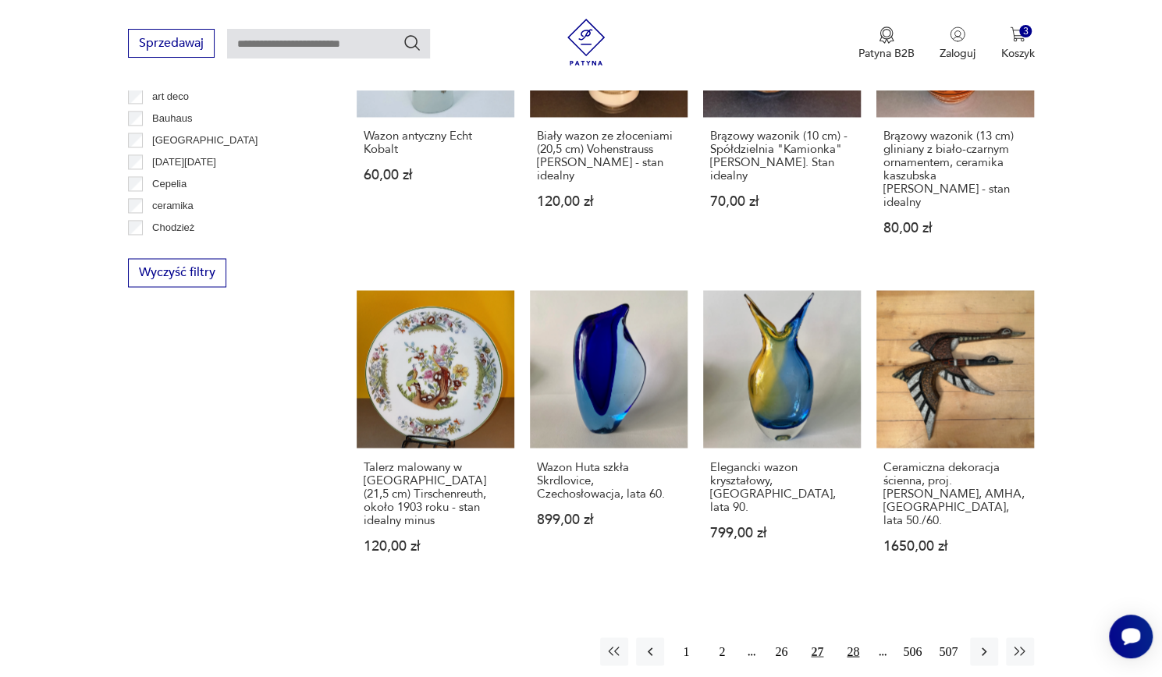
click at [855, 638] on button "28" at bounding box center [853, 652] width 28 height 28
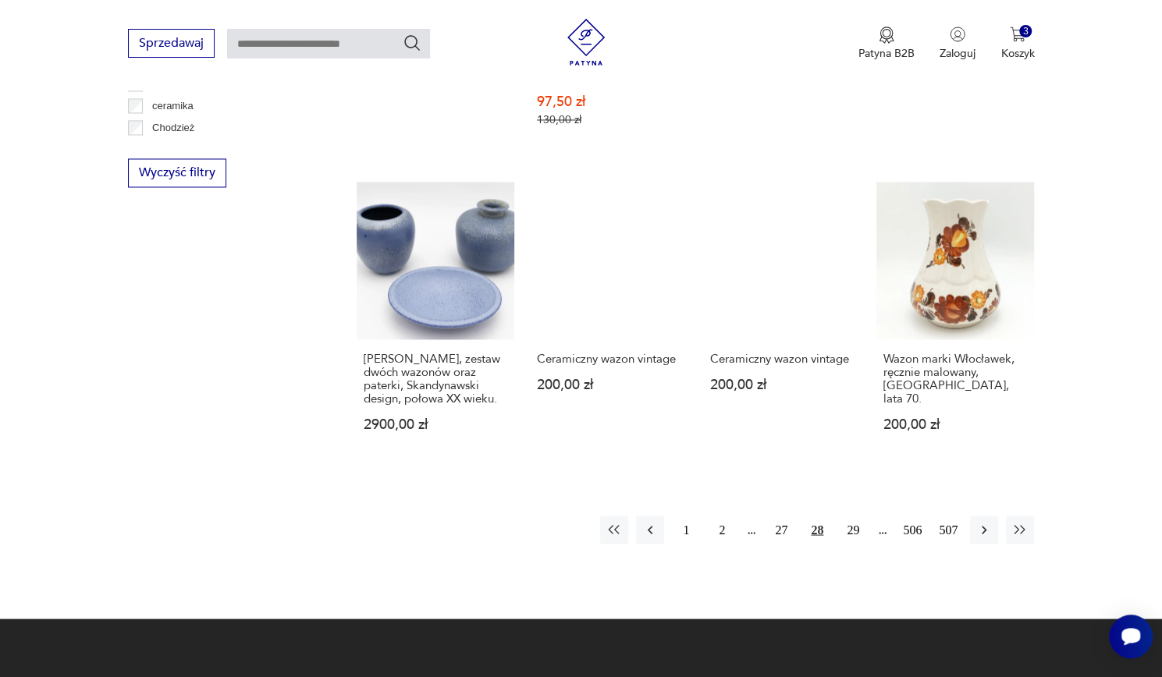
scroll to position [1458, 0]
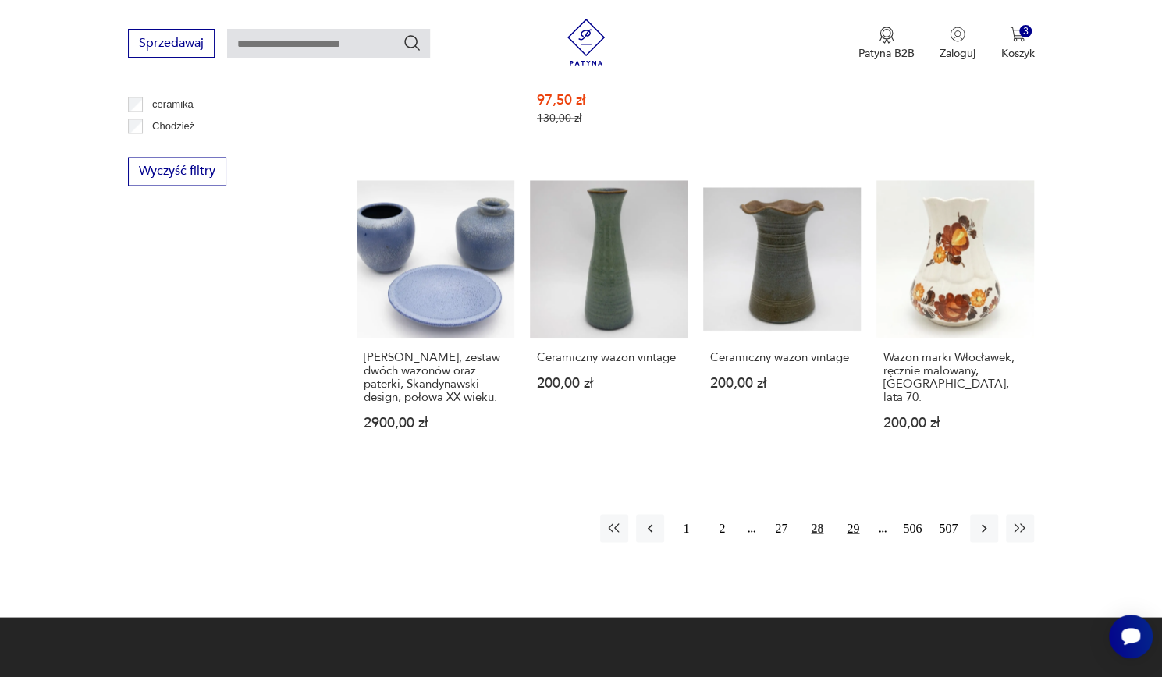
click at [858, 514] on button "29" at bounding box center [853, 528] width 28 height 28
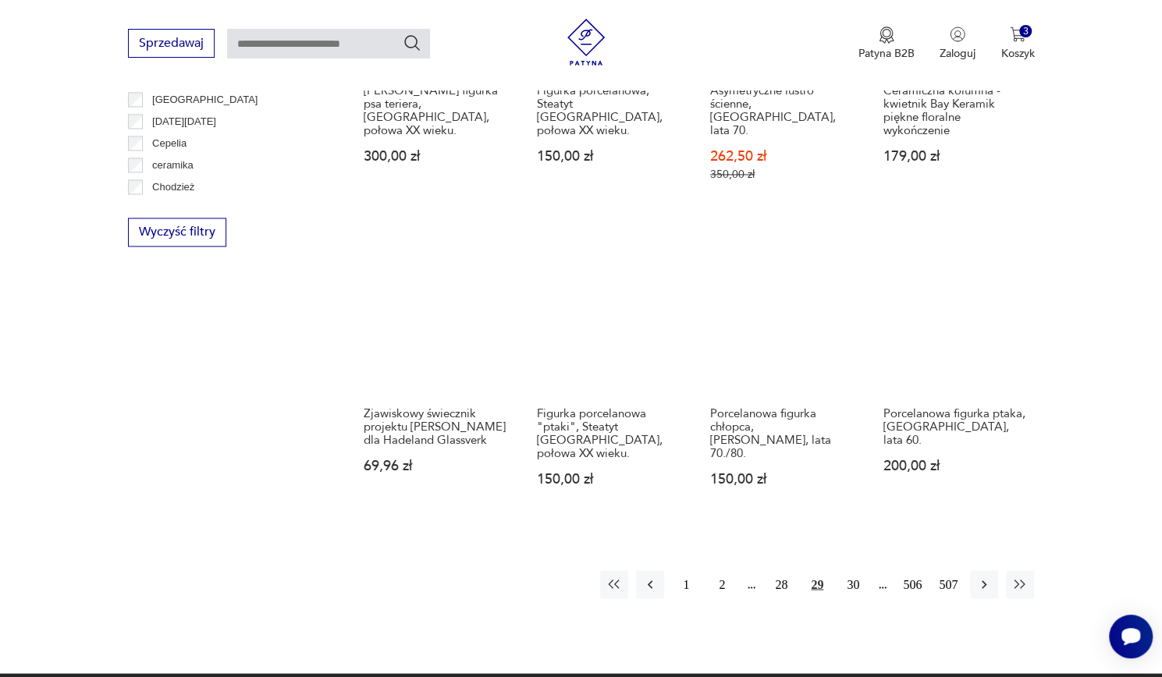
scroll to position [1405, 0]
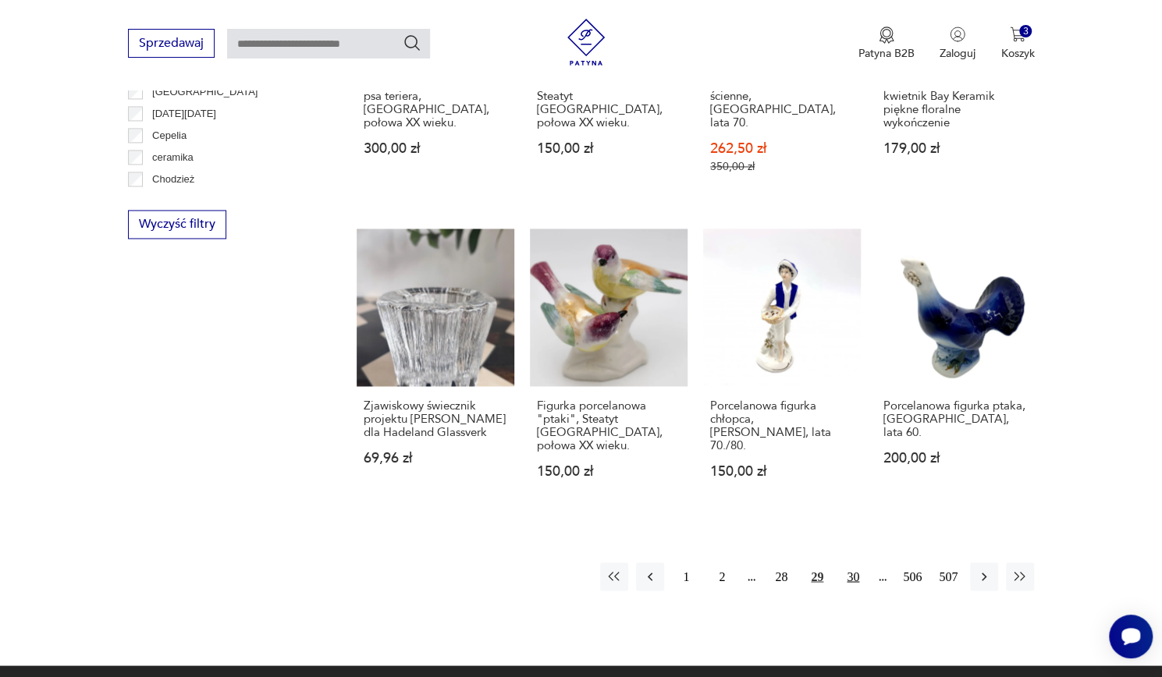
click at [857, 563] on button "30" at bounding box center [853, 577] width 28 height 28
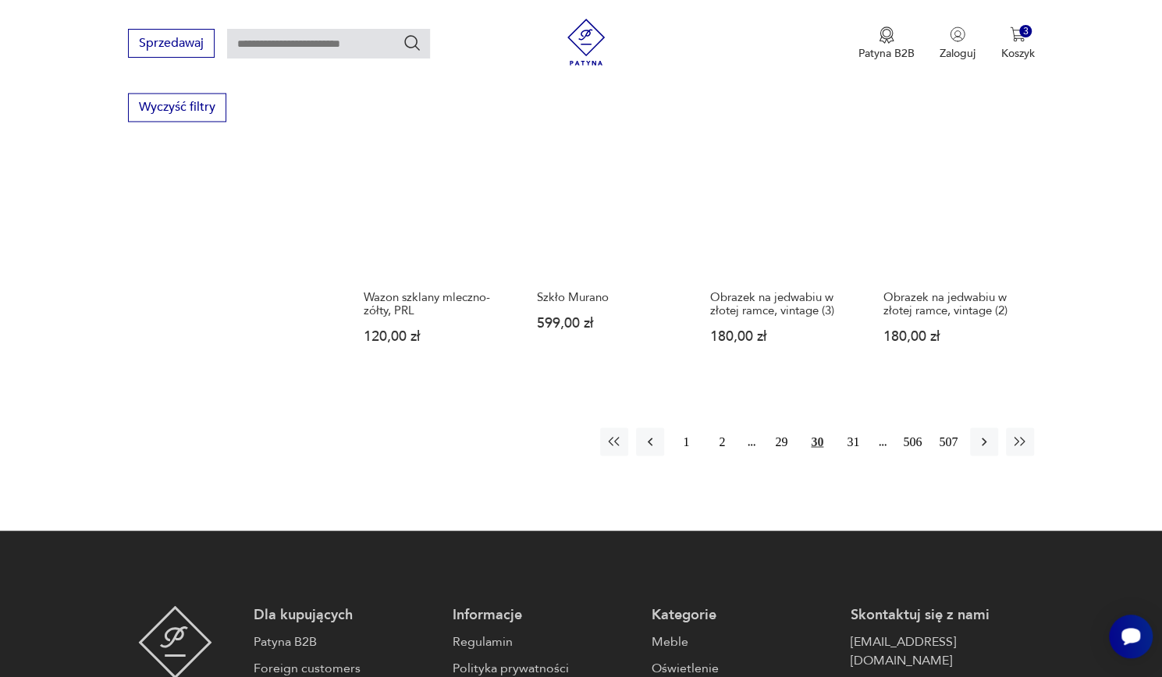
scroll to position [1523, 0]
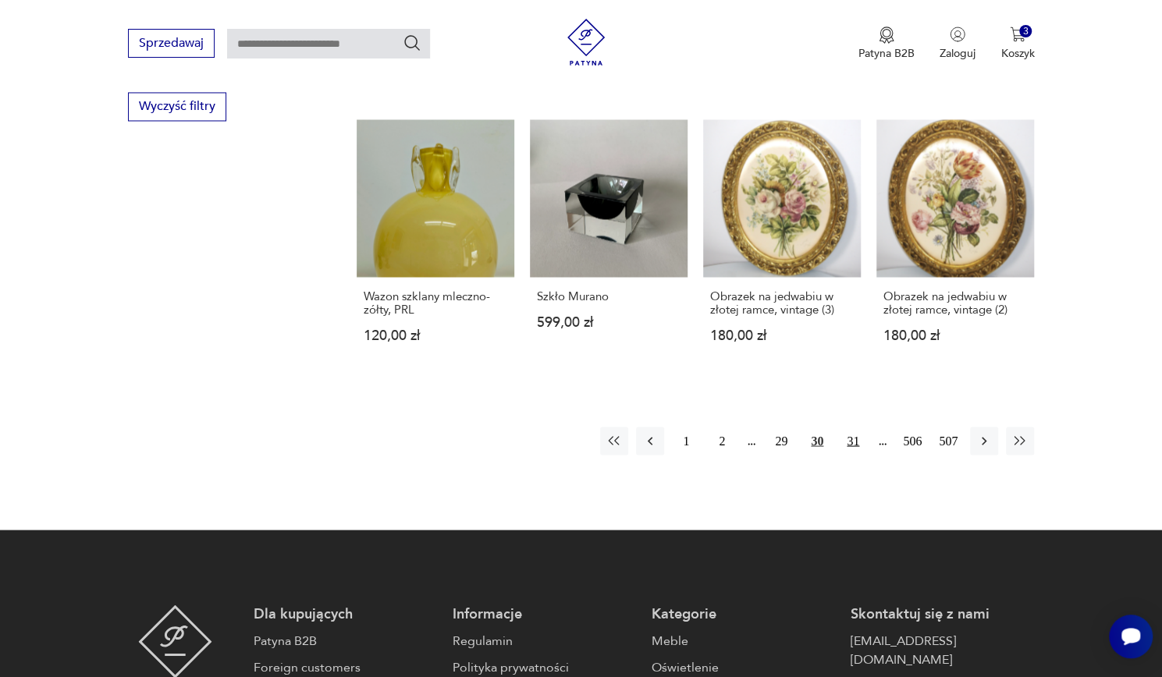
click at [854, 427] on button "31" at bounding box center [853, 441] width 28 height 28
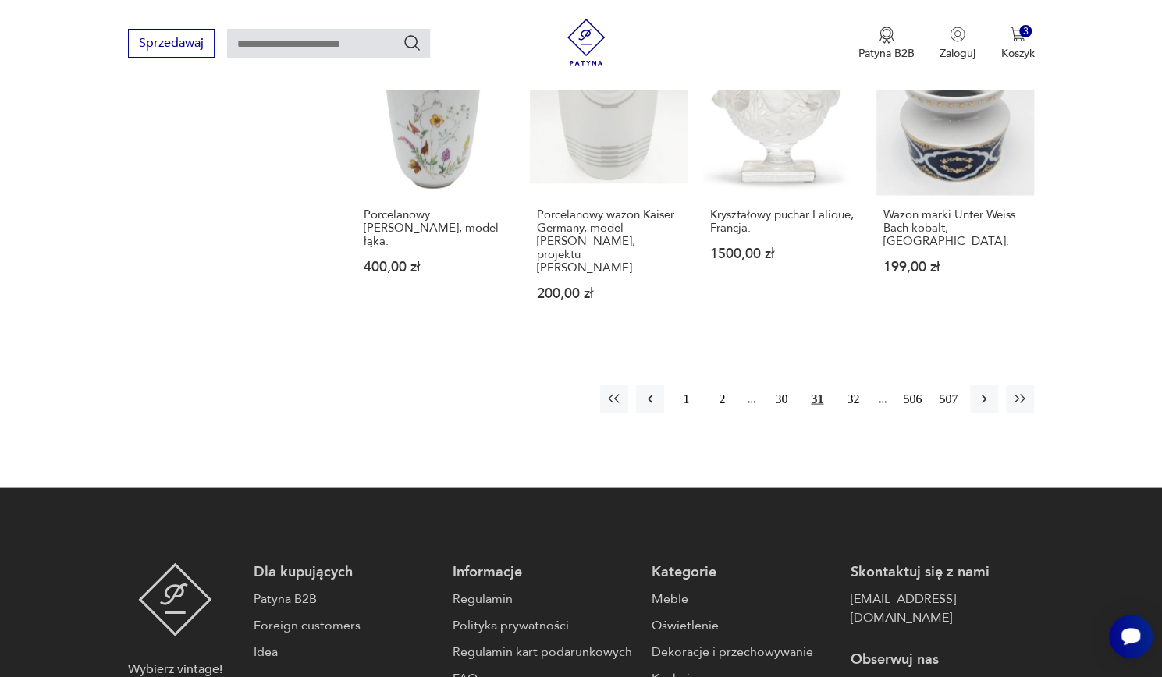
scroll to position [1601, 0]
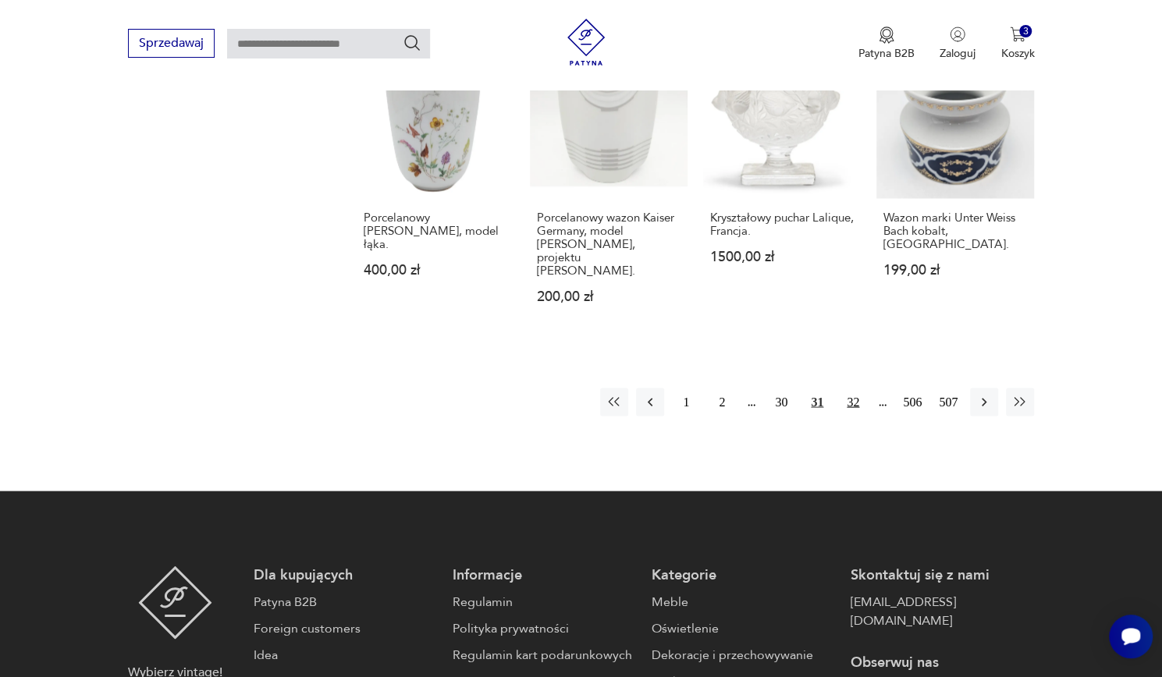
click at [854, 388] on button "32" at bounding box center [853, 402] width 28 height 28
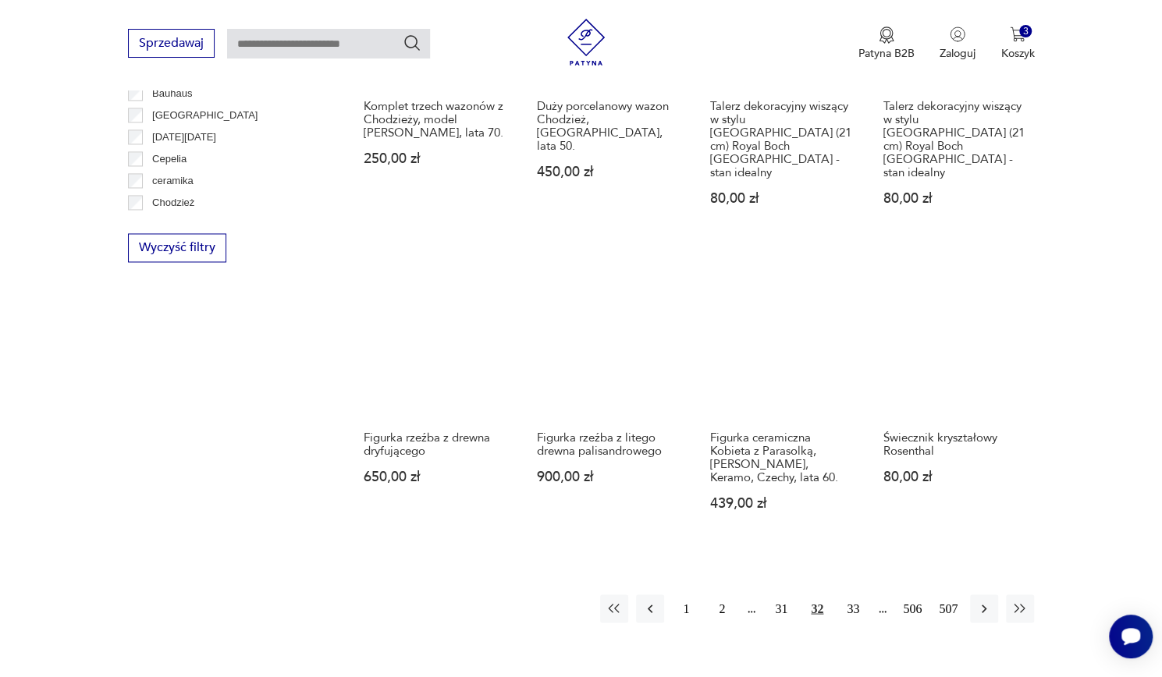
scroll to position [1382, 0]
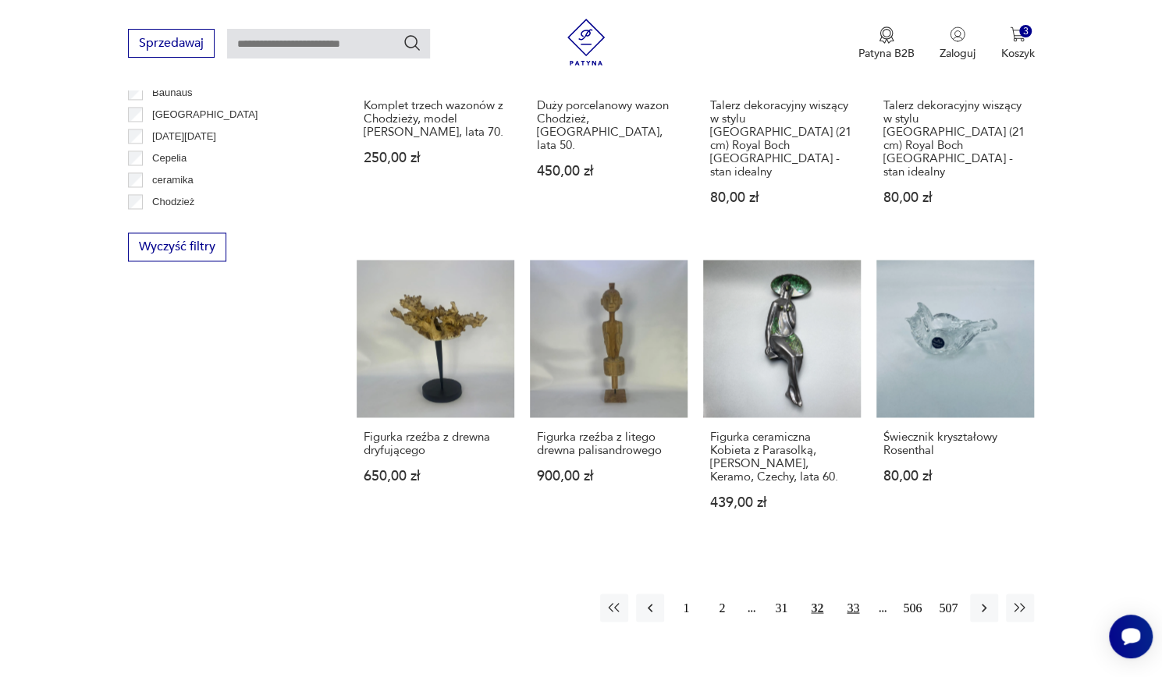
click at [858, 594] on button "33" at bounding box center [853, 608] width 28 height 28
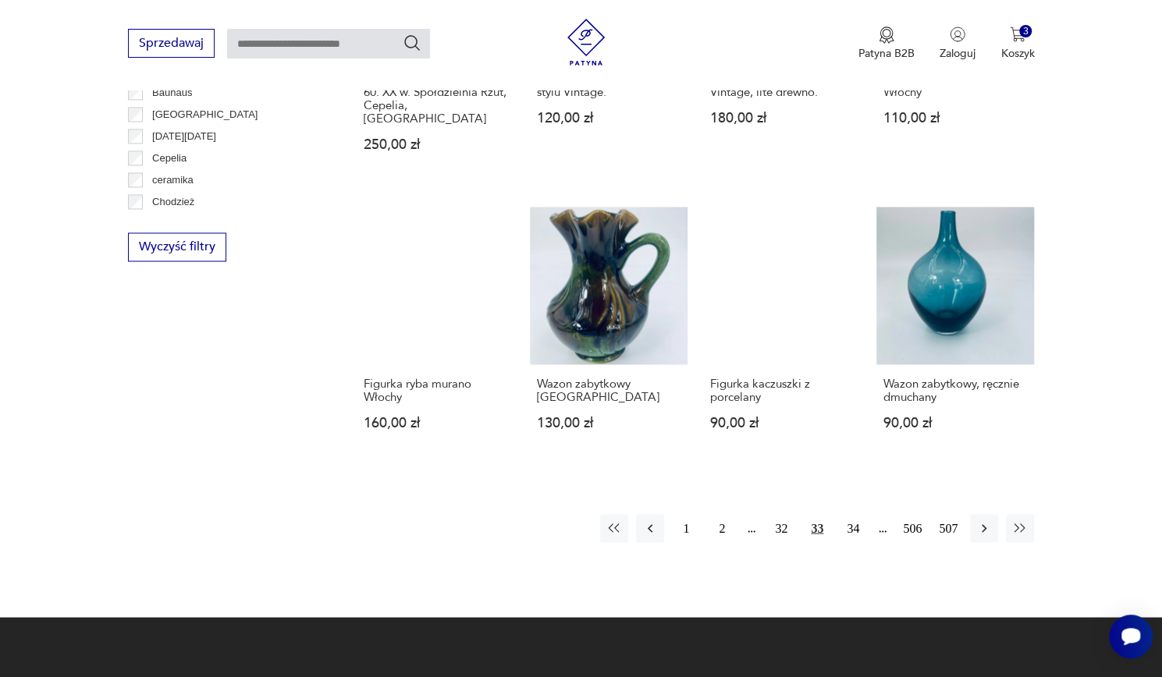
scroll to position [1384, 0]
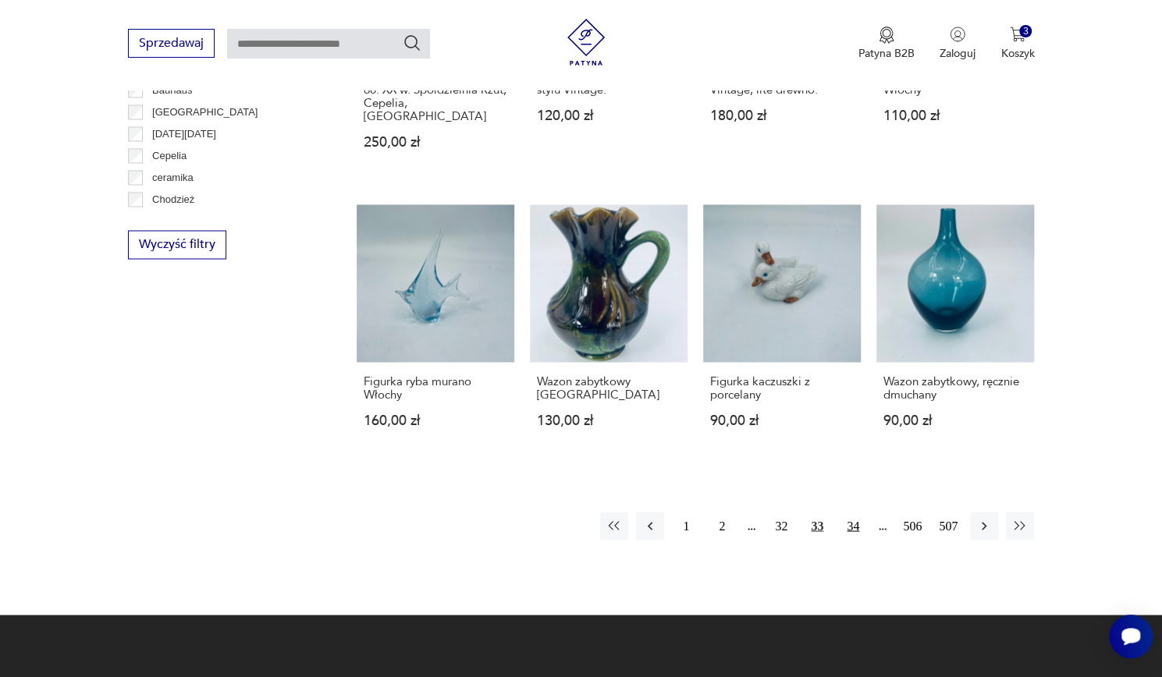
click at [854, 512] on button "34" at bounding box center [853, 526] width 28 height 28
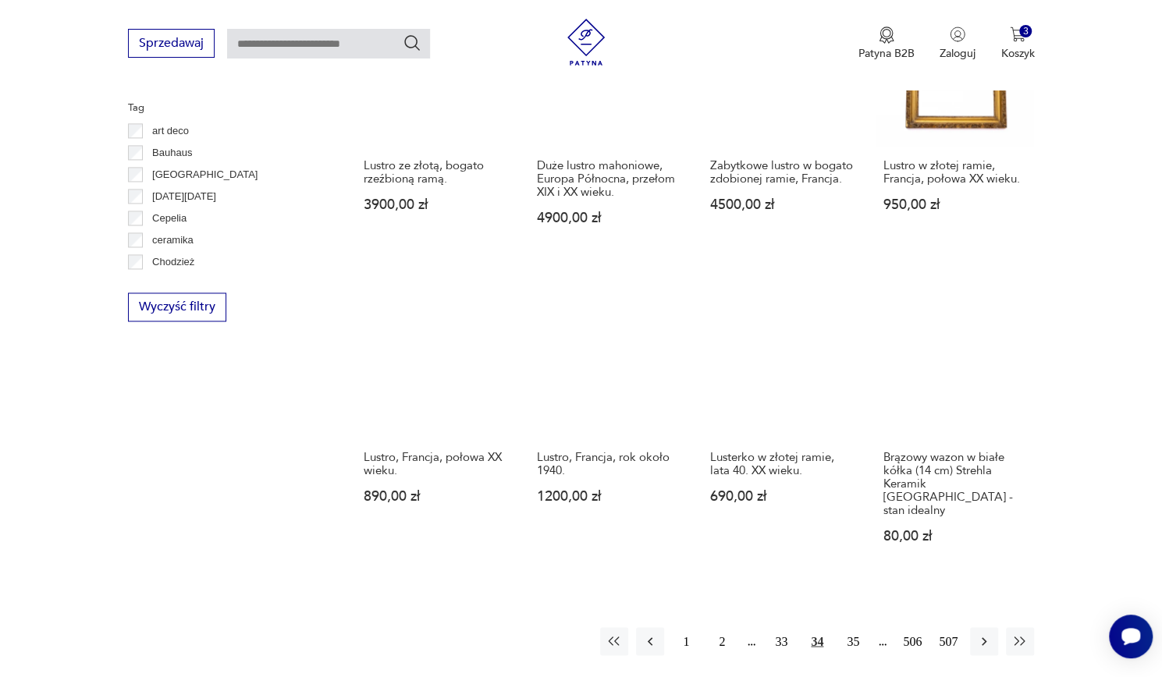
scroll to position [1325, 0]
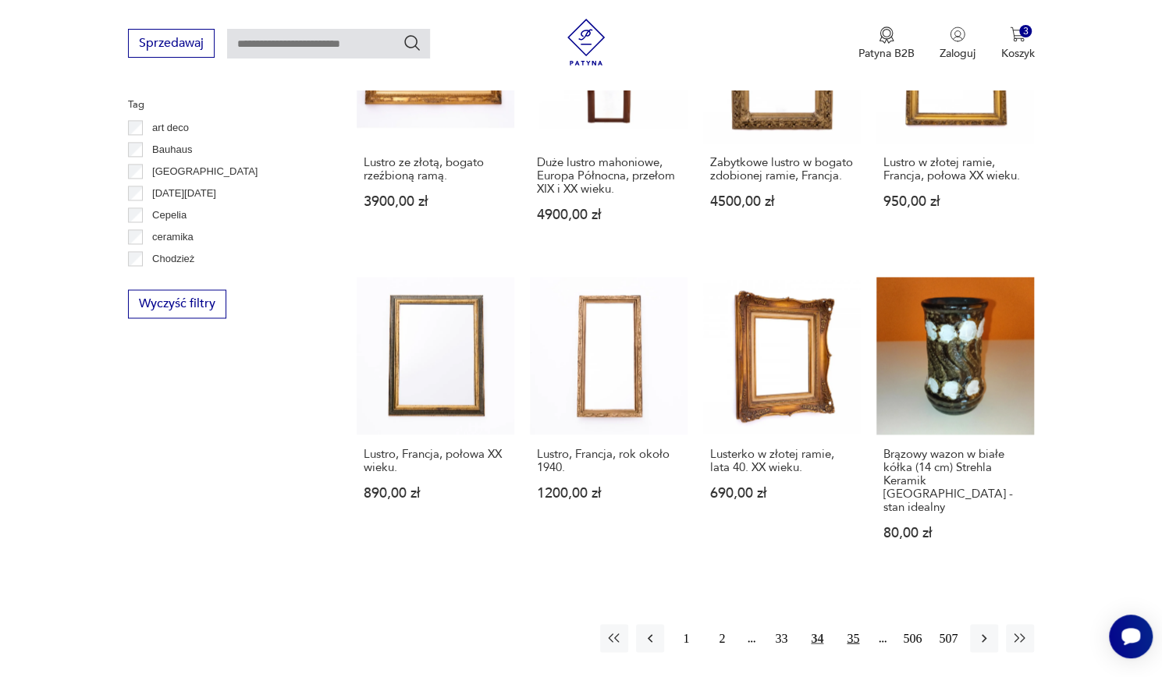
click at [852, 624] on button "35" at bounding box center [853, 638] width 28 height 28
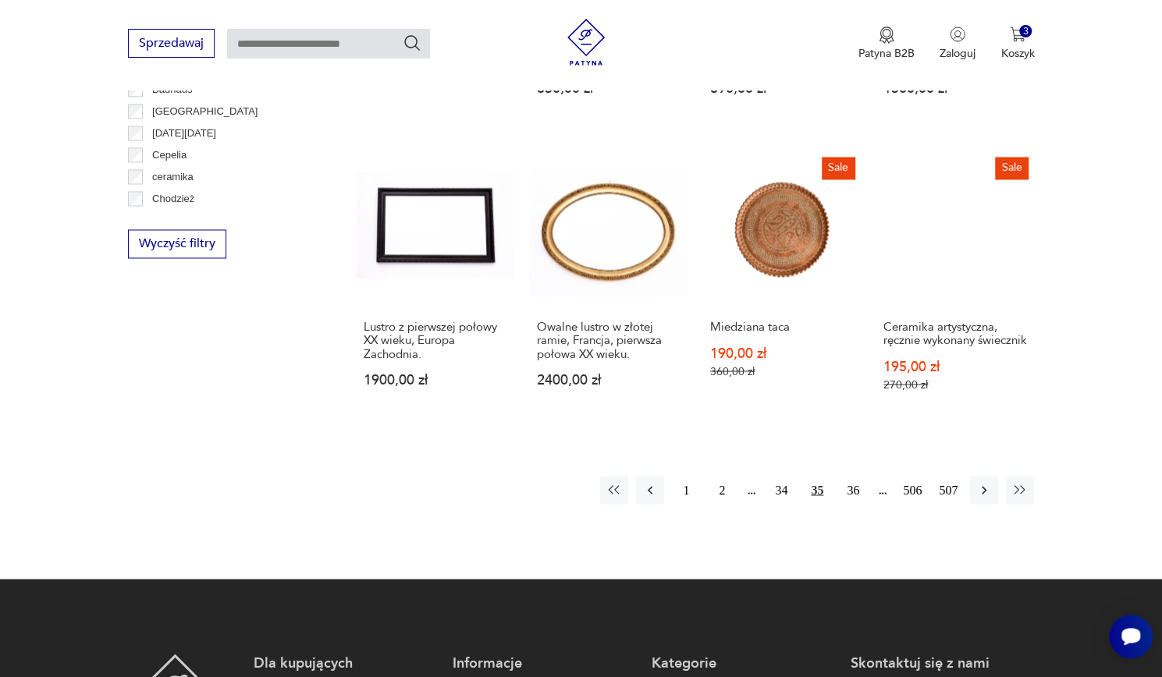
scroll to position [1386, 0]
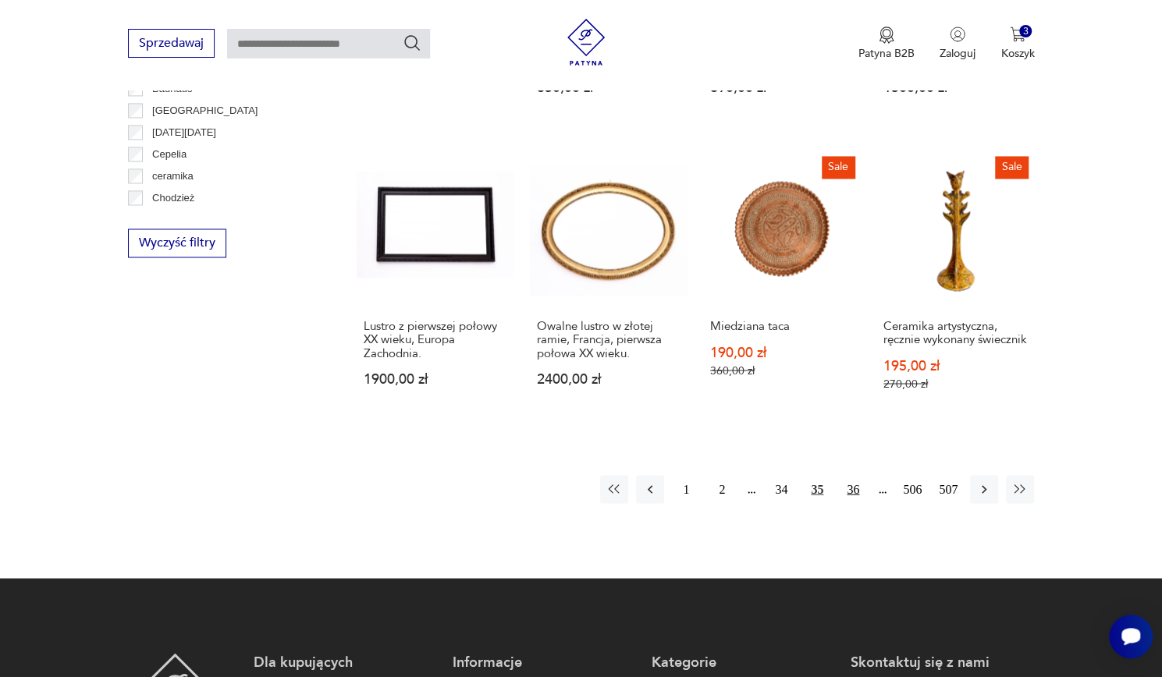
click at [862, 503] on button "36" at bounding box center [853, 489] width 28 height 28
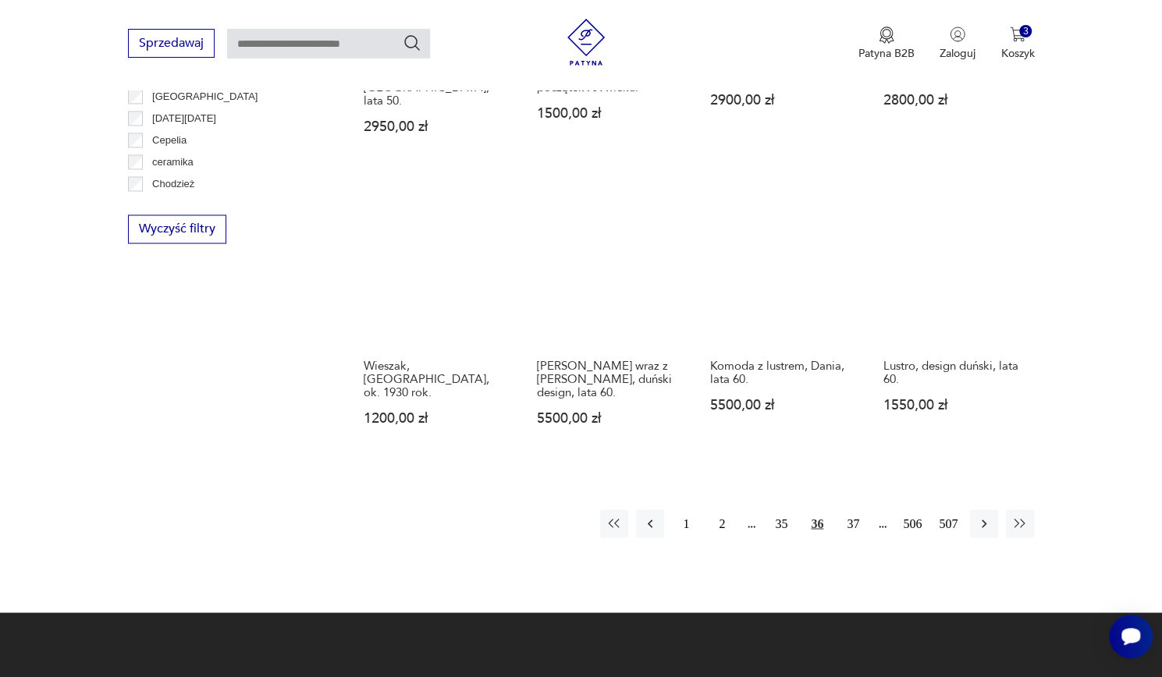
scroll to position [1402, 0]
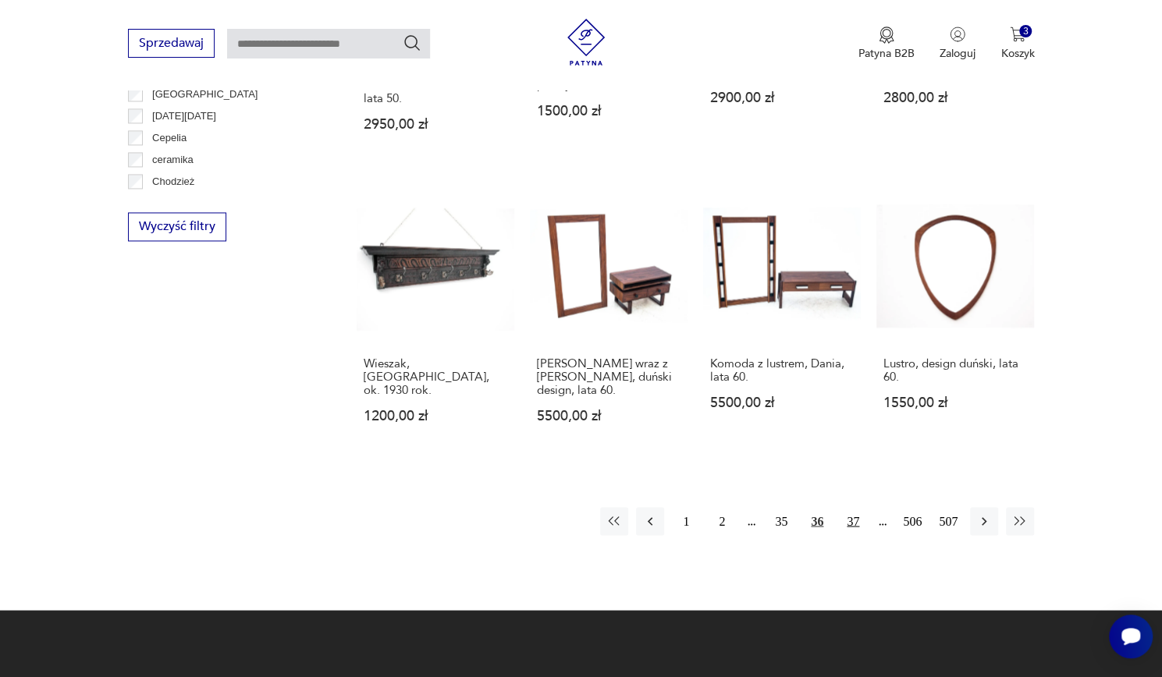
click at [858, 507] on button "37" at bounding box center [853, 521] width 28 height 28
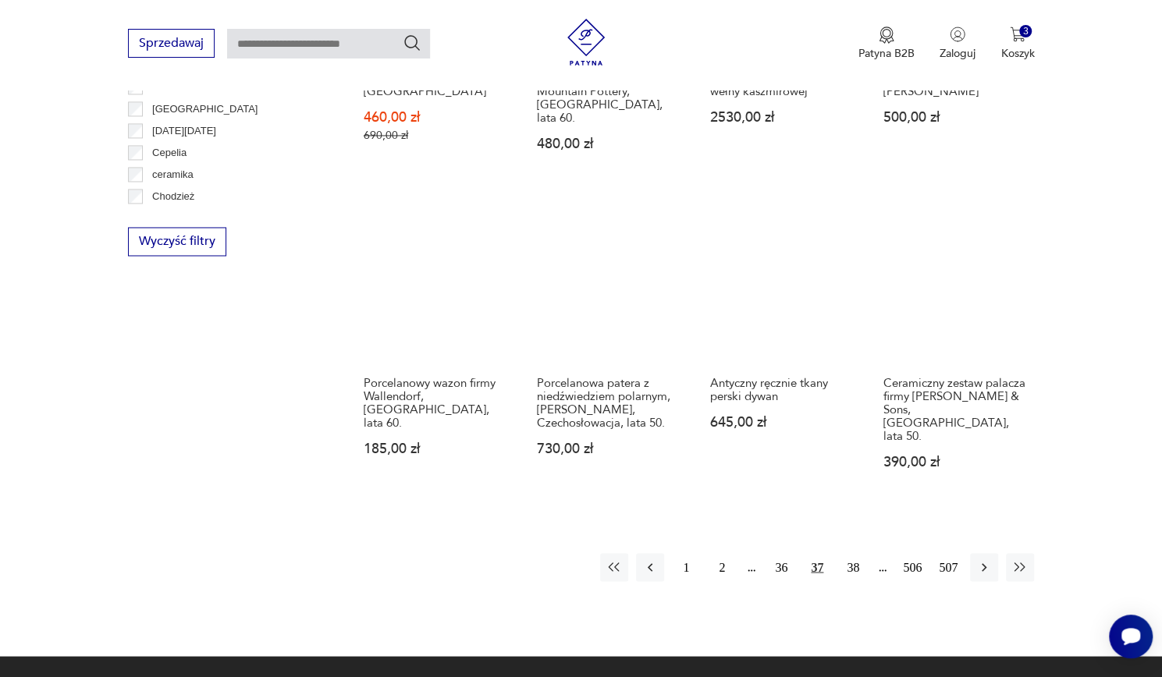
scroll to position [1390, 0]
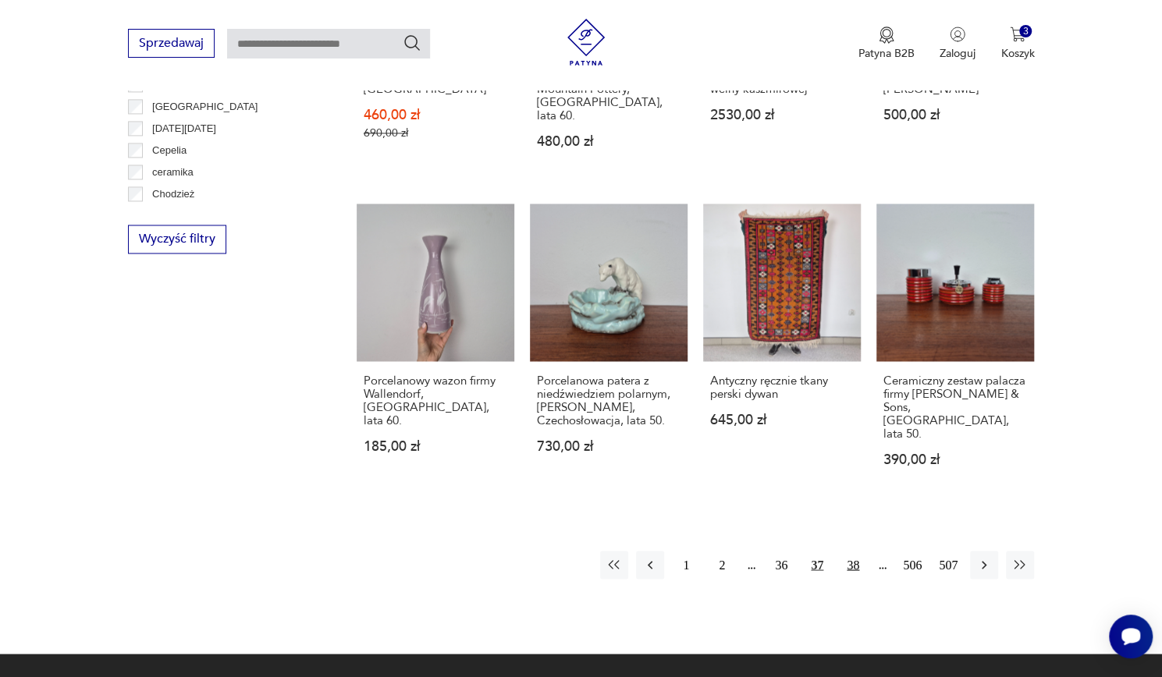
click at [864, 551] on button "38" at bounding box center [853, 565] width 28 height 28
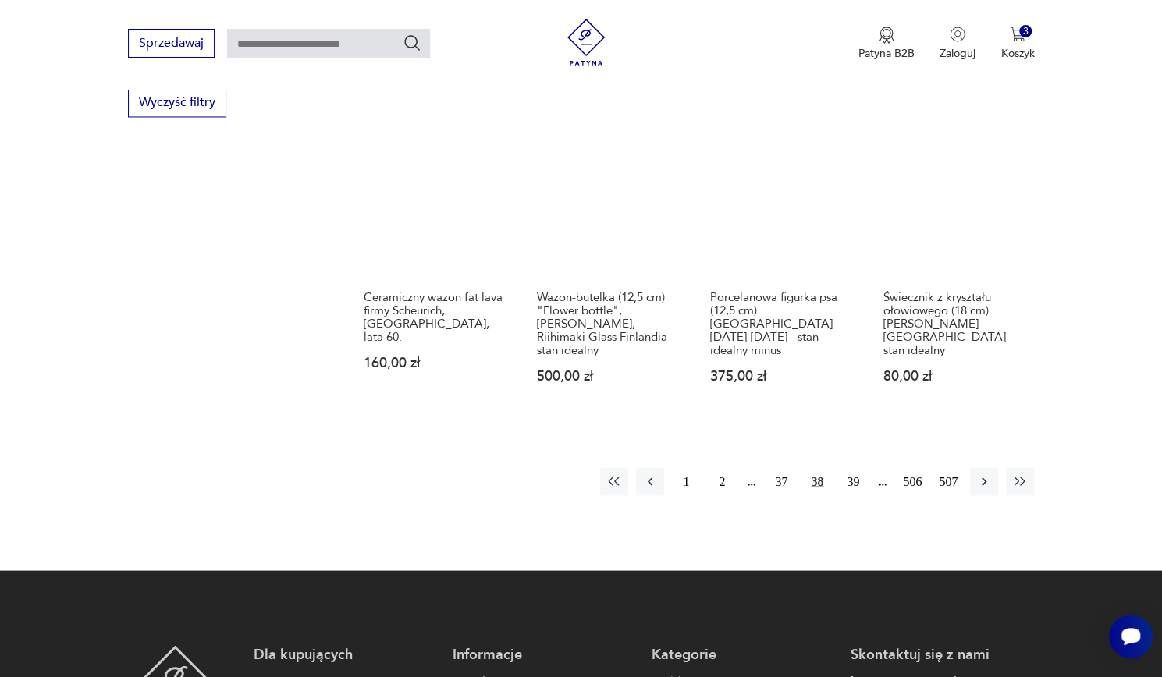
scroll to position [1527, 0]
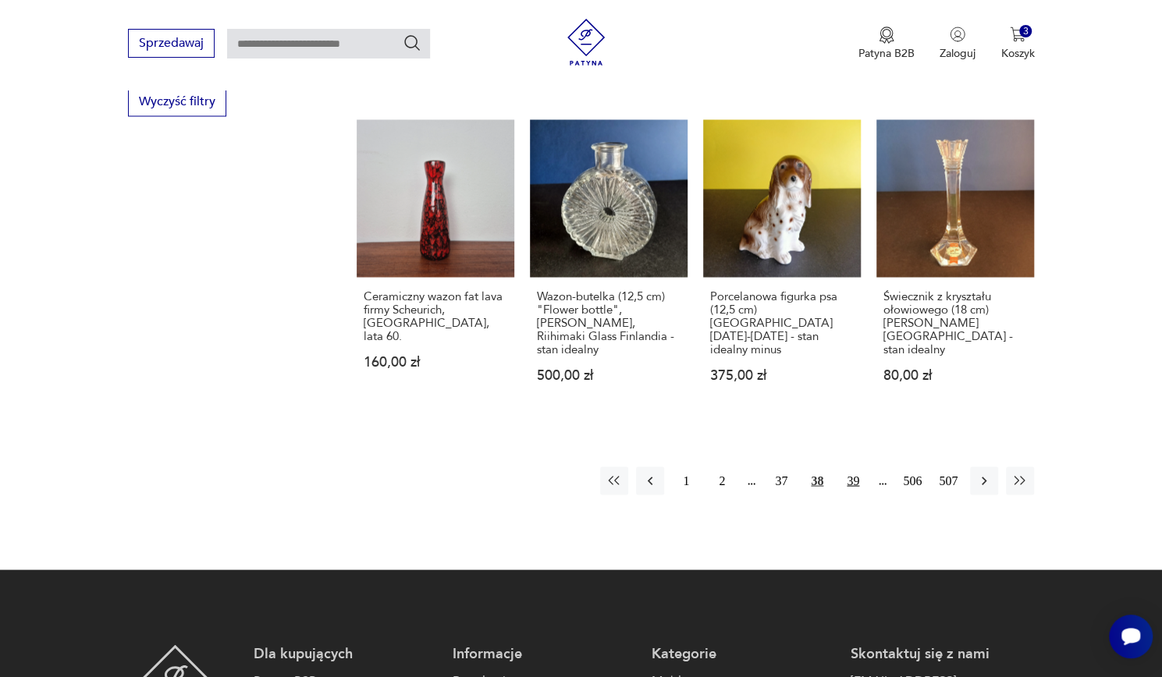
click at [859, 467] on button "39" at bounding box center [853, 481] width 28 height 28
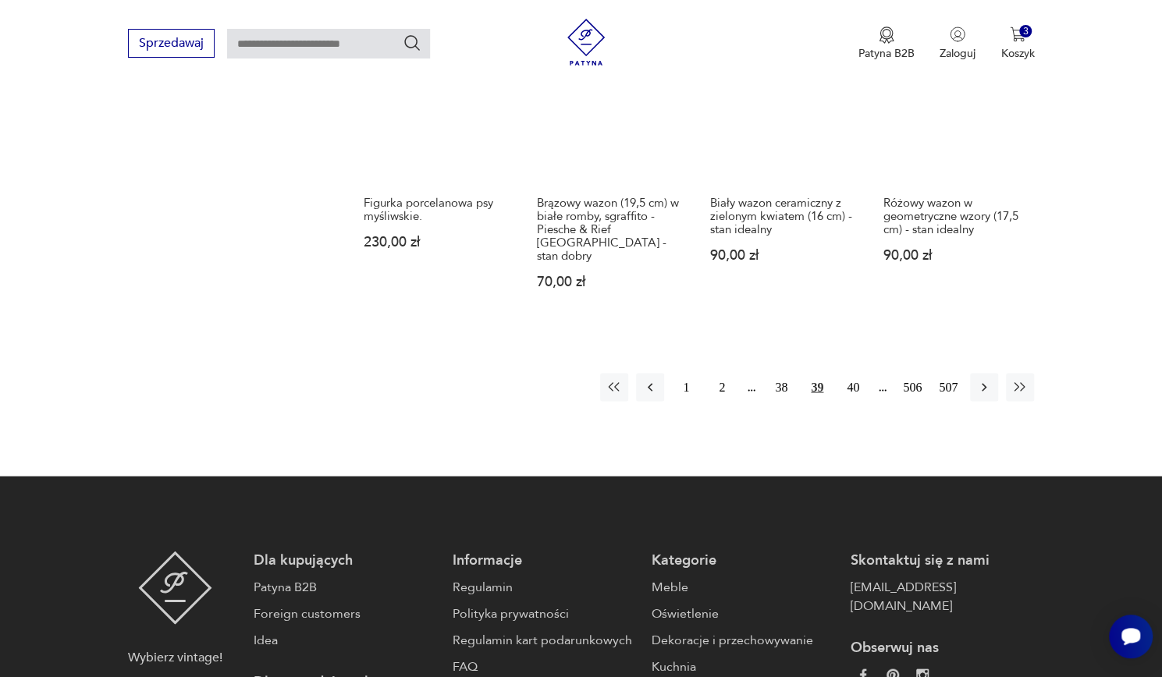
scroll to position [1590, 0]
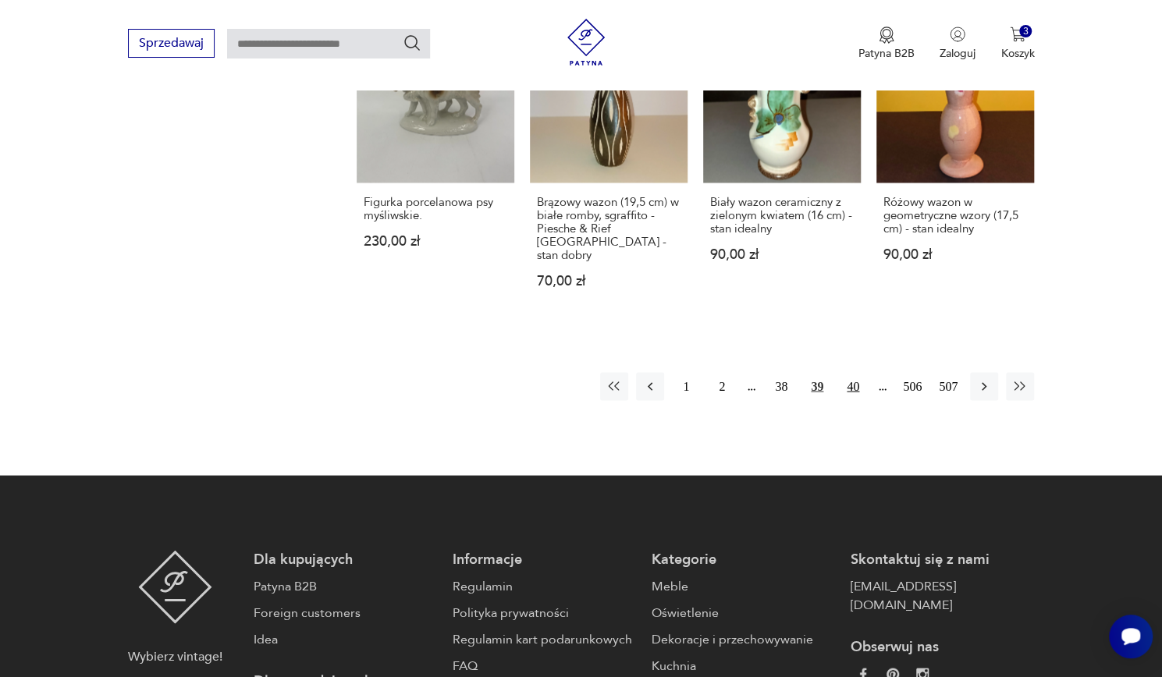
click at [855, 372] on button "40" at bounding box center [853, 386] width 28 height 28
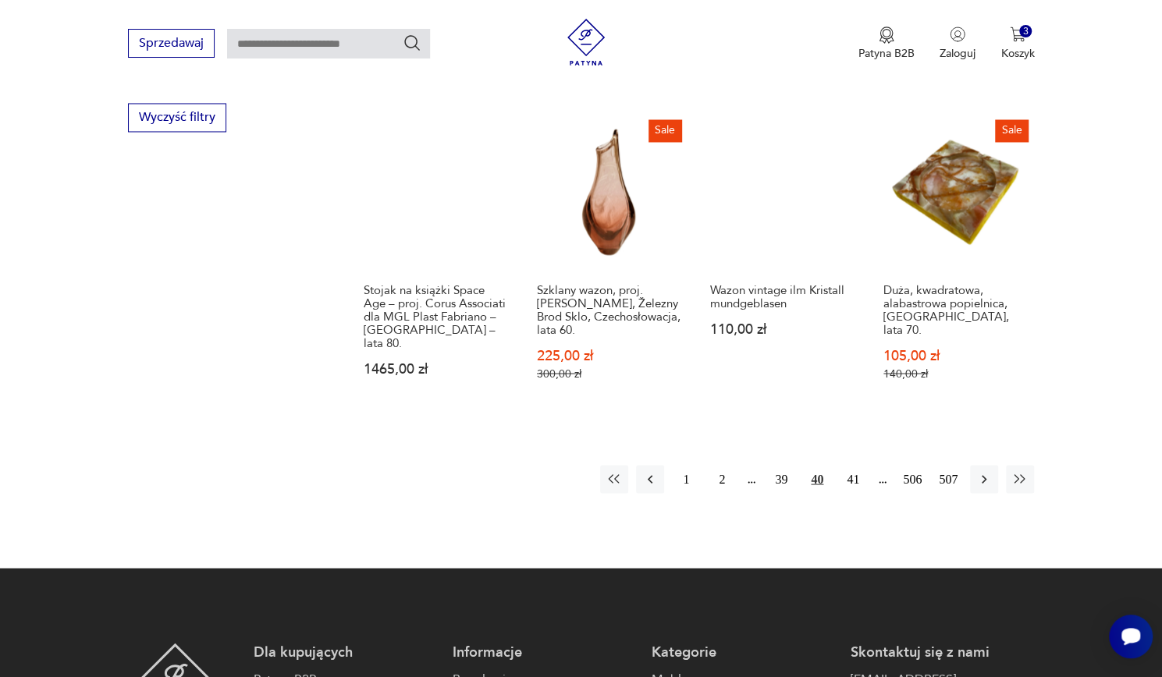
scroll to position [1523, 0]
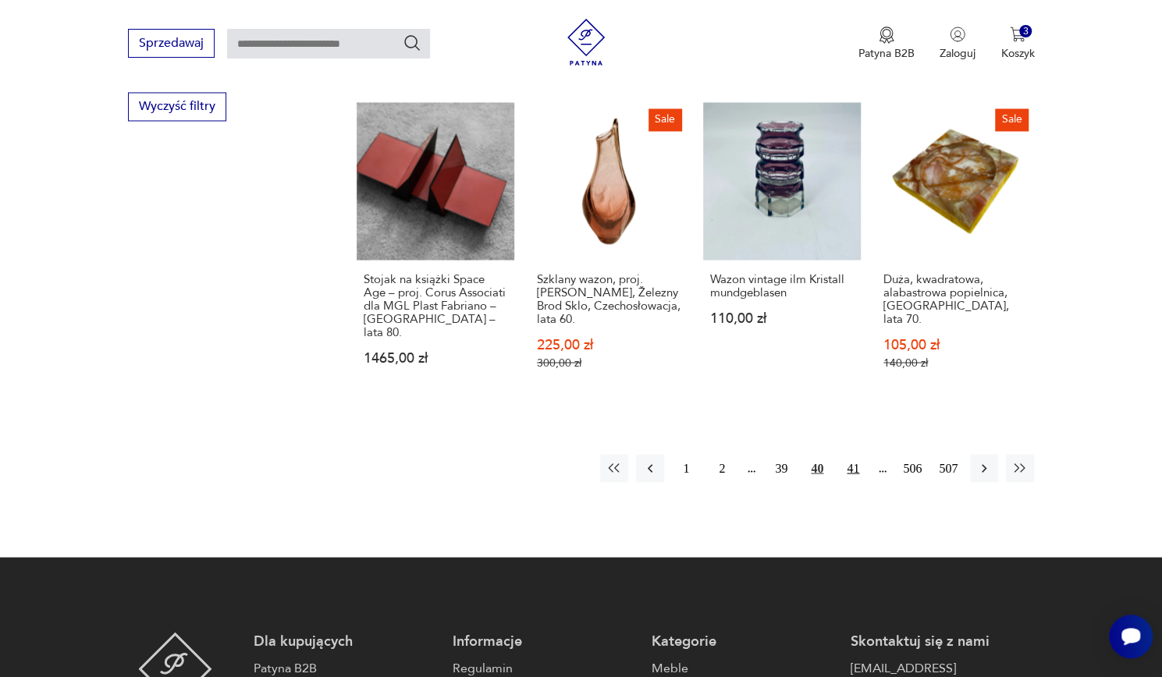
click at [852, 454] on button "41" at bounding box center [853, 468] width 28 height 28
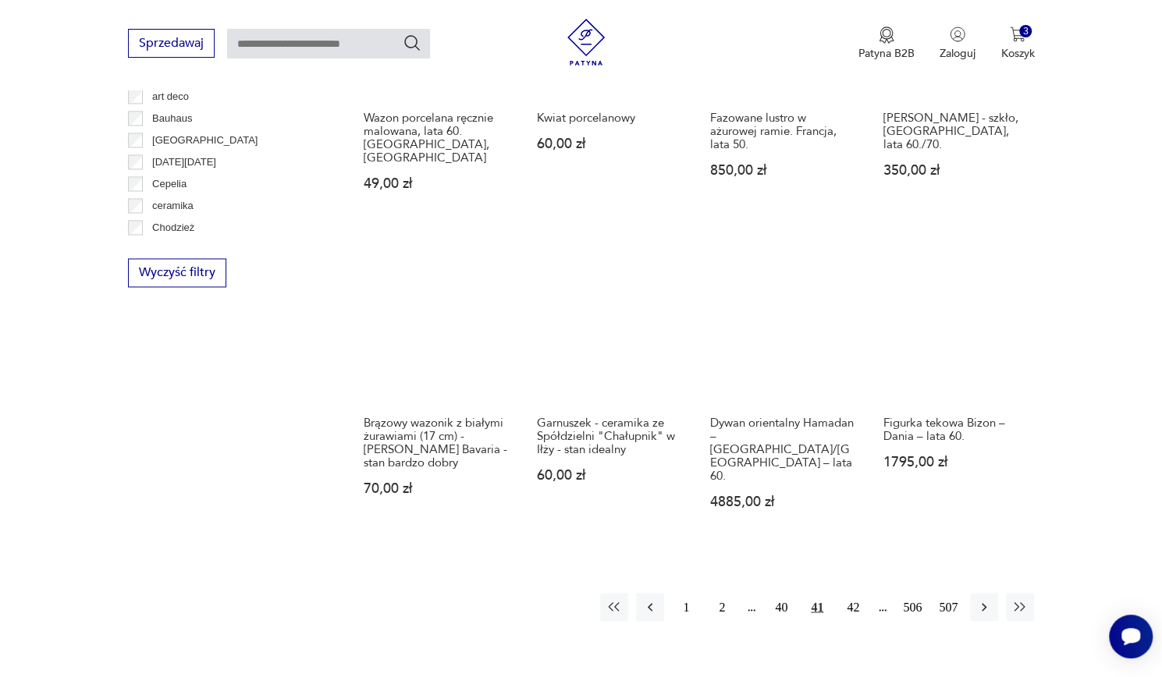
scroll to position [1358, 0]
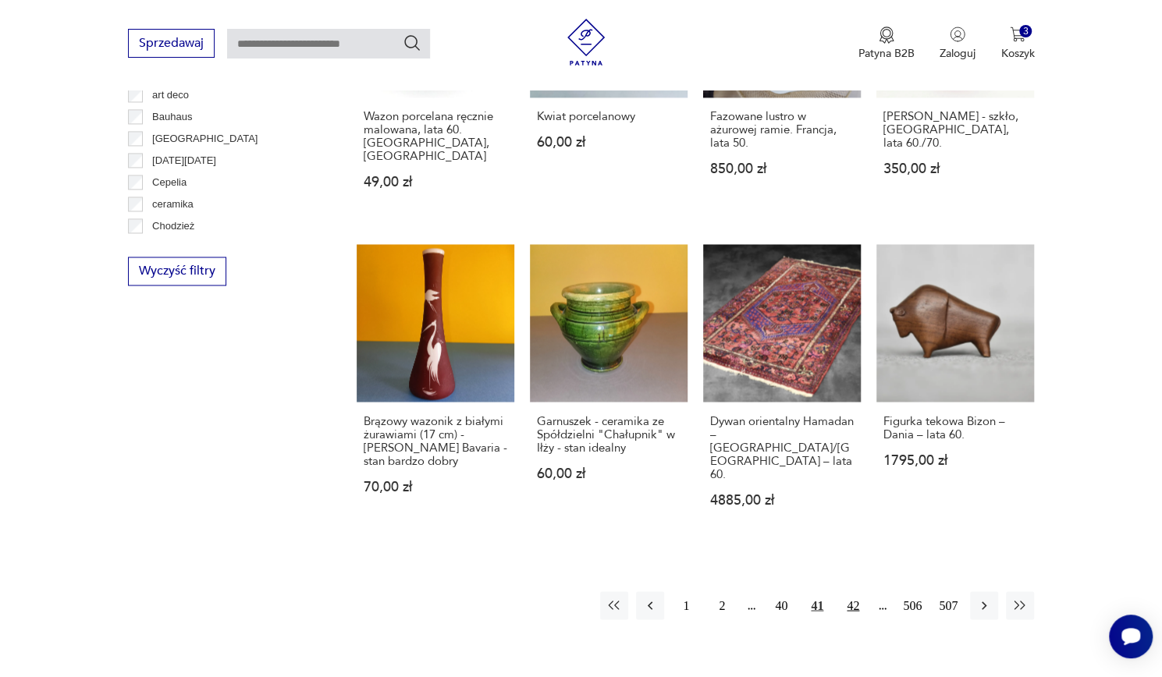
click at [851, 592] on button "42" at bounding box center [853, 606] width 28 height 28
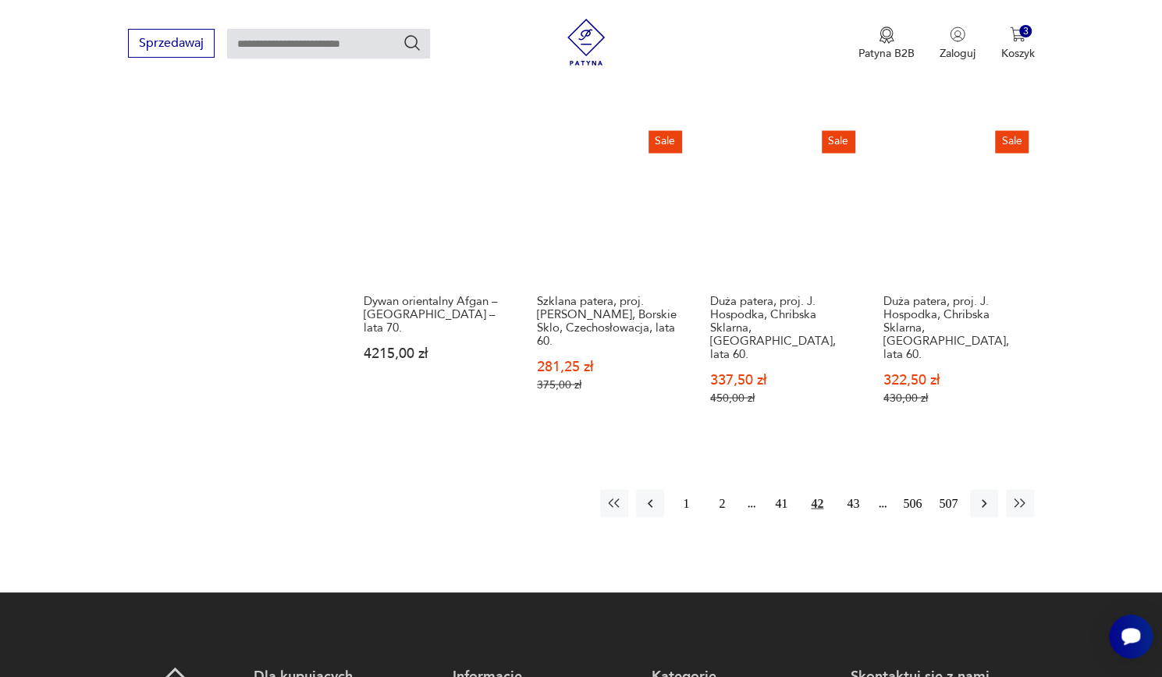
scroll to position [1557, 0]
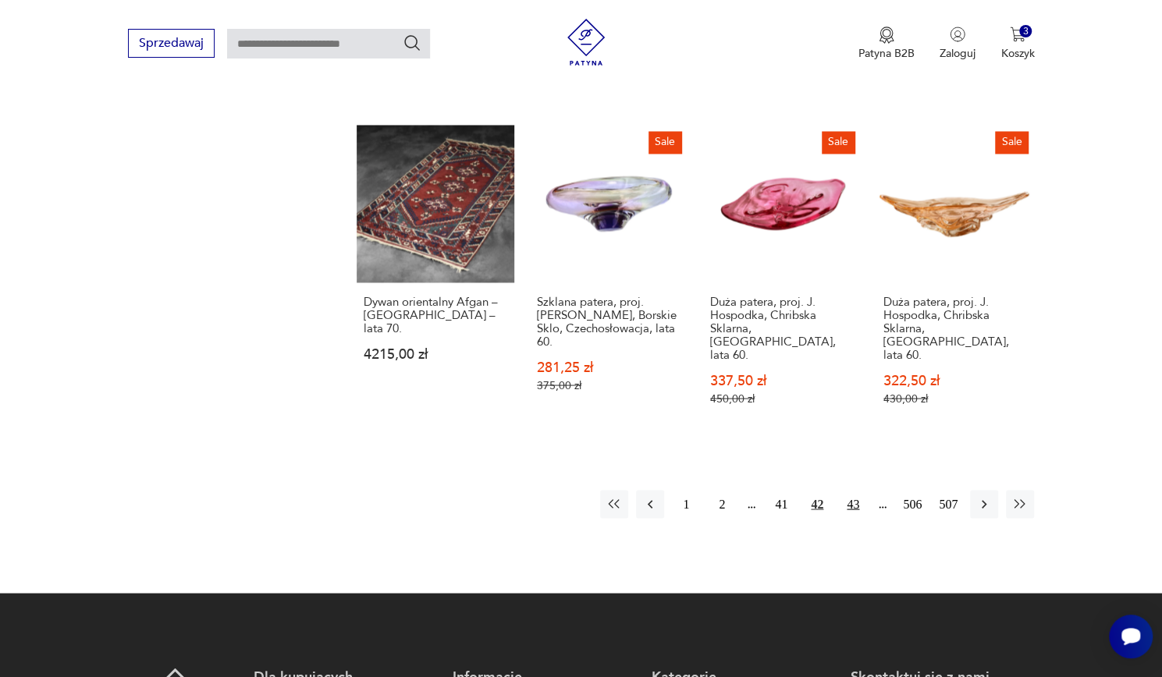
click at [851, 490] on button "43" at bounding box center [853, 504] width 28 height 28
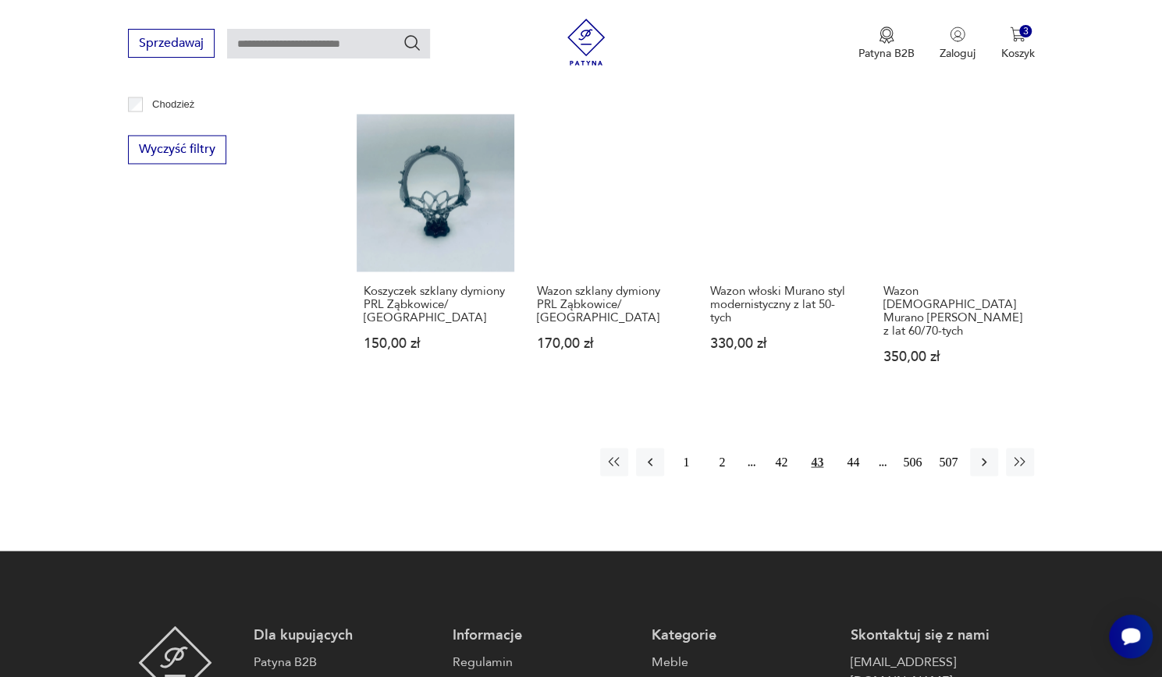
scroll to position [1483, 0]
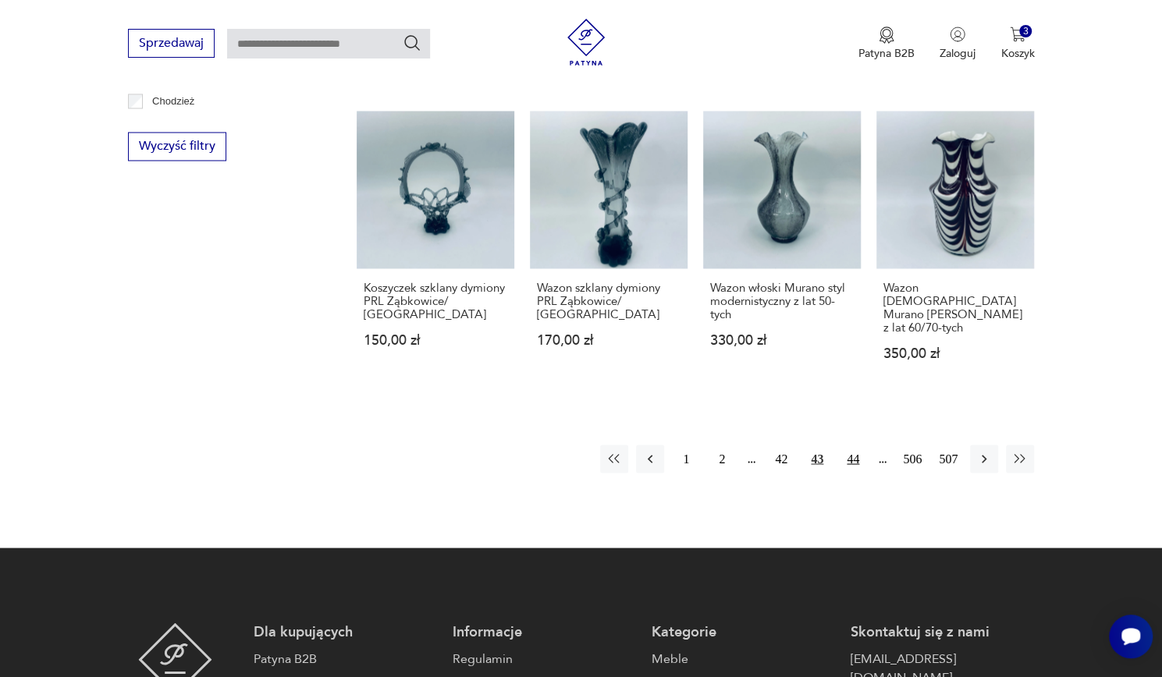
click at [853, 446] on button "44" at bounding box center [853, 459] width 28 height 28
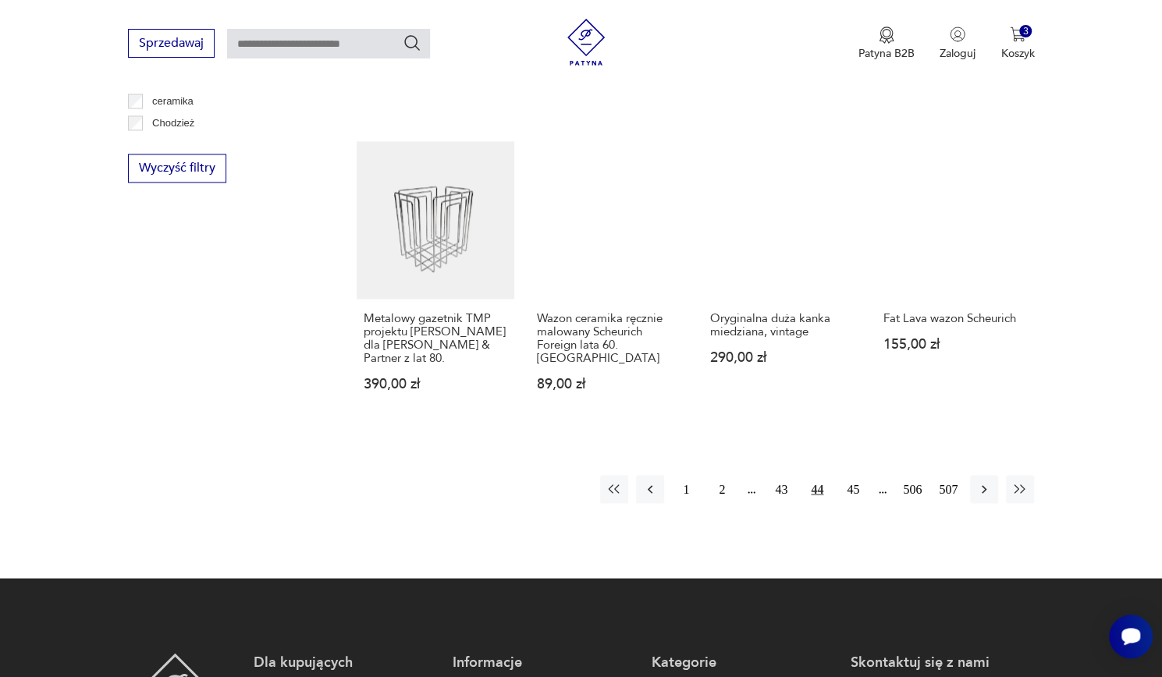
scroll to position [1469, 0]
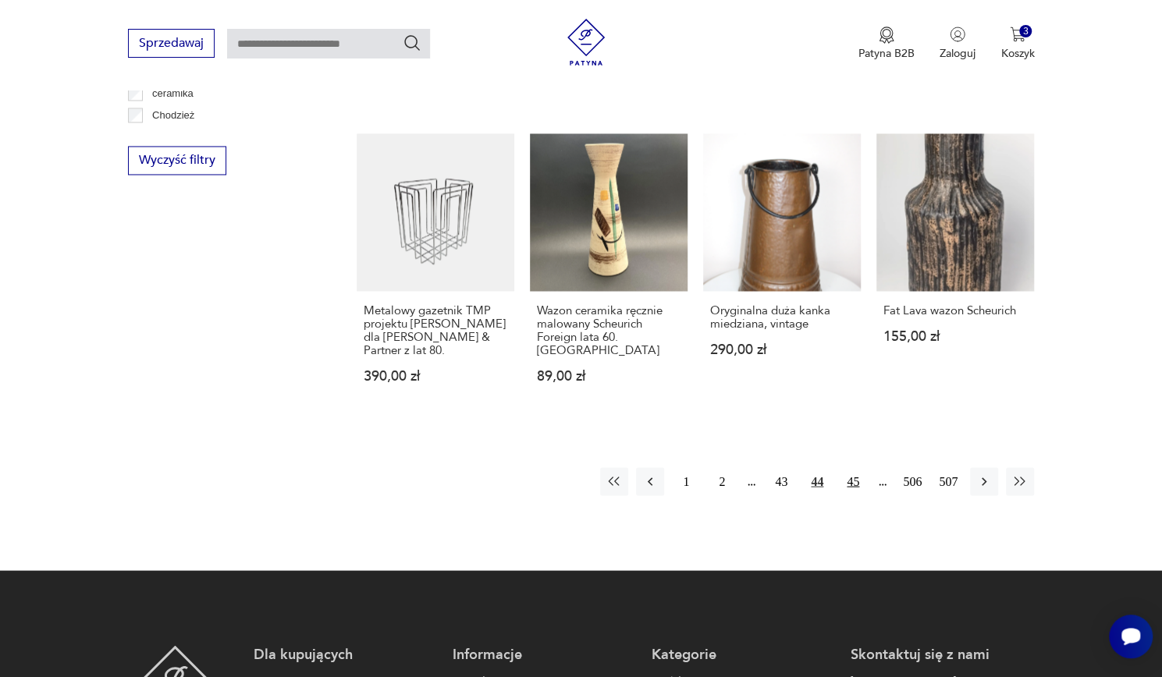
click at [851, 479] on button "45" at bounding box center [853, 481] width 28 height 28
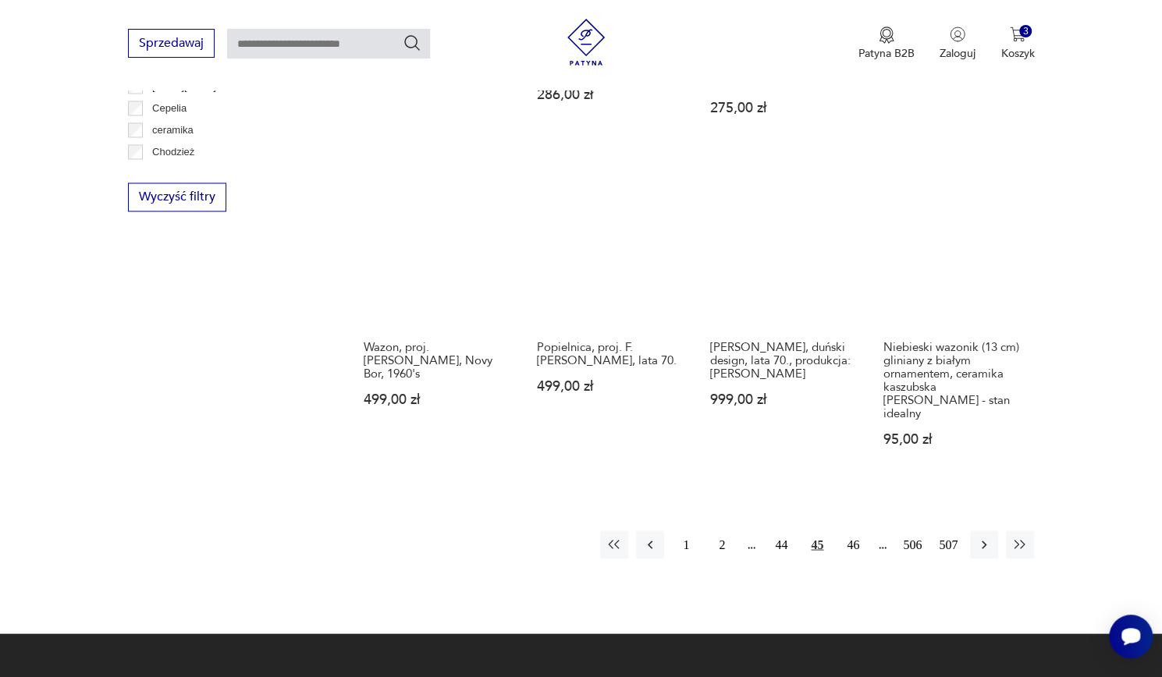
scroll to position [1434, 0]
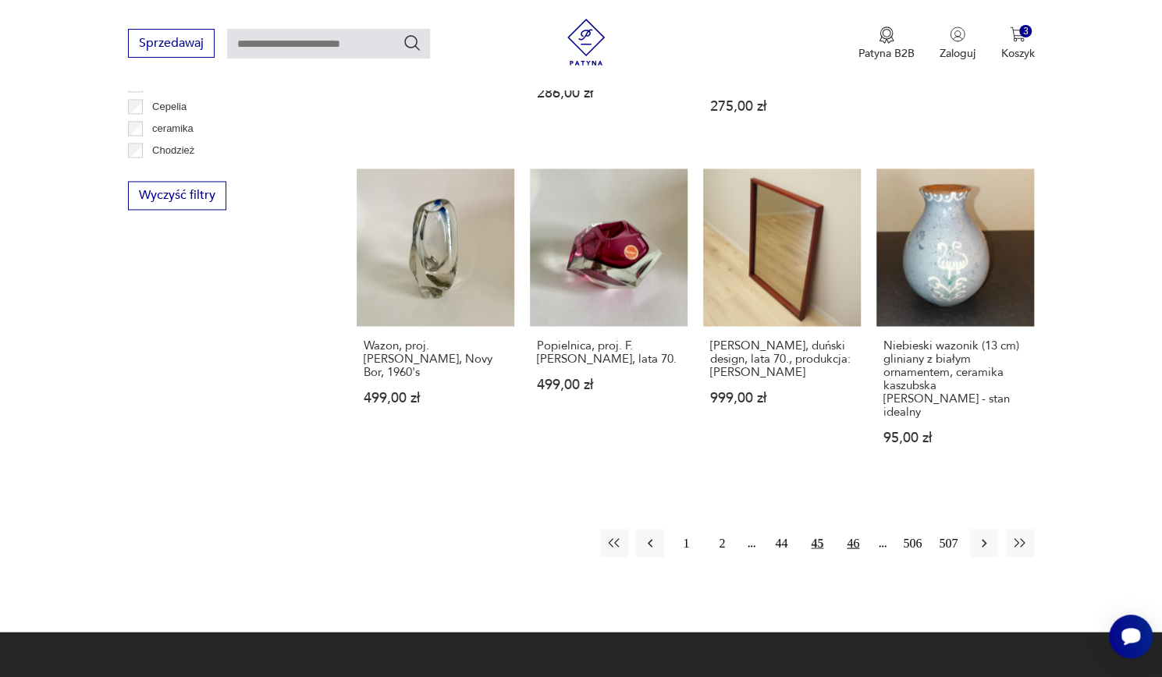
click at [858, 529] on button "46" at bounding box center [853, 543] width 28 height 28
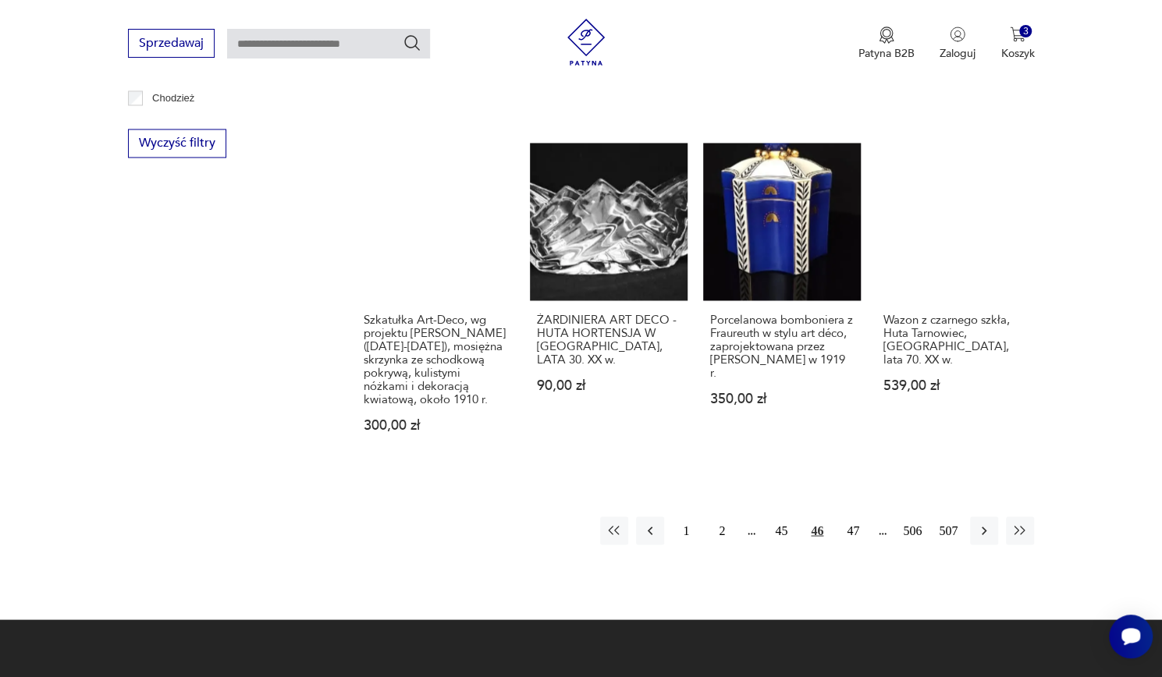
scroll to position [1491, 0]
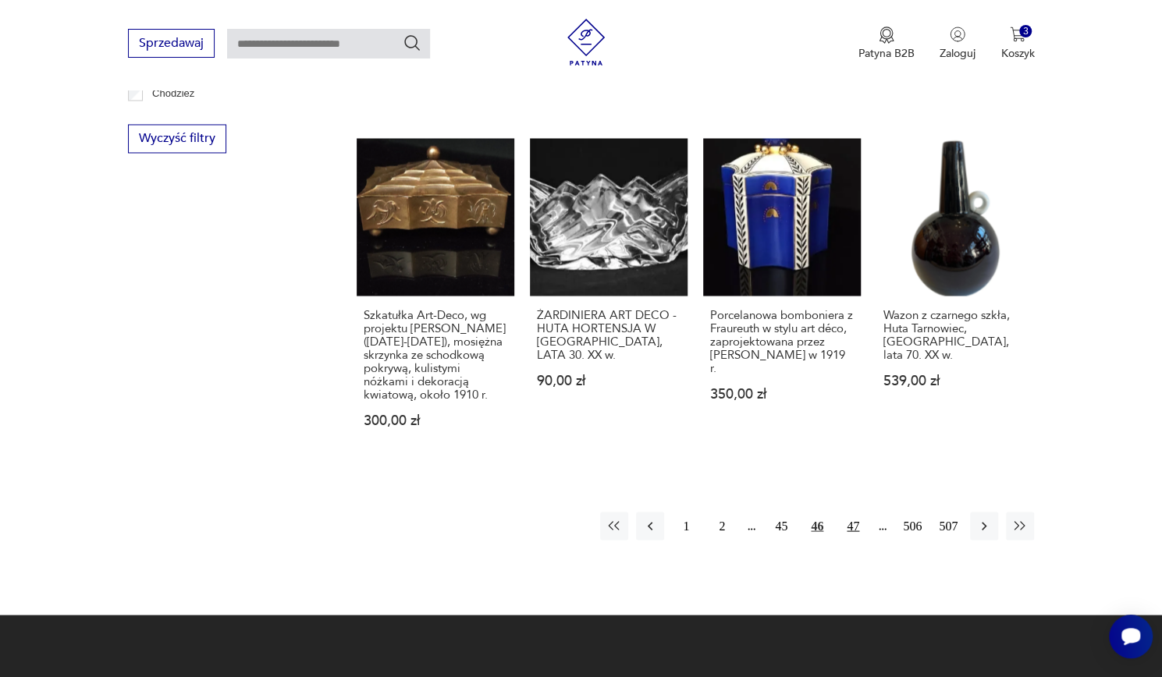
click at [866, 521] on button "47" at bounding box center [853, 526] width 28 height 28
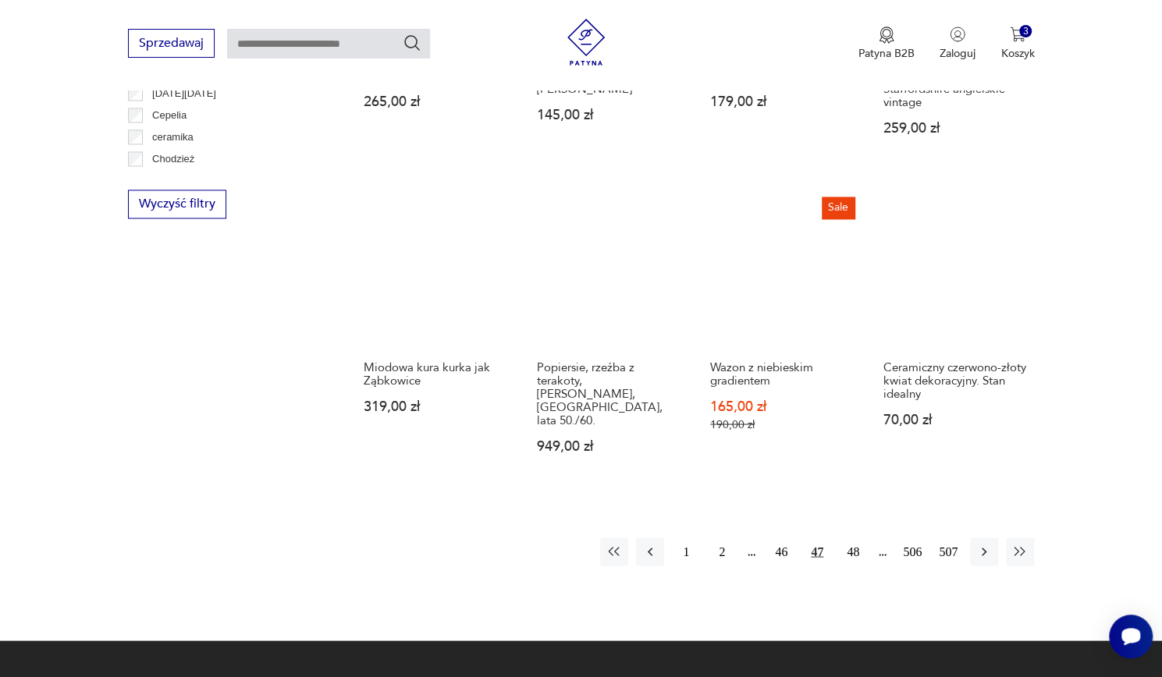
scroll to position [1448, 0]
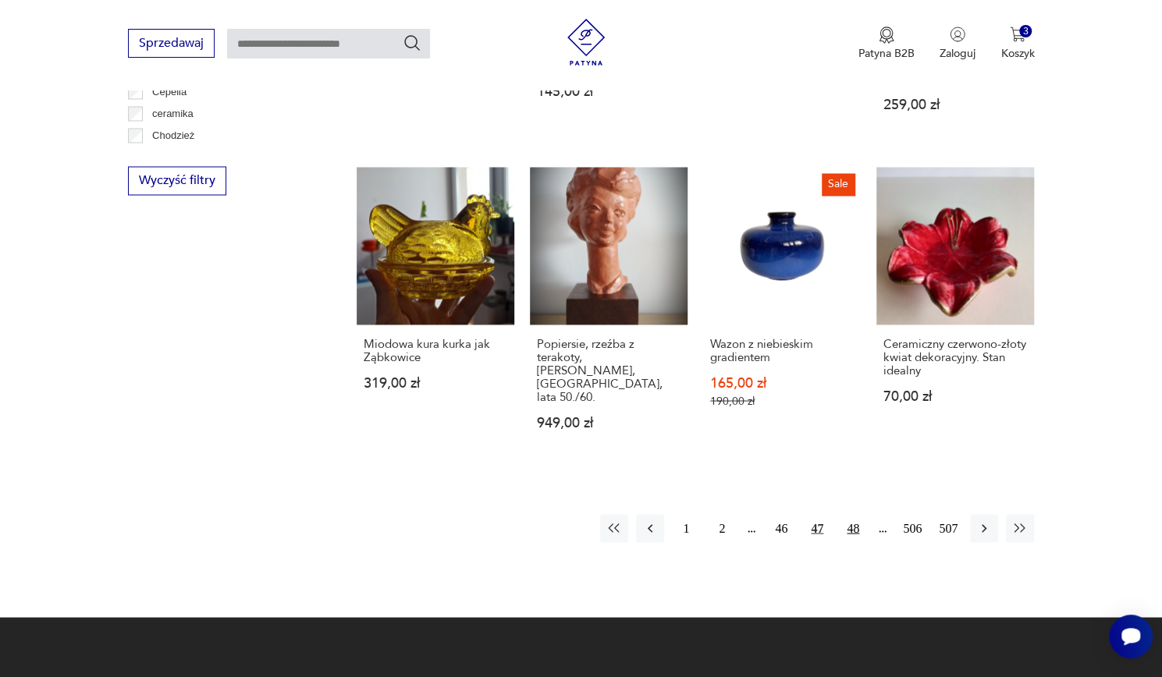
click at [854, 514] on button "48" at bounding box center [853, 528] width 28 height 28
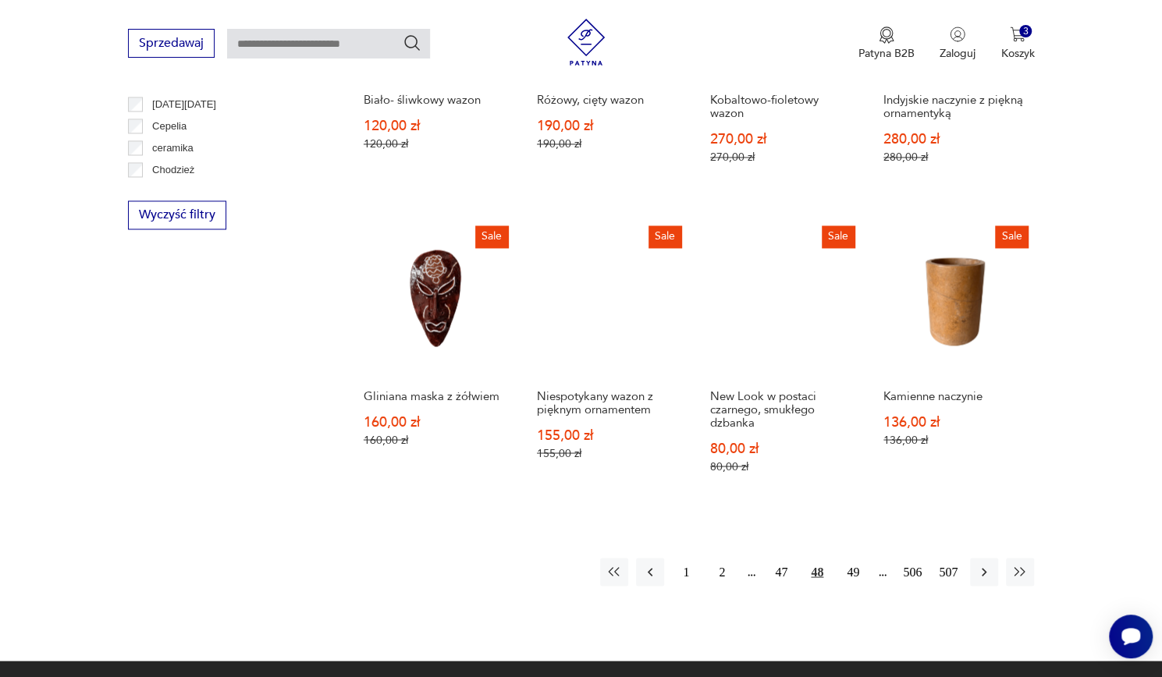
scroll to position [1416, 0]
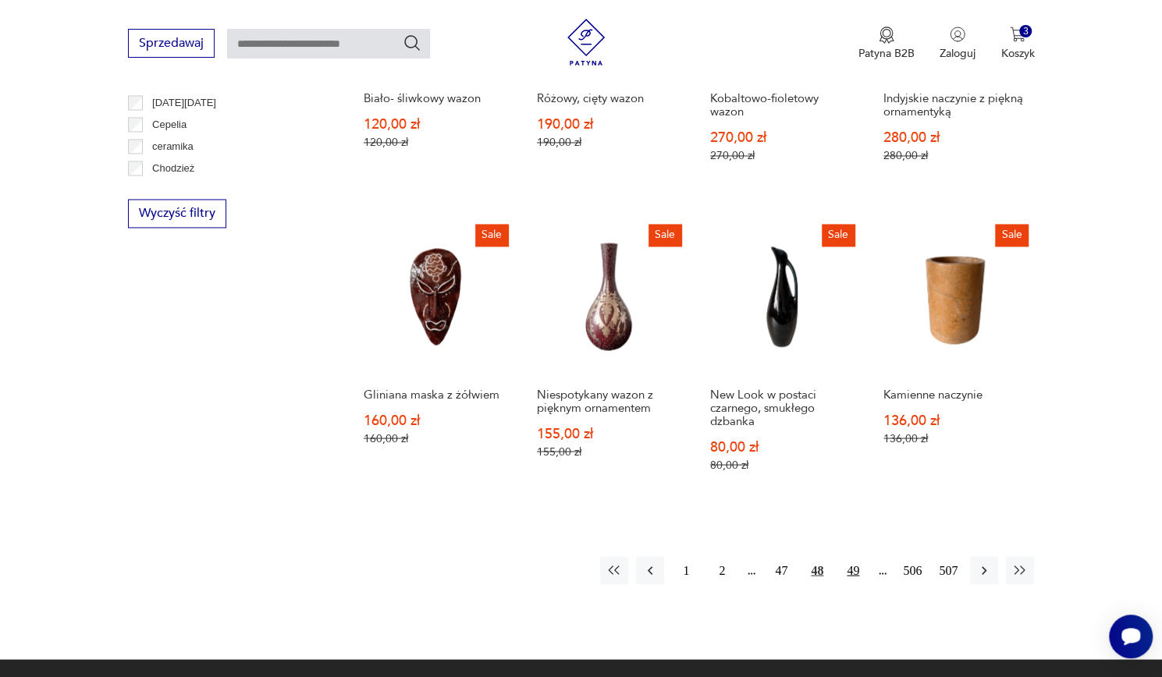
click at [856, 561] on button "49" at bounding box center [853, 570] width 28 height 28
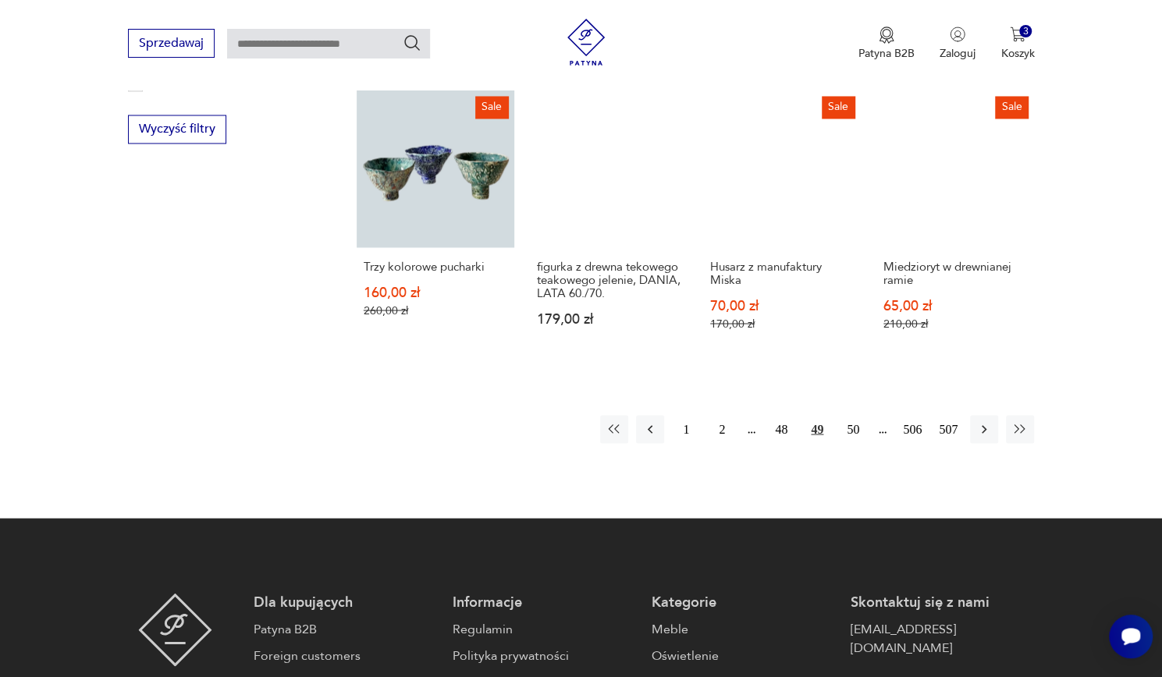
scroll to position [1503, 0]
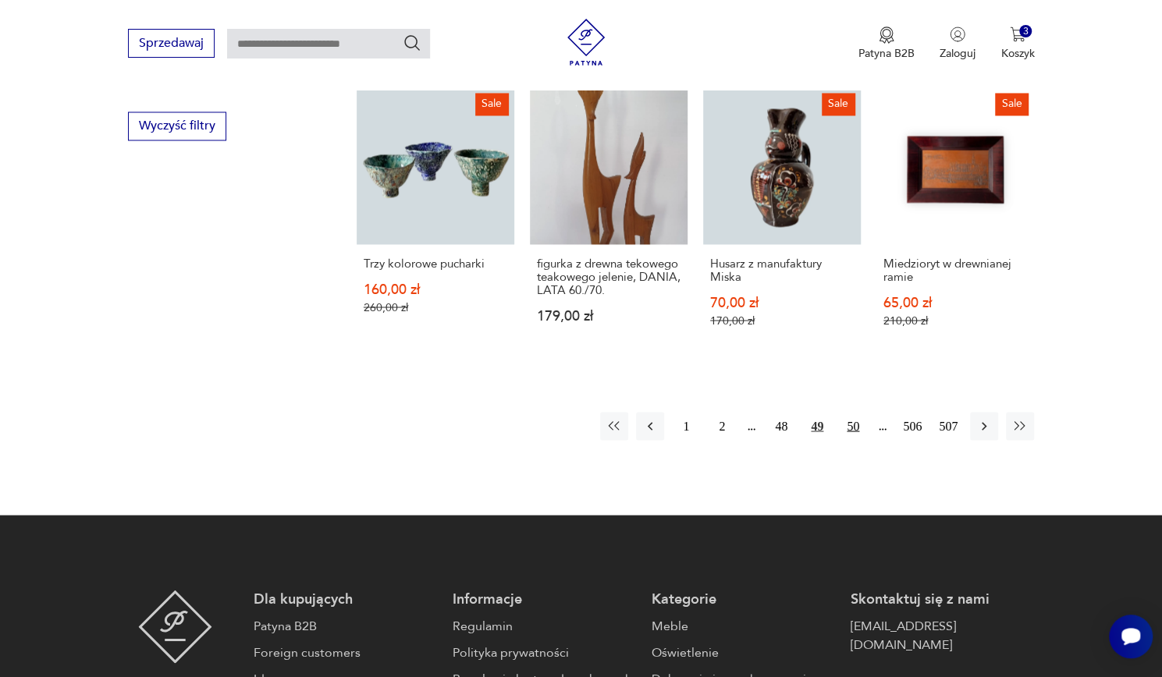
click at [863, 424] on button "50" at bounding box center [853, 426] width 28 height 28
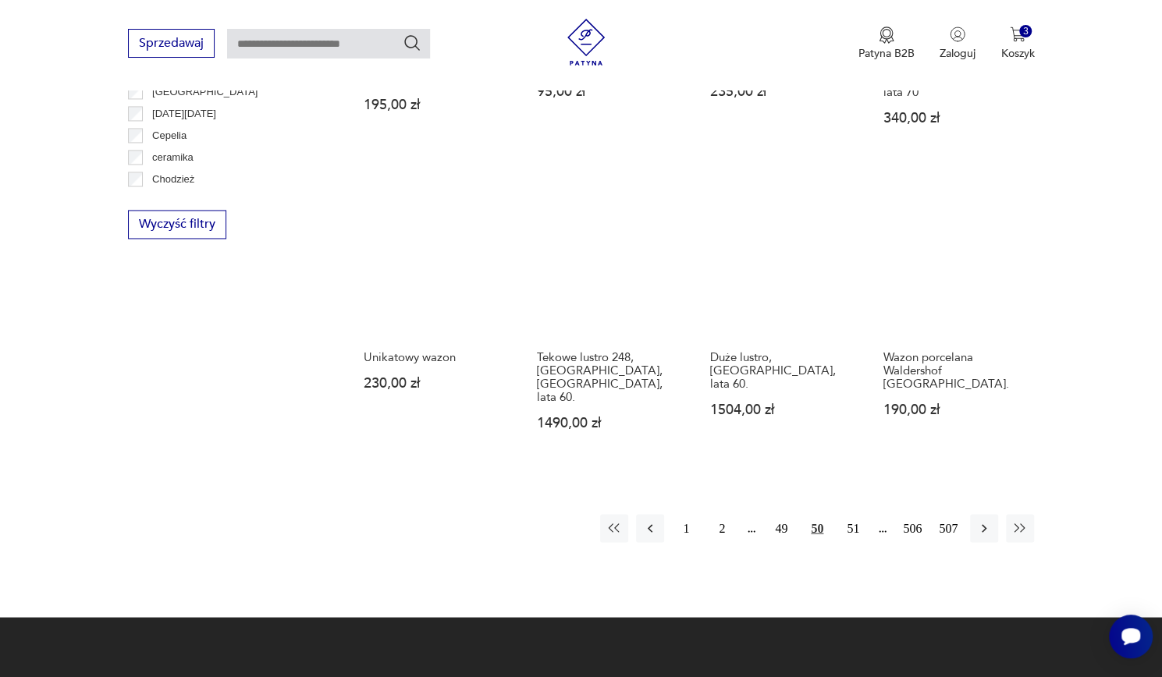
scroll to position [1405, 0]
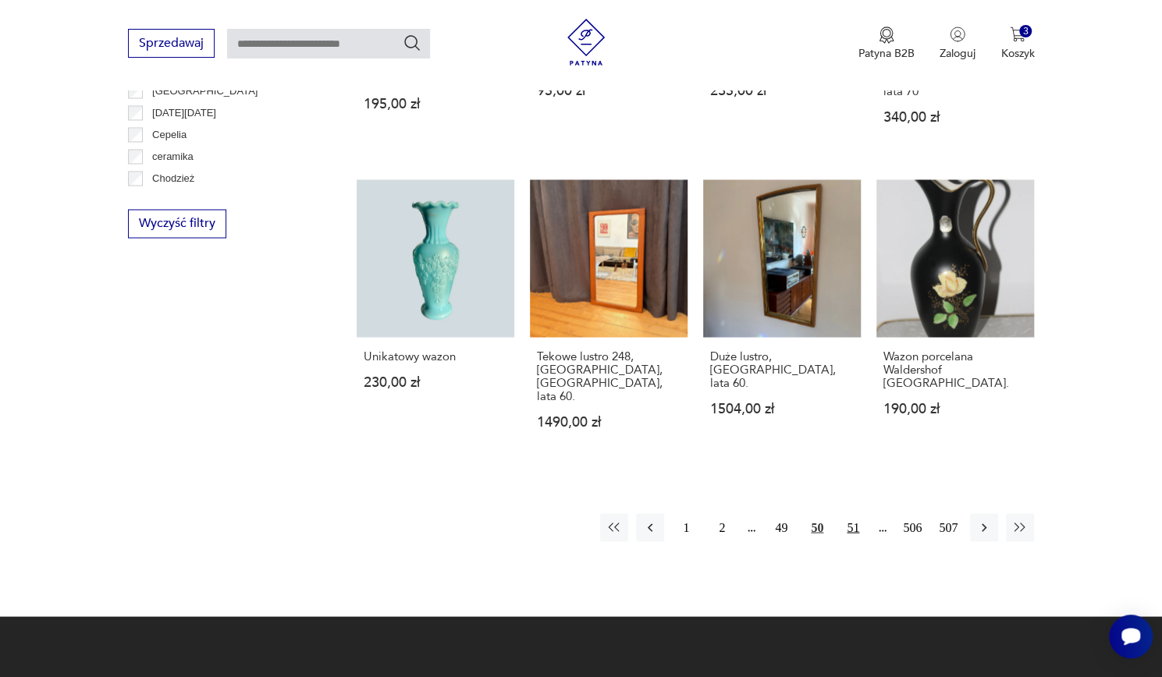
click at [863, 513] on button "51" at bounding box center [853, 527] width 28 height 28
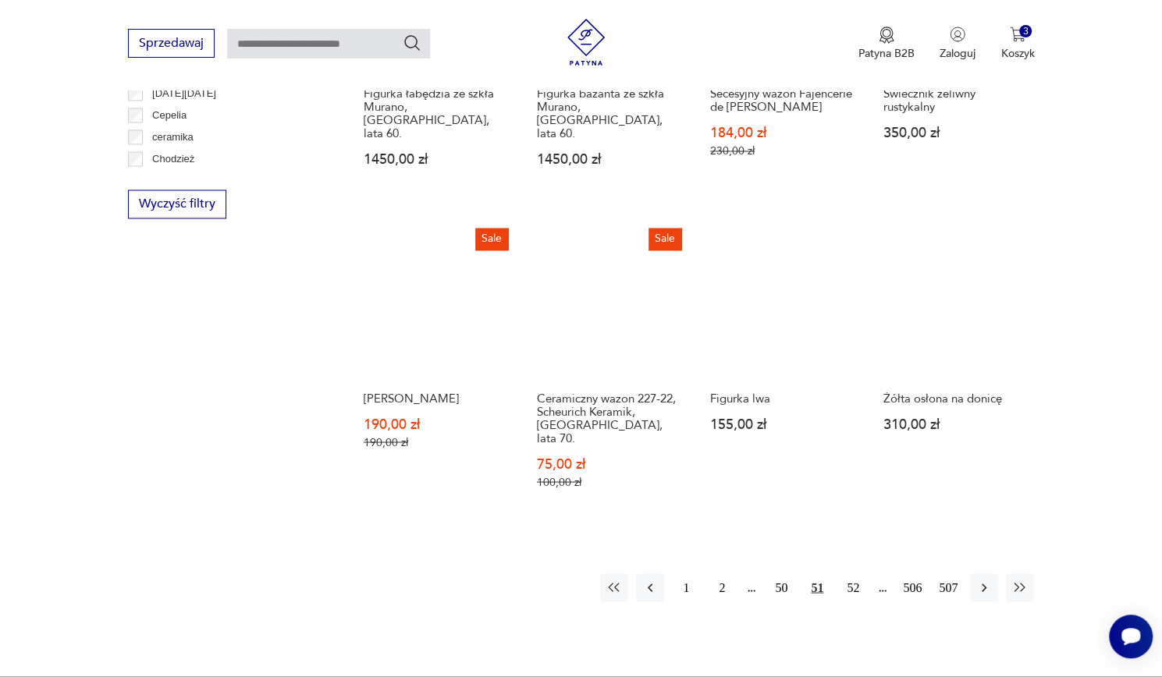
scroll to position [1430, 0]
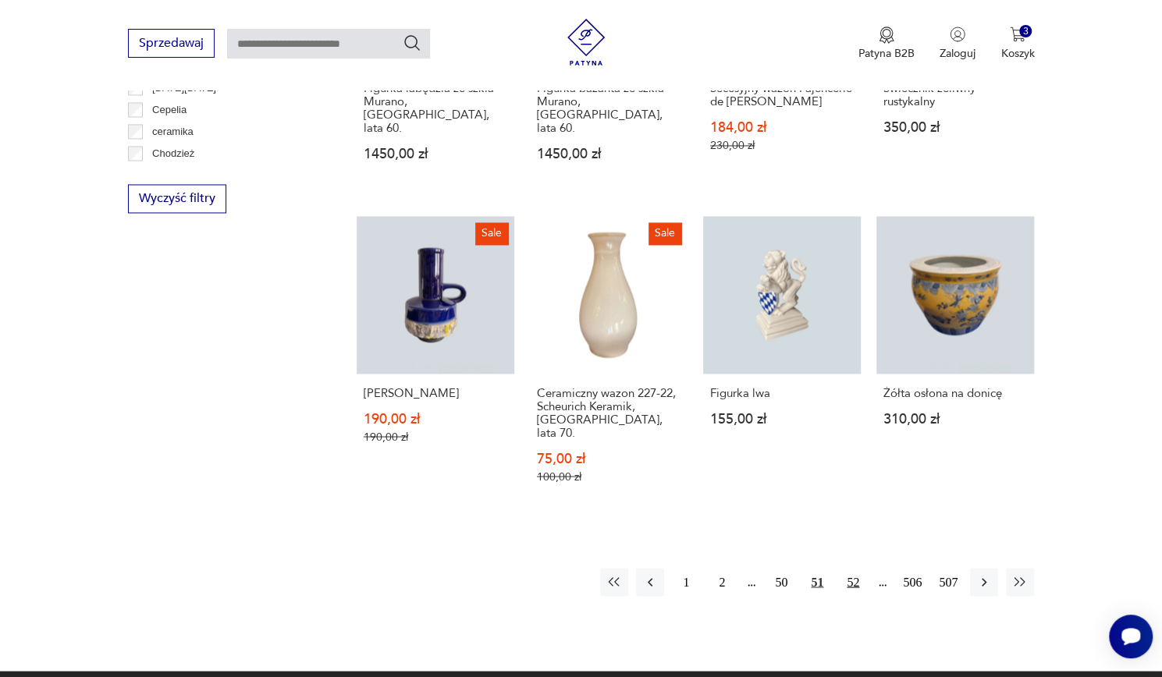
click at [857, 568] on button "52" at bounding box center [853, 582] width 28 height 28
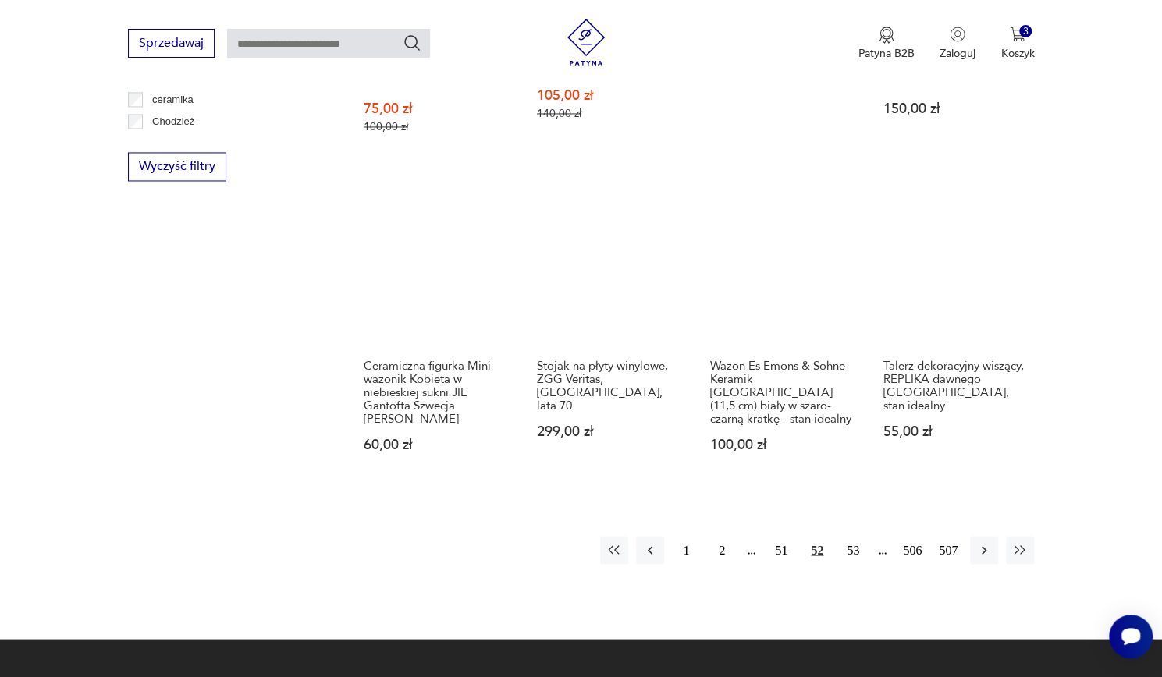
scroll to position [1464, 0]
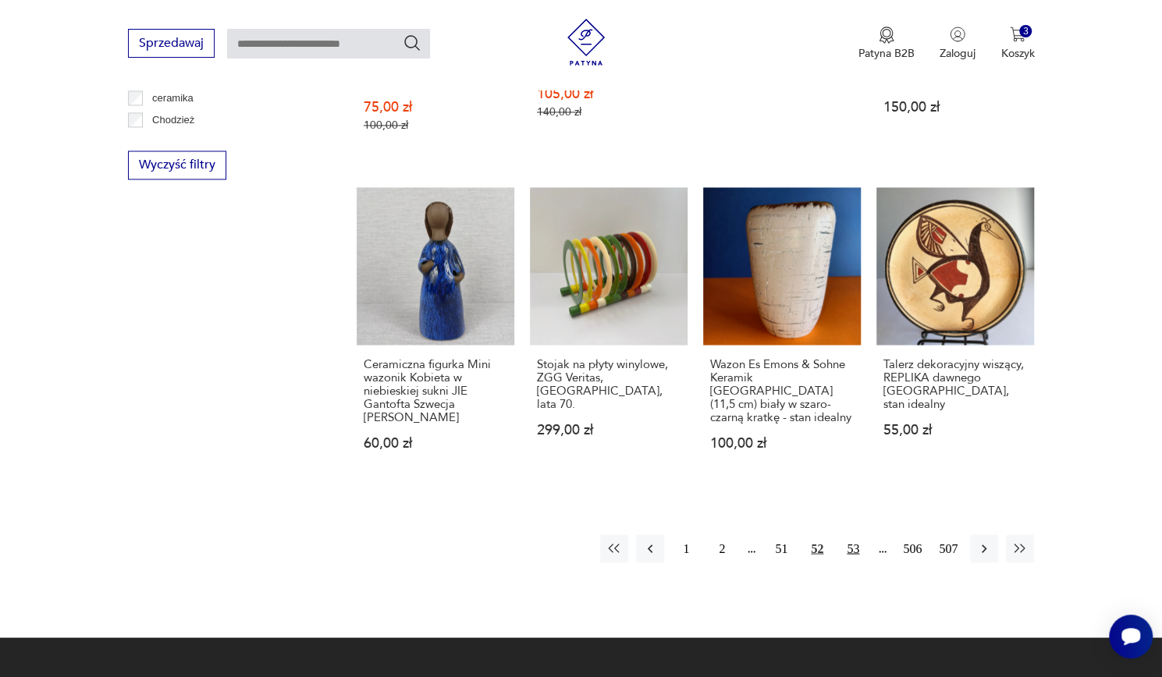
click at [860, 535] on button "53" at bounding box center [853, 549] width 28 height 28
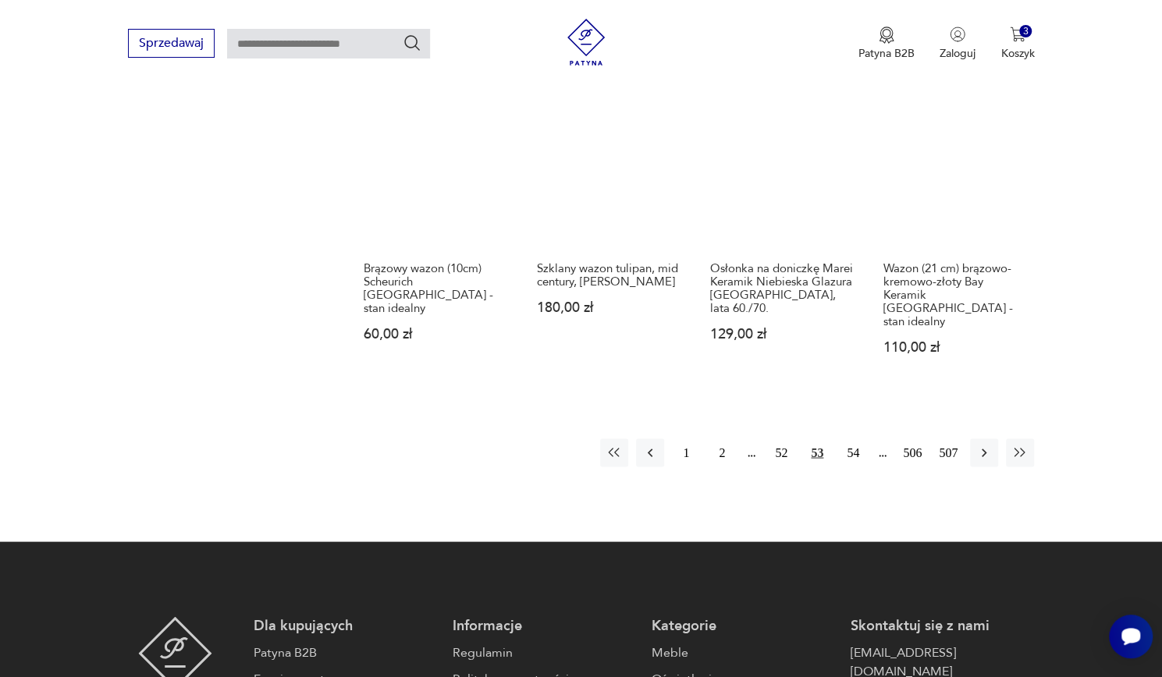
scroll to position [1541, 0]
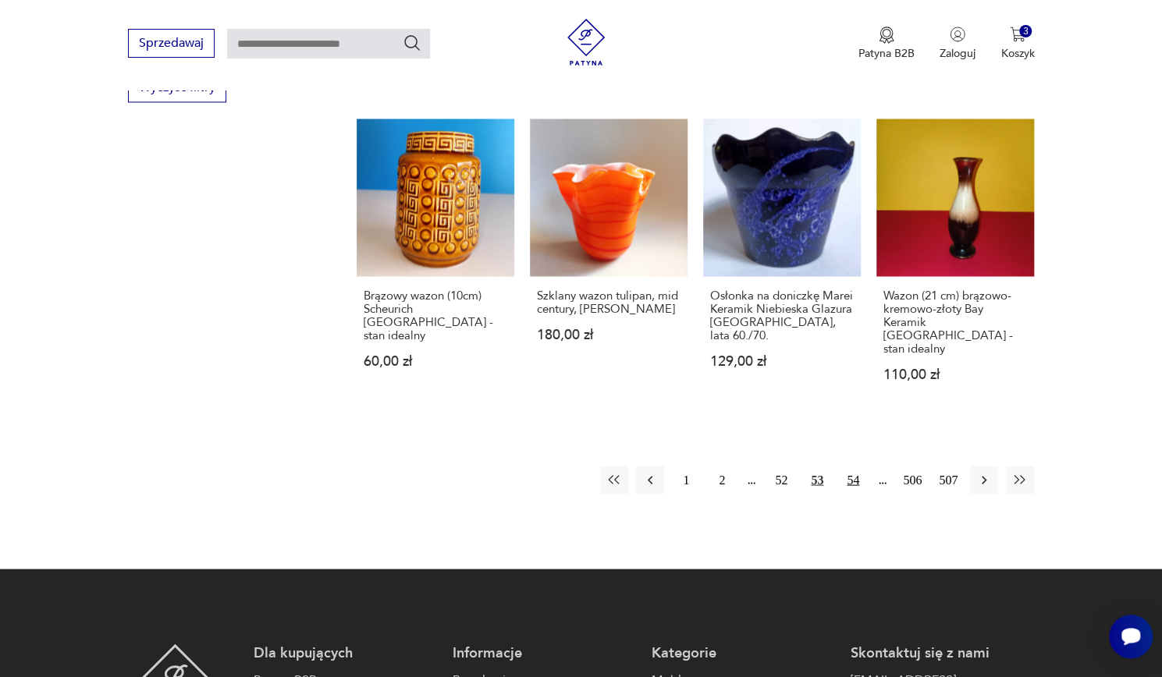
click at [854, 466] on button "54" at bounding box center [853, 480] width 28 height 28
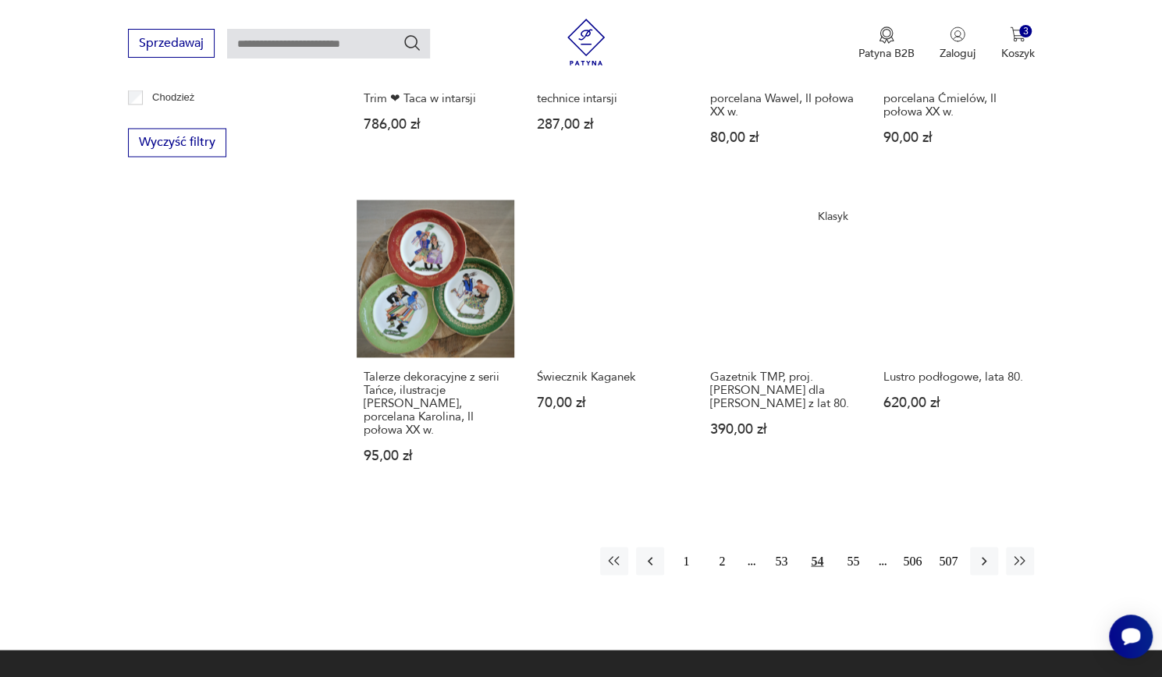
scroll to position [1489, 0]
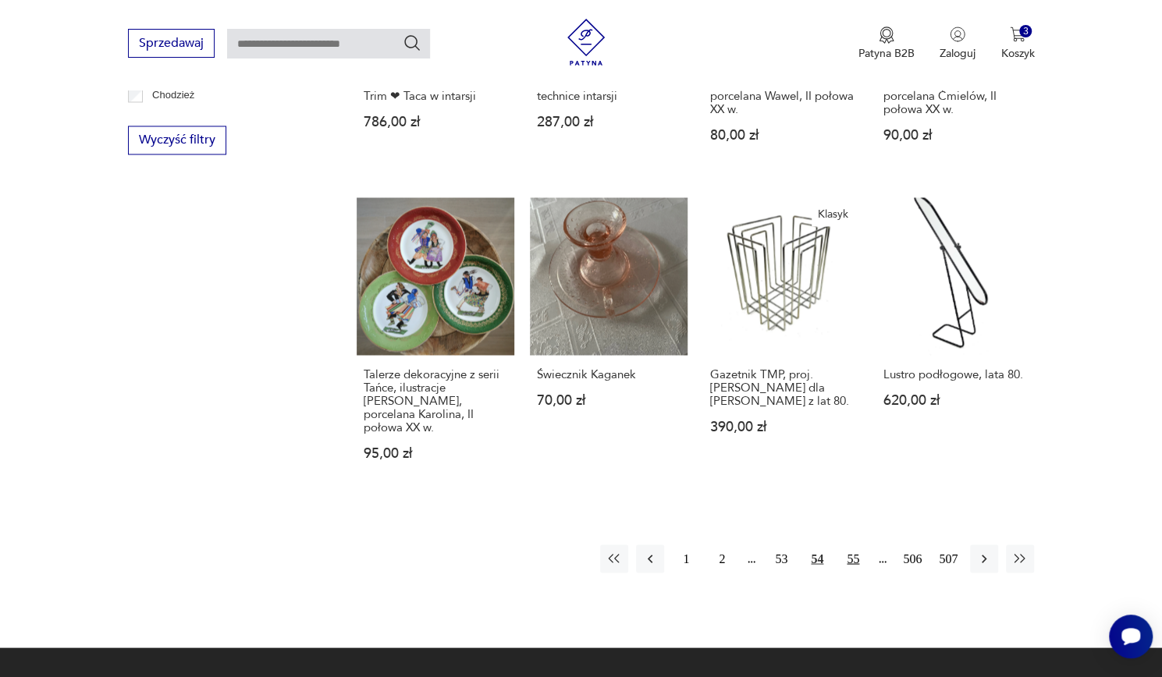
click at [855, 545] on button "55" at bounding box center [853, 559] width 28 height 28
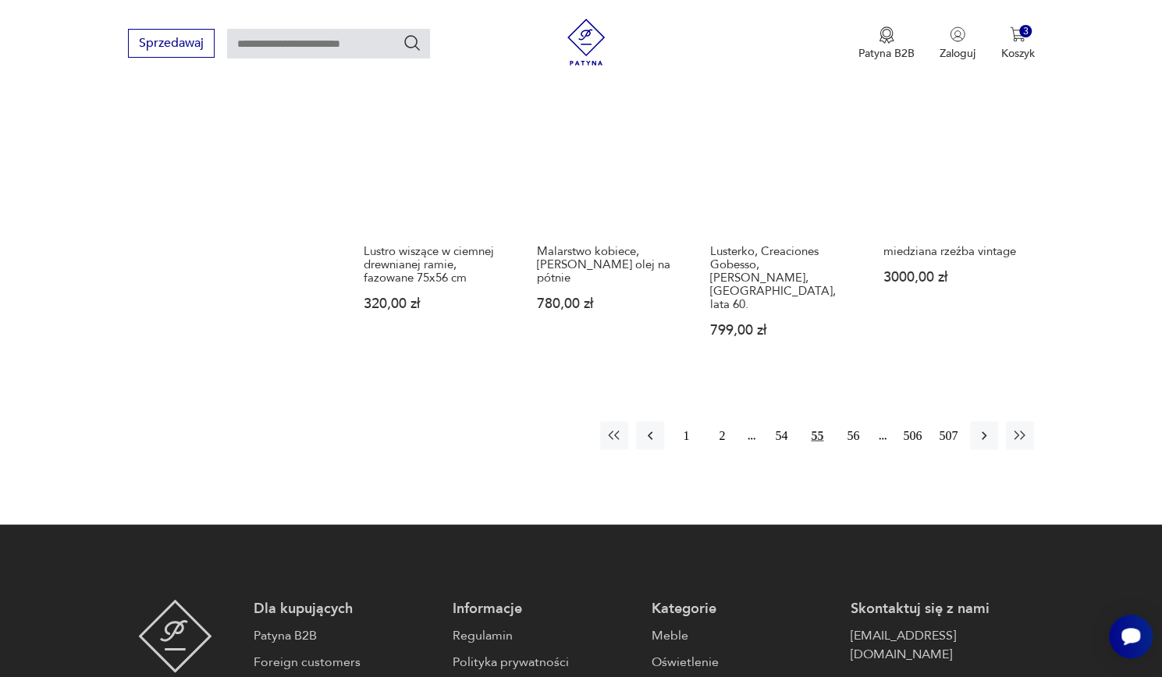
scroll to position [1589, 0]
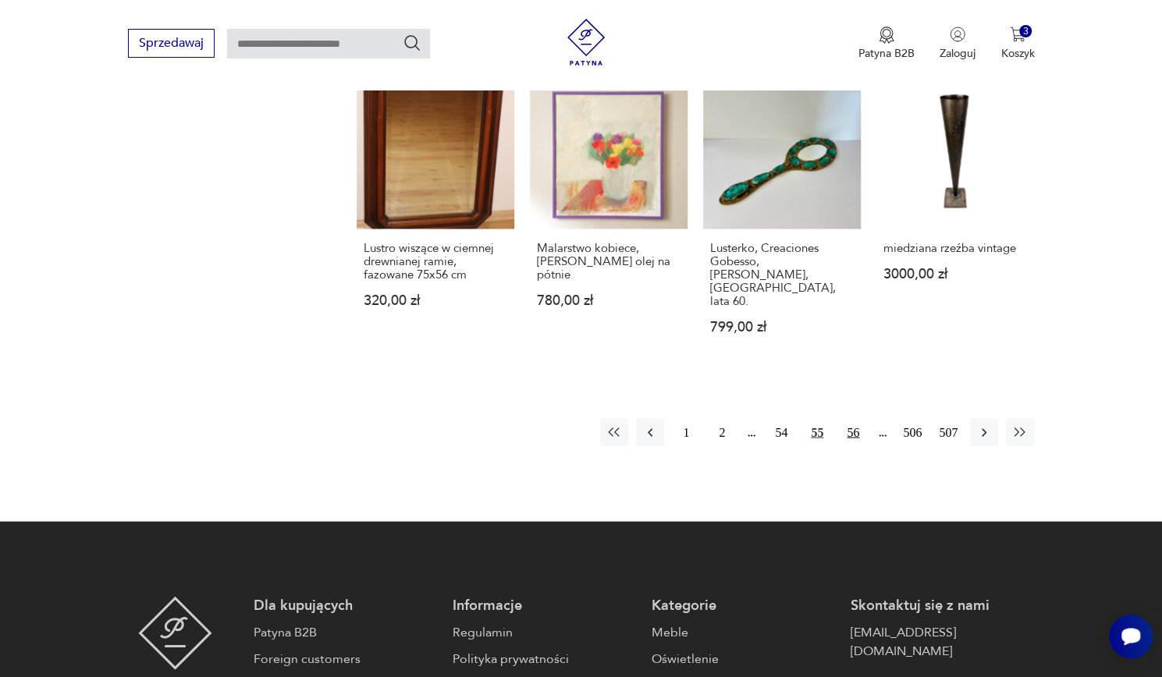
click at [866, 418] on button "56" at bounding box center [853, 432] width 28 height 28
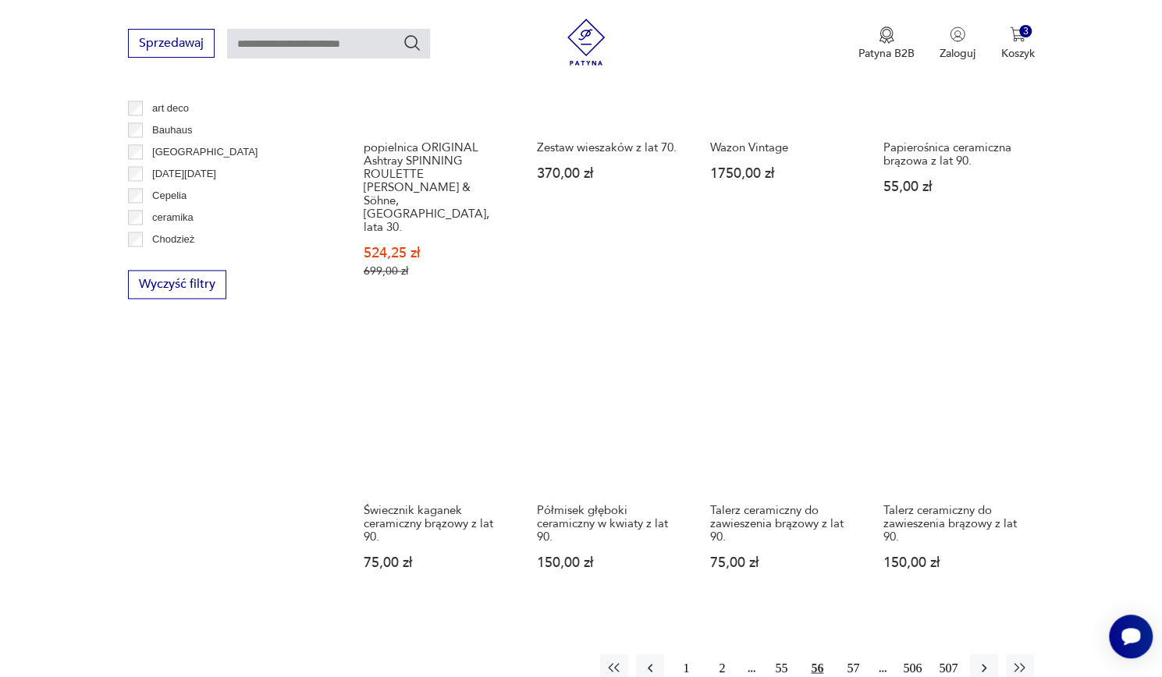
scroll to position [1349, 0]
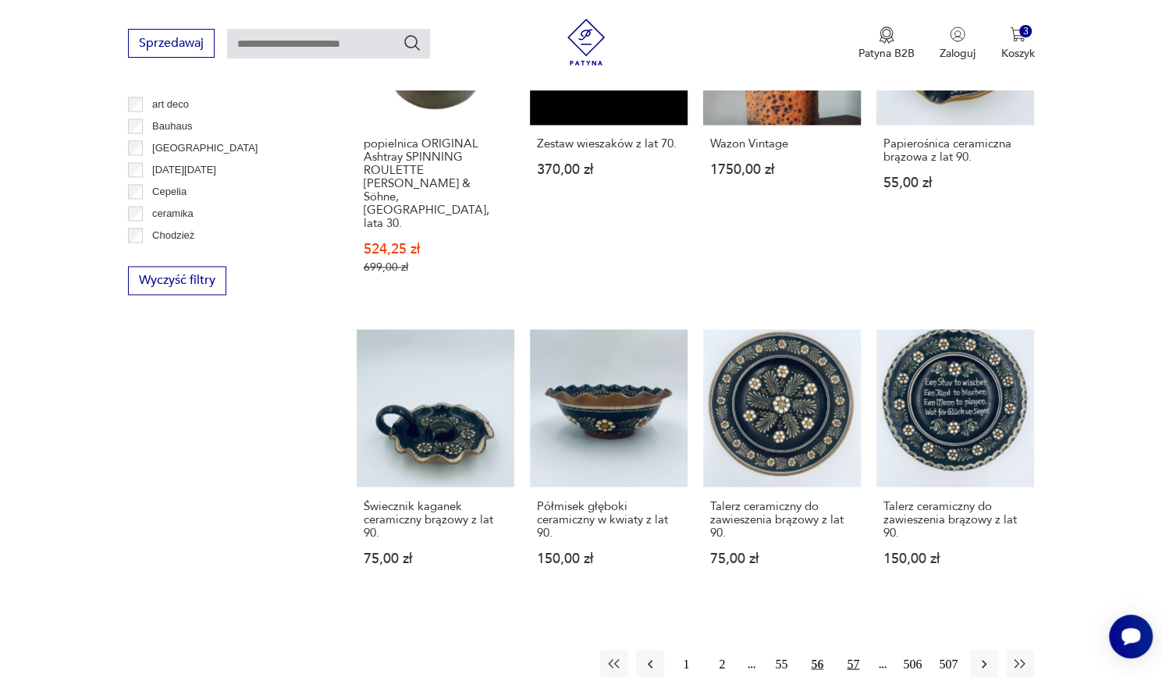
click at [862, 650] on button "57" at bounding box center [853, 664] width 28 height 28
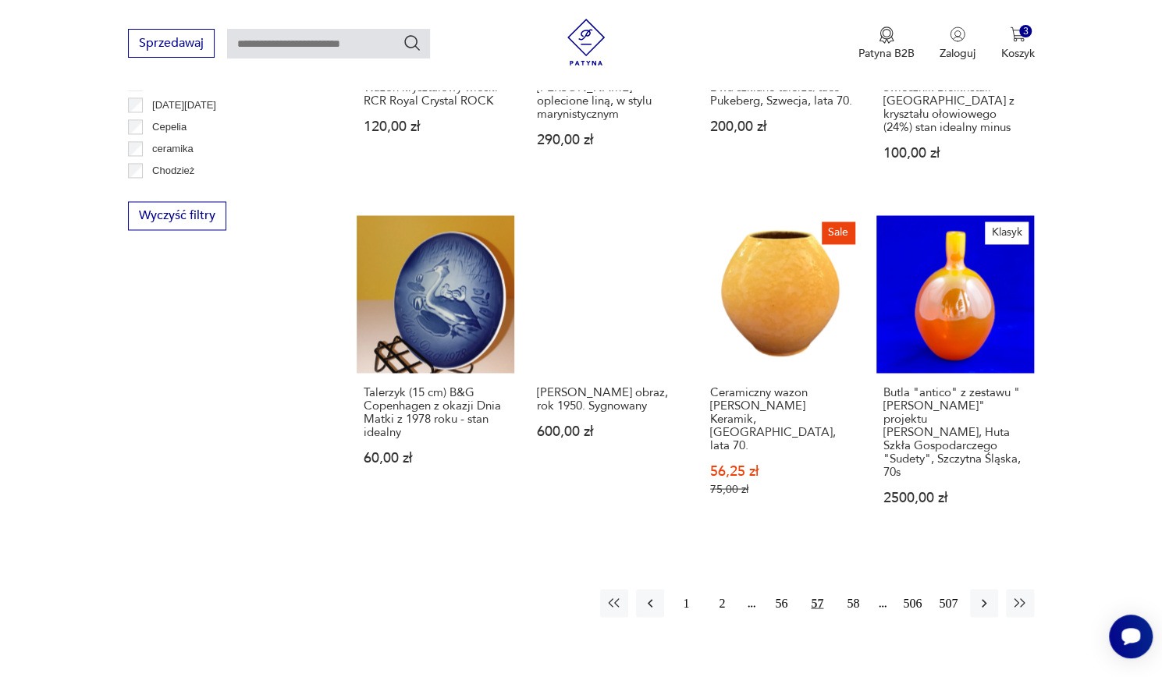
scroll to position [1416, 0]
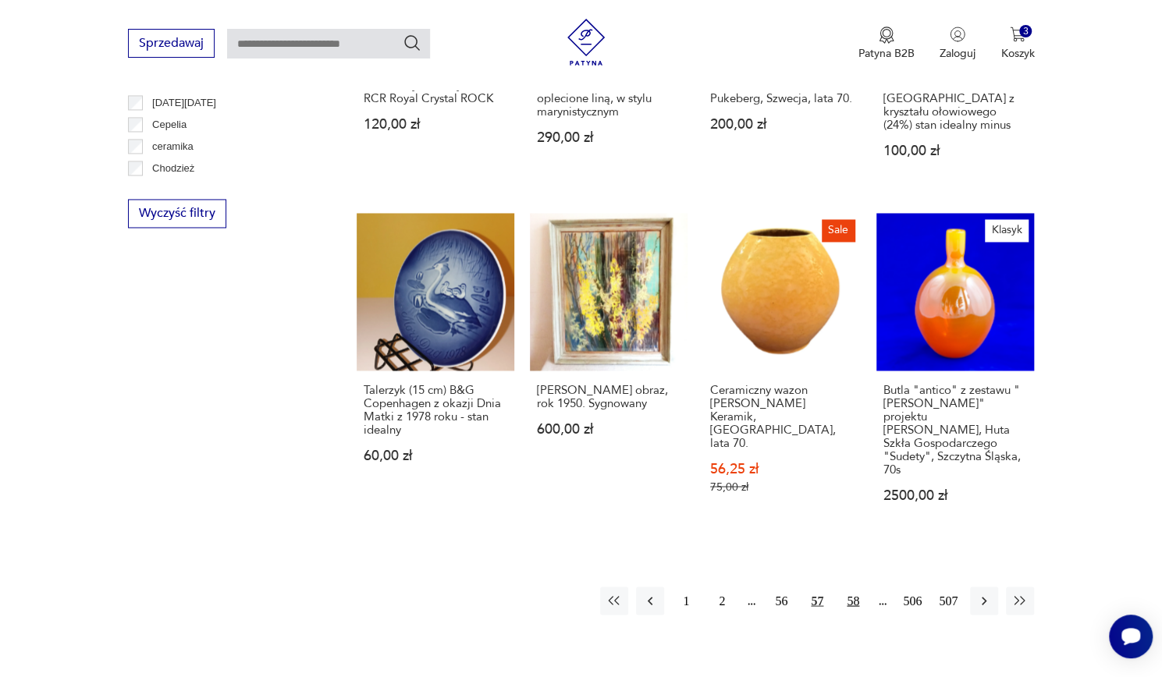
click at [851, 587] on button "58" at bounding box center [853, 601] width 28 height 28
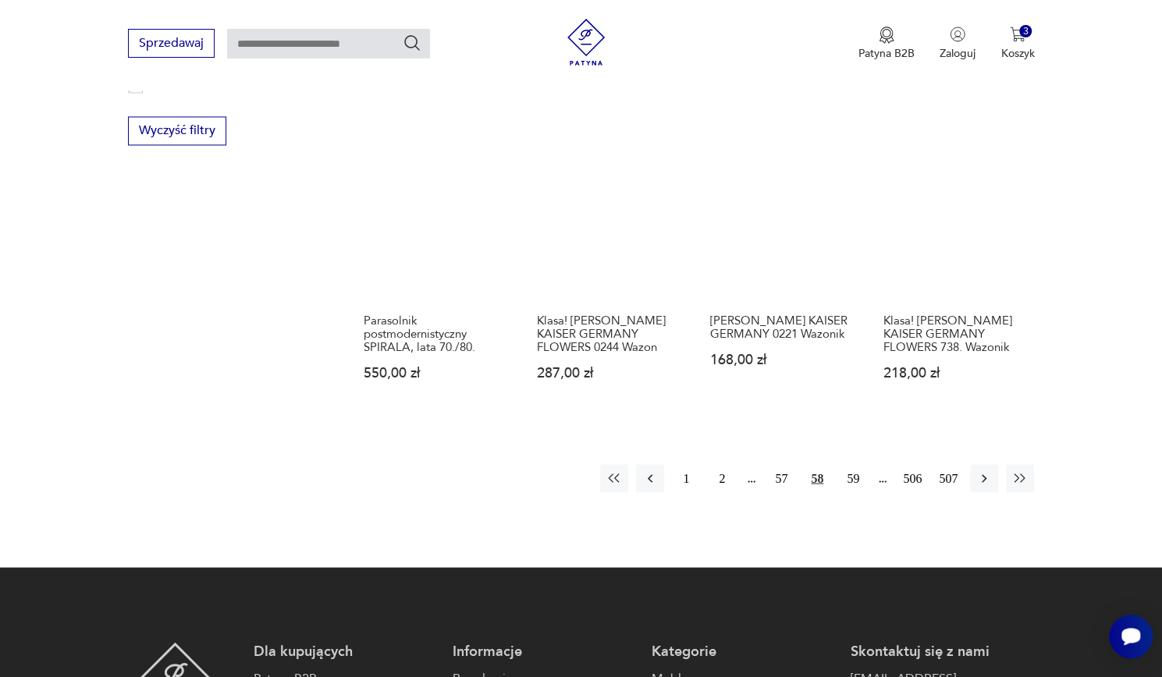
scroll to position [1498, 0]
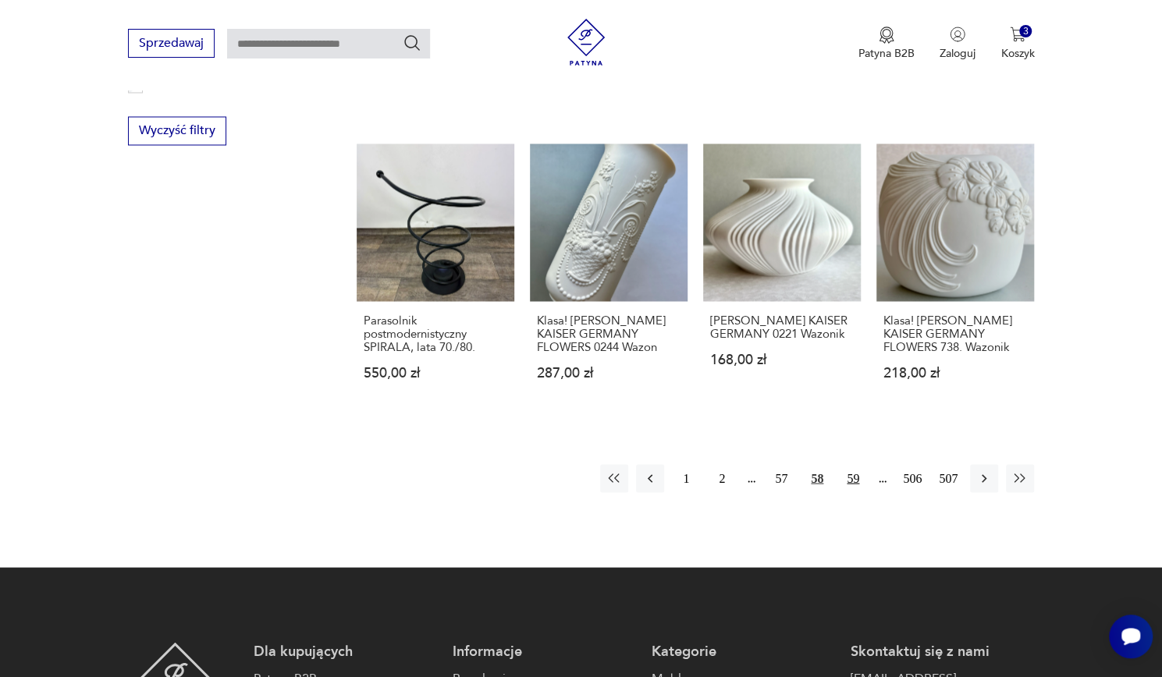
click at [858, 472] on button "59" at bounding box center [853, 478] width 28 height 28
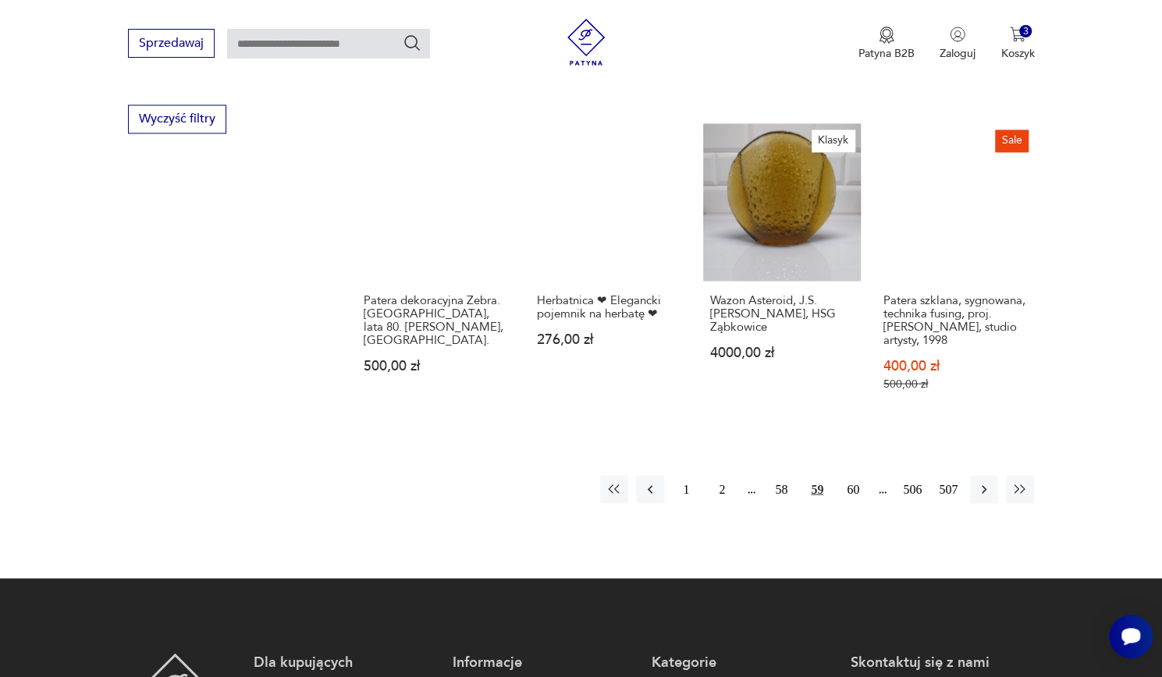
scroll to position [1513, 0]
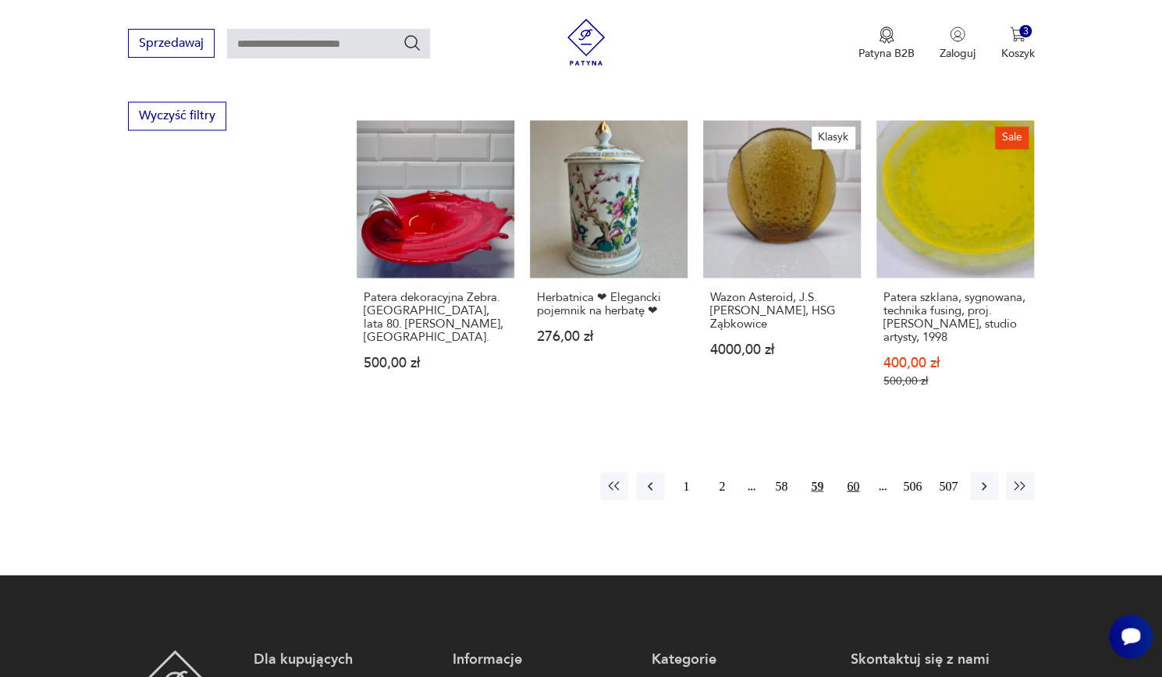
click at [850, 476] on button "60" at bounding box center [853, 486] width 28 height 28
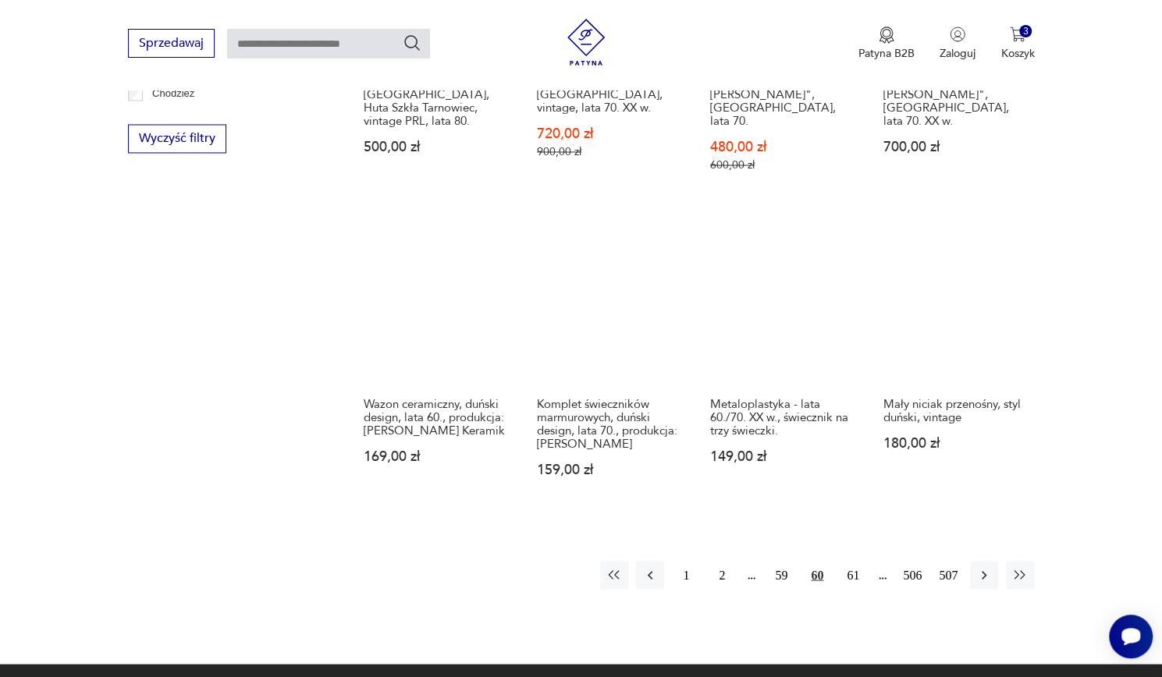
scroll to position [1534, 0]
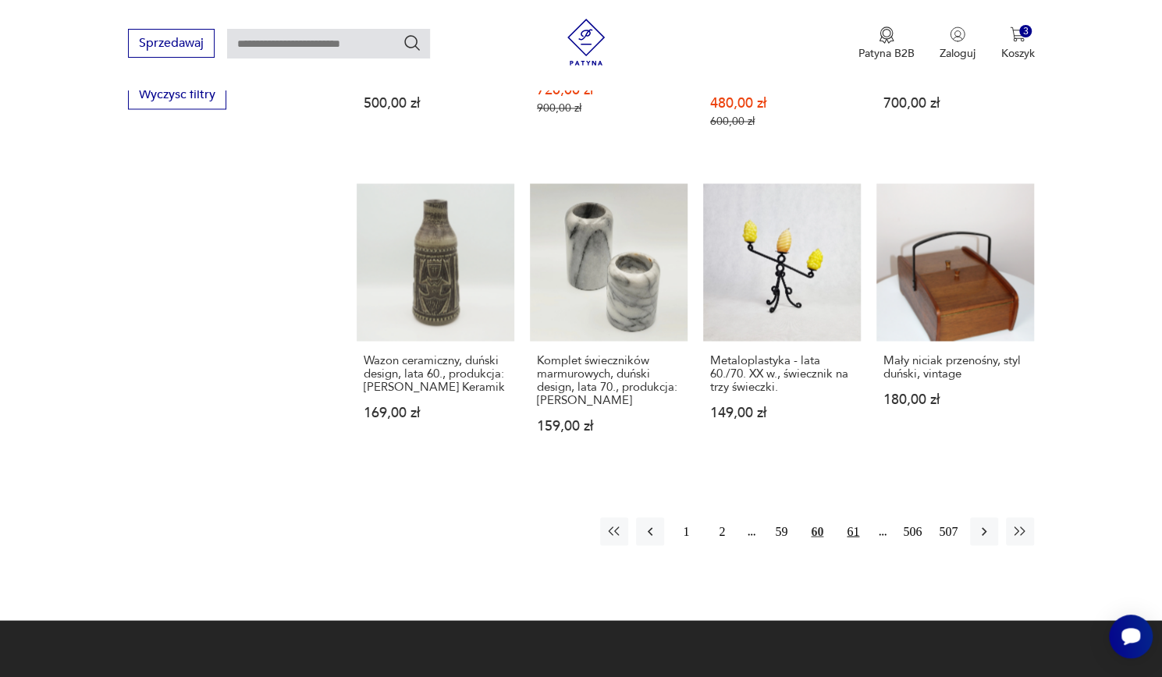
click at [852, 517] on button "61" at bounding box center [853, 531] width 28 height 28
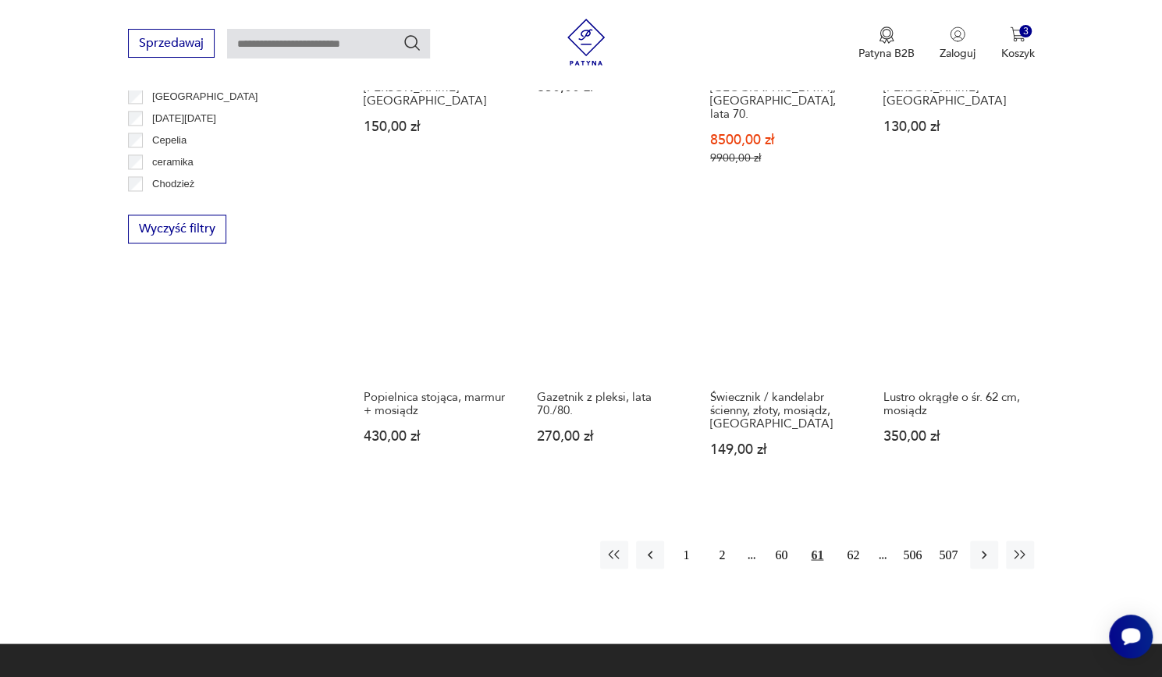
scroll to position [1434, 0]
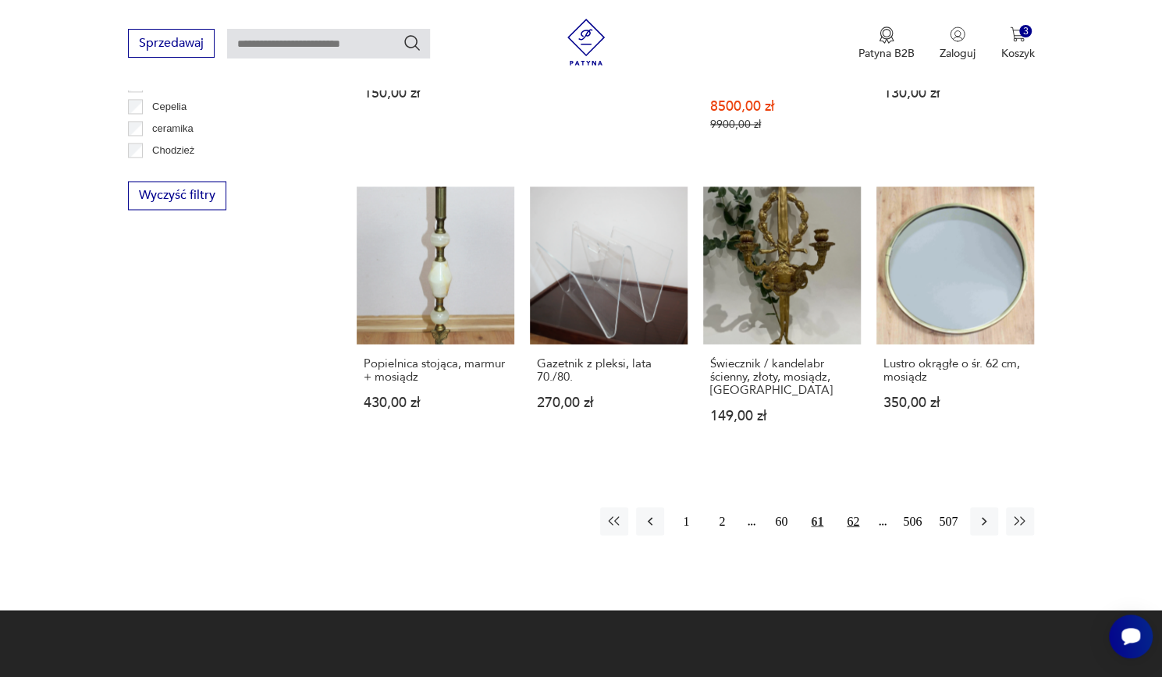
click at [855, 507] on button "62" at bounding box center [853, 521] width 28 height 28
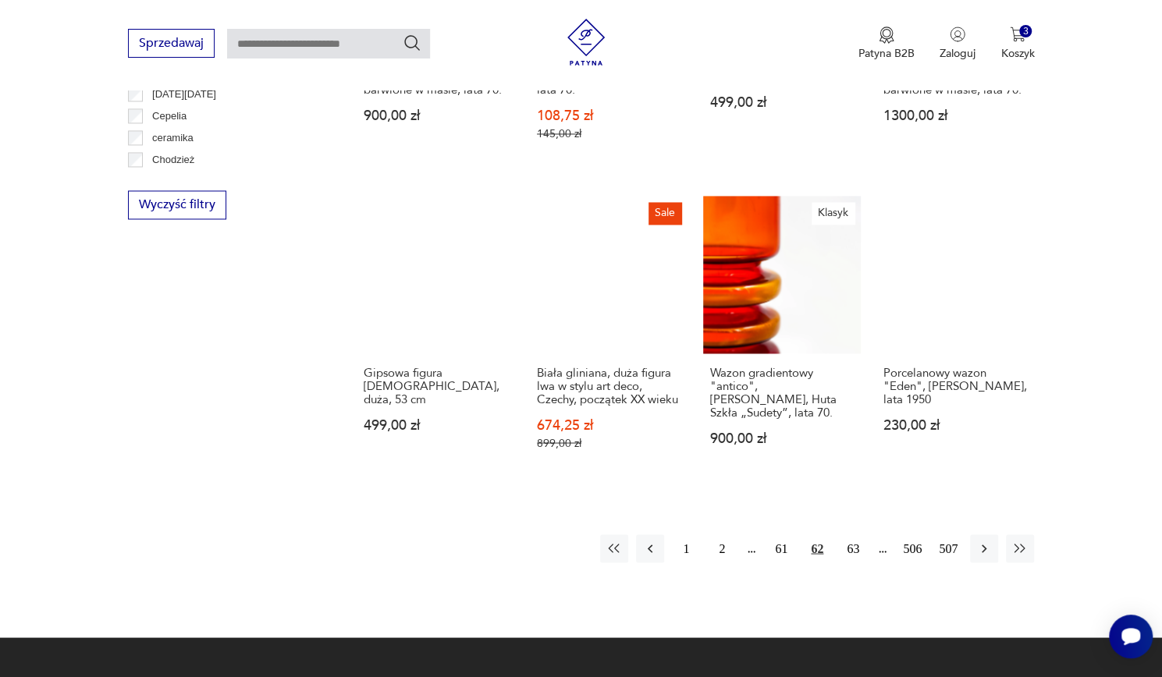
scroll to position [1425, 0]
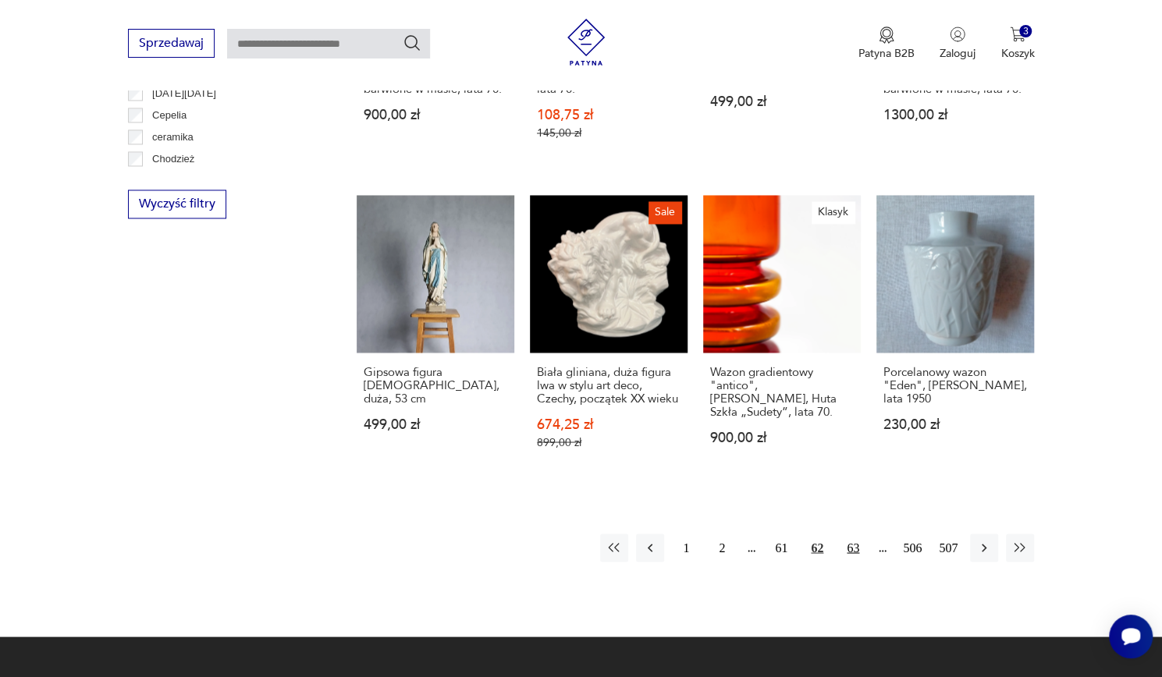
click at [859, 535] on button "63" at bounding box center [853, 548] width 28 height 28
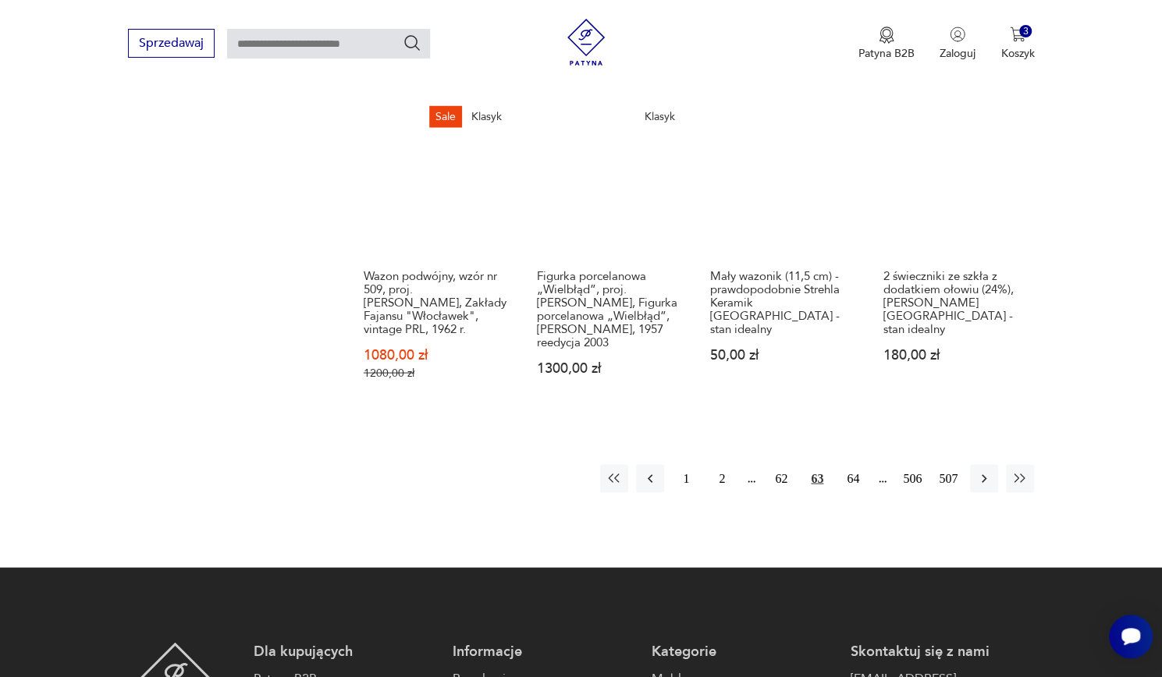
scroll to position [1644, 0]
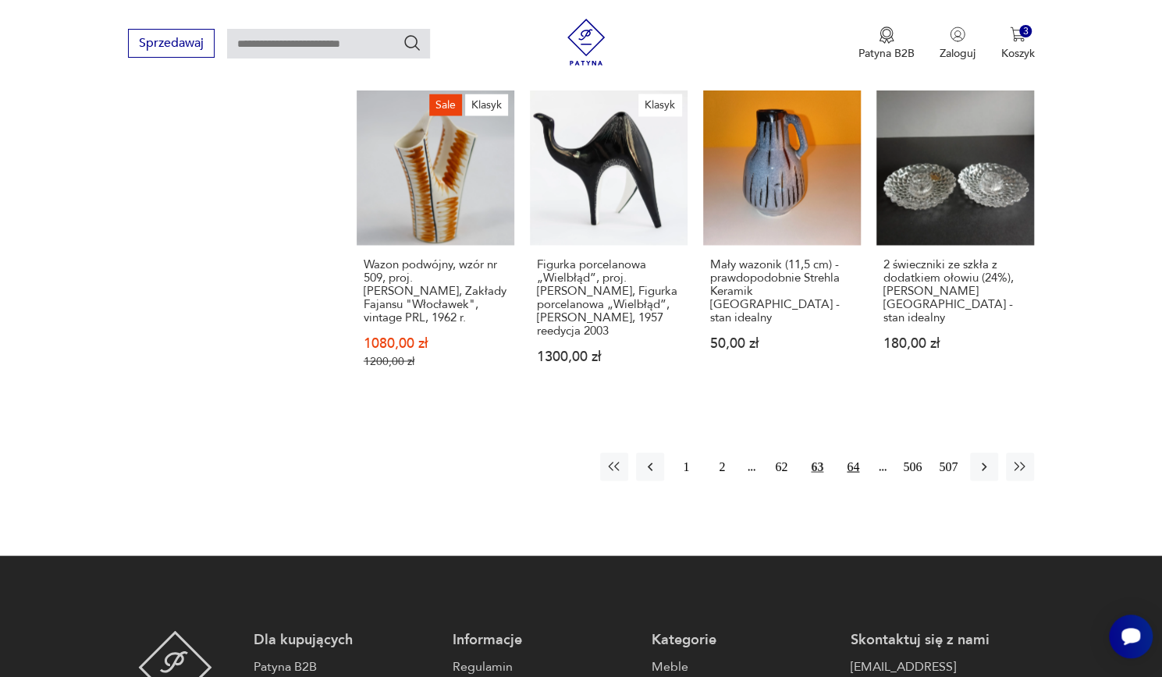
click at [853, 453] on button "64" at bounding box center [853, 467] width 28 height 28
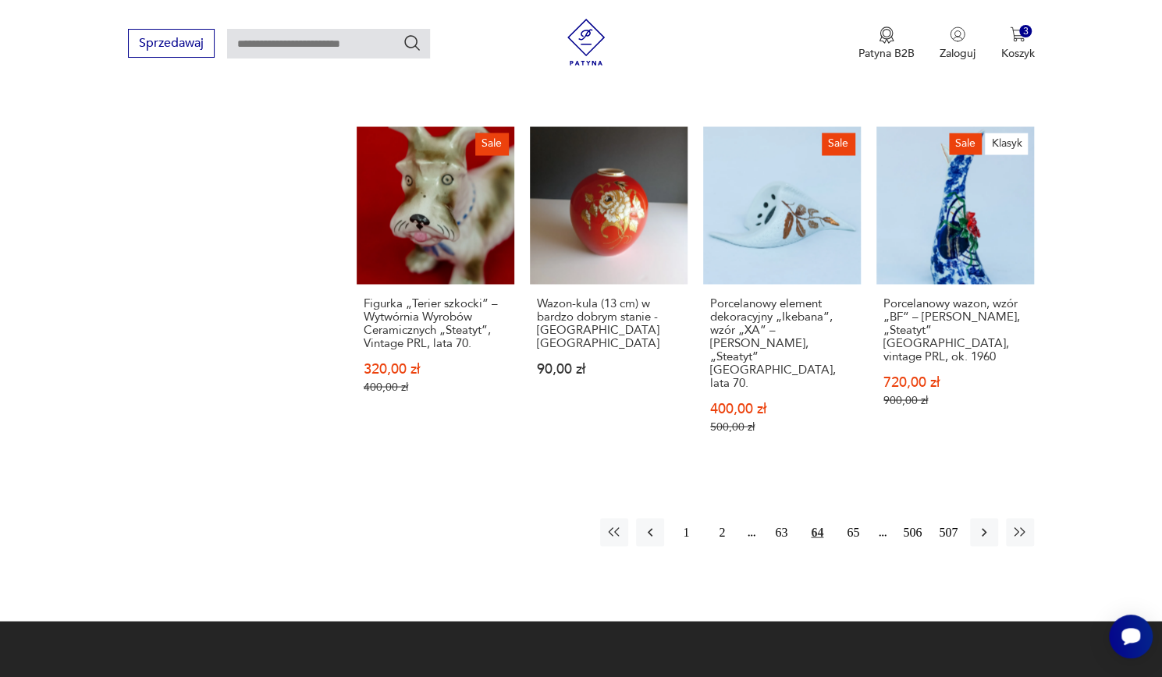
scroll to position [1570, 0]
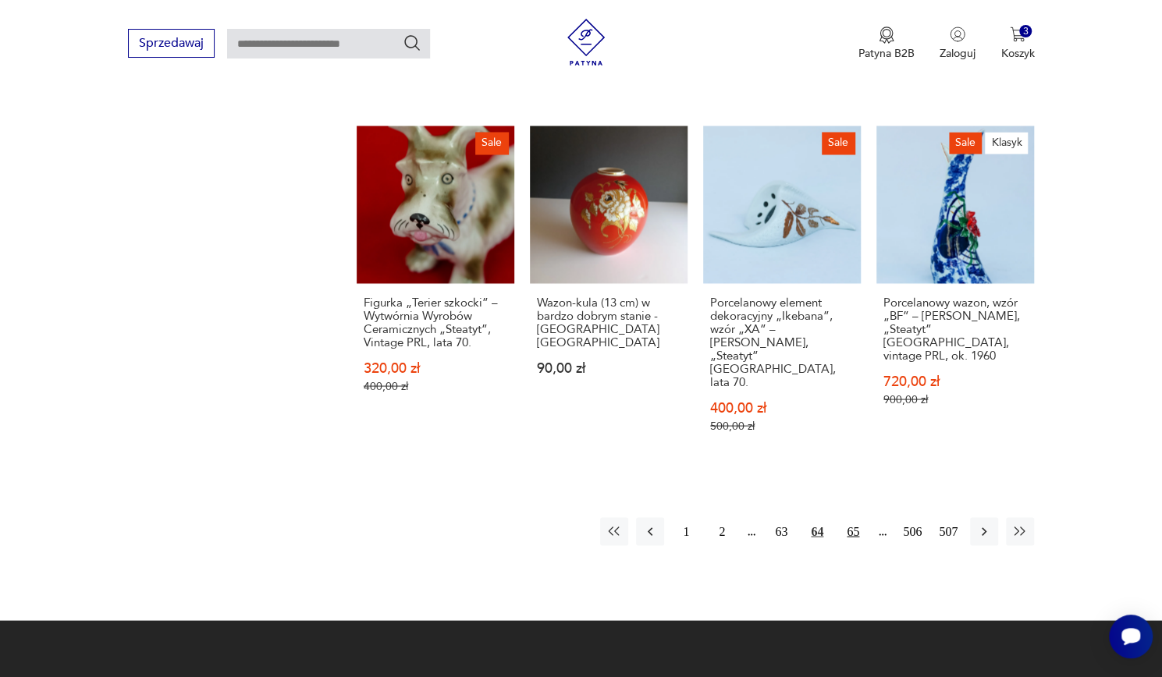
click at [858, 523] on button "65" at bounding box center [853, 531] width 28 height 28
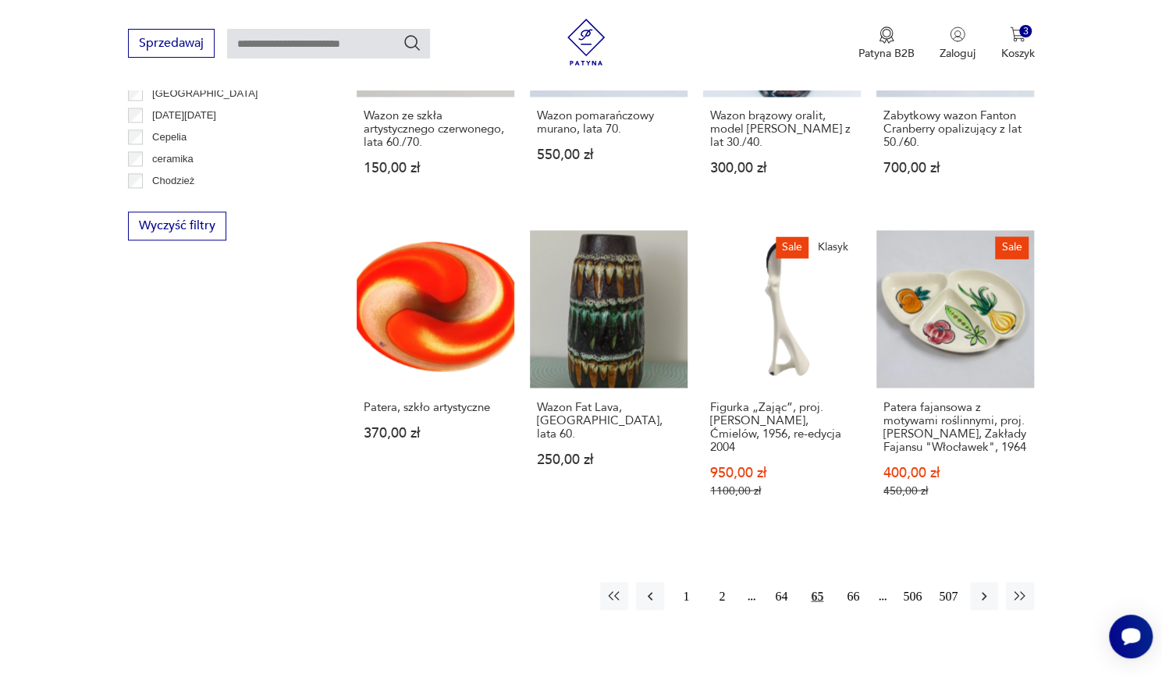
scroll to position [1409, 0]
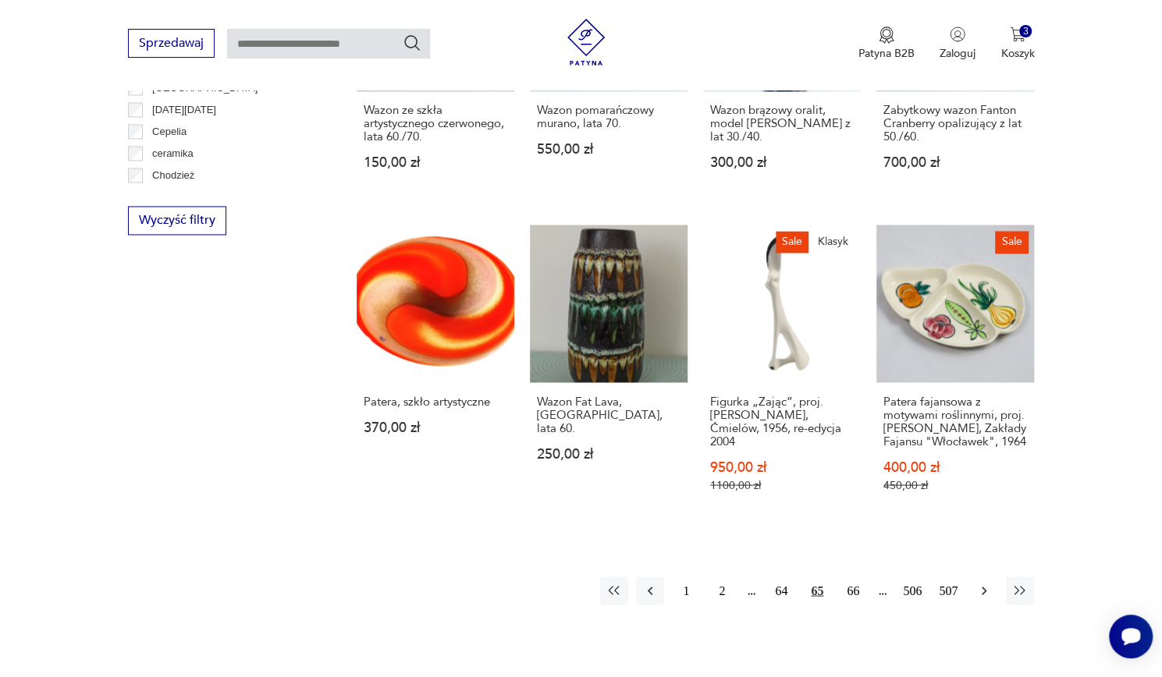
click at [983, 583] on icon "button" at bounding box center [984, 591] width 16 height 16
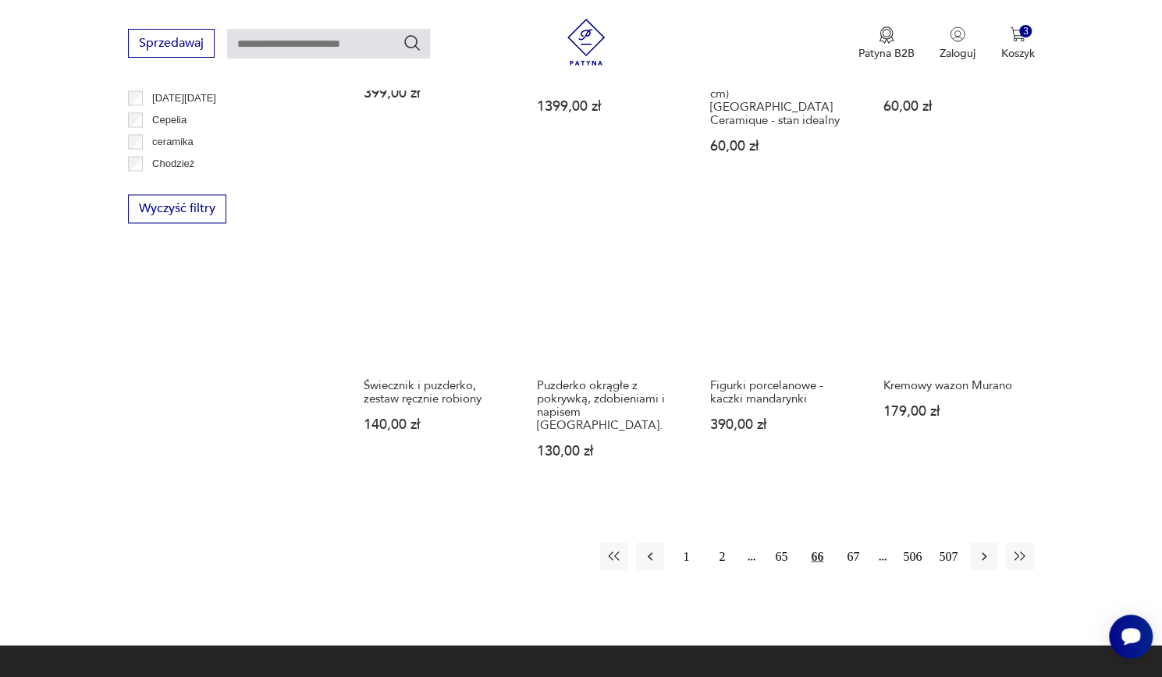
scroll to position [1429, 0]
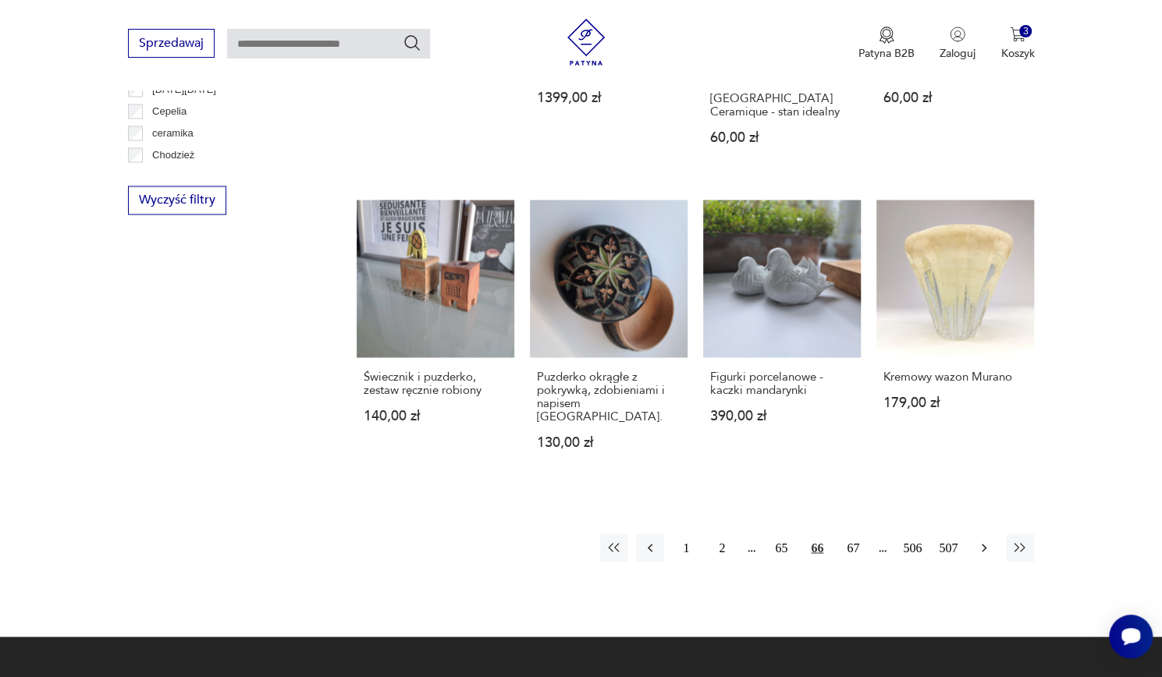
click at [983, 540] on icon "button" at bounding box center [984, 548] width 16 height 16
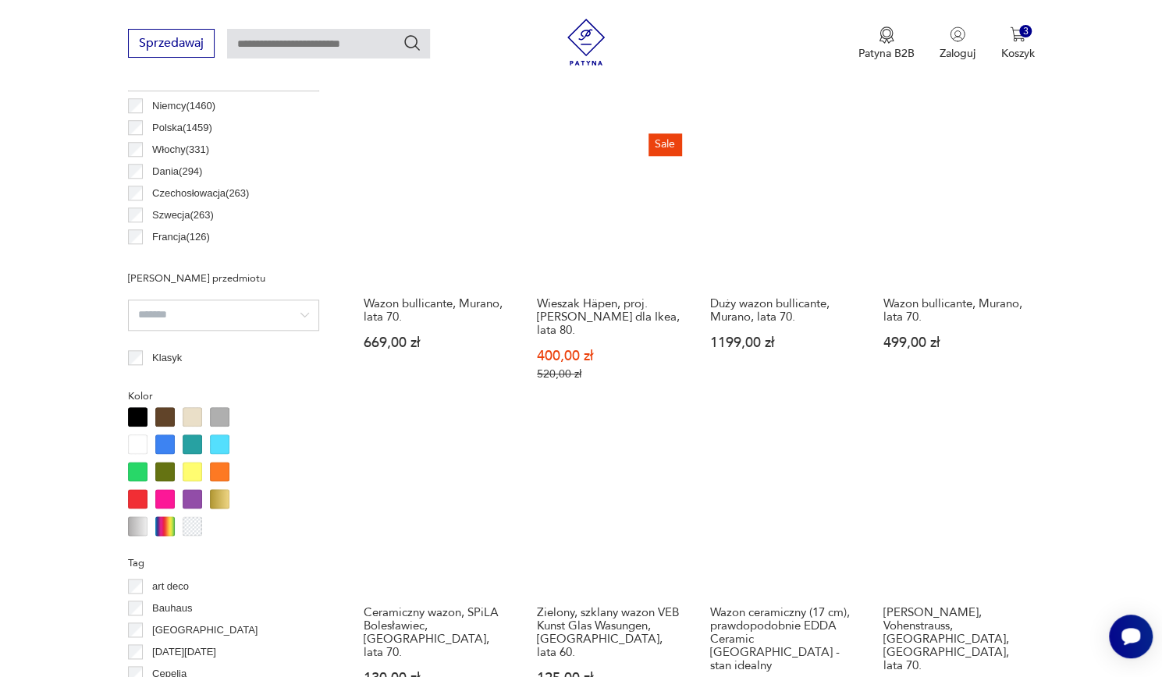
scroll to position [865, 0]
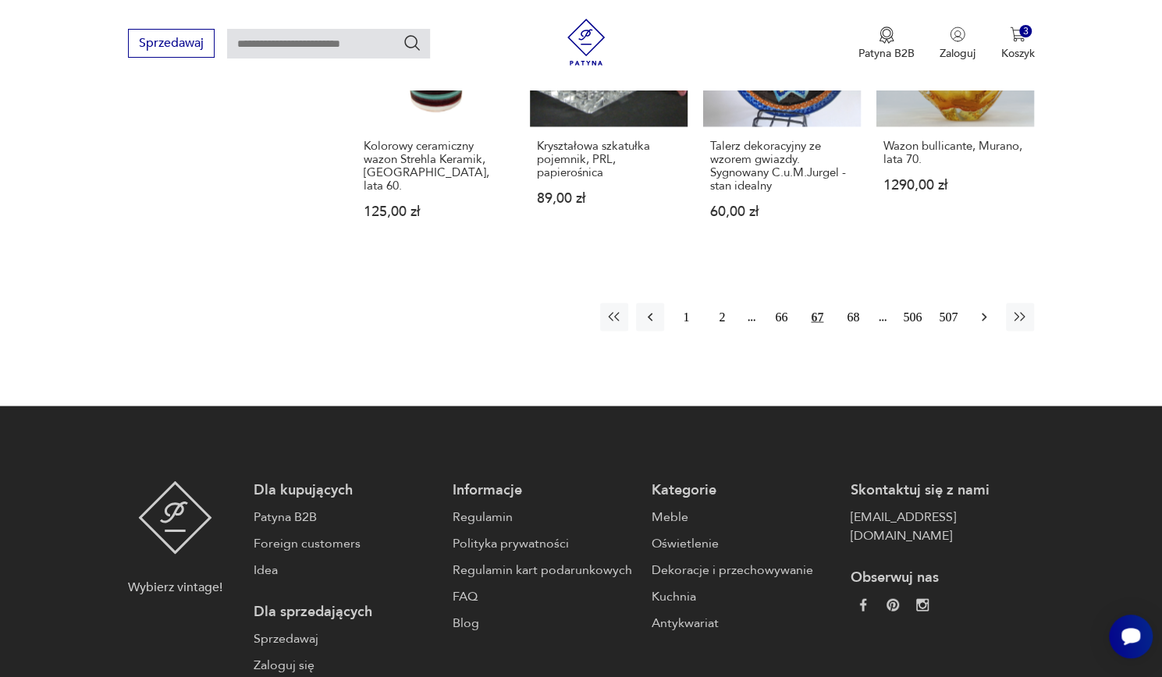
click at [988, 311] on button "button" at bounding box center [984, 317] width 28 height 28
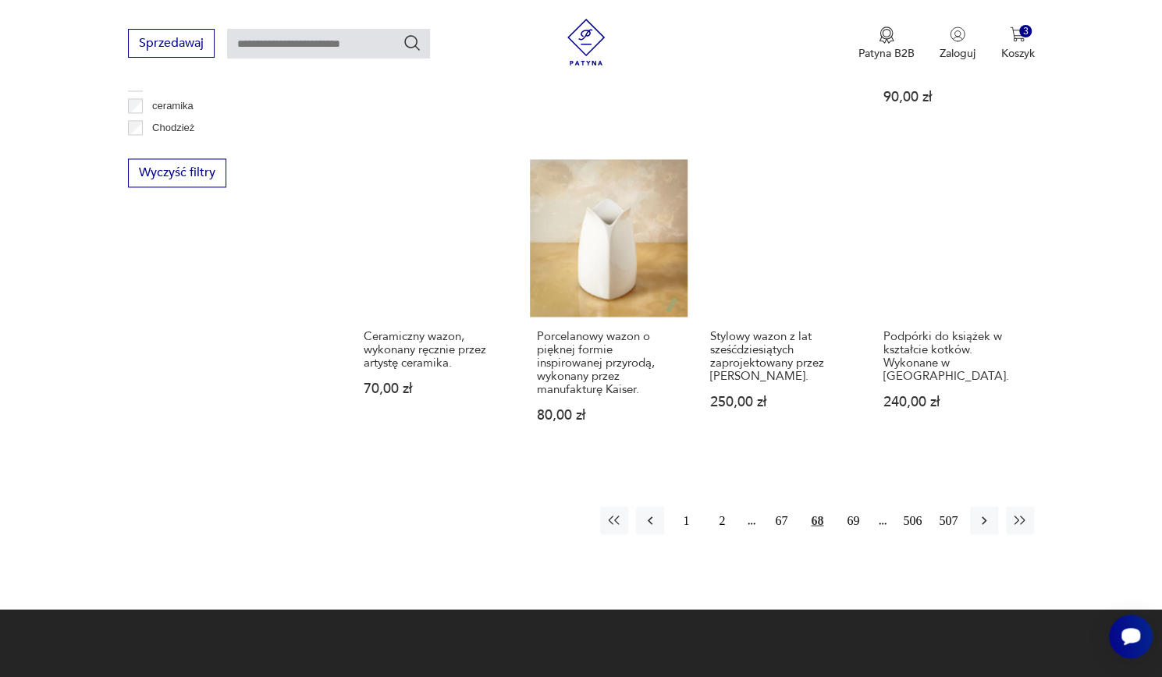
scroll to position [1457, 0]
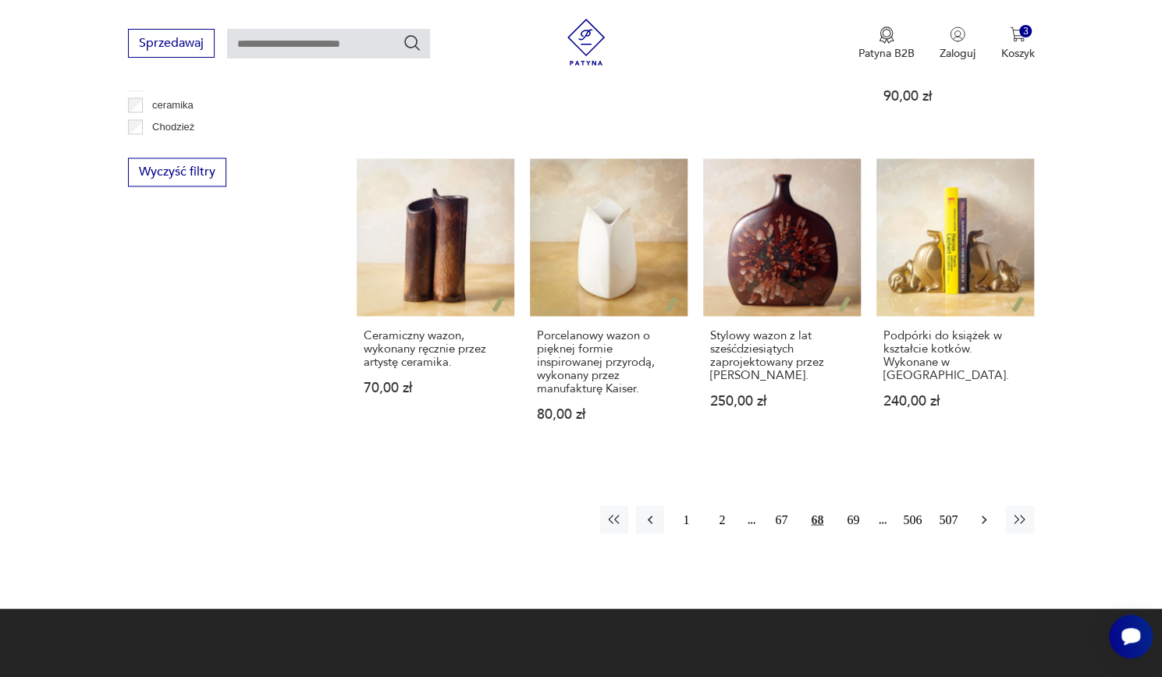
click at [985, 512] on icon "button" at bounding box center [984, 520] width 16 height 16
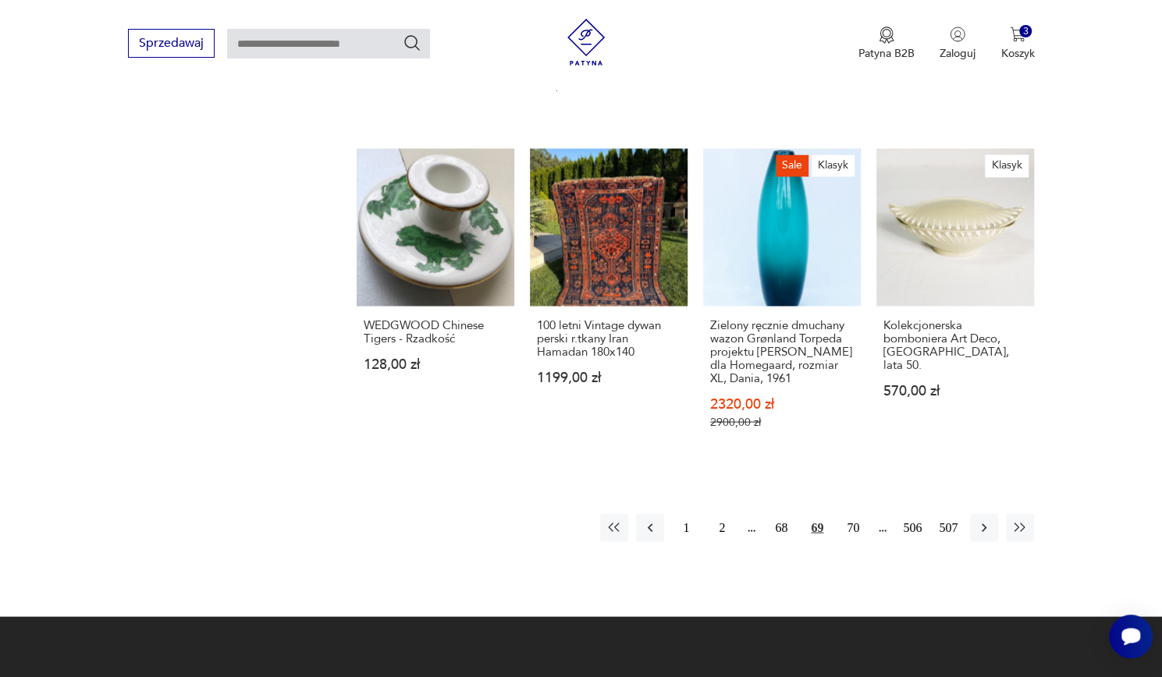
scroll to position [1561, 0]
click at [979, 520] on icon "button" at bounding box center [984, 528] width 16 height 16
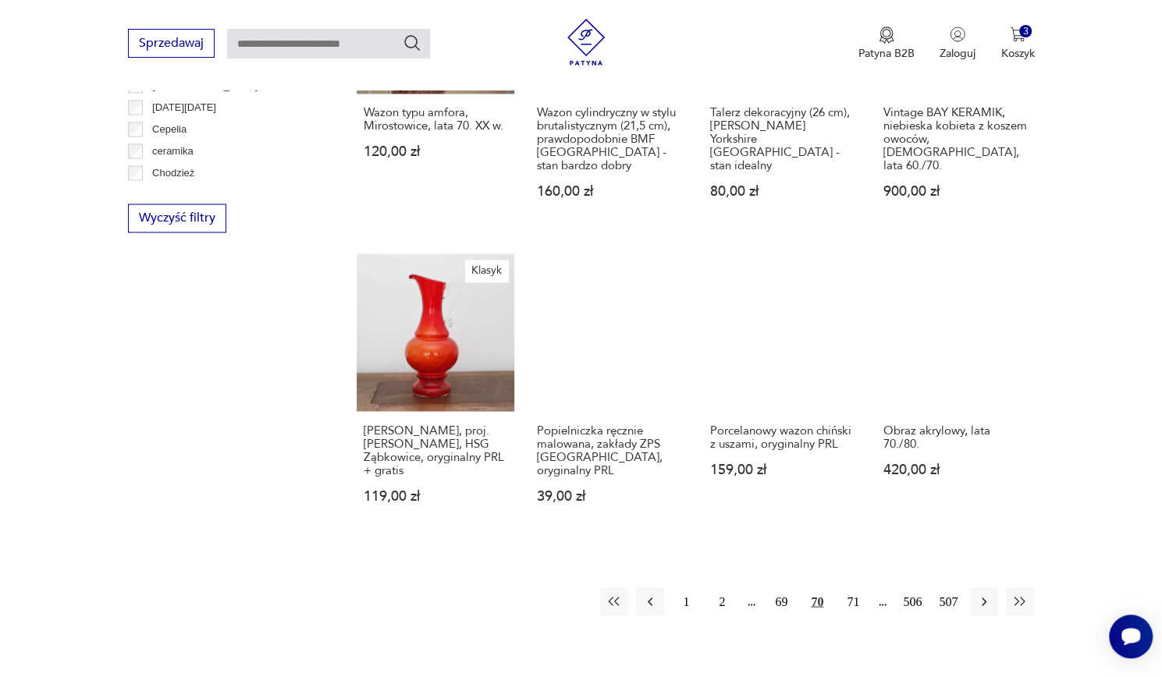
scroll to position [1483, 0]
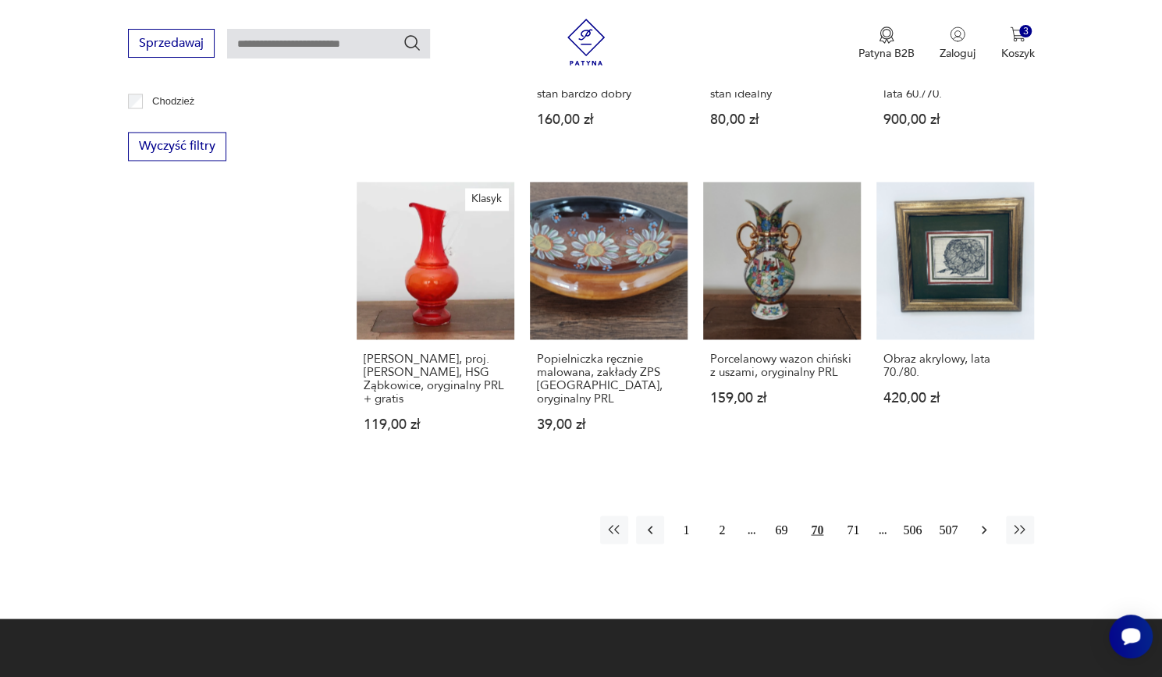
click at [983, 522] on icon "button" at bounding box center [984, 530] width 16 height 16
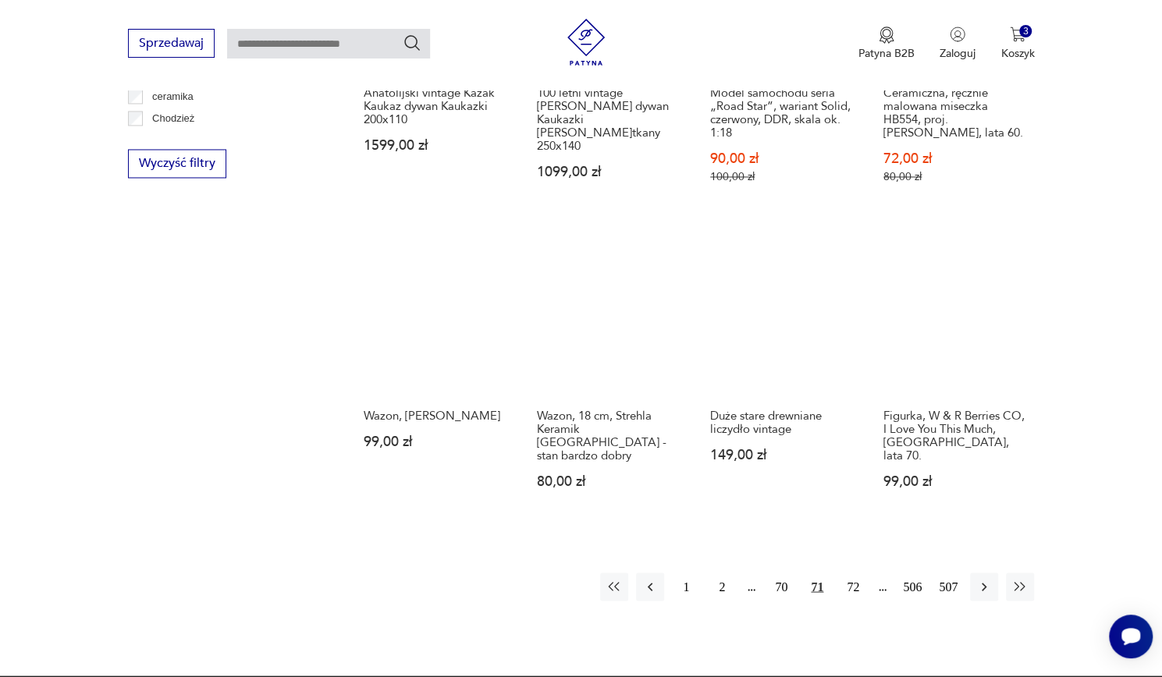
scroll to position [1467, 0]
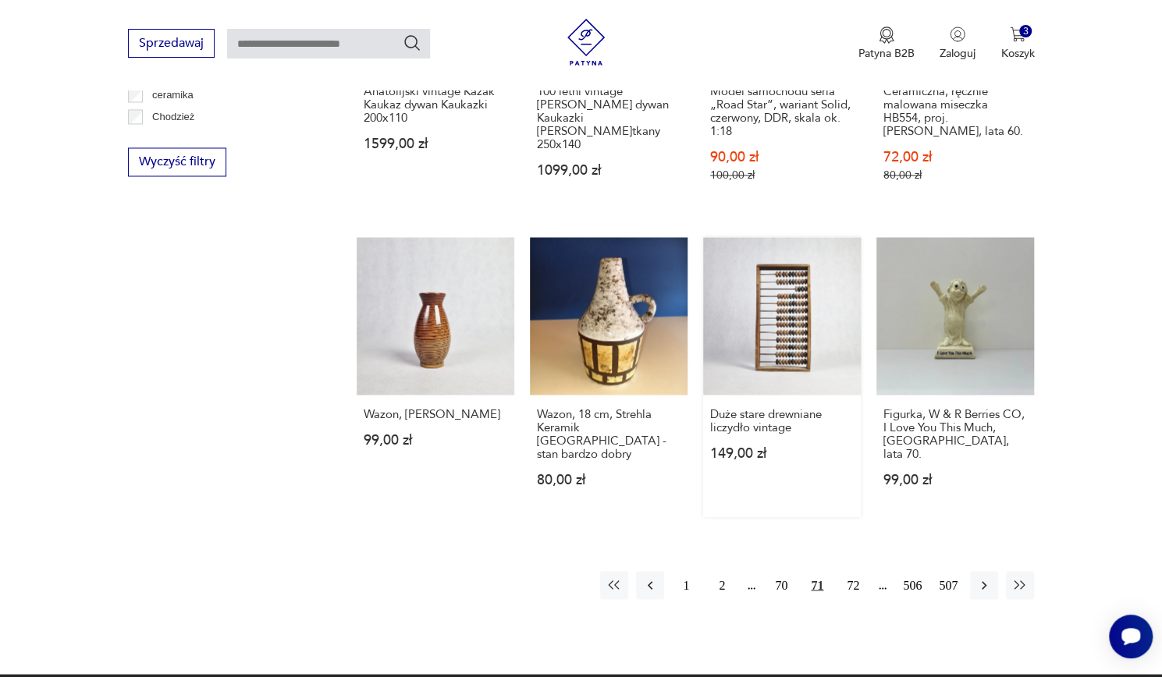
click at [796, 310] on link "Duże stare drewniane liczydło vintage 149,00 zł" at bounding box center [782, 376] width 158 height 279
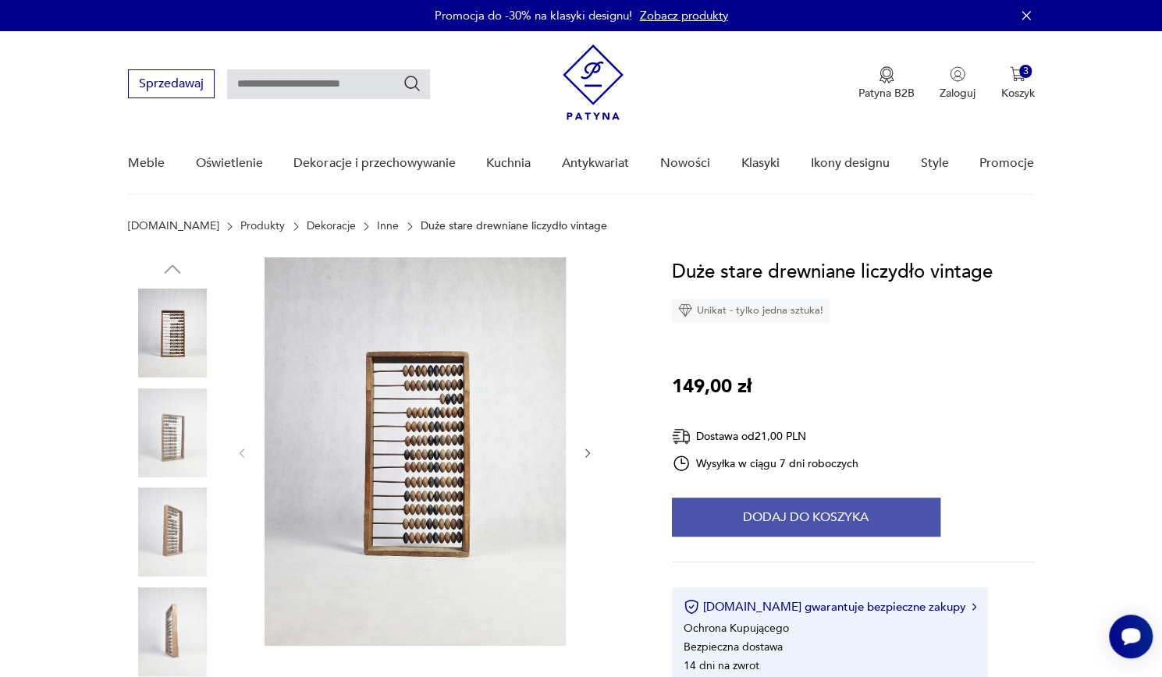
click at [865, 515] on button "Dodaj do koszyka" at bounding box center [806, 517] width 268 height 39
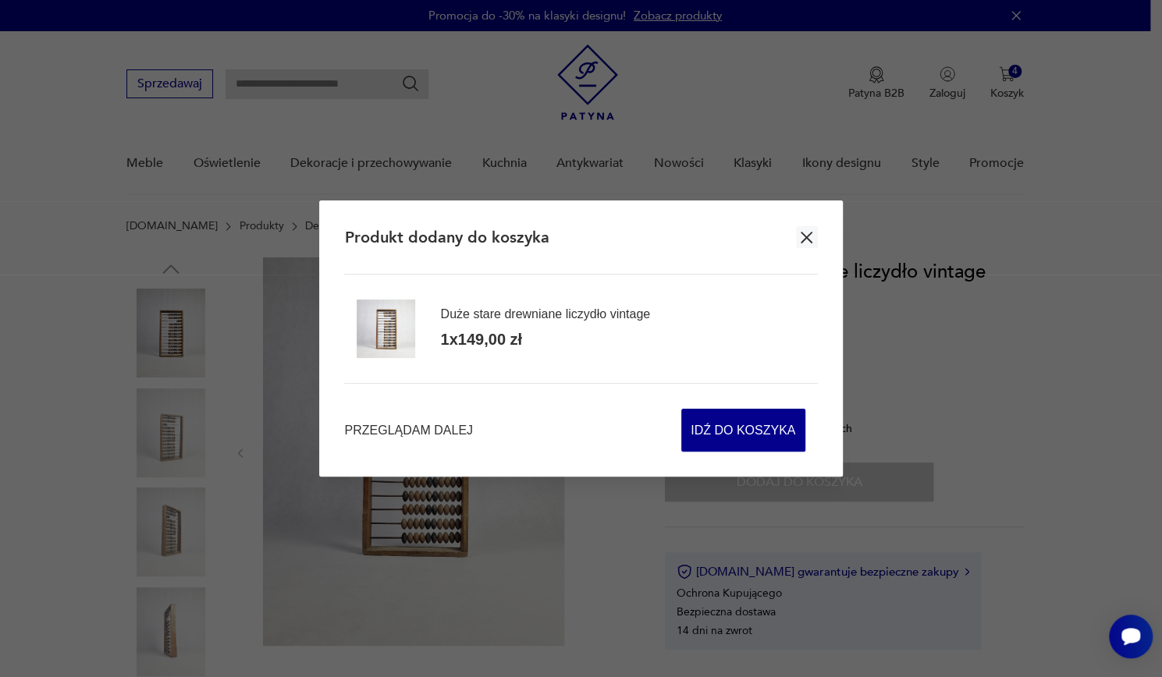
click at [805, 236] on icon "button" at bounding box center [807, 238] width 12 height 12
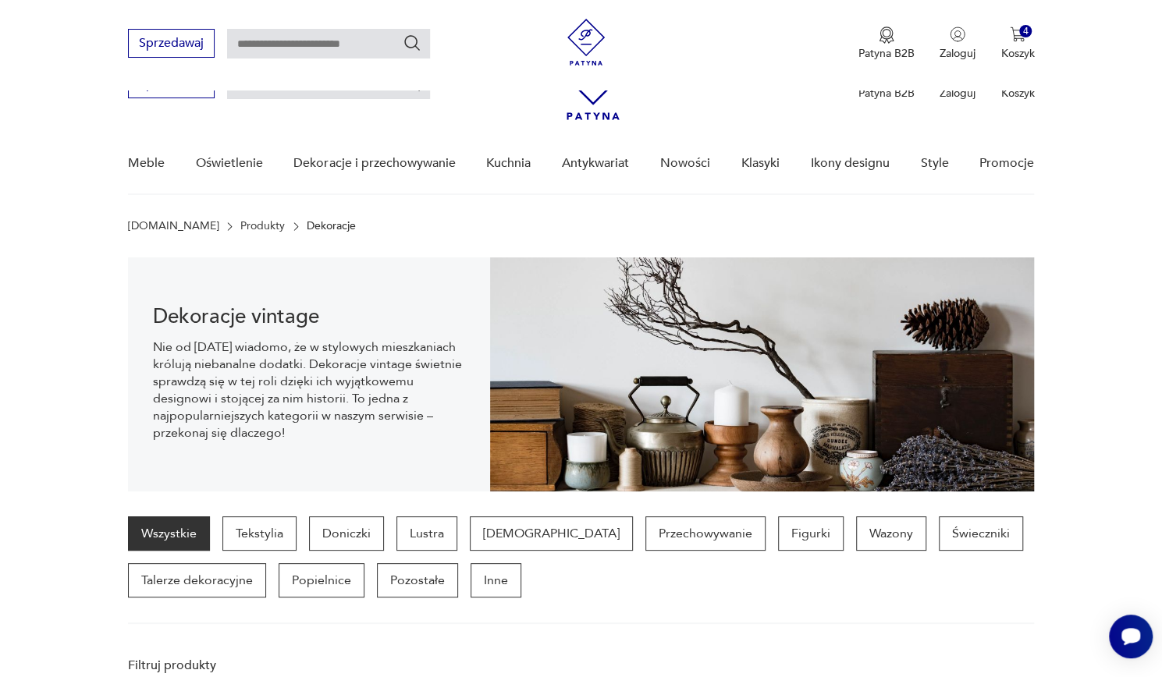
scroll to position [1495, 0]
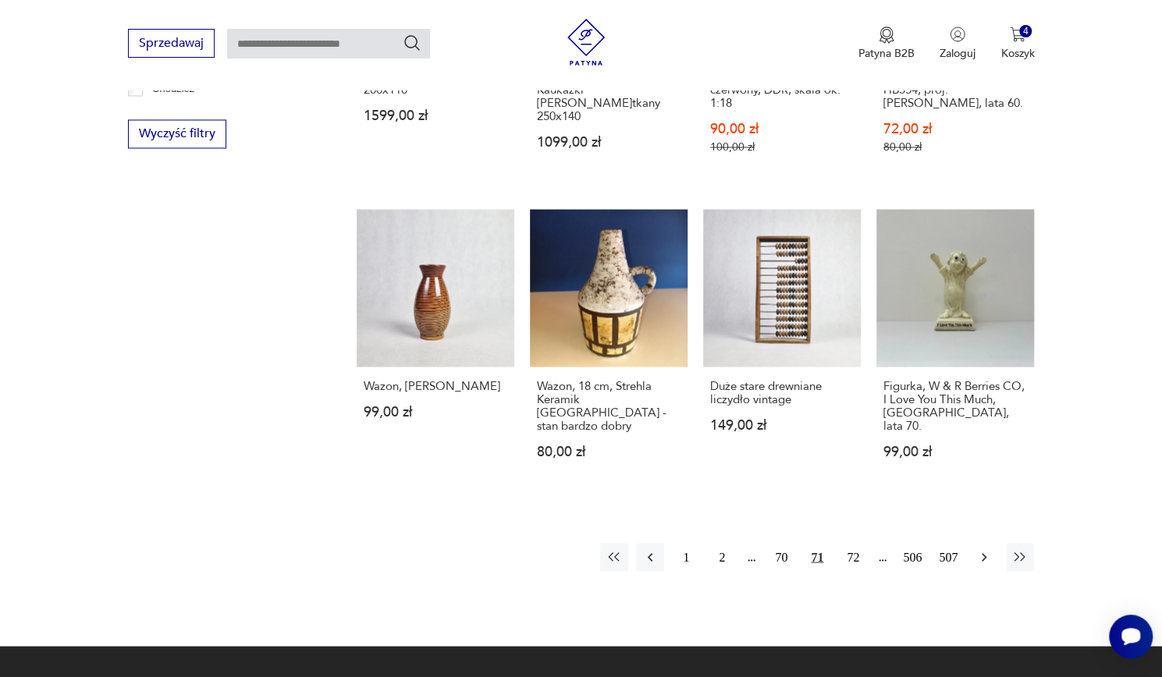
click at [988, 549] on icon "button" at bounding box center [984, 557] width 16 height 16
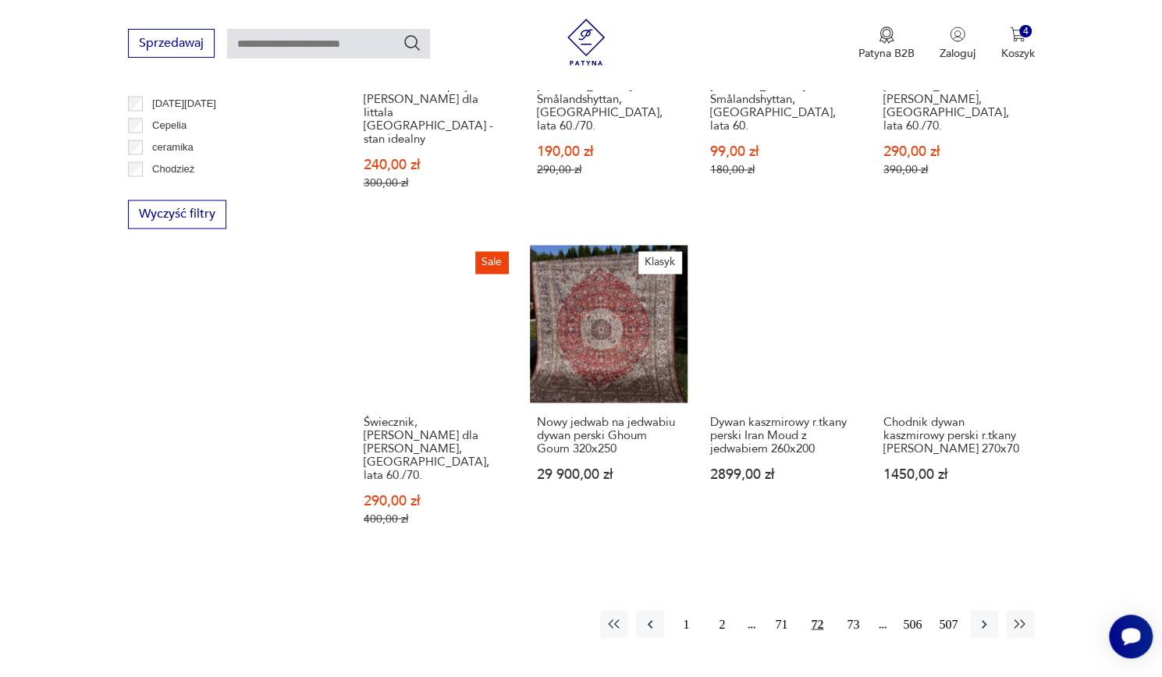
scroll to position [1459, 0]
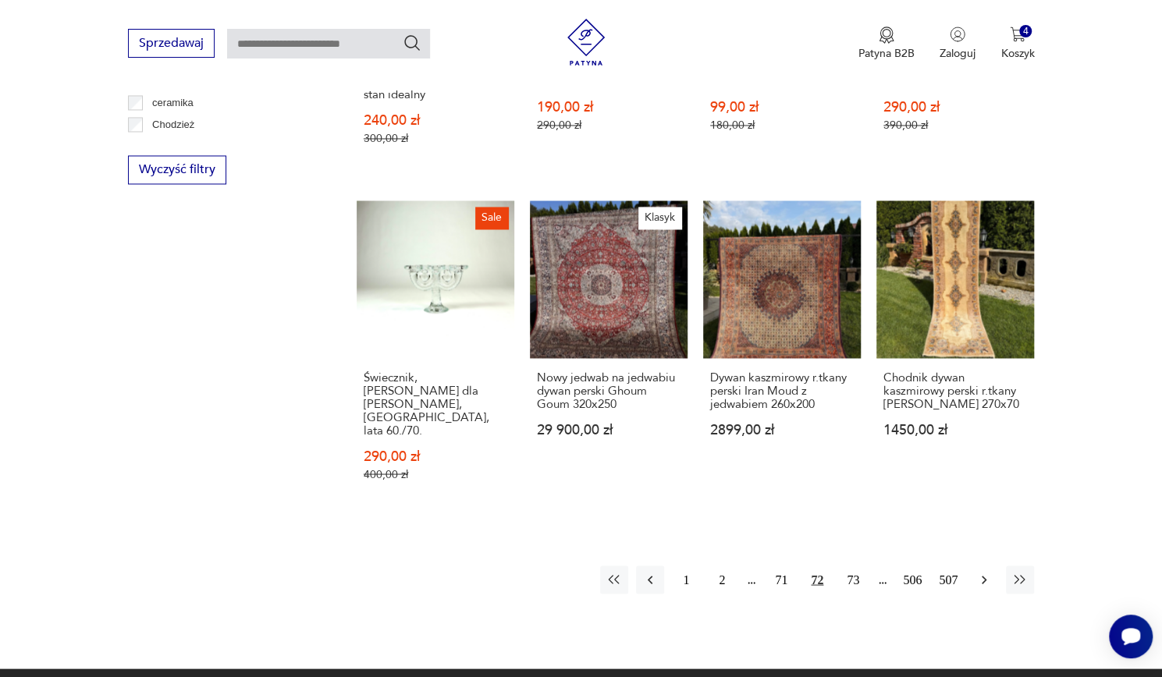
click at [983, 572] on icon "button" at bounding box center [984, 580] width 16 height 16
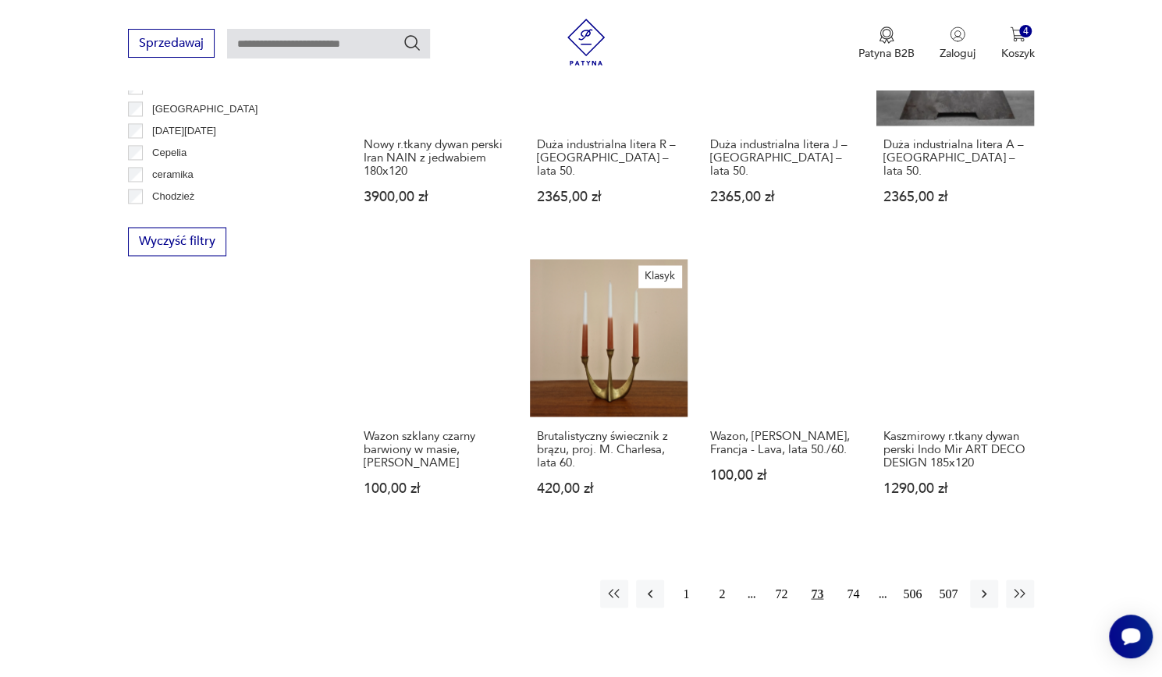
scroll to position [1406, 0]
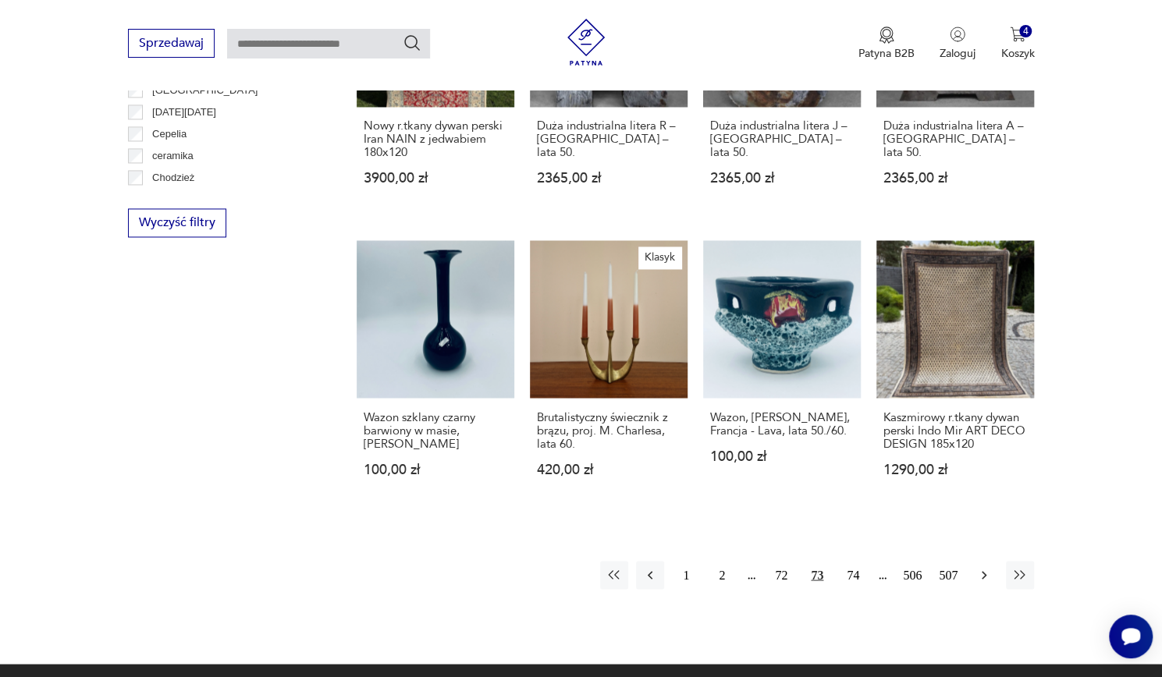
click at [993, 561] on button "button" at bounding box center [984, 575] width 28 height 28
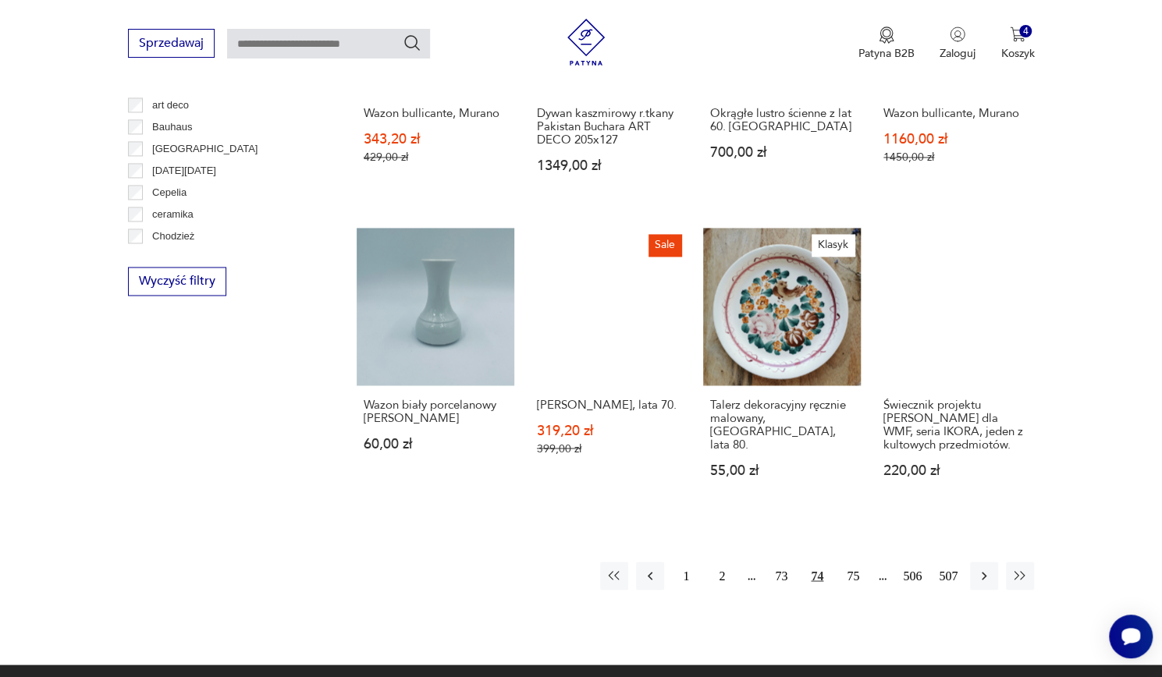
scroll to position [1349, 0]
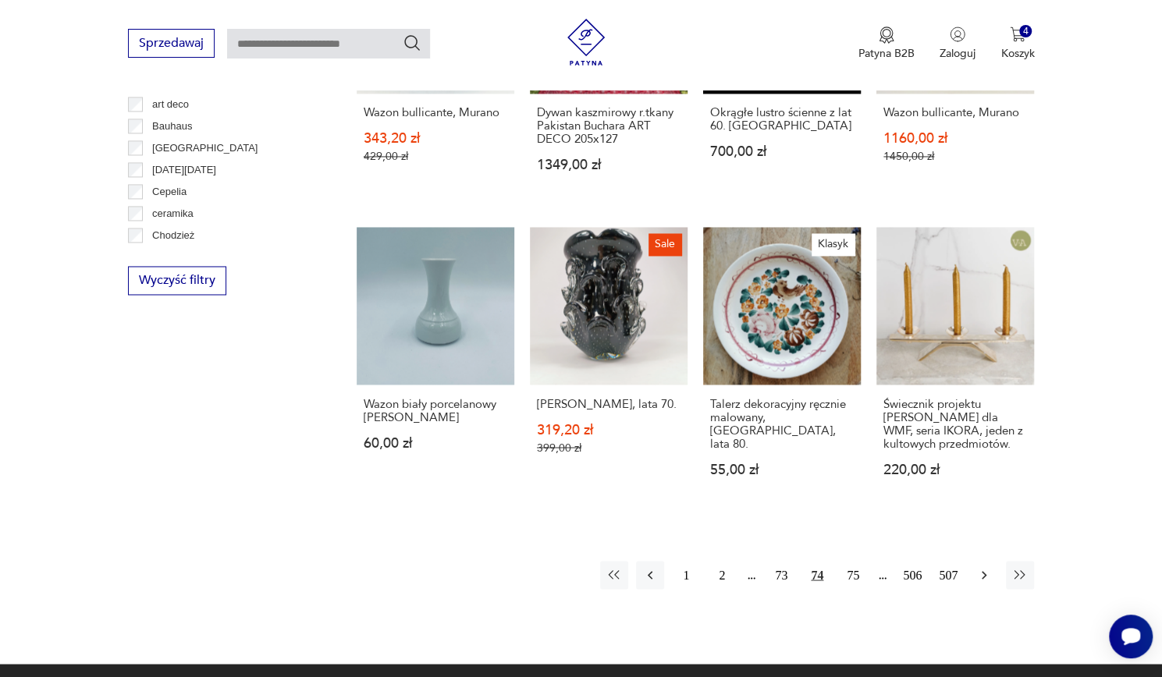
click at [988, 573] on icon "button" at bounding box center [984, 575] width 16 height 16
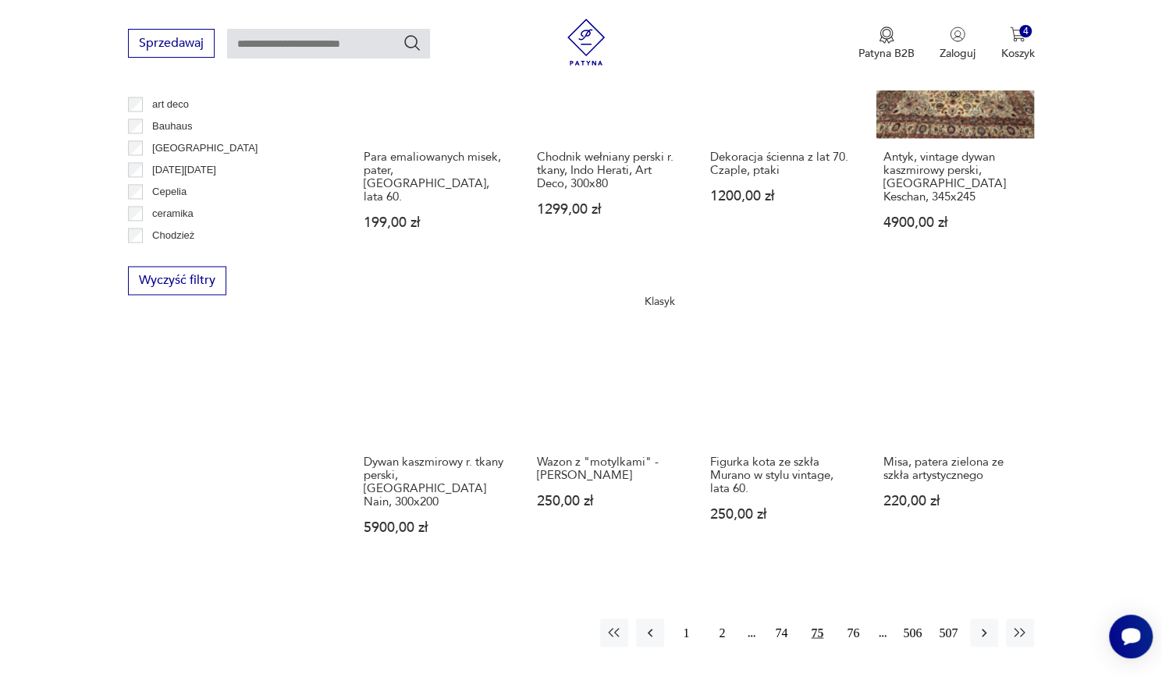
scroll to position [1361, 0]
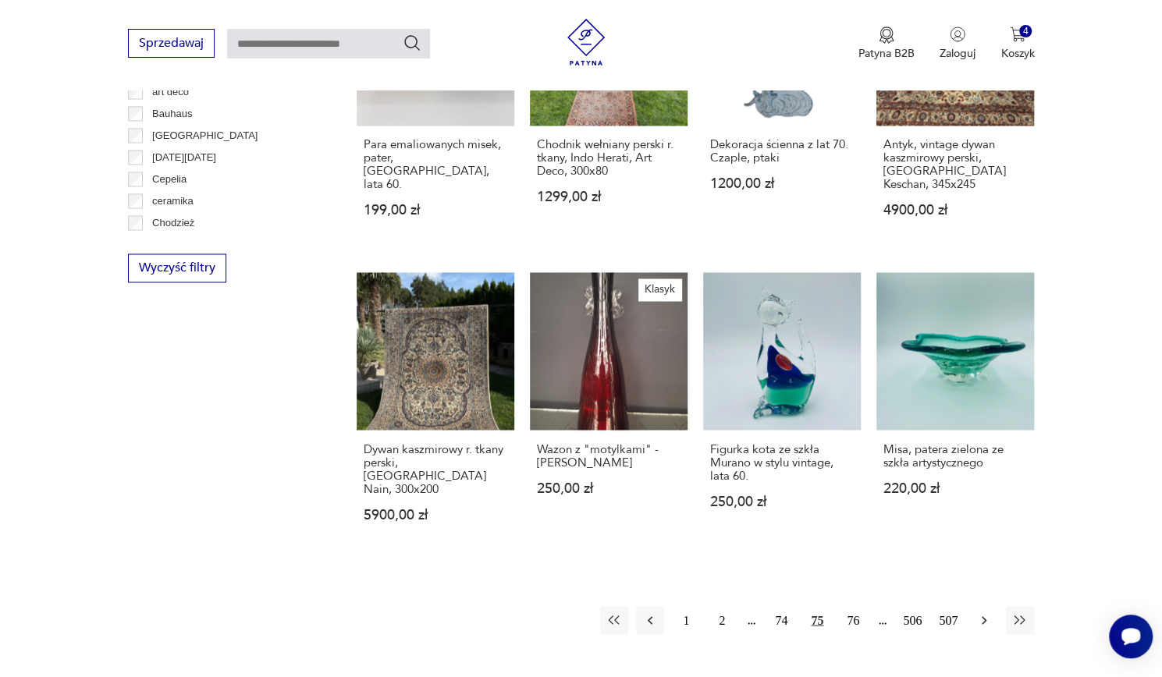
click at [983, 613] on icon "button" at bounding box center [984, 621] width 16 height 16
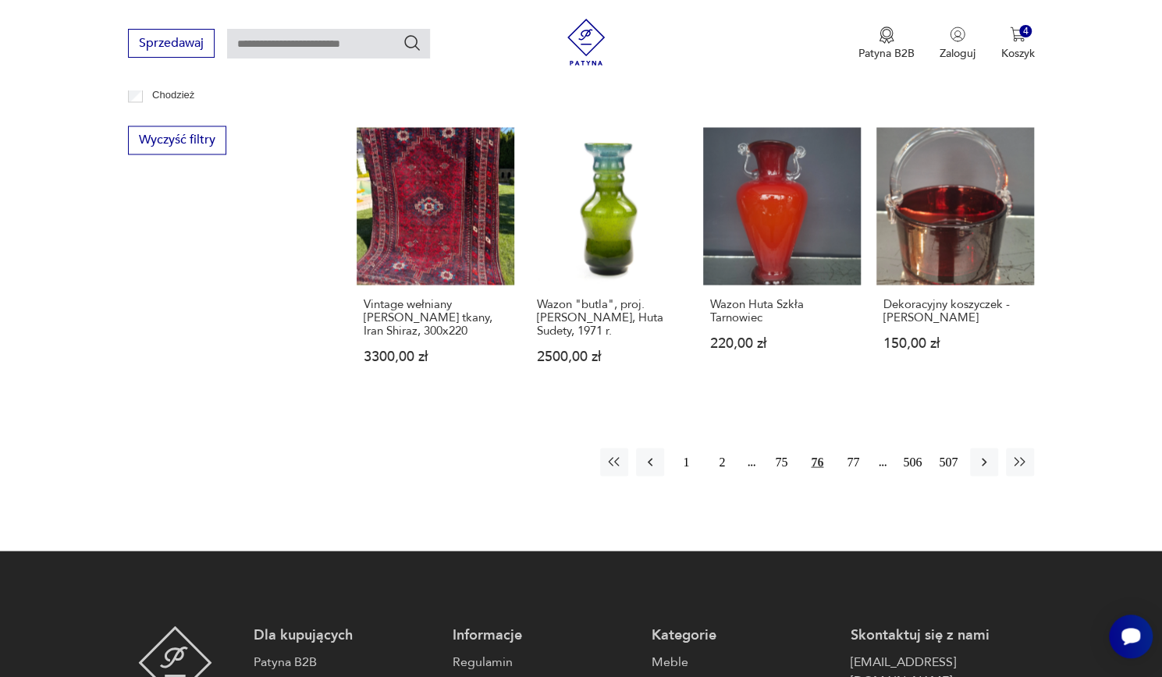
scroll to position [1490, 0]
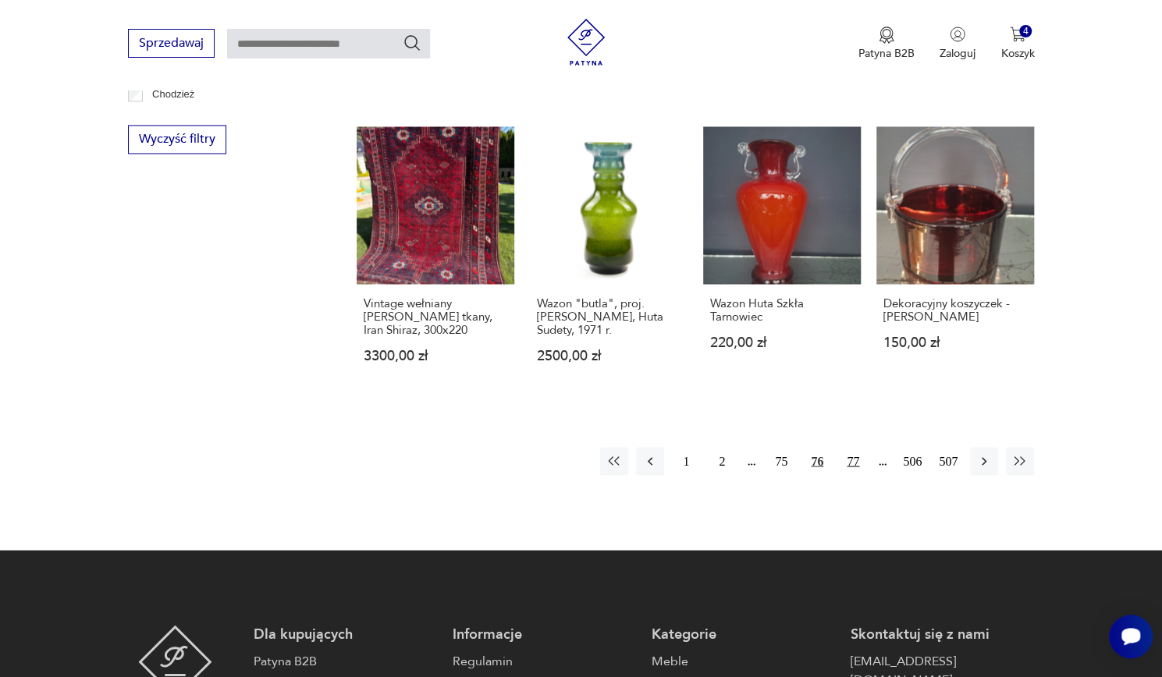
click at [866, 475] on button "77" at bounding box center [853, 461] width 28 height 28
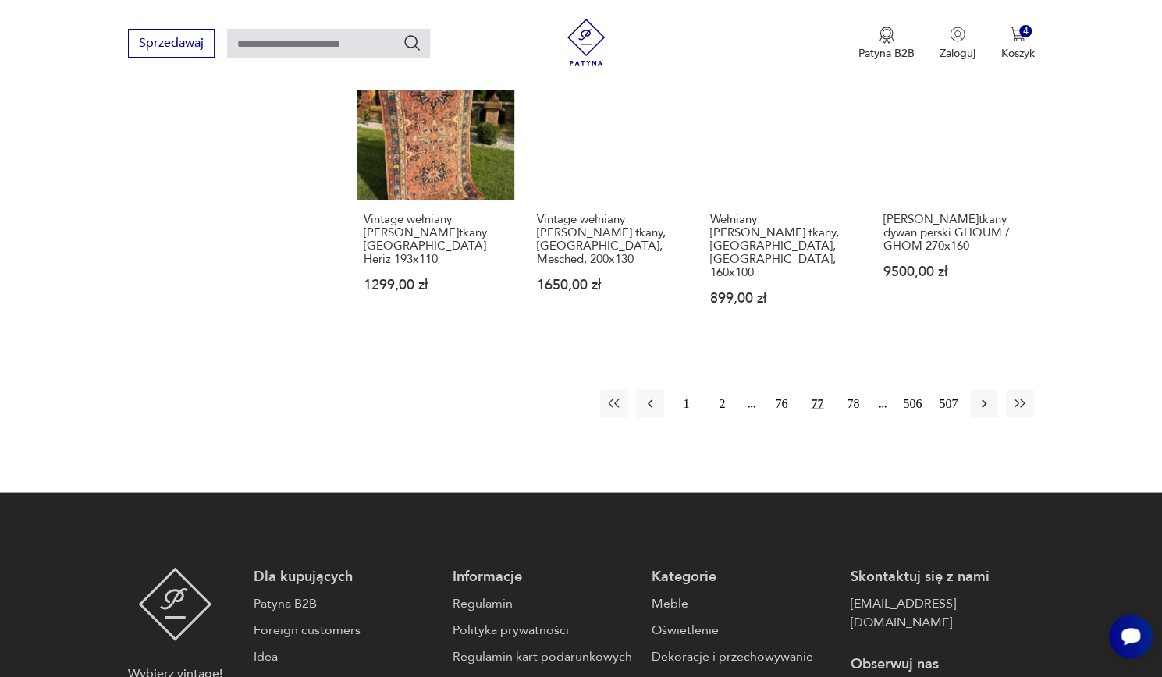
scroll to position [1611, 0]
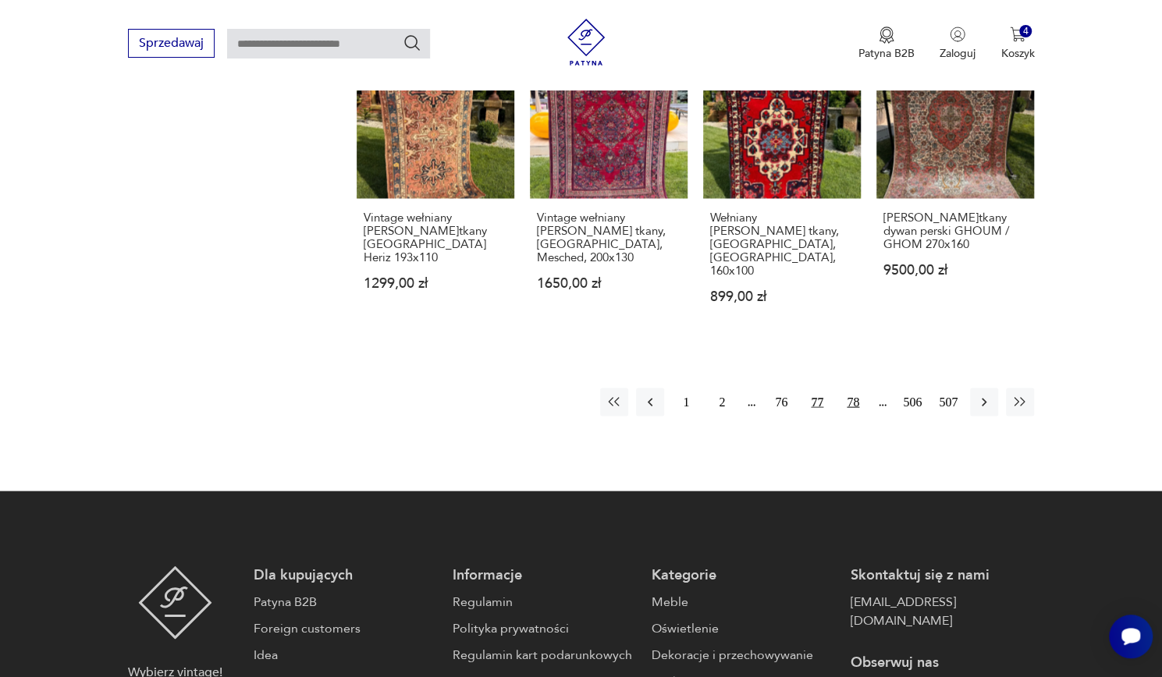
click at [862, 388] on button "78" at bounding box center [853, 402] width 28 height 28
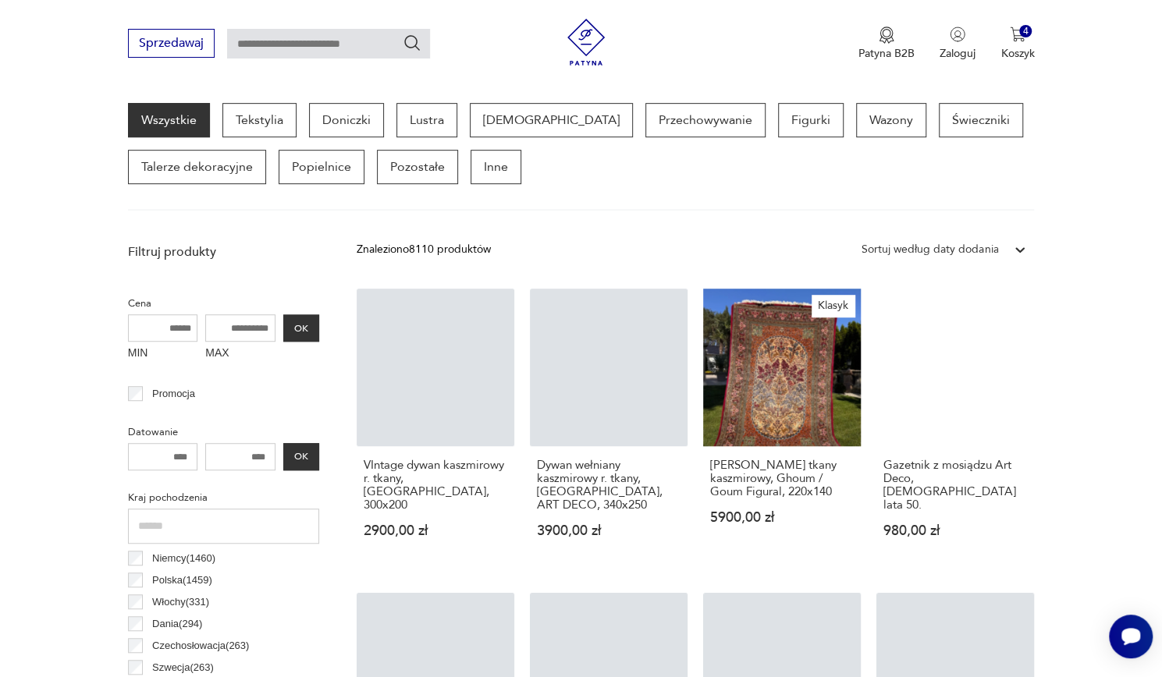
scroll to position [462, 0]
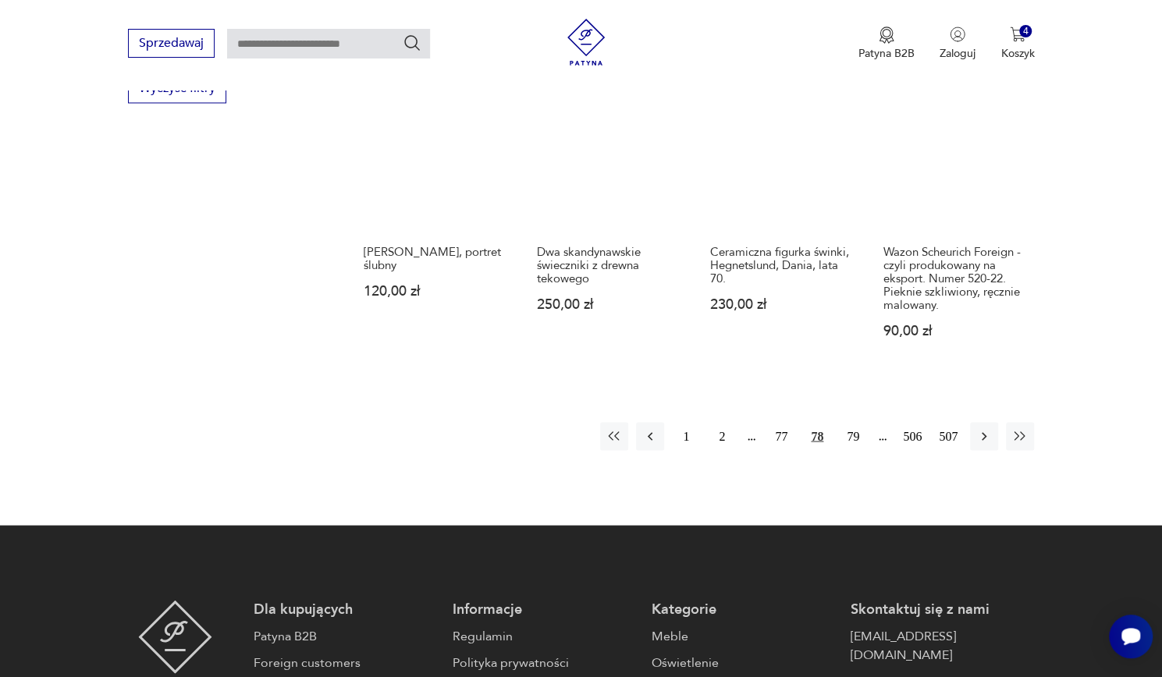
scroll to position [1542, 0]
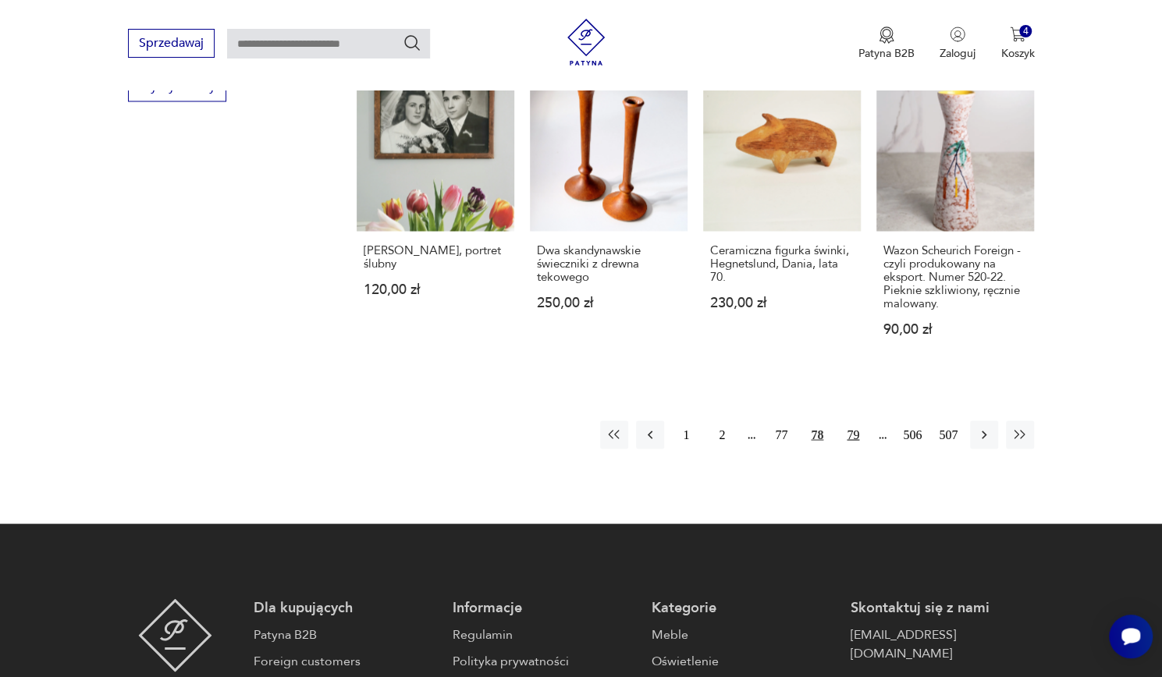
click at [851, 421] on button "79" at bounding box center [853, 435] width 28 height 28
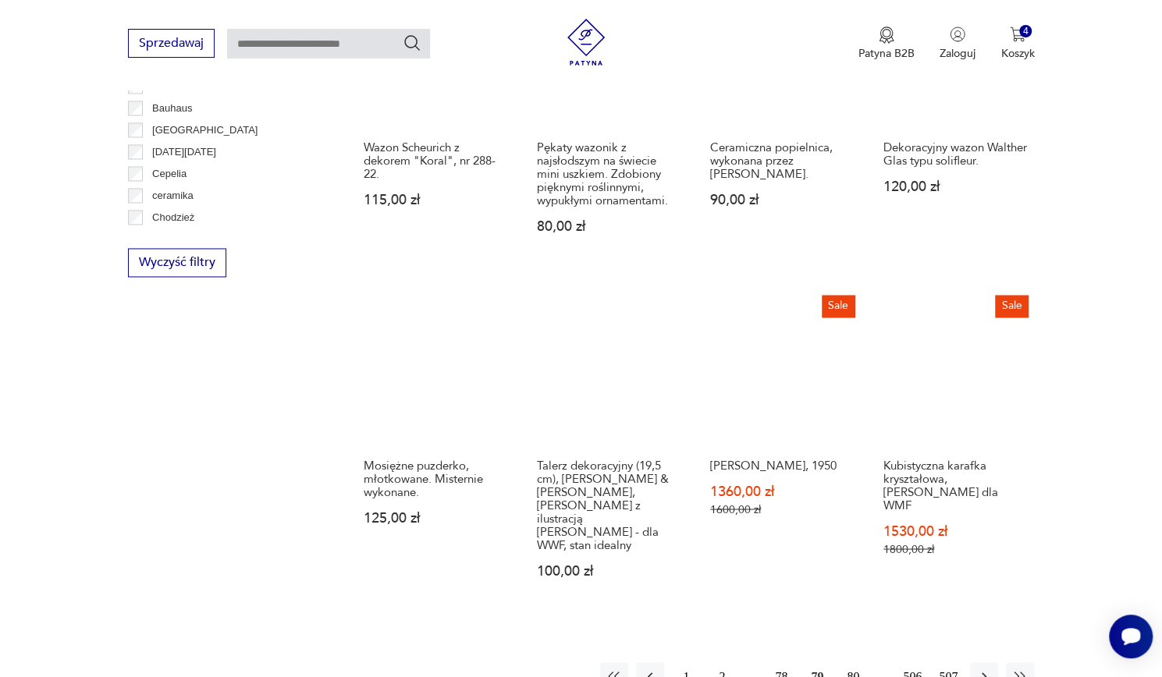
scroll to position [1398, 0]
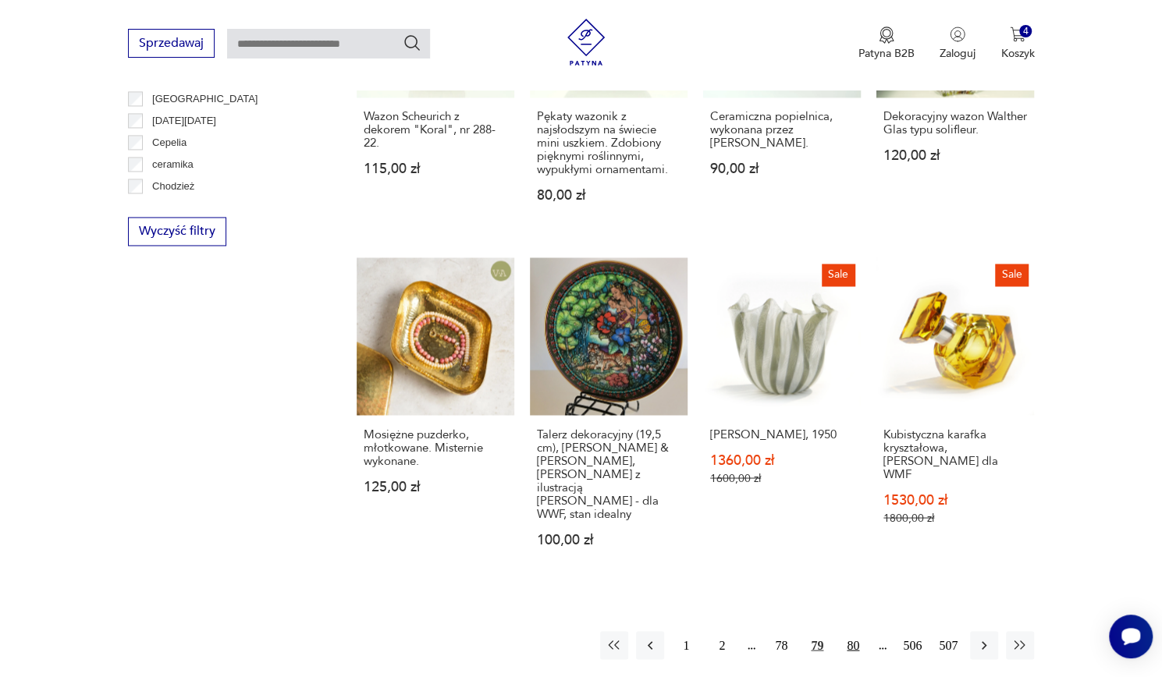
click at [854, 631] on button "80" at bounding box center [853, 645] width 28 height 28
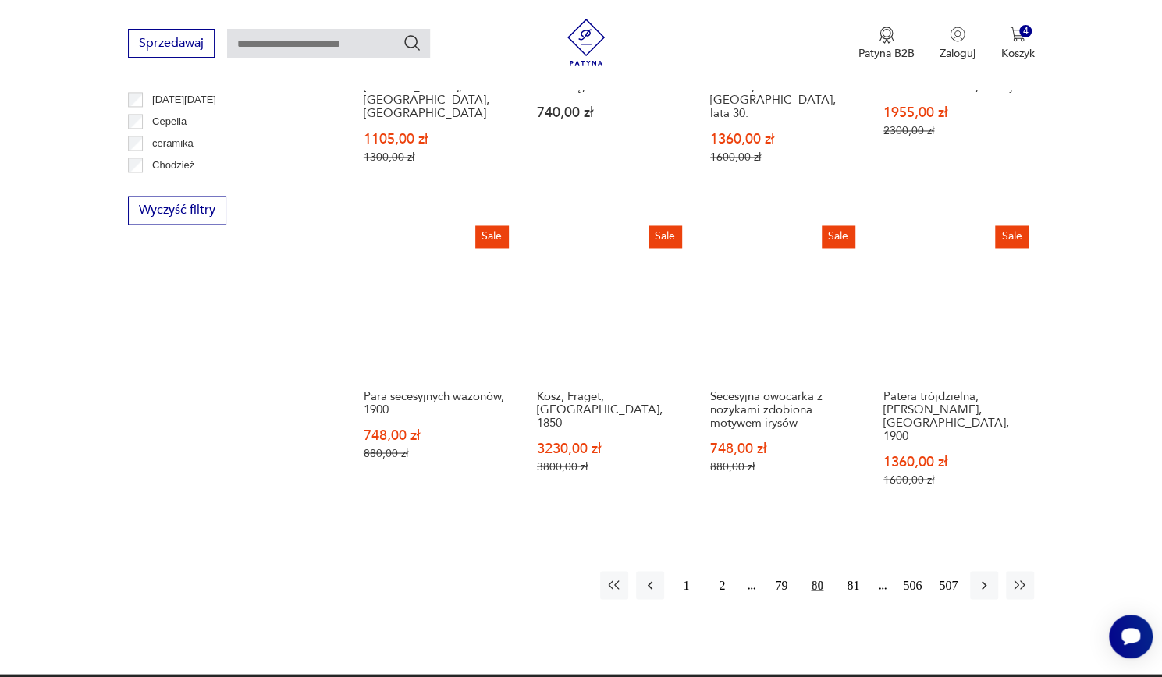
scroll to position [1420, 0]
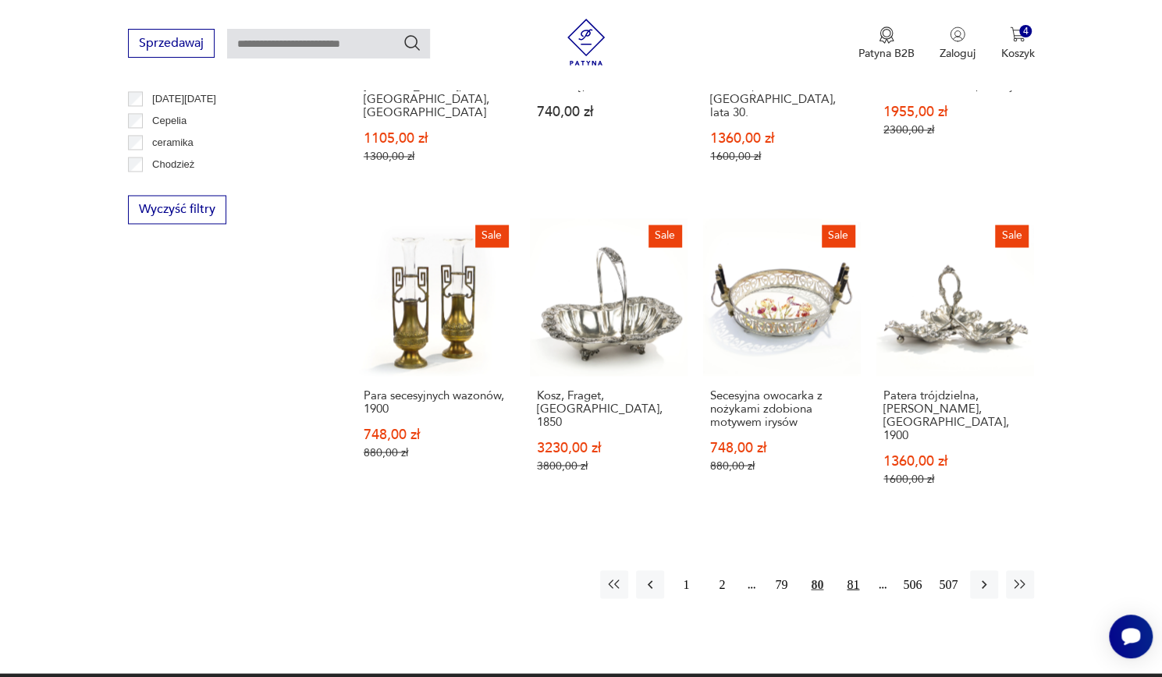
click at [860, 570] on button "81" at bounding box center [853, 584] width 28 height 28
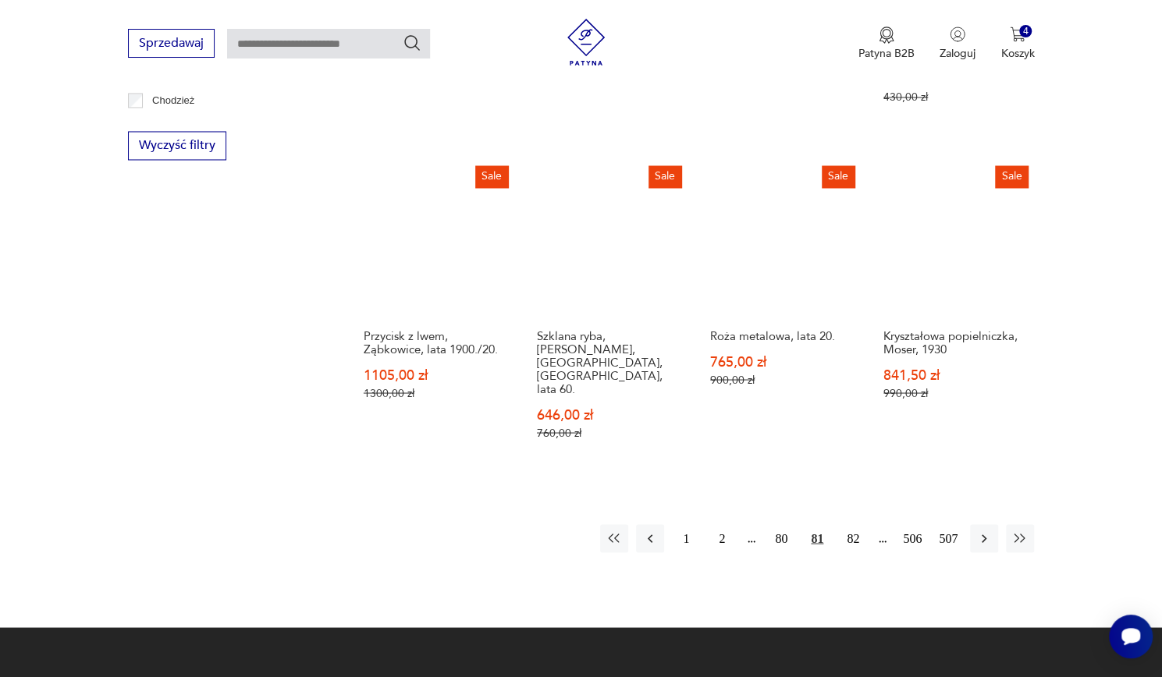
scroll to position [1475, 0]
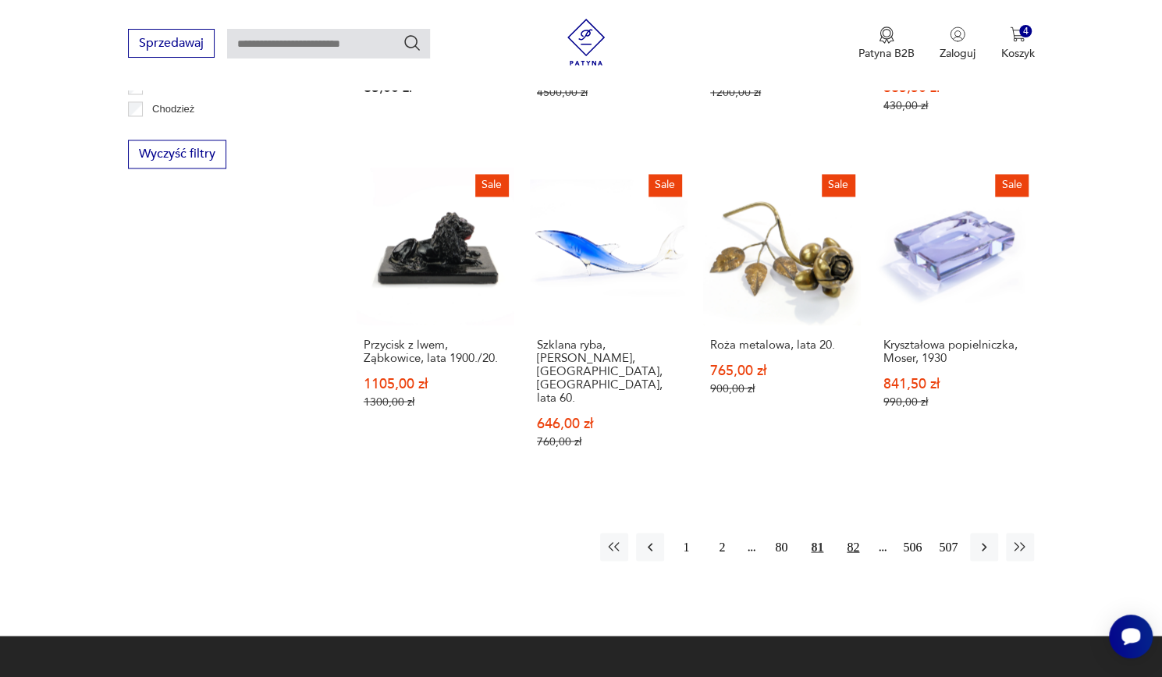
click at [855, 533] on button "82" at bounding box center [853, 547] width 28 height 28
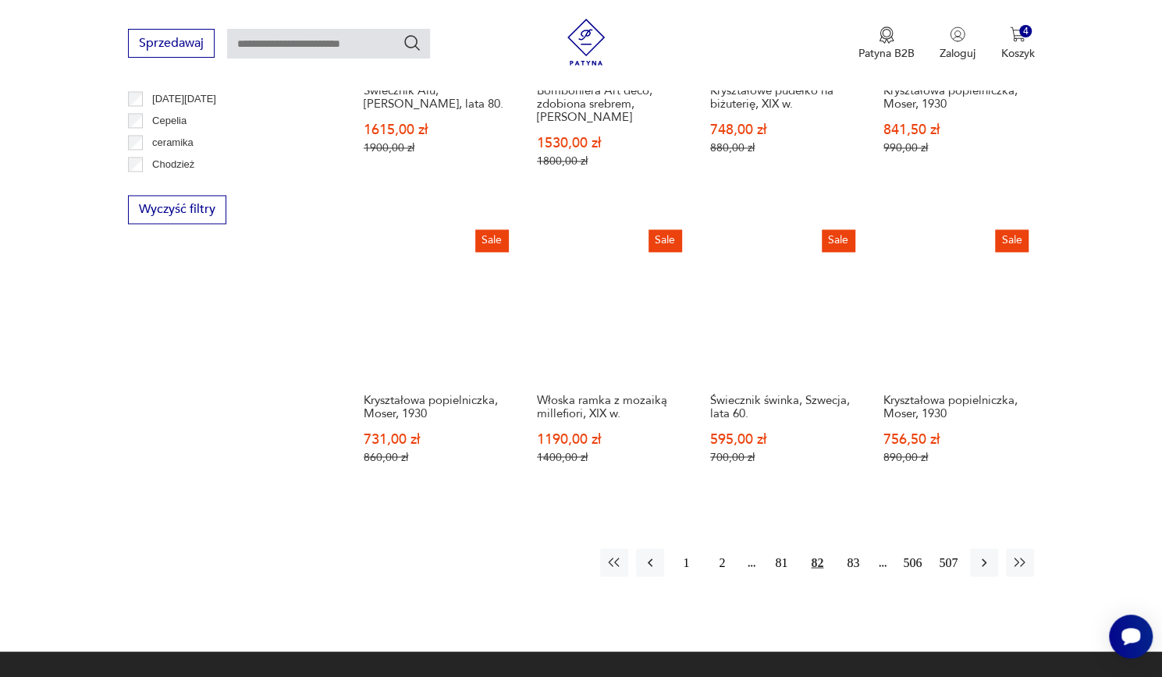
scroll to position [1420, 0]
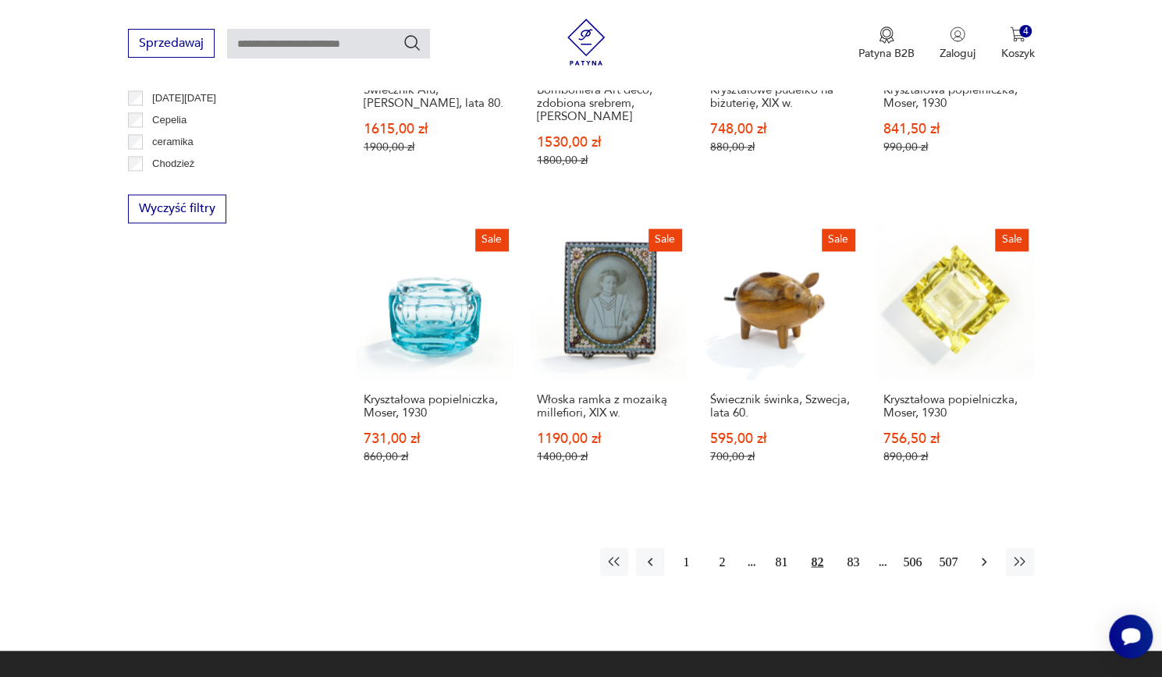
click at [994, 548] on button "button" at bounding box center [984, 562] width 28 height 28
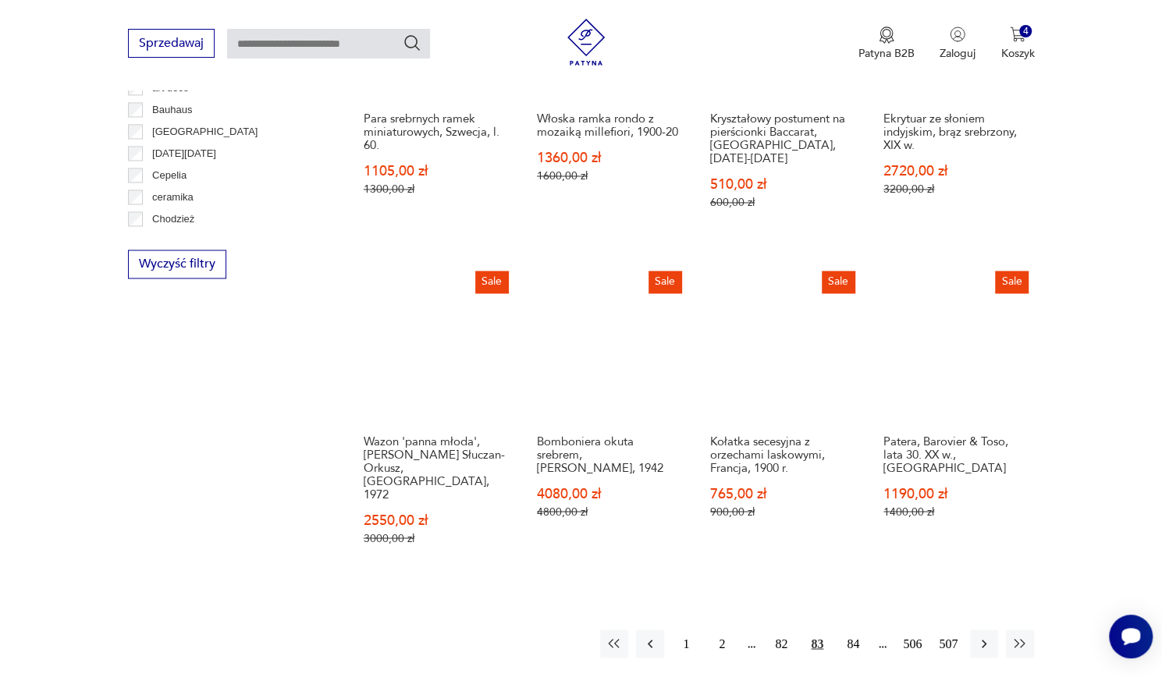
scroll to position [1377, 0]
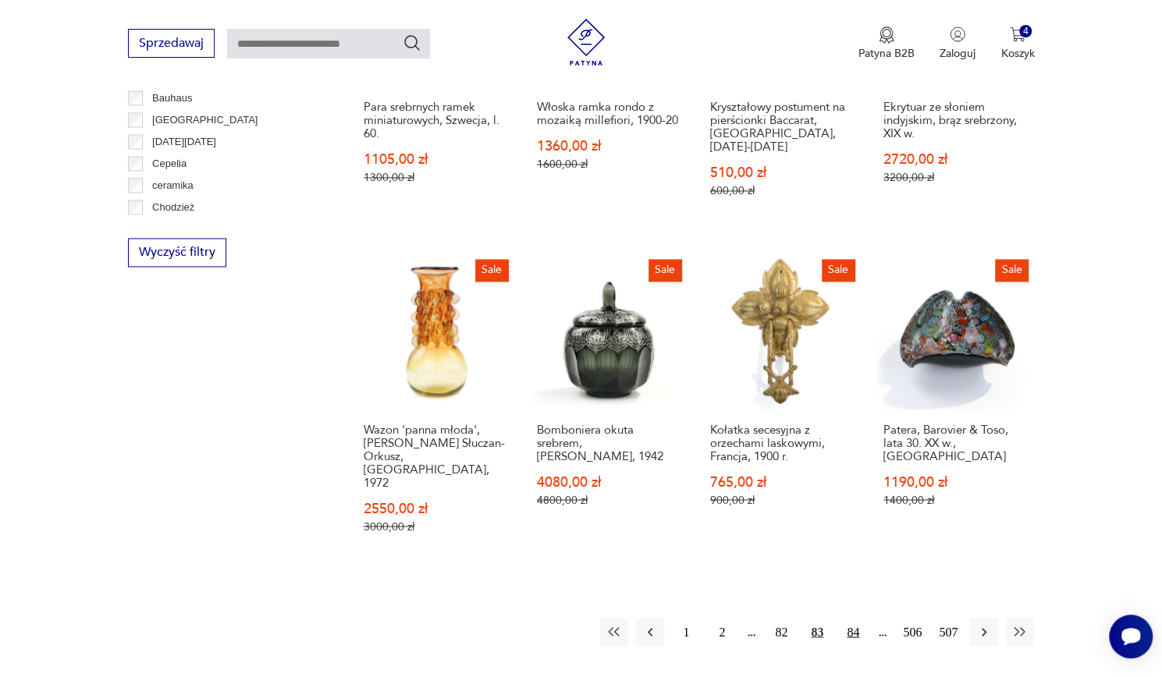
click at [854, 618] on button "84" at bounding box center [853, 632] width 28 height 28
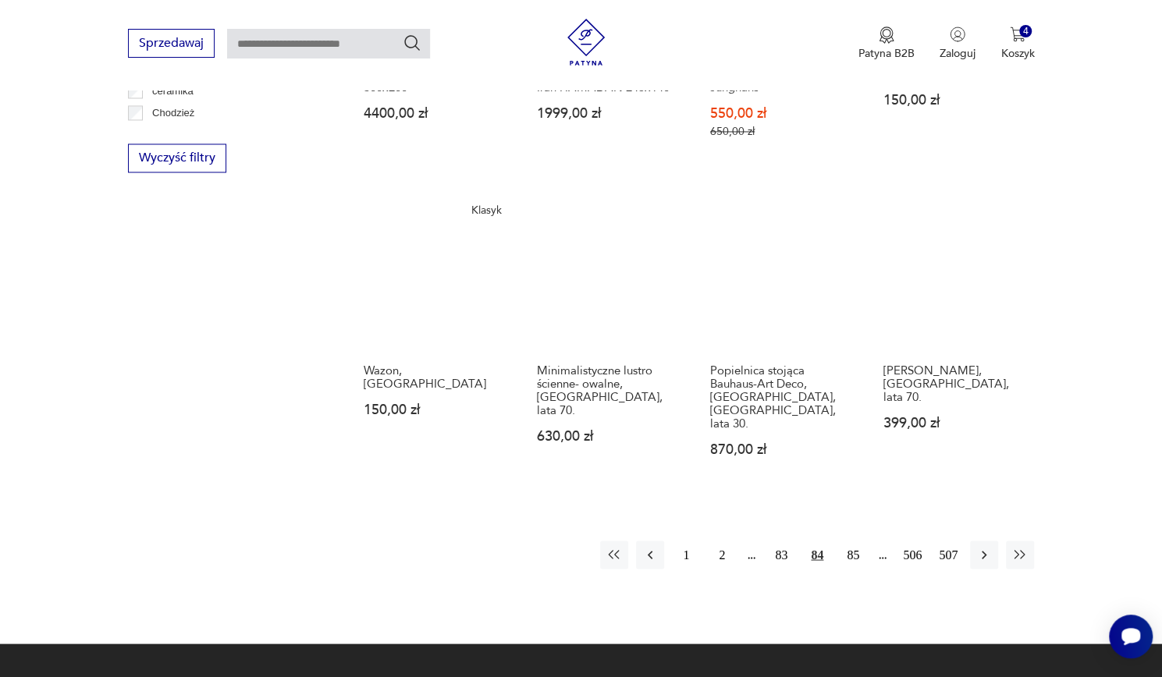
scroll to position [1472, 0]
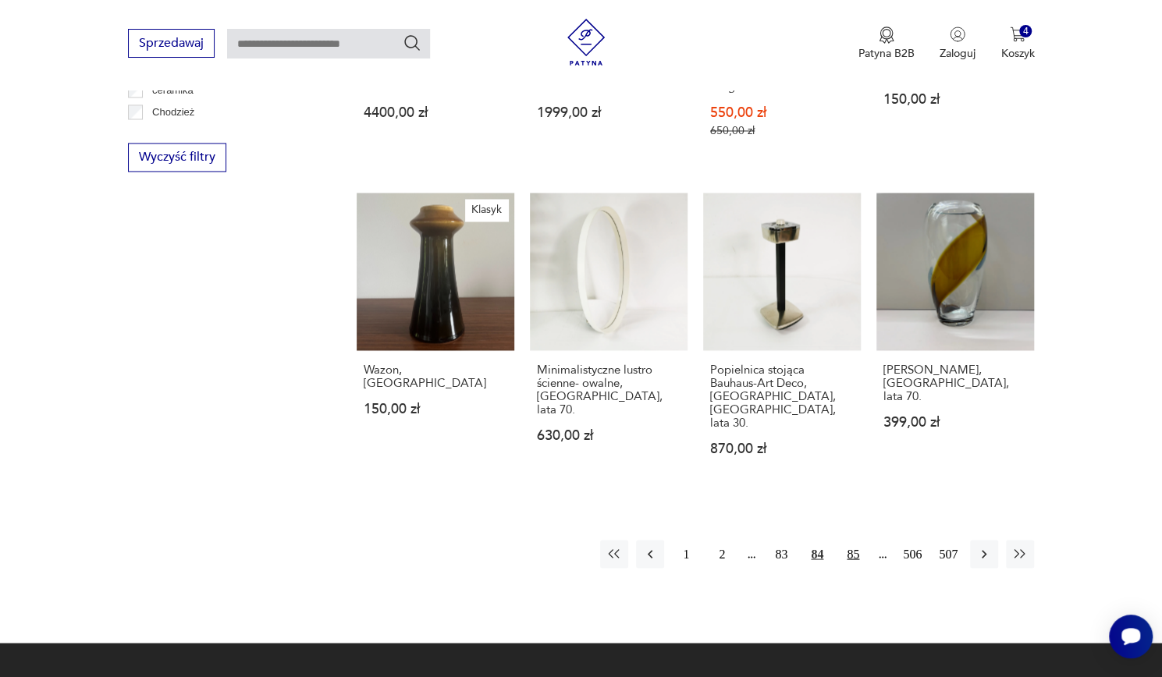
click at [848, 540] on button "85" at bounding box center [853, 554] width 28 height 28
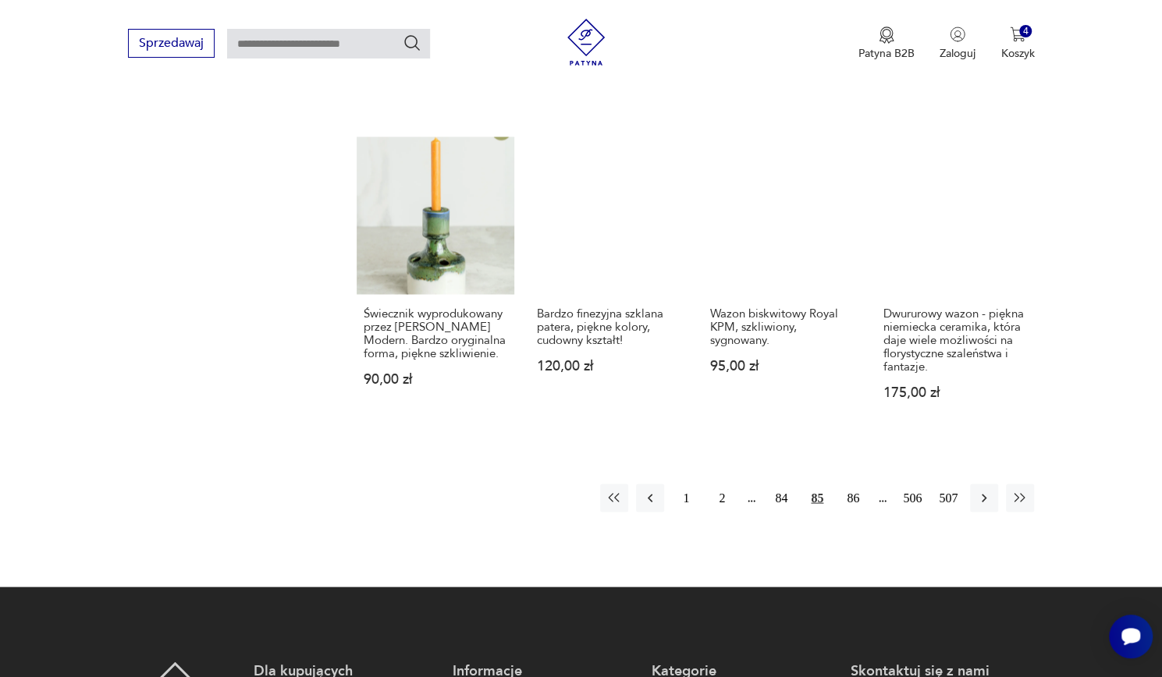
scroll to position [1576, 0]
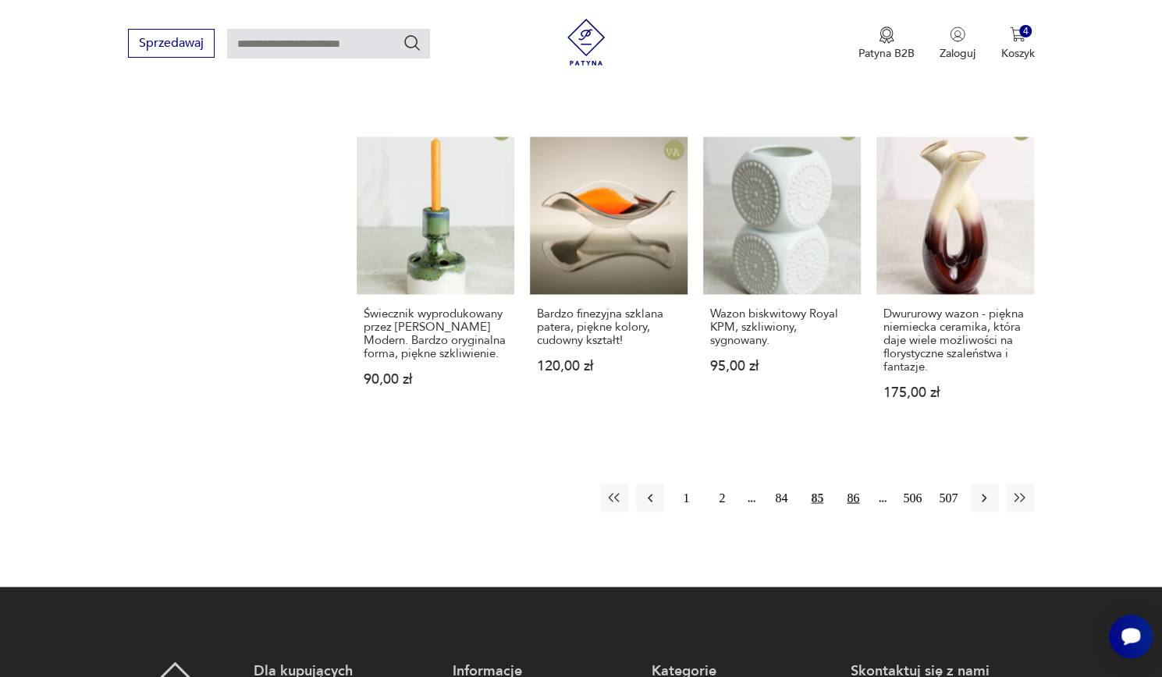
click at [854, 484] on button "86" at bounding box center [853, 498] width 28 height 28
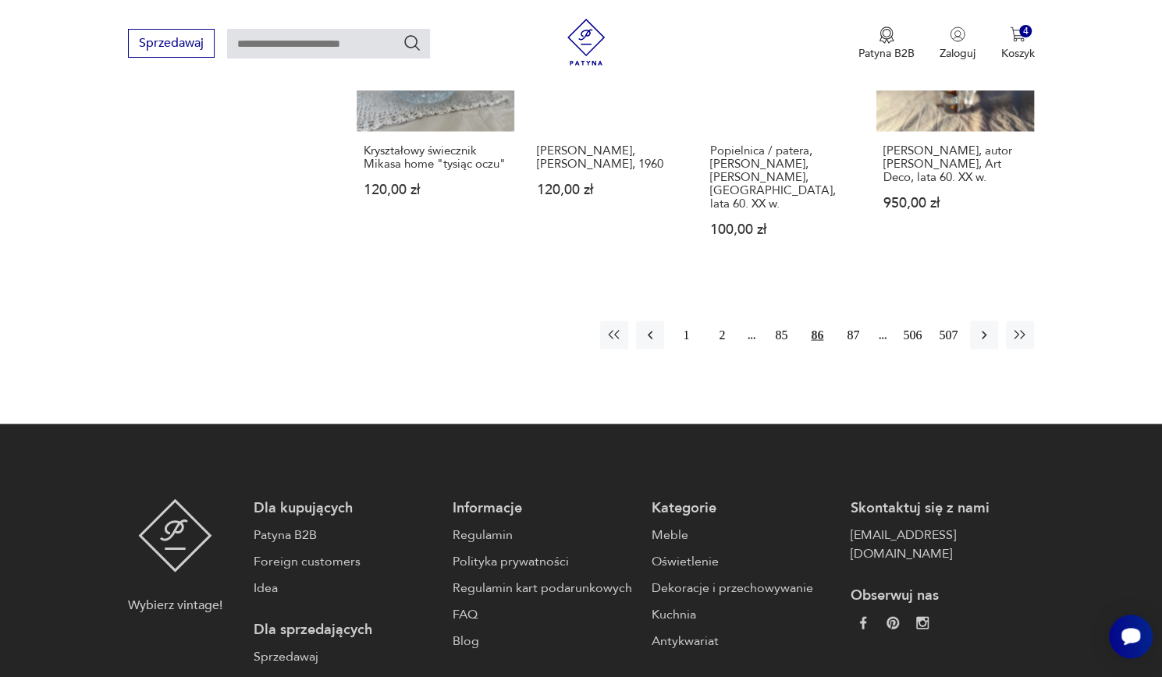
scroll to position [1679, 0]
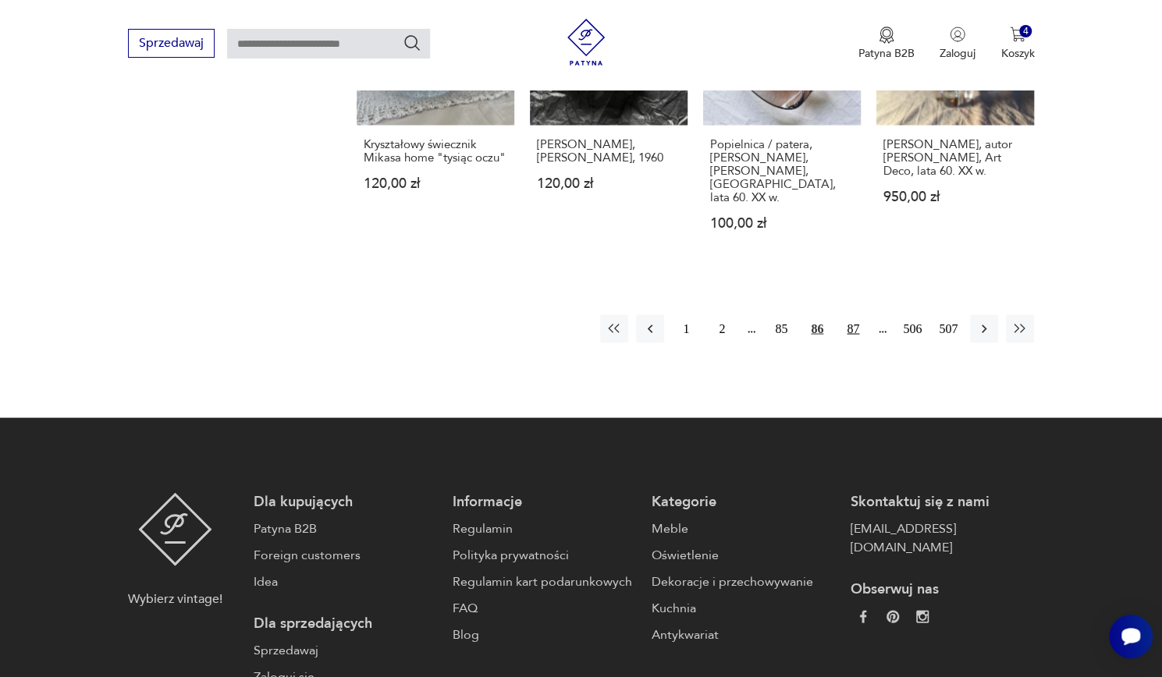
click at [850, 314] on button "87" at bounding box center [853, 328] width 28 height 28
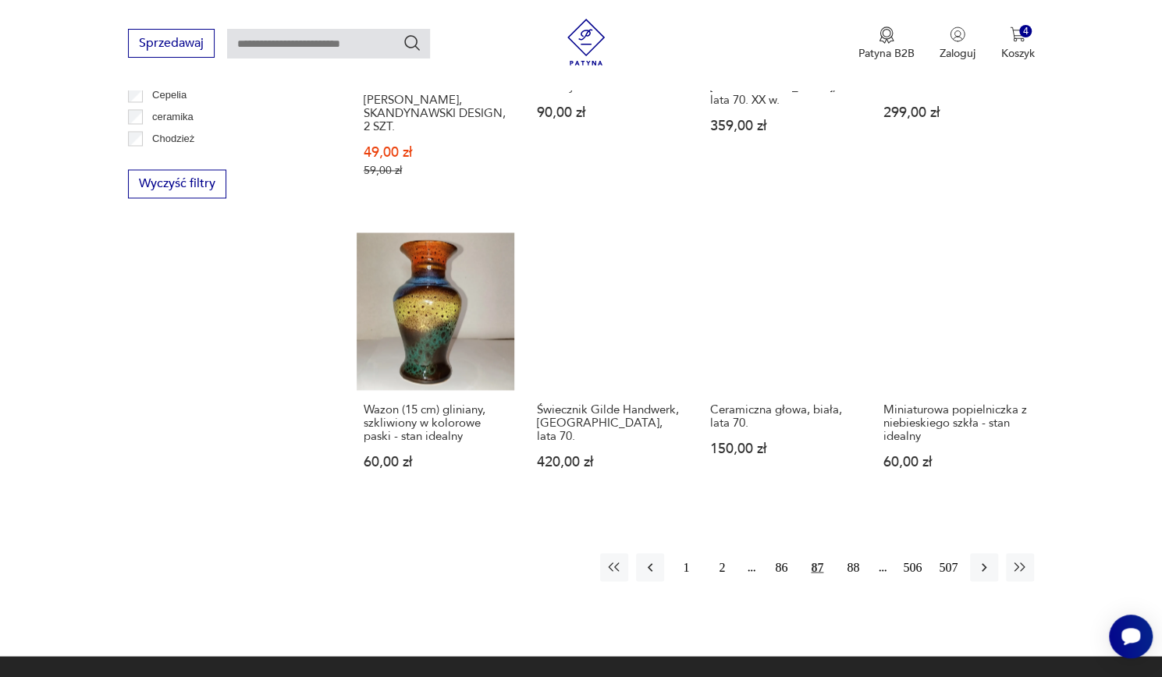
scroll to position [1446, 0]
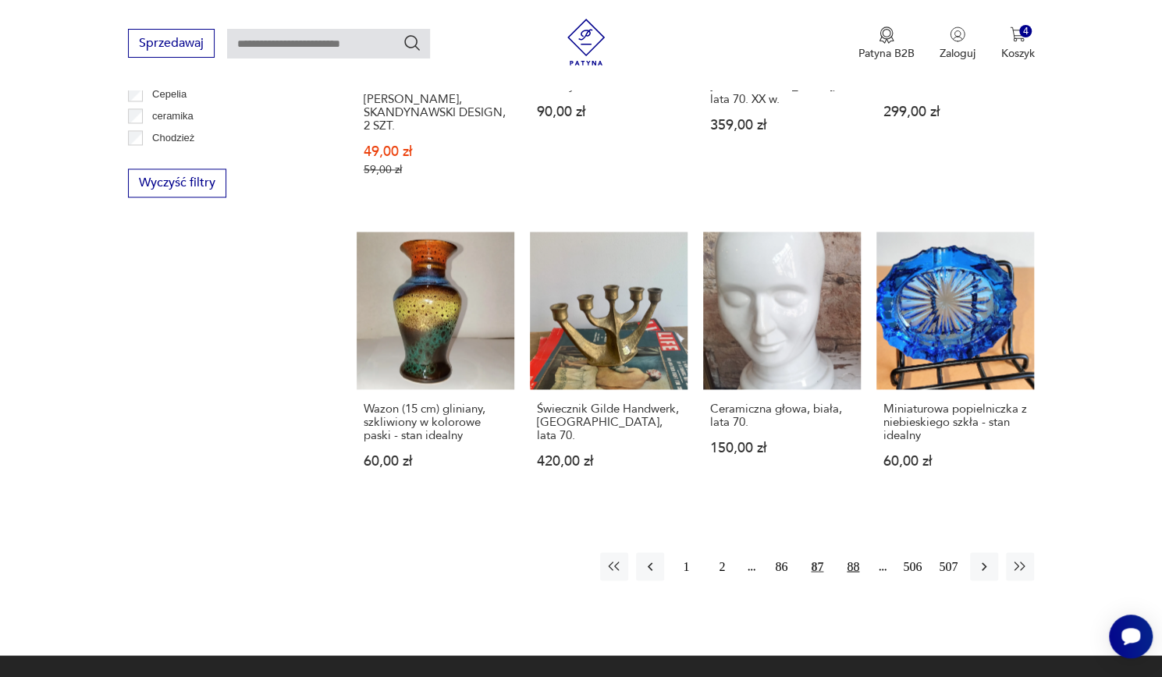
click at [855, 553] on button "88" at bounding box center [853, 567] width 28 height 28
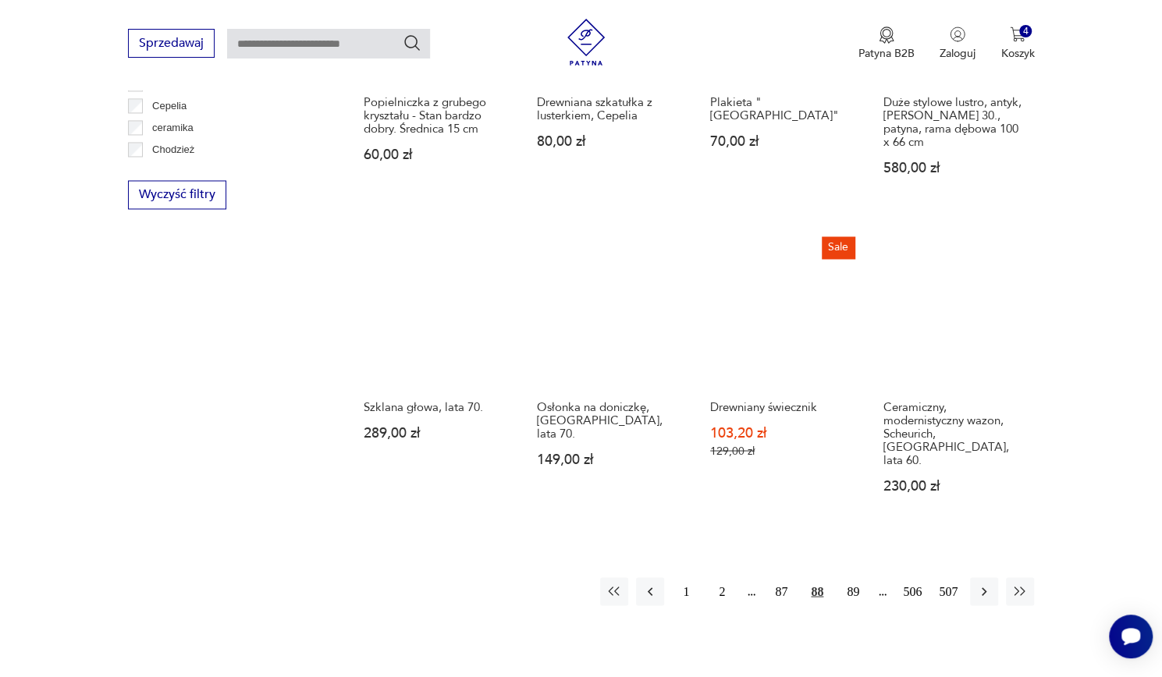
scroll to position [1436, 0]
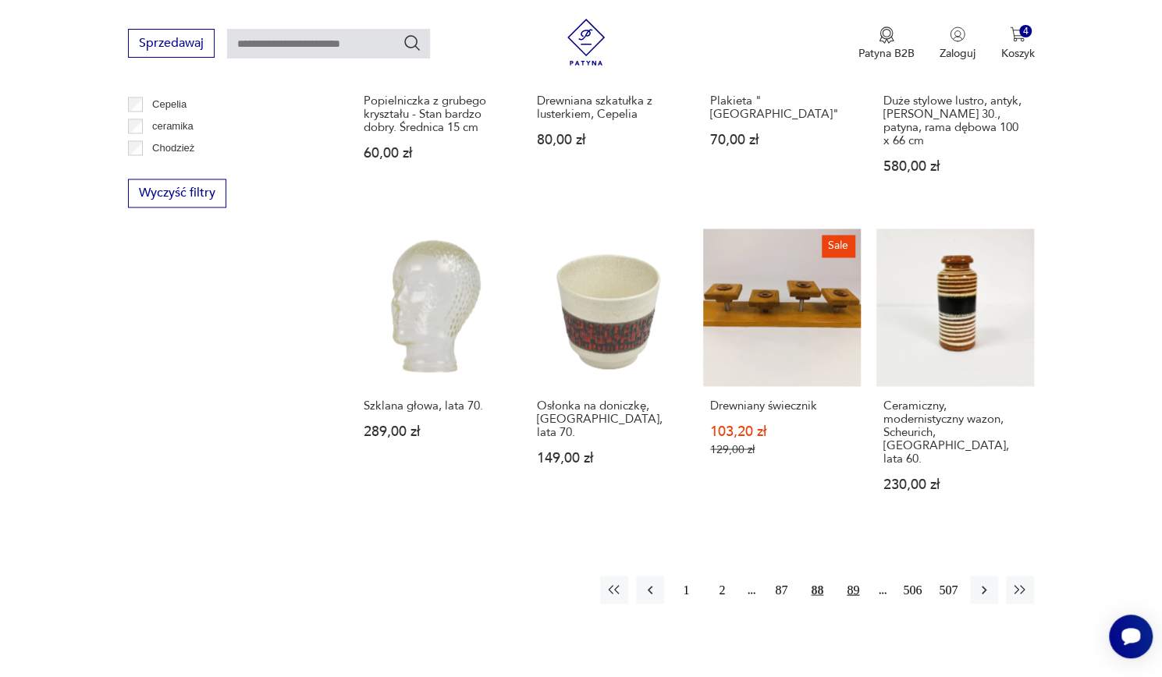
click at [855, 576] on button "89" at bounding box center [853, 590] width 28 height 28
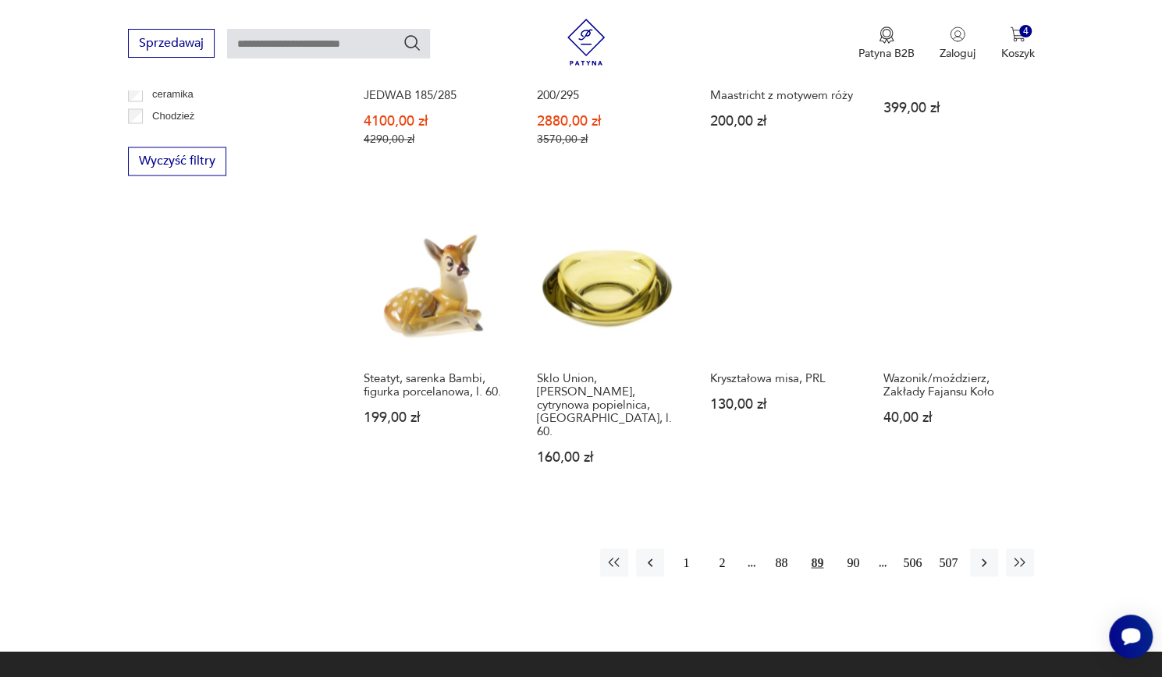
scroll to position [1469, 0]
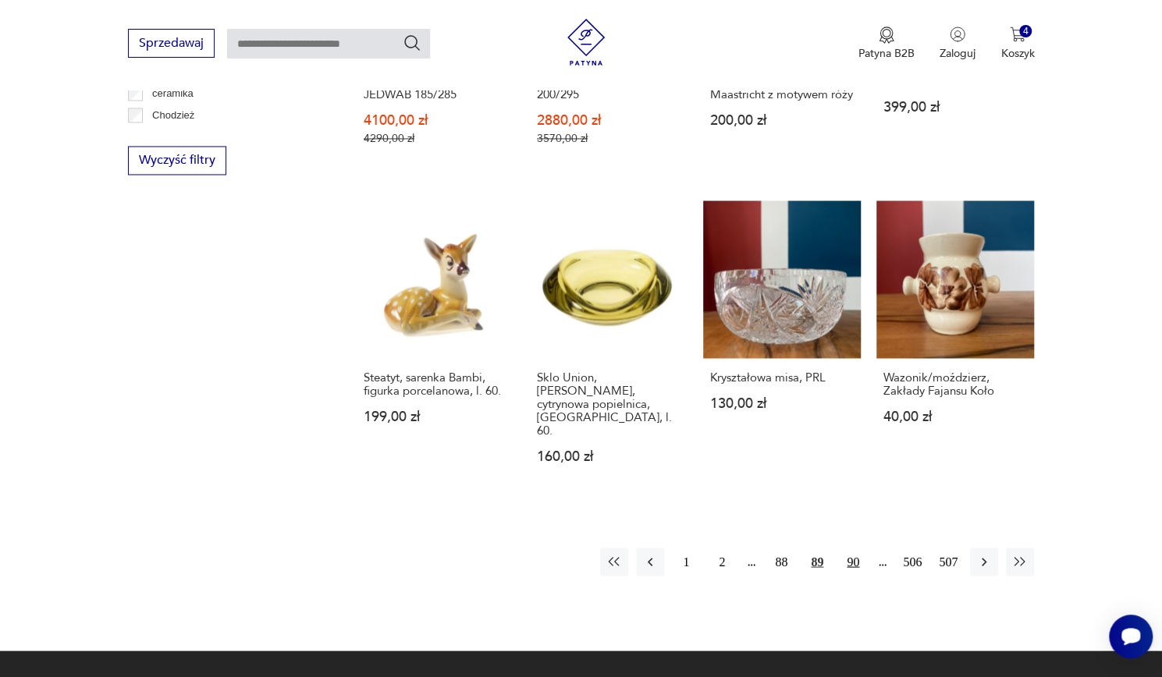
click at [862, 548] on button "90" at bounding box center [853, 562] width 28 height 28
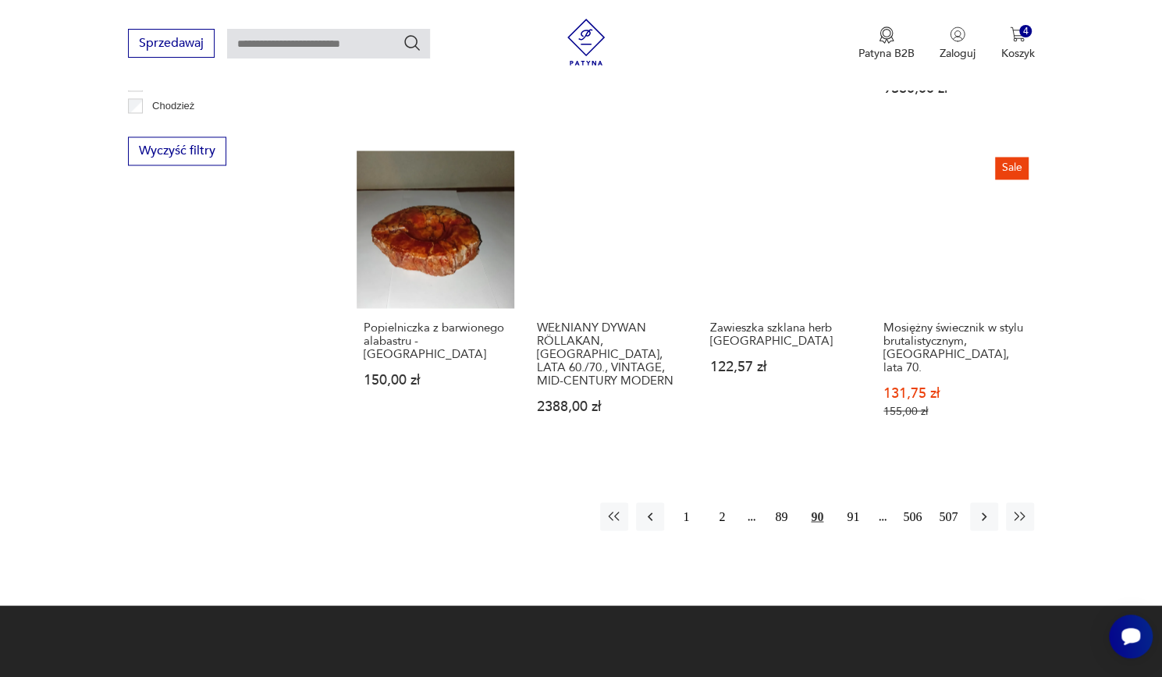
scroll to position [1478, 0]
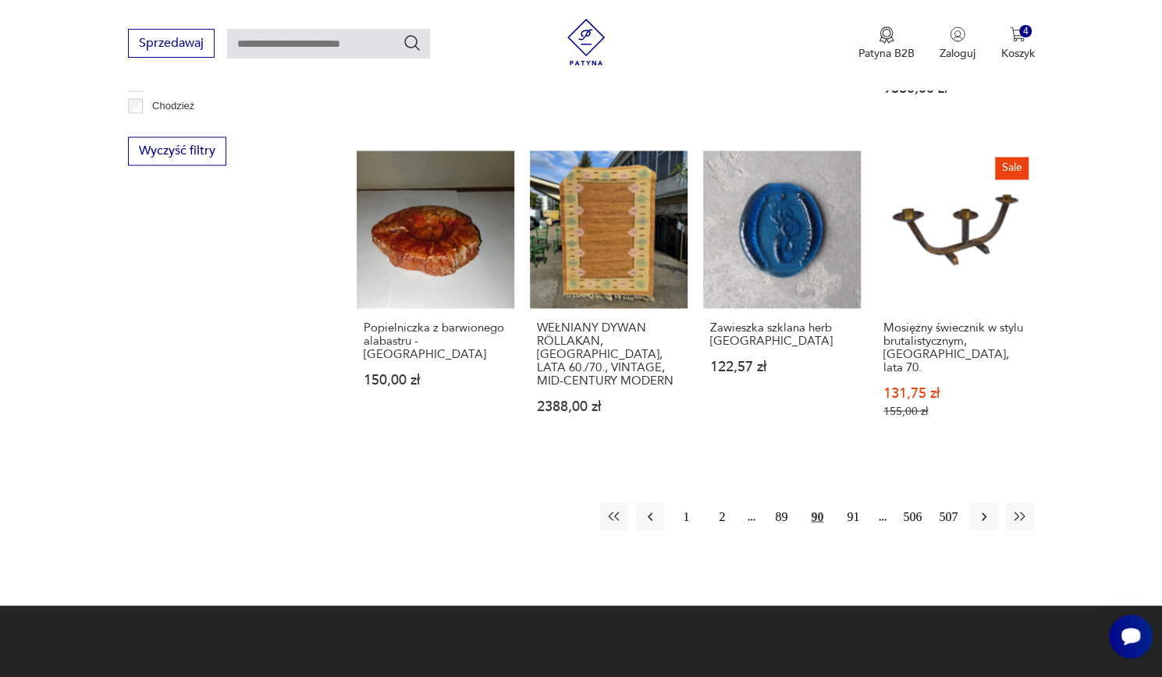
click at [270, 48] on input "text" at bounding box center [328, 44] width 203 height 30
type input "*******"
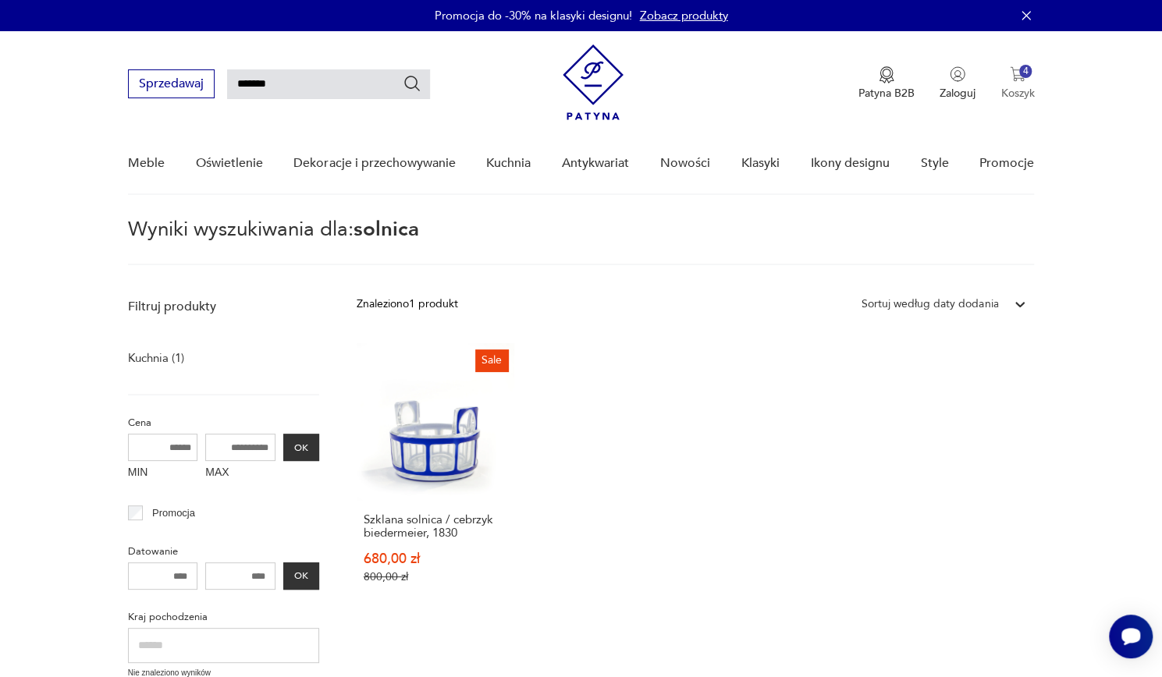
click at [1007, 75] on button "4 Koszyk" at bounding box center [1017, 83] width 34 height 34
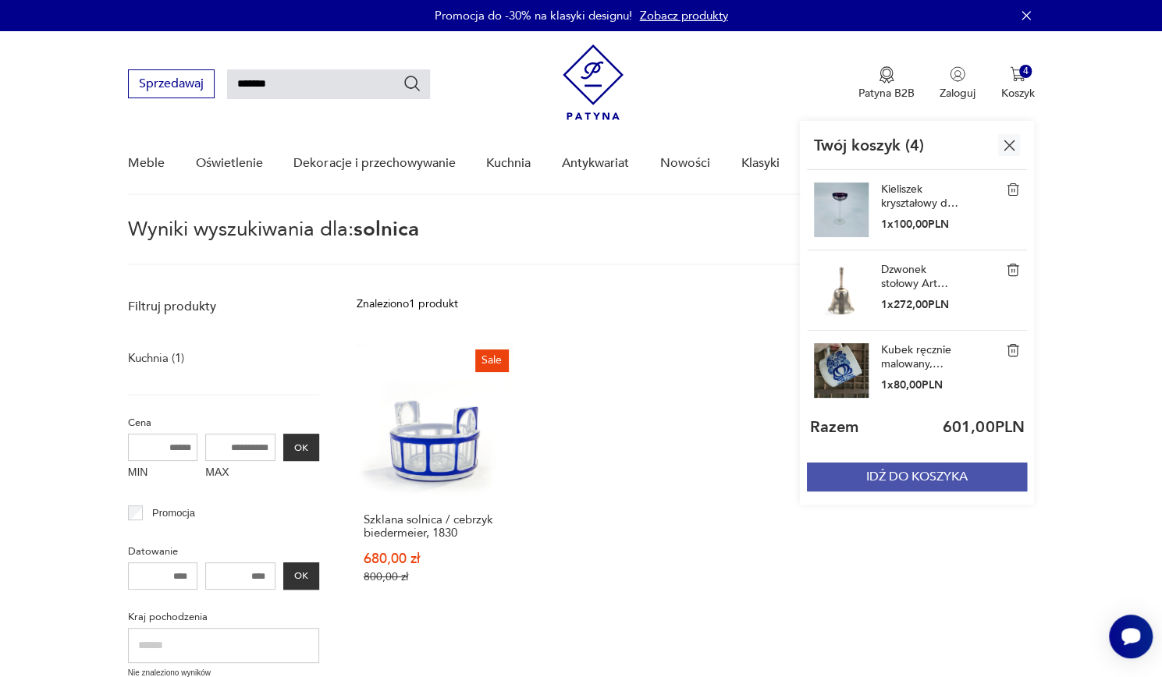
click at [897, 490] on button "IDŹ DO KOSZYKA" at bounding box center [917, 477] width 220 height 29
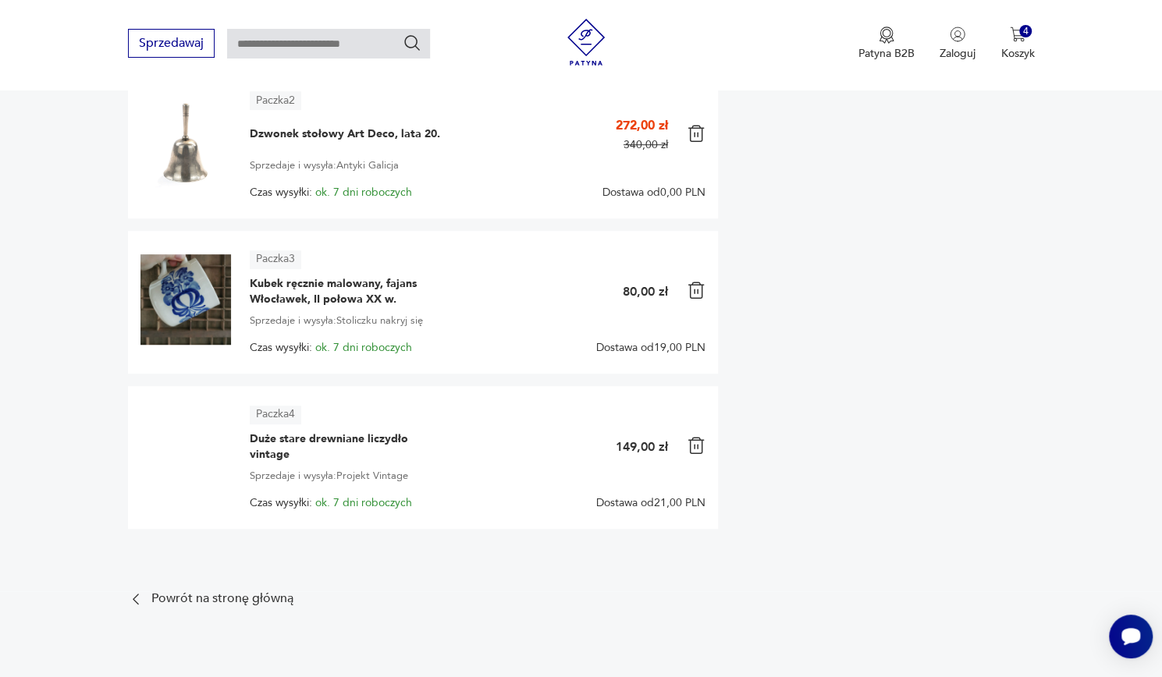
scroll to position [443, 0]
click at [690, 287] on img at bounding box center [696, 289] width 19 height 19
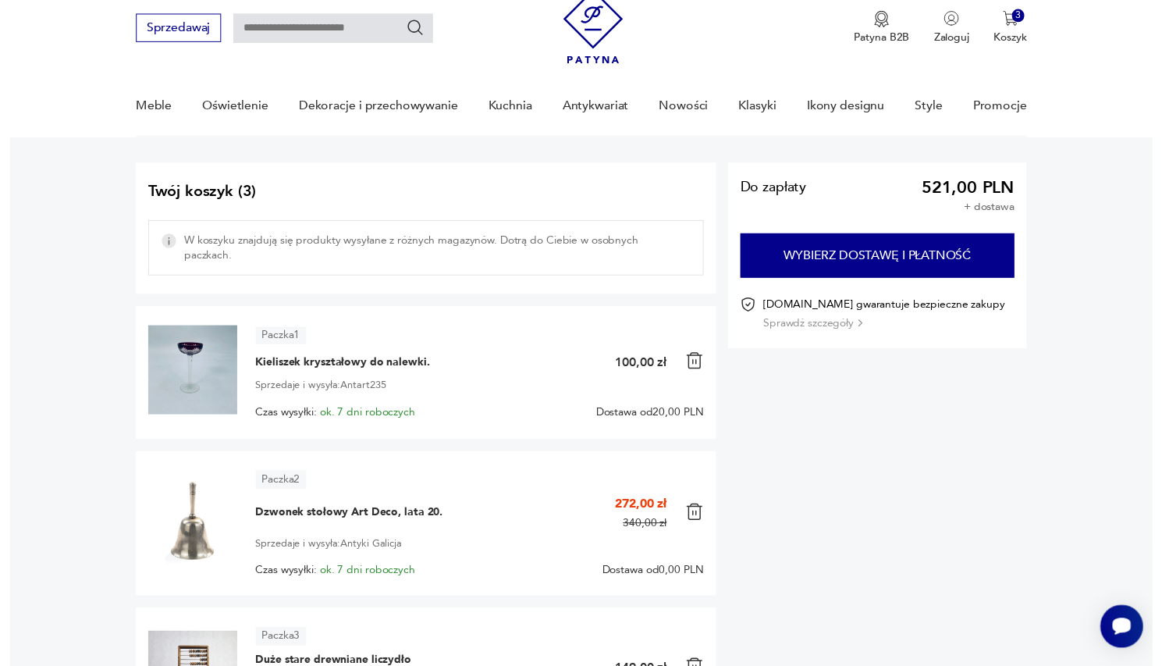
scroll to position [0, 0]
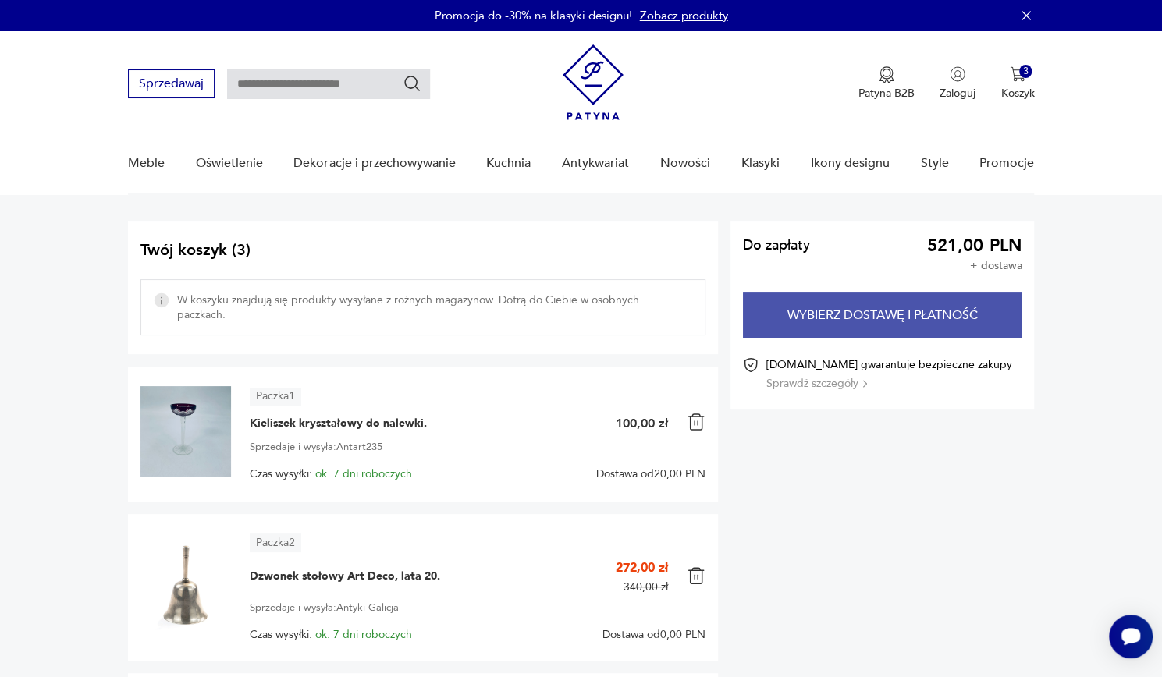
click at [966, 304] on button "Wybierz dostawę i płatność" at bounding box center [882, 315] width 279 height 45
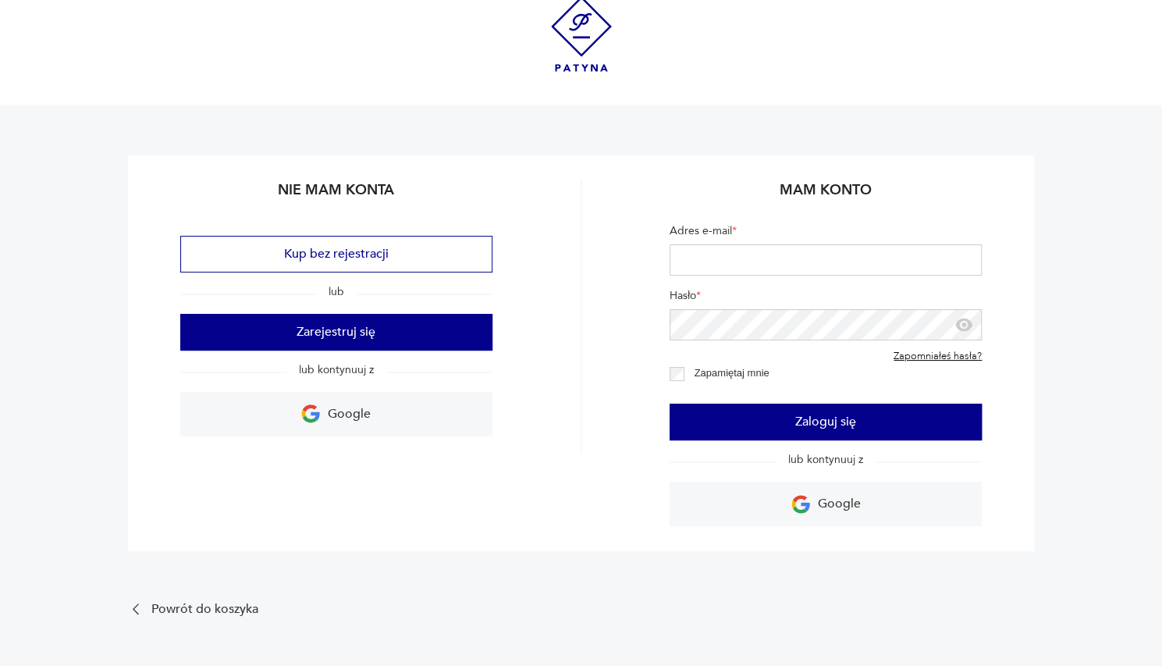
scroll to position [34, 0]
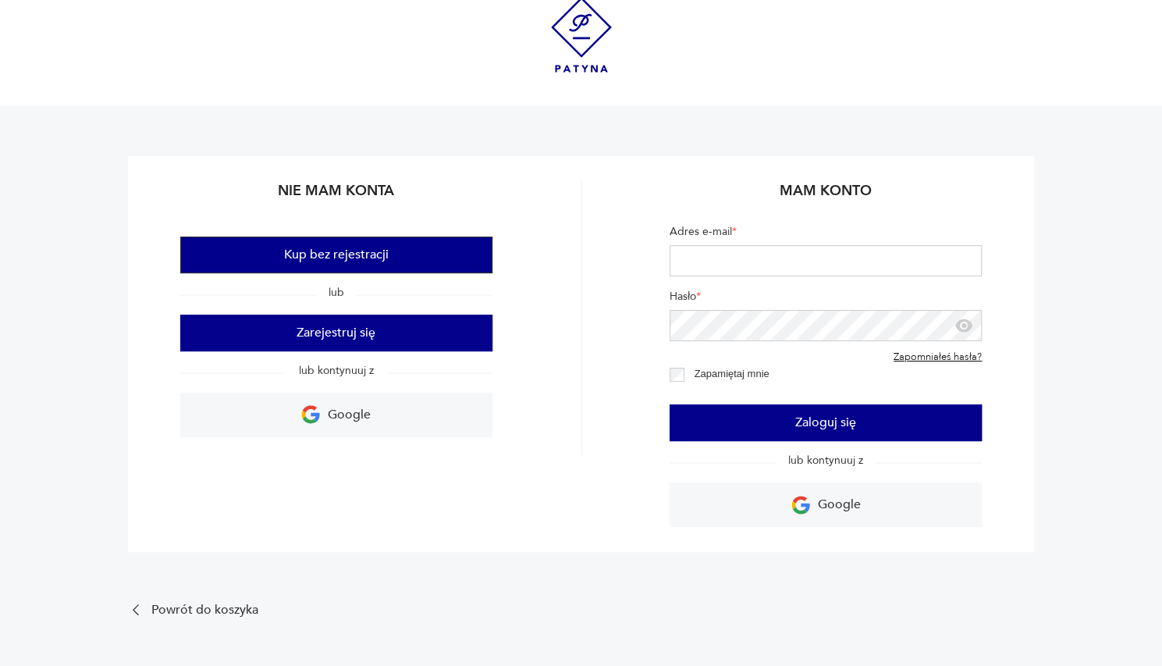
click at [264, 261] on button "Kup bez rejestracji" at bounding box center [336, 254] width 312 height 37
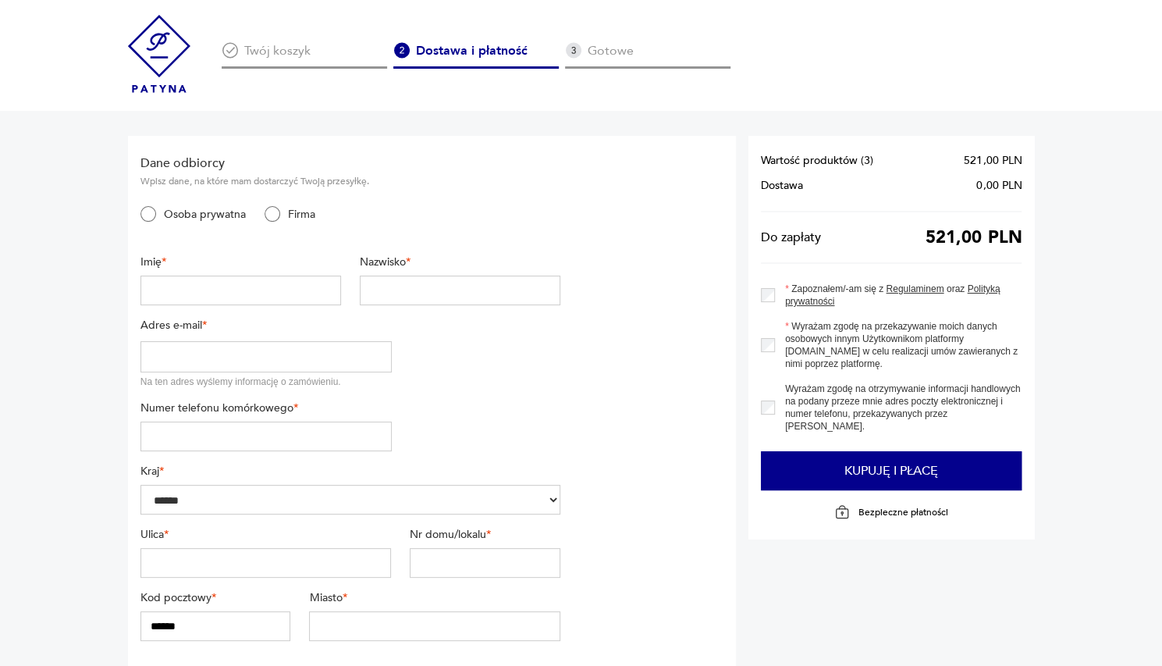
click at [159, 53] on img at bounding box center [159, 54] width 62 height 78
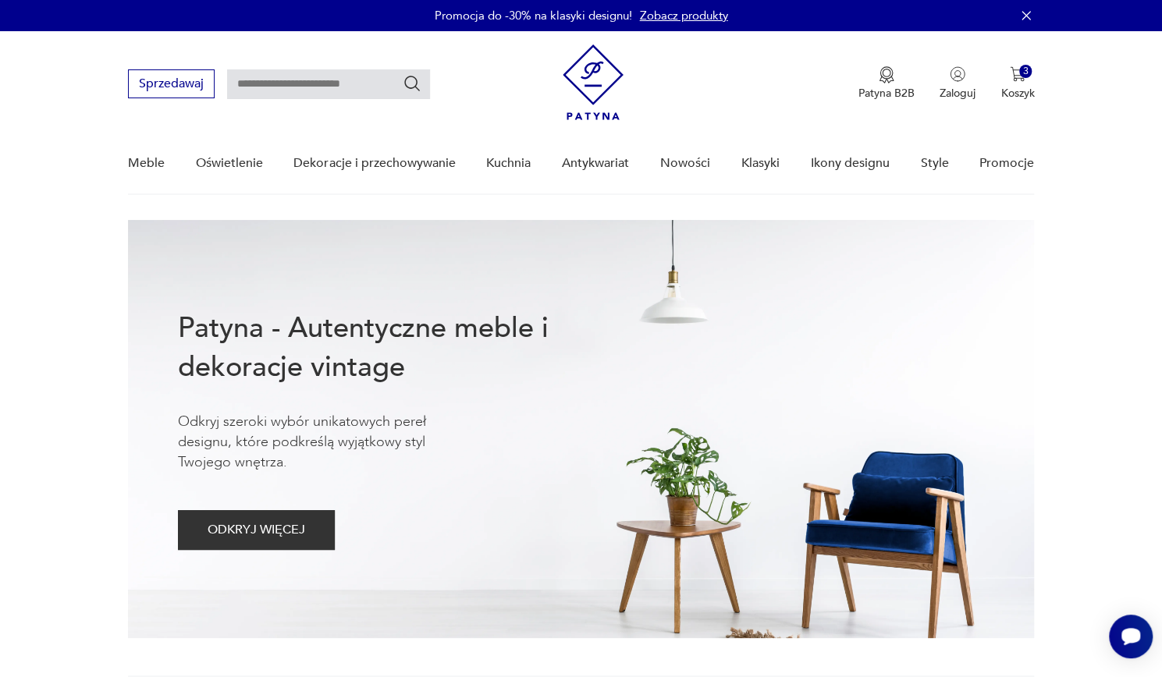
click at [269, 85] on input "text" at bounding box center [328, 84] width 203 height 30
type input "**********"
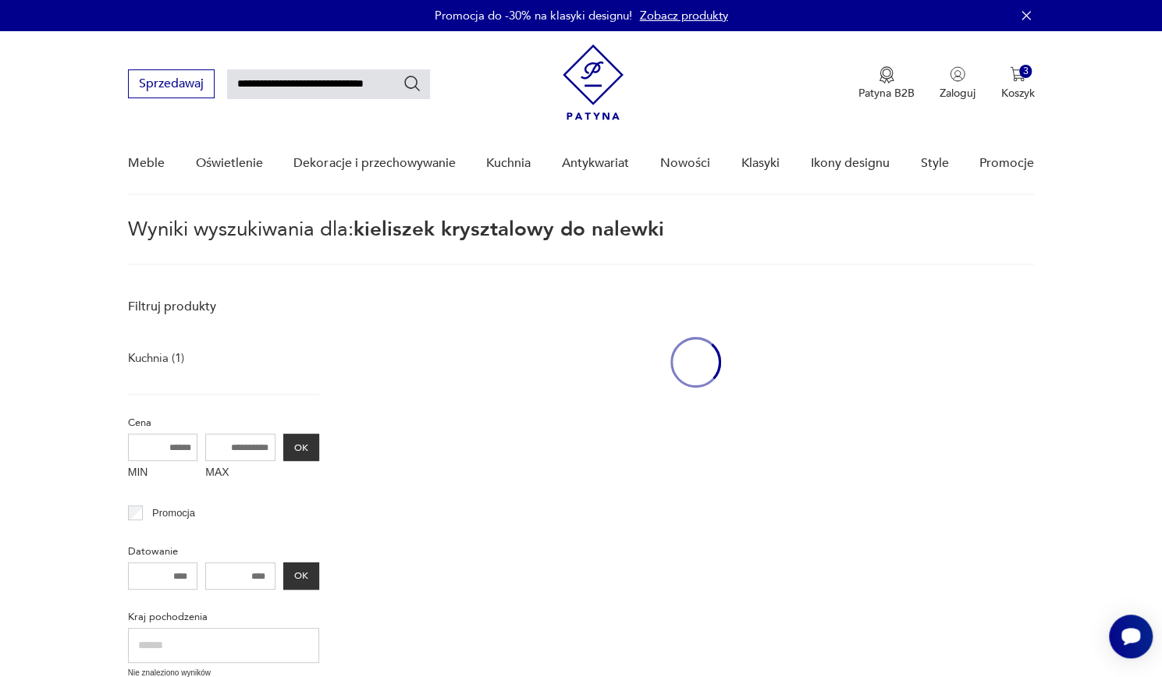
scroll to position [56, 0]
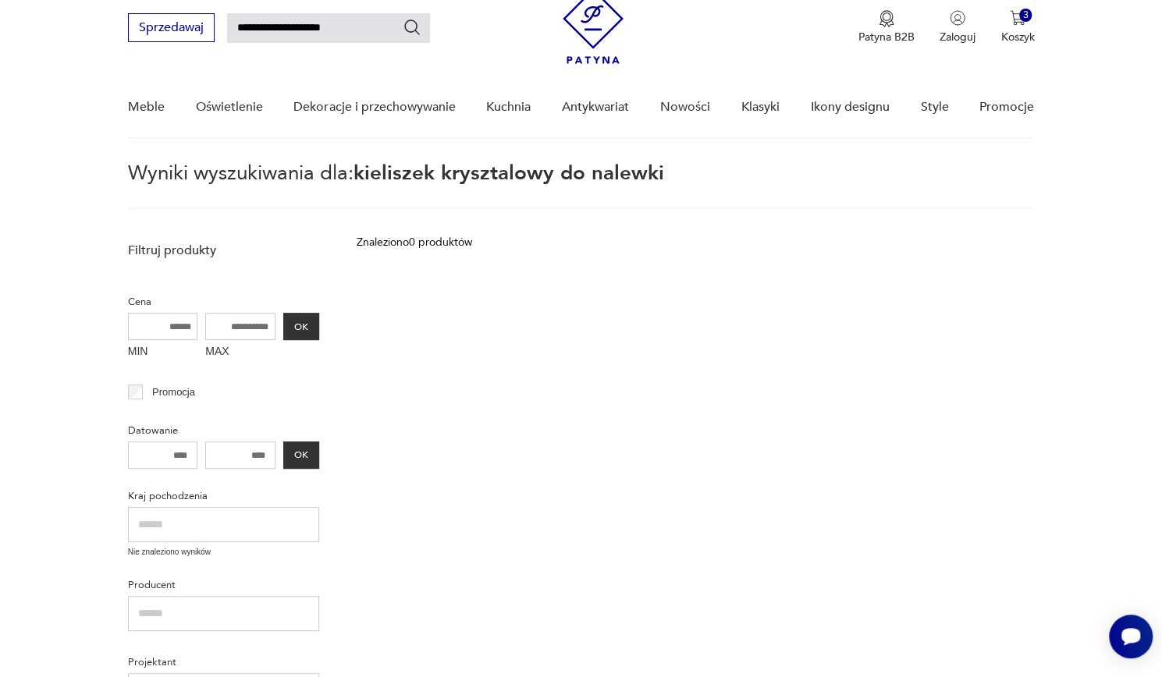
type input "**********"
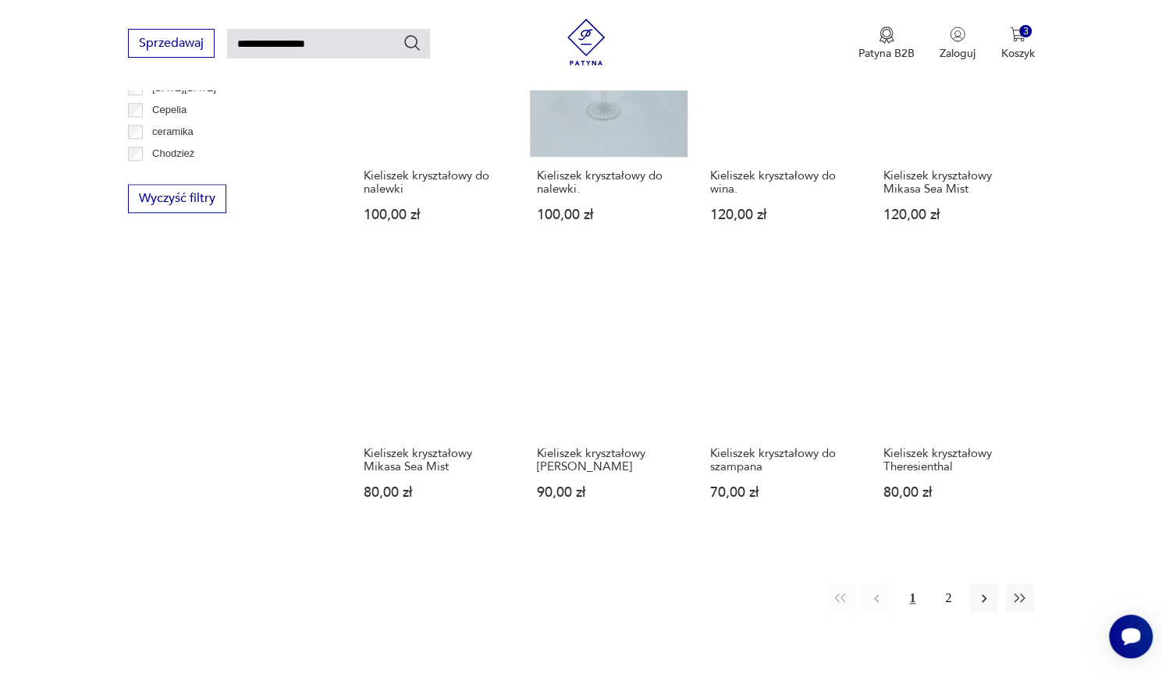
scroll to position [884, 0]
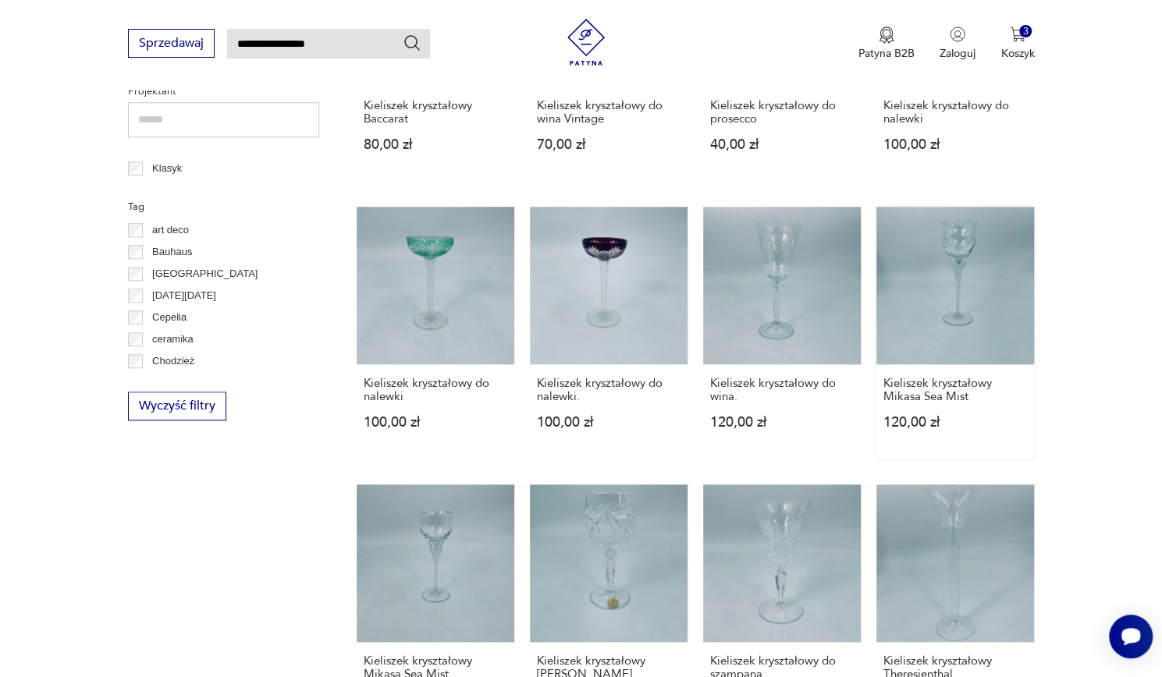
click at [954, 290] on link "Kieliszek kryształowy Mikasa Sea Mist 120,00 zł" at bounding box center [955, 333] width 158 height 253
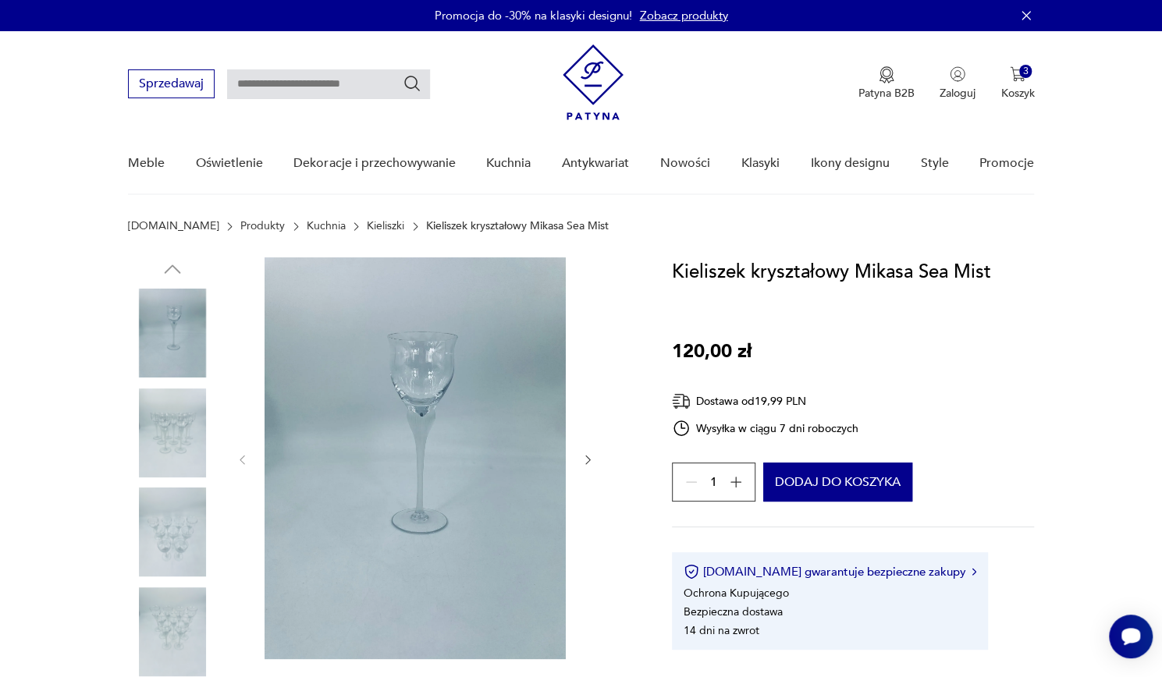
click at [153, 437] on img at bounding box center [172, 433] width 89 height 89
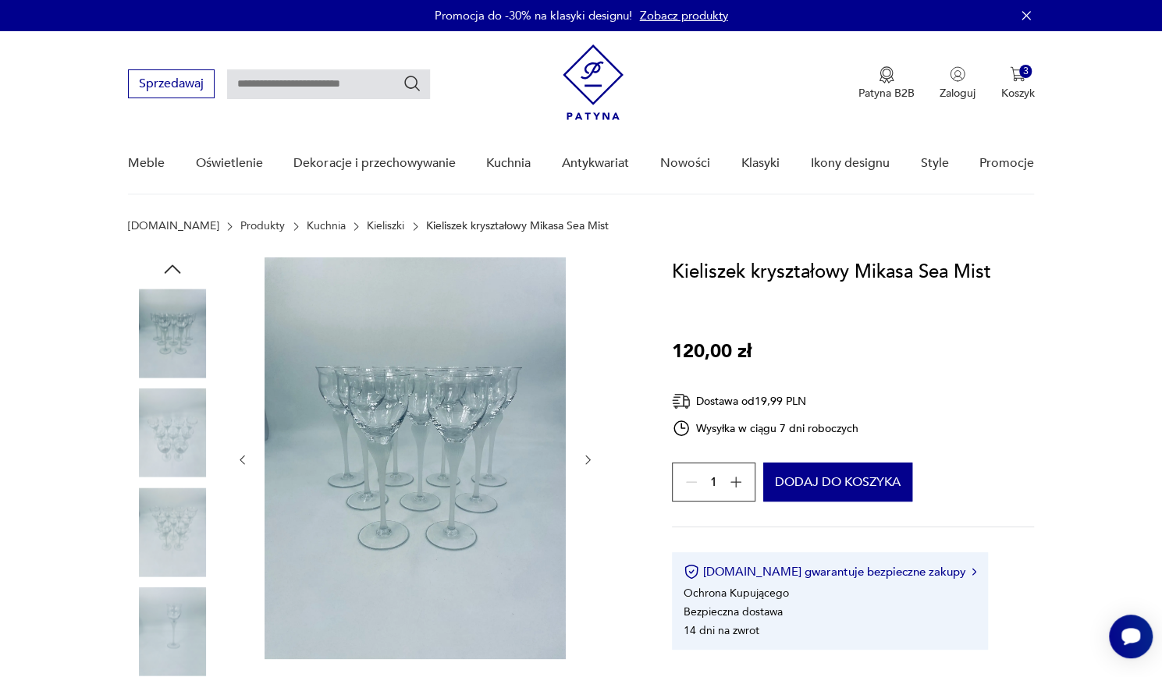
click at [153, 515] on img at bounding box center [172, 532] width 89 height 89
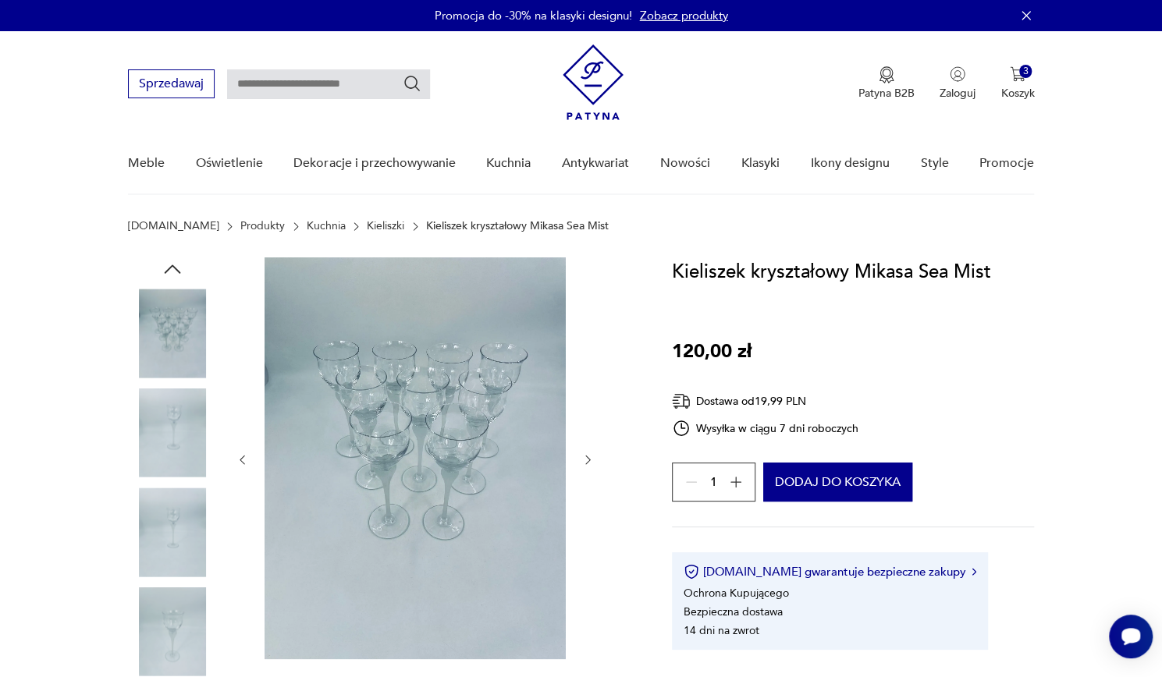
click at [157, 571] on img at bounding box center [172, 532] width 89 height 89
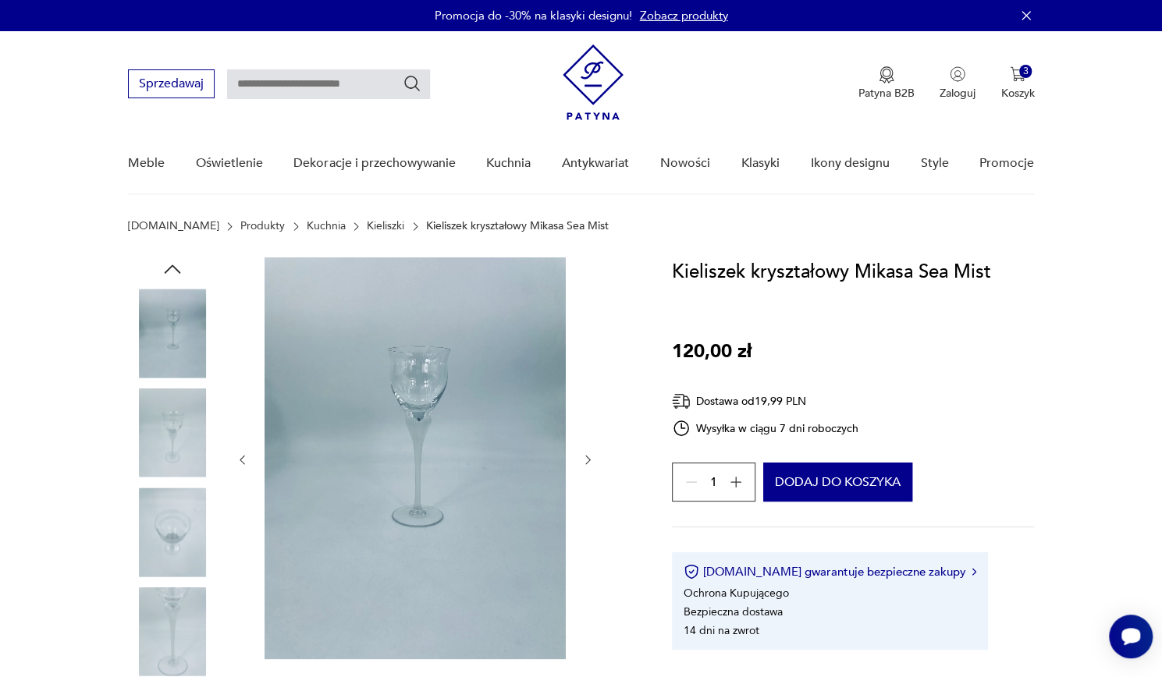
click at [159, 590] on img at bounding box center [172, 632] width 89 height 89
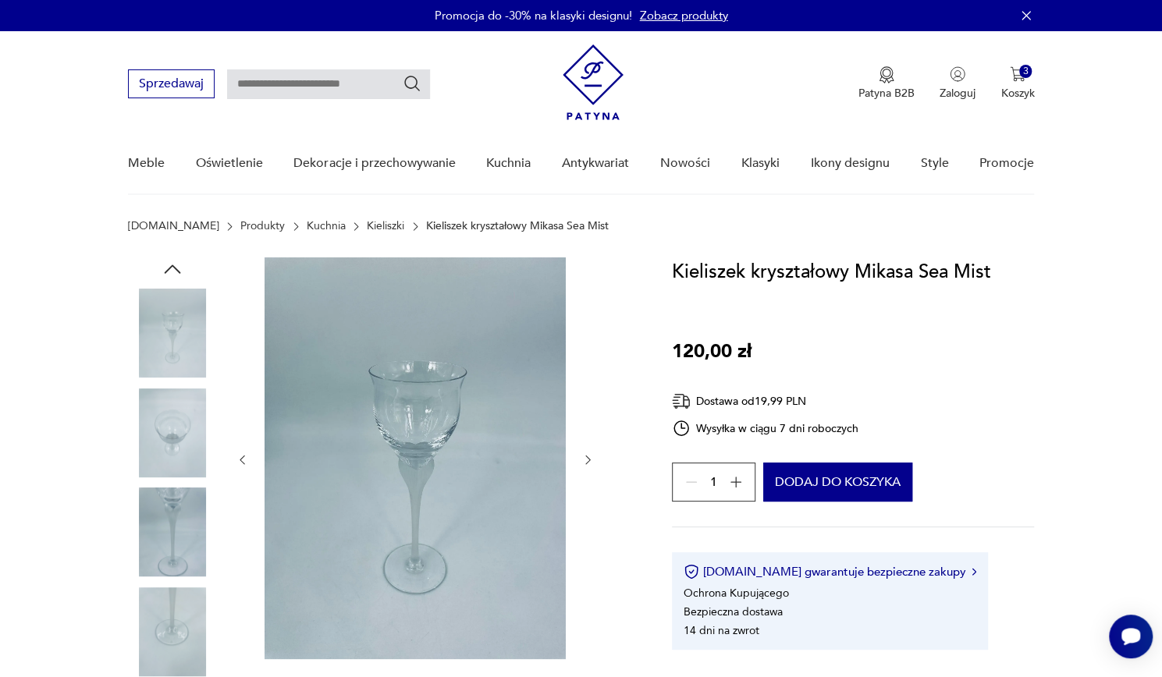
click at [153, 620] on img at bounding box center [172, 632] width 89 height 89
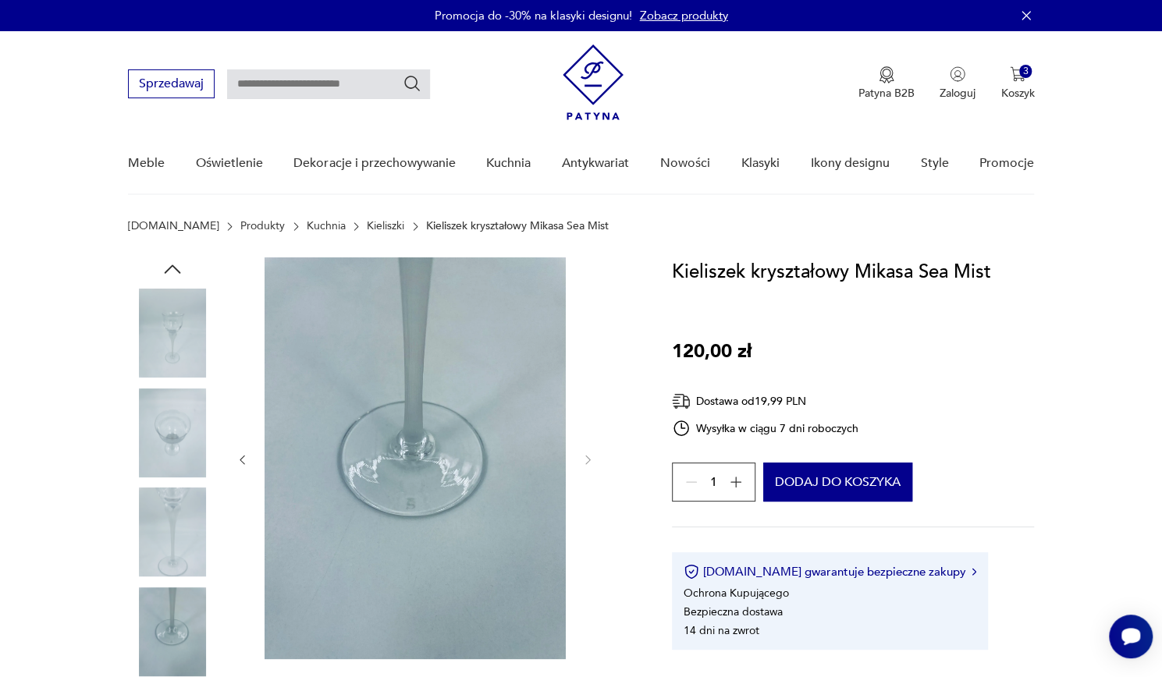
type input "**********"
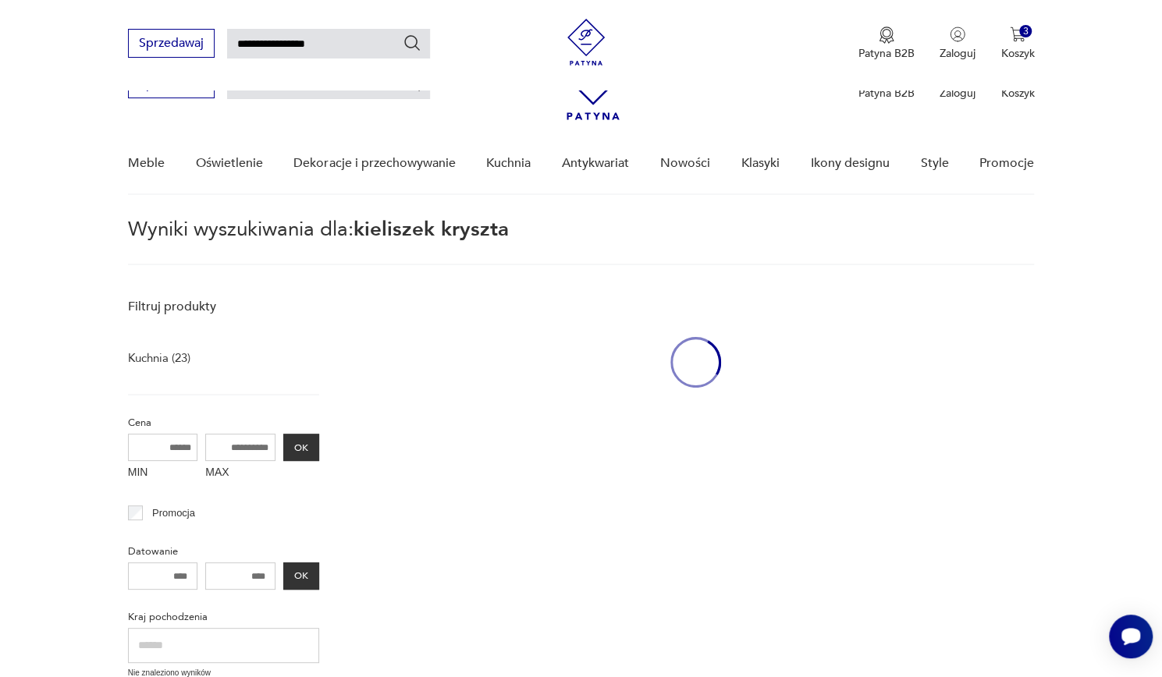
scroll to position [688, 0]
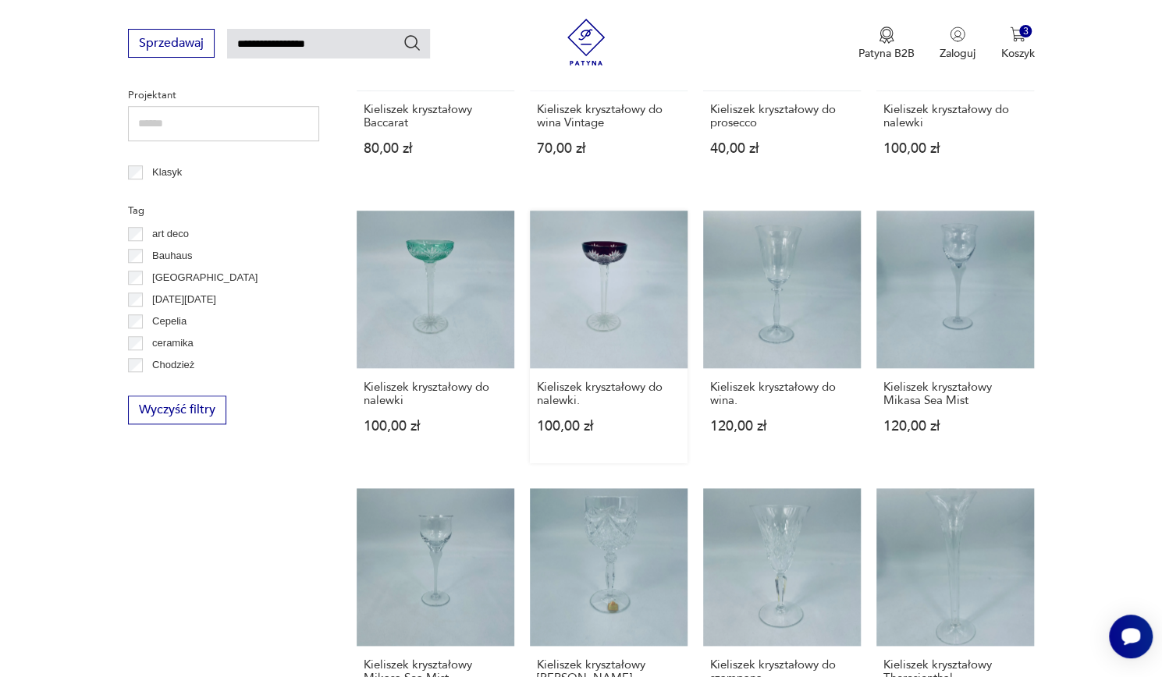
click at [584, 279] on link "Kieliszek kryształowy do nalewki. 100,00 zł" at bounding box center [609, 337] width 158 height 253
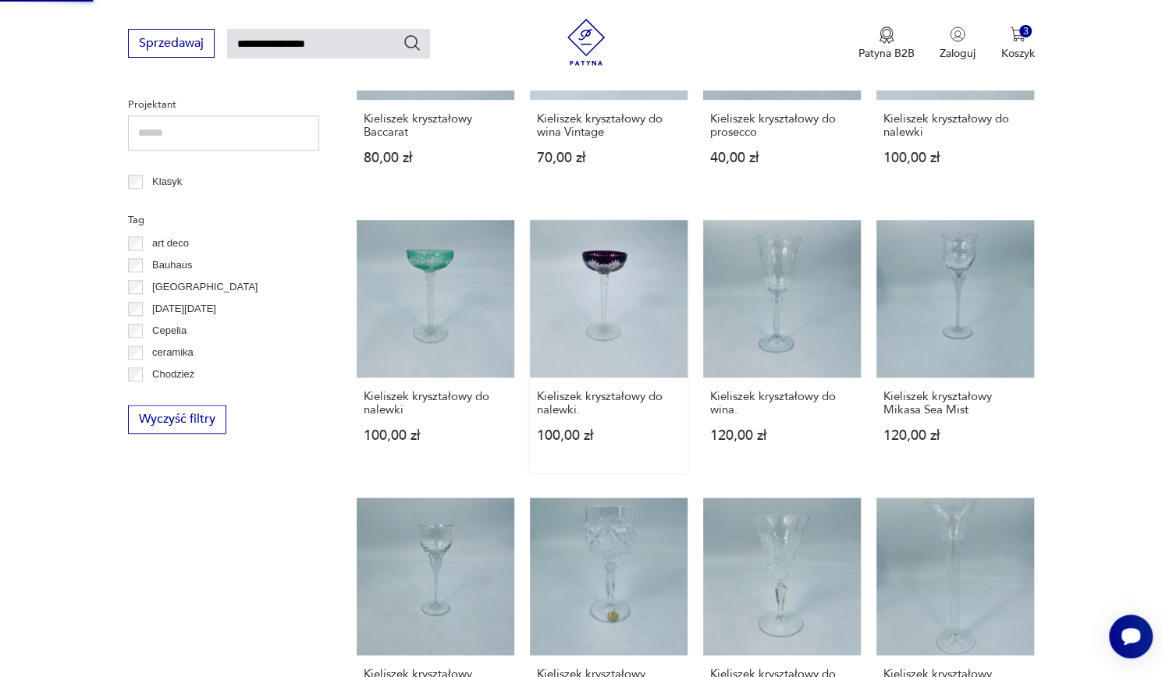
scroll to position [580, 0]
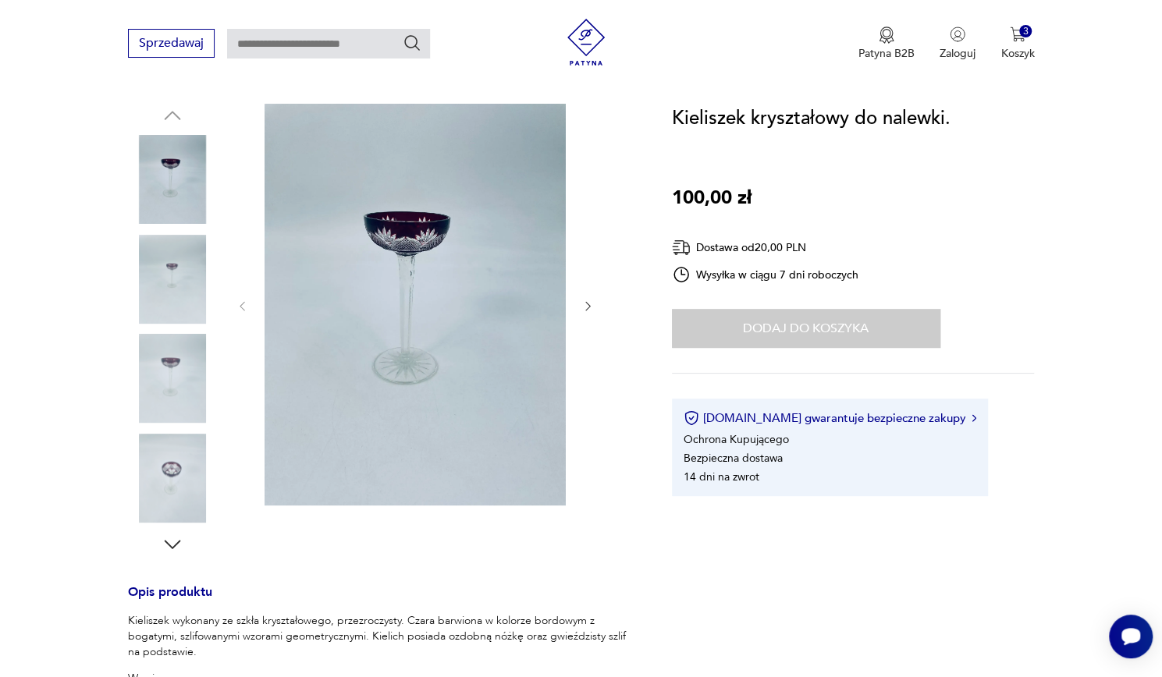
scroll to position [155, 0]
click at [155, 484] on img at bounding box center [172, 477] width 89 height 89
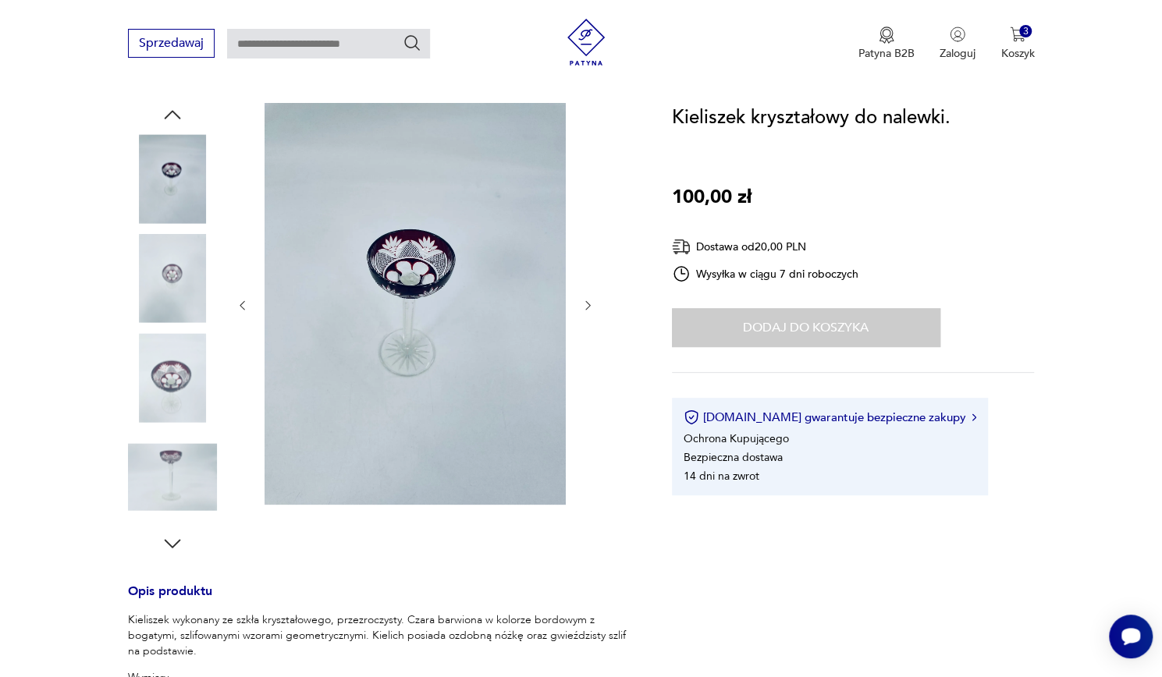
click at [153, 343] on img at bounding box center [172, 377] width 89 height 89
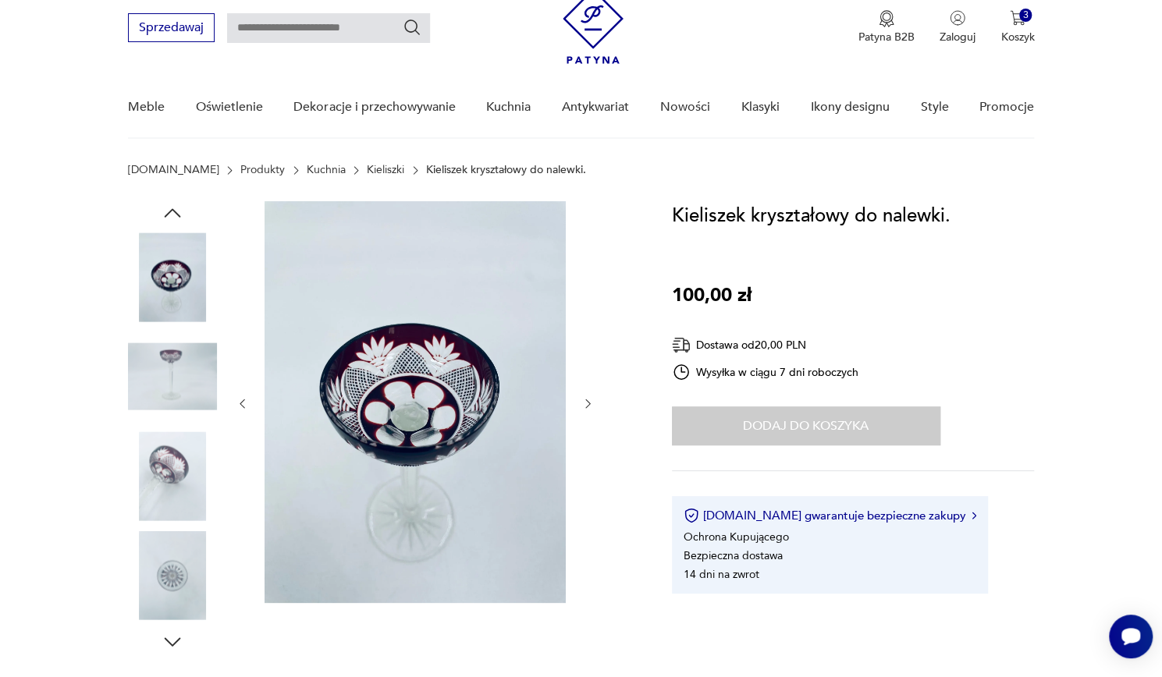
scroll to position [55, 0]
